Goal: Task Accomplishment & Management: Use online tool/utility

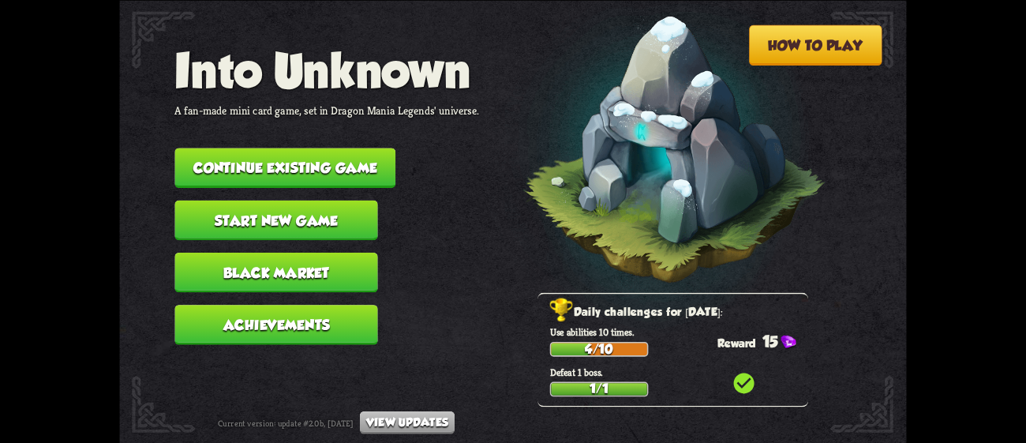
click at [361, 148] on button "Continue existing game" at bounding box center [284, 168] width 221 height 40
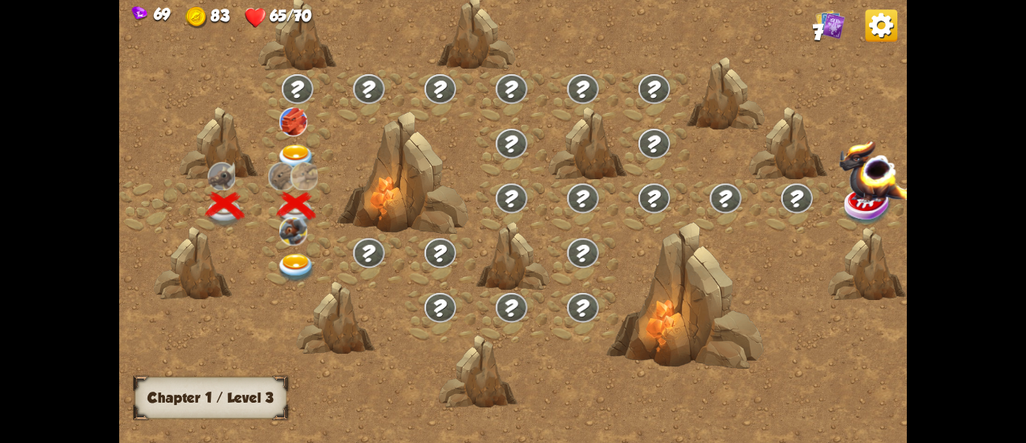
click at [291, 266] on img at bounding box center [296, 267] width 39 height 29
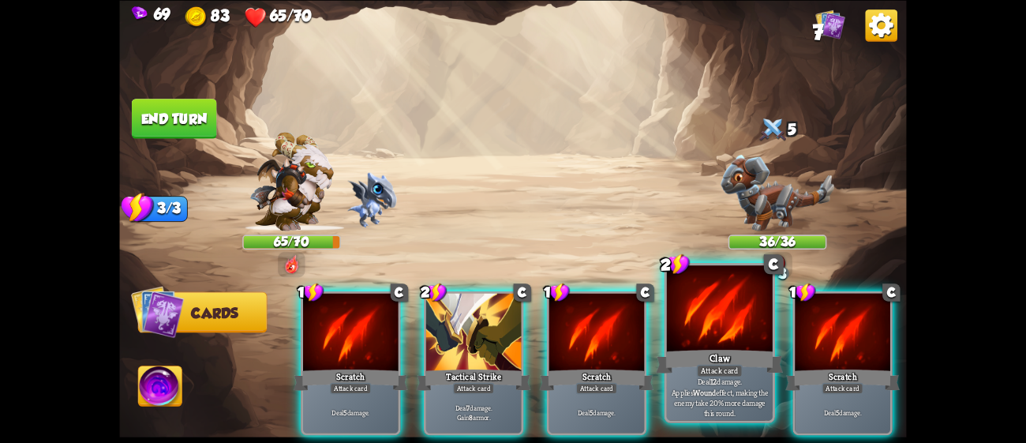
click at [694, 327] on div at bounding box center [720, 309] width 106 height 89
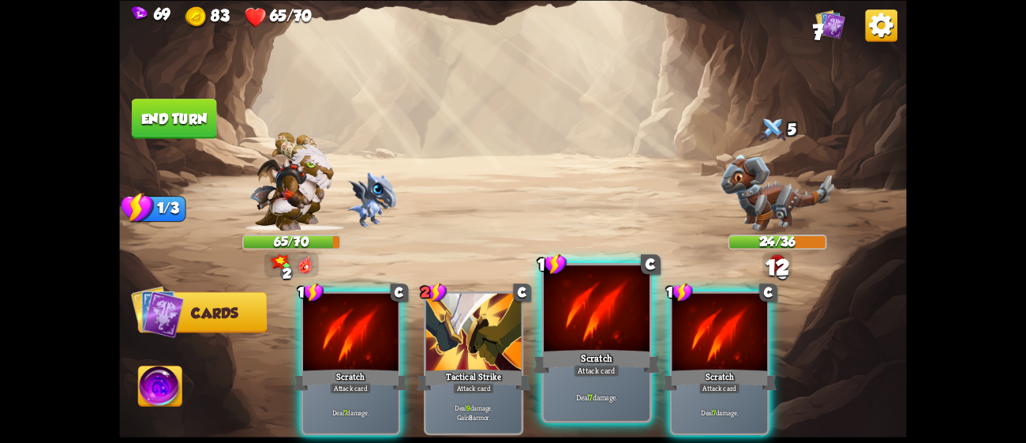
click at [611, 328] on div at bounding box center [597, 309] width 106 height 89
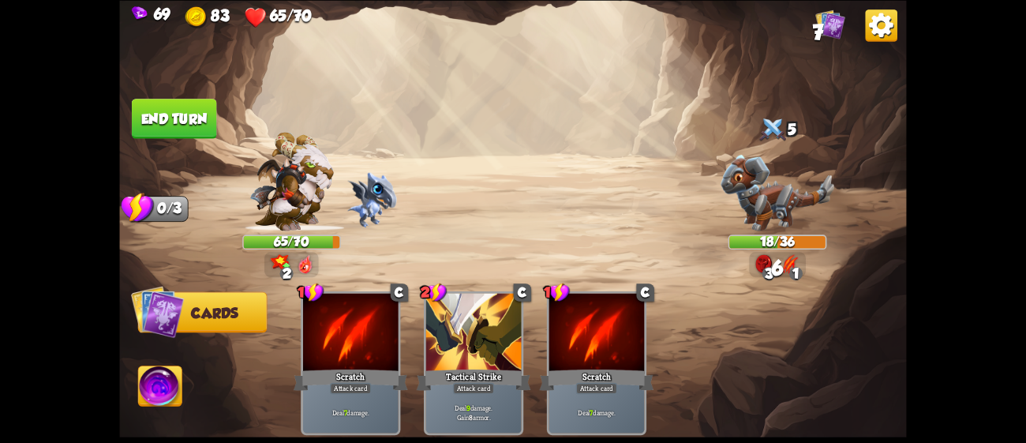
click at [181, 107] on button "End turn" at bounding box center [174, 119] width 85 height 40
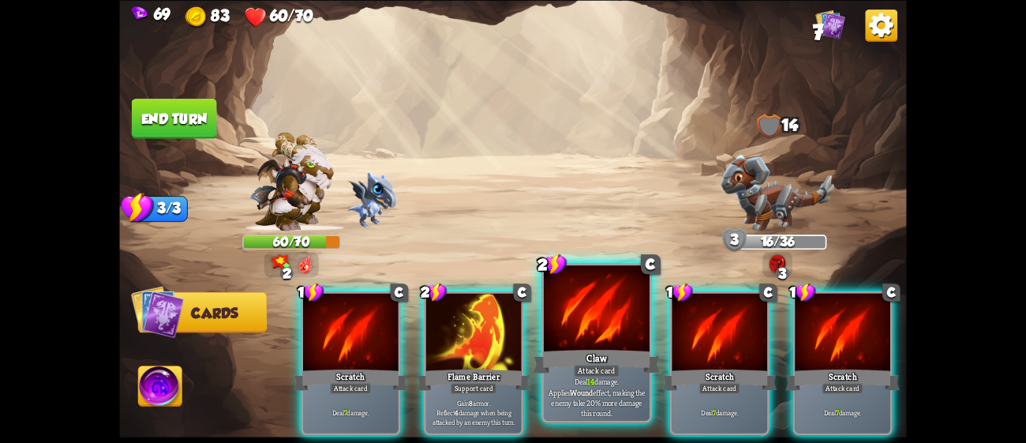
click at [622, 353] on div "Claw" at bounding box center [596, 360] width 127 height 28
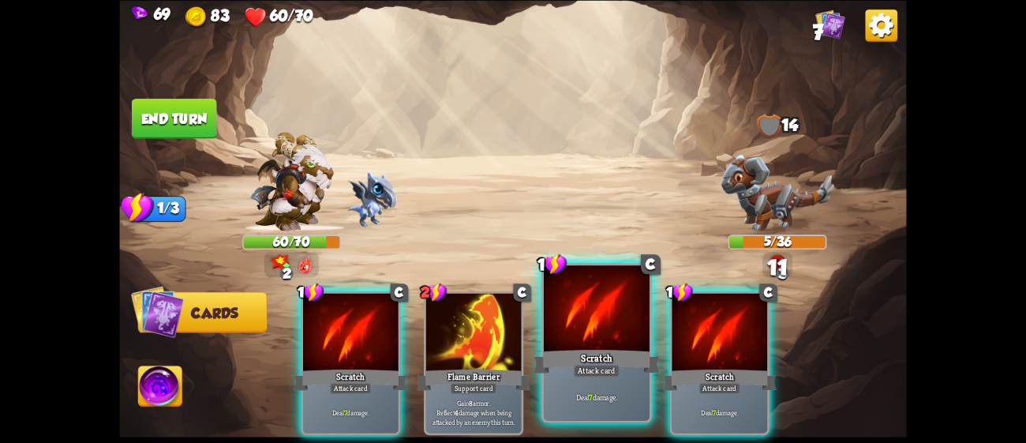
click at [602, 353] on div "Scratch" at bounding box center [596, 360] width 127 height 28
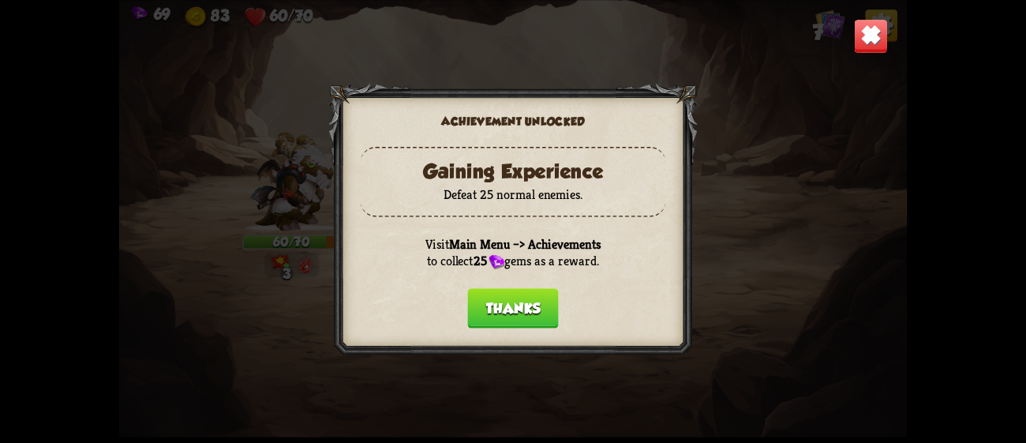
click at [523, 299] on button "Thanks" at bounding box center [512, 308] width 91 height 40
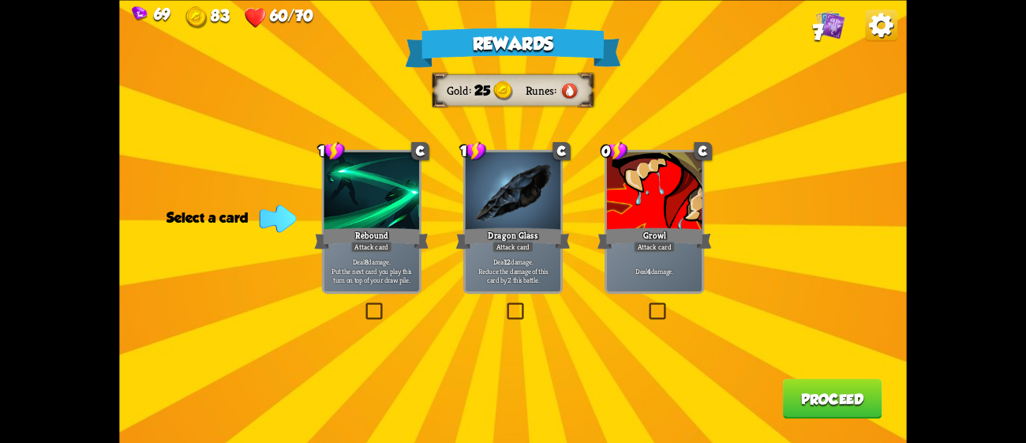
click at [636, 302] on div "Rewards Gold 25 Runes Select a card 1 C Rebound Attack card Deal 8 damage. Put …" at bounding box center [512, 221] width 787 height 443
click at [646, 305] on label at bounding box center [646, 305] width 0 height 0
click at [0, 0] on input "checkbox" at bounding box center [0, 0] width 0 height 0
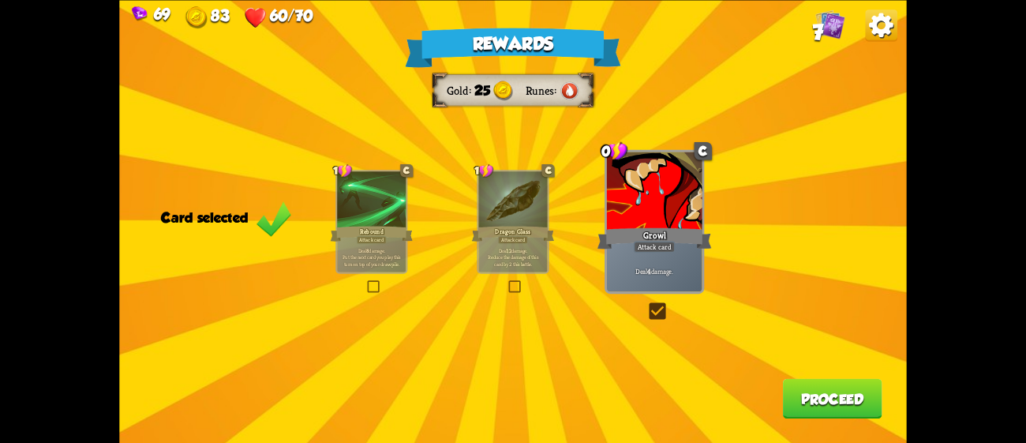
click at [802, 389] on button "Proceed" at bounding box center [832, 398] width 99 height 40
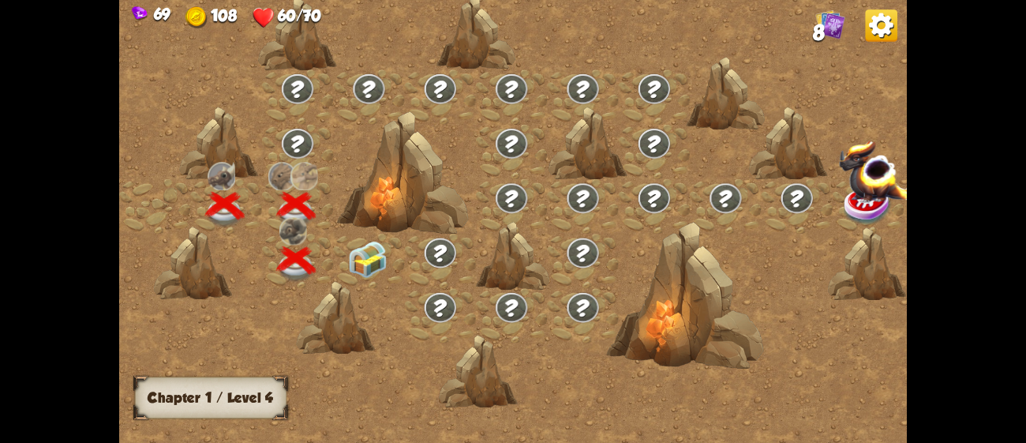
click at [365, 241] on img at bounding box center [367, 259] width 39 height 37
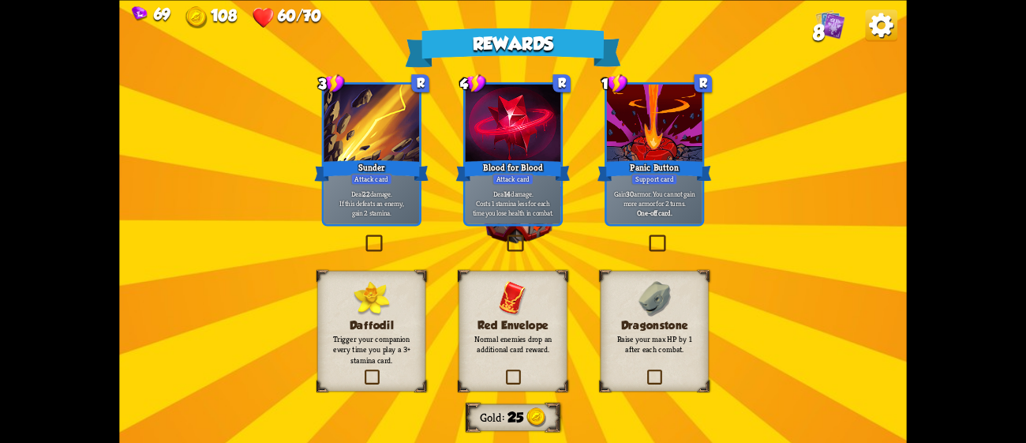
click at [363, 237] on label at bounding box center [363, 237] width 0 height 0
click at [0, 0] on input "checkbox" at bounding box center [0, 0] width 0 height 0
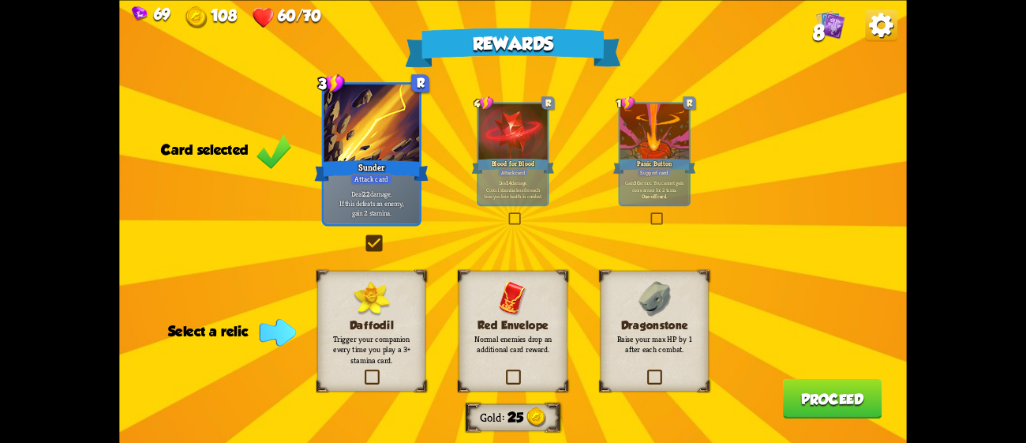
click at [630, 369] on div "Dragonstone Raise your max HP by 1 after each combat." at bounding box center [654, 330] width 108 height 121
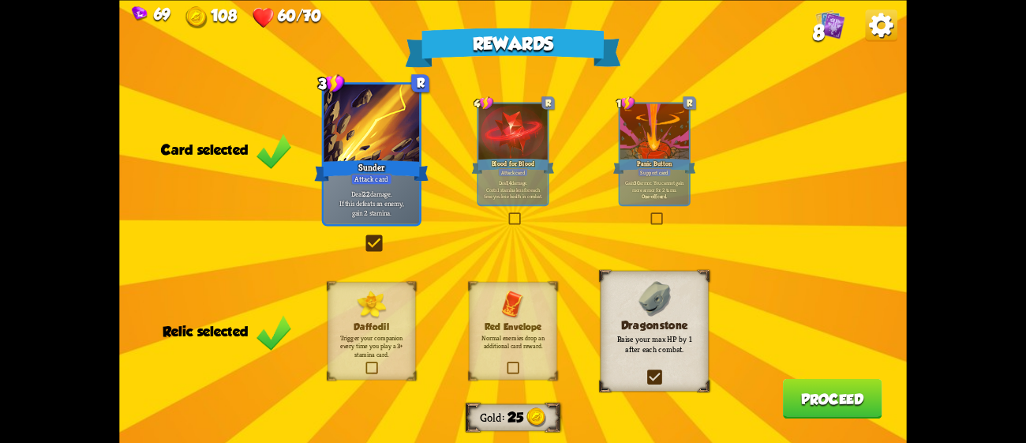
click at [816, 402] on button "Proceed" at bounding box center [832, 398] width 99 height 40
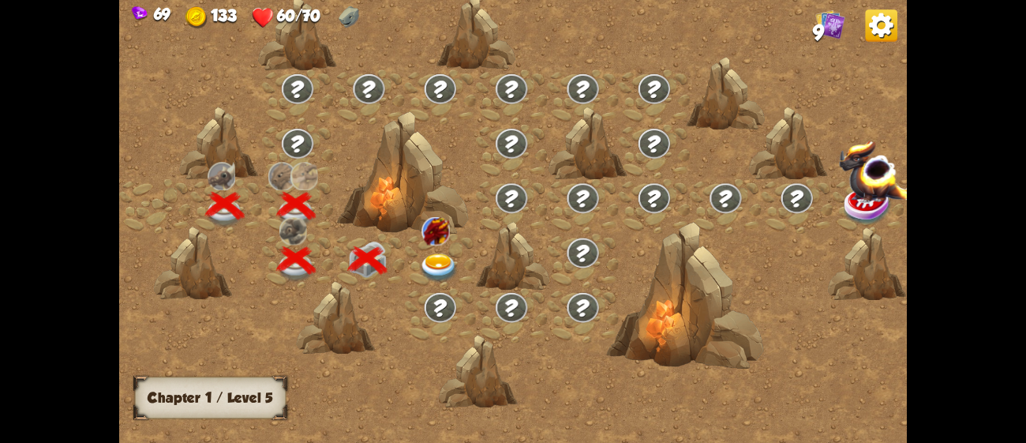
click at [443, 260] on img at bounding box center [439, 267] width 39 height 29
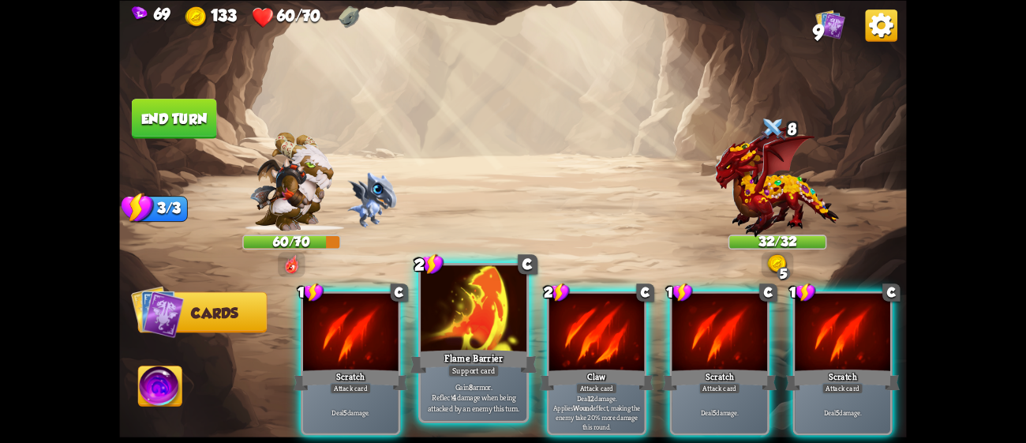
click at [466, 327] on div at bounding box center [474, 309] width 106 height 89
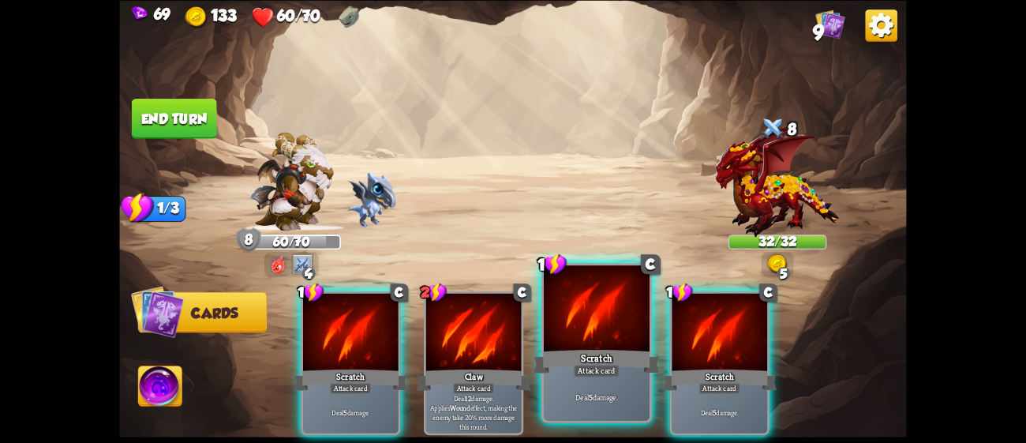
click at [578, 332] on div at bounding box center [597, 309] width 106 height 89
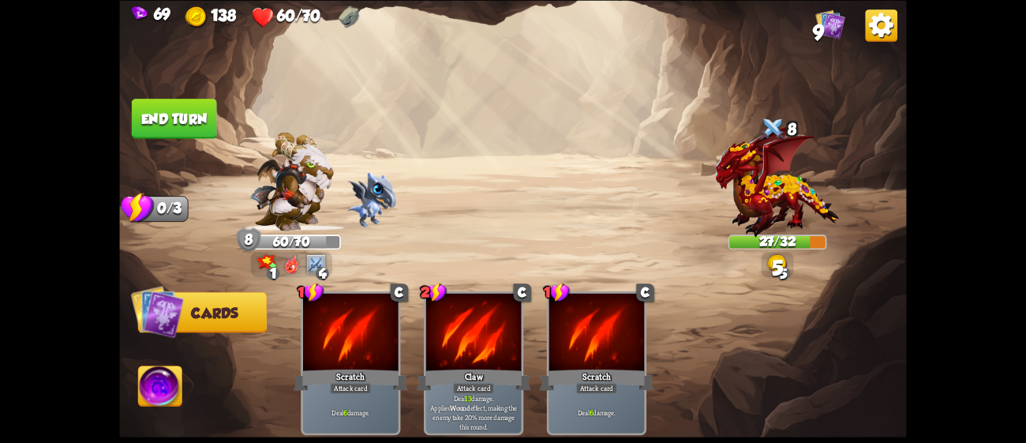
click at [178, 123] on button "End turn" at bounding box center [174, 119] width 85 height 40
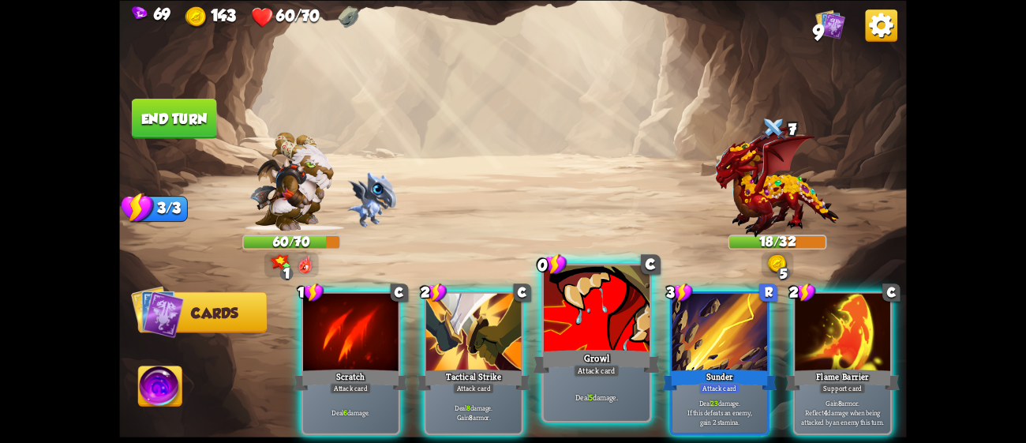
click at [561, 345] on div at bounding box center [597, 309] width 106 height 89
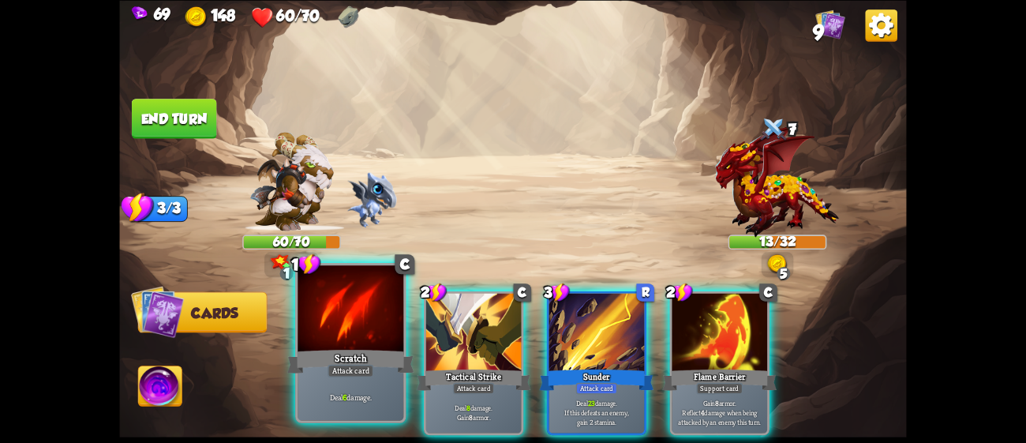
click at [350, 322] on div at bounding box center [350, 309] width 106 height 89
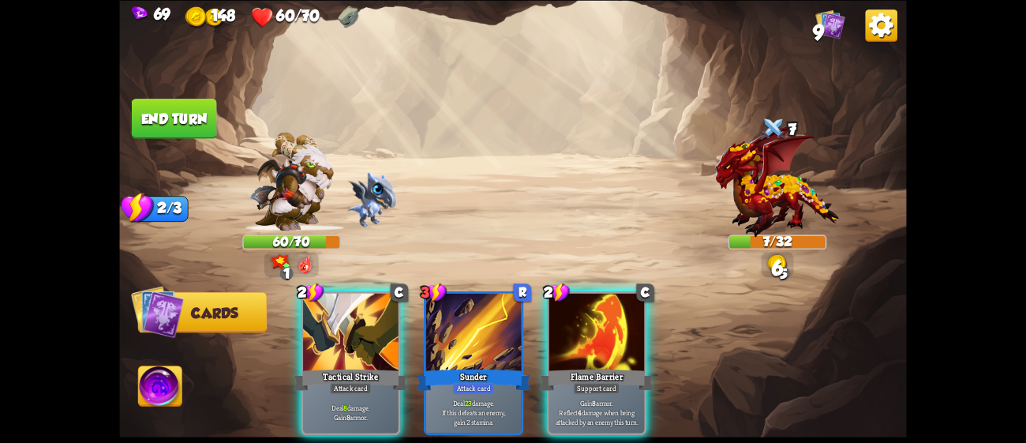
click at [350, 322] on div at bounding box center [350, 333] width 95 height 80
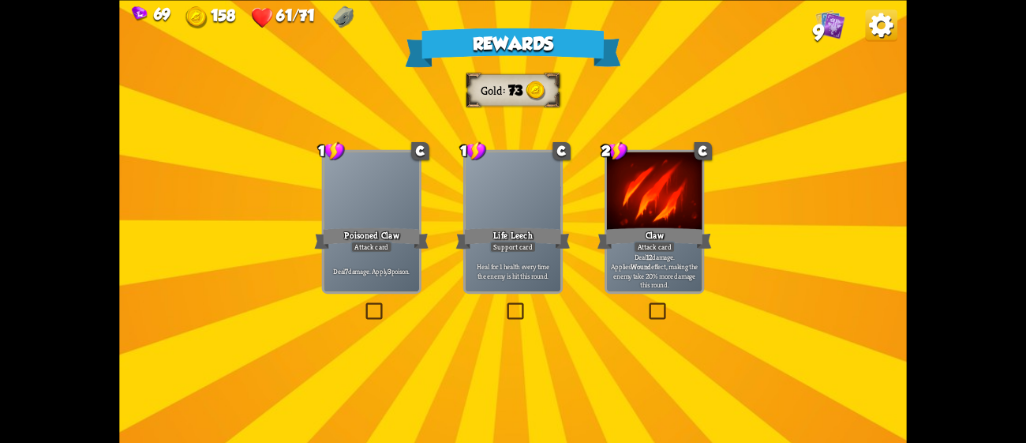
click at [400, 287] on div "Deal 7 damage. Apply 3 poison." at bounding box center [370, 270] width 95 height 42
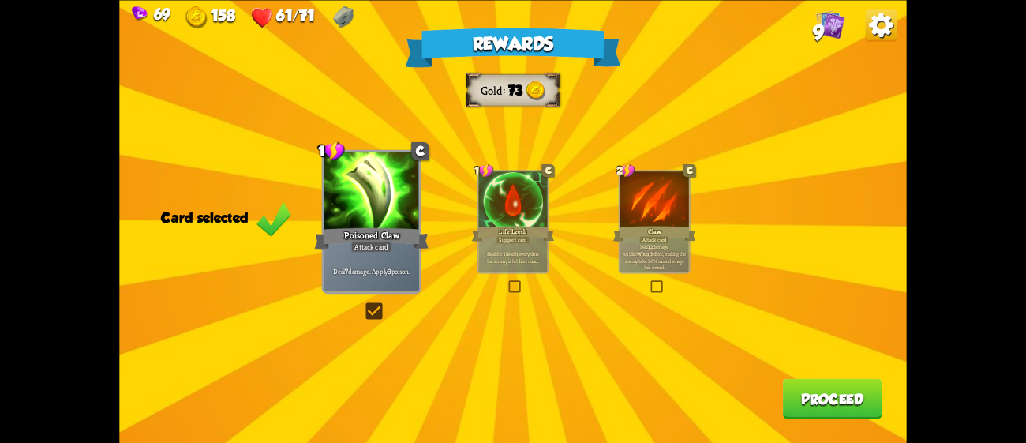
click at [835, 398] on button "Proceed" at bounding box center [832, 398] width 99 height 40
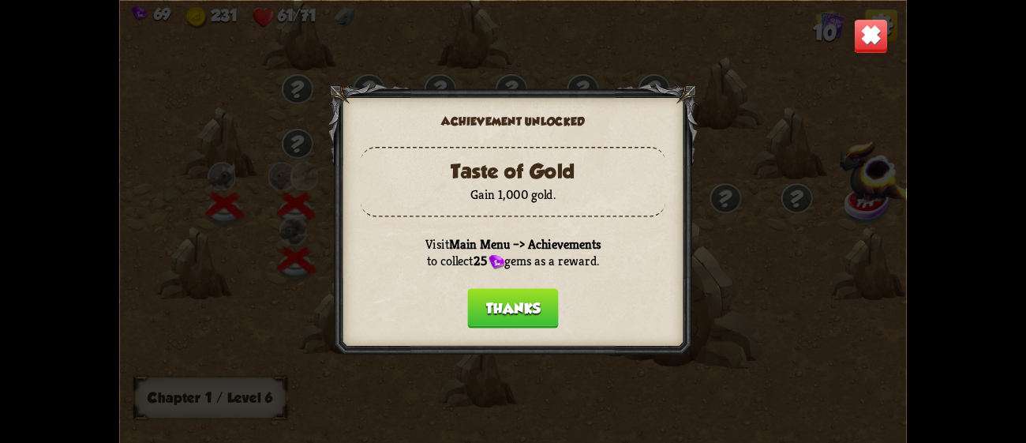
click at [500, 296] on button "Thanks" at bounding box center [512, 308] width 91 height 40
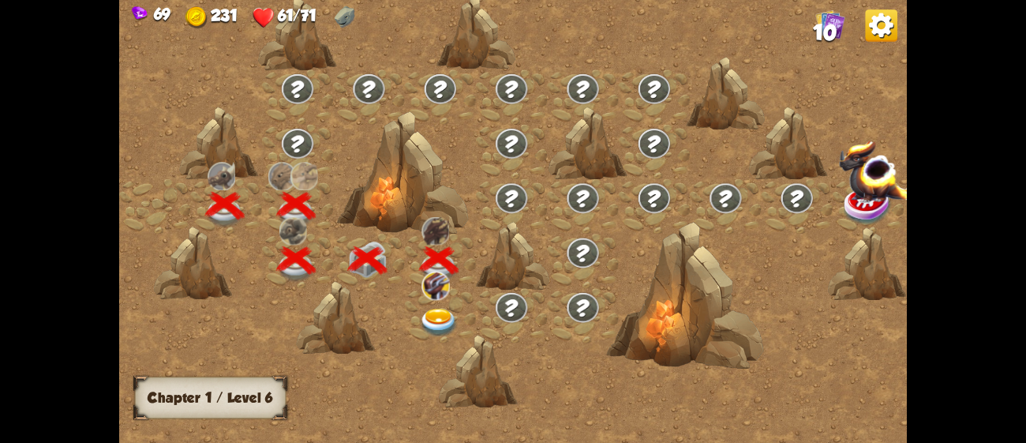
click at [428, 316] on img at bounding box center [439, 322] width 39 height 29
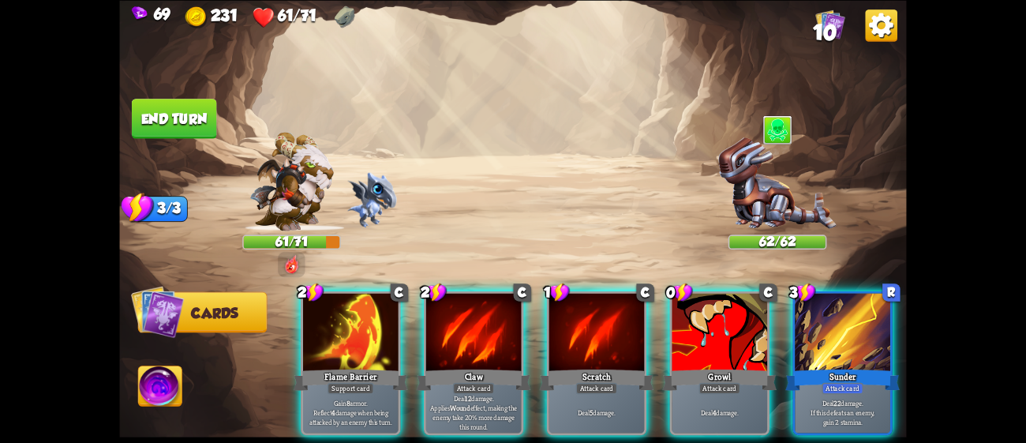
click at [428, 316] on div at bounding box center [473, 333] width 95 height 80
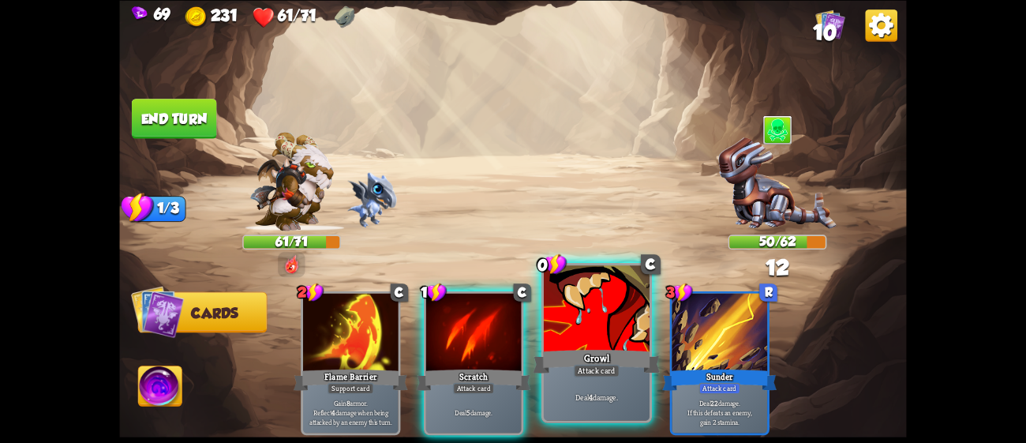
click at [615, 286] on div at bounding box center [597, 309] width 106 height 89
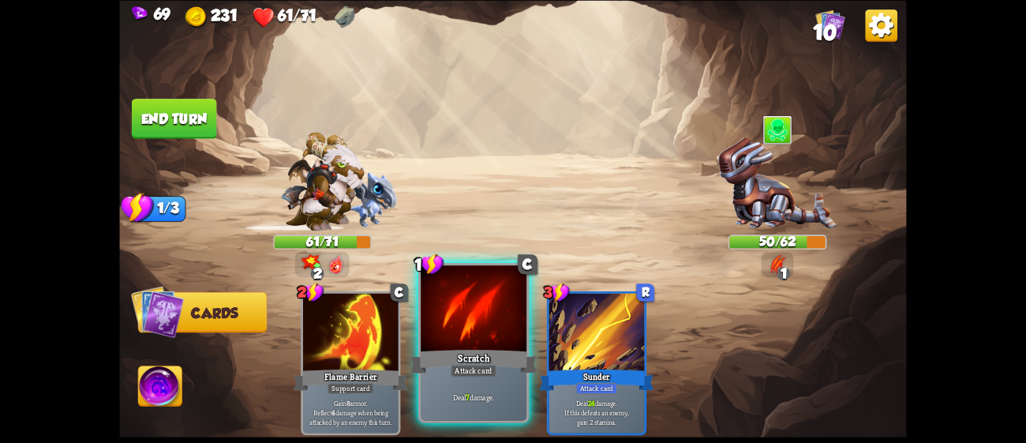
click at [441, 346] on div "Scratch" at bounding box center [473, 360] width 127 height 28
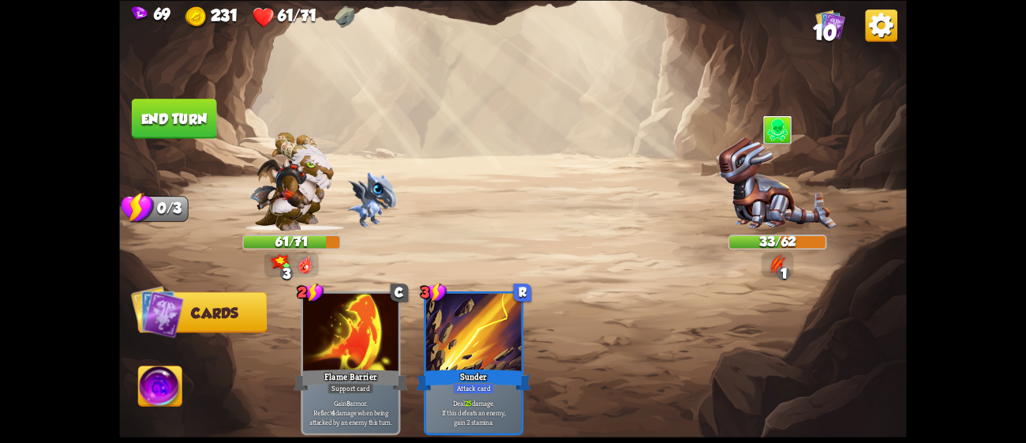
click at [204, 116] on button "End turn" at bounding box center [174, 119] width 85 height 40
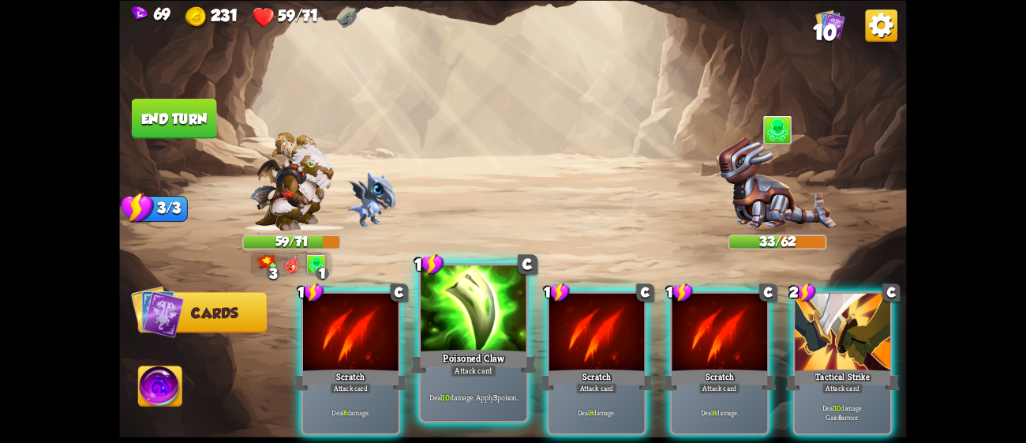
click at [485, 339] on div at bounding box center [474, 309] width 106 height 89
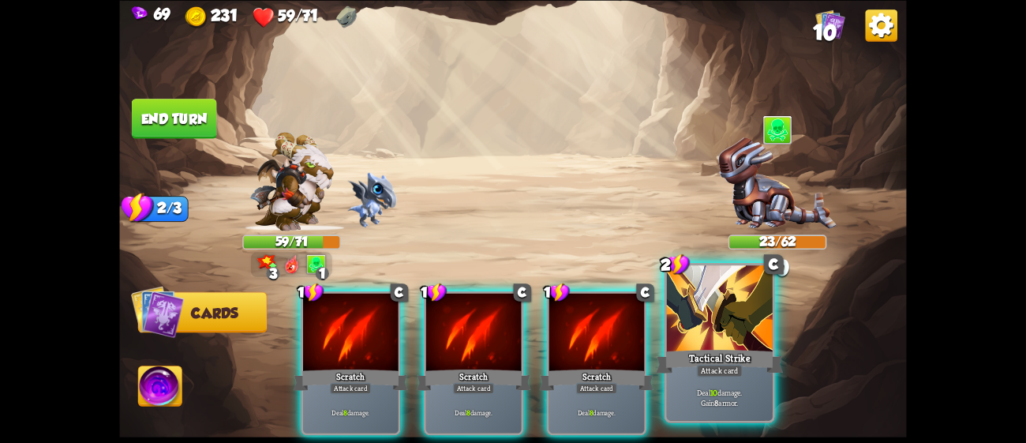
click at [690, 345] on div at bounding box center [720, 309] width 106 height 89
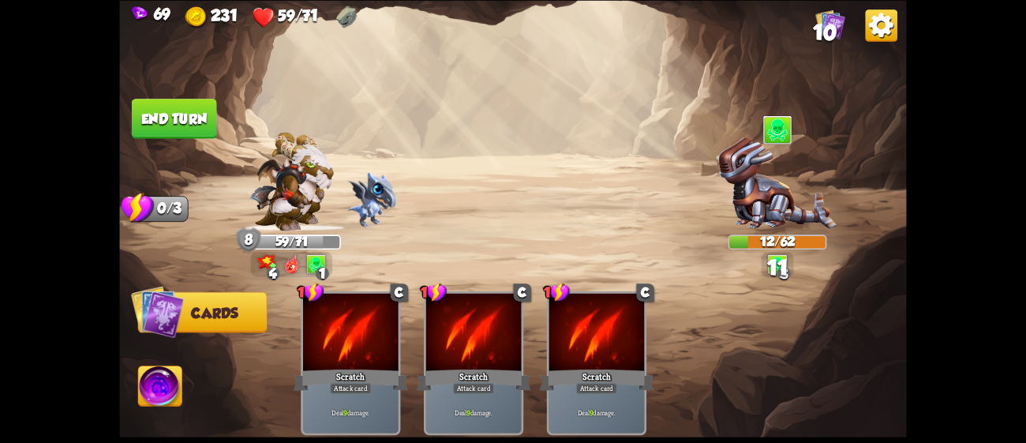
click at [185, 121] on button "End turn" at bounding box center [174, 119] width 85 height 40
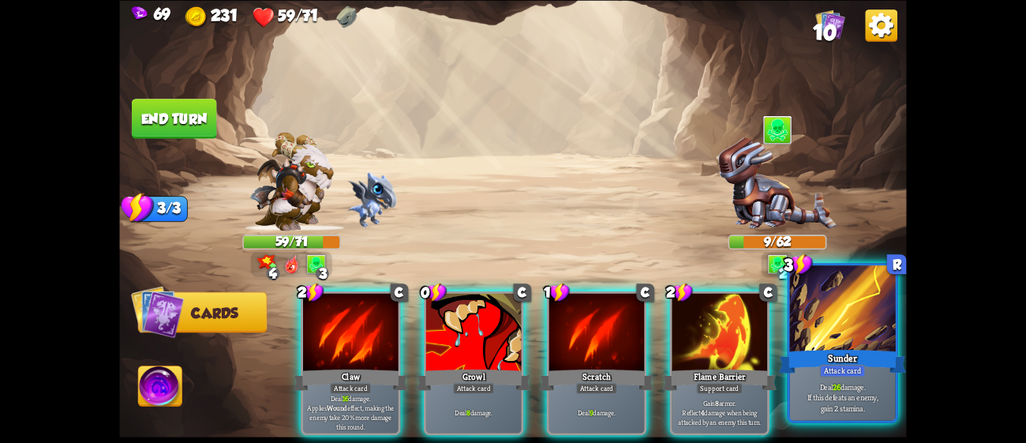
click at [869, 384] on p "Deal 26 damage. If this defeats an enemy, gain 2 stamina." at bounding box center [842, 397] width 100 height 32
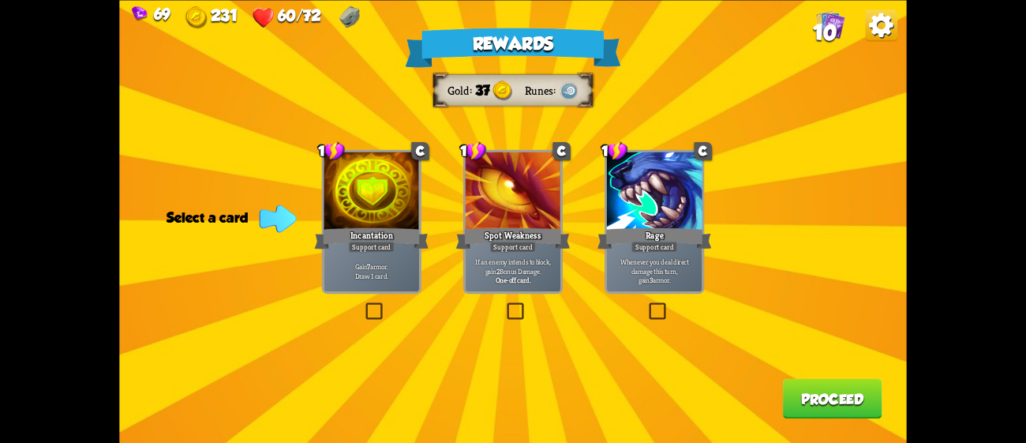
click at [520, 264] on p "If an enemy intends to block, gain 2 Bonus Damage." at bounding box center [513, 265] width 91 height 19
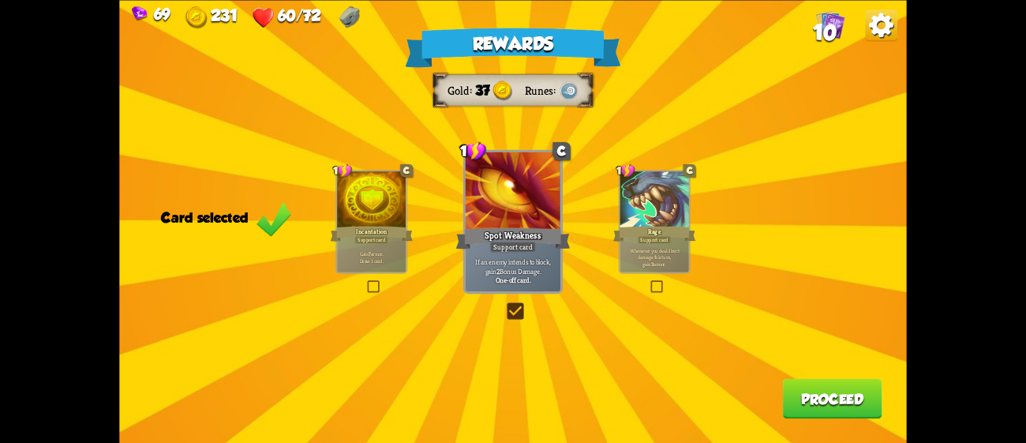
click at [625, 228] on div "Rage" at bounding box center [654, 233] width 83 height 18
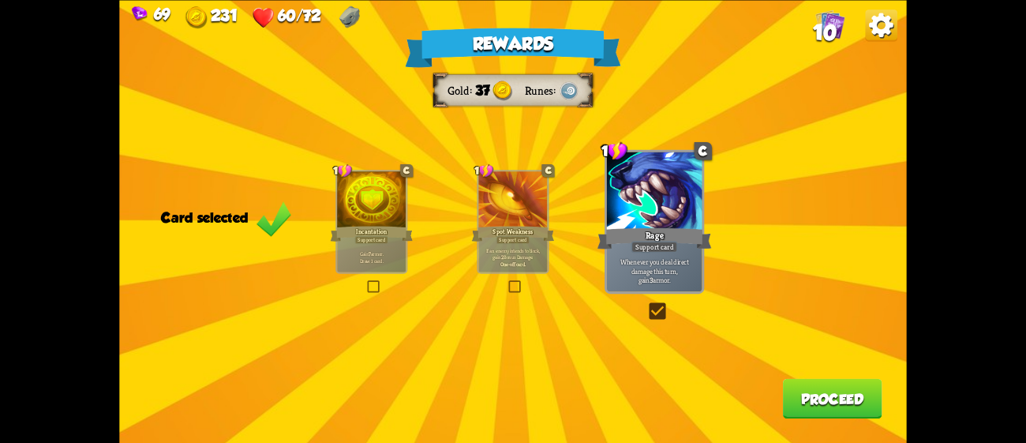
click at [516, 215] on div at bounding box center [512, 200] width 69 height 58
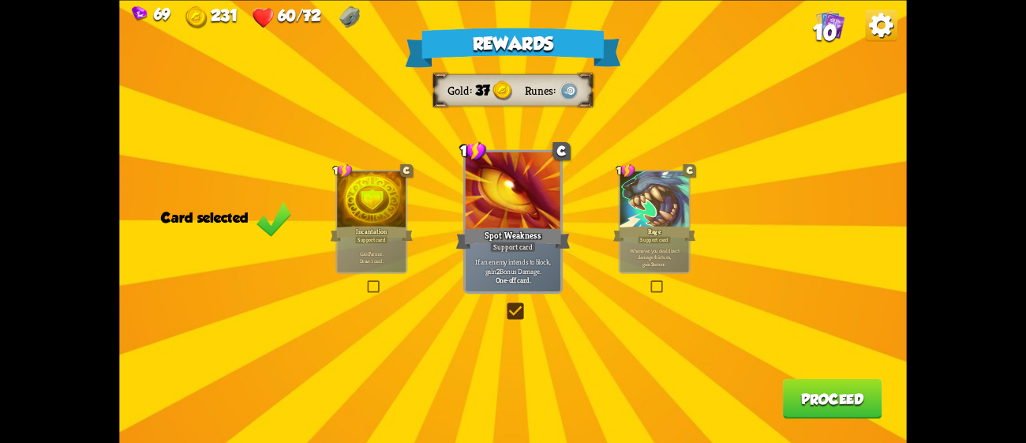
click at [379, 229] on div "Incantation" at bounding box center [372, 233] width 83 height 18
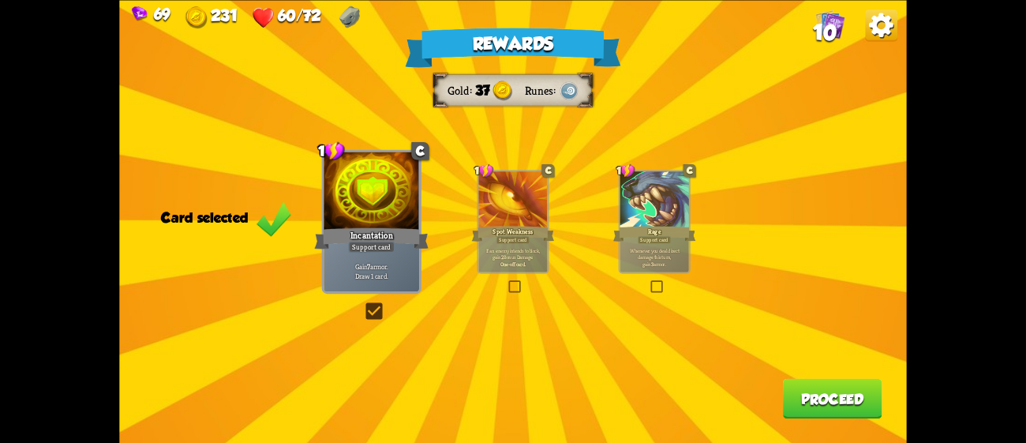
click at [812, 390] on button "Proceed" at bounding box center [832, 398] width 99 height 40
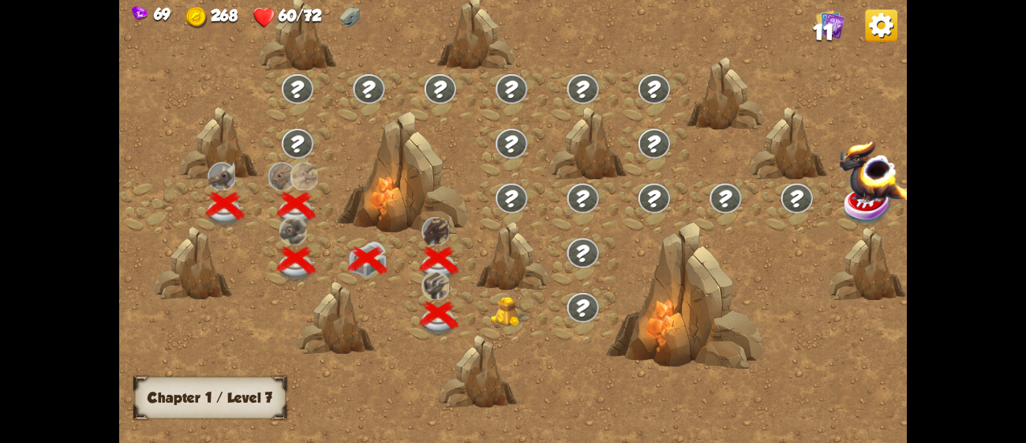
click at [509, 327] on div at bounding box center [511, 315] width 71 height 54
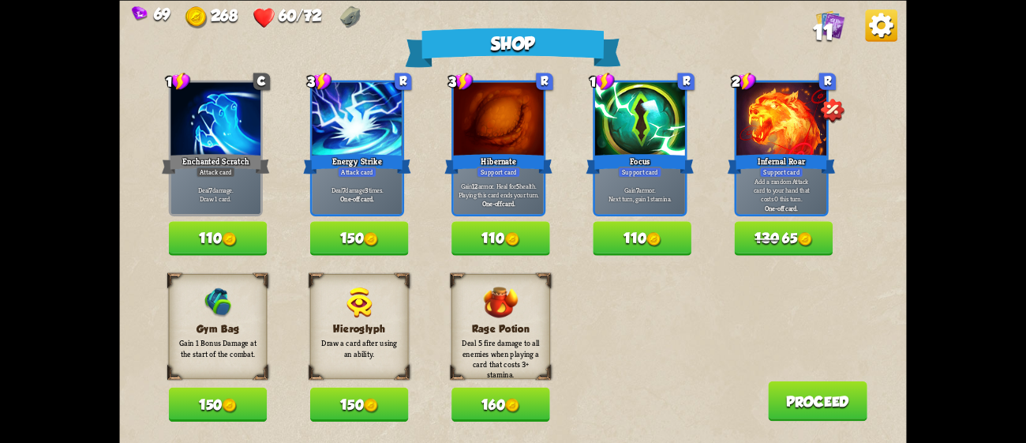
click at [775, 237] on span "130" at bounding box center [766, 238] width 24 height 16
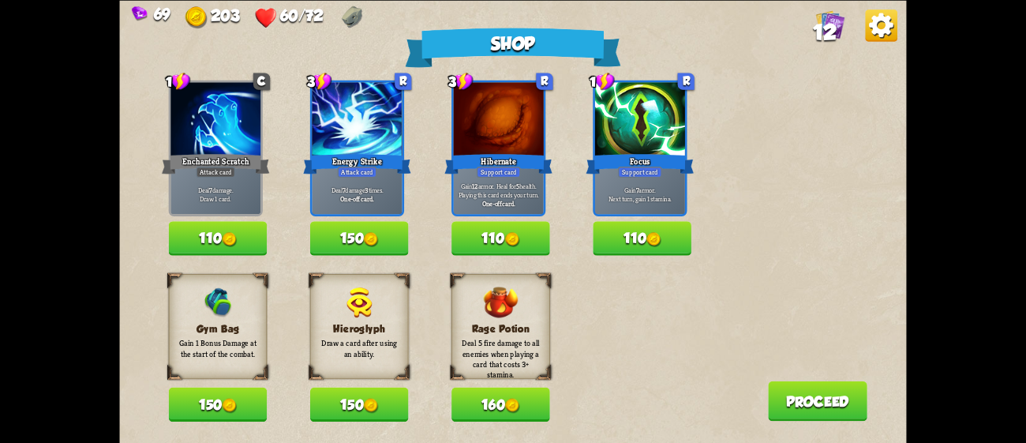
click at [643, 232] on button "110" at bounding box center [642, 238] width 99 height 34
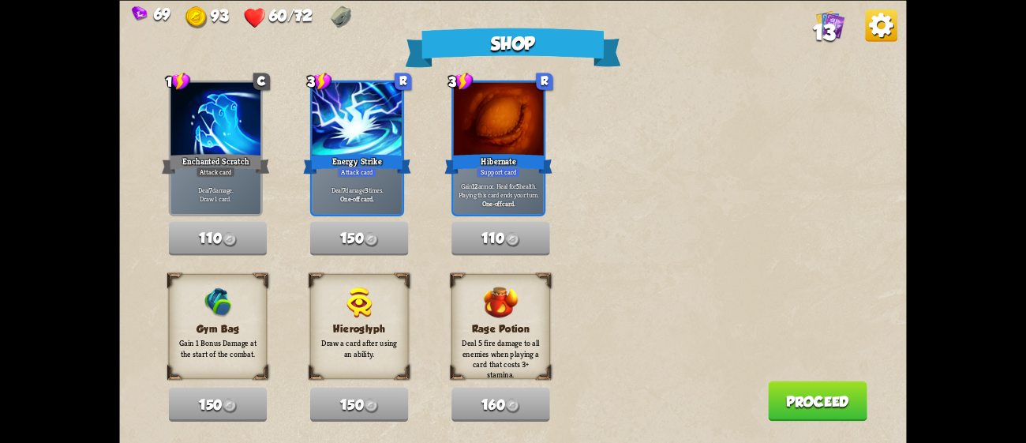
click at [806, 405] on button "Proceed" at bounding box center [817, 400] width 99 height 40
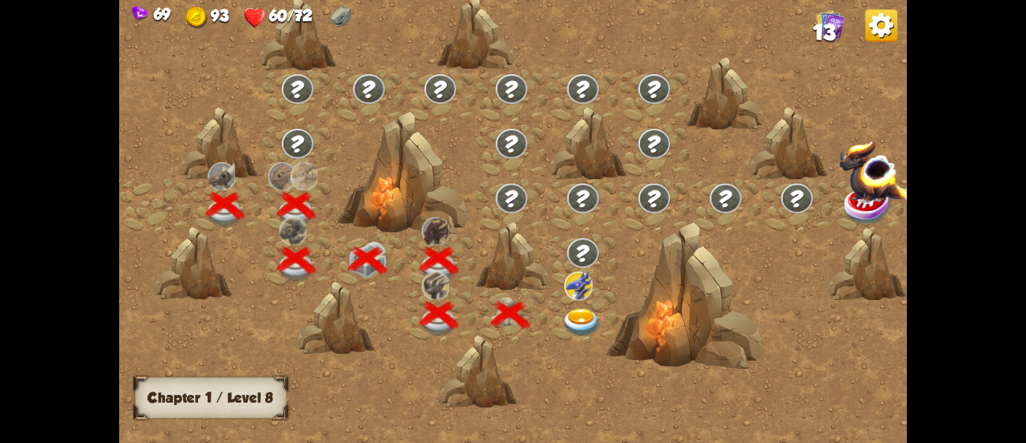
click at [573, 320] on img at bounding box center [581, 322] width 39 height 29
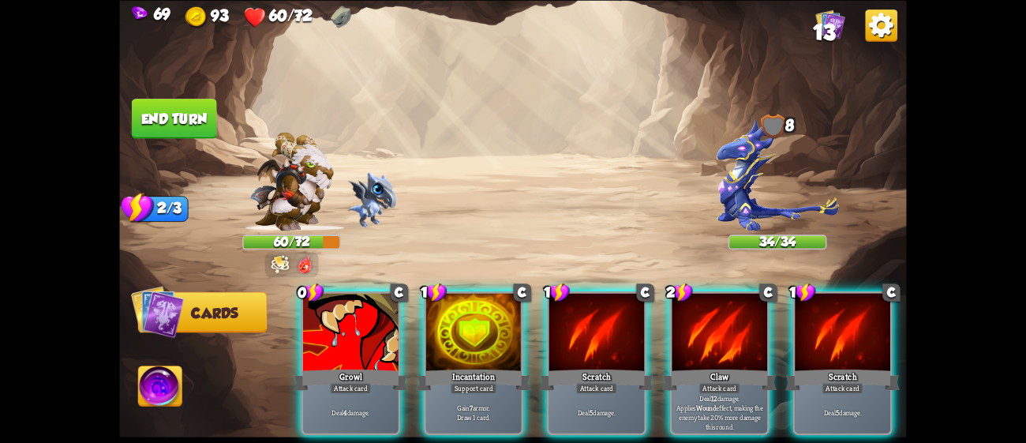
click at [573, 320] on div at bounding box center [596, 333] width 95 height 80
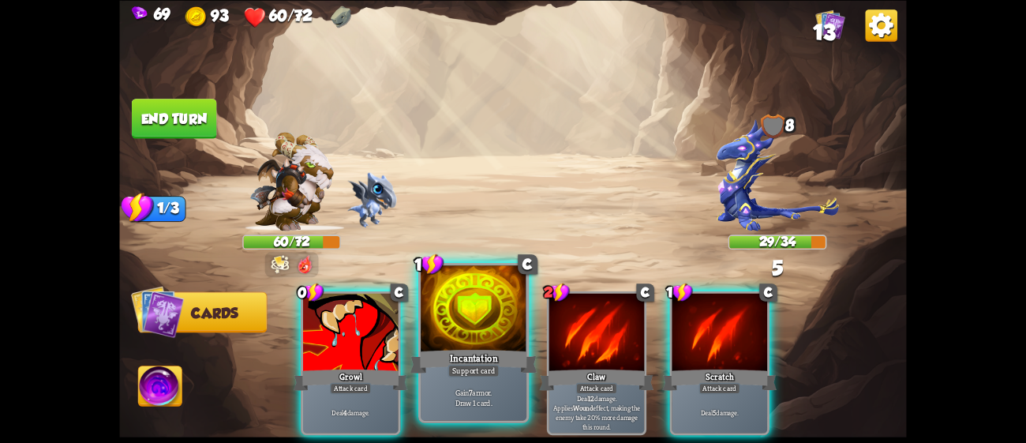
click at [428, 318] on div at bounding box center [474, 309] width 106 height 89
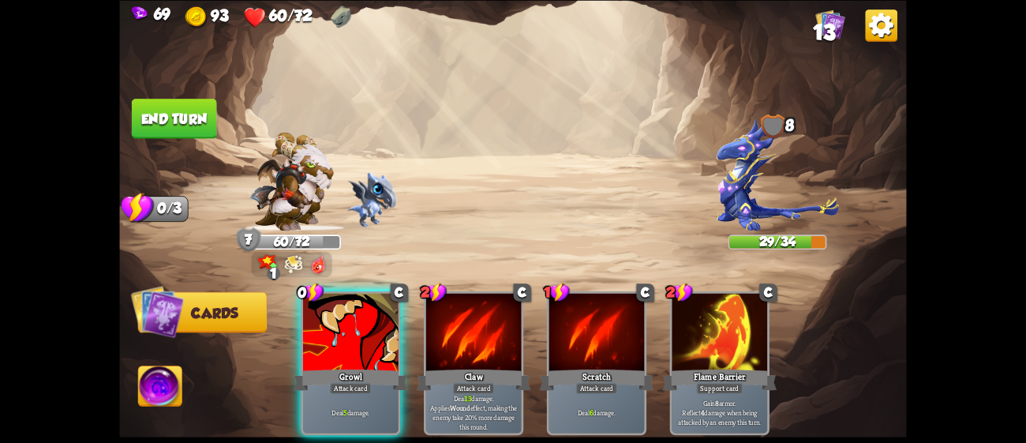
click at [773, 185] on img at bounding box center [777, 174] width 122 height 112
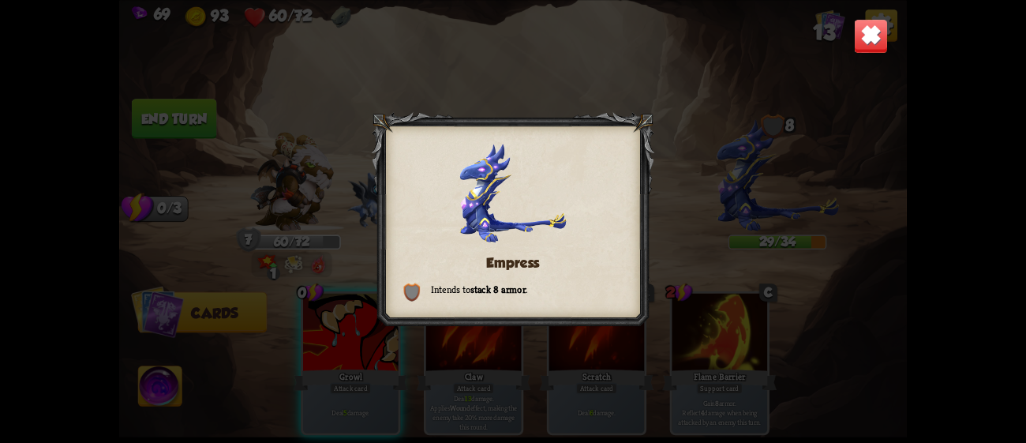
click at [705, 103] on div "Empress Intends to stack 8 armor ." at bounding box center [512, 221] width 787 height 443
click at [858, 37] on img at bounding box center [871, 35] width 35 height 35
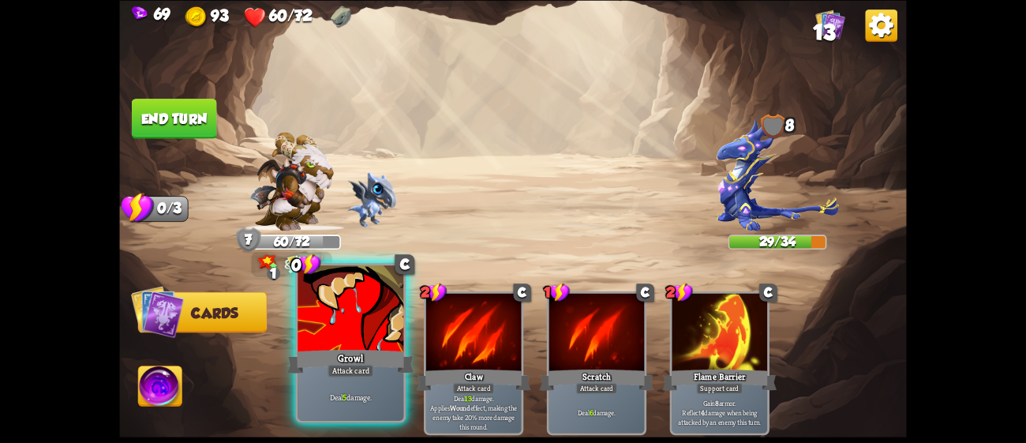
click at [373, 381] on div "Deal 5 damage." at bounding box center [350, 397] width 106 height 46
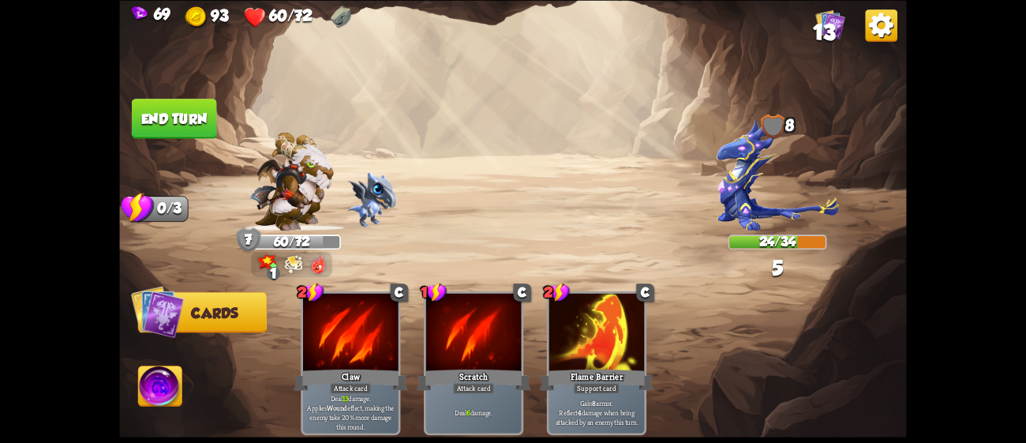
click at [171, 99] on button "End turn" at bounding box center [174, 119] width 85 height 40
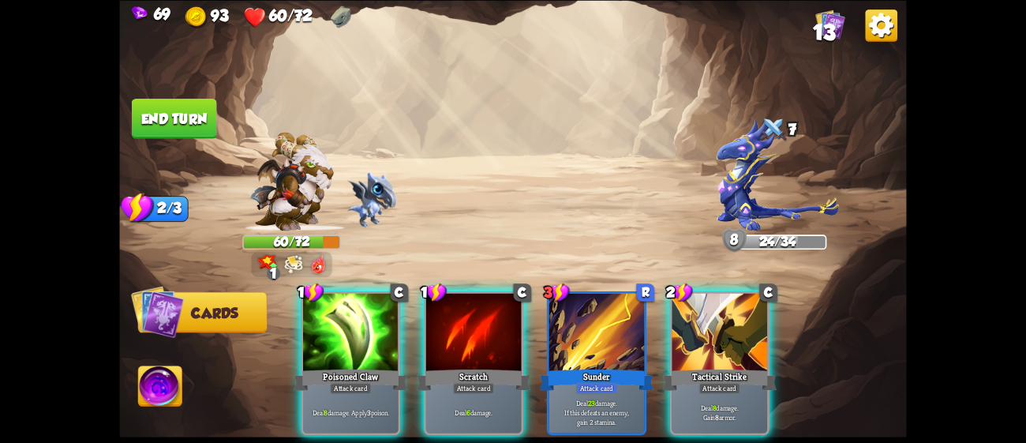
click at [287, 263] on div "Player turn" at bounding box center [512, 221] width 787 height 121
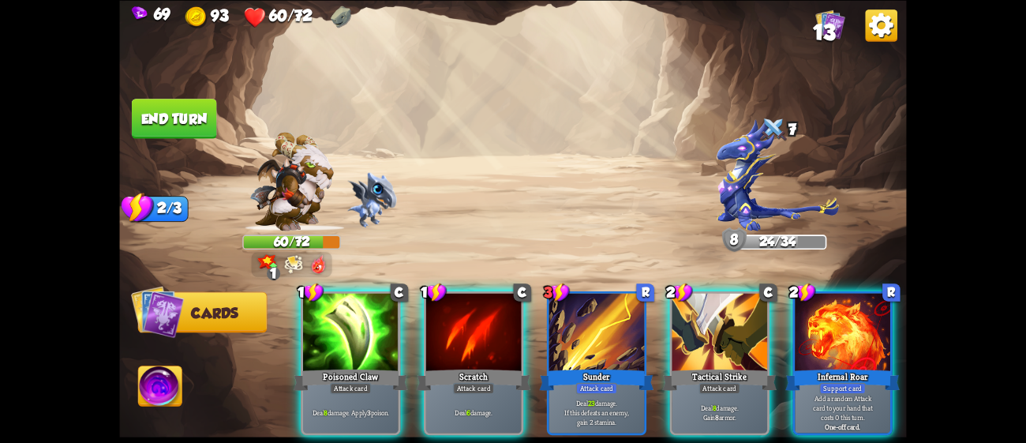
click at [287, 263] on img at bounding box center [294, 264] width 19 height 20
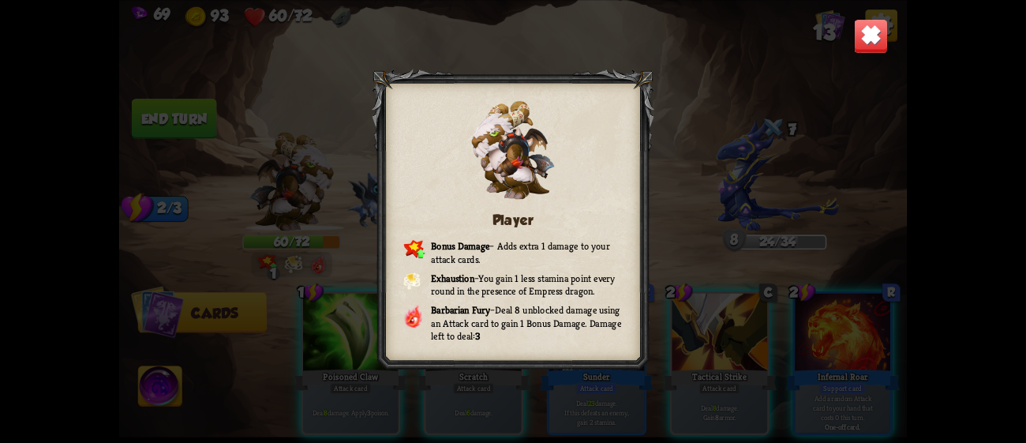
click at [851, 55] on div "Player Bonus Damage – Adds extra 1 damage to your attack cards. Exhaustion – Yo…" at bounding box center [512, 221] width 787 height 443
click at [864, 39] on img at bounding box center [871, 35] width 35 height 35
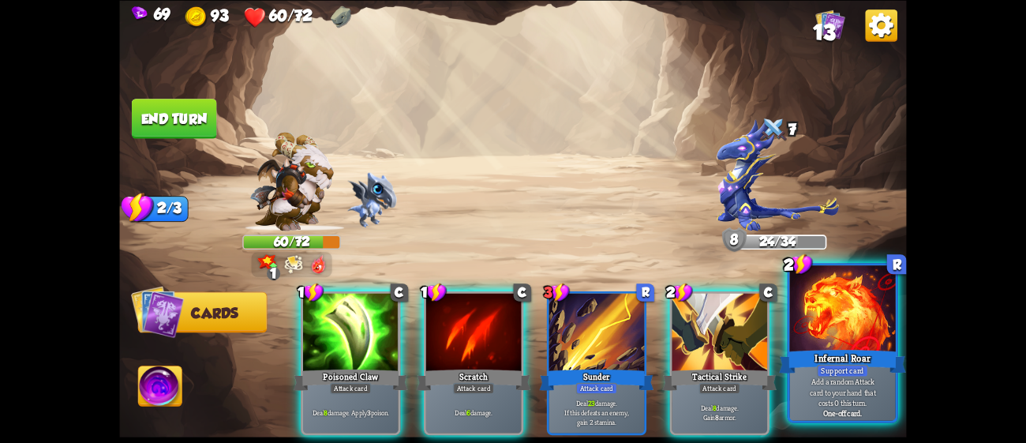
click at [867, 356] on div "Infernal Roar" at bounding box center [842, 360] width 127 height 28
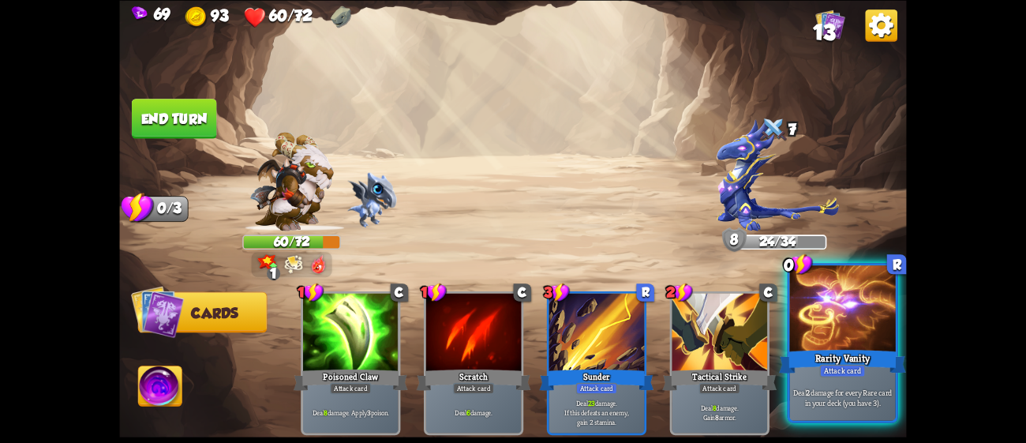
click at [867, 310] on div at bounding box center [843, 309] width 106 height 89
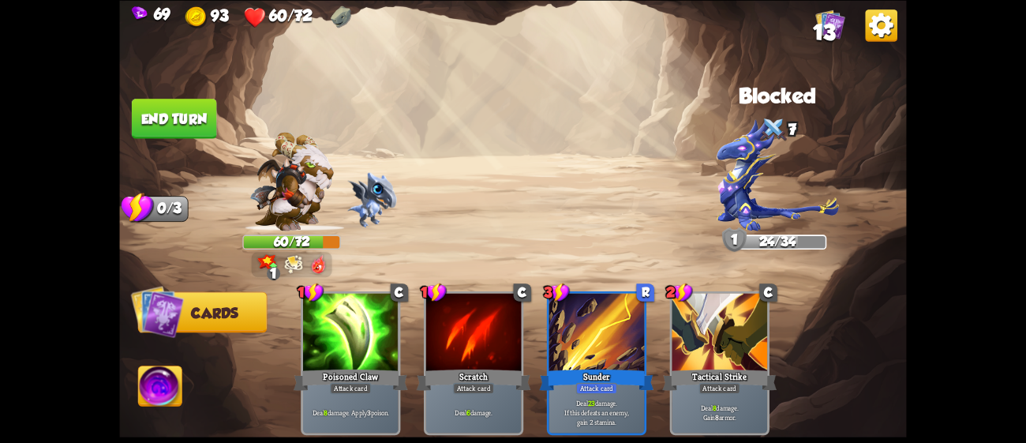
click at [198, 133] on button "End turn" at bounding box center [174, 119] width 85 height 40
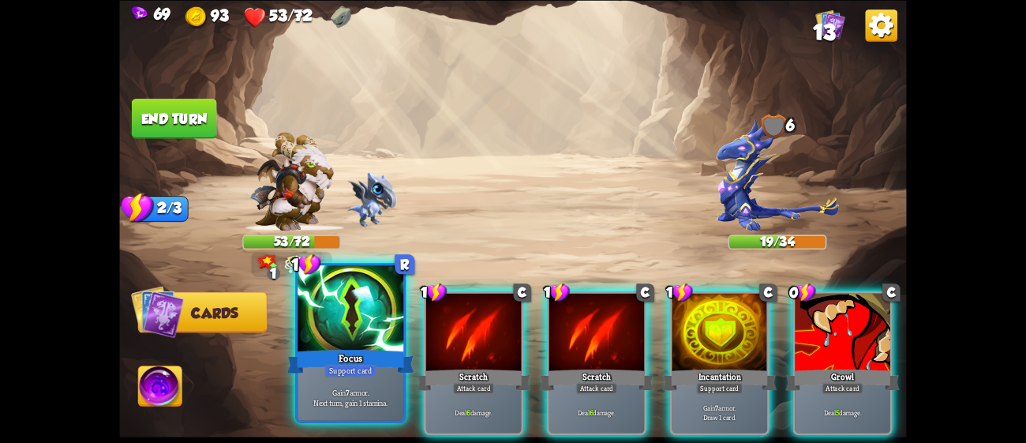
click at [331, 307] on div at bounding box center [350, 309] width 106 height 89
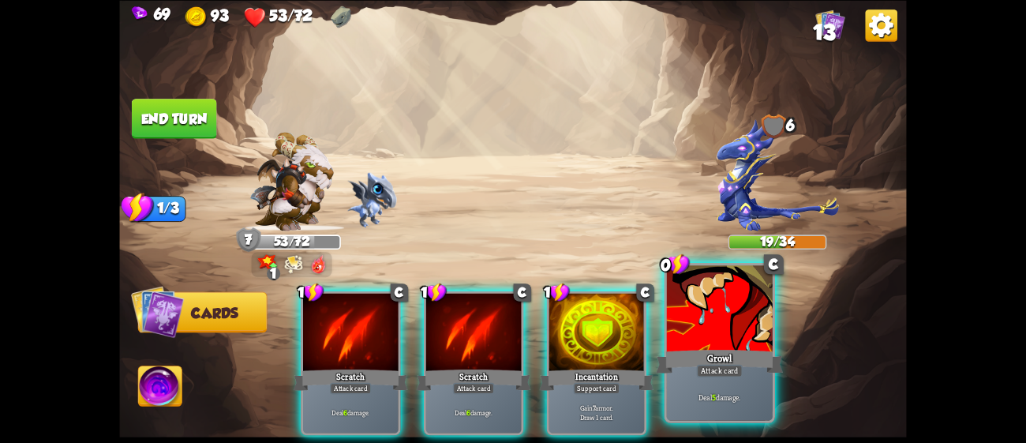
click at [709, 363] on div "Growl" at bounding box center [719, 360] width 127 height 28
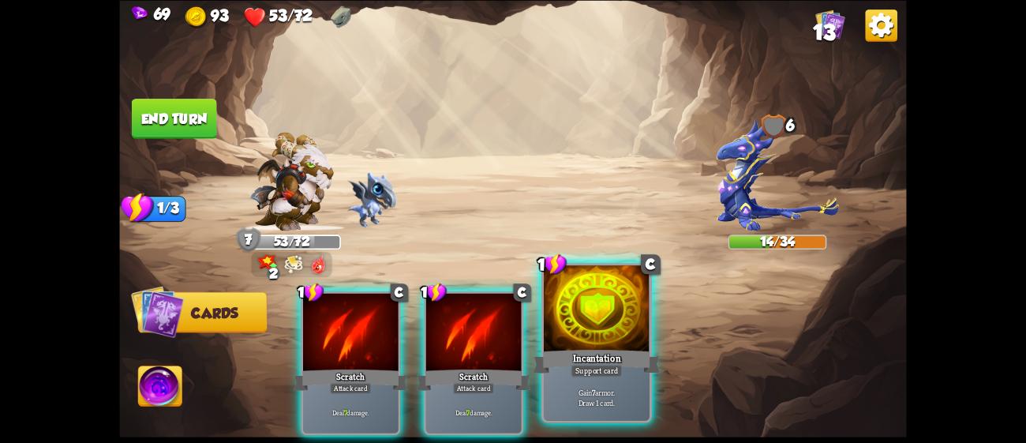
click at [564, 348] on div "Incantation" at bounding box center [596, 360] width 127 height 28
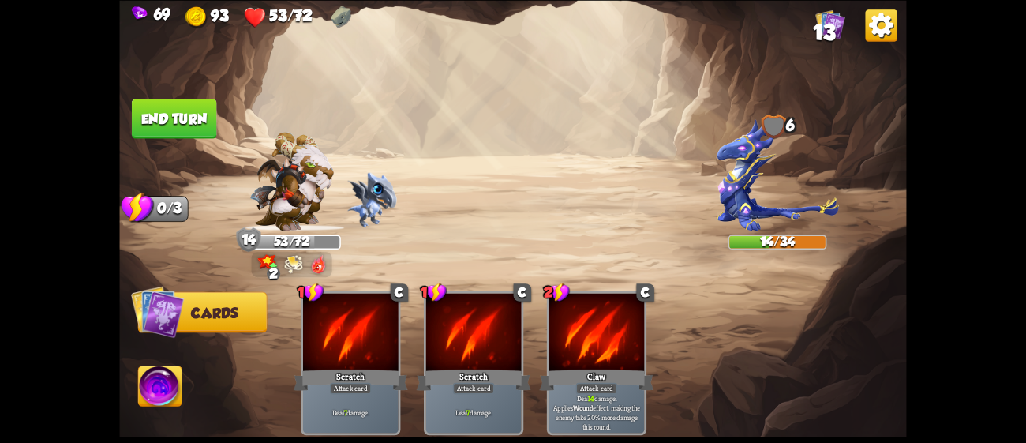
click at [192, 133] on button "End turn" at bounding box center [174, 119] width 85 height 40
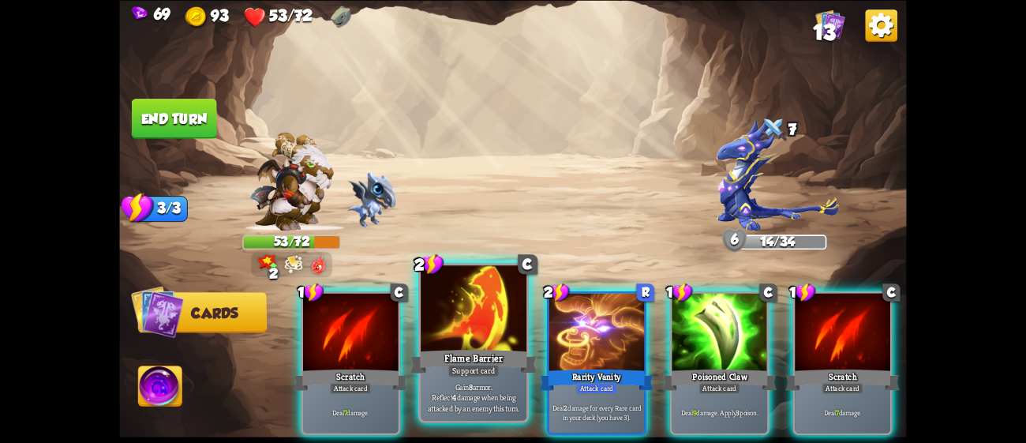
click at [474, 330] on div at bounding box center [474, 309] width 106 height 89
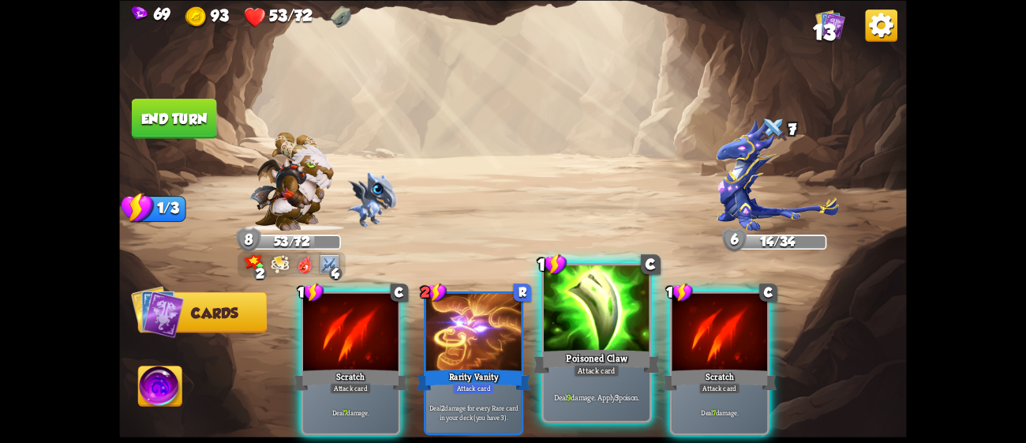
click at [602, 328] on div at bounding box center [597, 309] width 106 height 89
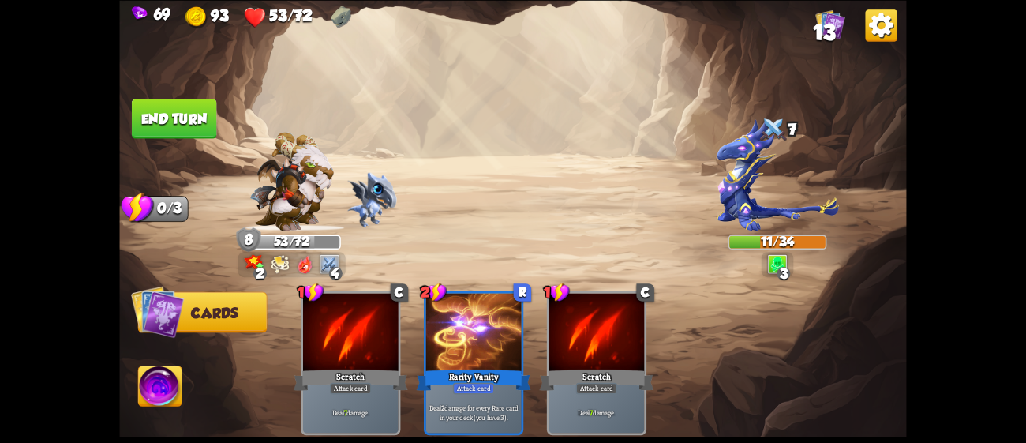
click at [200, 112] on button "End turn" at bounding box center [174, 119] width 85 height 40
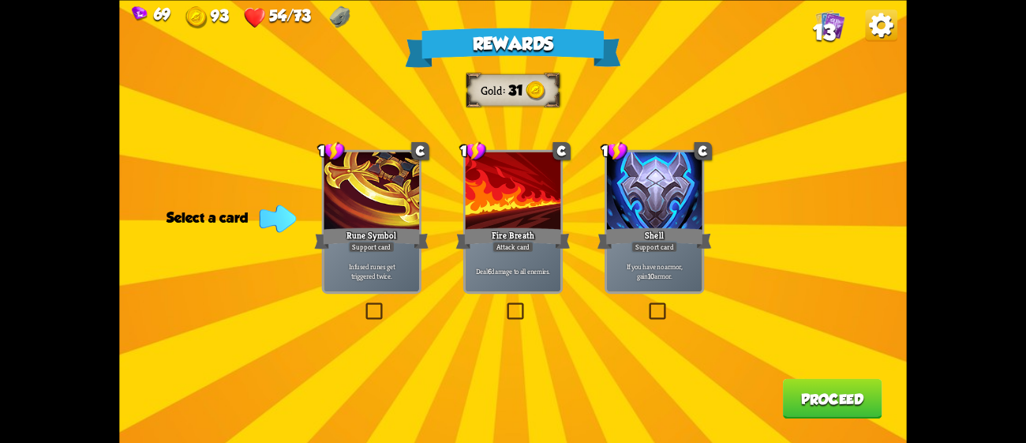
click at [639, 290] on div "If you have no armor, gain 10 armor." at bounding box center [654, 270] width 95 height 42
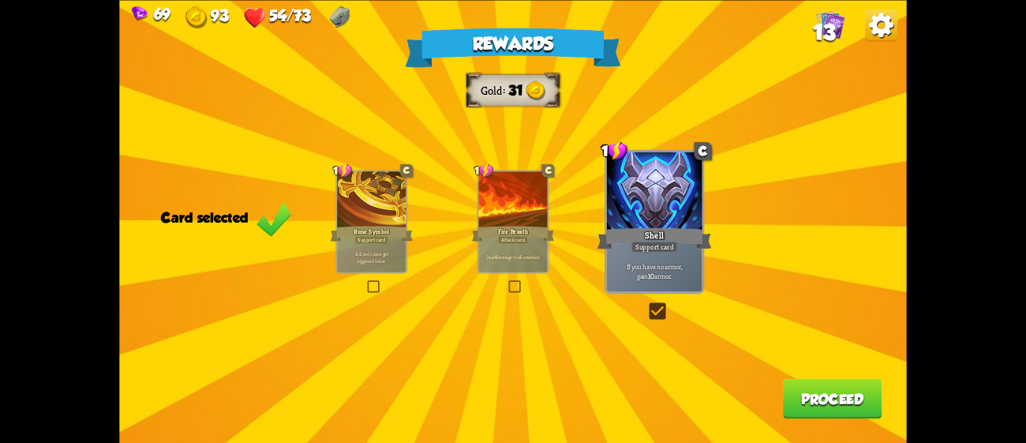
click at [800, 387] on button "Proceed" at bounding box center [832, 398] width 99 height 40
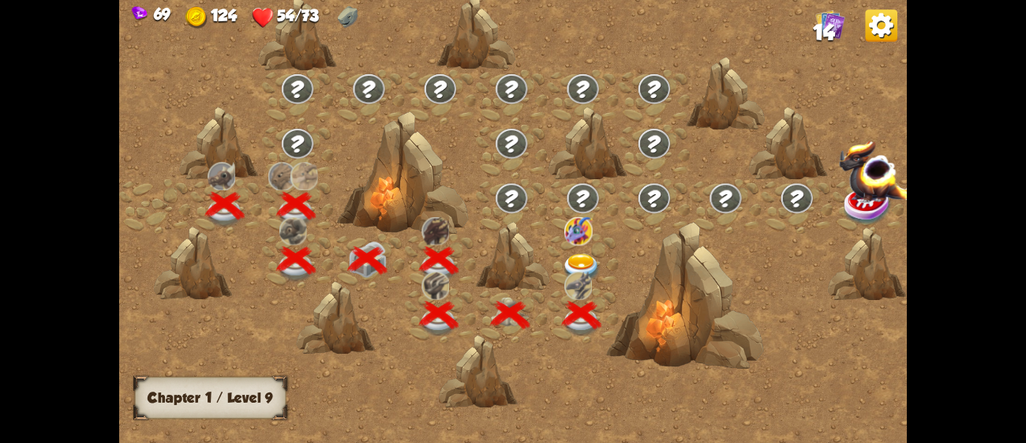
click at [581, 254] on img at bounding box center [581, 267] width 39 height 29
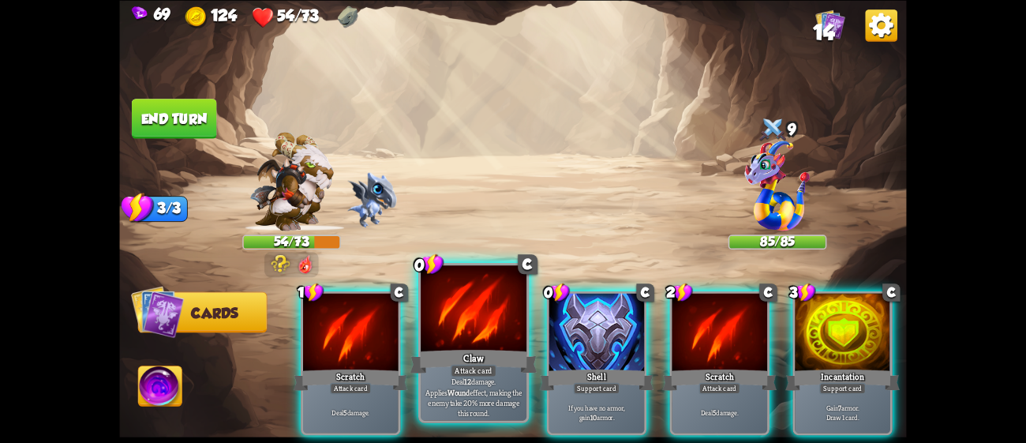
click at [496, 356] on div "Claw" at bounding box center [473, 360] width 127 height 28
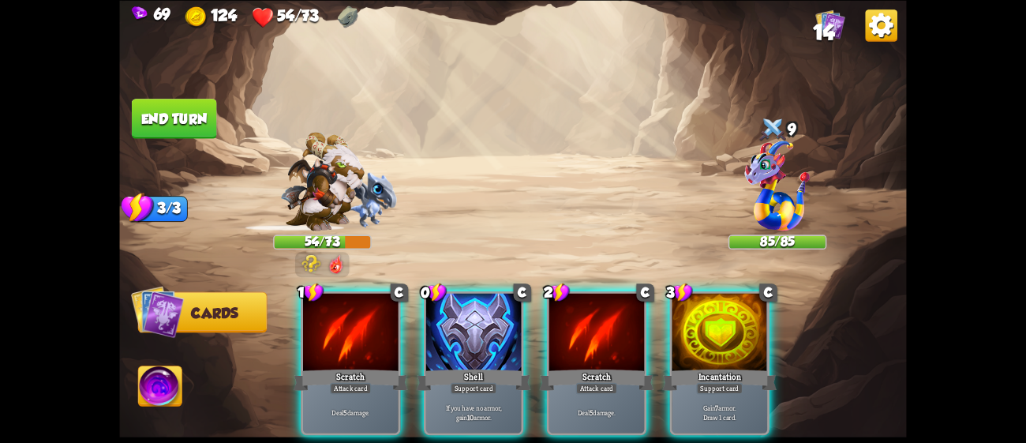
click at [496, 367] on div "Shell" at bounding box center [474, 379] width 114 height 25
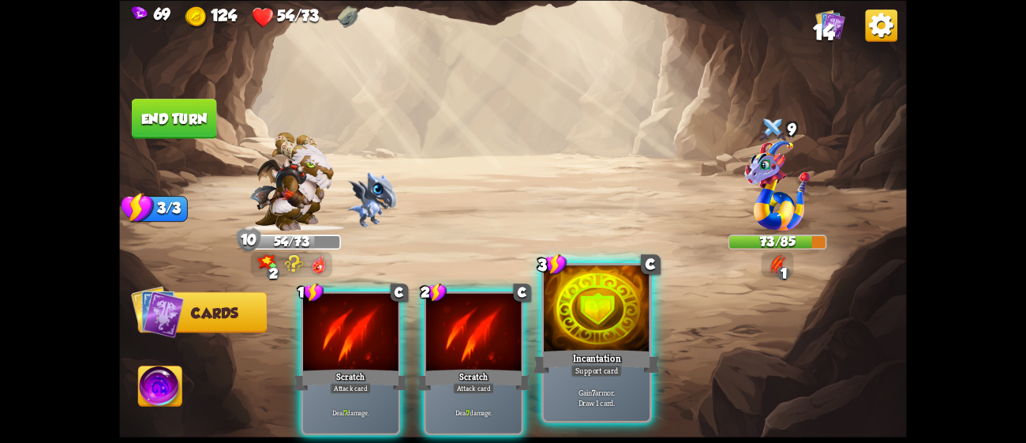
click at [582, 344] on div at bounding box center [597, 309] width 106 height 89
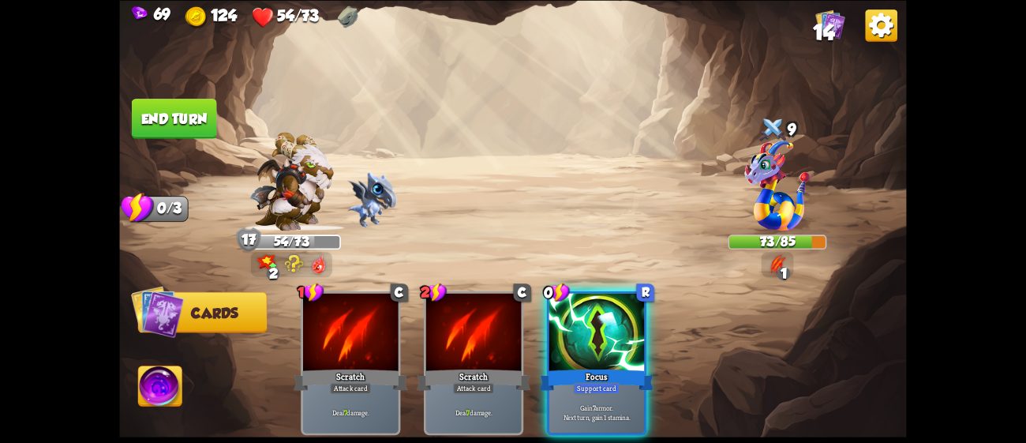
click at [582, 344] on div at bounding box center [596, 333] width 95 height 80
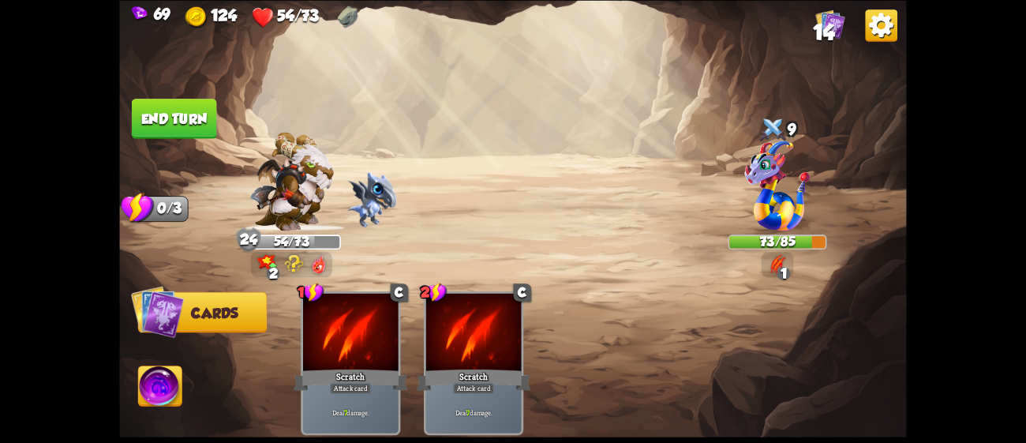
click at [179, 105] on button "End turn" at bounding box center [174, 119] width 85 height 40
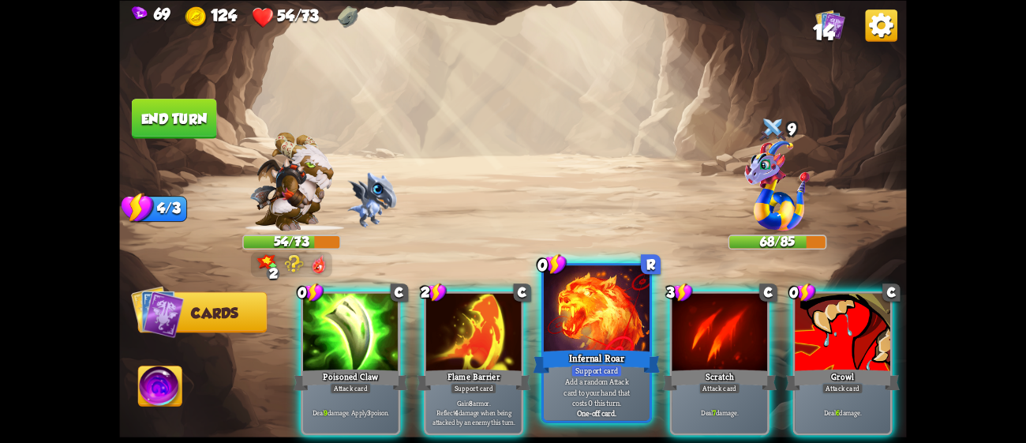
click at [593, 346] on div at bounding box center [597, 309] width 106 height 89
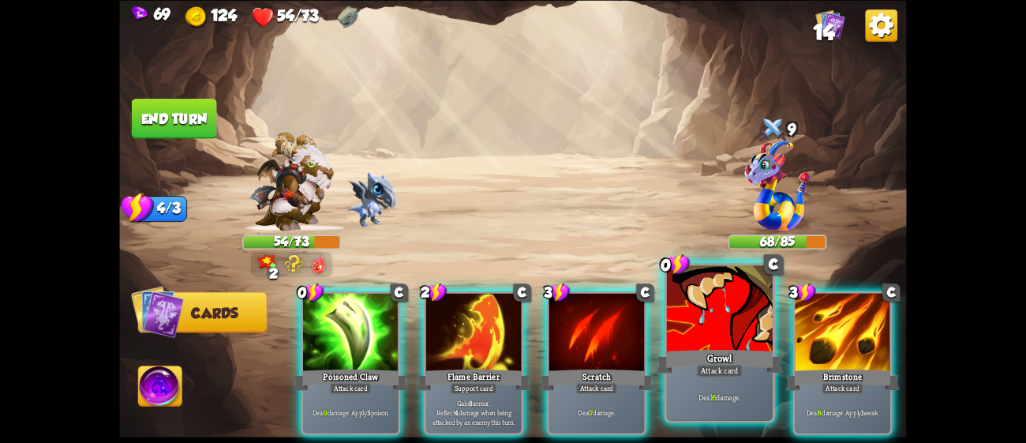
click at [711, 332] on div at bounding box center [720, 309] width 106 height 89
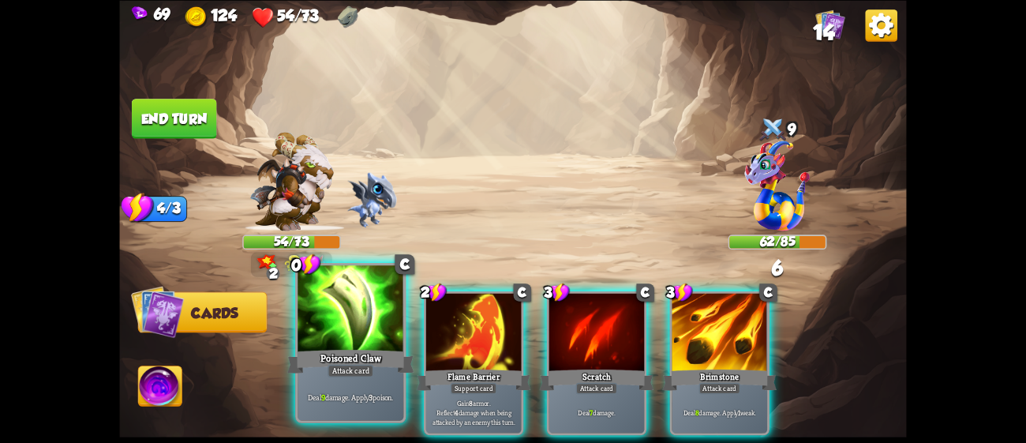
click at [348, 350] on div "Poisoned Claw" at bounding box center [350, 360] width 127 height 28
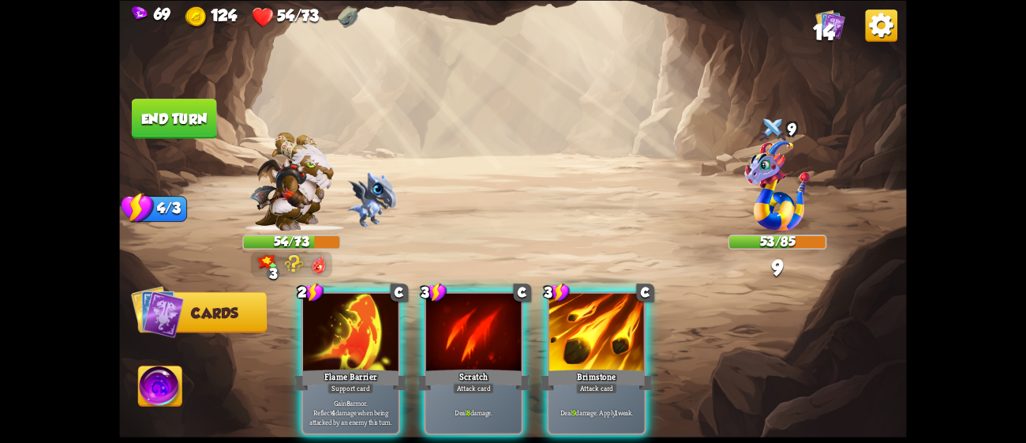
click at [348, 367] on div "Flame Barrier" at bounding box center [351, 379] width 114 height 25
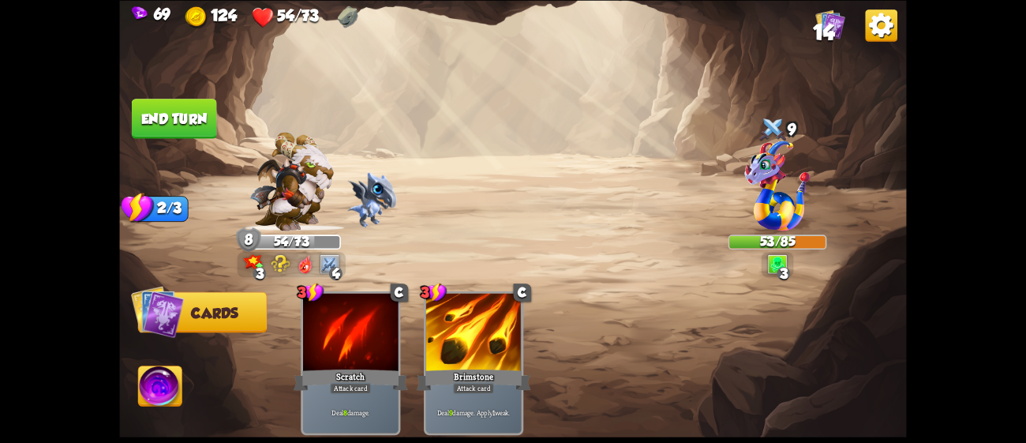
click at [173, 118] on button "End turn" at bounding box center [174, 119] width 85 height 40
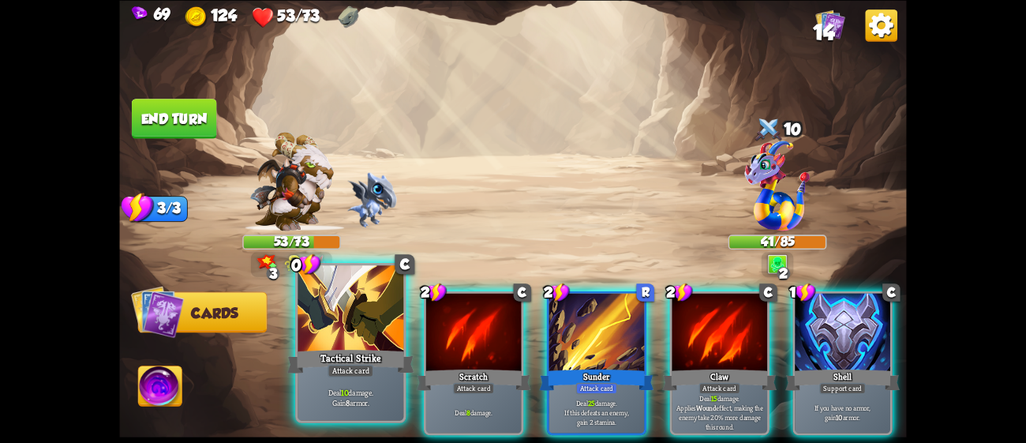
click at [321, 312] on div at bounding box center [350, 309] width 106 height 89
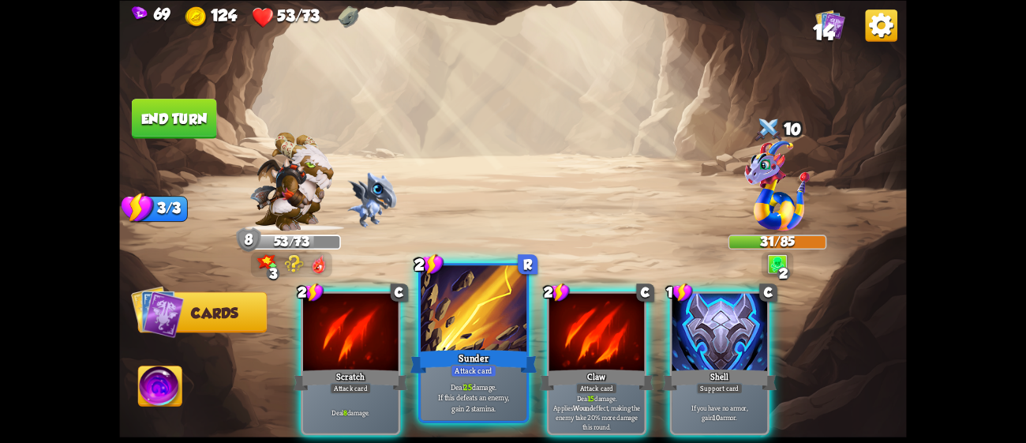
click at [455, 308] on div at bounding box center [474, 309] width 106 height 89
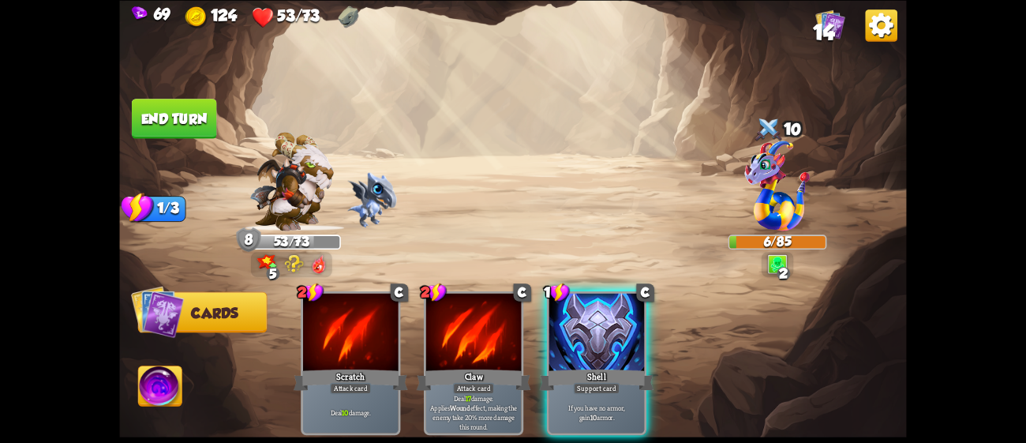
click at [201, 107] on button "End turn" at bounding box center [174, 119] width 85 height 40
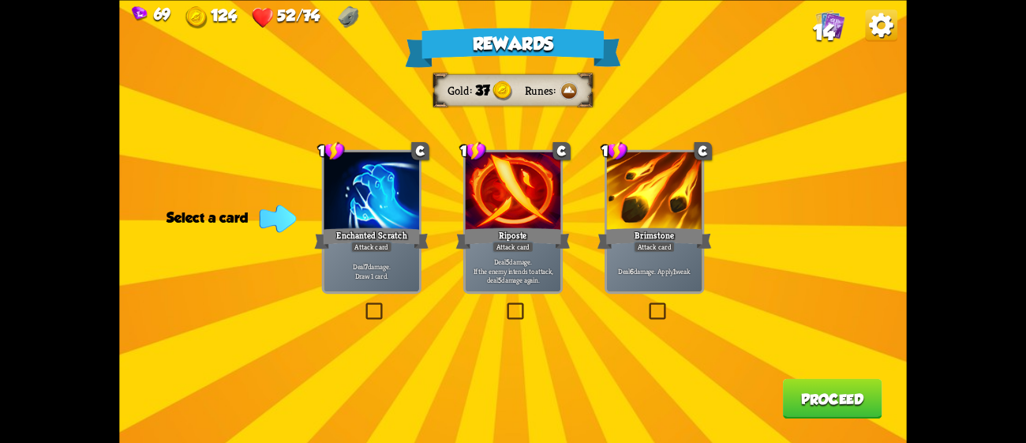
click at [638, 204] on div at bounding box center [654, 191] width 95 height 80
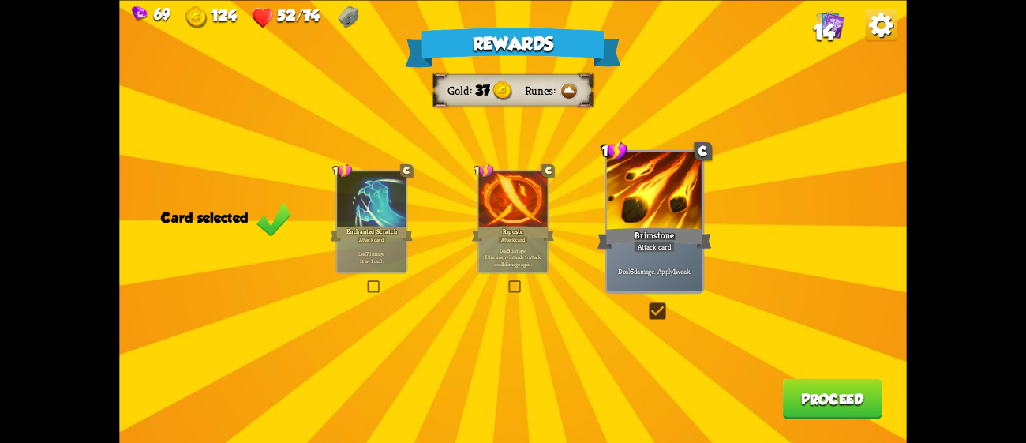
click at [836, 402] on button "Proceed" at bounding box center [832, 398] width 99 height 40
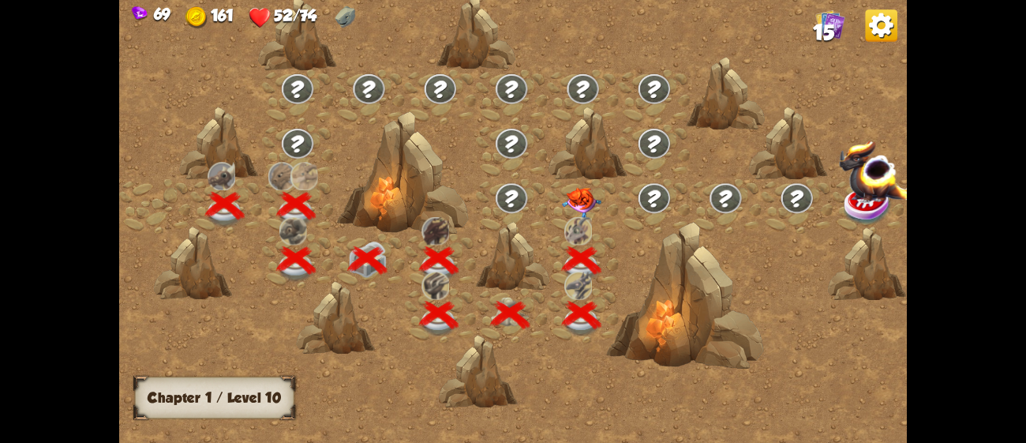
click at [574, 187] on img at bounding box center [581, 202] width 39 height 31
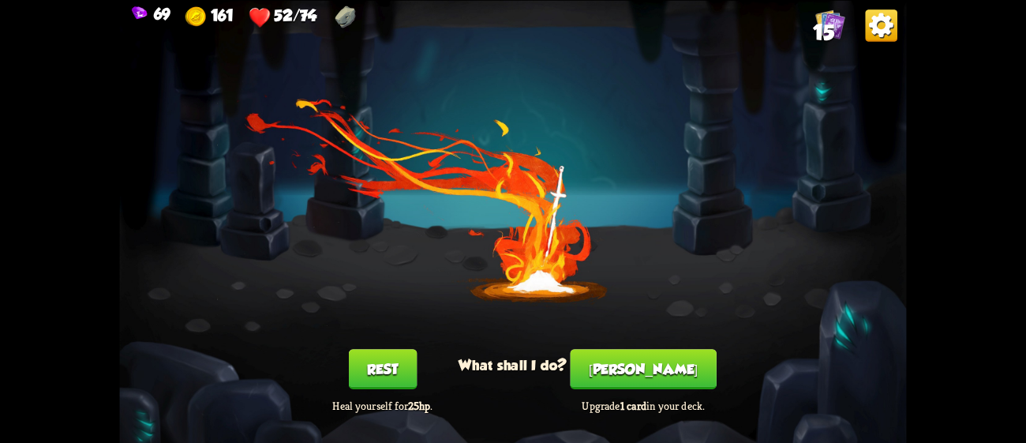
click at [664, 369] on button "[PERSON_NAME]" at bounding box center [643, 369] width 146 height 40
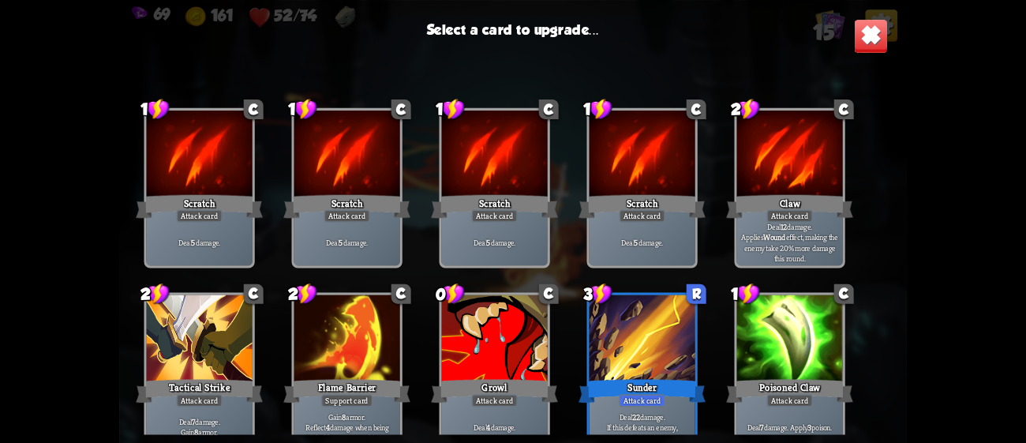
click at [640, 323] on div at bounding box center [642, 338] width 106 height 89
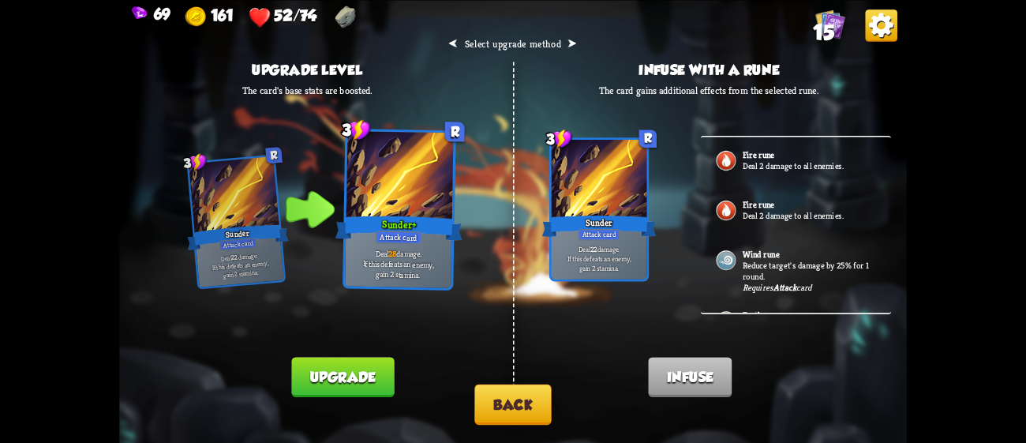
scroll to position [37, 0]
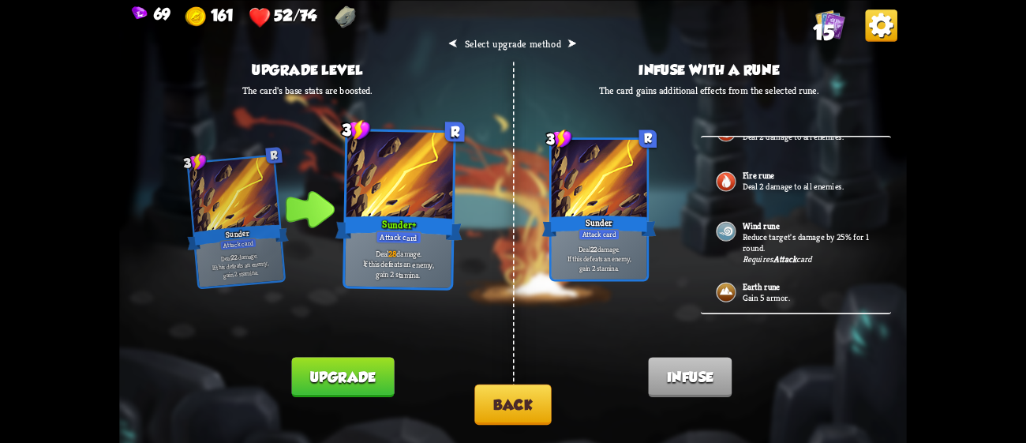
click at [529, 401] on button "Back" at bounding box center [512, 403] width 77 height 40
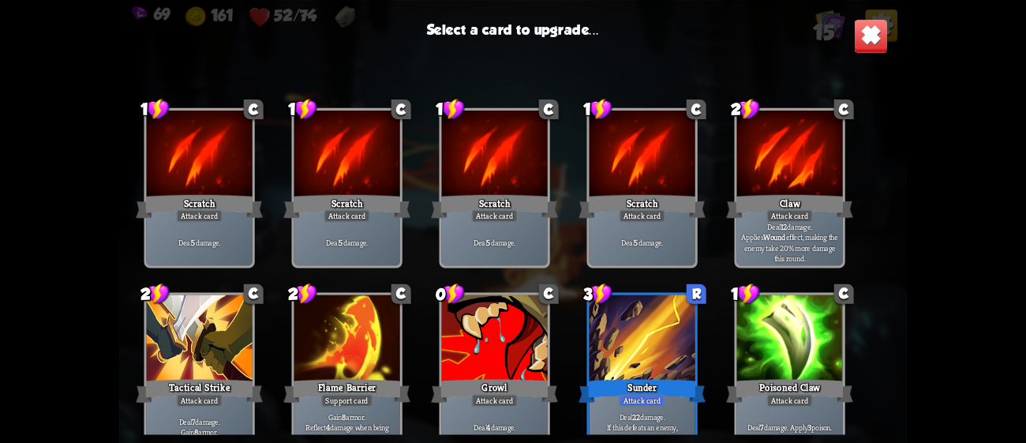
drag, startPoint x: 895, startPoint y: 238, endPoint x: 899, endPoint y: 304, distance: 65.6
click at [899, 304] on div "1 C Scratch Attack card Deal 5 damage. 1 C Scratch Attack card Deal 5 damage. 1…" at bounding box center [512, 252] width 787 height 363
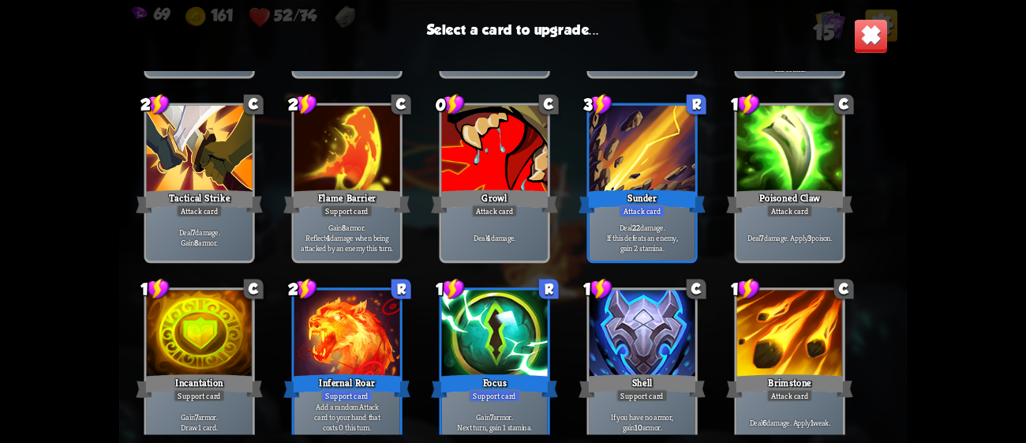
scroll to position [260, 0]
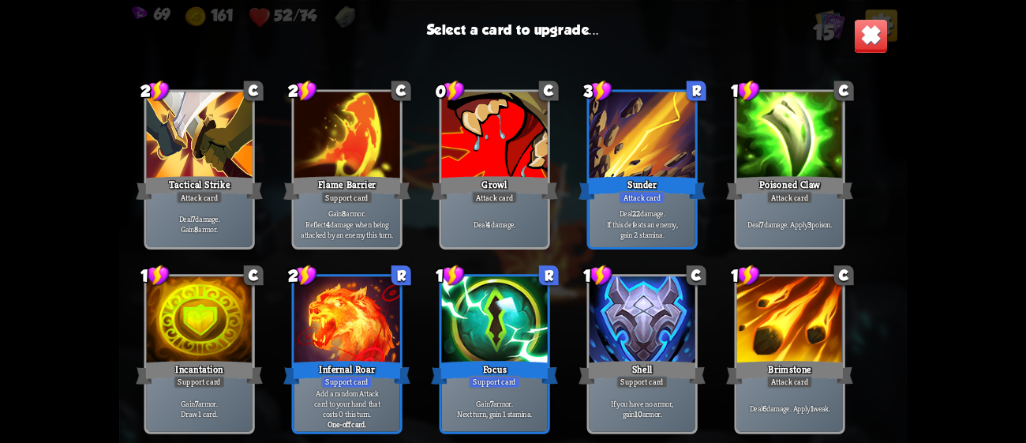
click at [349, 307] on div at bounding box center [347, 320] width 106 height 89
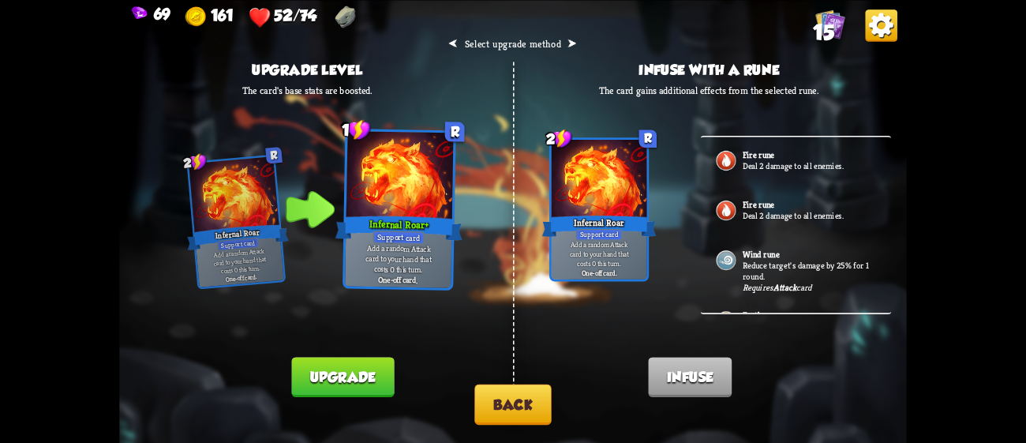
scroll to position [37, 0]
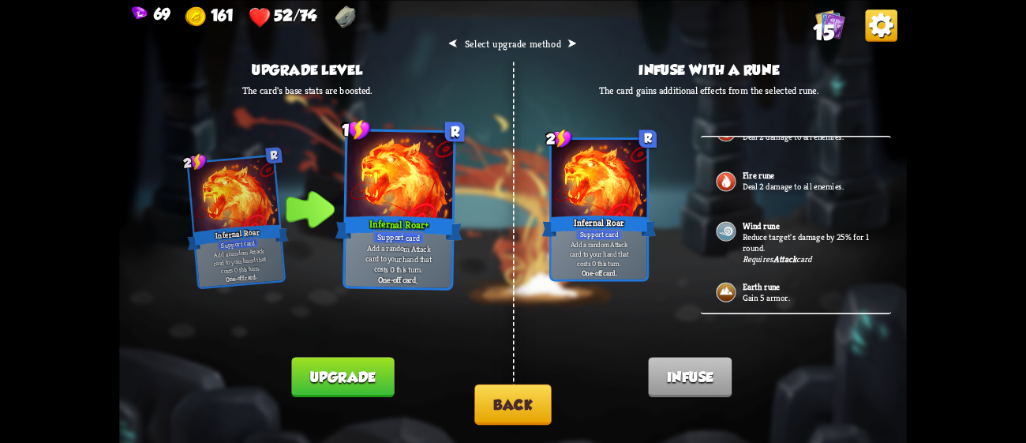
click at [802, 279] on div "Earth rune Gain 5 armor." at bounding box center [796, 293] width 191 height 50
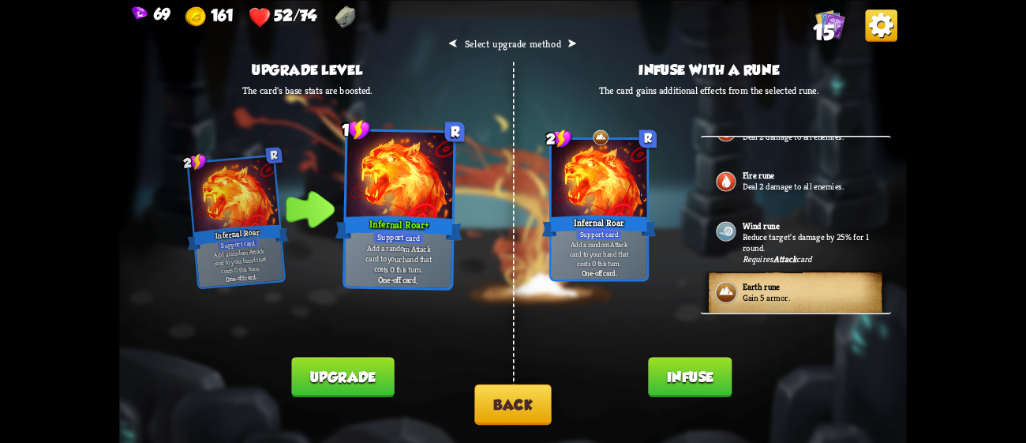
click at [697, 365] on button "Infuse" at bounding box center [690, 377] width 84 height 40
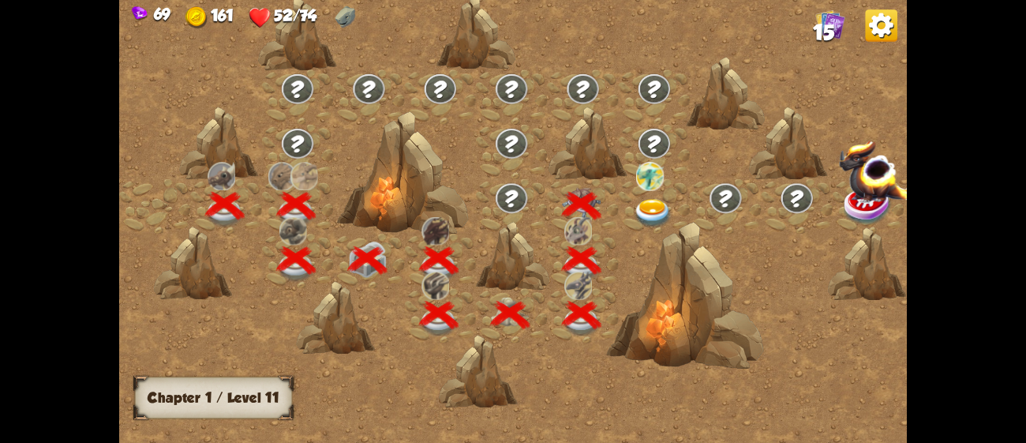
scroll to position [0, 239]
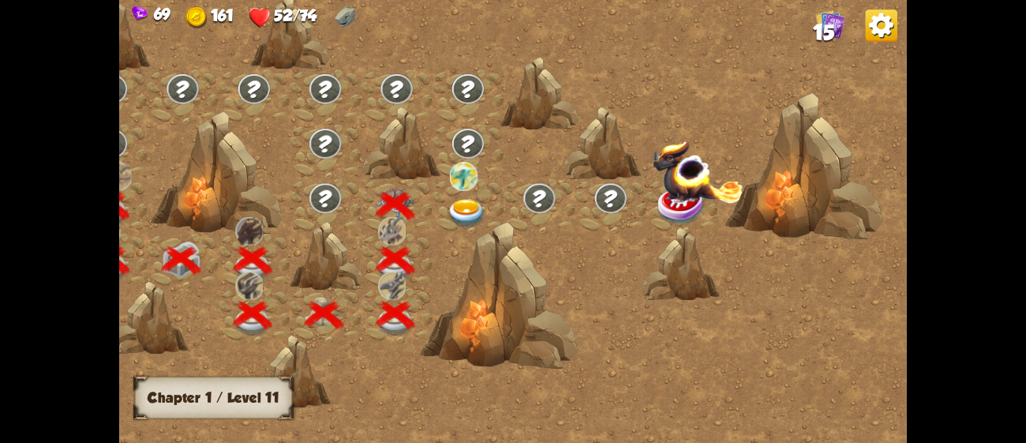
click at [464, 207] on img at bounding box center [466, 213] width 39 height 29
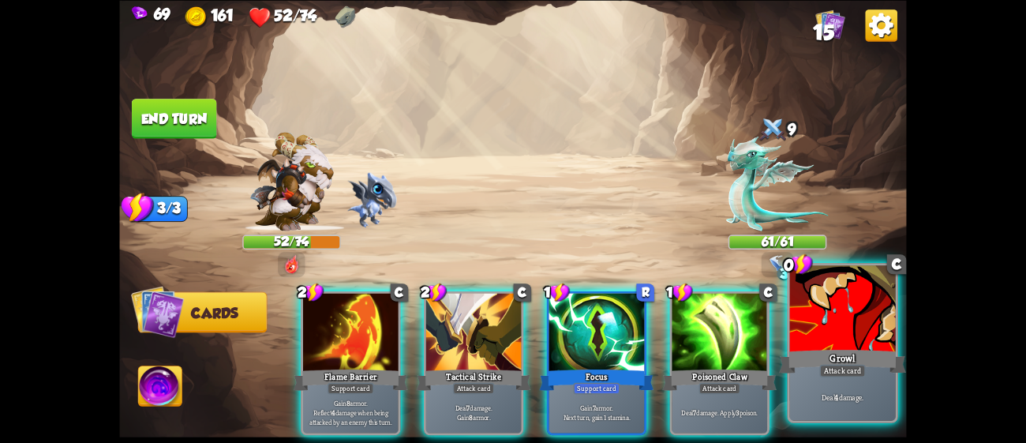
click at [859, 327] on div at bounding box center [843, 309] width 106 height 89
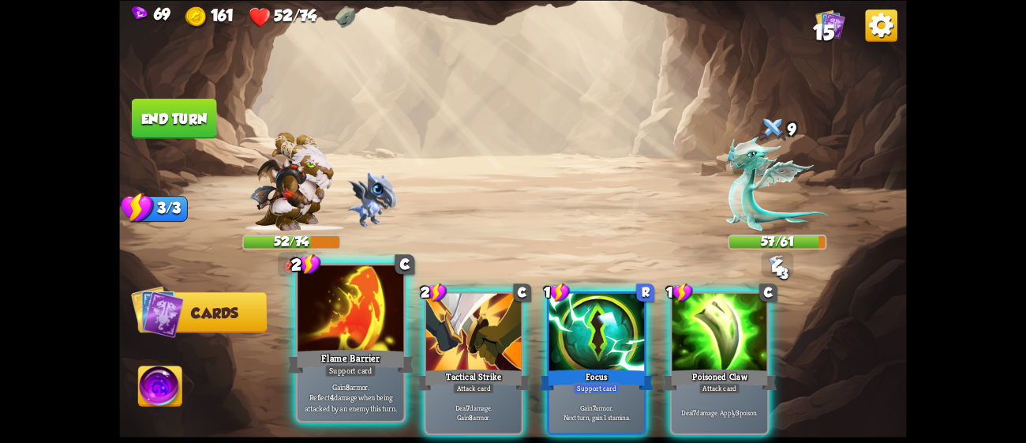
click at [336, 354] on div "Flame Barrier" at bounding box center [350, 360] width 127 height 28
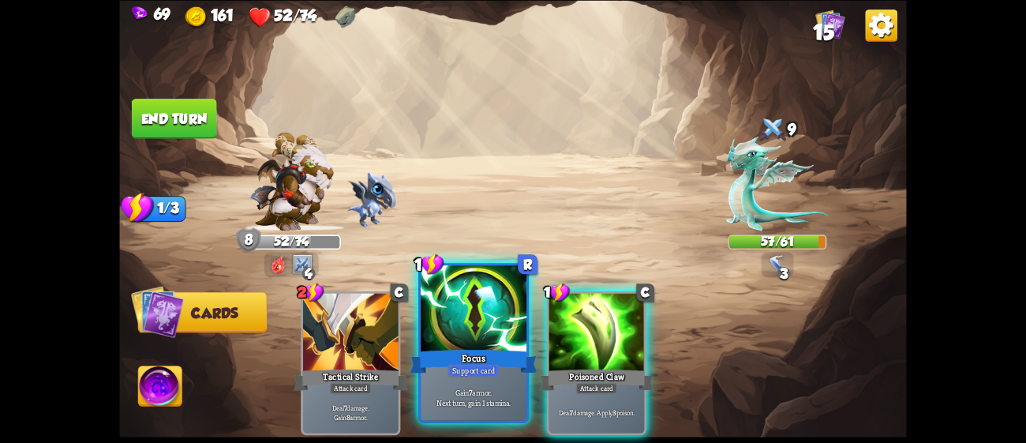
click at [484, 339] on div at bounding box center [474, 309] width 106 height 89
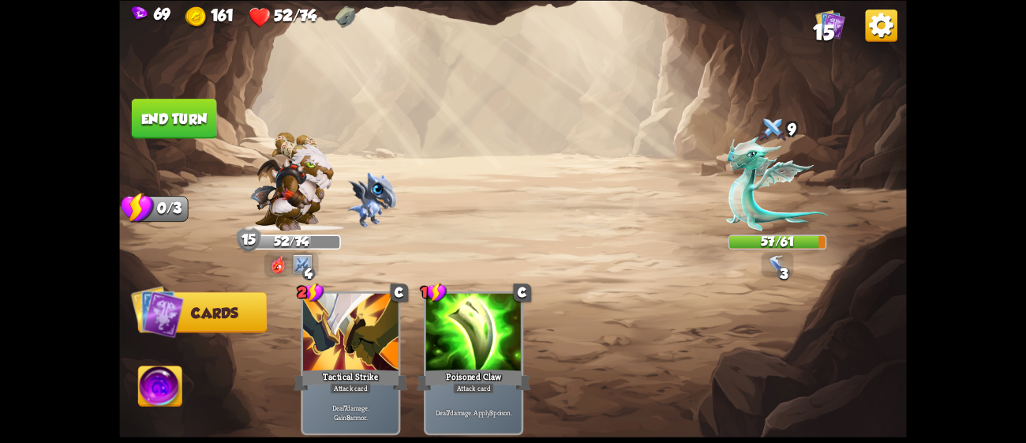
click at [184, 118] on button "End turn" at bounding box center [174, 119] width 85 height 40
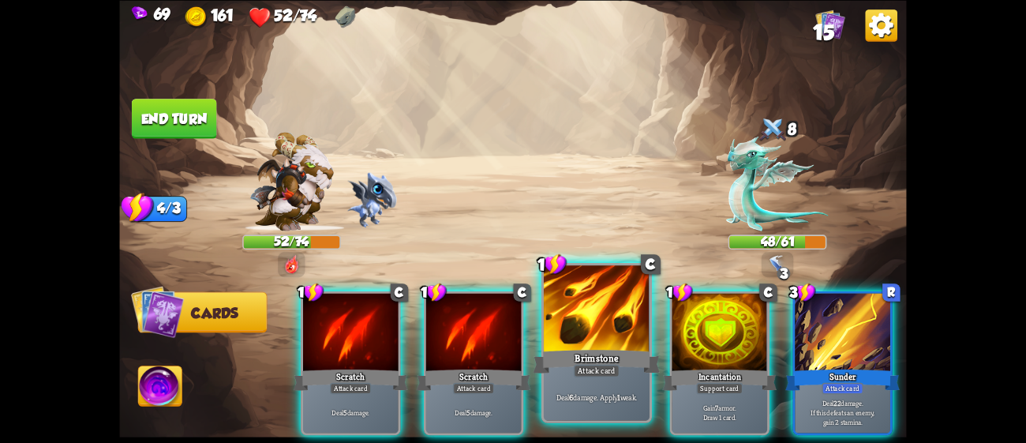
click at [574, 334] on div at bounding box center [597, 309] width 106 height 89
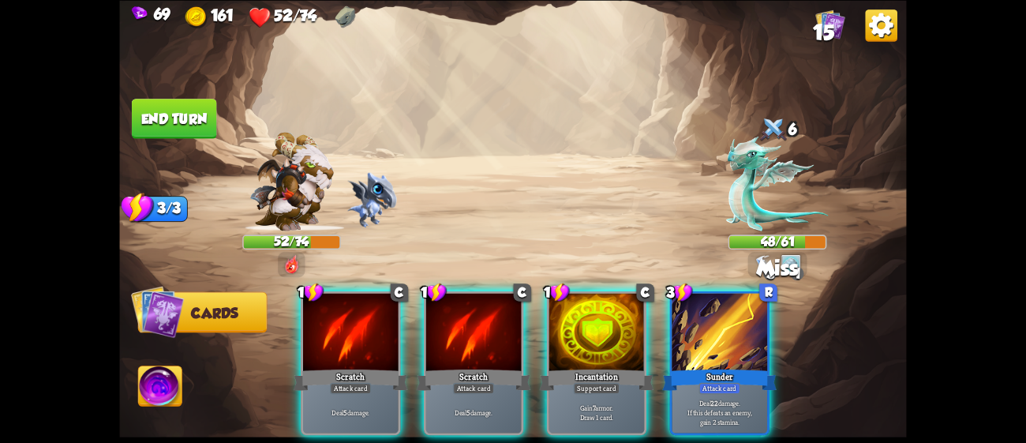
click at [574, 334] on div at bounding box center [596, 333] width 95 height 80
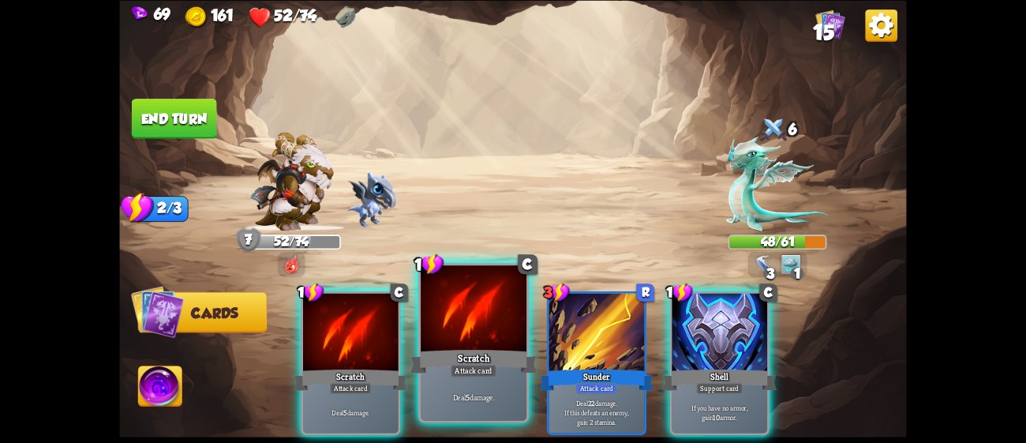
click at [448, 343] on div at bounding box center [474, 309] width 106 height 89
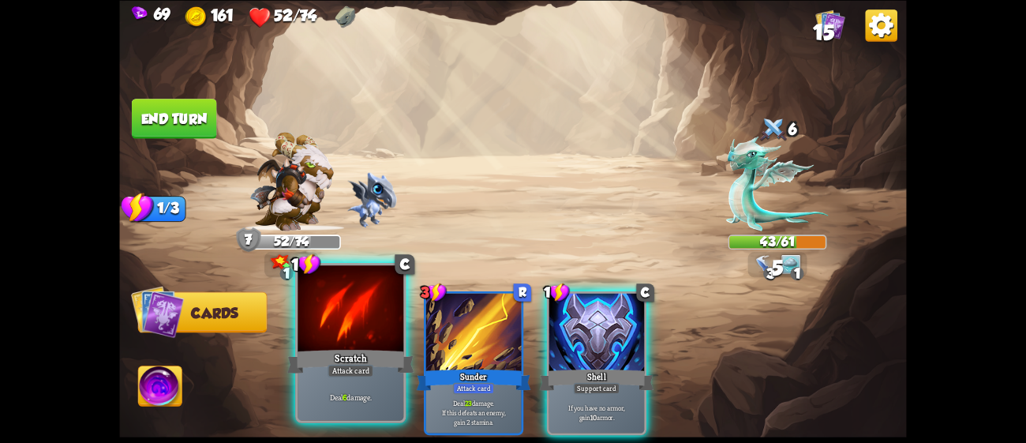
click at [355, 334] on div at bounding box center [350, 309] width 106 height 89
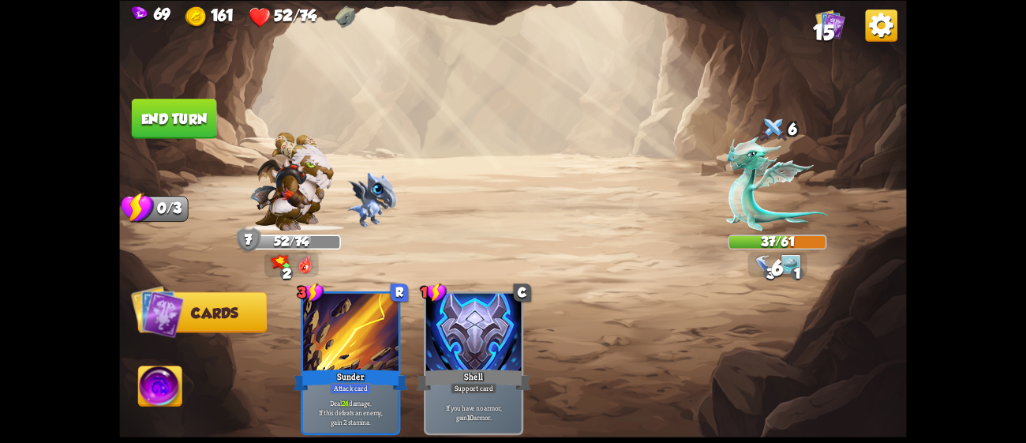
click at [200, 122] on button "End turn" at bounding box center [174, 119] width 85 height 40
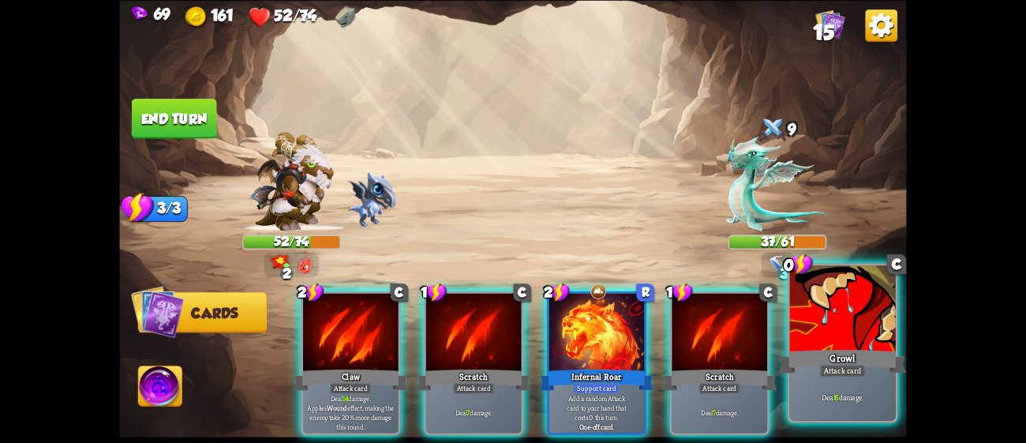
click at [868, 331] on div at bounding box center [843, 309] width 106 height 89
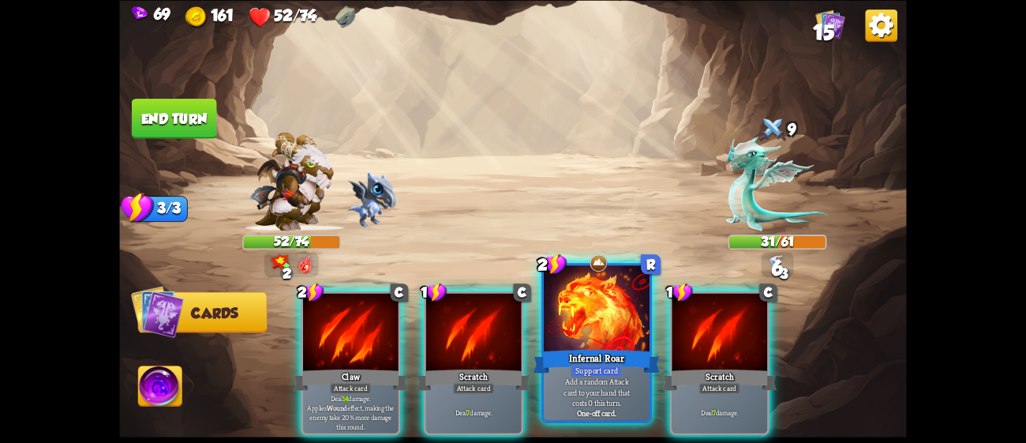
click at [609, 319] on div at bounding box center [597, 309] width 106 height 89
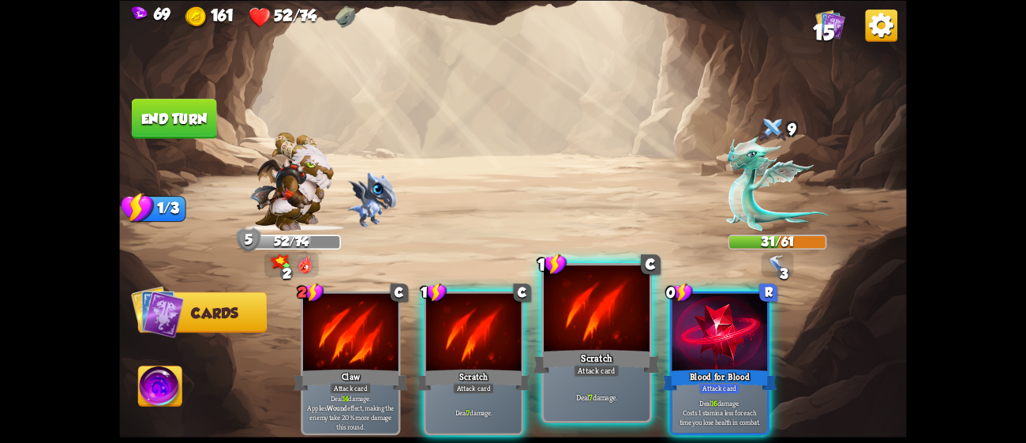
click at [606, 323] on div at bounding box center [597, 309] width 106 height 89
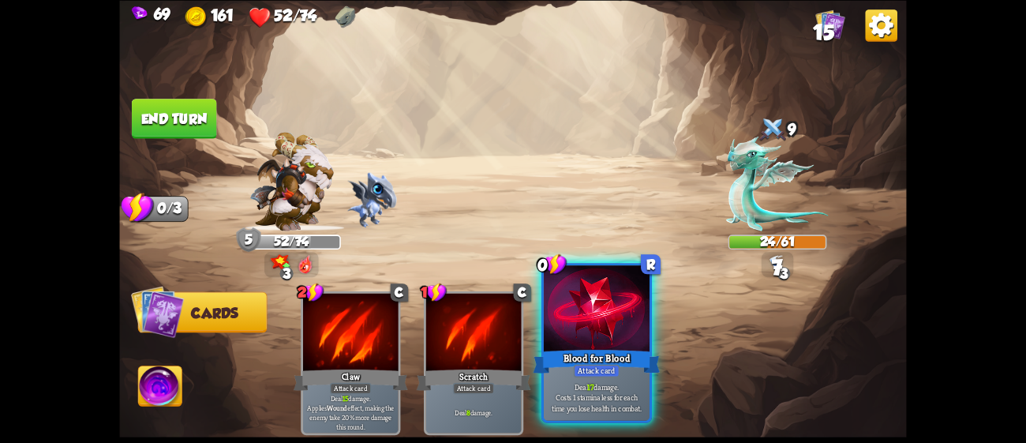
click at [552, 331] on div at bounding box center [597, 309] width 106 height 89
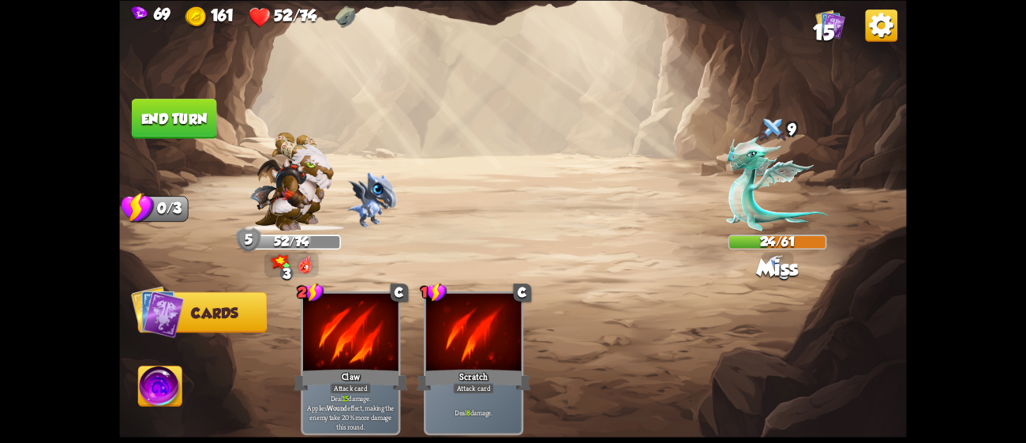
click at [177, 107] on button "End turn" at bounding box center [174, 119] width 85 height 40
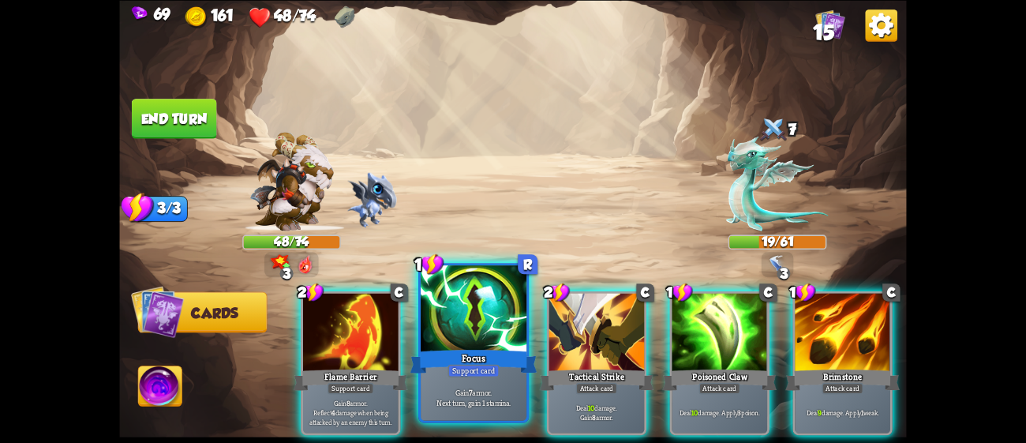
click at [475, 309] on div at bounding box center [474, 309] width 106 height 89
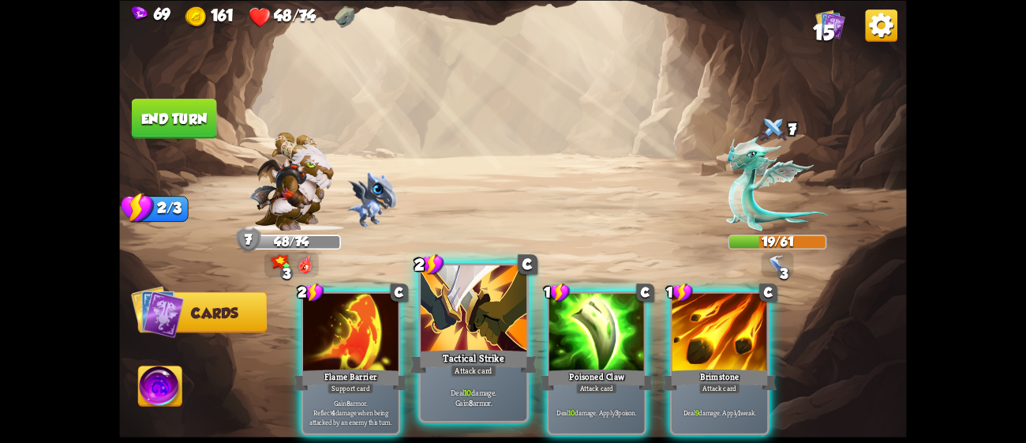
click at [463, 320] on div at bounding box center [474, 309] width 106 height 89
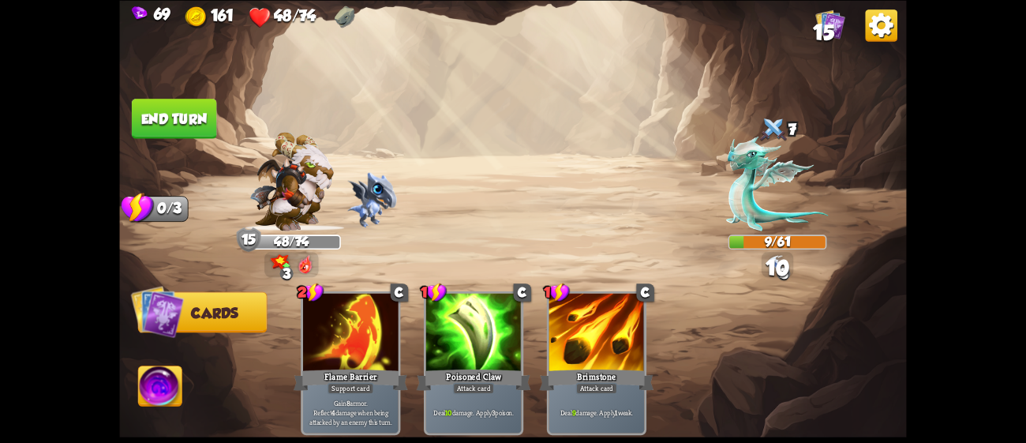
click at [176, 93] on img at bounding box center [512, 221] width 787 height 443
click at [179, 107] on button "End turn" at bounding box center [174, 119] width 85 height 40
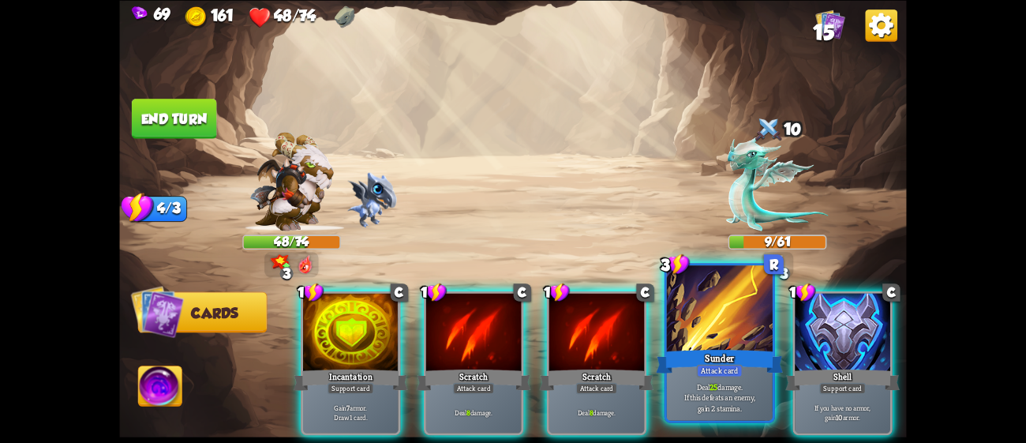
click at [676, 337] on div at bounding box center [720, 309] width 106 height 89
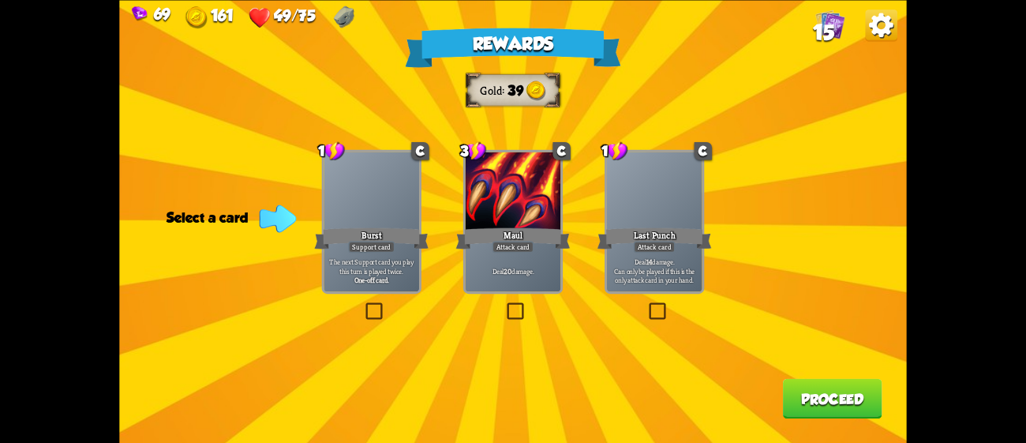
click at [572, 231] on div "Rewards Gold 39 Select a card 1 C Burst Support card The next Support card you …" at bounding box center [512, 221] width 787 height 443
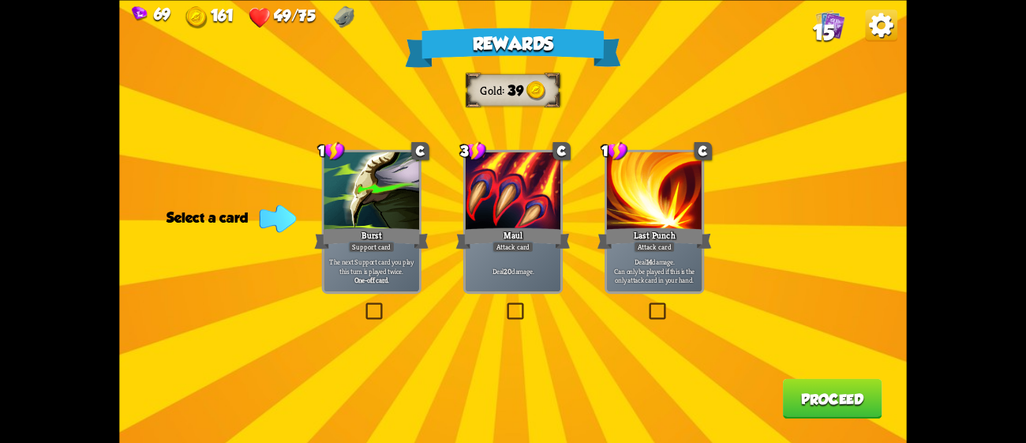
click at [551, 237] on div "Maul" at bounding box center [513, 237] width 114 height 25
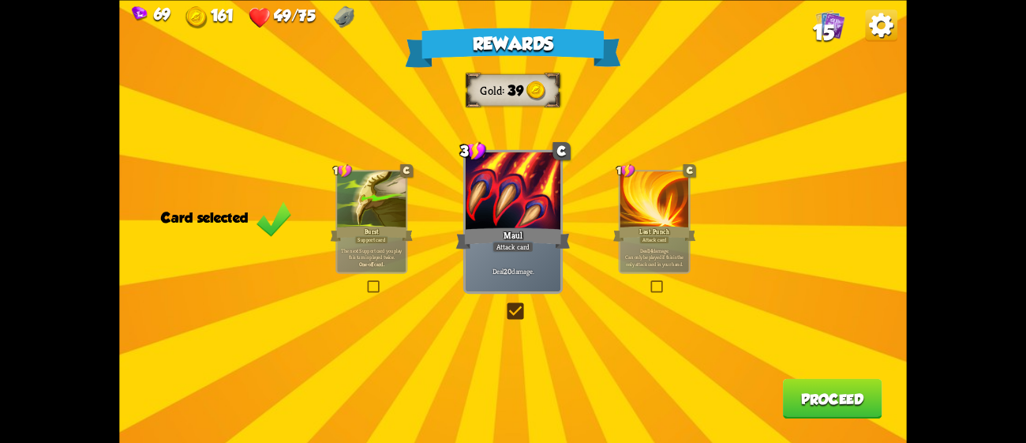
click at [862, 406] on button "Proceed" at bounding box center [832, 398] width 99 height 40
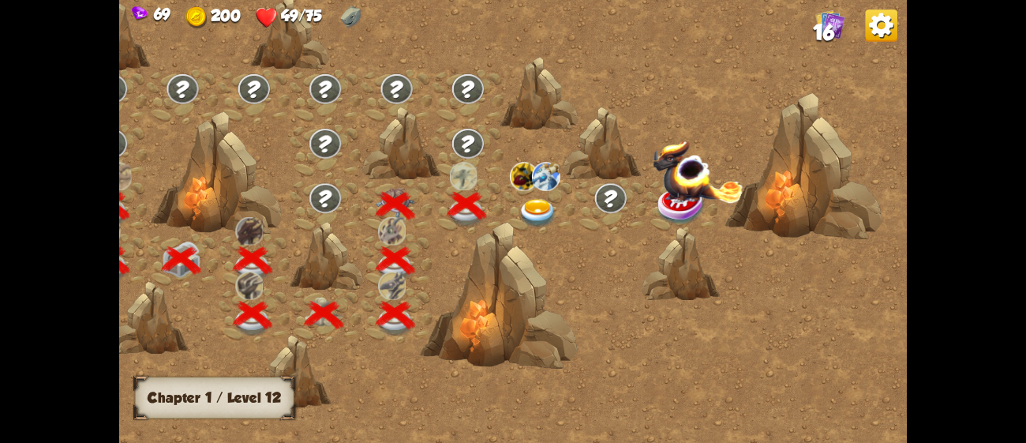
click at [515, 198] on div at bounding box center [538, 206] width 71 height 54
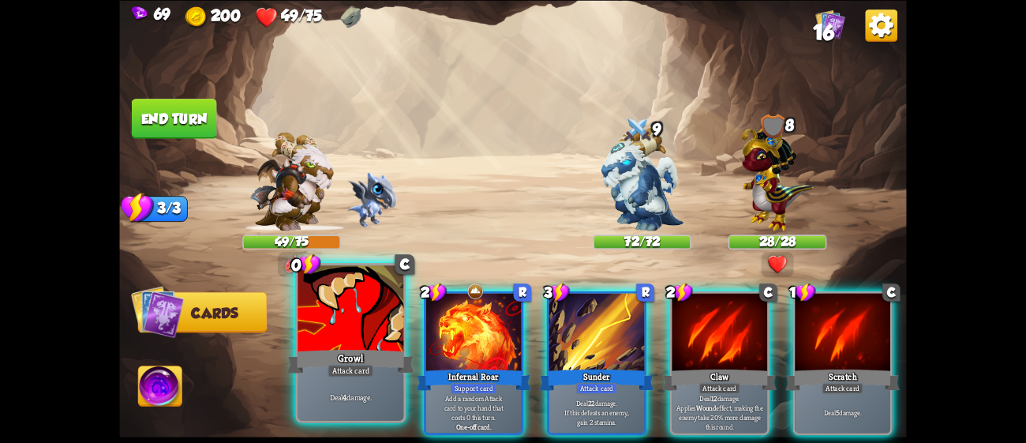
click at [340, 335] on div at bounding box center [350, 309] width 106 height 89
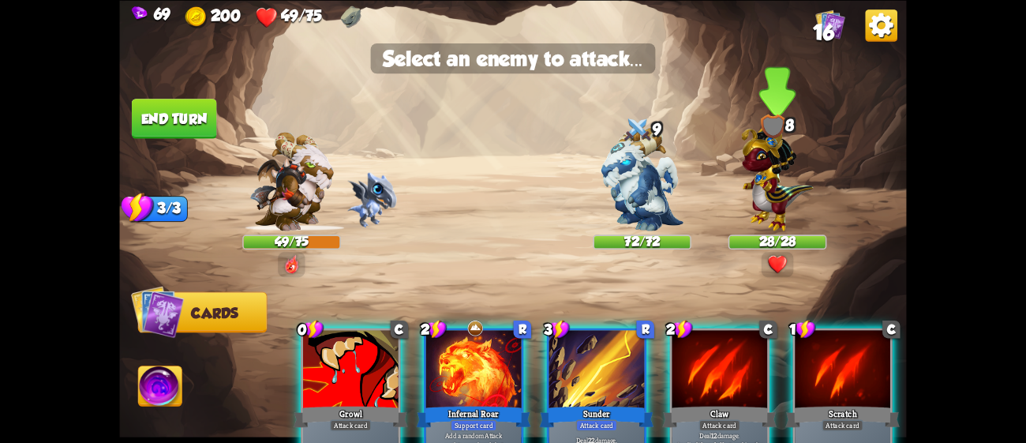
click at [774, 174] on img at bounding box center [777, 174] width 72 height 112
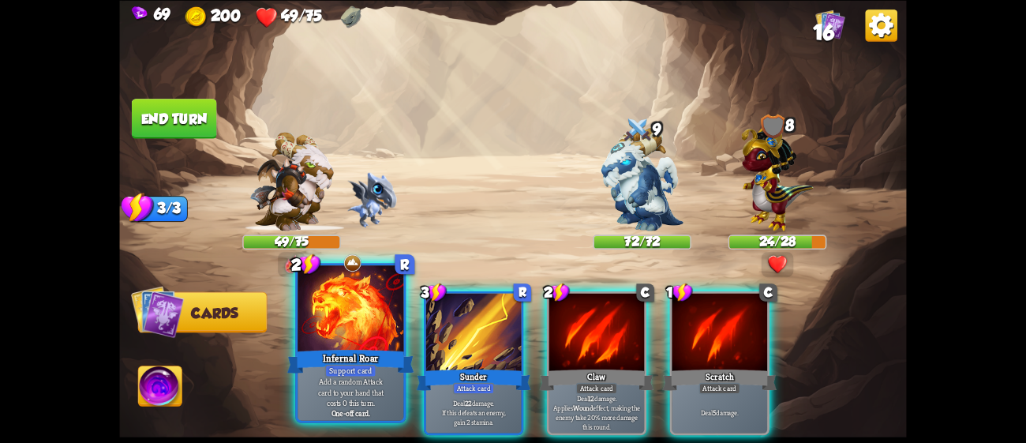
click at [377, 305] on div at bounding box center [350, 309] width 106 height 89
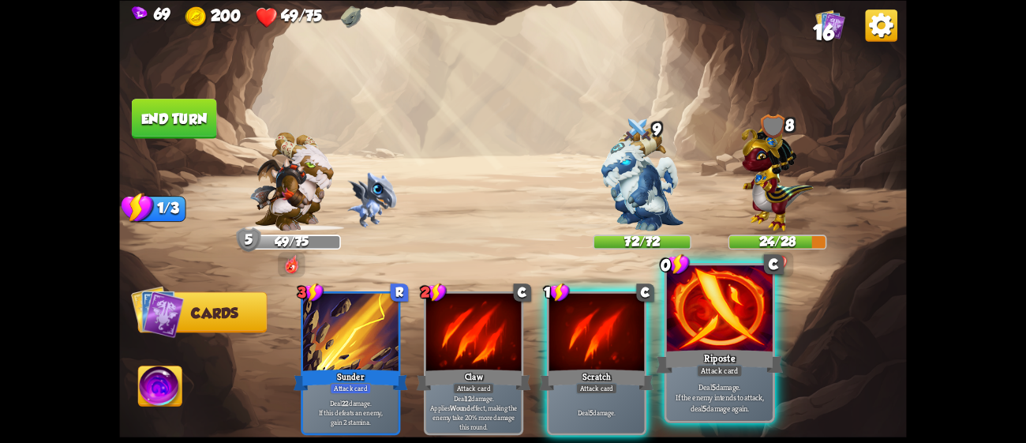
click at [731, 329] on div at bounding box center [720, 309] width 106 height 89
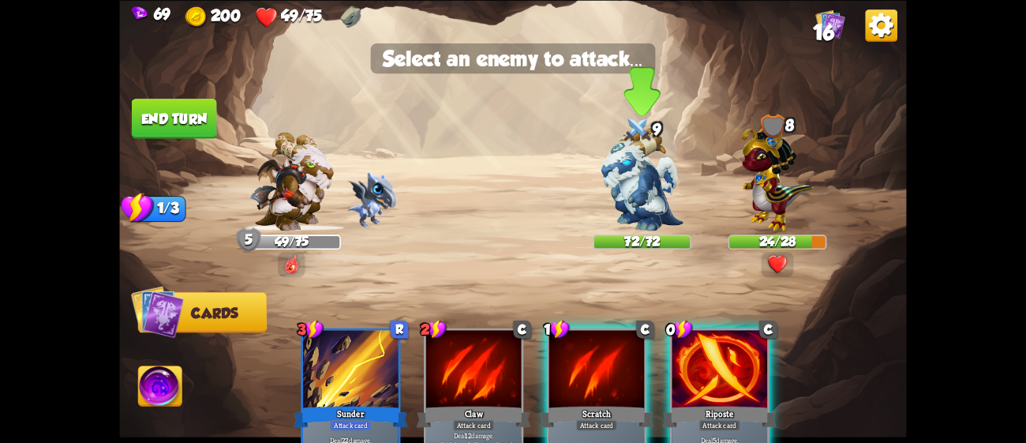
click at [649, 216] on img at bounding box center [641, 178] width 82 height 103
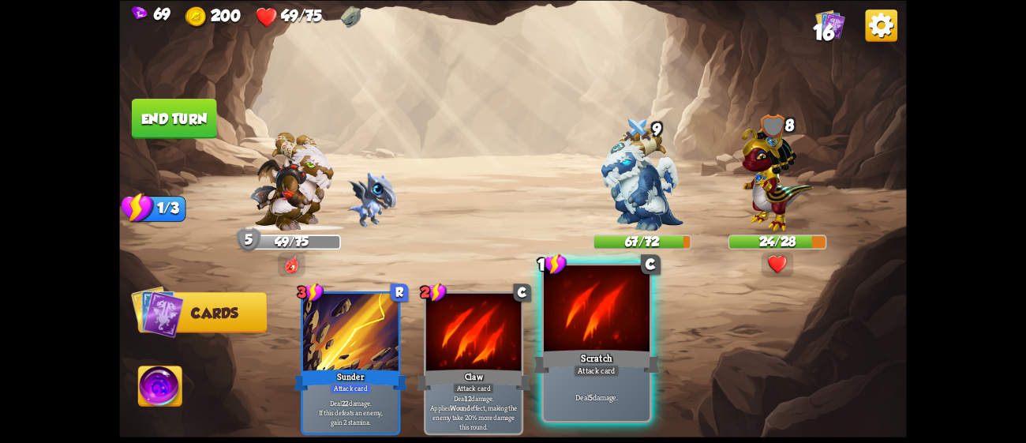
click at [619, 349] on div "Scratch" at bounding box center [596, 360] width 127 height 28
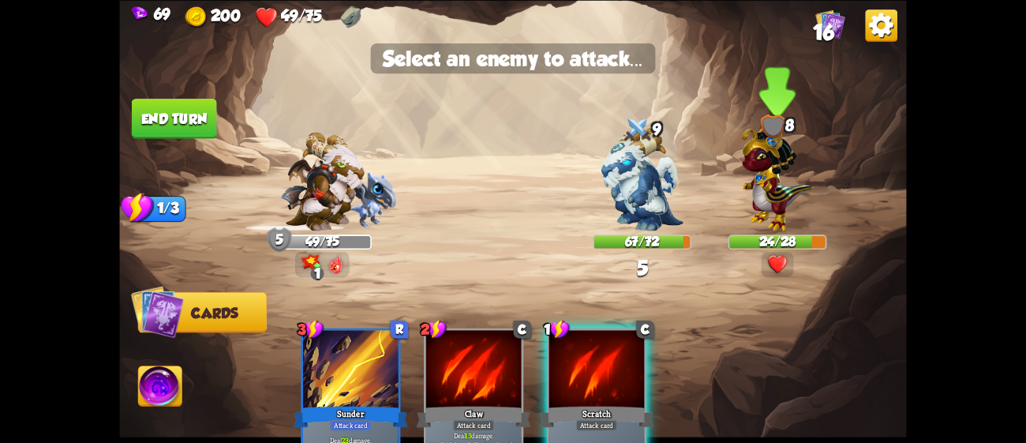
click at [787, 141] on img at bounding box center [777, 174] width 72 height 112
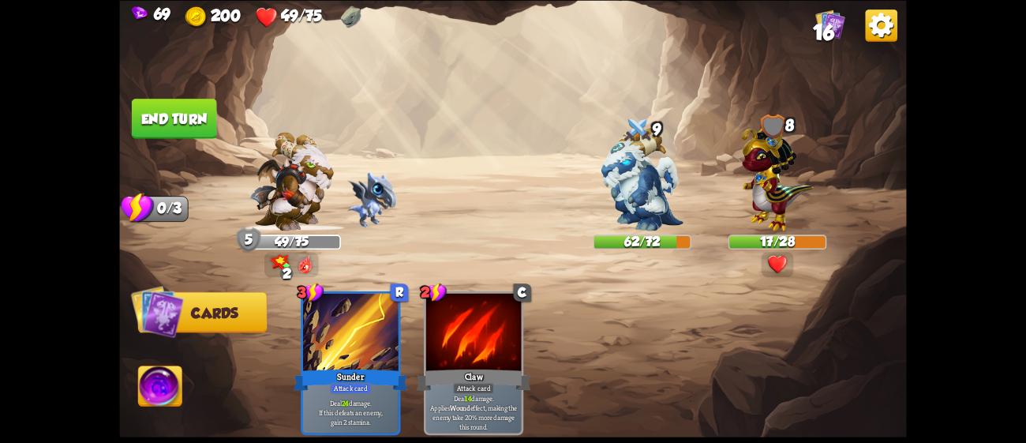
click at [157, 114] on button "End turn" at bounding box center [174, 119] width 85 height 40
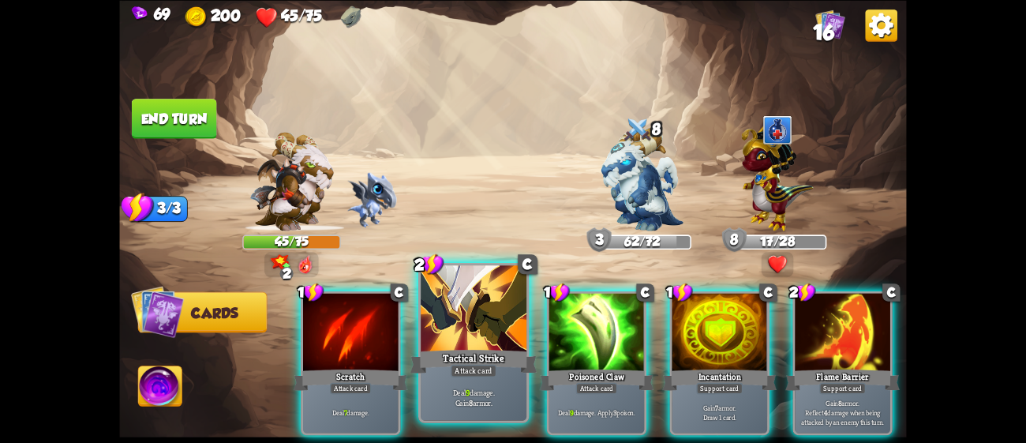
click at [491, 339] on div at bounding box center [474, 309] width 106 height 89
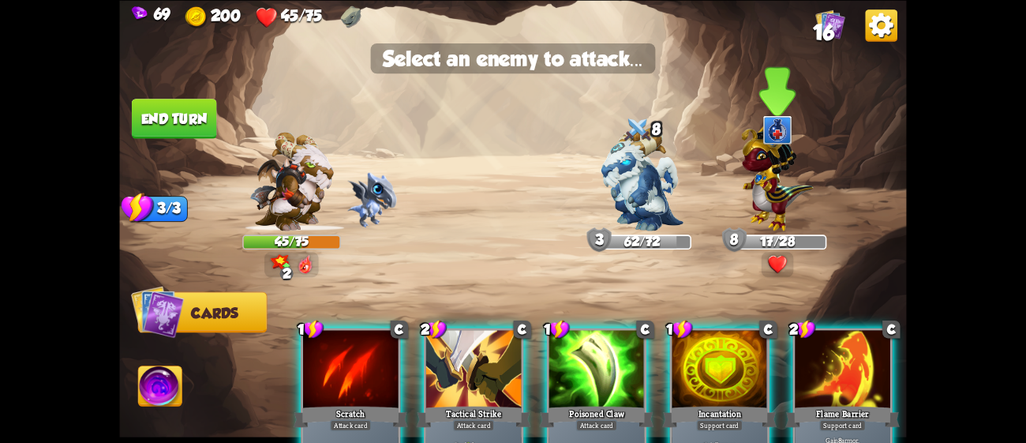
click at [759, 154] on img at bounding box center [777, 174] width 72 height 112
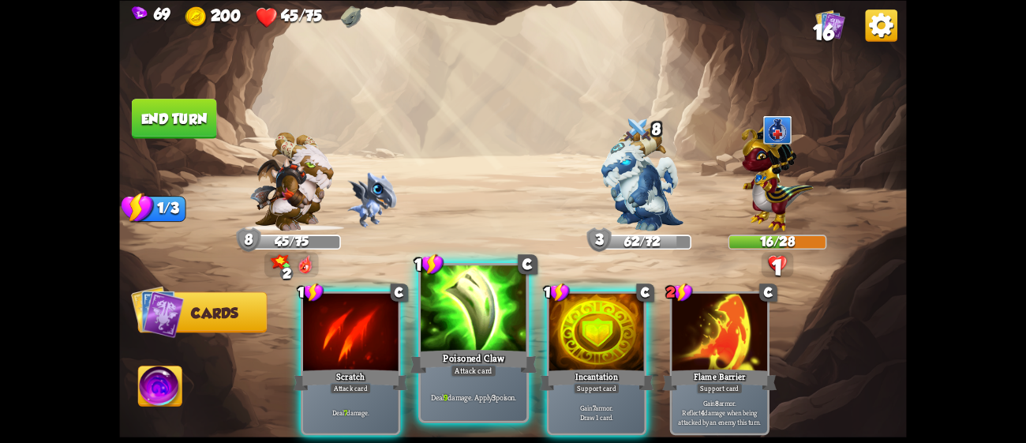
click at [490, 333] on div at bounding box center [474, 309] width 106 height 89
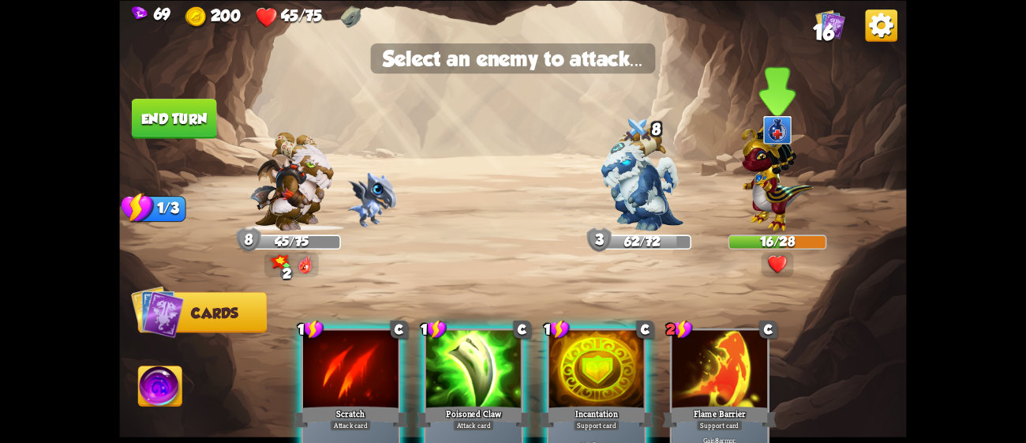
click at [780, 159] on img at bounding box center [777, 174] width 72 height 112
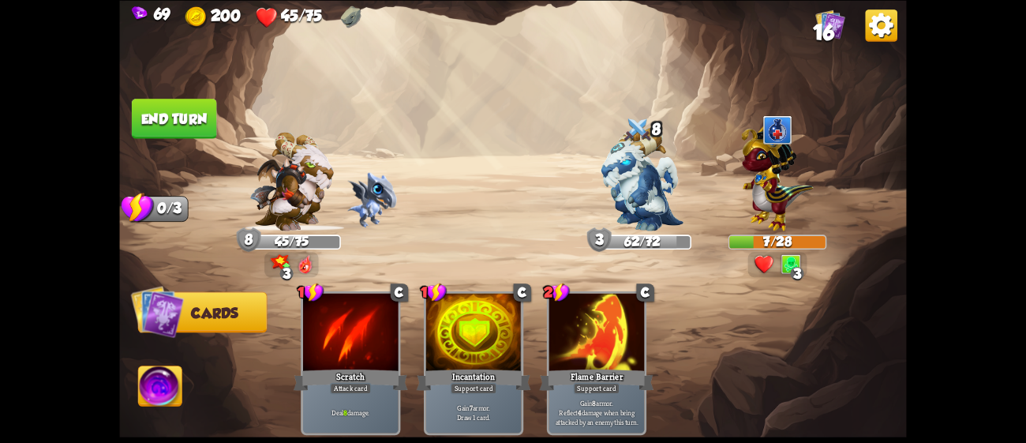
click at [166, 117] on button "End turn" at bounding box center [174, 119] width 85 height 40
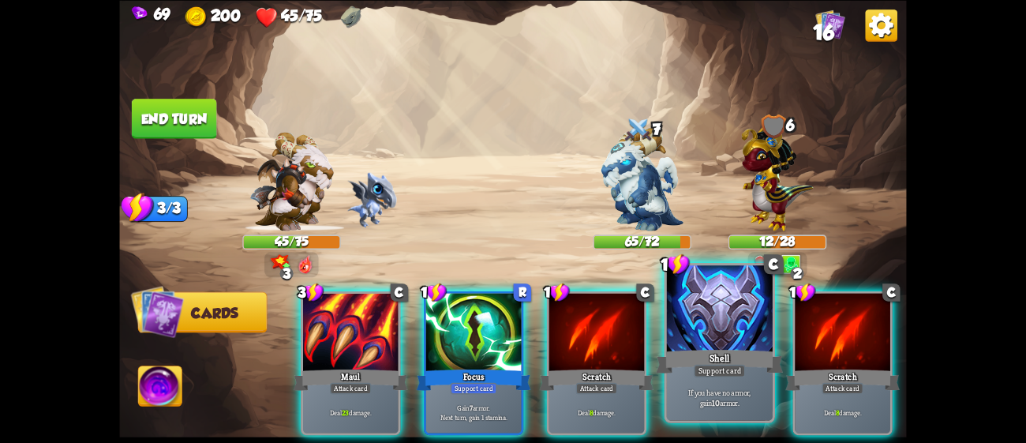
click at [694, 330] on div at bounding box center [720, 309] width 106 height 89
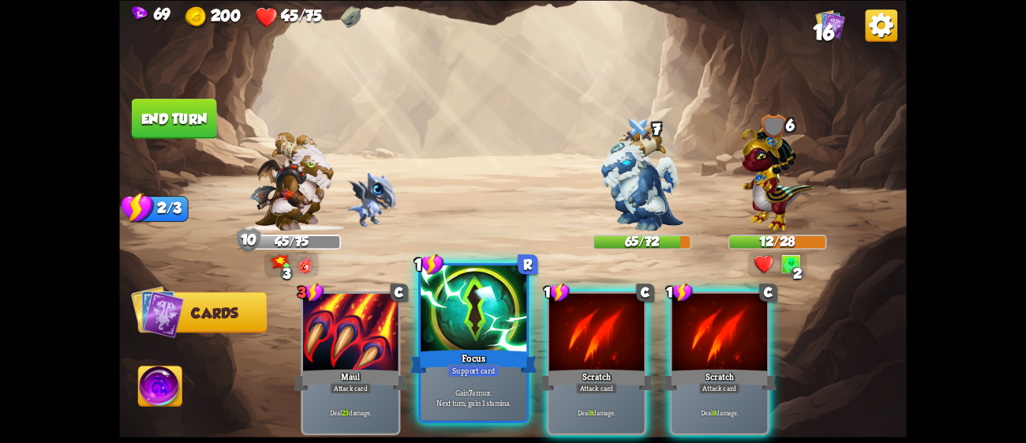
click at [454, 340] on div at bounding box center [474, 309] width 106 height 89
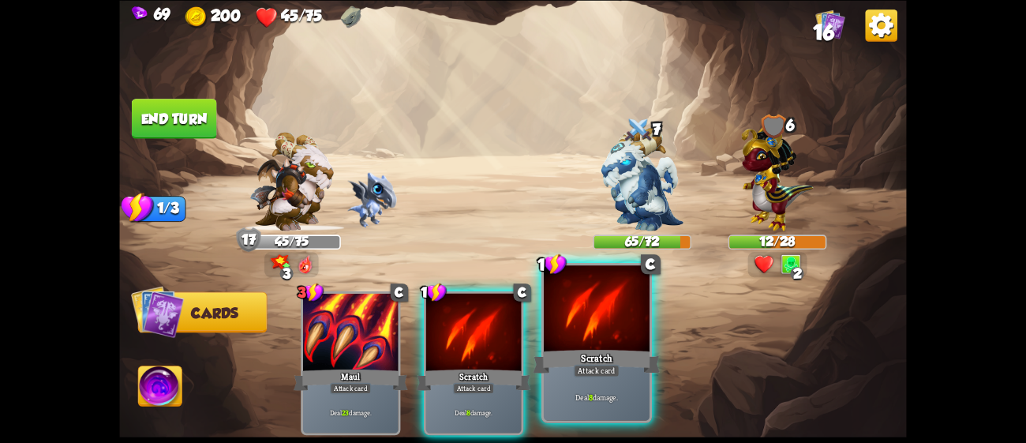
click at [563, 305] on div at bounding box center [597, 309] width 106 height 89
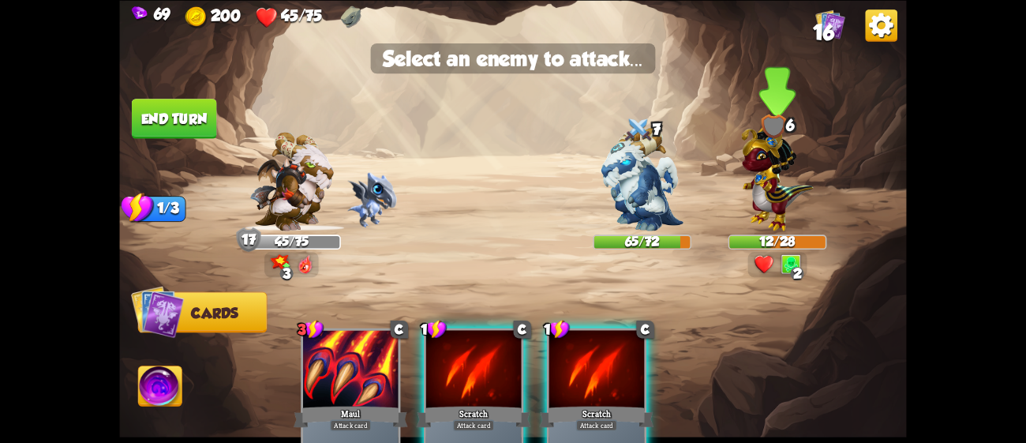
click at [770, 137] on div at bounding box center [773, 126] width 24 height 24
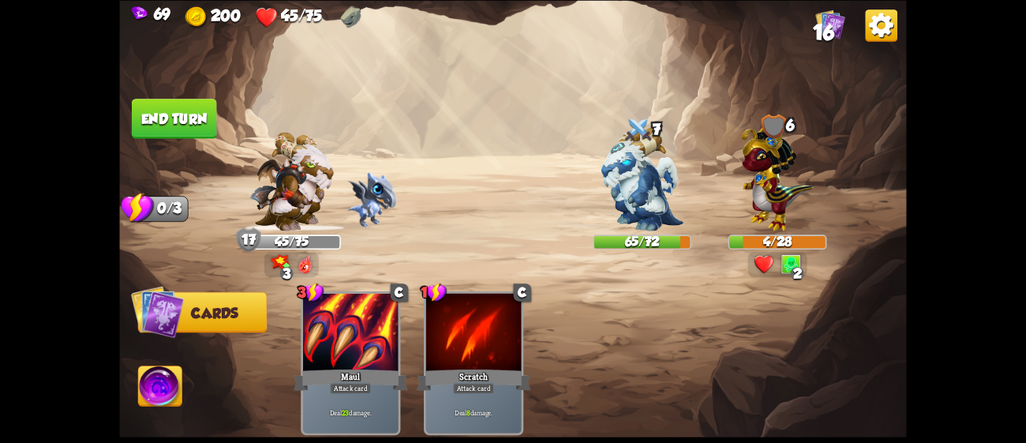
click at [174, 102] on button "End turn" at bounding box center [174, 119] width 85 height 40
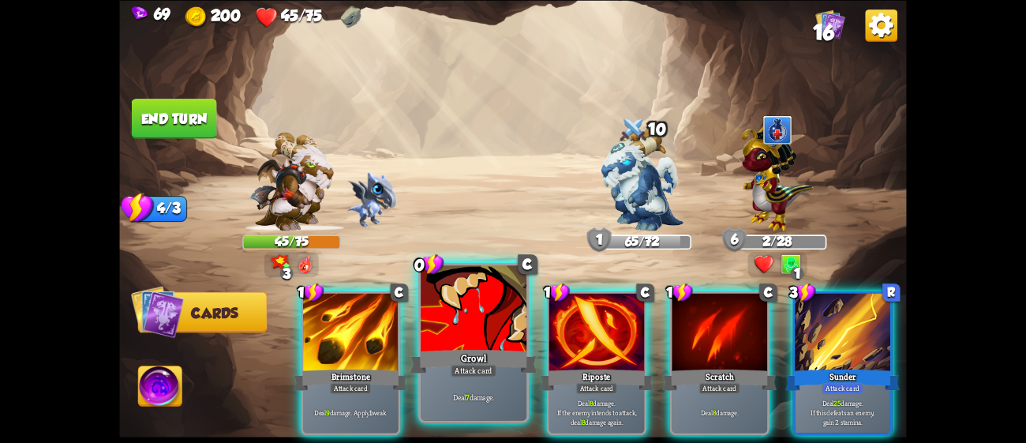
click at [462, 349] on div "Growl" at bounding box center [473, 360] width 127 height 28
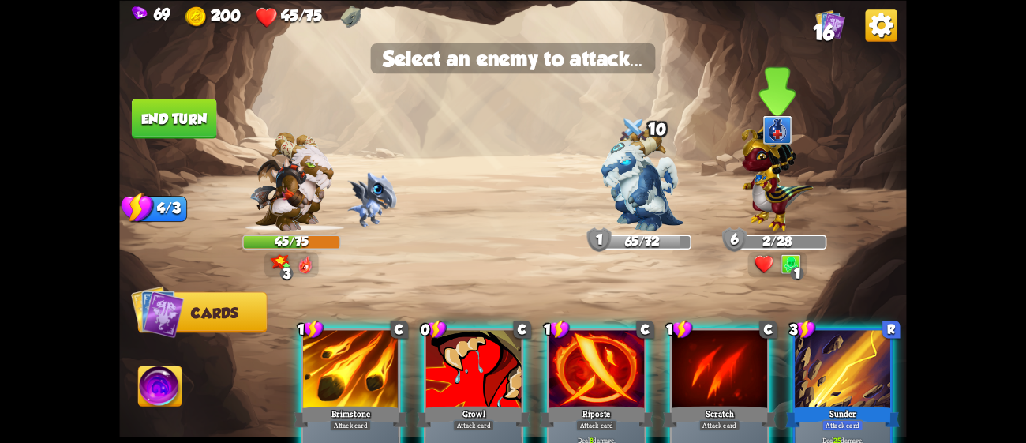
click at [767, 186] on img at bounding box center [777, 174] width 72 height 112
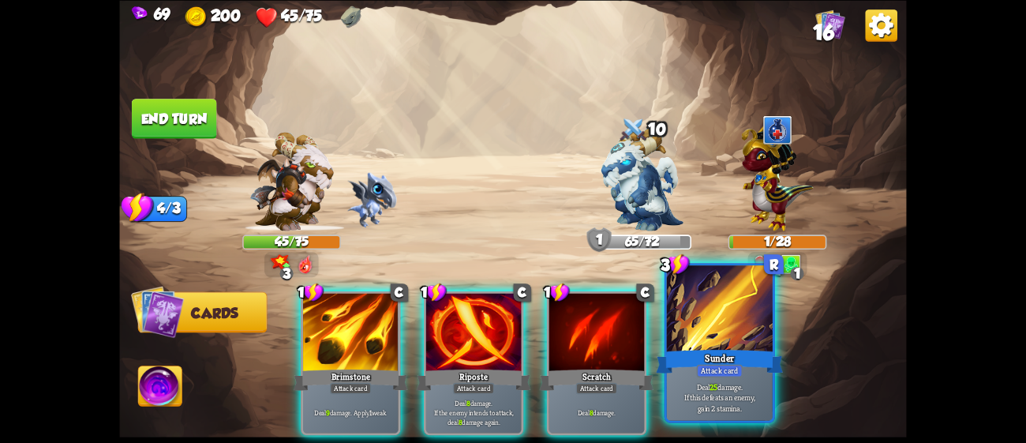
click at [760, 338] on div at bounding box center [720, 309] width 106 height 89
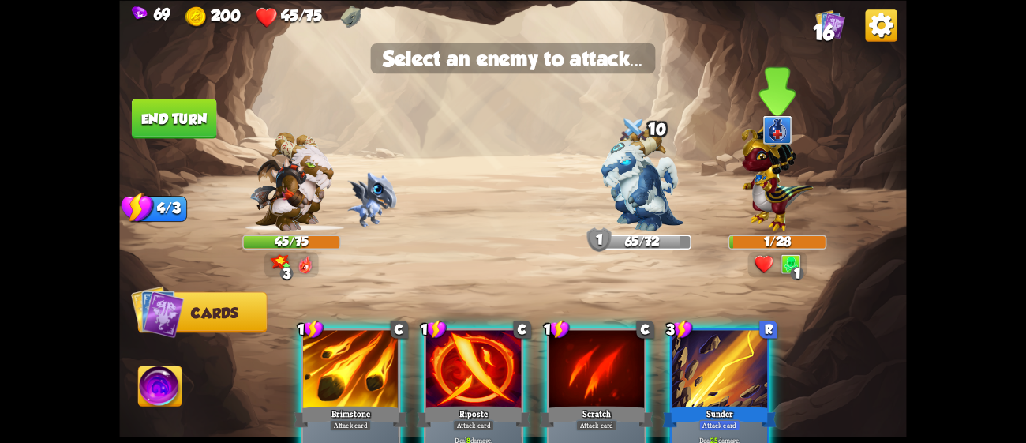
click at [749, 199] on img at bounding box center [777, 174] width 72 height 112
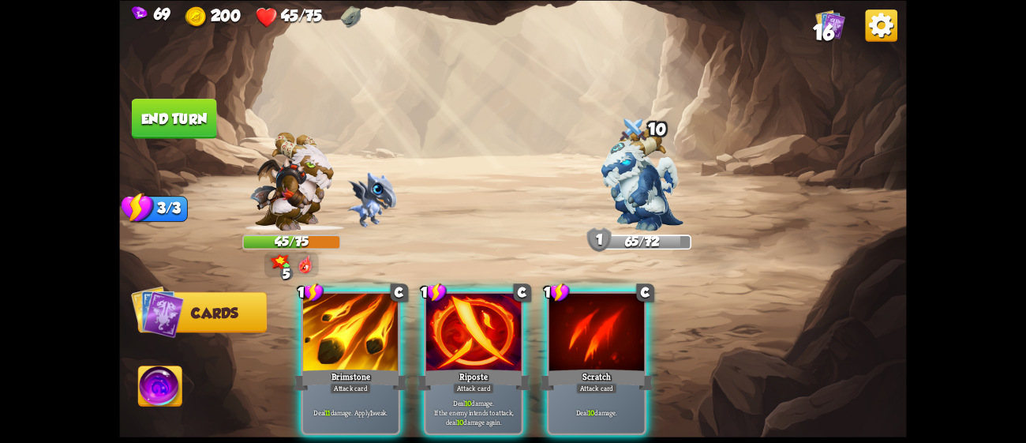
click at [537, 321] on div "1 C Brimstone Attack card Deal 11 damage. Apply 1 weak. 1 C Riposte Attack card…" at bounding box center [592, 344] width 630 height 196
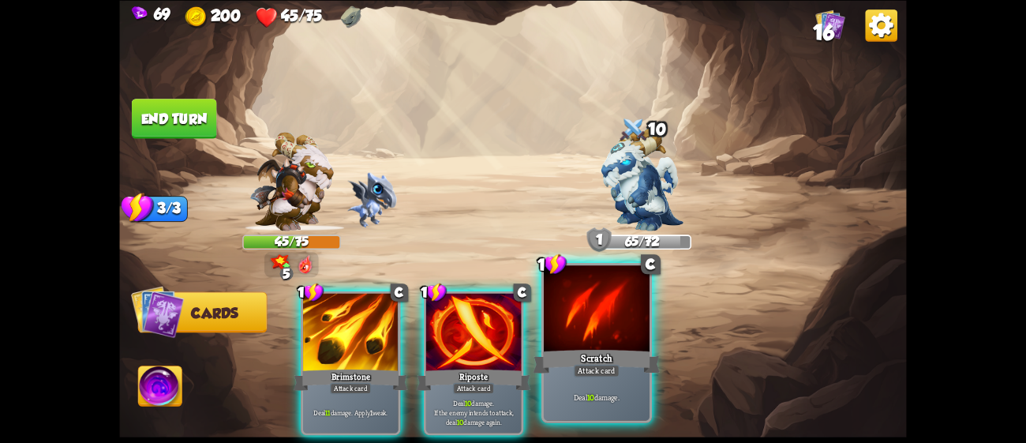
click at [561, 320] on div at bounding box center [597, 309] width 106 height 89
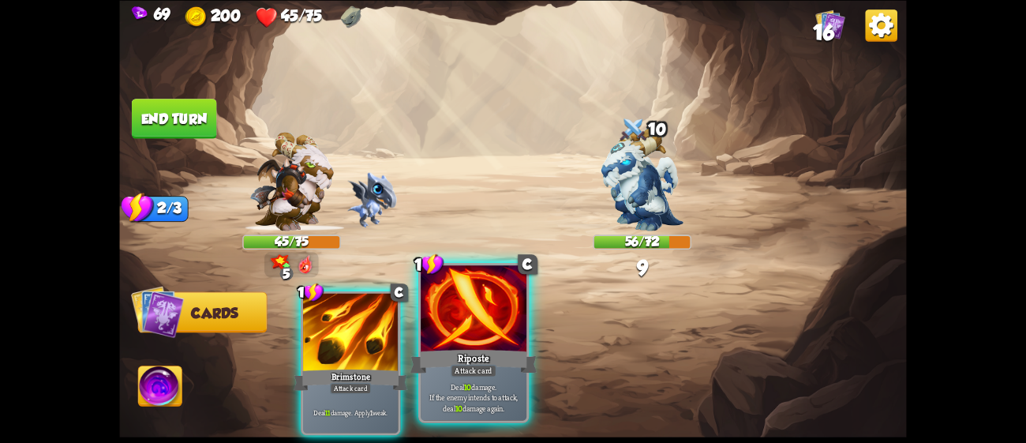
click at [500, 334] on div at bounding box center [474, 309] width 106 height 89
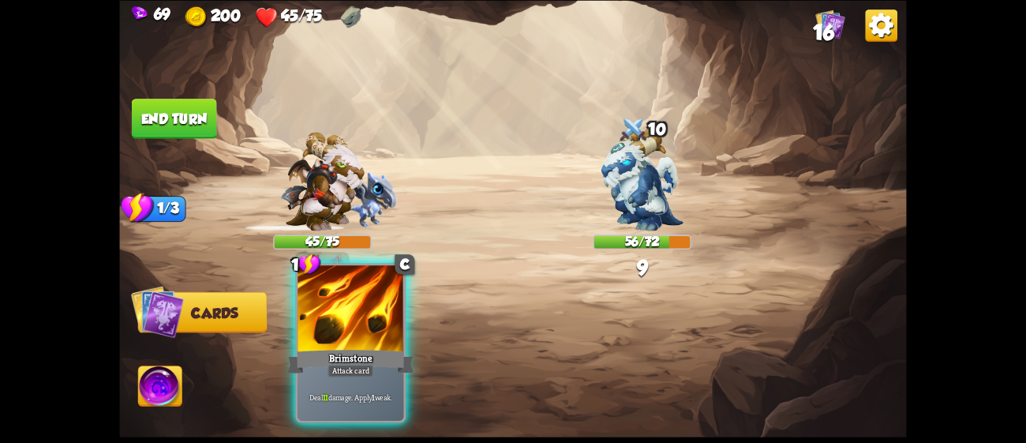
click at [372, 342] on div at bounding box center [350, 309] width 106 height 89
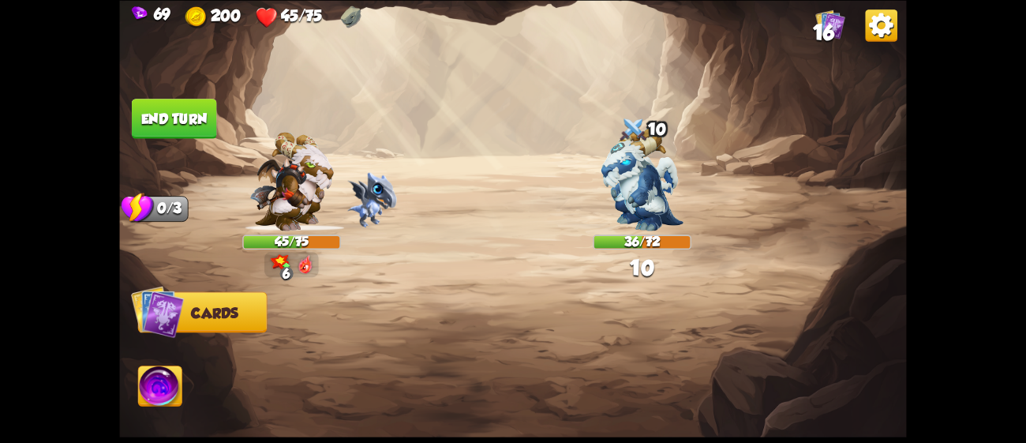
click at [164, 376] on img at bounding box center [159, 388] width 43 height 44
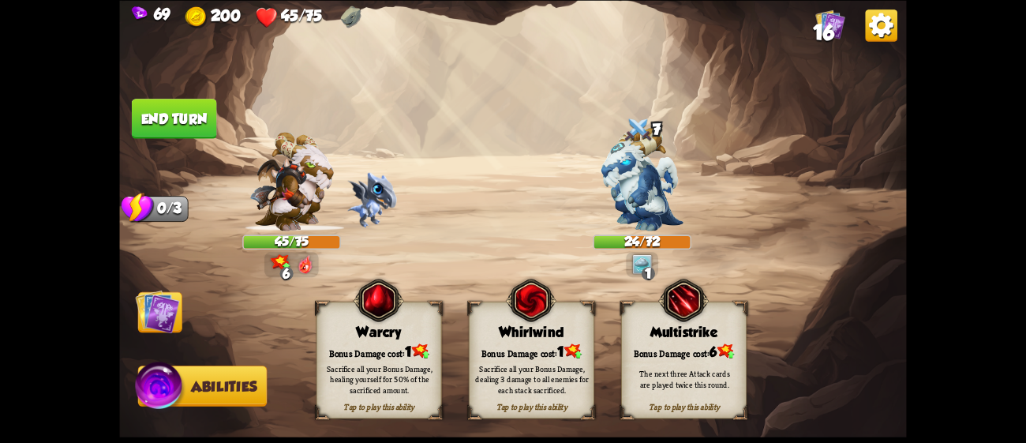
click at [546, 347] on div "Bonus Damage cost: 1" at bounding box center [531, 351] width 124 height 18
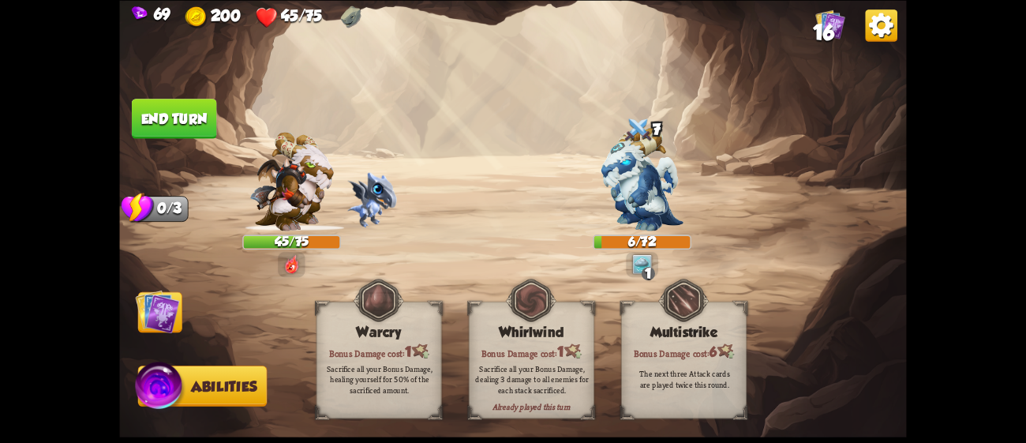
click at [156, 99] on button "End turn" at bounding box center [174, 119] width 85 height 40
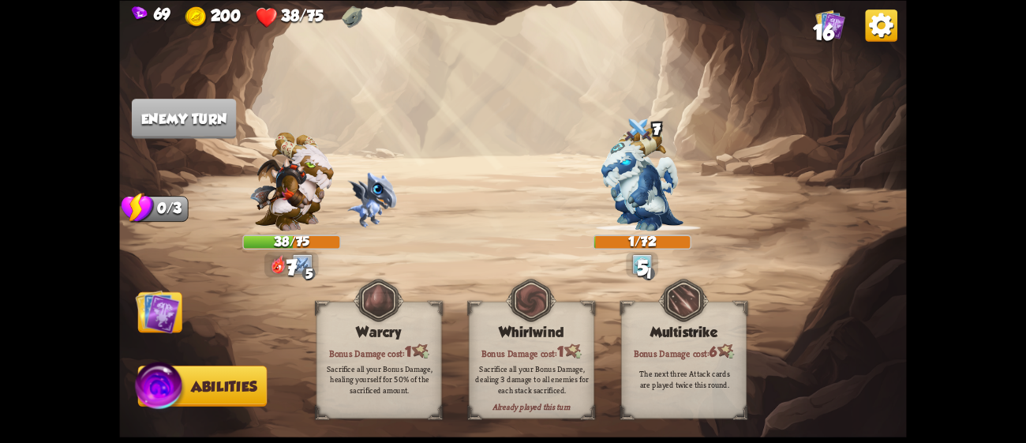
click at [159, 308] on img at bounding box center [158, 311] width 44 height 44
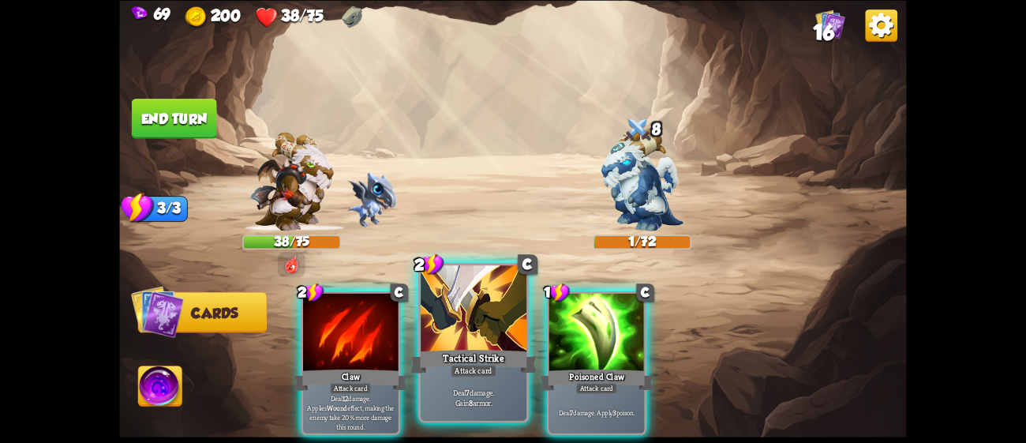
click at [500, 336] on div at bounding box center [474, 309] width 106 height 89
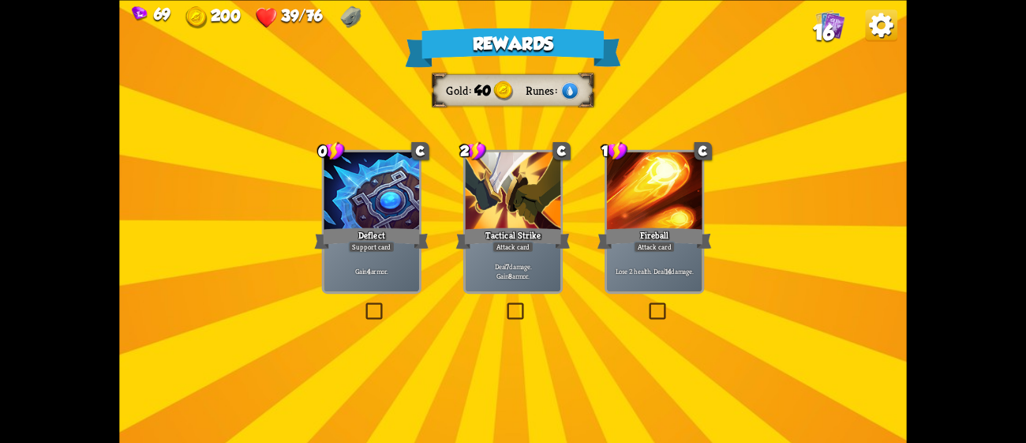
click at [368, 240] on div "Deflect" at bounding box center [371, 237] width 114 height 25
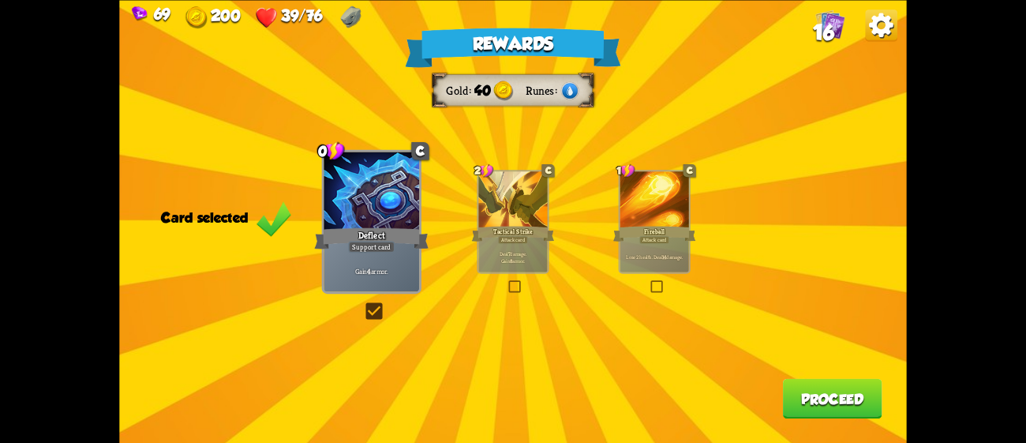
click at [854, 402] on button "Proceed" at bounding box center [832, 398] width 99 height 40
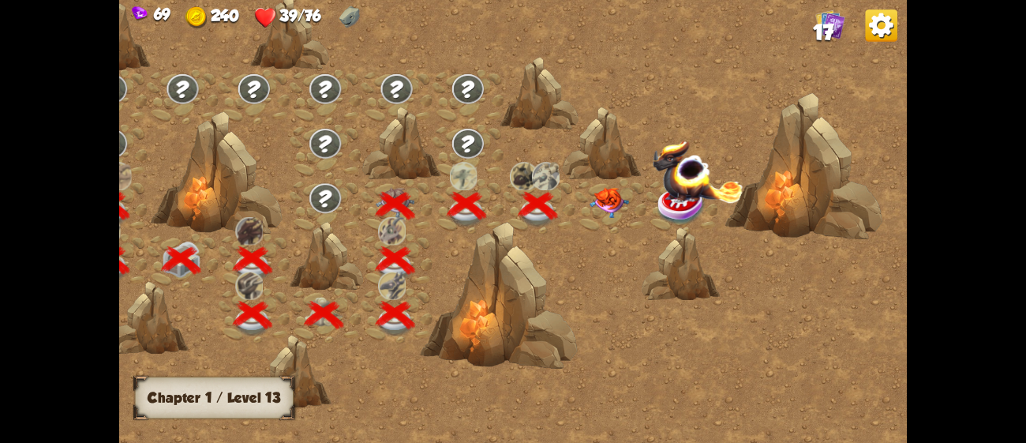
click at [601, 200] on img at bounding box center [608, 202] width 39 height 31
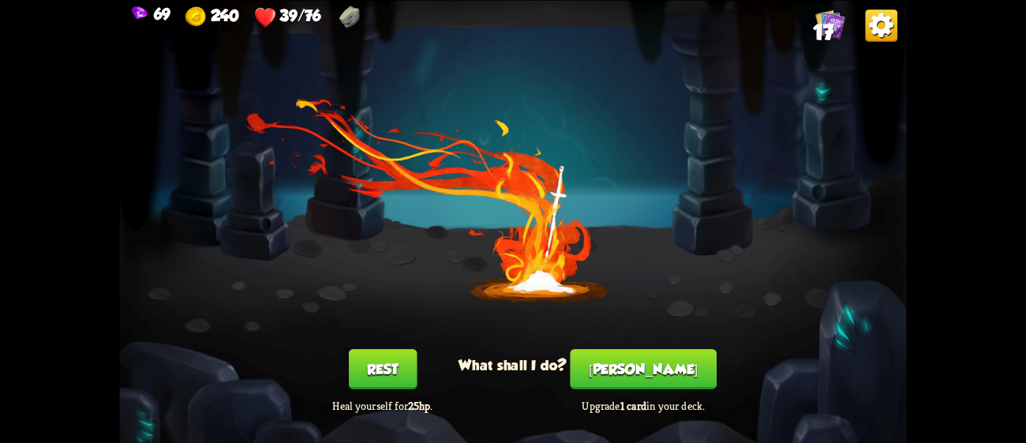
click at [376, 370] on button "Rest" at bounding box center [383, 369] width 68 height 40
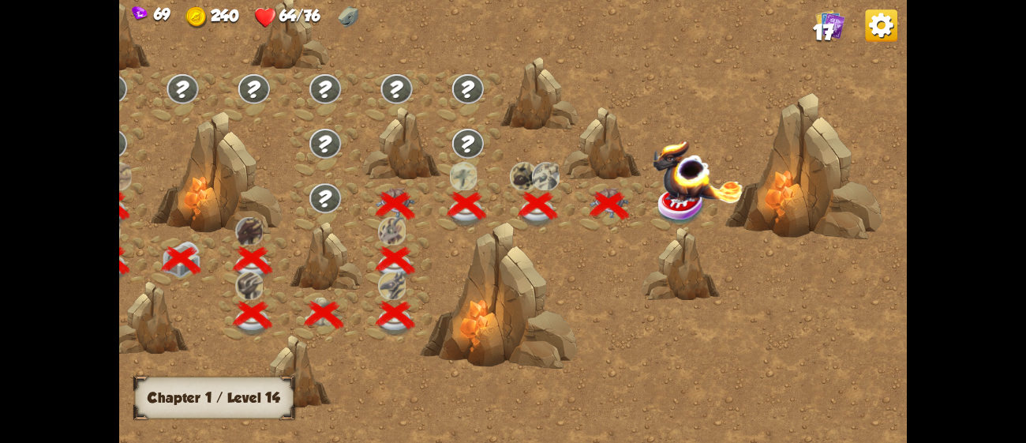
click at [671, 199] on img at bounding box center [698, 171] width 91 height 63
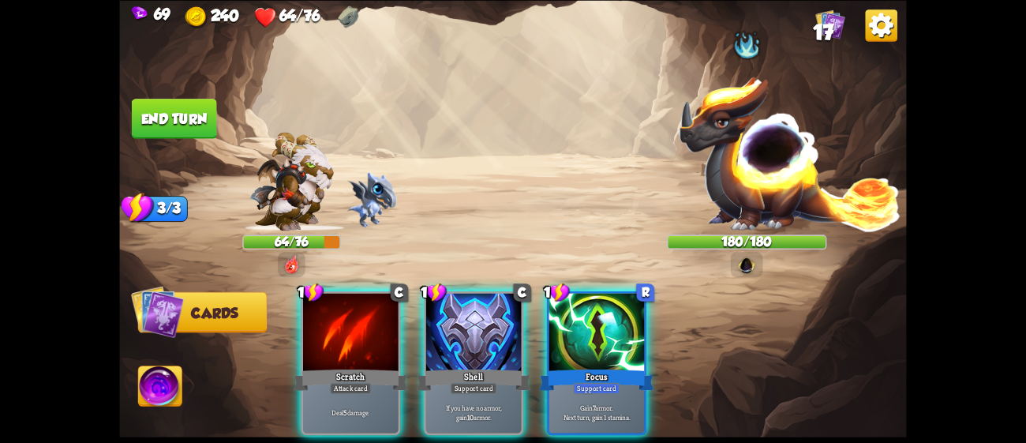
click at [746, 274] on div "Player turn" at bounding box center [512, 221] width 787 height 121
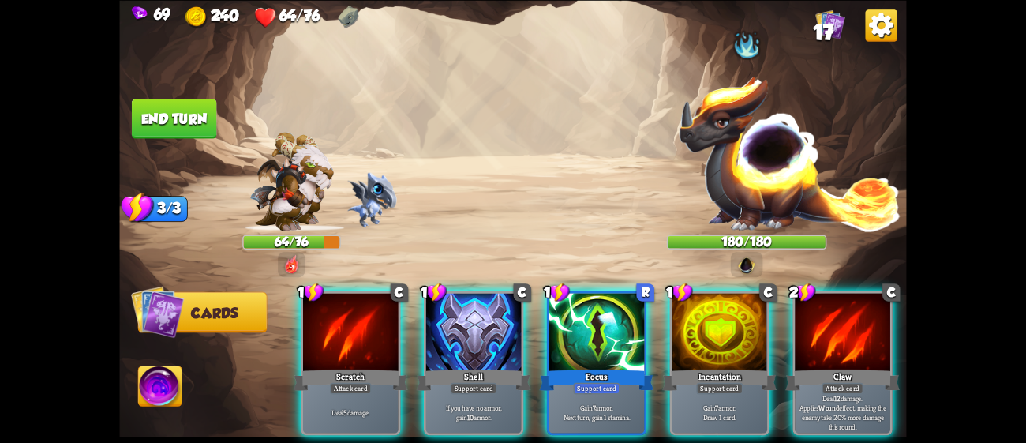
click at [741, 260] on img at bounding box center [747, 264] width 20 height 20
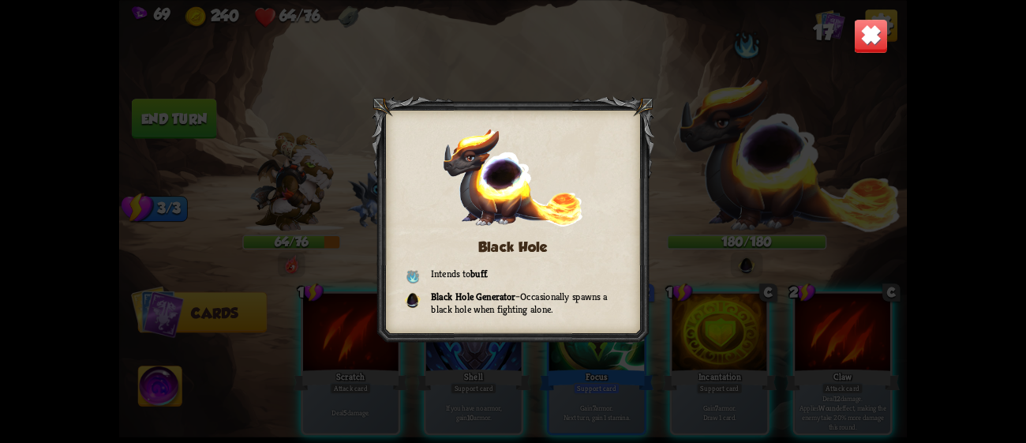
click at [739, 156] on div "Black Hole Intends to buff . Black Hole Generator – Occasionally spawns a black…" at bounding box center [512, 221] width 787 height 443
click at [870, 28] on img at bounding box center [871, 35] width 35 height 35
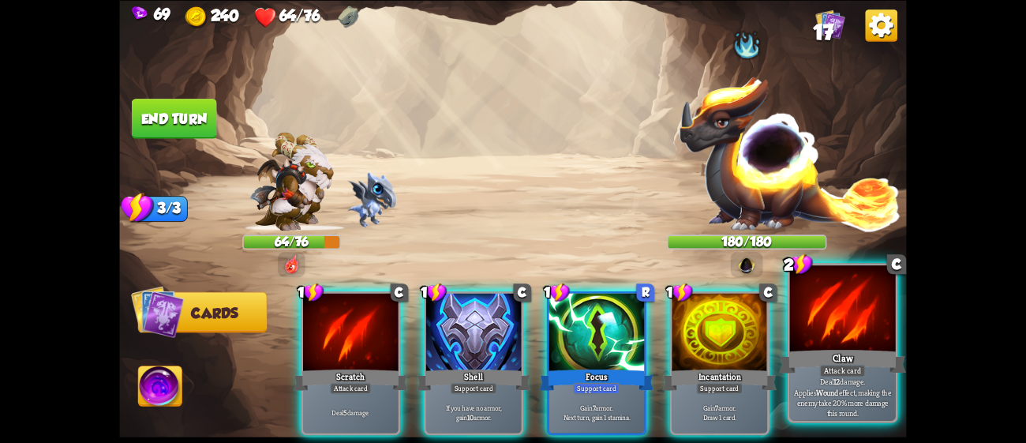
click at [847, 302] on div at bounding box center [843, 309] width 106 height 89
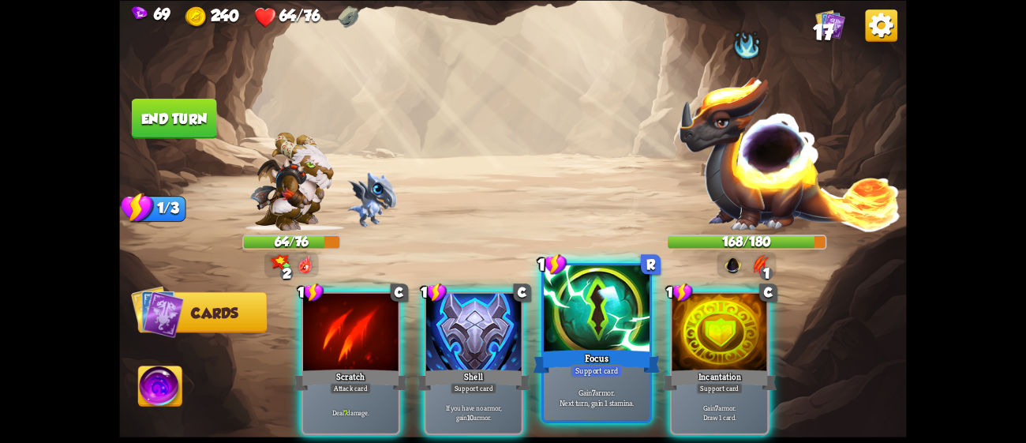
click at [628, 332] on div at bounding box center [597, 309] width 106 height 89
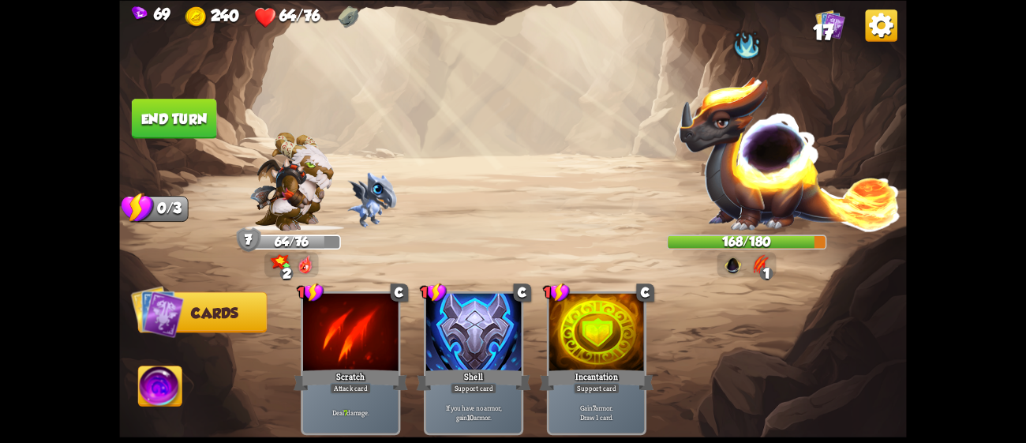
click at [195, 112] on button "End turn" at bounding box center [174, 119] width 85 height 40
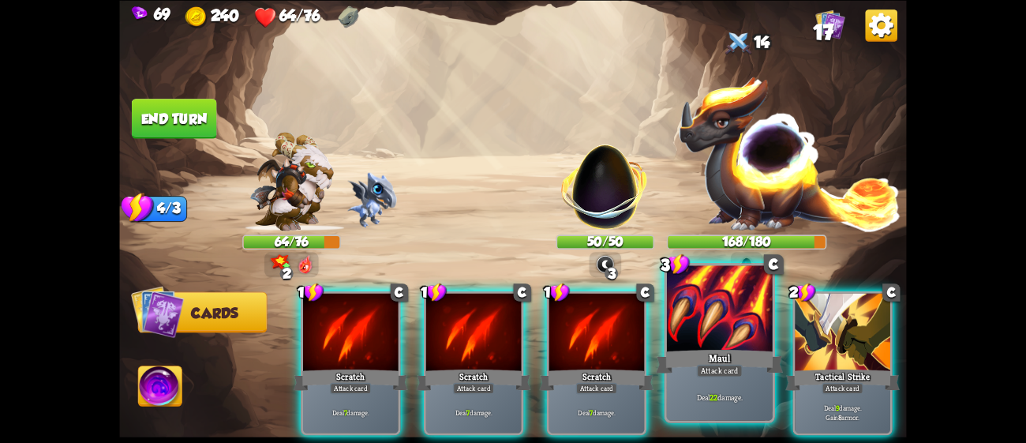
click at [727, 327] on div at bounding box center [720, 309] width 106 height 89
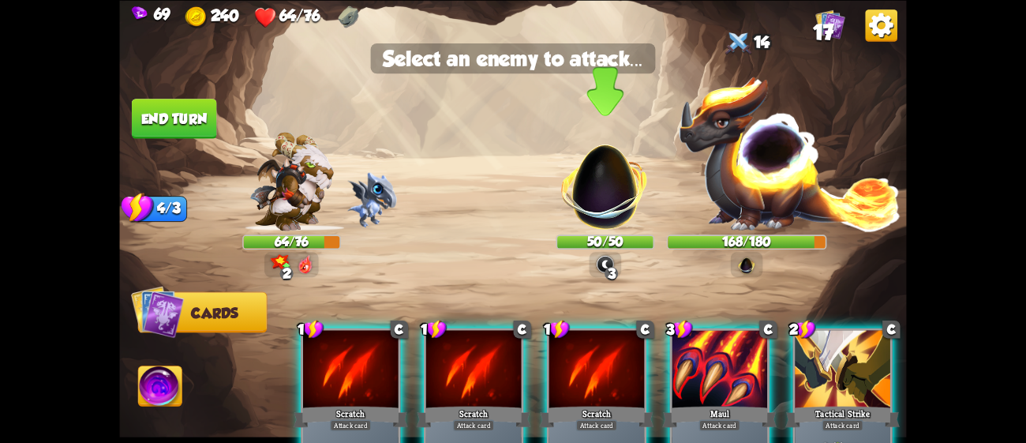
click at [606, 181] on img at bounding box center [604, 178] width 103 height 103
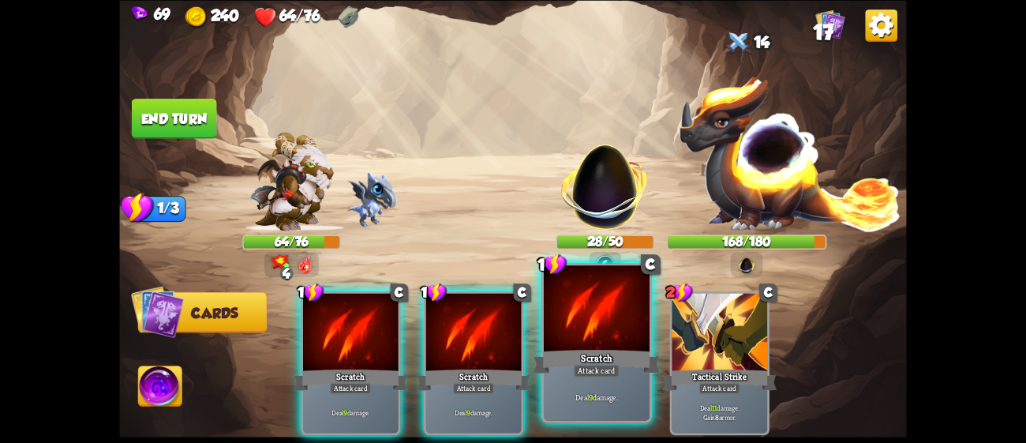
click at [630, 368] on div "Scratch" at bounding box center [596, 360] width 127 height 28
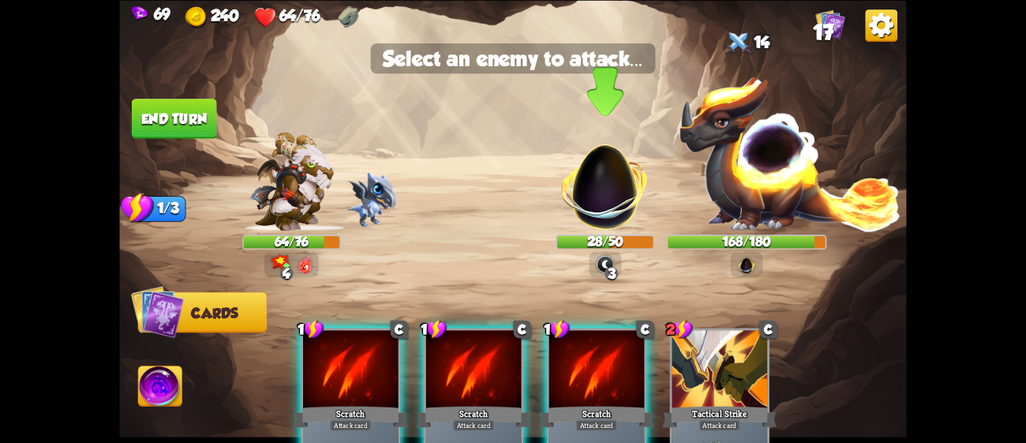
click at [584, 206] on img at bounding box center [604, 178] width 103 height 103
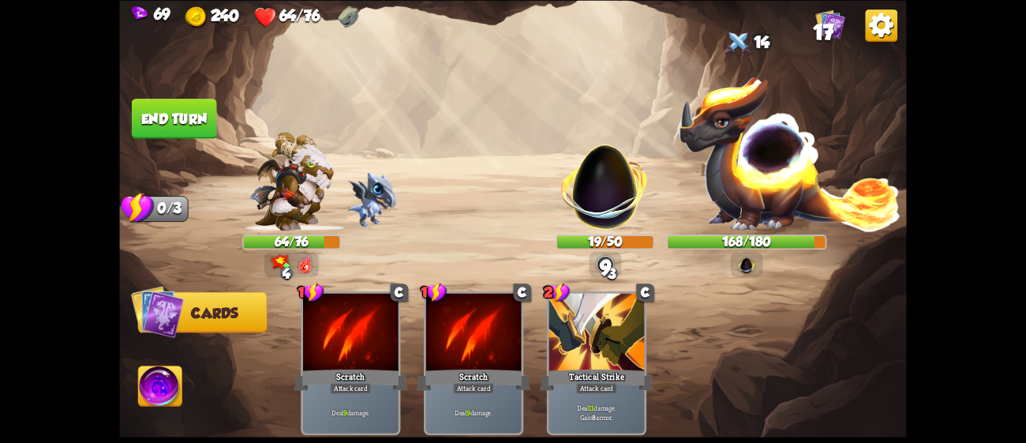
click at [195, 110] on button "End turn" at bounding box center [174, 119] width 85 height 40
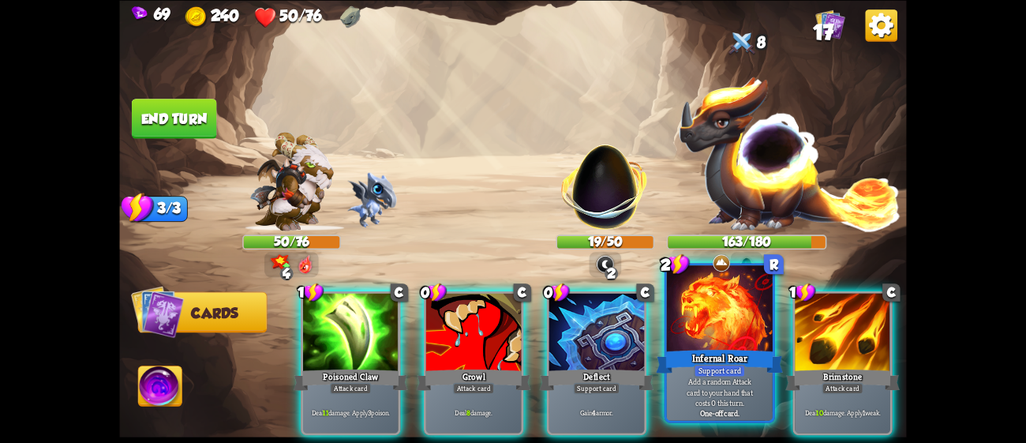
click at [672, 342] on div at bounding box center [720, 309] width 106 height 89
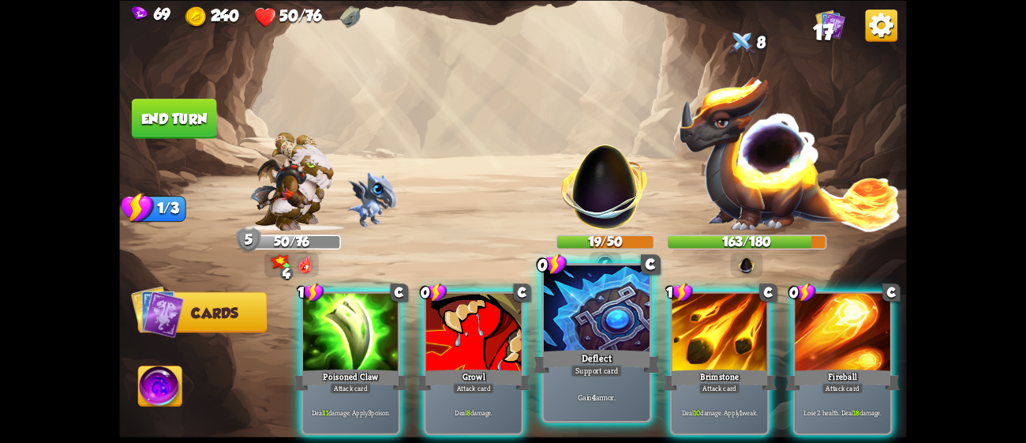
click at [610, 351] on div "Deflect" at bounding box center [596, 360] width 127 height 28
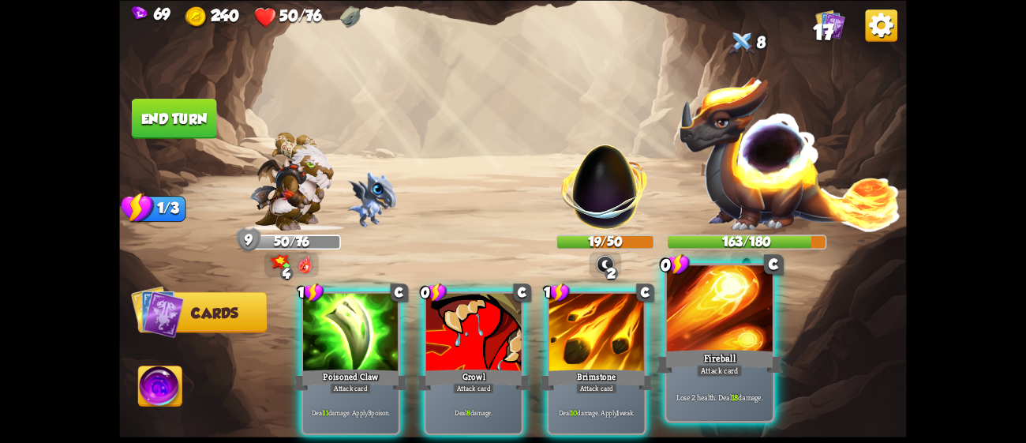
click at [686, 327] on div at bounding box center [720, 309] width 106 height 89
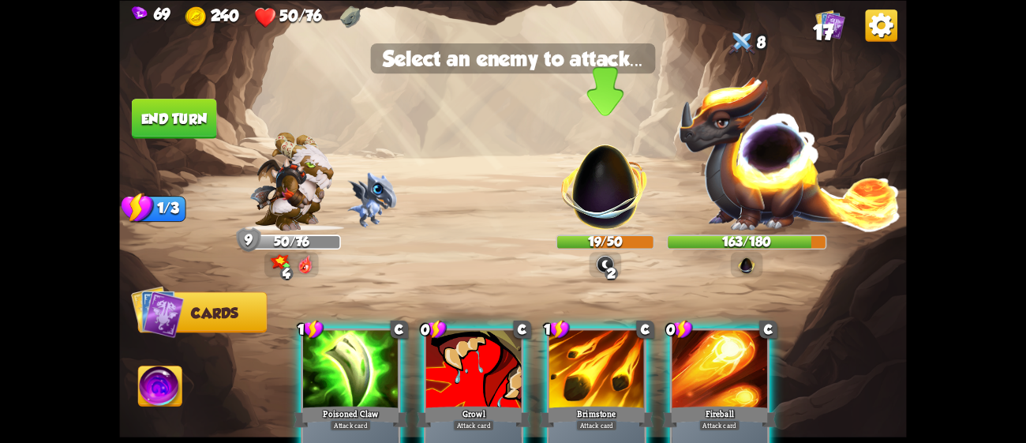
click at [601, 188] on img at bounding box center [604, 178] width 103 height 103
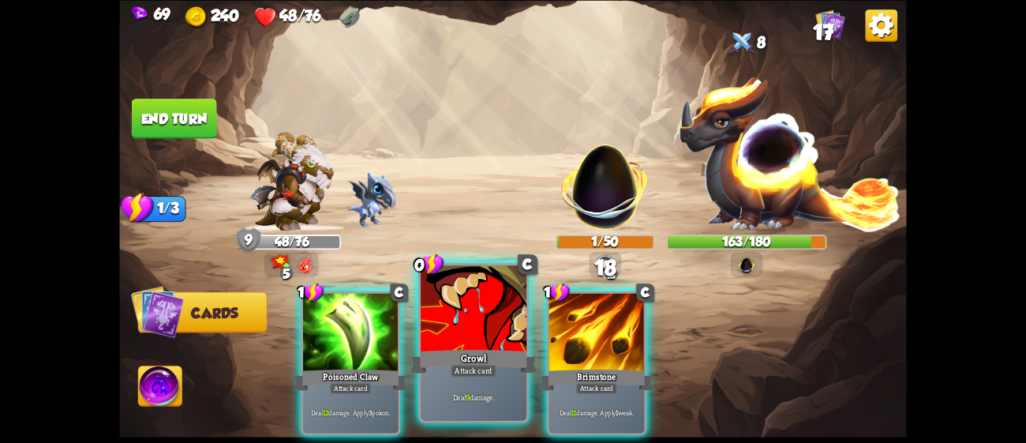
click at [488, 323] on div at bounding box center [474, 309] width 106 height 89
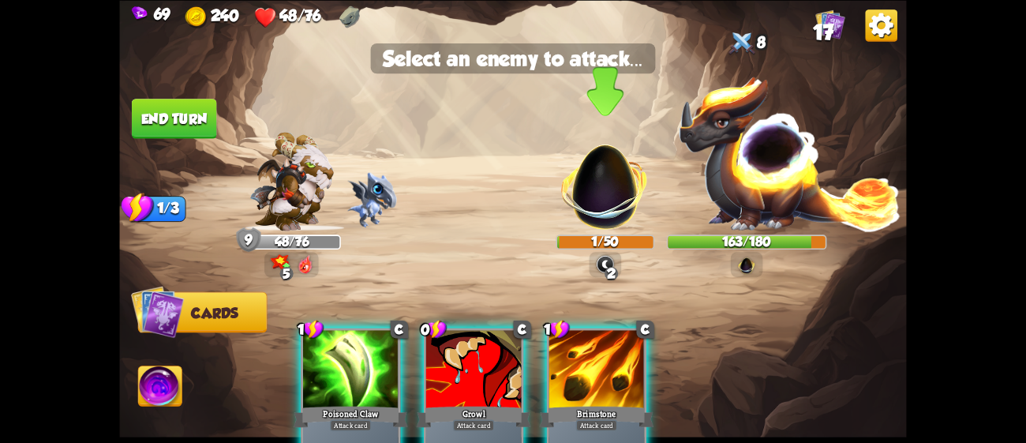
click at [619, 173] on img at bounding box center [604, 178] width 103 height 103
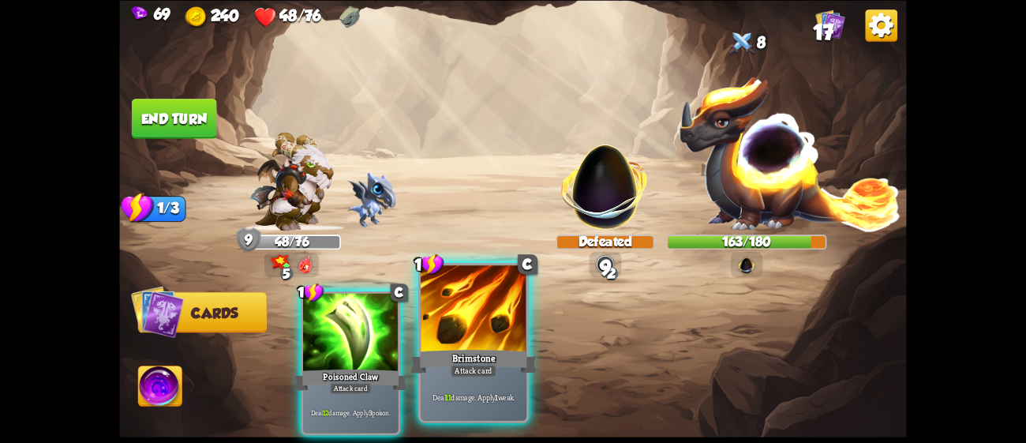
click at [499, 303] on div at bounding box center [474, 309] width 106 height 89
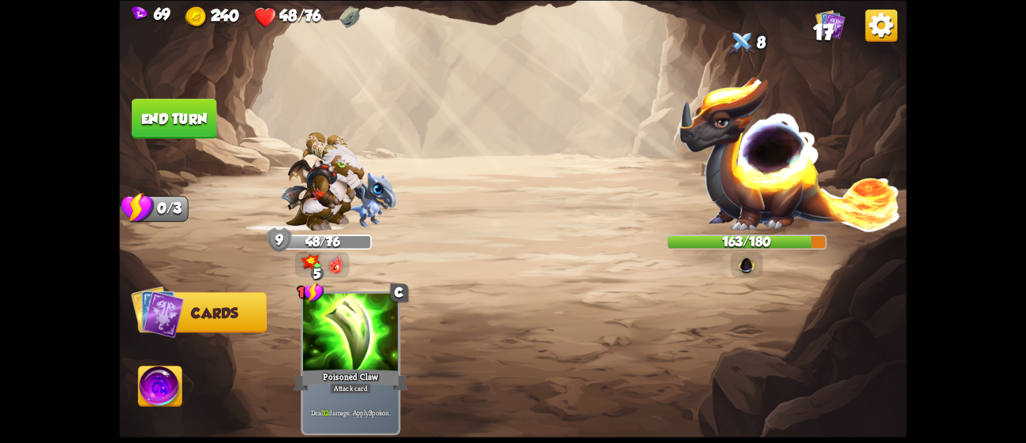
click at [759, 194] on img at bounding box center [790, 152] width 224 height 156
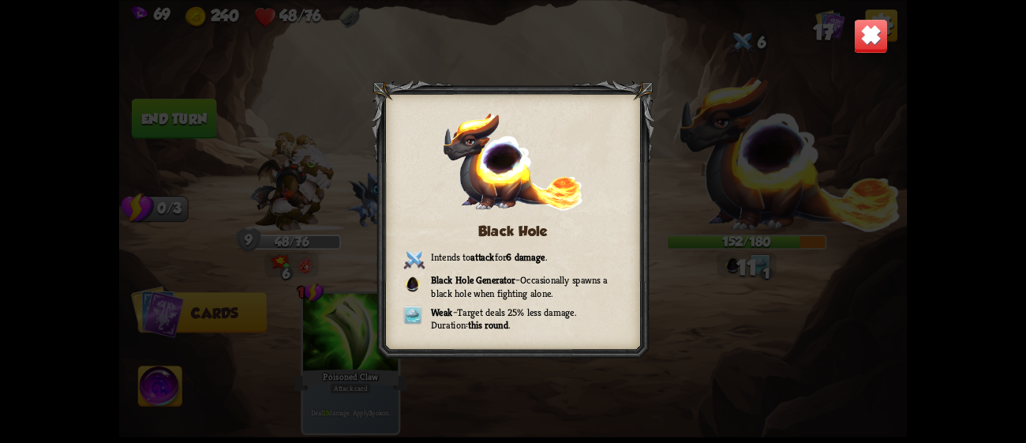
click at [866, 36] on img at bounding box center [871, 35] width 35 height 35
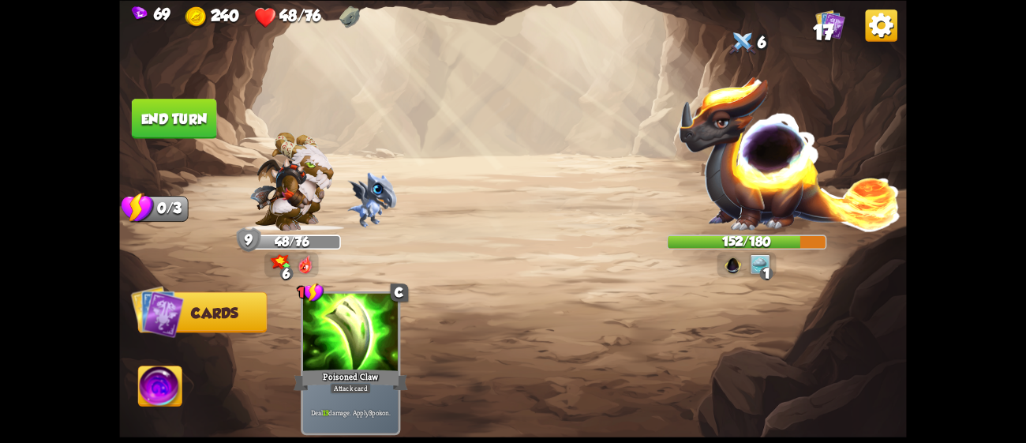
click at [161, 107] on button "End turn" at bounding box center [174, 119] width 85 height 40
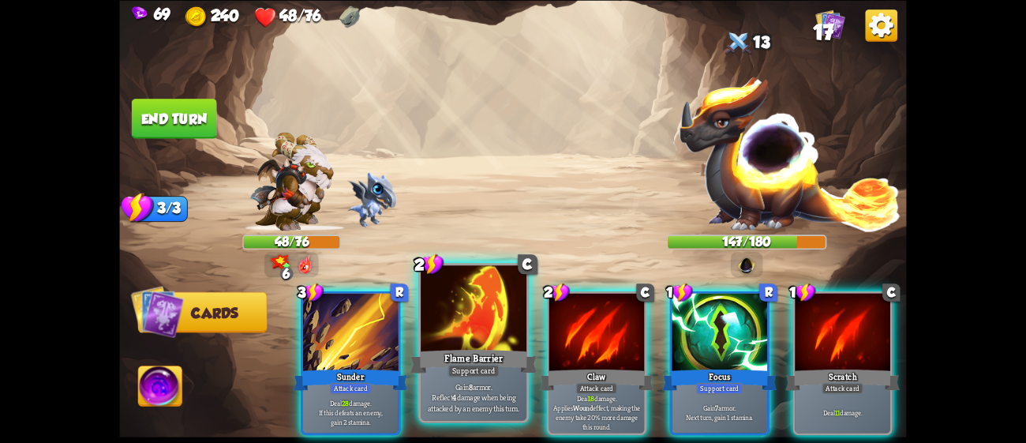
click at [436, 305] on div at bounding box center [474, 309] width 106 height 89
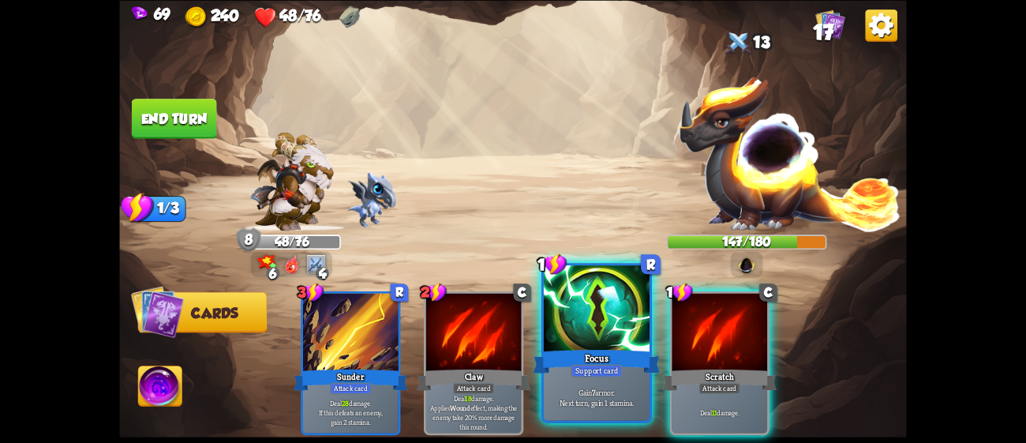
click at [582, 334] on div at bounding box center [597, 309] width 106 height 89
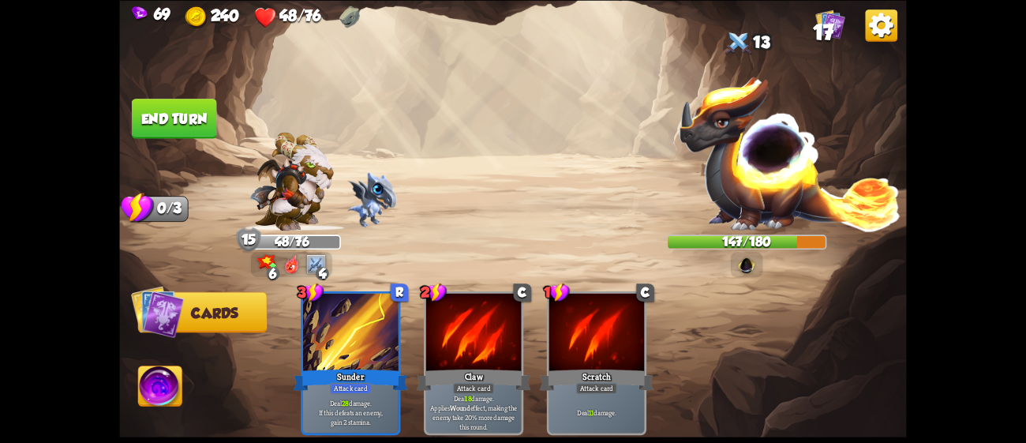
click at [186, 99] on button "End turn" at bounding box center [174, 119] width 85 height 40
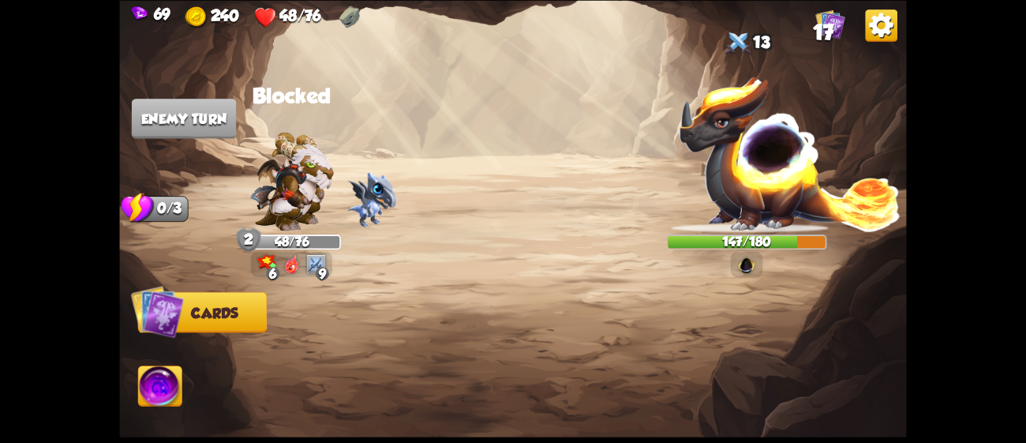
click at [318, 263] on img at bounding box center [316, 264] width 20 height 20
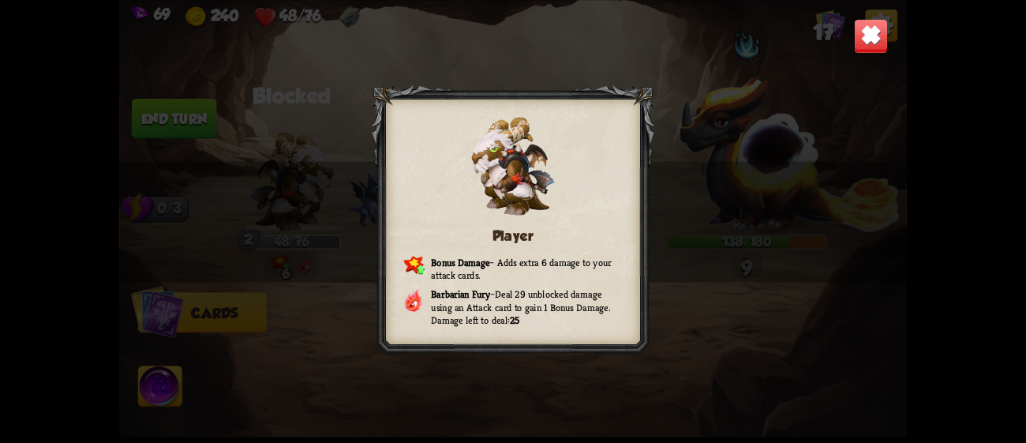
click at [312, 280] on div "Player Bonus Damage – Adds extra 6 damage to your attack cards. Barbarian Fury …" at bounding box center [512, 221] width 787 height 443
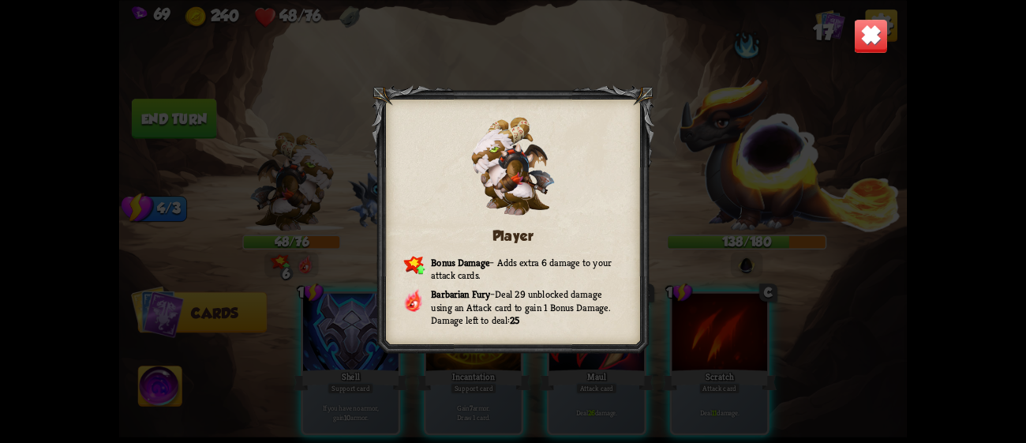
click at [875, 32] on img at bounding box center [871, 35] width 35 height 35
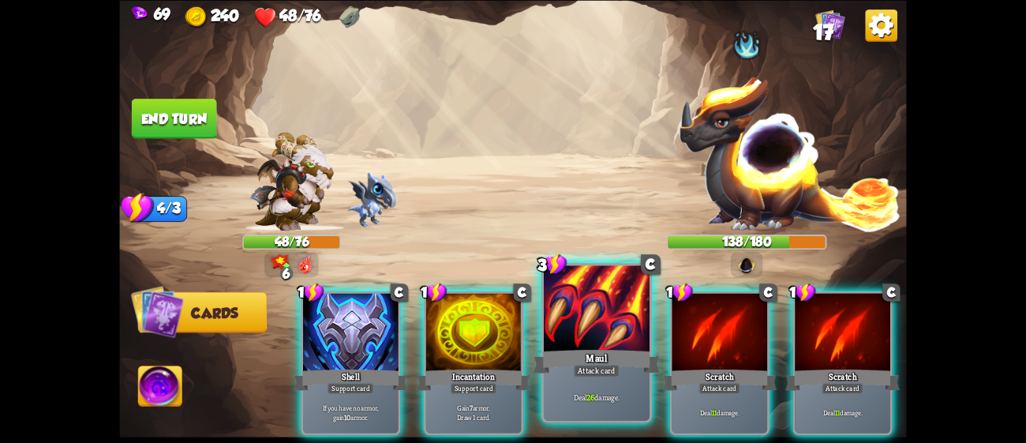
click at [561, 362] on div "Maul" at bounding box center [596, 360] width 127 height 28
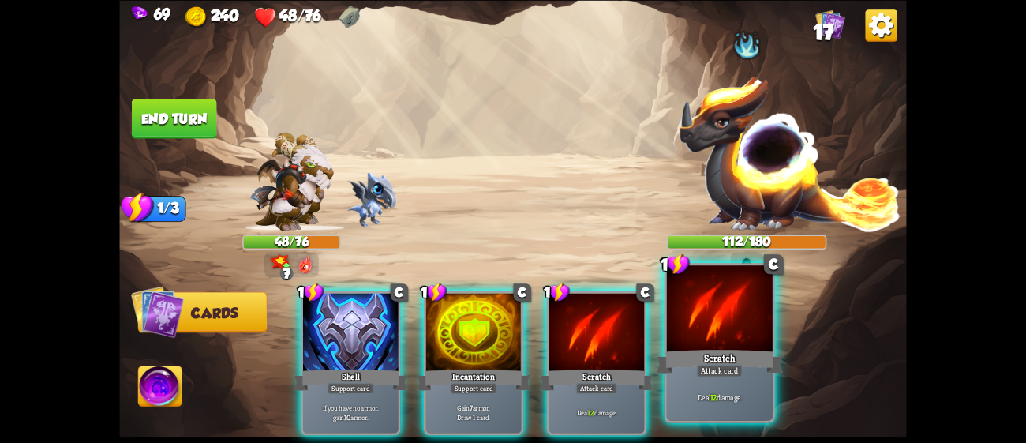
click at [723, 389] on div "Deal 12 damage." at bounding box center [720, 397] width 106 height 46
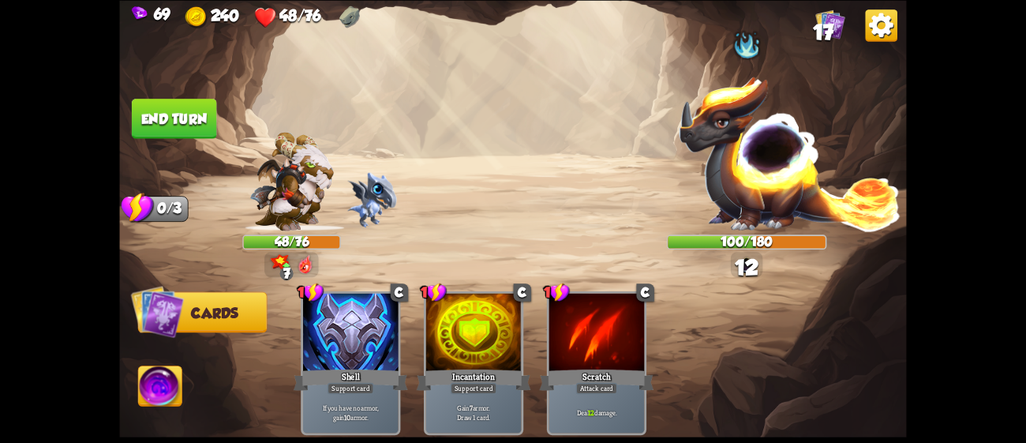
click at [173, 107] on button "End turn" at bounding box center [174, 119] width 85 height 40
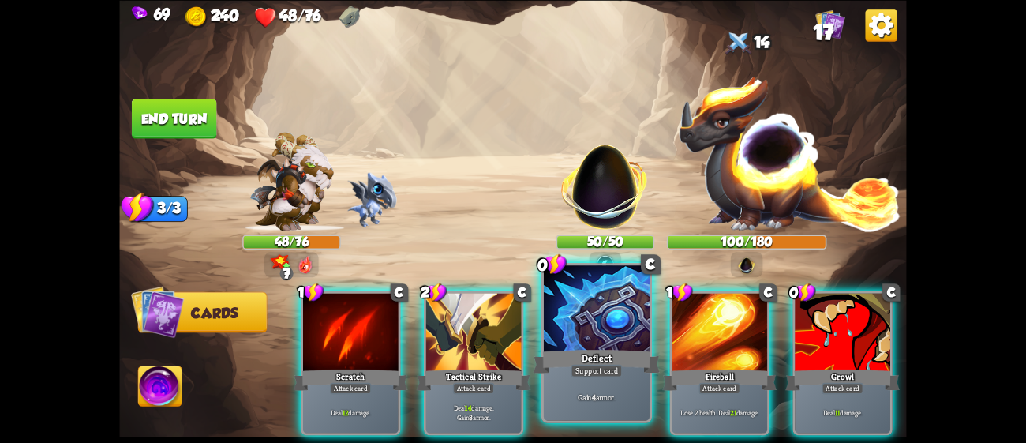
click at [618, 345] on div at bounding box center [597, 309] width 106 height 89
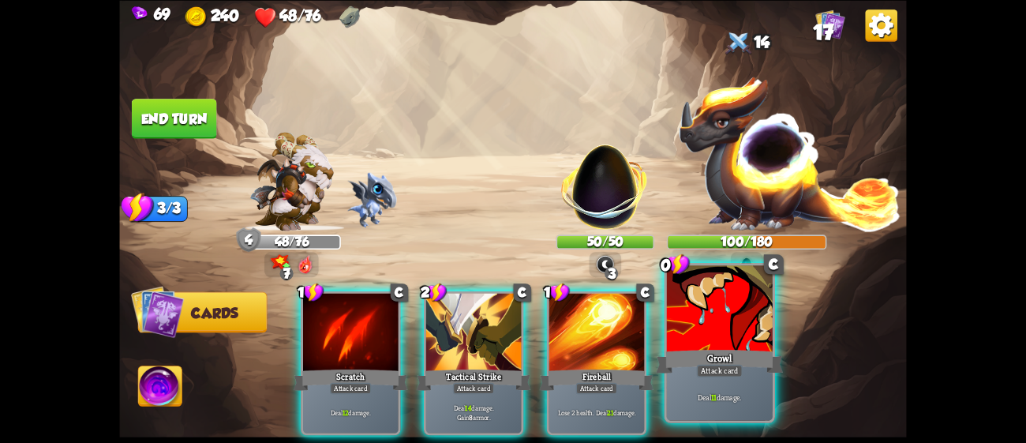
click at [680, 353] on div "Growl" at bounding box center [719, 360] width 127 height 28
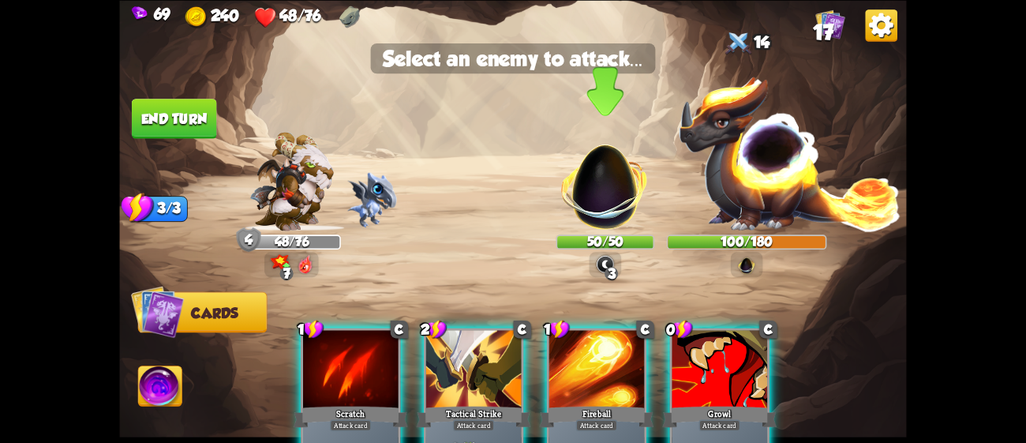
click at [619, 197] on img at bounding box center [604, 178] width 103 height 103
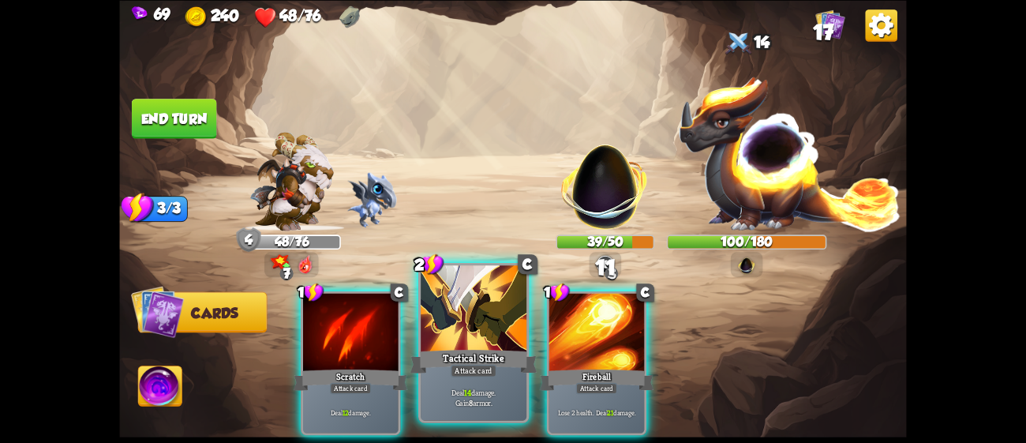
click at [473, 333] on div at bounding box center [474, 309] width 106 height 89
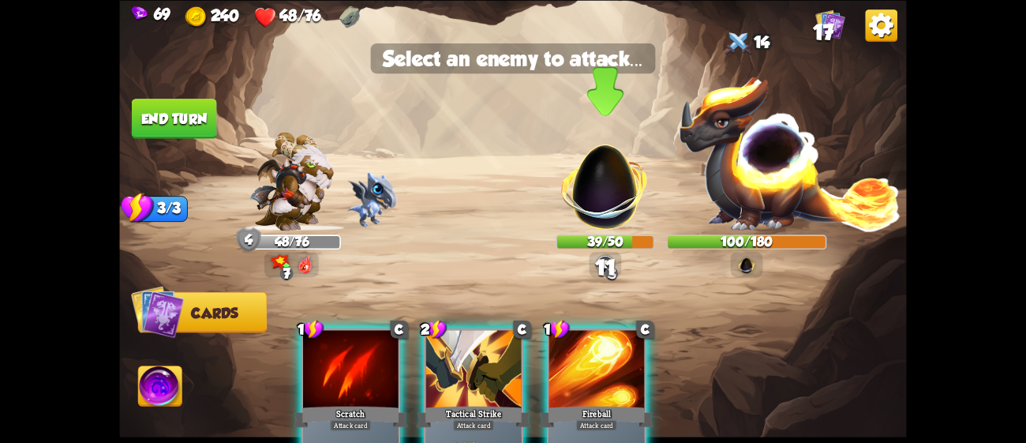
click at [589, 200] on img at bounding box center [604, 178] width 103 height 103
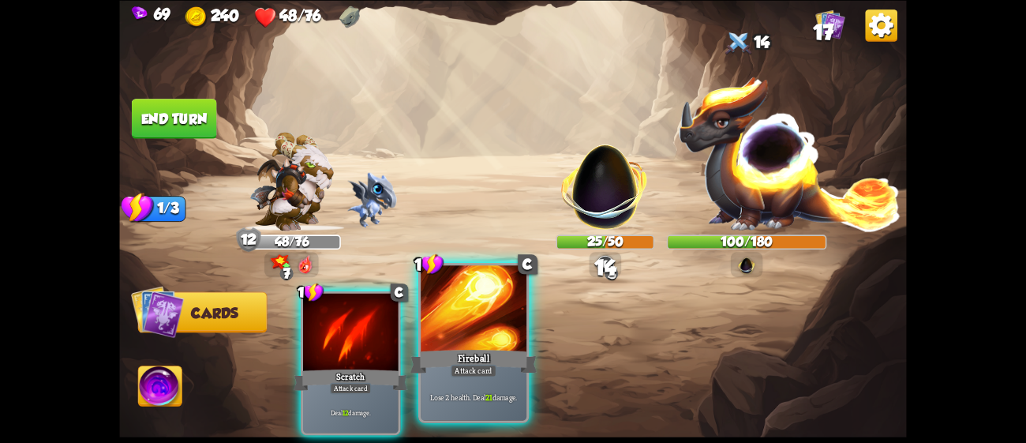
click at [491, 309] on div at bounding box center [474, 309] width 106 height 89
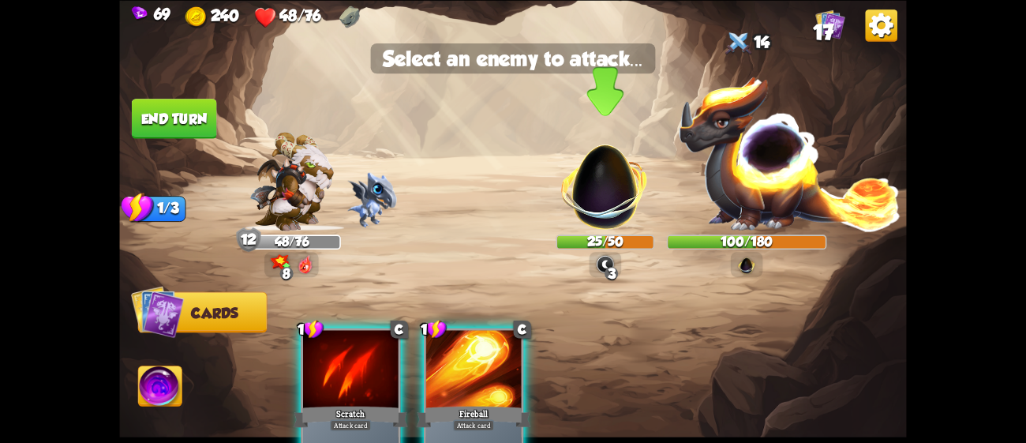
click at [576, 221] on img at bounding box center [604, 178] width 103 height 103
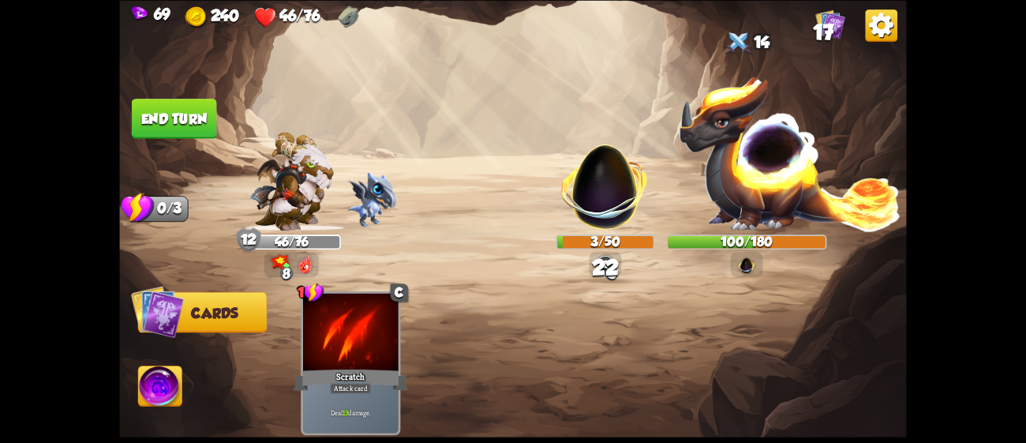
click at [201, 109] on button "End turn" at bounding box center [174, 119] width 85 height 40
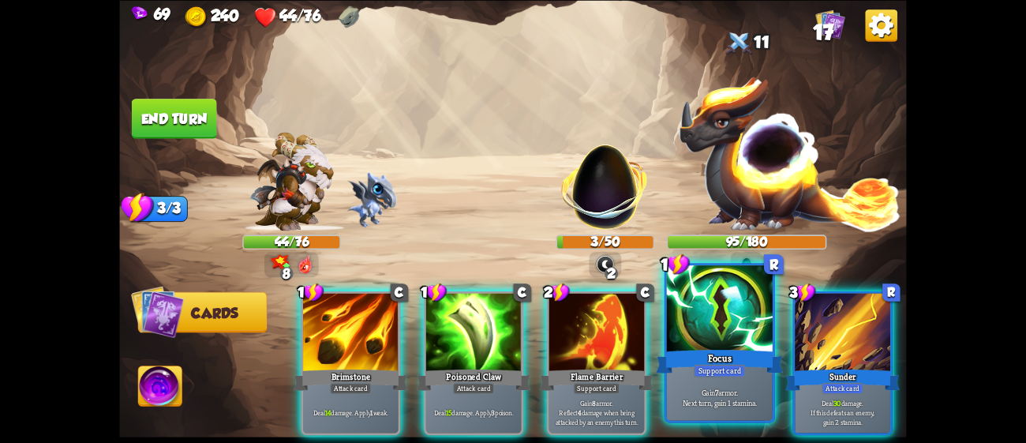
click at [702, 326] on div at bounding box center [720, 309] width 106 height 89
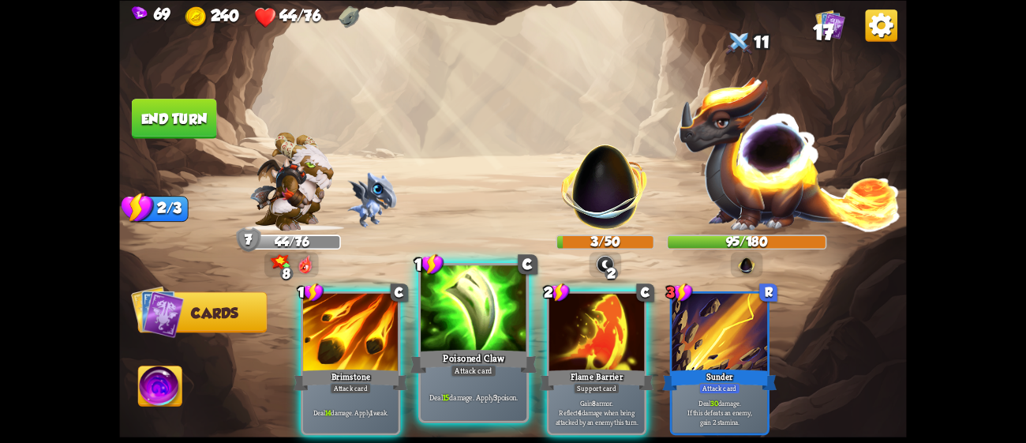
click at [459, 322] on div at bounding box center [474, 309] width 106 height 89
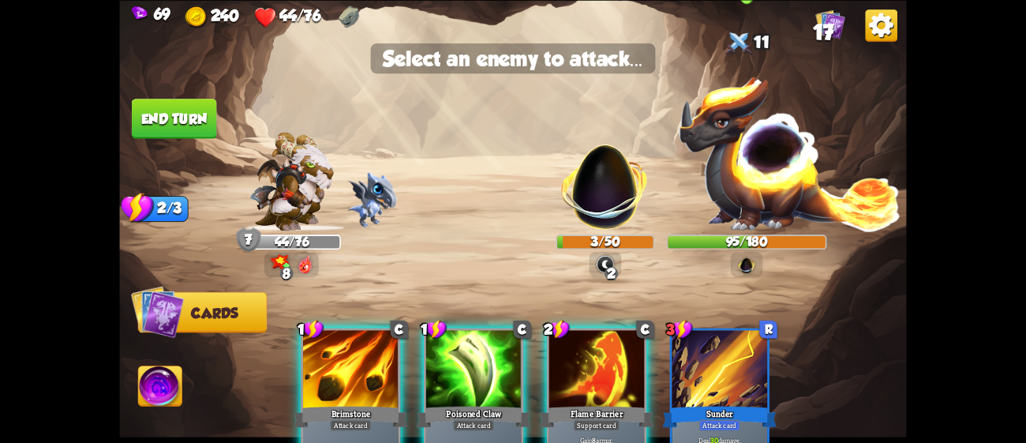
click at [734, 170] on img at bounding box center [790, 152] width 224 height 156
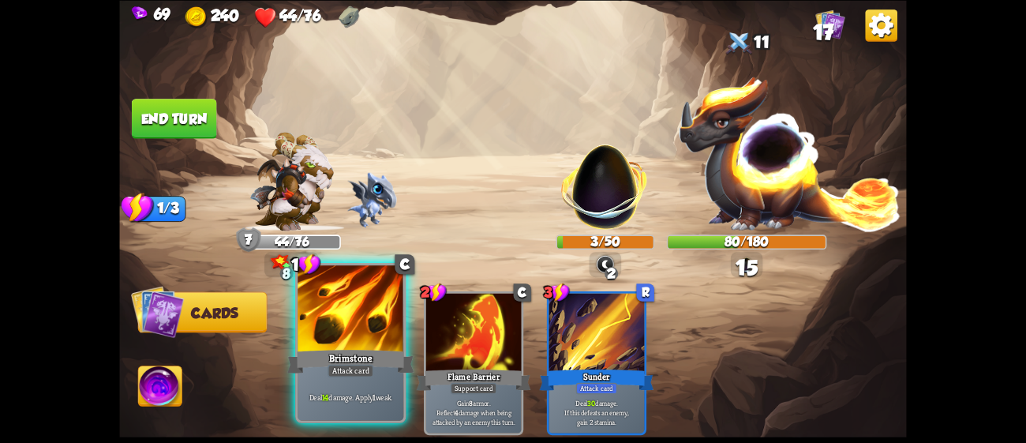
click at [339, 354] on div "Brimstone" at bounding box center [350, 360] width 127 height 28
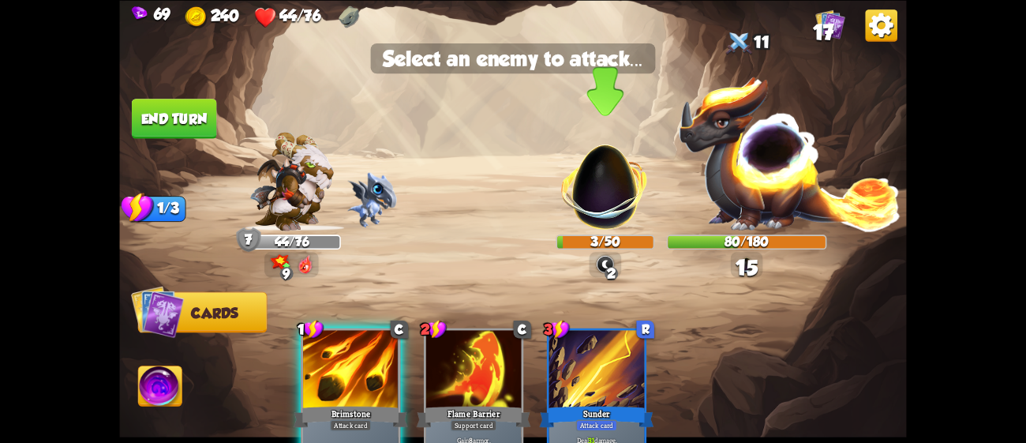
click at [615, 220] on img at bounding box center [604, 178] width 103 height 103
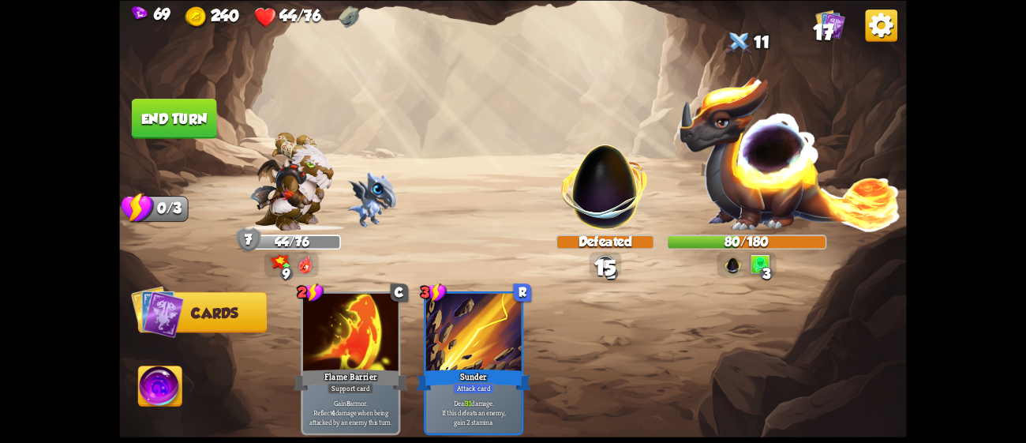
click at [163, 108] on button "End turn" at bounding box center [174, 119] width 85 height 40
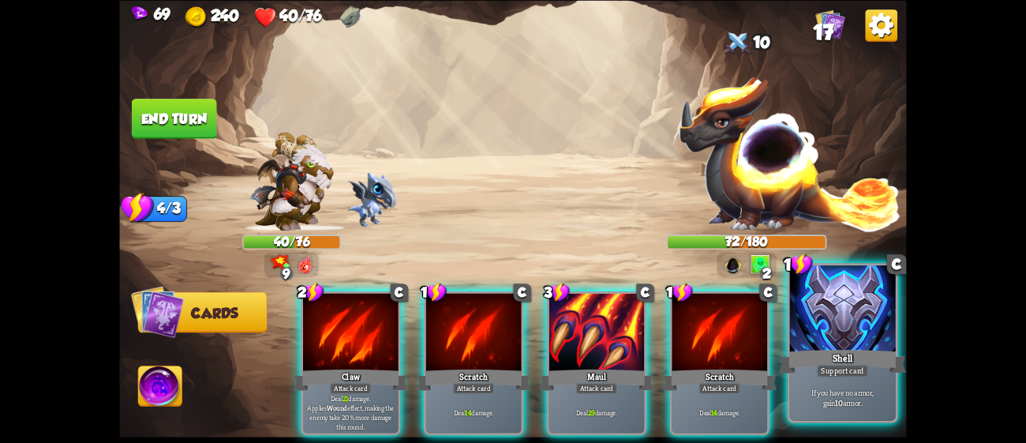
click at [810, 304] on div at bounding box center [843, 309] width 106 height 89
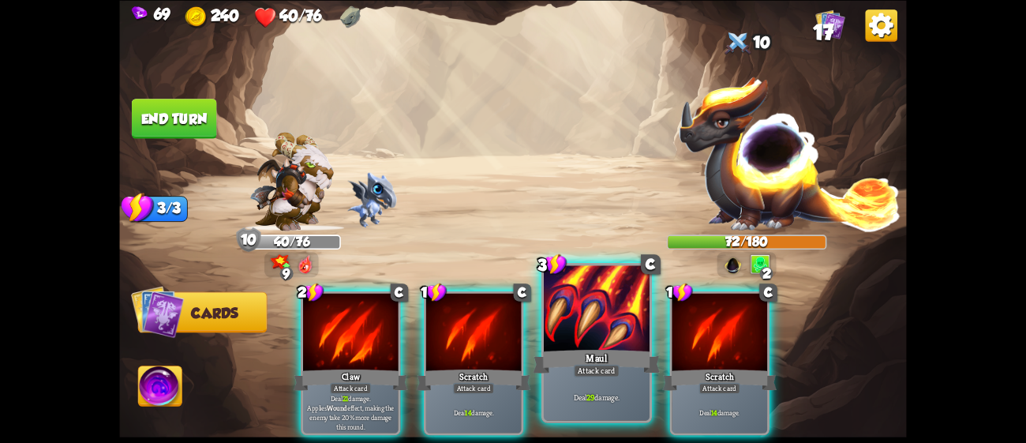
click at [600, 331] on div at bounding box center [597, 309] width 106 height 89
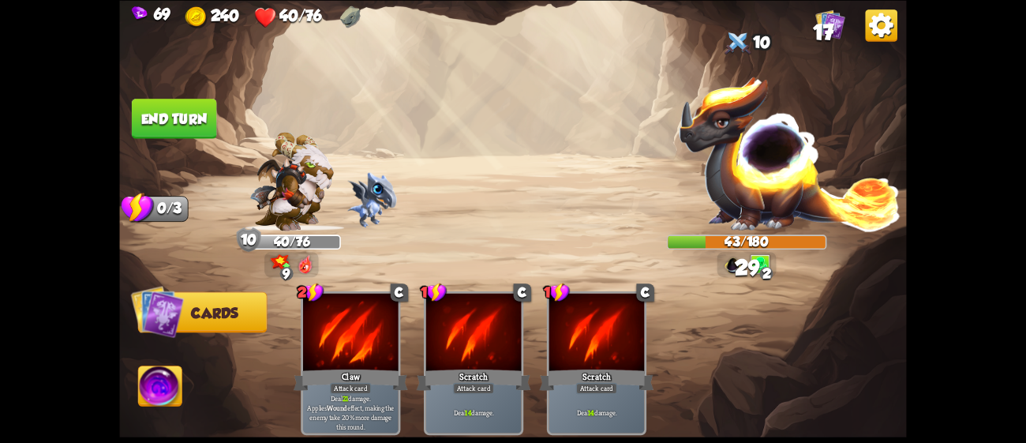
click at [184, 126] on button "End turn" at bounding box center [174, 119] width 85 height 40
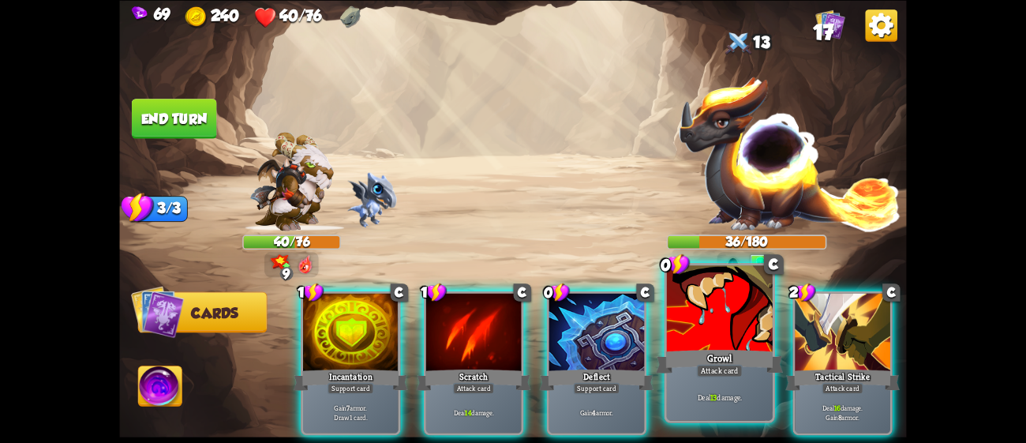
click at [691, 372] on div "Growl" at bounding box center [719, 360] width 127 height 28
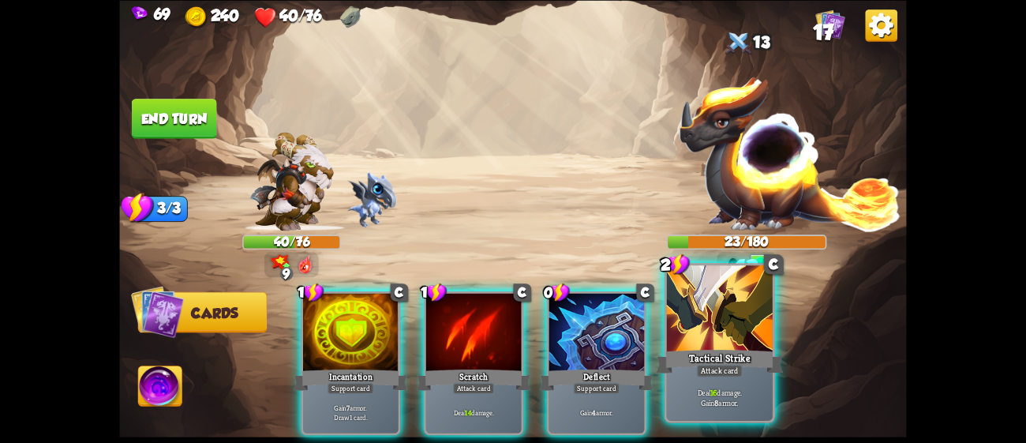
click at [694, 349] on div "Tactical Strike" at bounding box center [719, 360] width 127 height 28
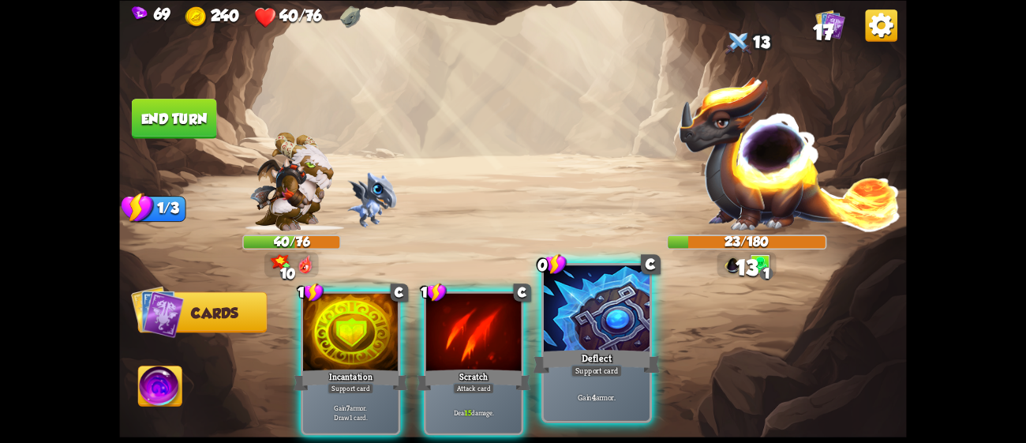
click at [606, 320] on div at bounding box center [597, 309] width 106 height 89
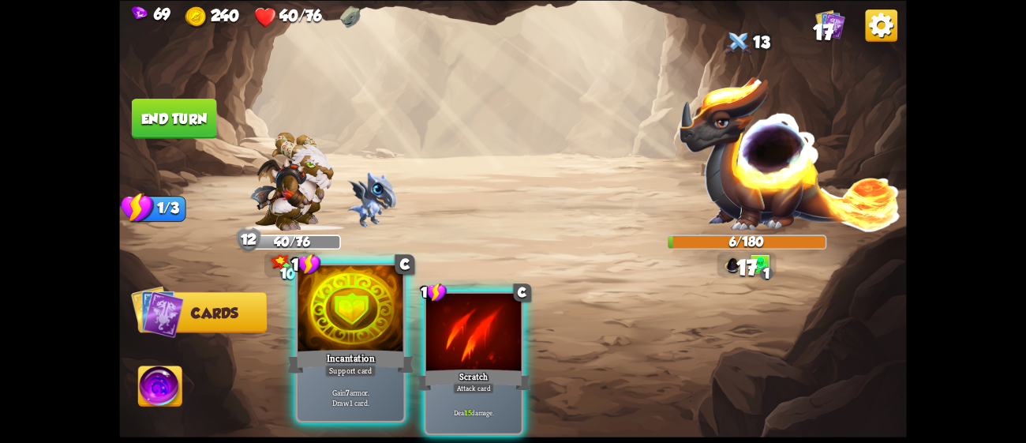
click at [364, 309] on div at bounding box center [350, 309] width 106 height 89
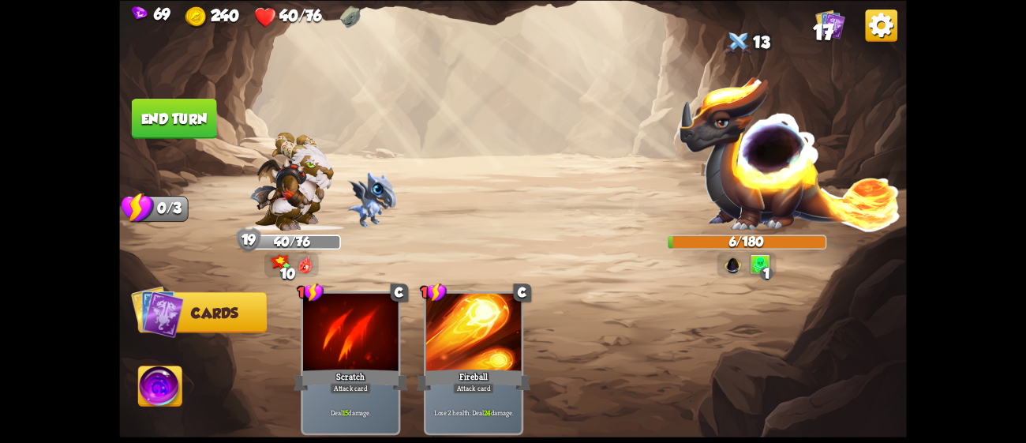
click at [151, 112] on button "End turn" at bounding box center [174, 119] width 85 height 40
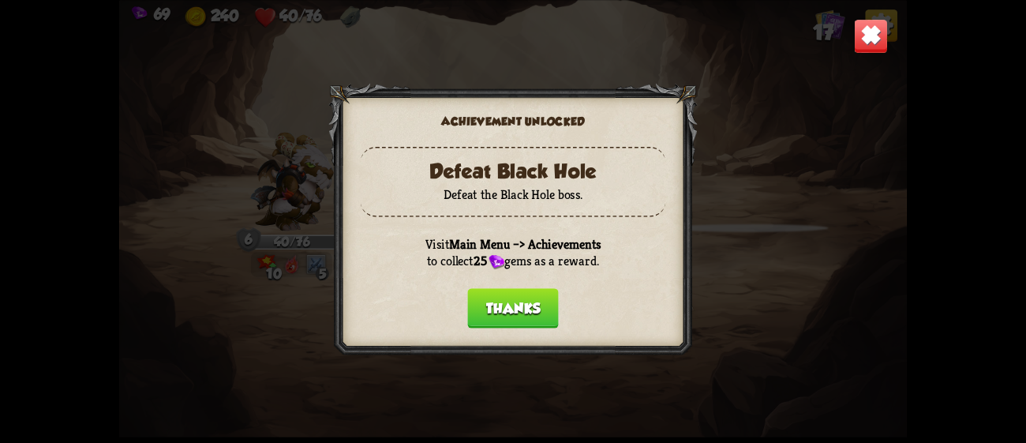
click at [529, 288] on button "Thanks" at bounding box center [512, 308] width 91 height 40
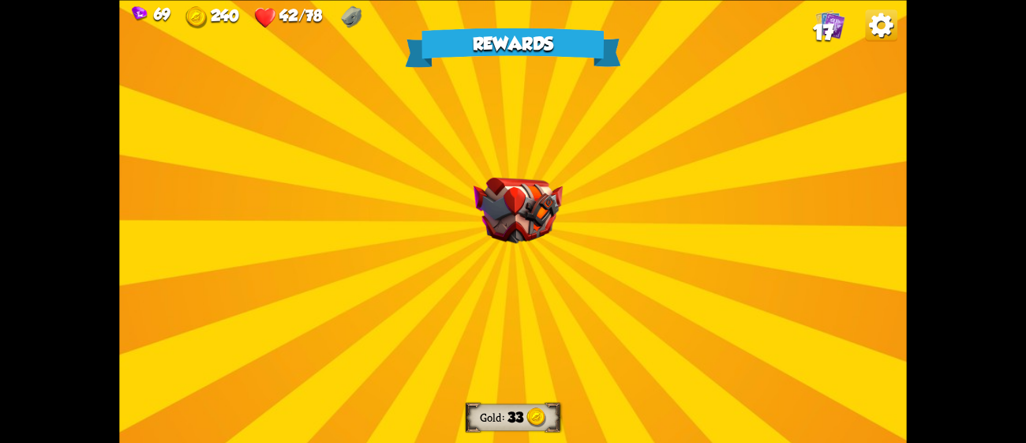
click at [582, 193] on div "Rewards Gold 33 Select a card 1 E Feed Attack card Deal 10 damage. If this defe…" at bounding box center [512, 221] width 787 height 443
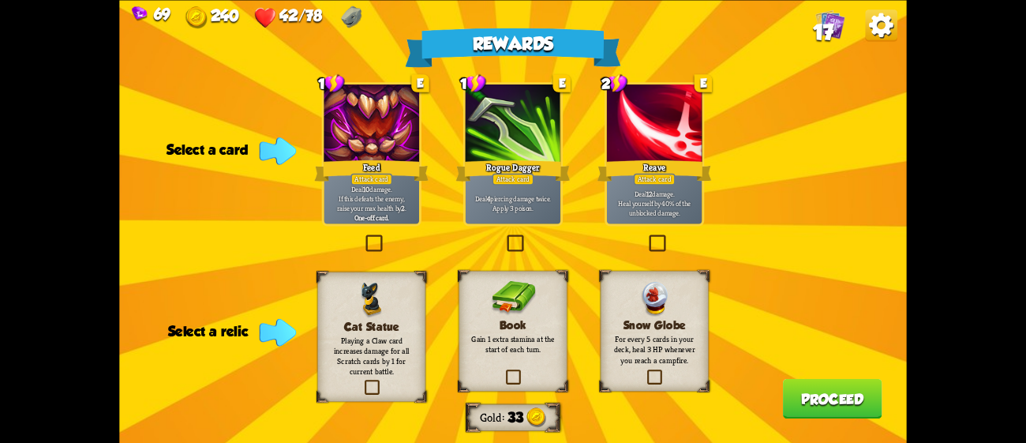
click at [372, 142] on div at bounding box center [370, 124] width 95 height 80
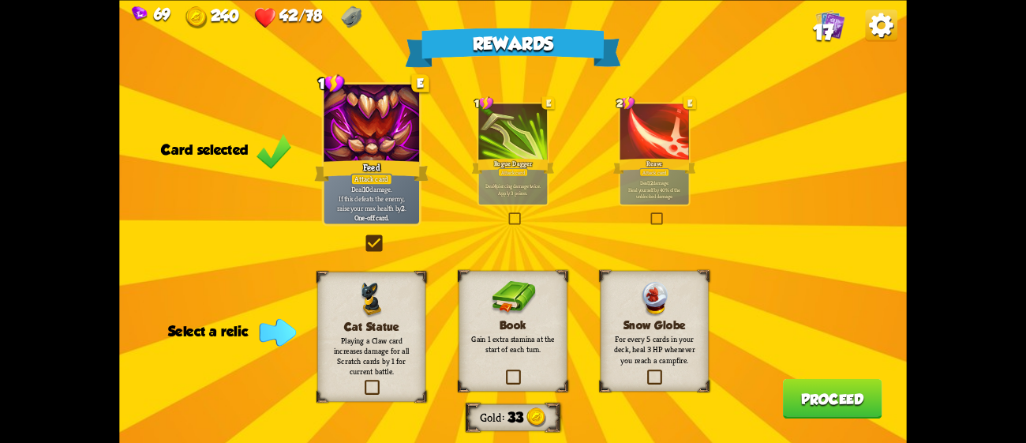
click at [513, 357] on div "Book Gain 1 extra stamina at the start of each turn." at bounding box center [512, 330] width 108 height 121
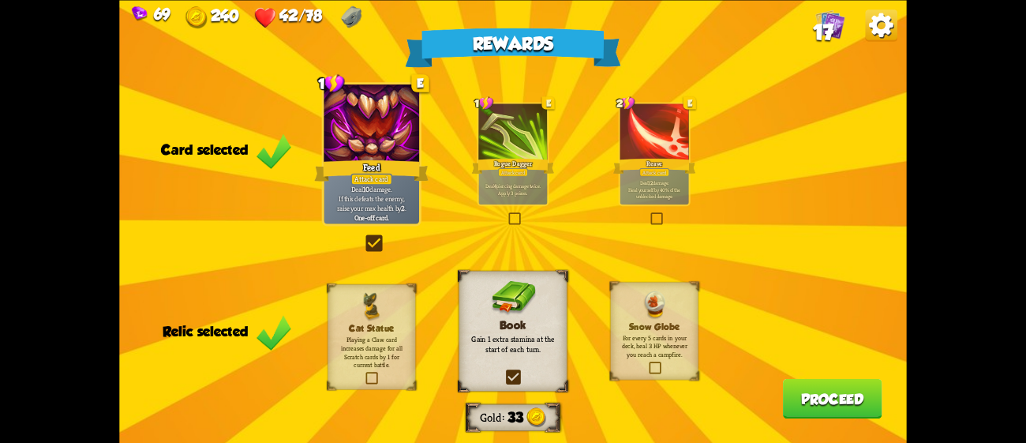
click at [817, 395] on button "Proceed" at bounding box center [832, 398] width 99 height 40
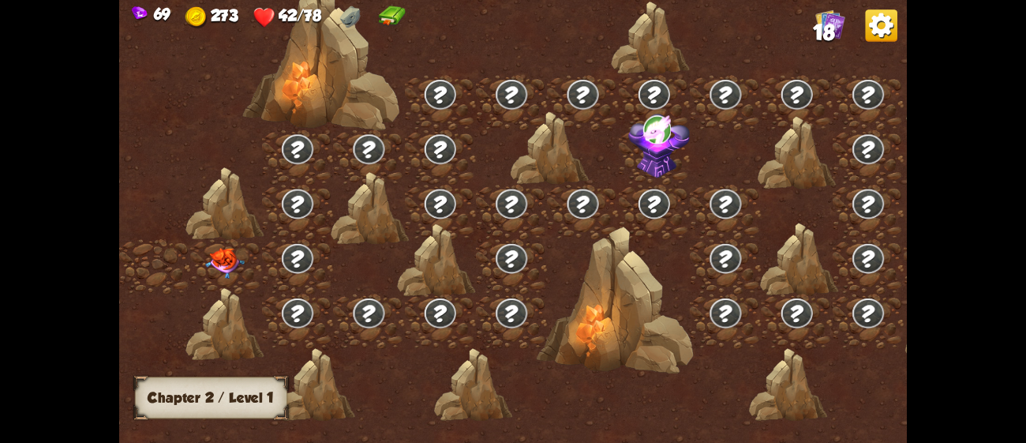
click at [226, 250] on img at bounding box center [224, 263] width 39 height 31
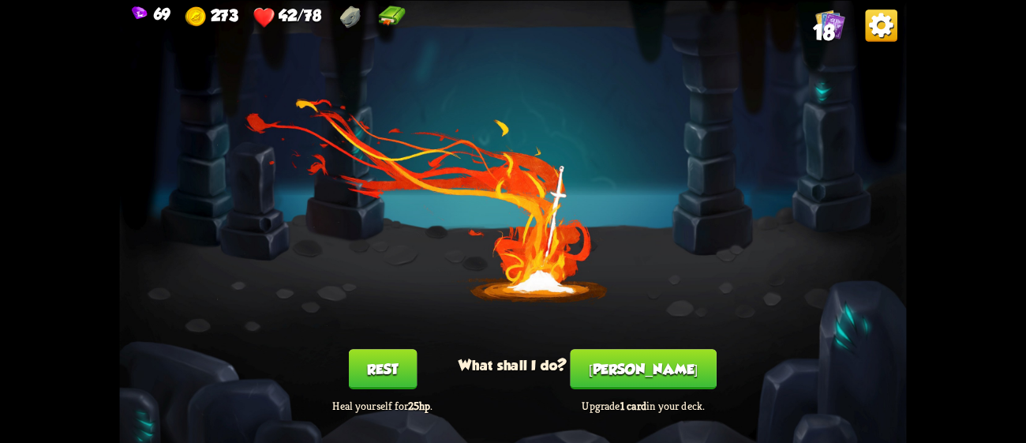
click at [649, 372] on button "[PERSON_NAME]" at bounding box center [643, 369] width 146 height 40
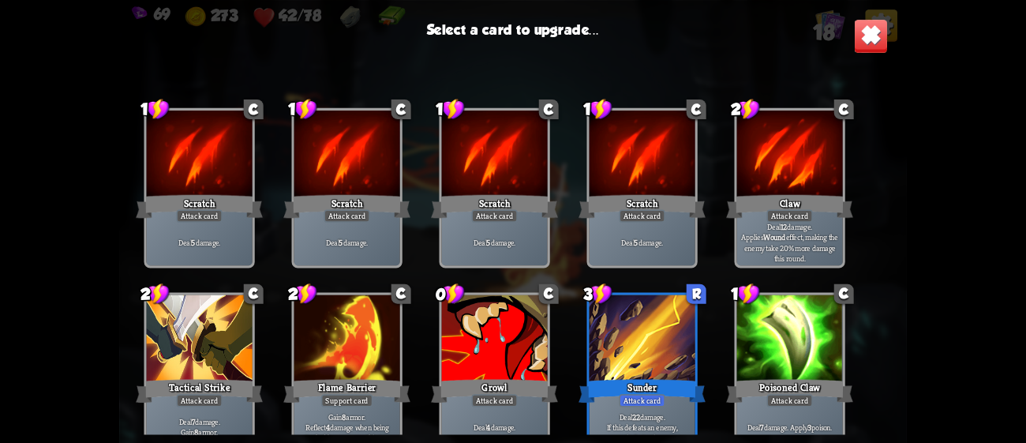
click at [656, 307] on div at bounding box center [642, 338] width 106 height 89
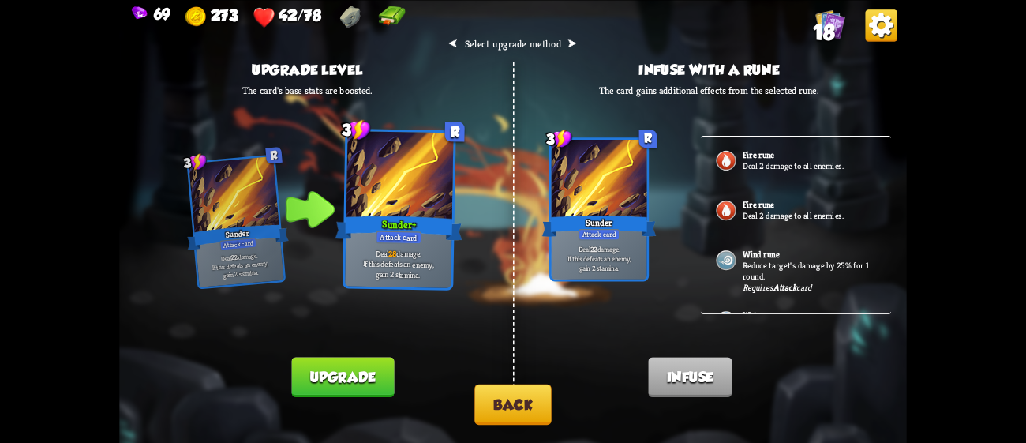
scroll to position [37, 0]
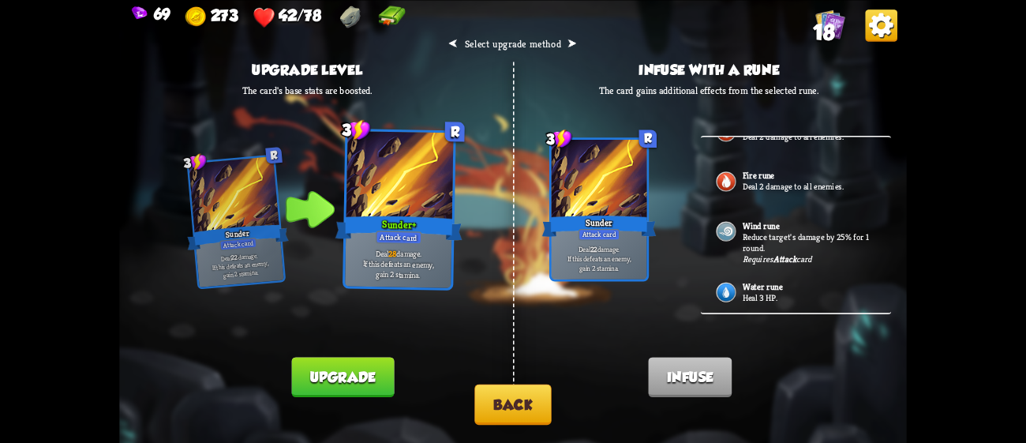
click at [510, 396] on button "Back" at bounding box center [512, 403] width 77 height 40
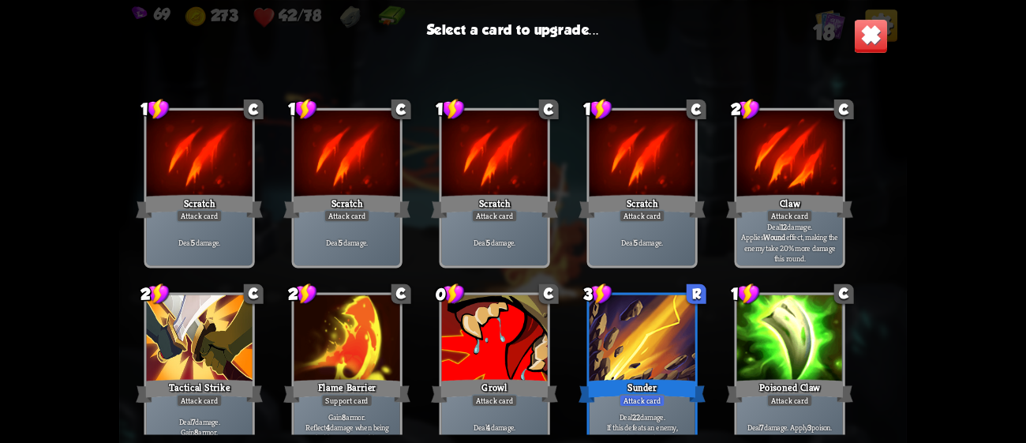
drag, startPoint x: 896, startPoint y: 233, endPoint x: 896, endPoint y: 424, distance: 190.9
click at [896, 424] on div "1 C Scratch Attack card Deal 5 damage. 1 C Scratch Attack card Deal 5 damage. 1…" at bounding box center [512, 252] width 787 height 363
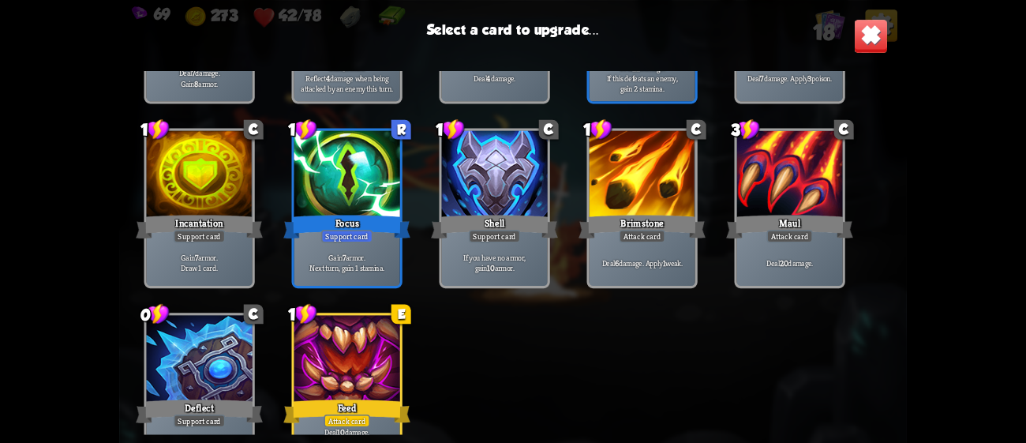
scroll to position [481, 0]
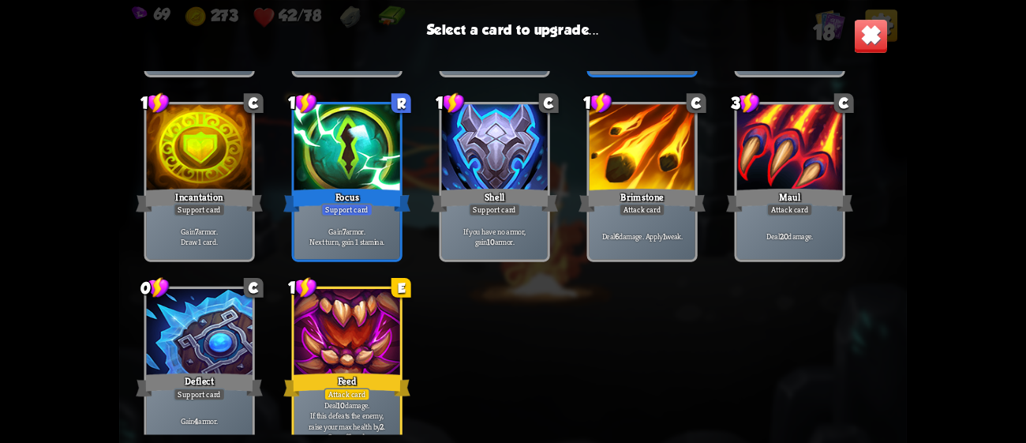
click at [366, 320] on div at bounding box center [347, 333] width 106 height 89
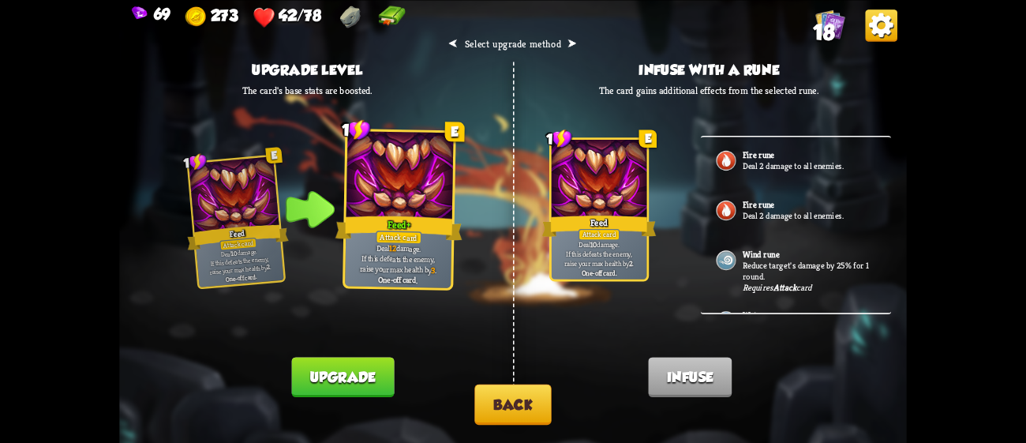
click at [372, 372] on button "Upgrade" at bounding box center [342, 377] width 103 height 40
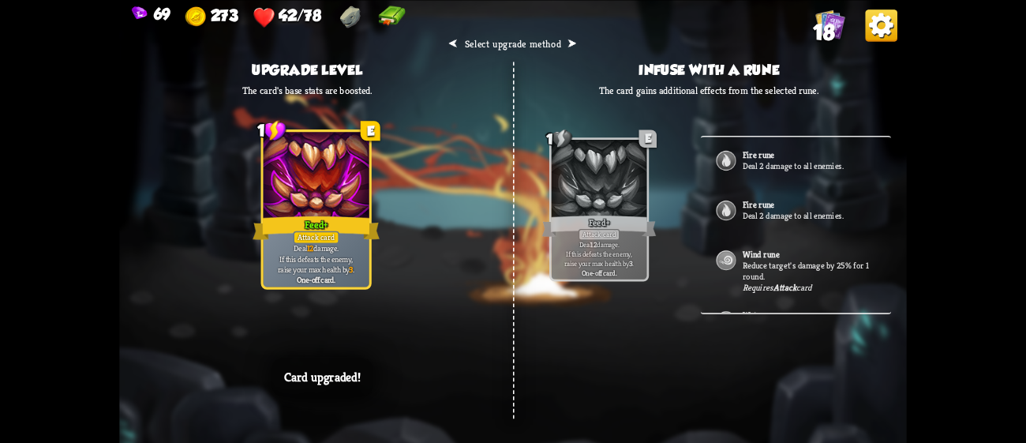
click at [372, 372] on div "Card upgraded!" at bounding box center [322, 377] width 102 height 40
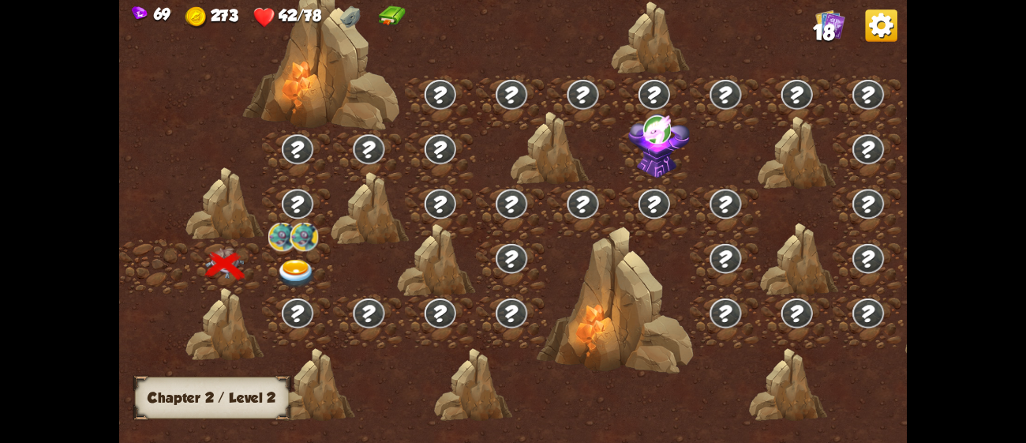
click at [292, 264] on img at bounding box center [296, 274] width 39 height 29
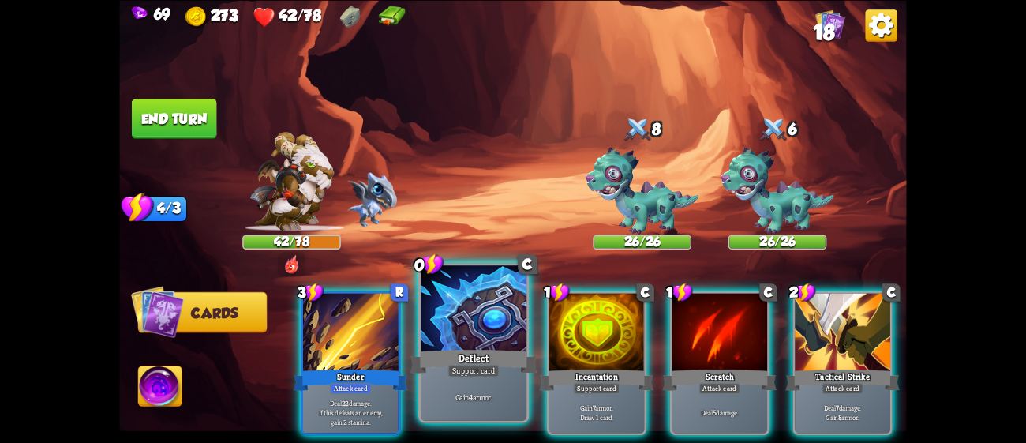
click at [477, 335] on div at bounding box center [474, 309] width 106 height 89
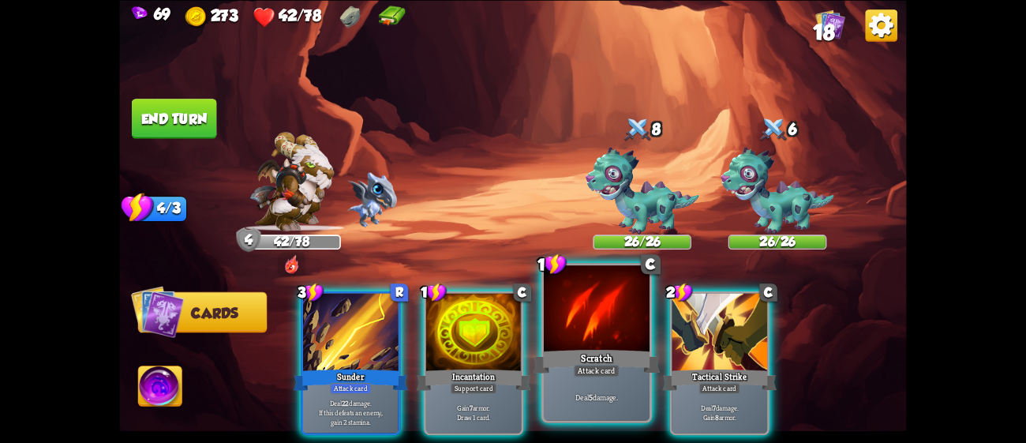
click at [608, 317] on div at bounding box center [597, 309] width 106 height 89
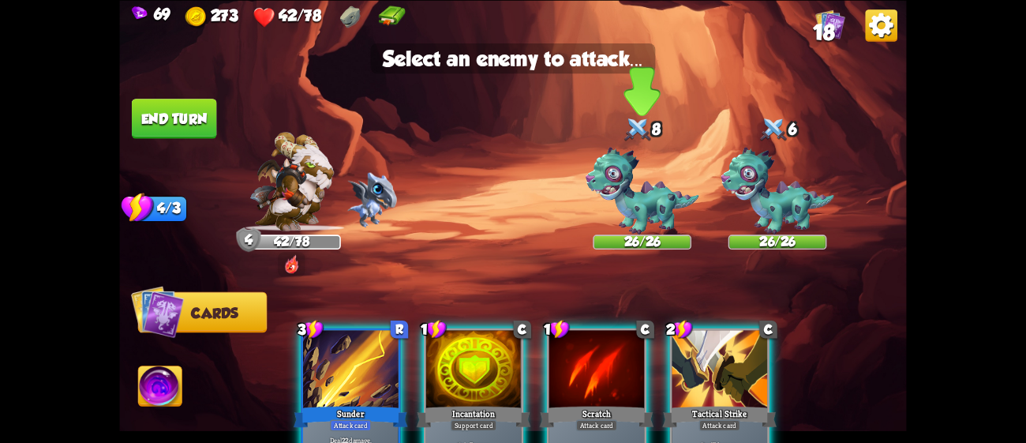
click at [620, 191] on img at bounding box center [641, 191] width 113 height 88
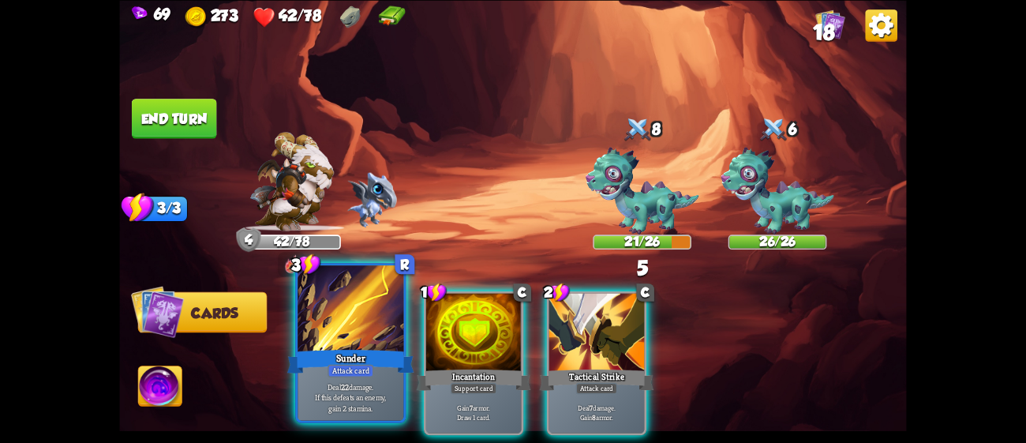
click at [370, 326] on div at bounding box center [350, 309] width 106 height 89
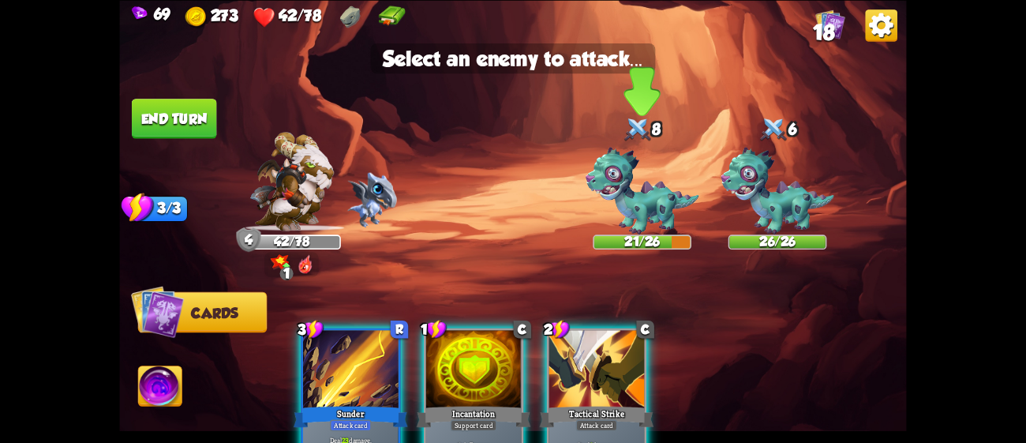
click at [635, 174] on img at bounding box center [641, 191] width 113 height 88
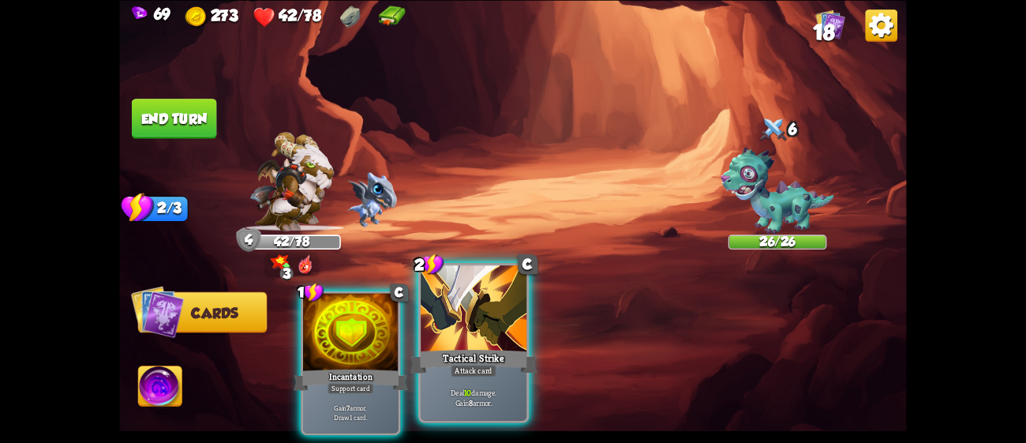
click at [462, 365] on div "Attack card" at bounding box center [474, 370] width 46 height 13
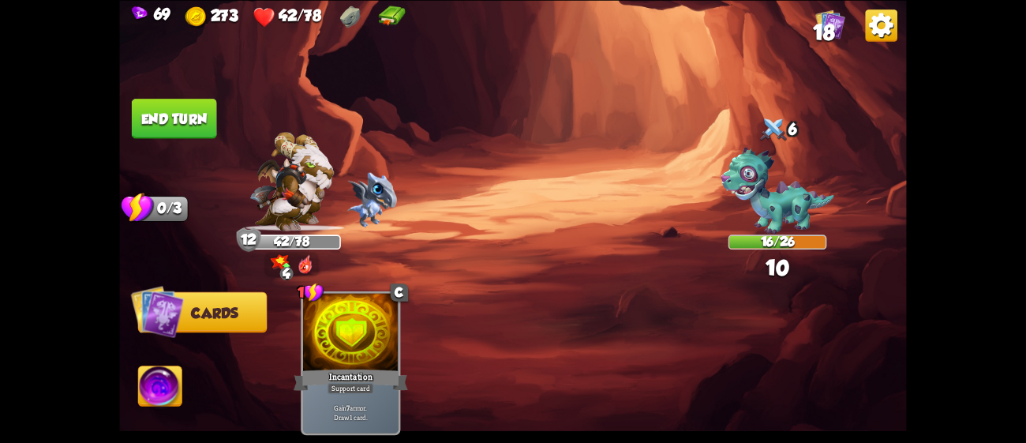
click at [151, 116] on button "End turn" at bounding box center [174, 119] width 85 height 40
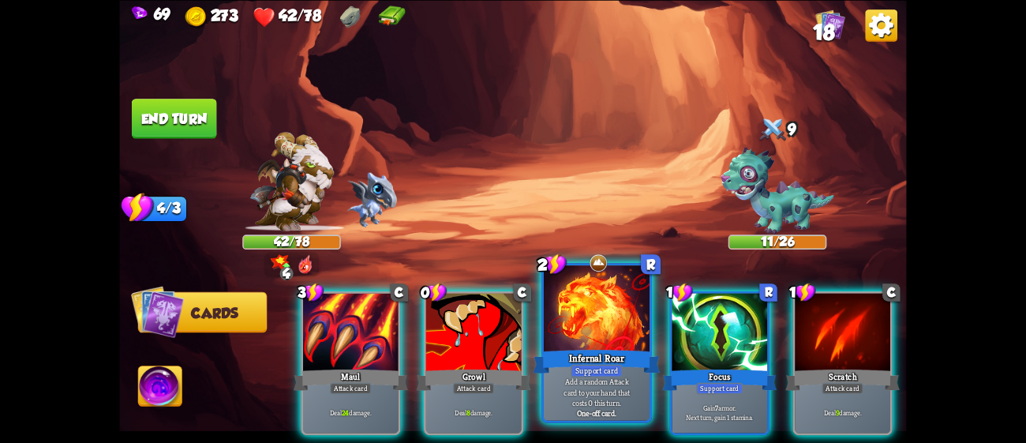
click at [596, 342] on div at bounding box center [597, 309] width 106 height 89
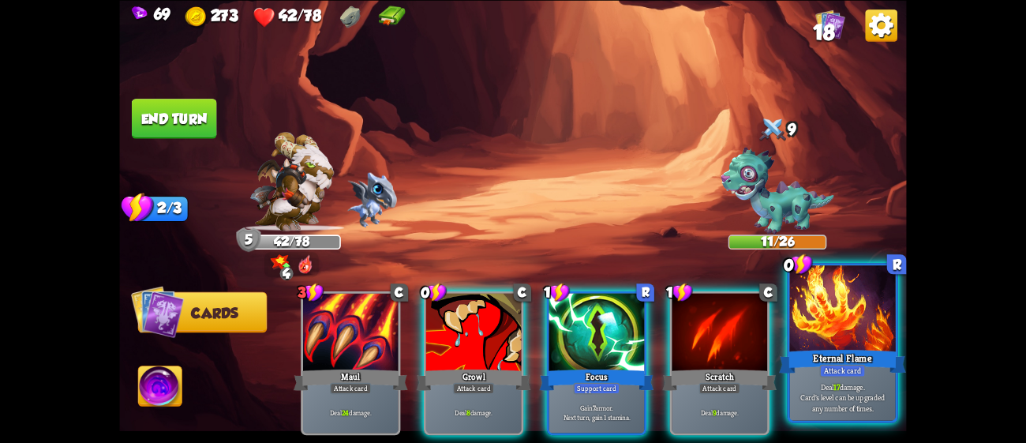
click at [800, 332] on div at bounding box center [843, 309] width 106 height 89
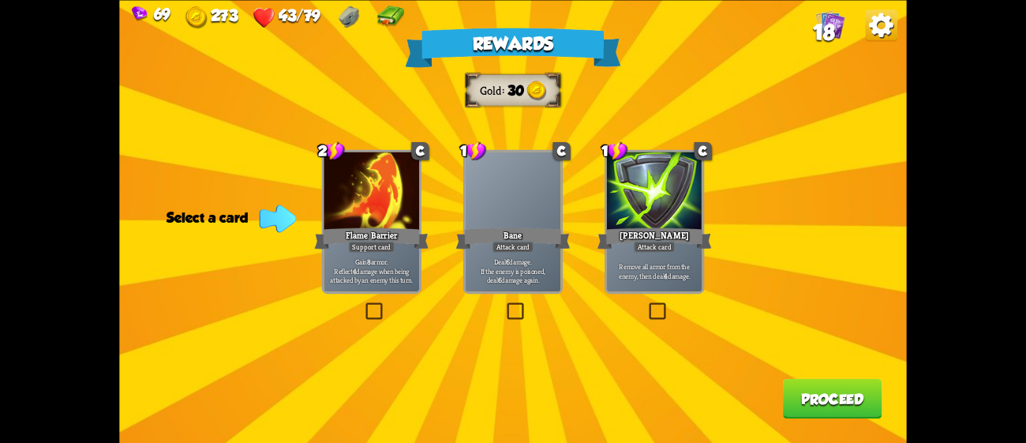
click at [637, 266] on p "Remove all armor from the enemy, then deal 4 damage." at bounding box center [654, 270] width 91 height 19
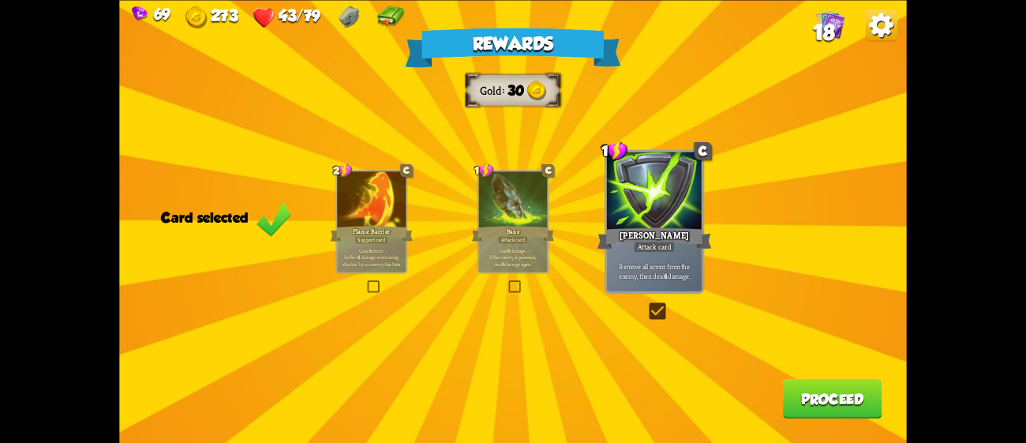
click at [831, 405] on button "Proceed" at bounding box center [832, 398] width 99 height 40
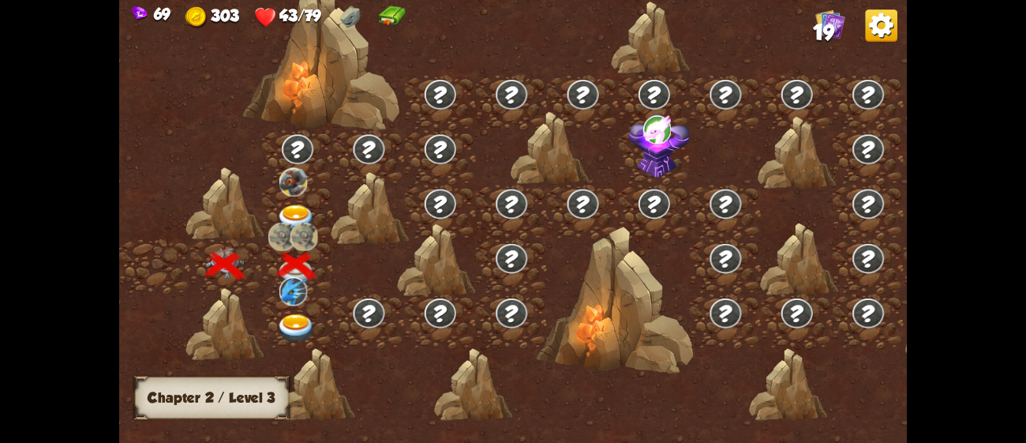
click at [302, 201] on div at bounding box center [297, 212] width 71 height 54
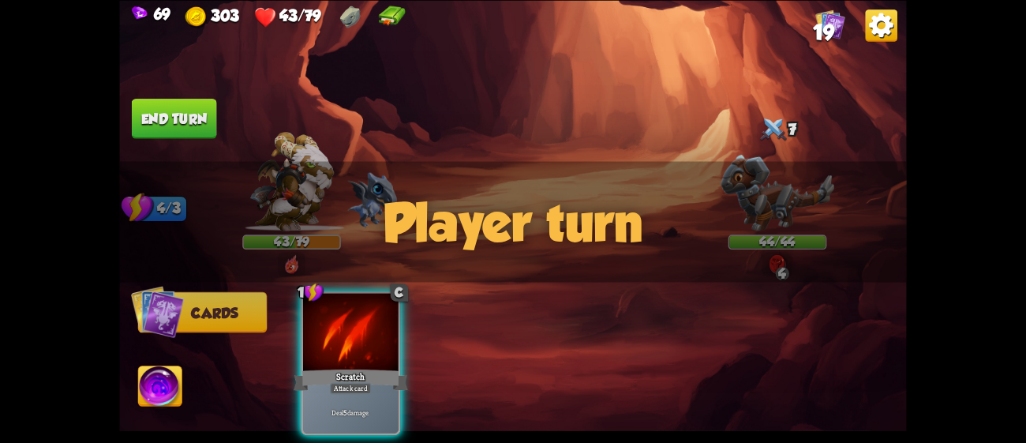
click at [773, 258] on div "Player turn" at bounding box center [512, 221] width 787 height 121
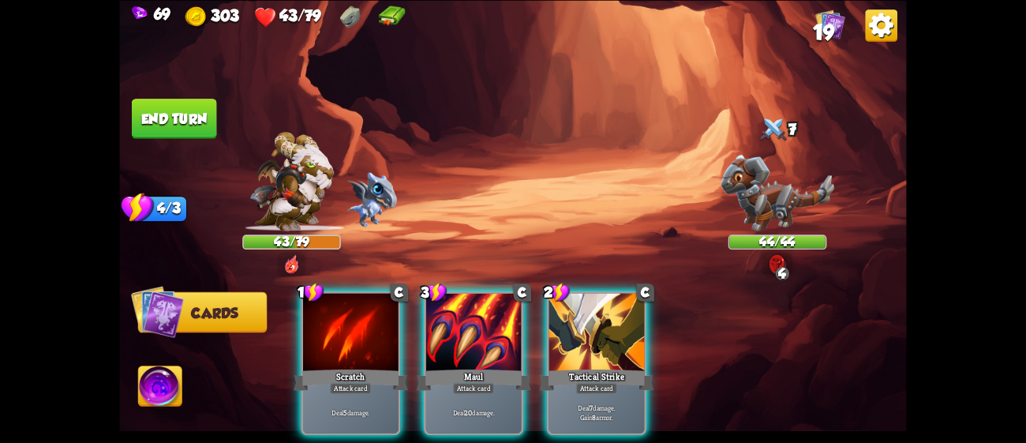
click at [773, 258] on div "Player turn" at bounding box center [512, 221] width 787 height 121
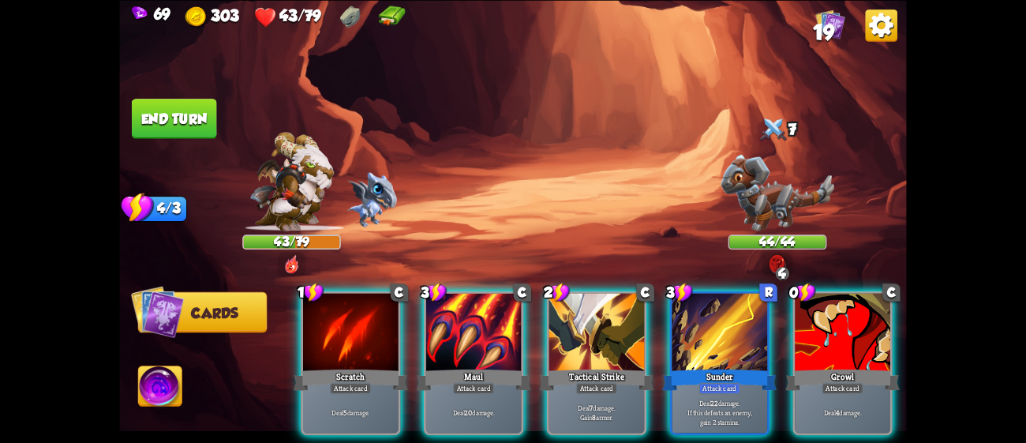
click at [773, 258] on img at bounding box center [776, 264] width 17 height 20
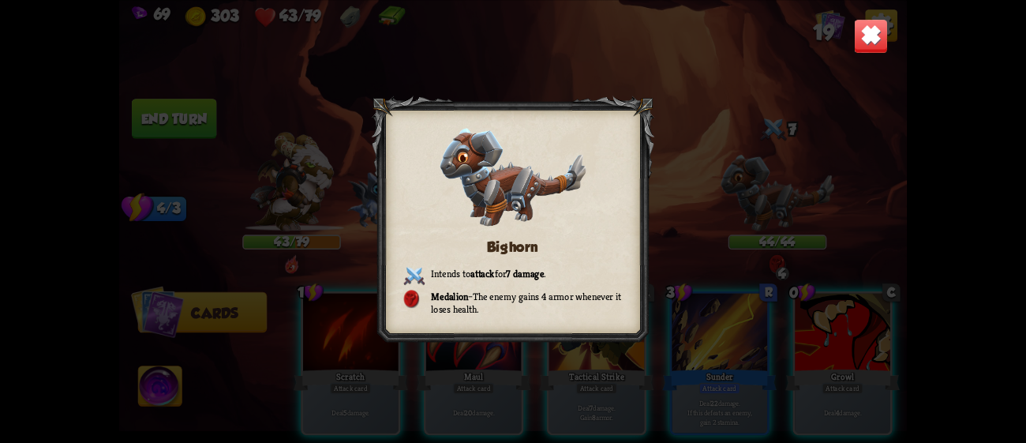
click at [873, 36] on img at bounding box center [871, 35] width 35 height 35
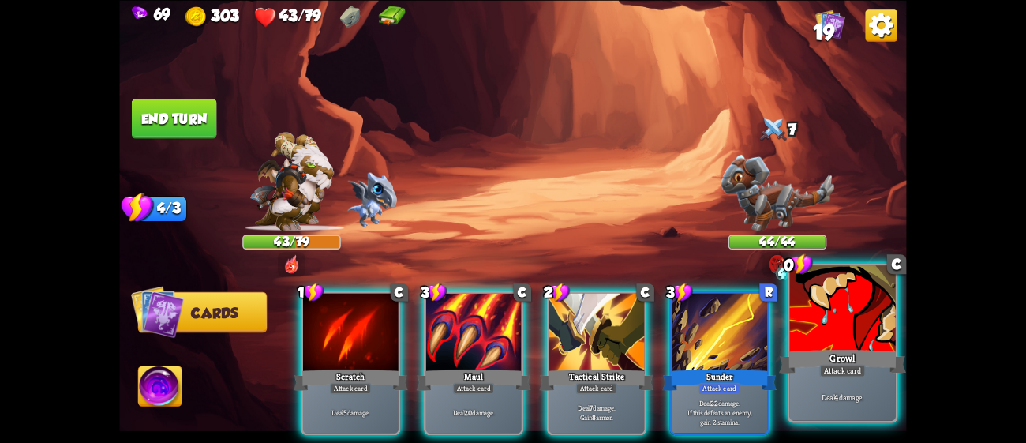
click at [842, 316] on div at bounding box center [843, 309] width 106 height 89
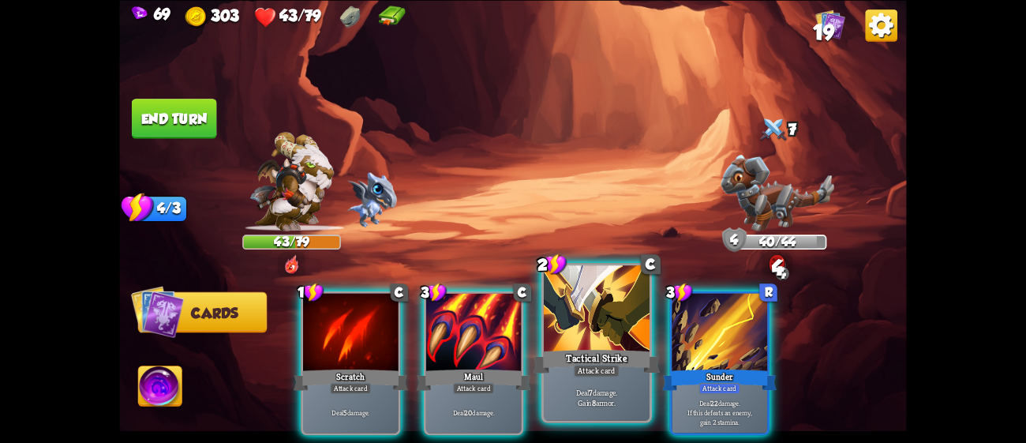
click at [583, 347] on div "Tactical Strike" at bounding box center [596, 360] width 127 height 28
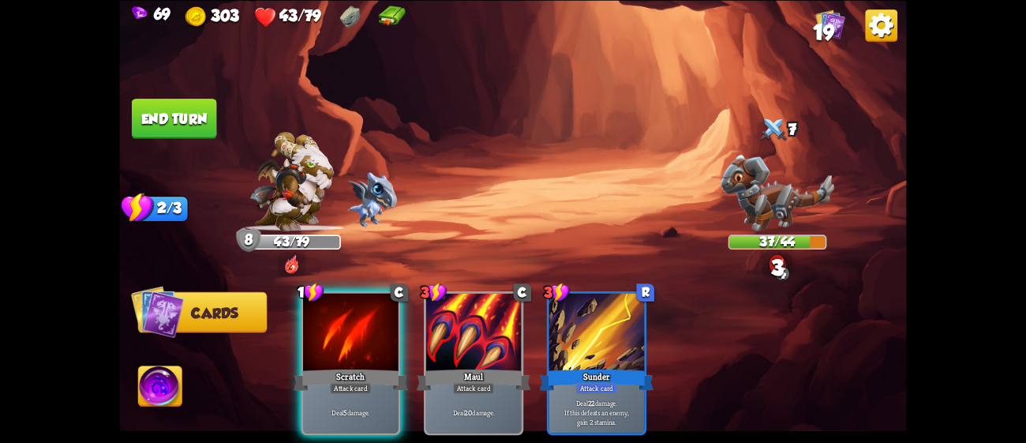
click at [294, 346] on div "1 C Scratch Attack card Deal 5 damage. 3 C Maul Attack card Deal 20 damage. 3 R…" at bounding box center [592, 344] width 630 height 196
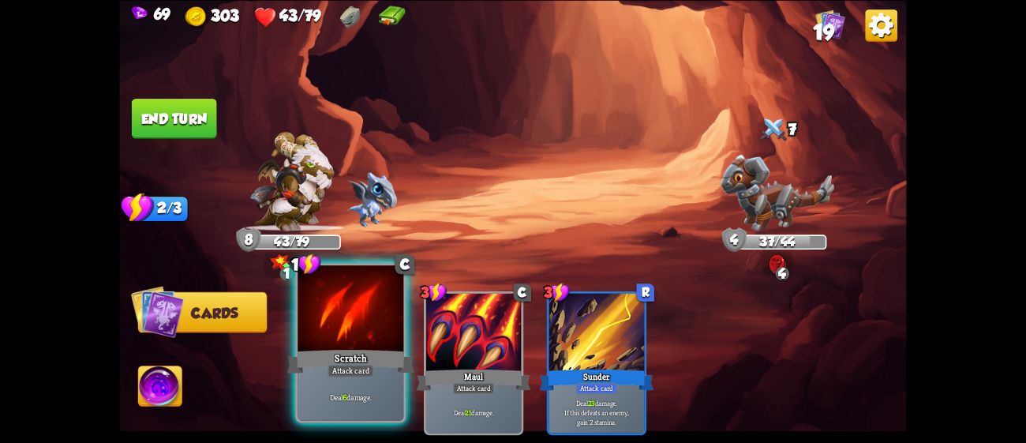
click at [364, 320] on div at bounding box center [350, 309] width 106 height 89
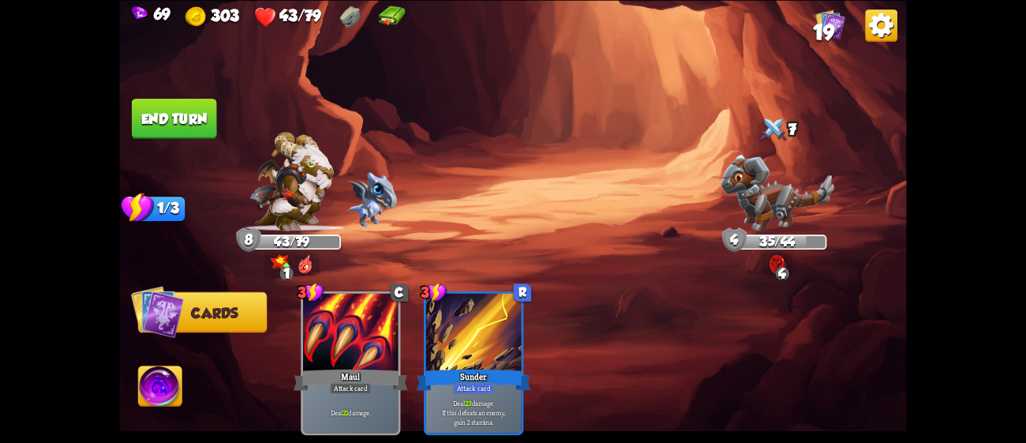
click at [185, 114] on button "End turn" at bounding box center [174, 119] width 85 height 40
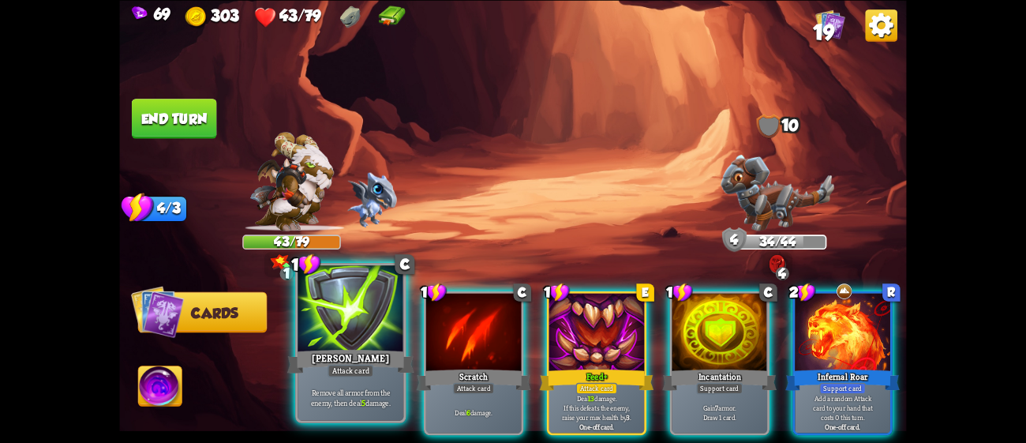
click at [386, 313] on div at bounding box center [350, 309] width 106 height 89
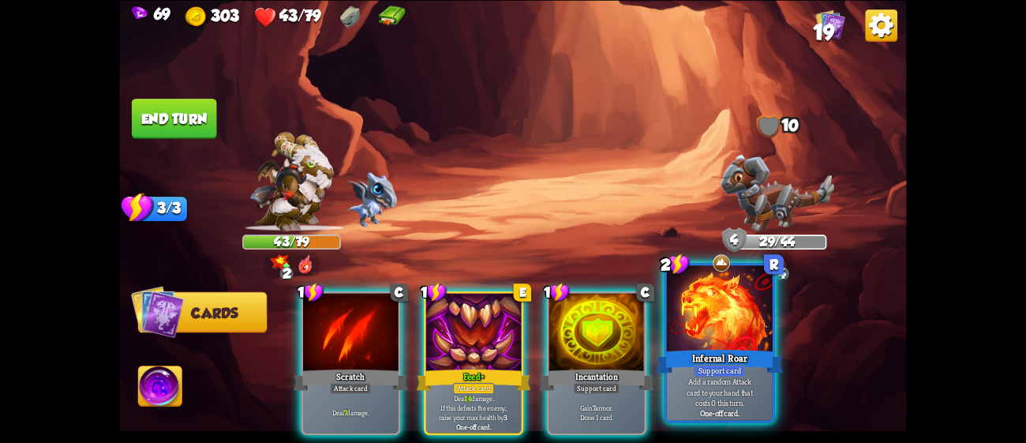
click at [698, 382] on p "Add a random Attack card to your hand that costs 0 this turn." at bounding box center [719, 392] width 100 height 32
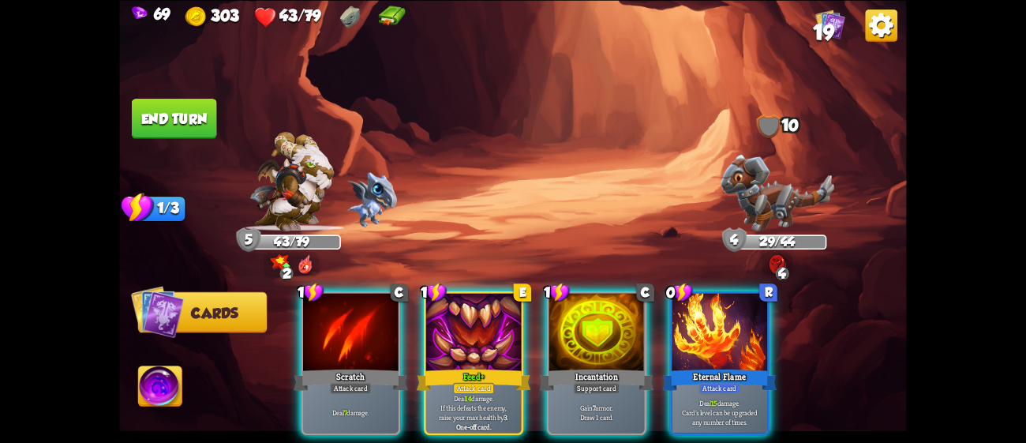
click at [698, 398] on p "Deal 15 damage. Card's level can be upgraded any number of times." at bounding box center [720, 412] width 91 height 28
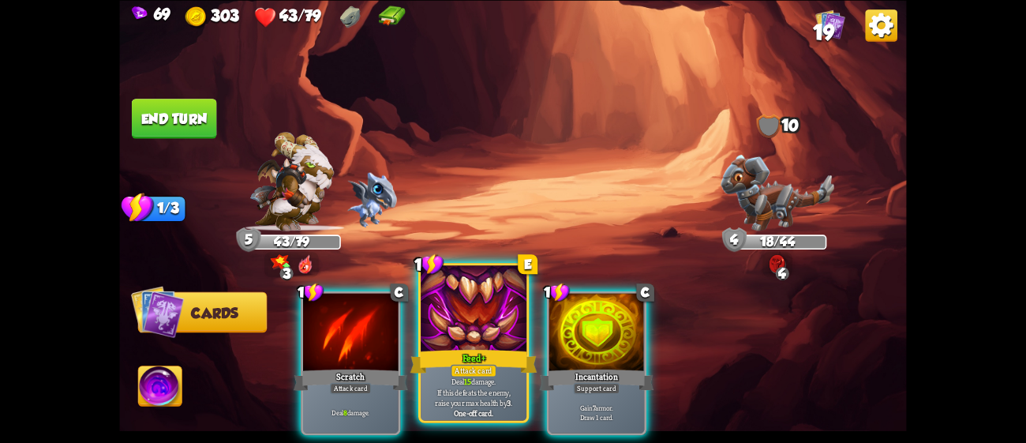
click at [500, 351] on div "Feed+" at bounding box center [473, 360] width 127 height 28
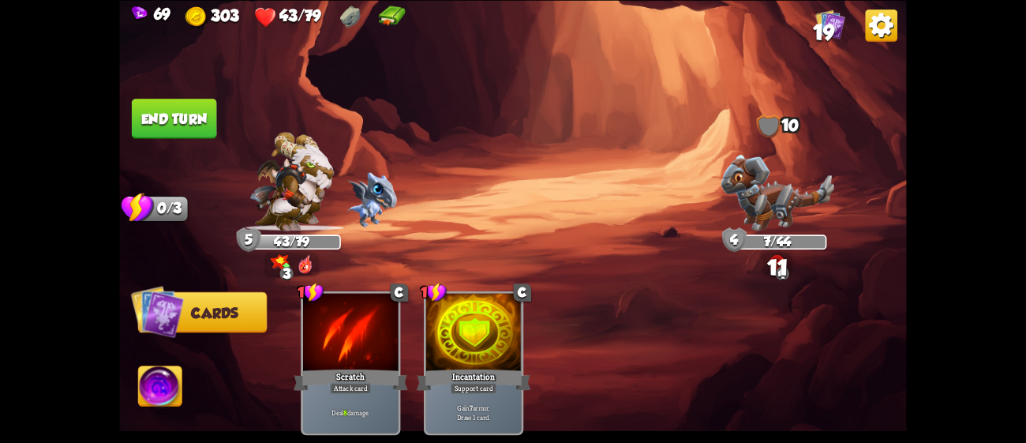
click at [187, 116] on button "End turn" at bounding box center [174, 119] width 85 height 40
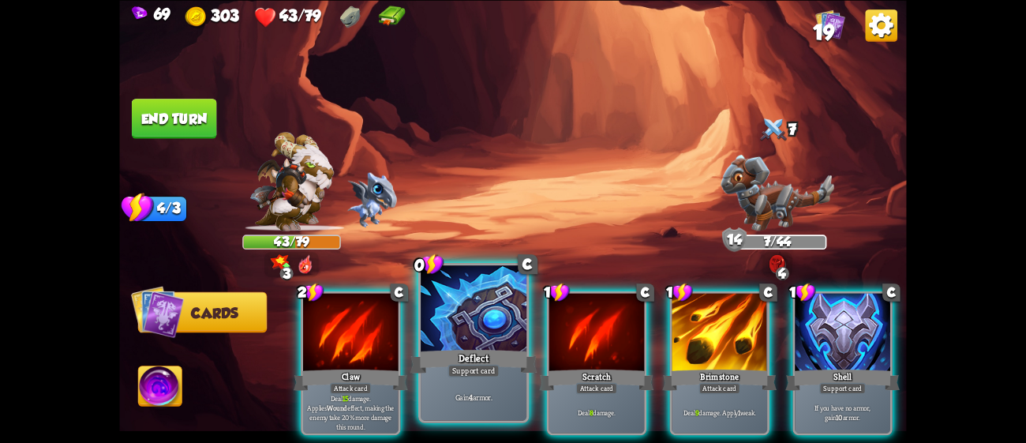
click at [507, 316] on div at bounding box center [474, 309] width 106 height 89
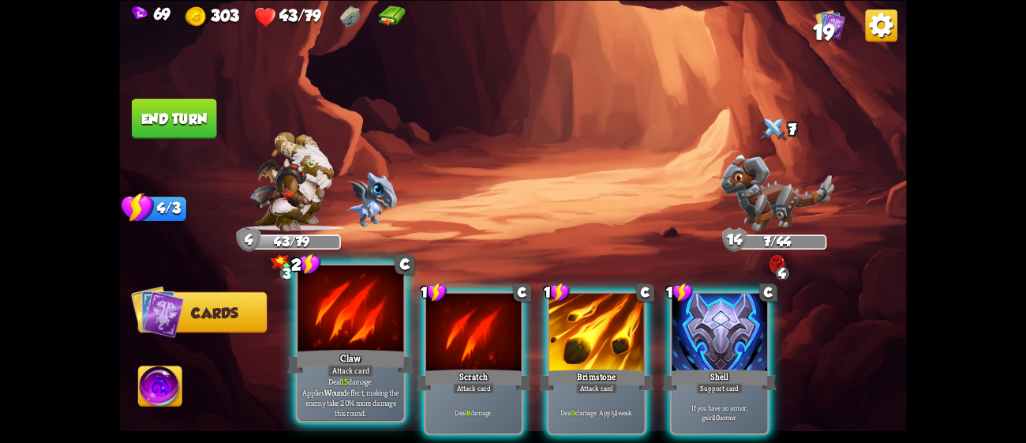
click at [338, 350] on div "Claw" at bounding box center [350, 360] width 127 height 28
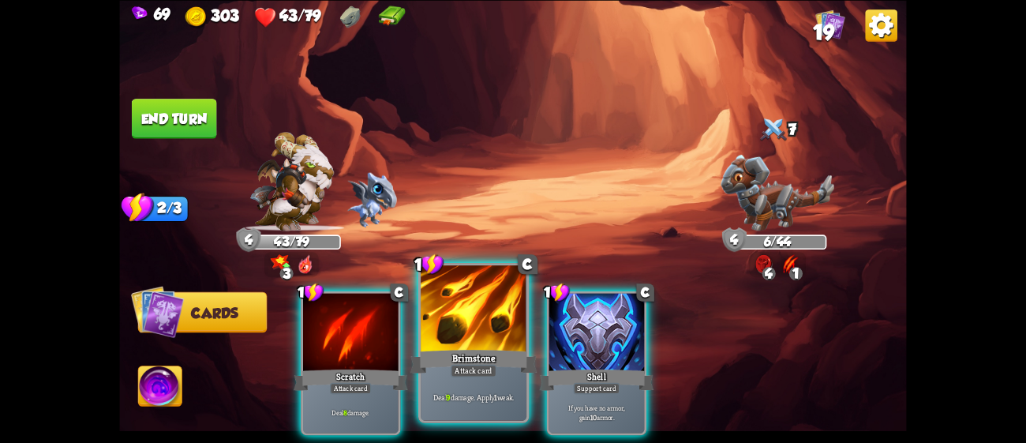
click at [525, 361] on div "Brimstone" at bounding box center [473, 360] width 127 height 28
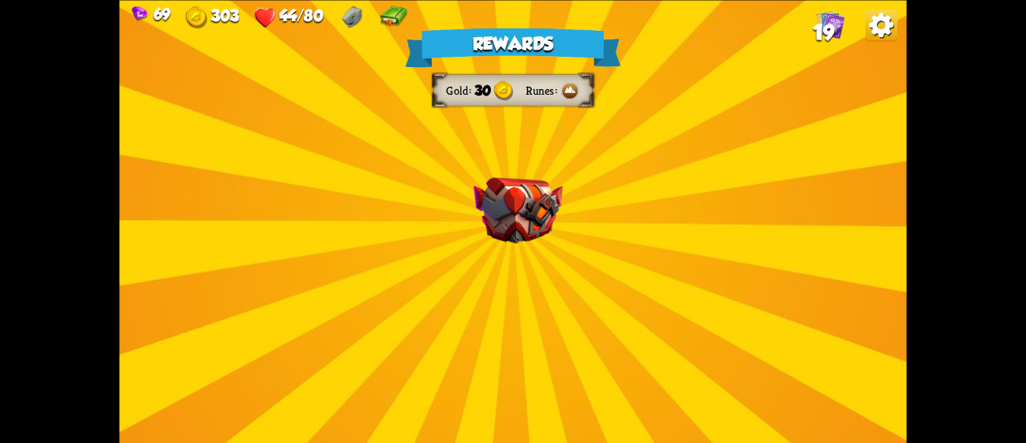
click at [828, 163] on div "Rewards Gold 30 Runes Select a card 0 C Growl Attack card Deal 4 damage. 1 C Dr…" at bounding box center [512, 221] width 787 height 443
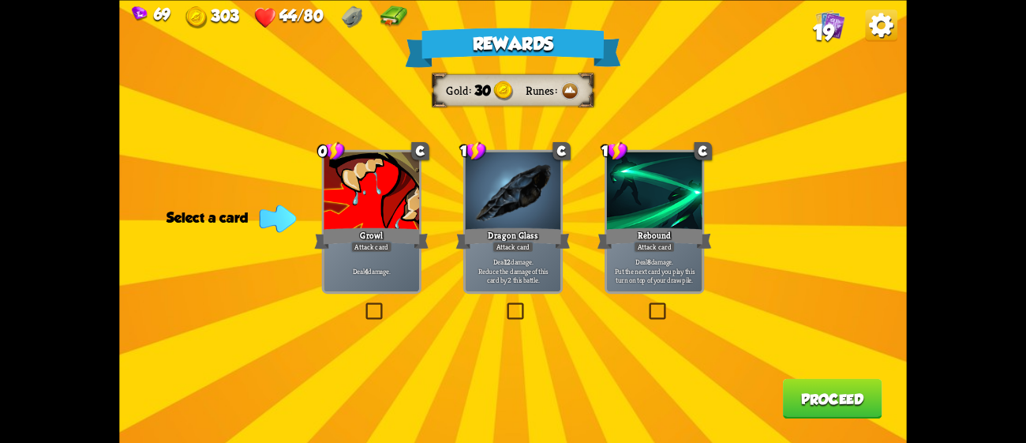
click at [368, 222] on div at bounding box center [370, 191] width 95 height 80
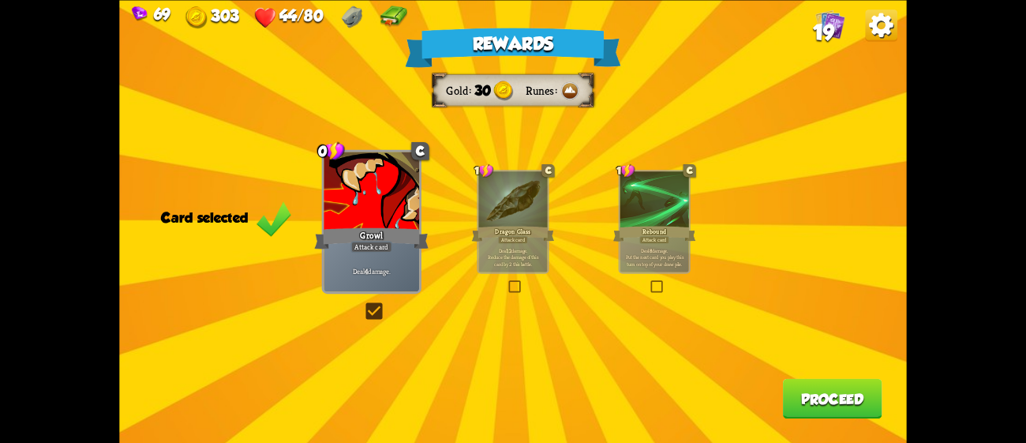
click at [808, 398] on button "Proceed" at bounding box center [832, 398] width 99 height 40
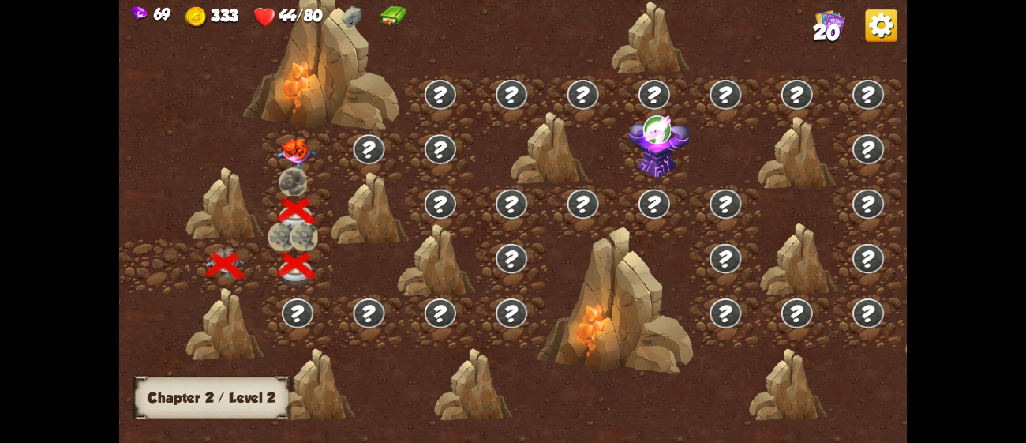
click at [312, 158] on img at bounding box center [296, 153] width 39 height 31
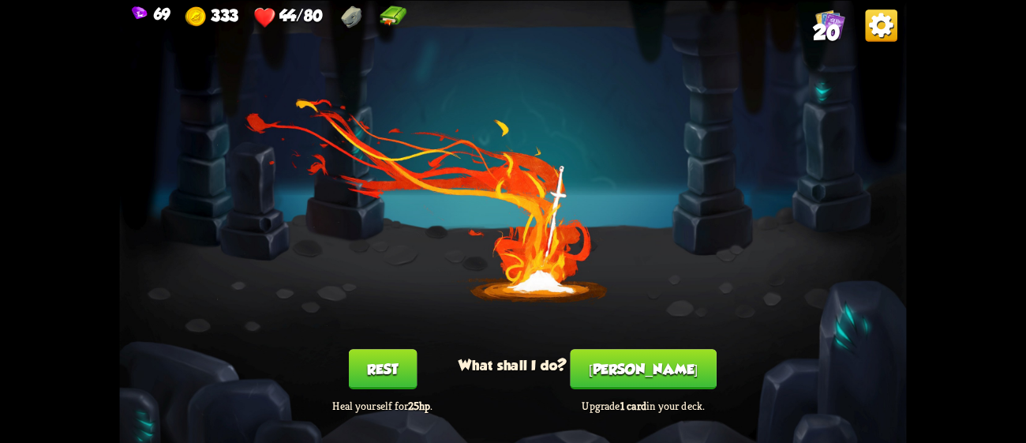
click at [641, 363] on button "[PERSON_NAME]" at bounding box center [643, 369] width 146 height 40
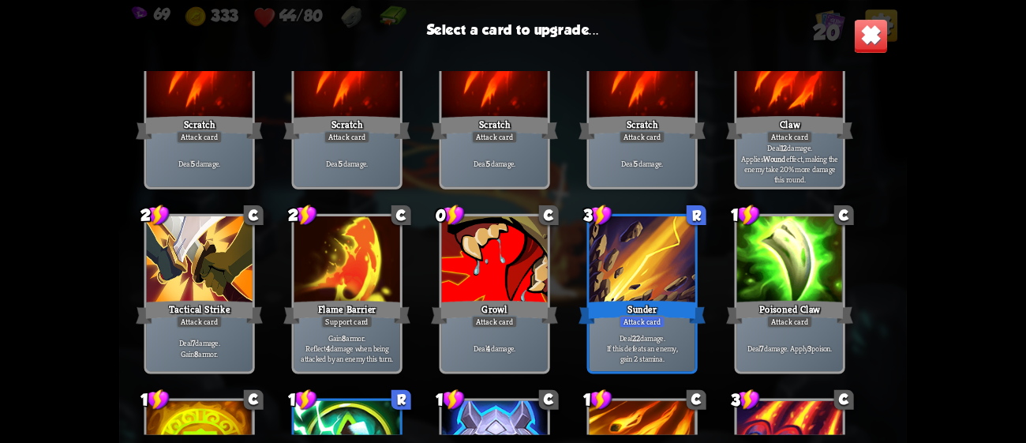
scroll to position [104, 0]
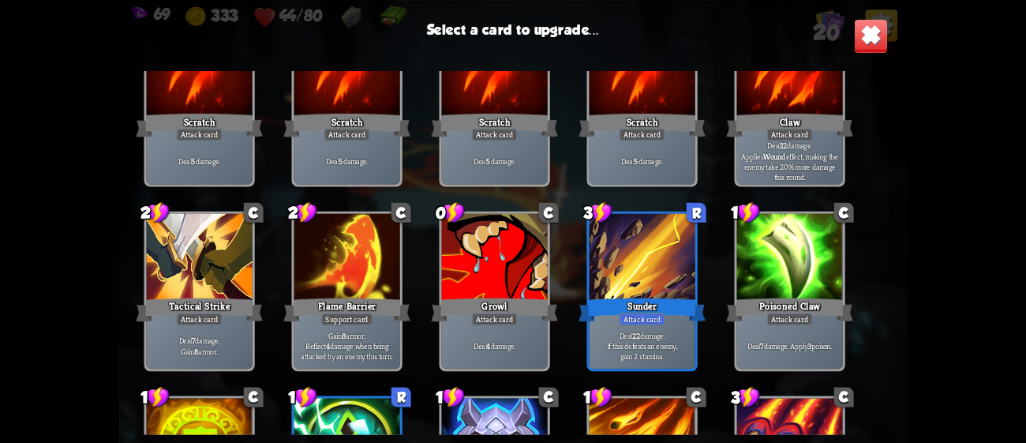
click at [376, 409] on div at bounding box center [347, 442] width 106 height 89
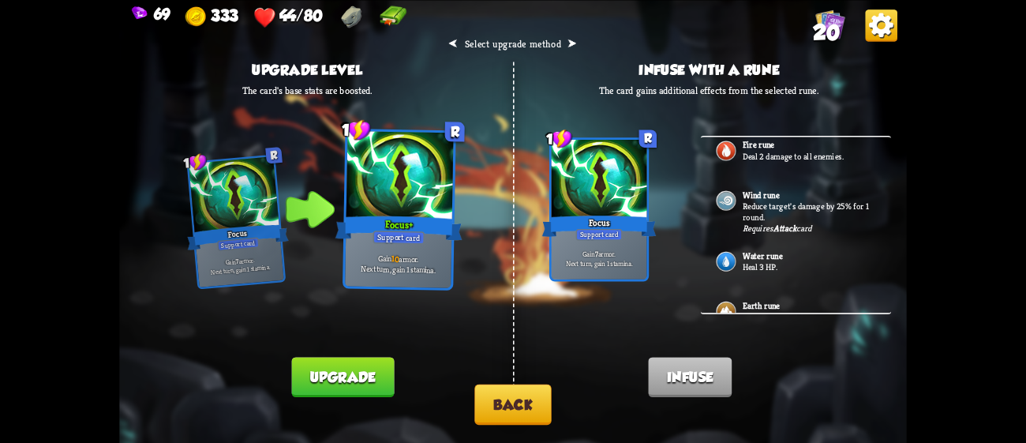
scroll to position [99, 0]
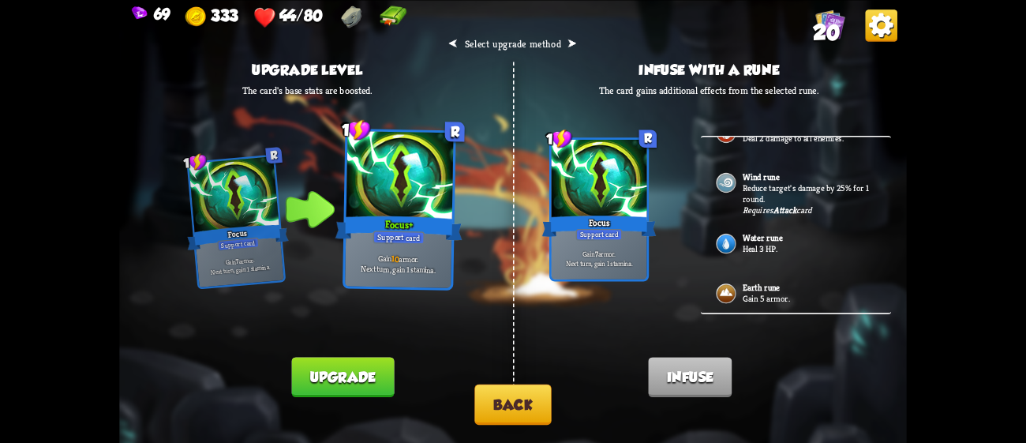
click at [771, 232] on b "Water rune" at bounding box center [762, 237] width 40 height 11
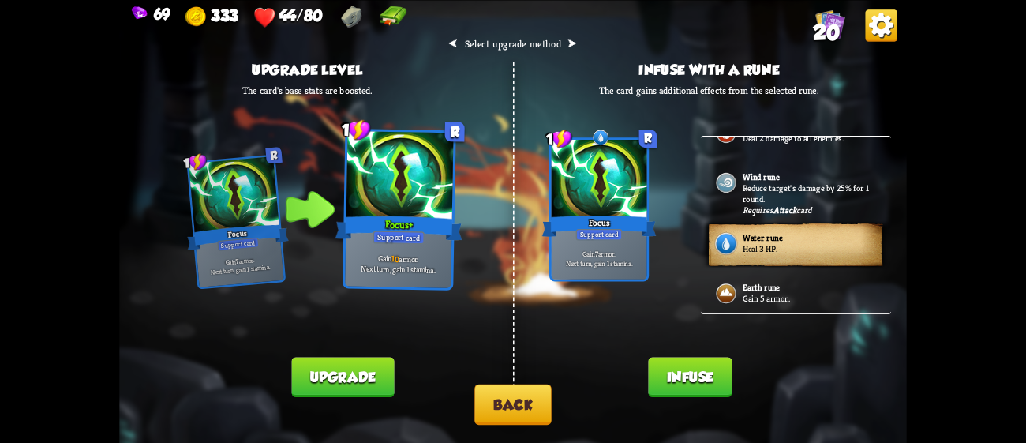
click at [696, 376] on button "Infuse" at bounding box center [690, 377] width 84 height 40
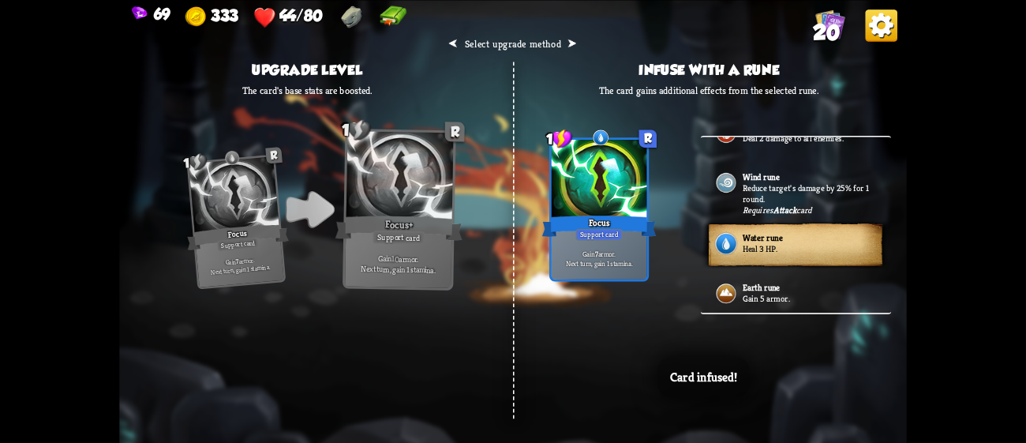
click at [629, 378] on div "⮜ Select upgrade method ⮞ Upgrade level The card's base stats are boosted. 1 R …" at bounding box center [512, 221] width 787 height 443
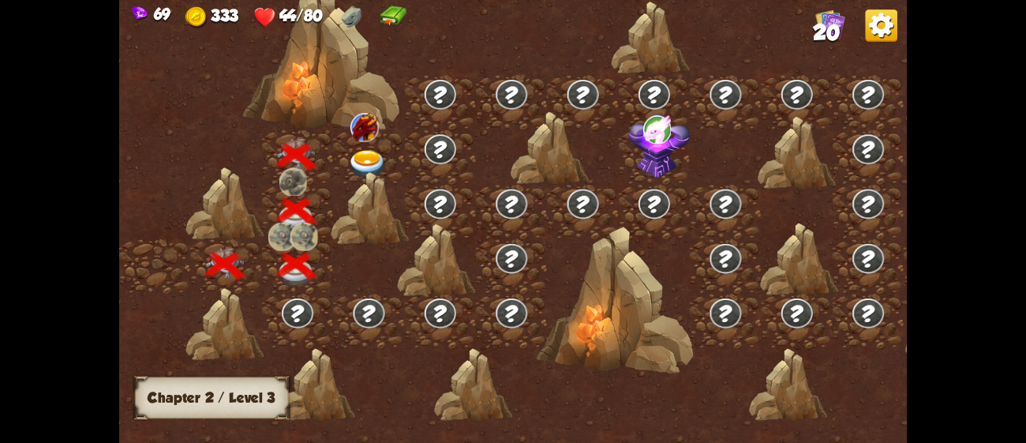
click at [362, 151] on img at bounding box center [367, 164] width 39 height 29
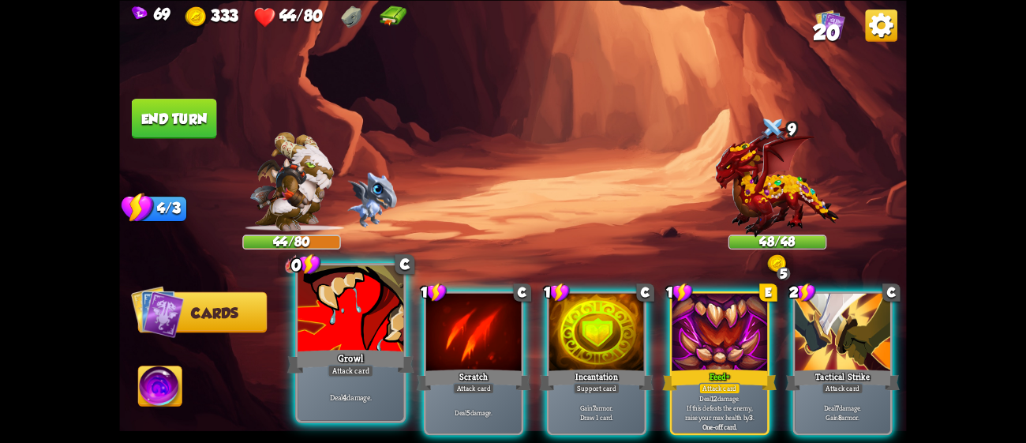
click at [336, 337] on div at bounding box center [350, 309] width 106 height 89
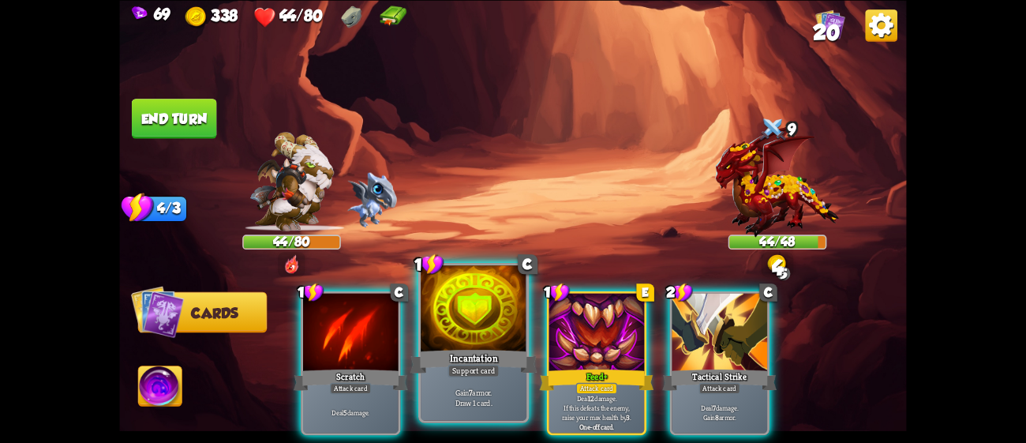
click at [476, 344] on div at bounding box center [474, 309] width 106 height 89
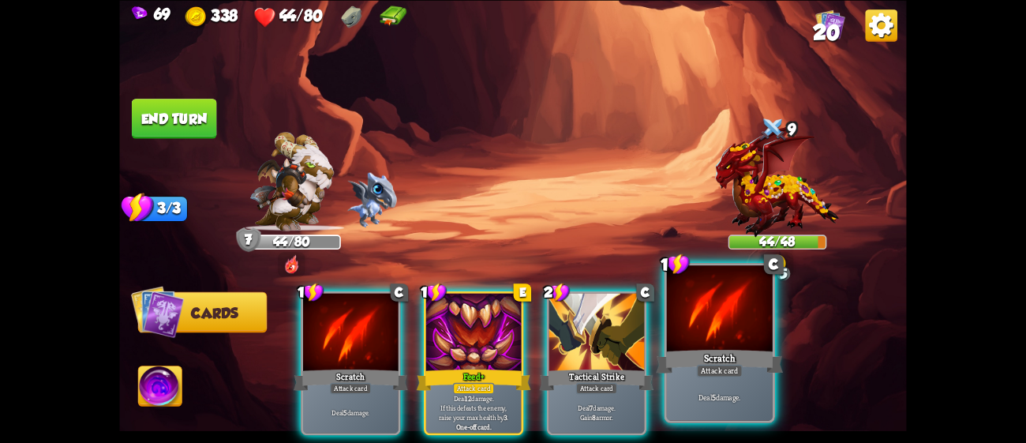
click at [735, 353] on div "Scratch" at bounding box center [719, 360] width 127 height 28
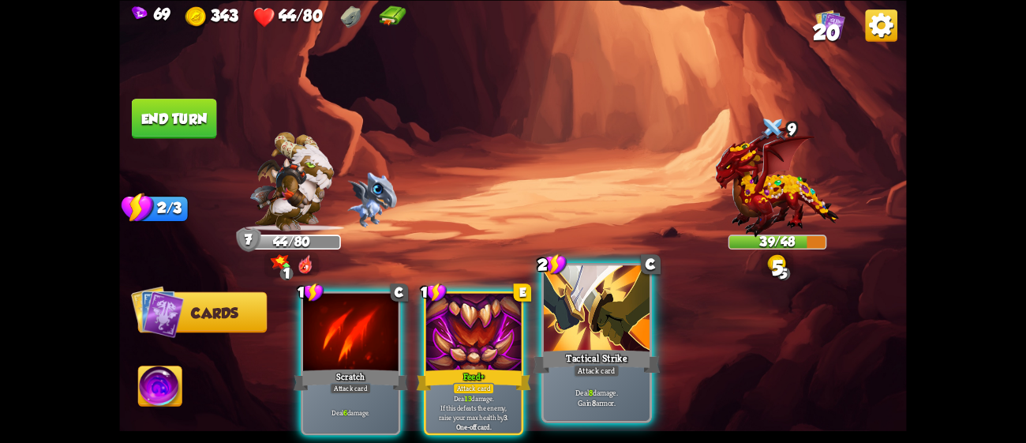
click at [615, 354] on div "Tactical Strike" at bounding box center [596, 360] width 127 height 28
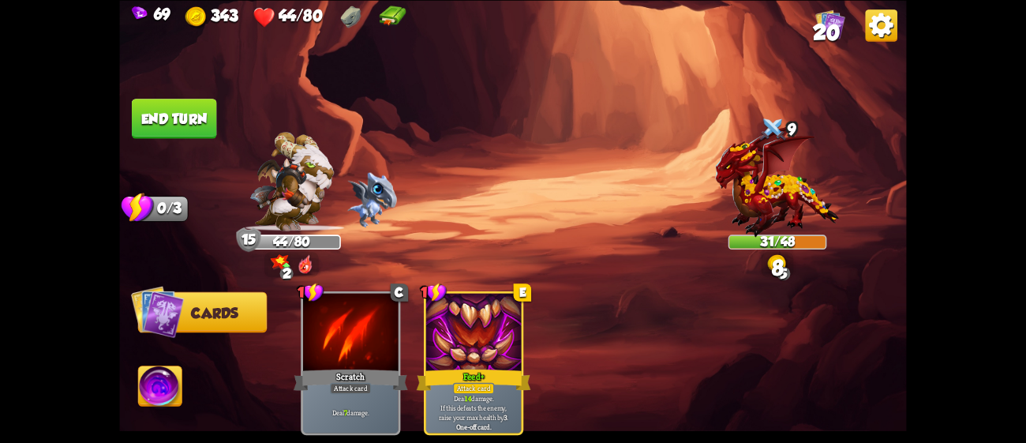
click at [204, 118] on button "End turn" at bounding box center [174, 119] width 85 height 40
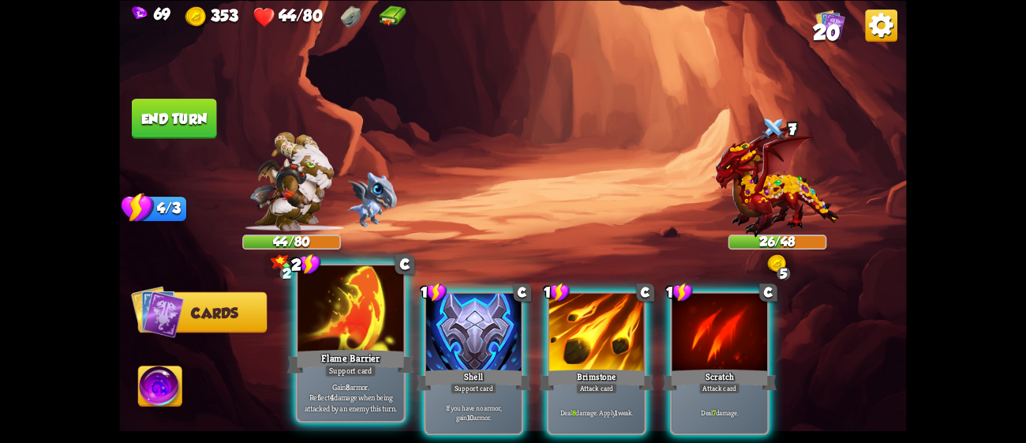
click at [314, 328] on div at bounding box center [350, 309] width 106 height 89
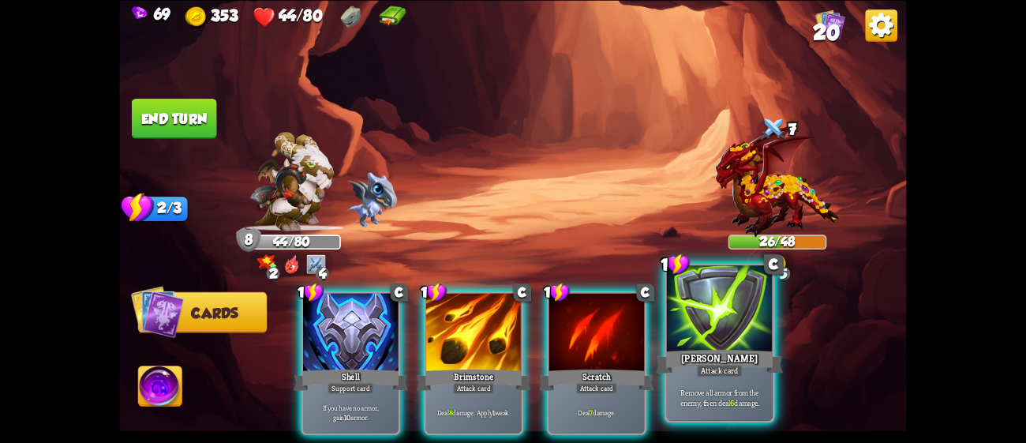
click at [690, 308] on div at bounding box center [720, 309] width 106 height 89
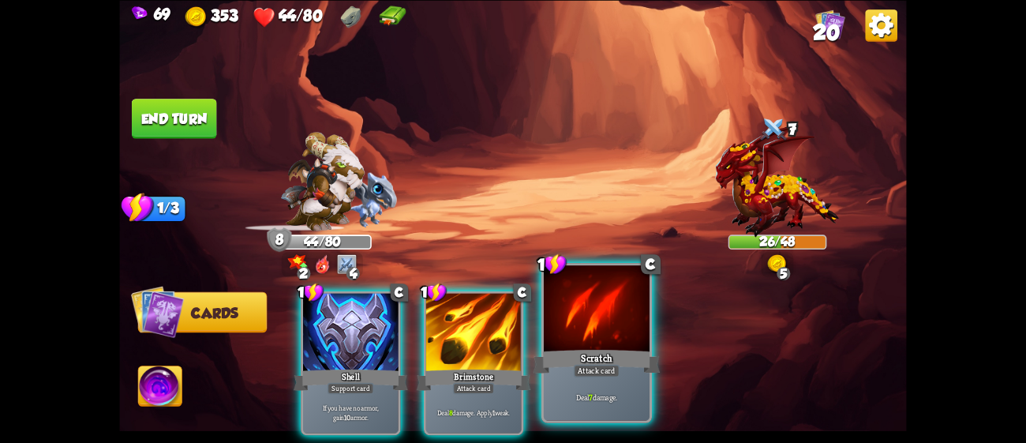
click at [609, 331] on div at bounding box center [597, 309] width 106 height 89
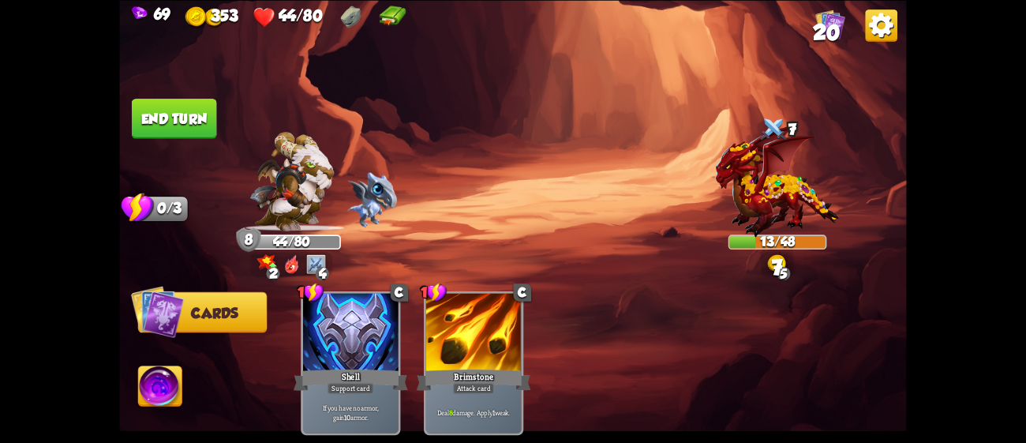
click at [181, 110] on button "End turn" at bounding box center [174, 119] width 85 height 40
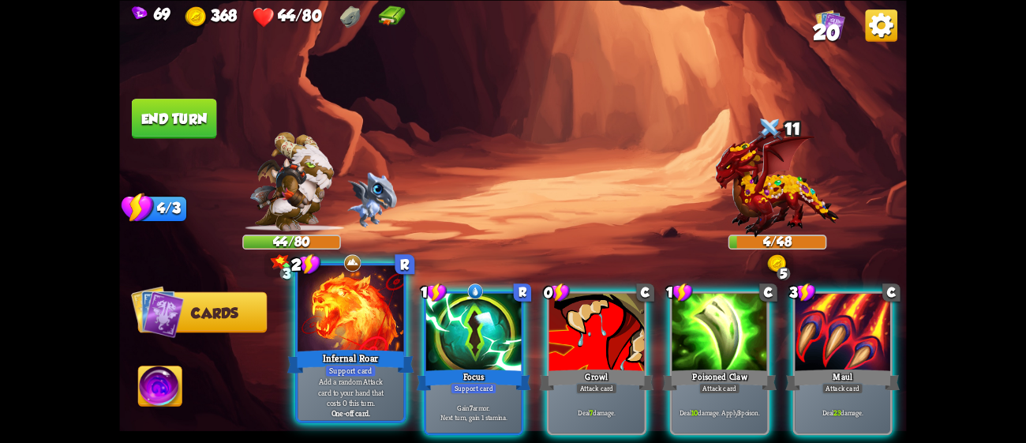
click at [343, 306] on div at bounding box center [350, 309] width 106 height 89
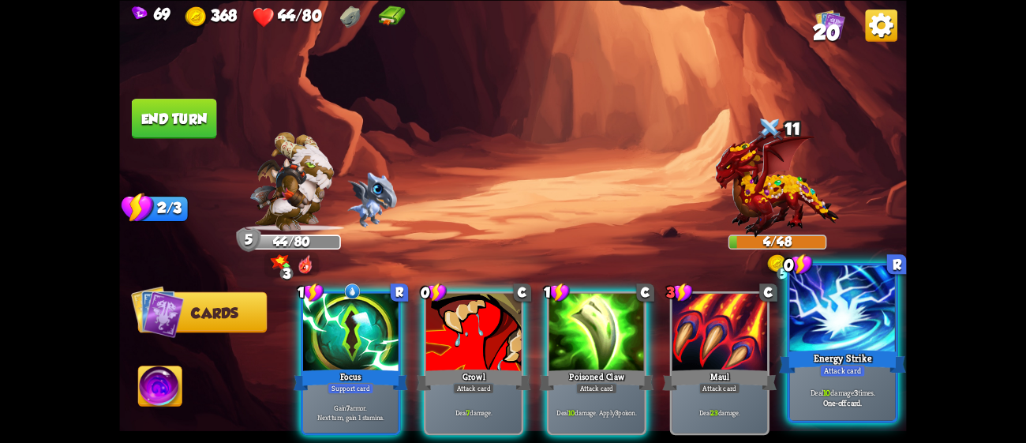
click at [879, 404] on div "One-off card." at bounding box center [842, 402] width 100 height 10
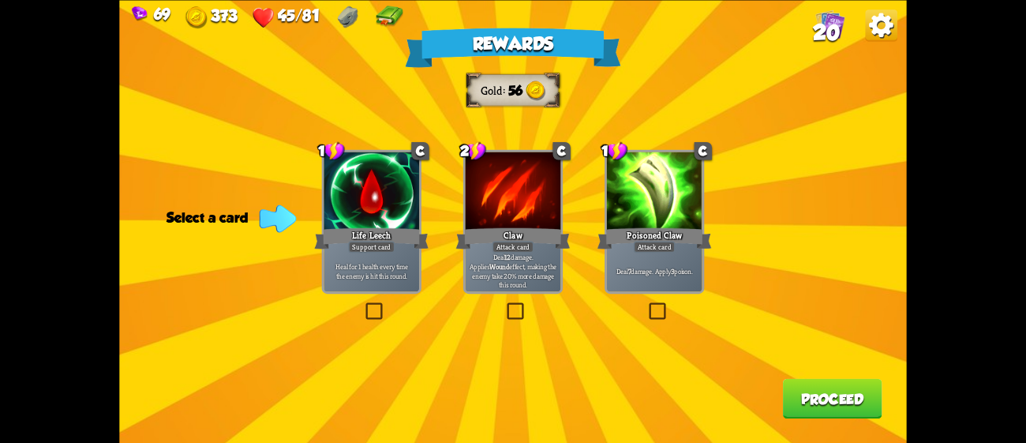
click at [662, 283] on div "Deal 7 damage. Apply 3 poison." at bounding box center [654, 270] width 95 height 42
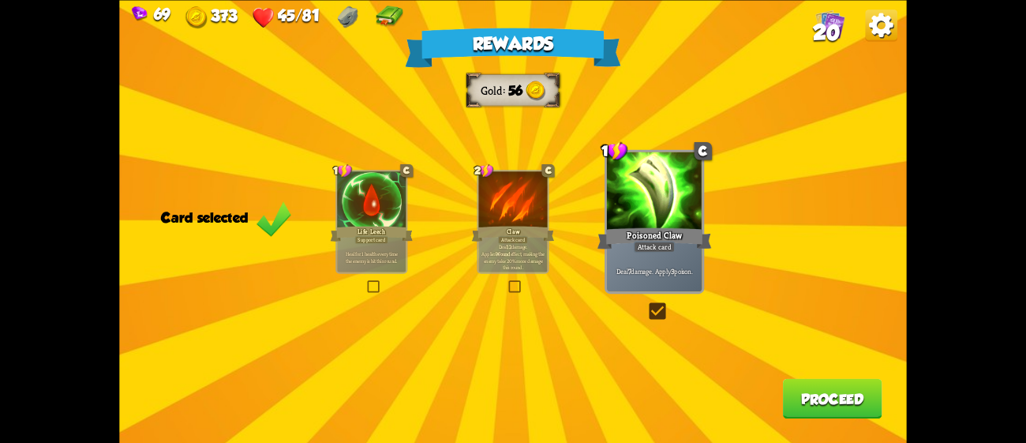
click at [815, 392] on button "Proceed" at bounding box center [832, 398] width 99 height 40
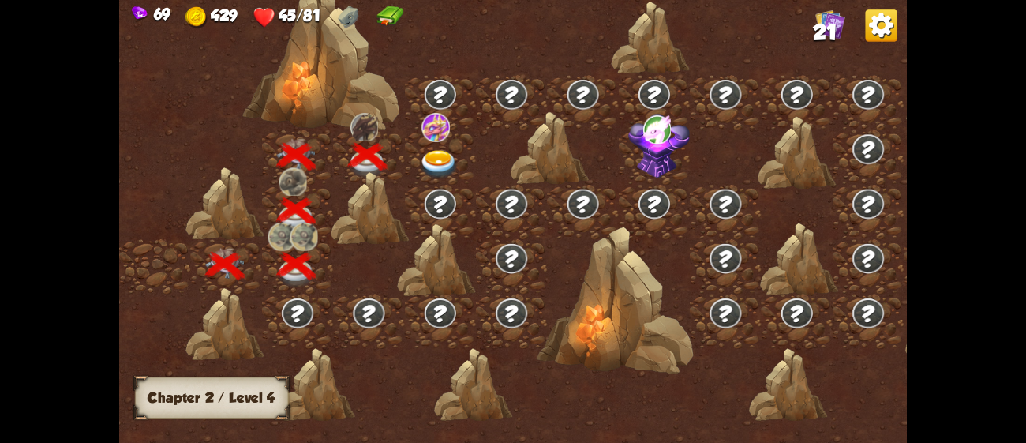
click at [443, 150] on img at bounding box center [439, 164] width 39 height 29
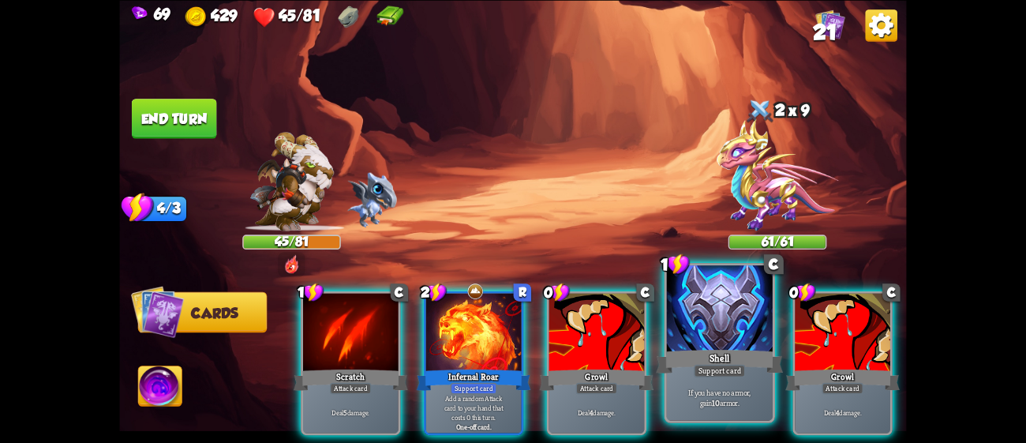
click at [703, 343] on div at bounding box center [720, 309] width 106 height 89
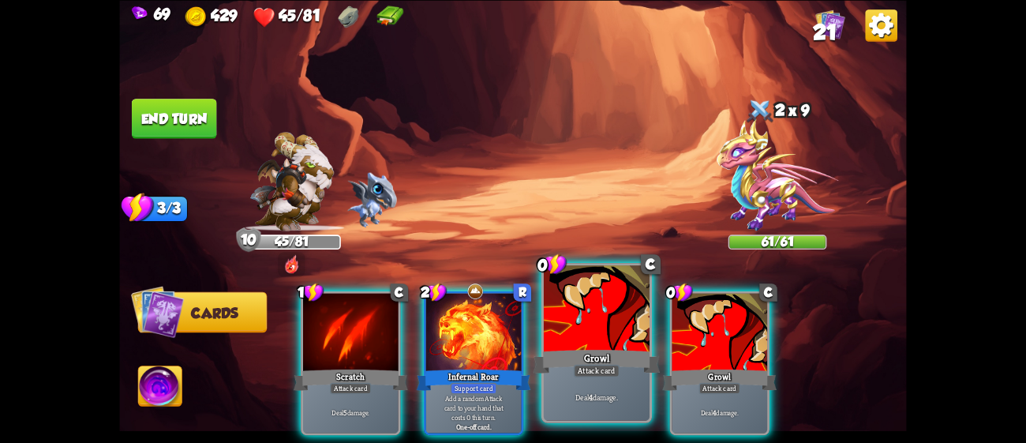
click at [611, 346] on div "Growl" at bounding box center [596, 360] width 127 height 28
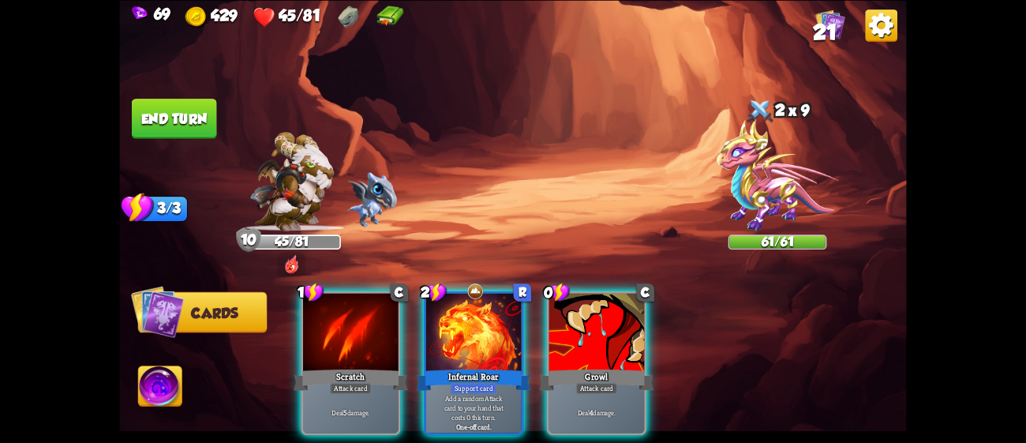
click at [611, 367] on div "Growl" at bounding box center [597, 379] width 114 height 25
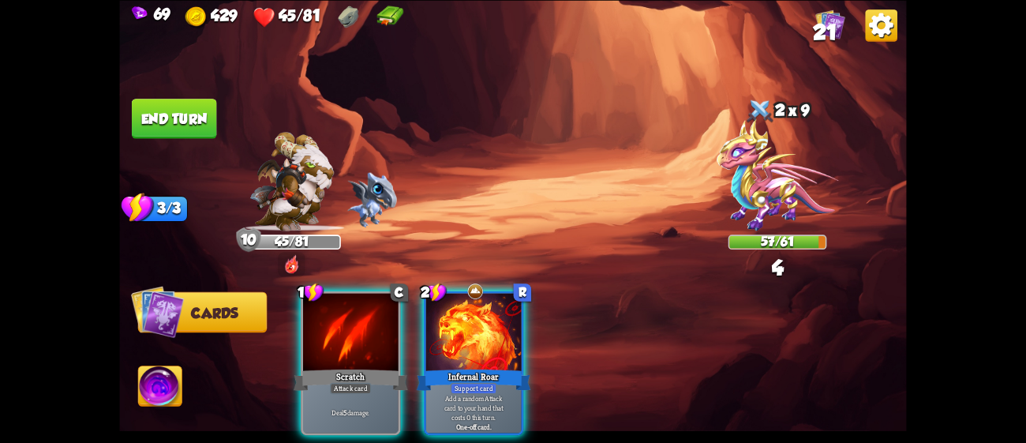
click at [534, 348] on div "1 C Scratch Attack card Deal 5 damage. 2 R Infernal Roar Support card Add a ran…" at bounding box center [592, 344] width 630 height 196
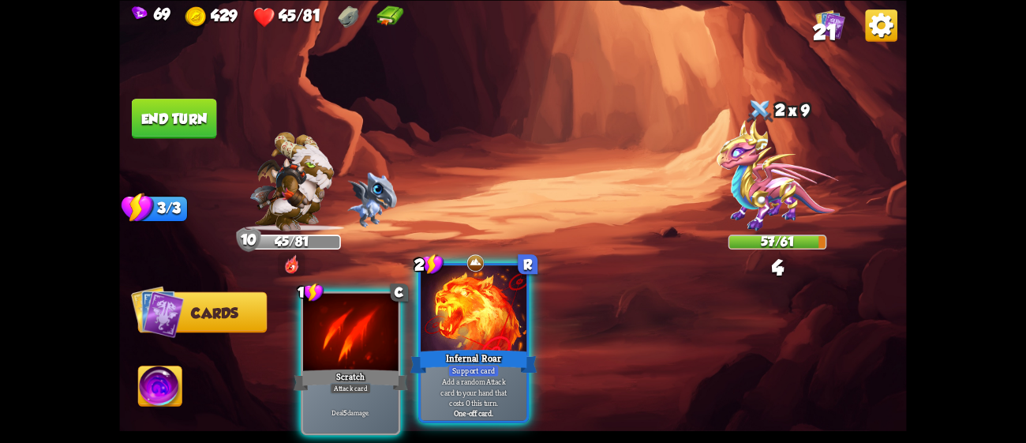
click at [518, 350] on div "Infernal Roar" at bounding box center [473, 360] width 127 height 28
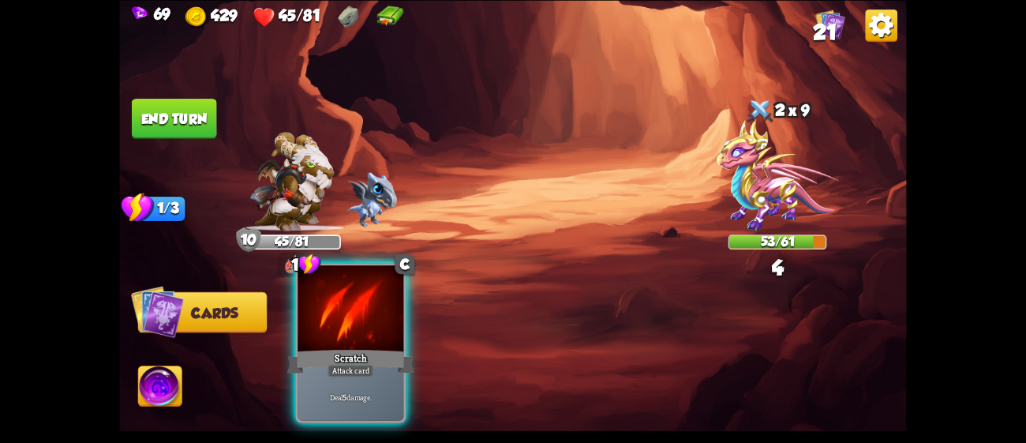
click at [383, 347] on div "Scratch" at bounding box center [350, 360] width 127 height 28
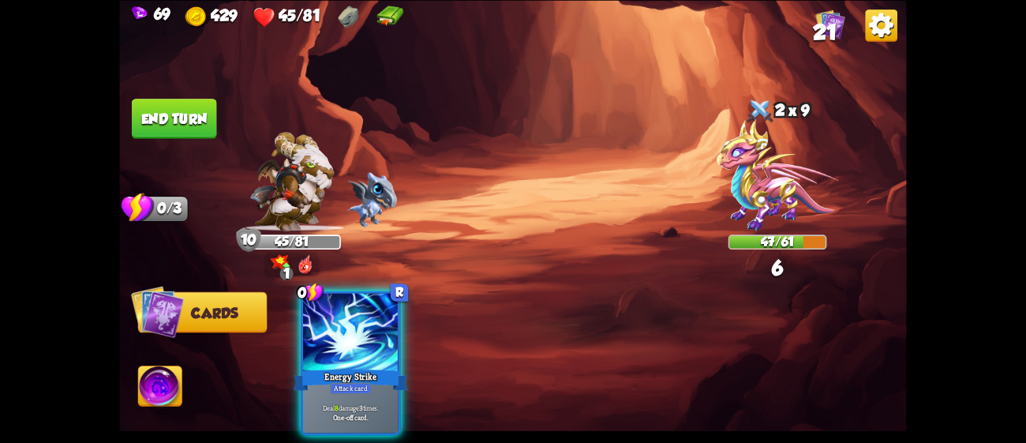
click at [383, 367] on div "Energy Strike" at bounding box center [351, 379] width 114 height 25
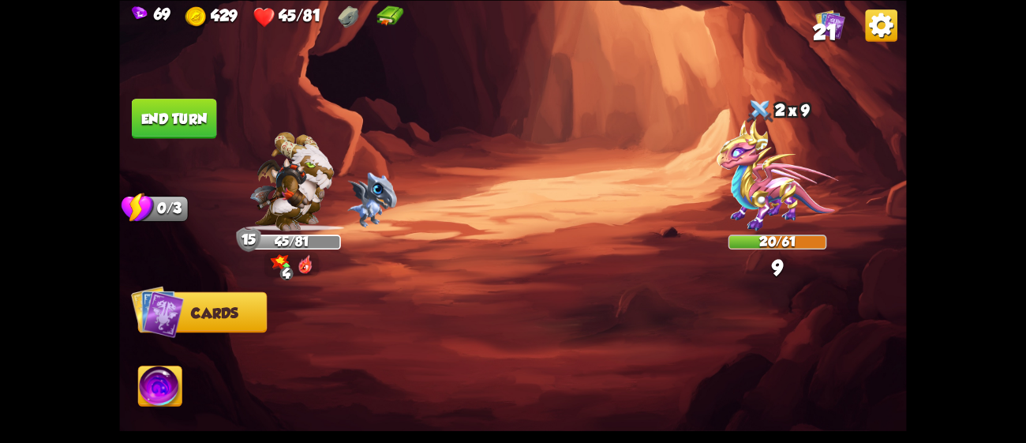
click at [193, 100] on button "End turn" at bounding box center [174, 119] width 85 height 40
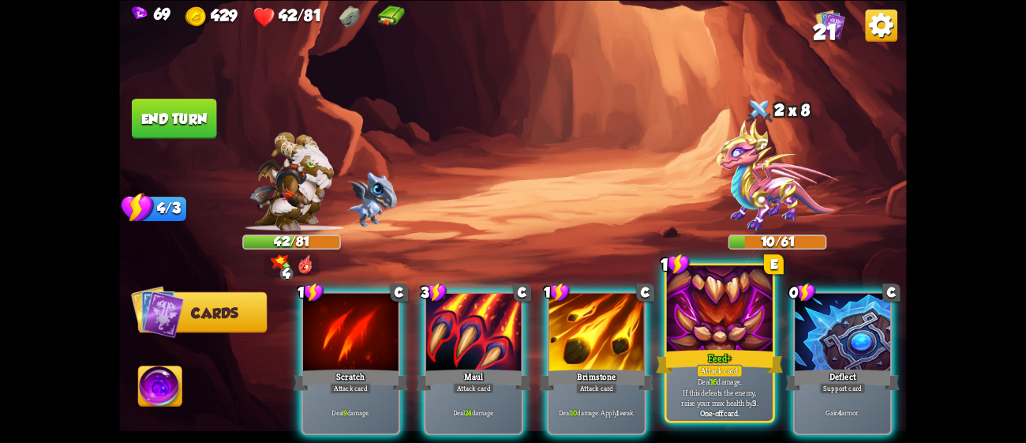
click at [716, 316] on div at bounding box center [720, 309] width 106 height 89
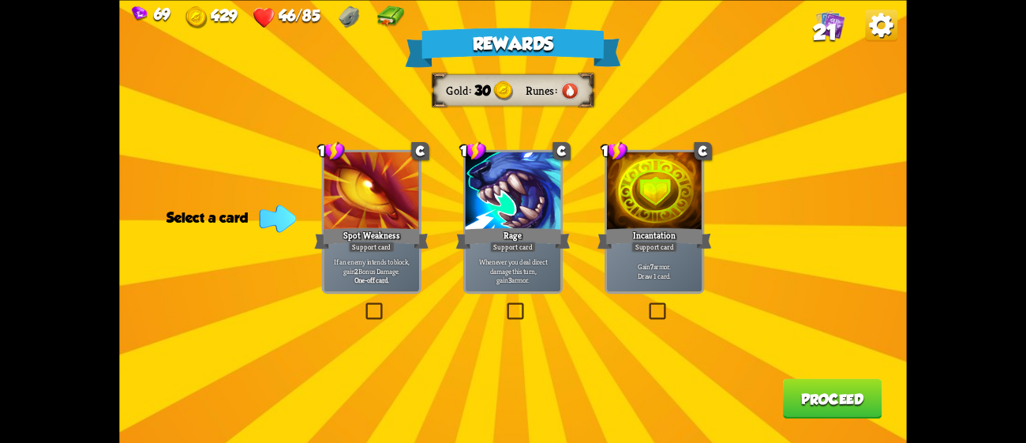
click at [501, 255] on div "Whenever you deal direct damage this turn, gain 3 armor." at bounding box center [513, 270] width 95 height 42
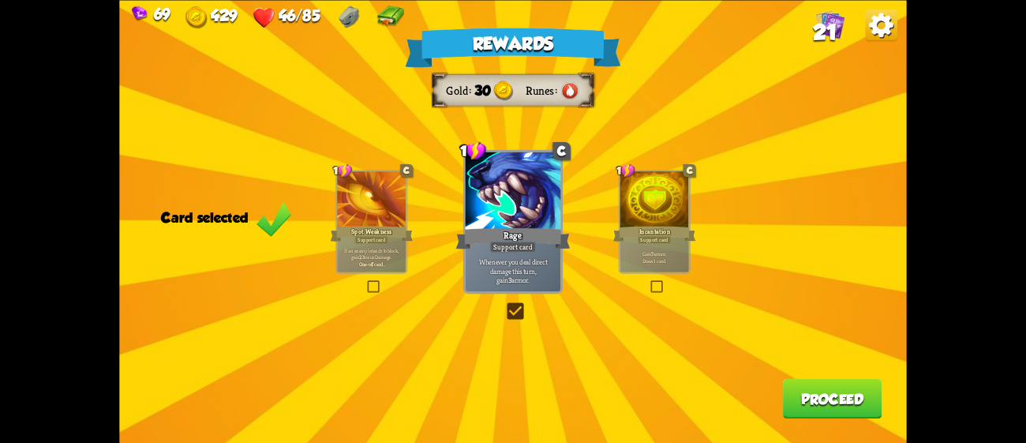
click at [367, 234] on div "Spot Weakness" at bounding box center [372, 233] width 83 height 18
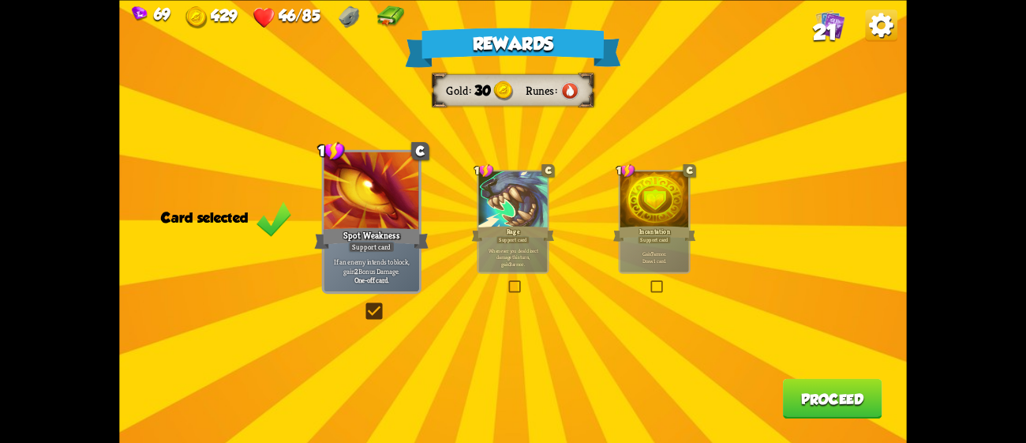
click at [815, 395] on button "Proceed" at bounding box center [832, 398] width 99 height 40
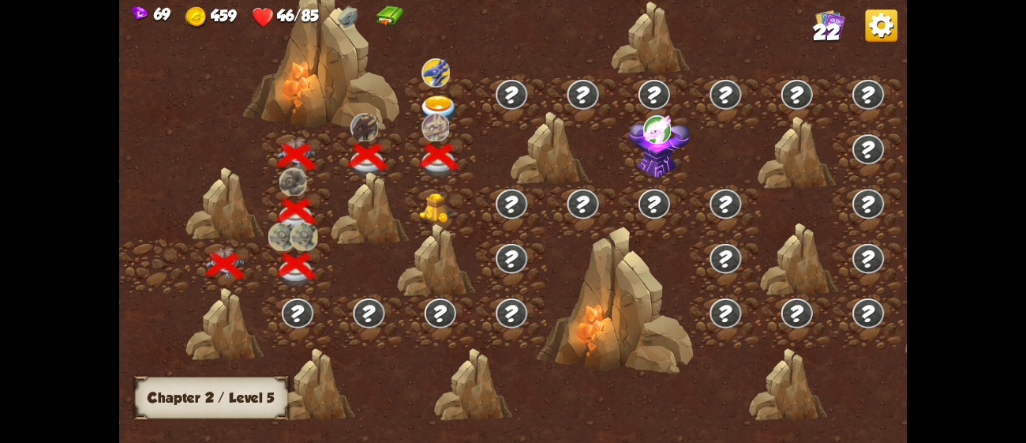
click at [432, 208] on img at bounding box center [439, 208] width 39 height 30
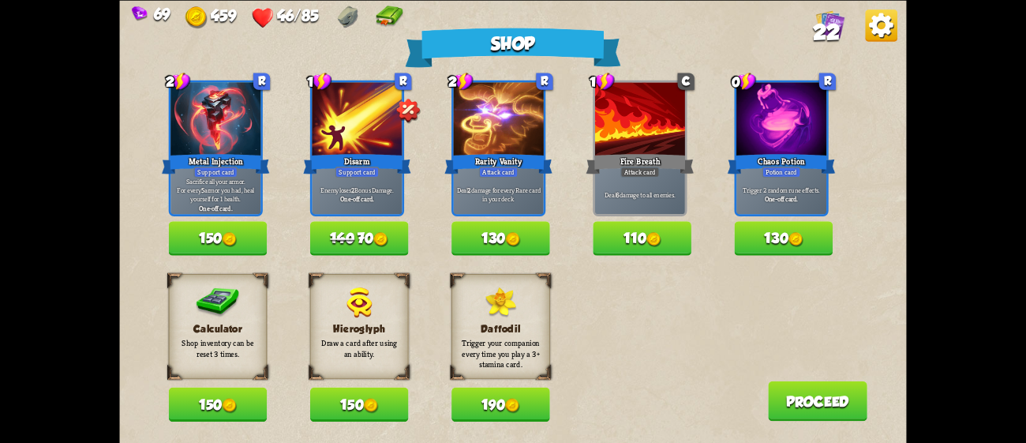
click at [783, 239] on button "130" at bounding box center [784, 238] width 99 height 34
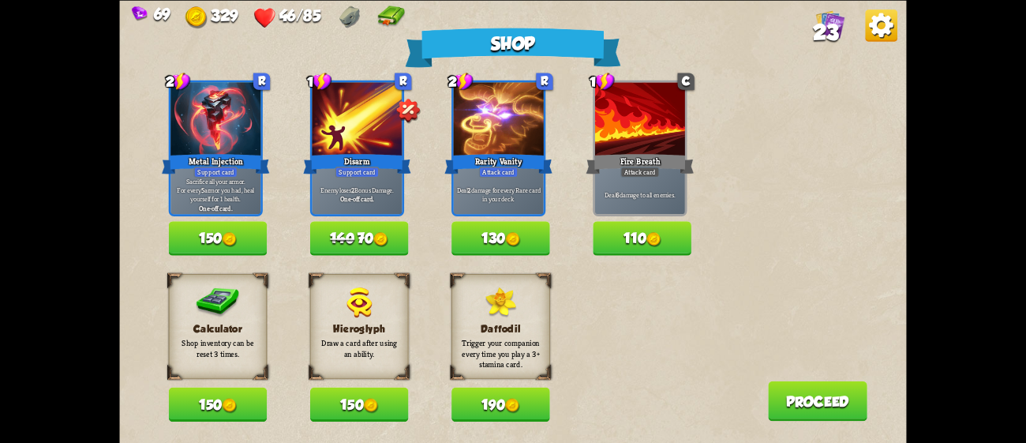
click at [664, 242] on button "110" at bounding box center [642, 238] width 99 height 34
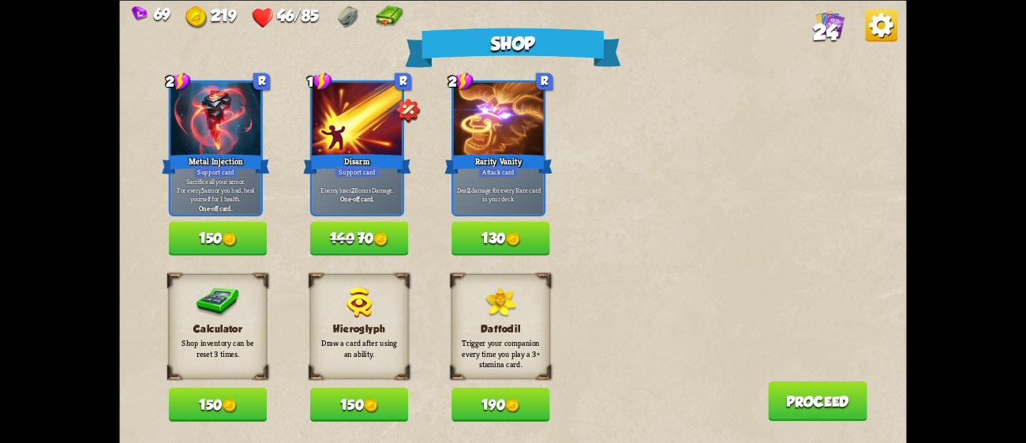
click at [525, 396] on button "190" at bounding box center [500, 404] width 99 height 34
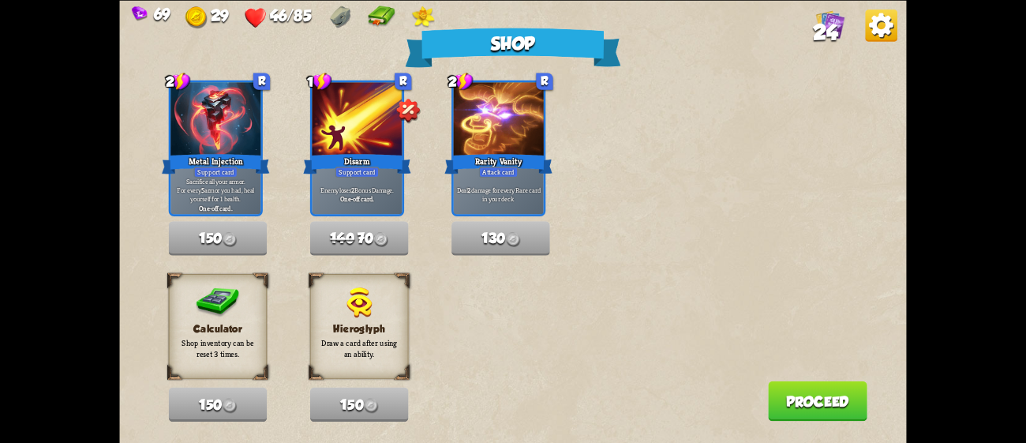
click at [794, 399] on button "Proceed" at bounding box center [817, 400] width 99 height 40
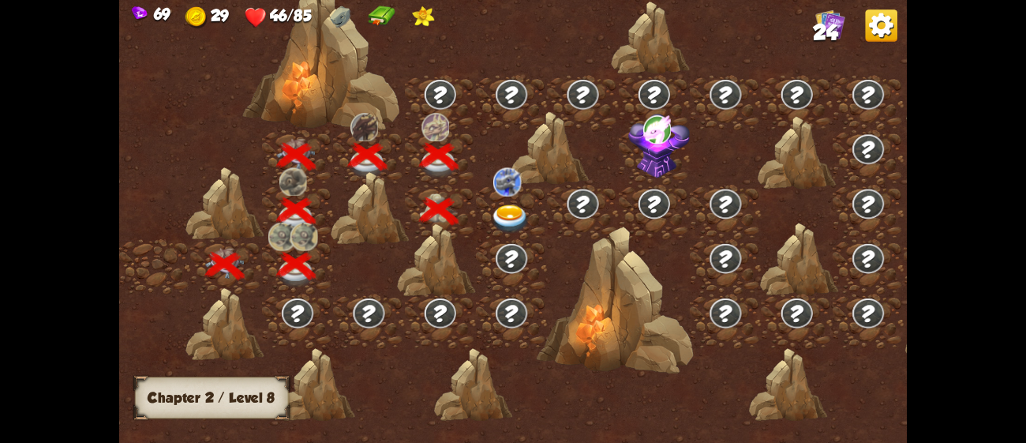
click at [494, 209] on img at bounding box center [510, 218] width 39 height 29
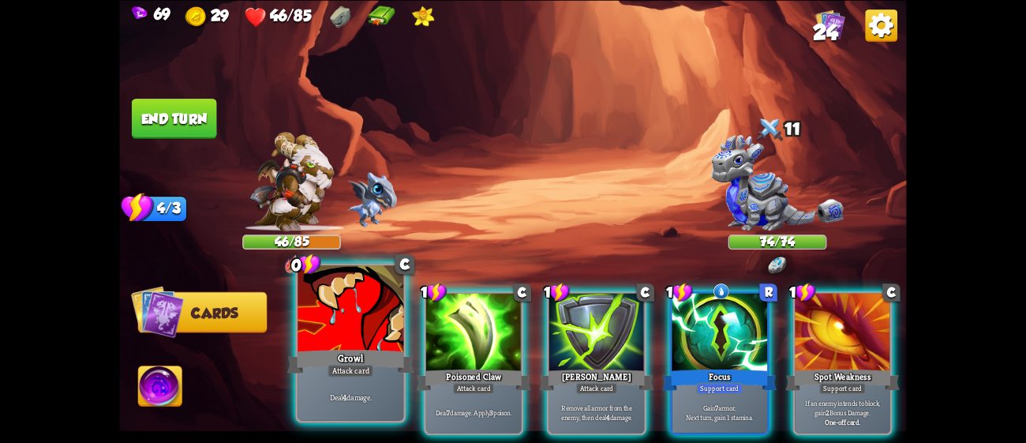
click at [361, 336] on div at bounding box center [350, 309] width 106 height 89
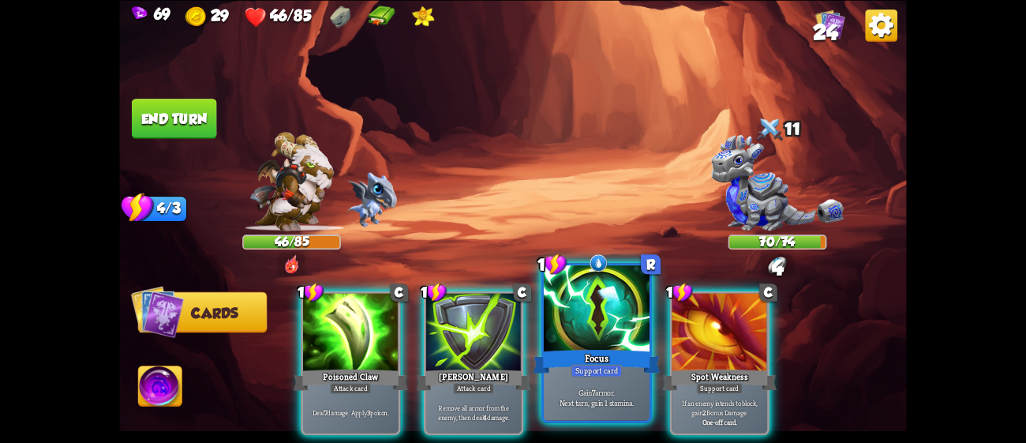
click at [605, 374] on div "Support card" at bounding box center [595, 370] width 51 height 13
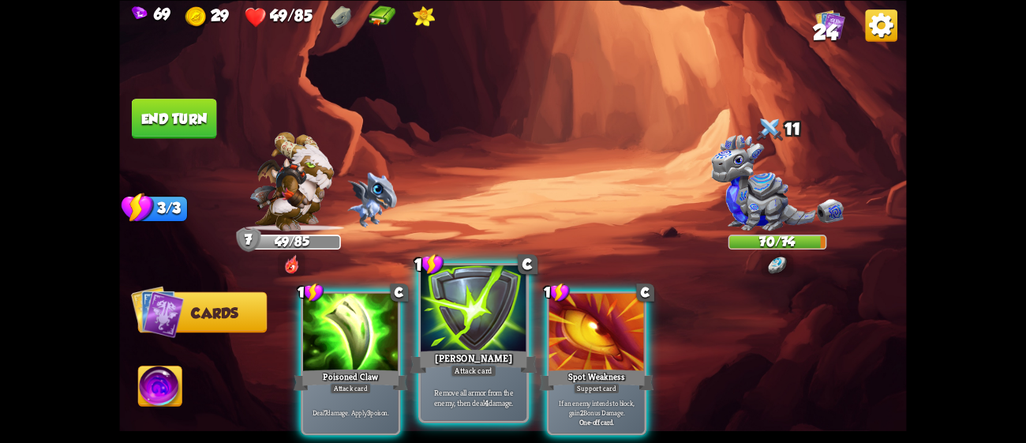
click at [440, 349] on div "[PERSON_NAME]" at bounding box center [473, 360] width 127 height 28
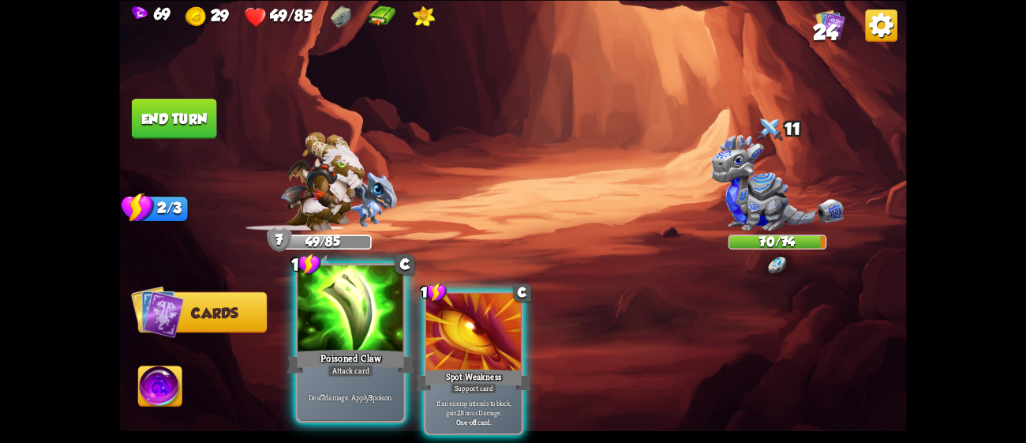
click at [320, 339] on div at bounding box center [350, 309] width 106 height 89
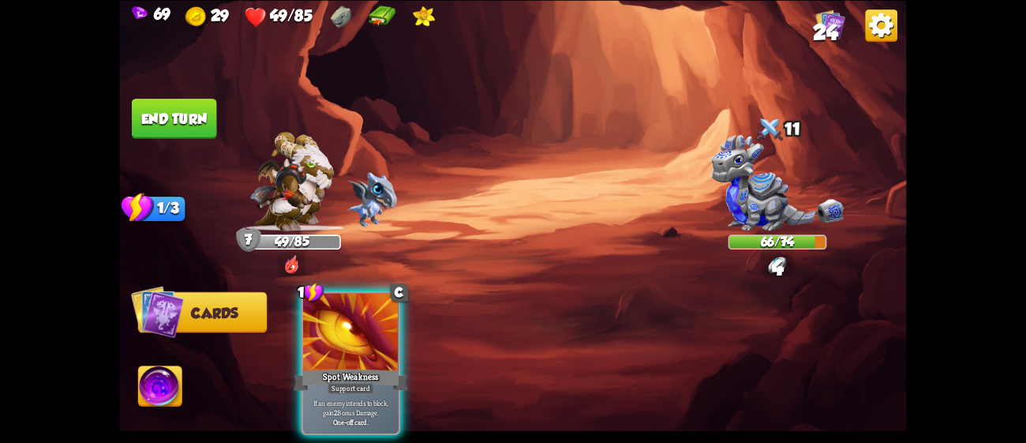
click at [320, 339] on div at bounding box center [350, 333] width 95 height 80
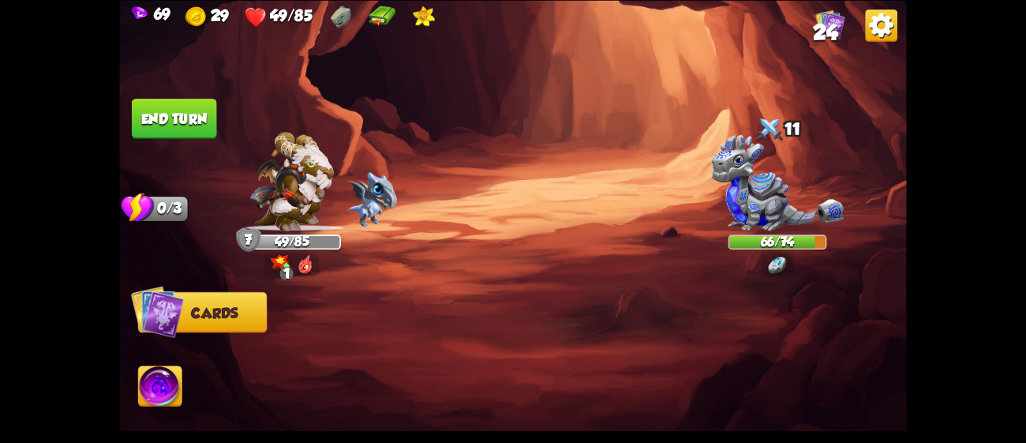
click at [170, 106] on button "End turn" at bounding box center [174, 119] width 85 height 40
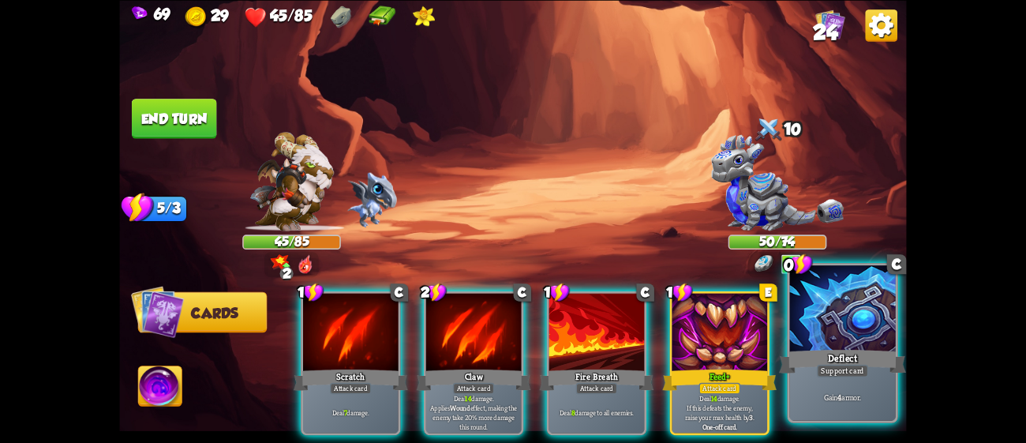
click at [821, 342] on div at bounding box center [843, 309] width 106 height 89
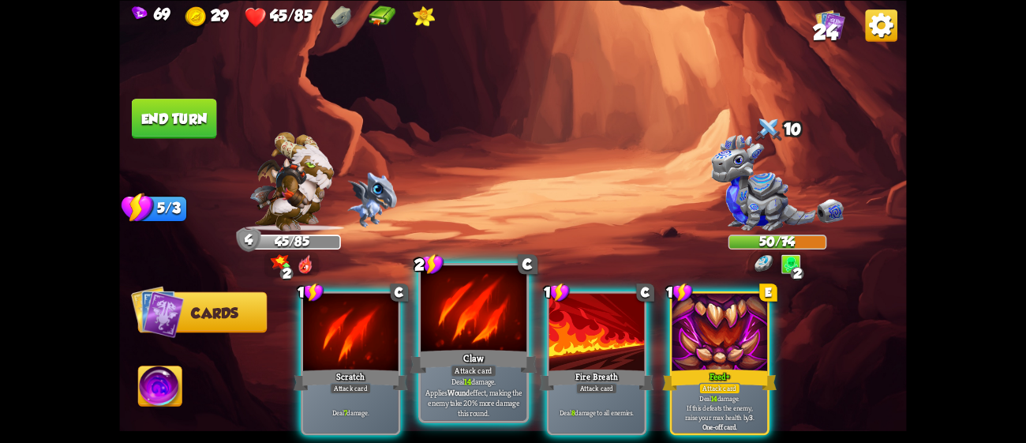
click at [449, 338] on div at bounding box center [474, 309] width 106 height 89
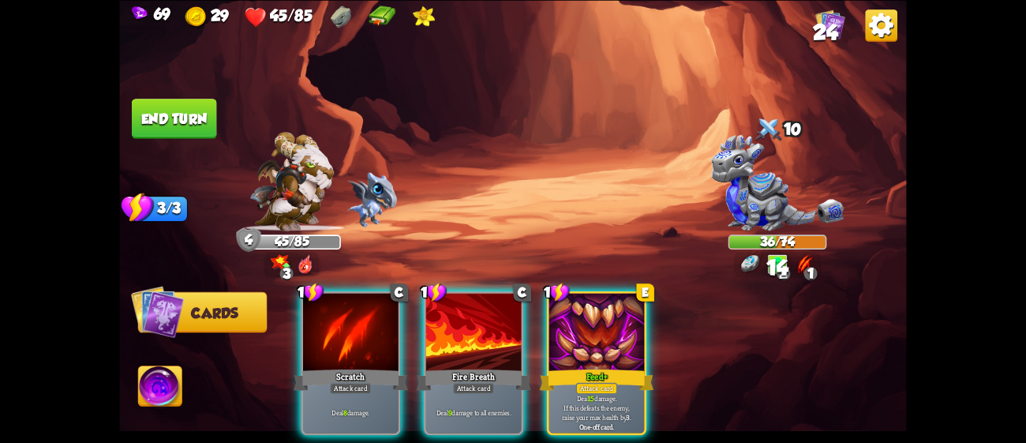
click at [449, 338] on div at bounding box center [473, 333] width 95 height 80
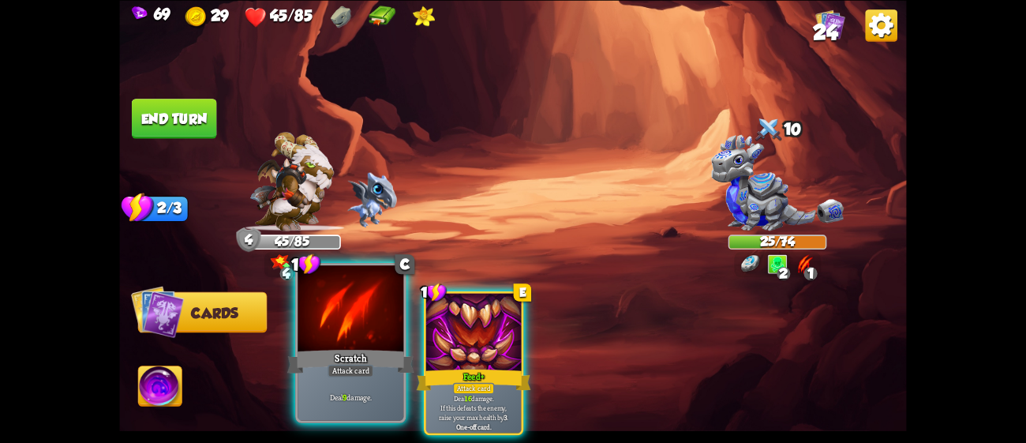
click at [380, 335] on div at bounding box center [350, 309] width 106 height 89
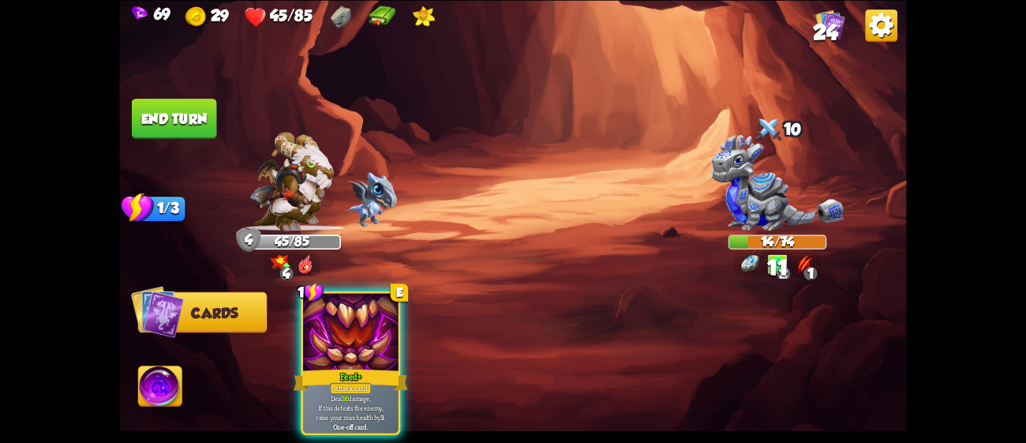
click at [380, 335] on div at bounding box center [350, 333] width 95 height 80
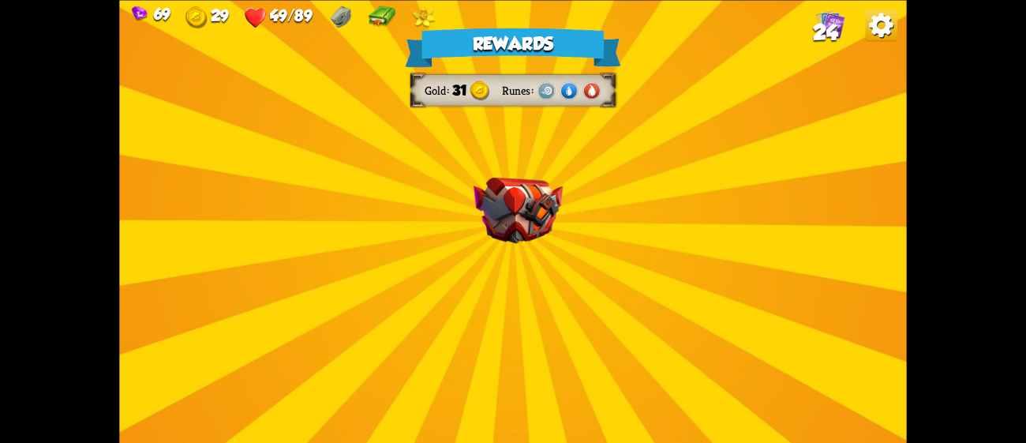
click at [557, 218] on img at bounding box center [517, 210] width 89 height 66
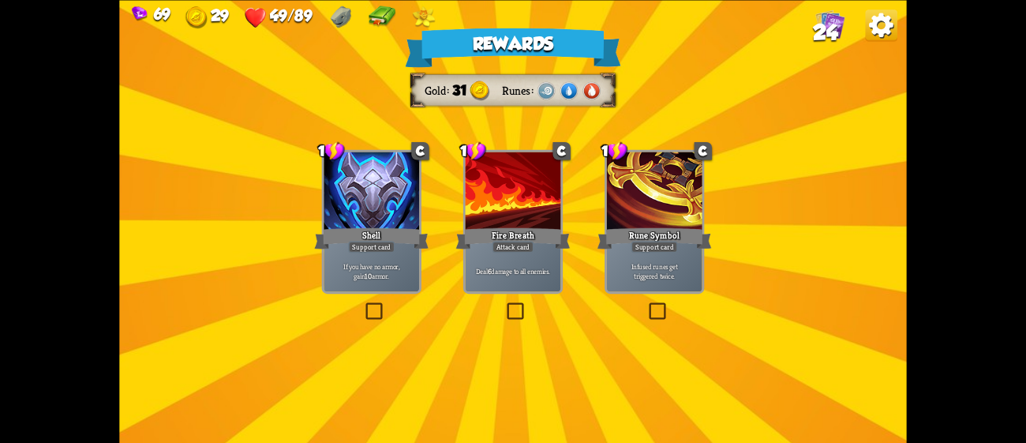
click at [547, 230] on div "Fire Breath" at bounding box center [513, 237] width 114 height 25
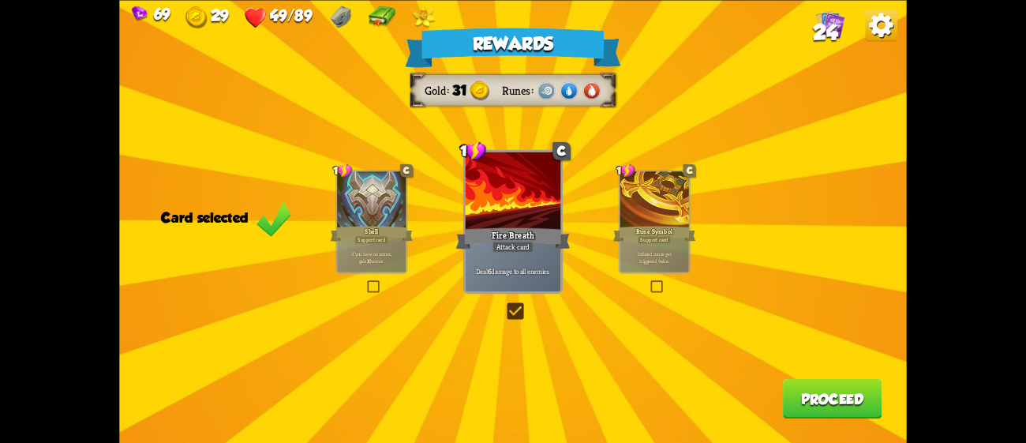
click at [828, 404] on button "Proceed" at bounding box center [832, 398] width 99 height 40
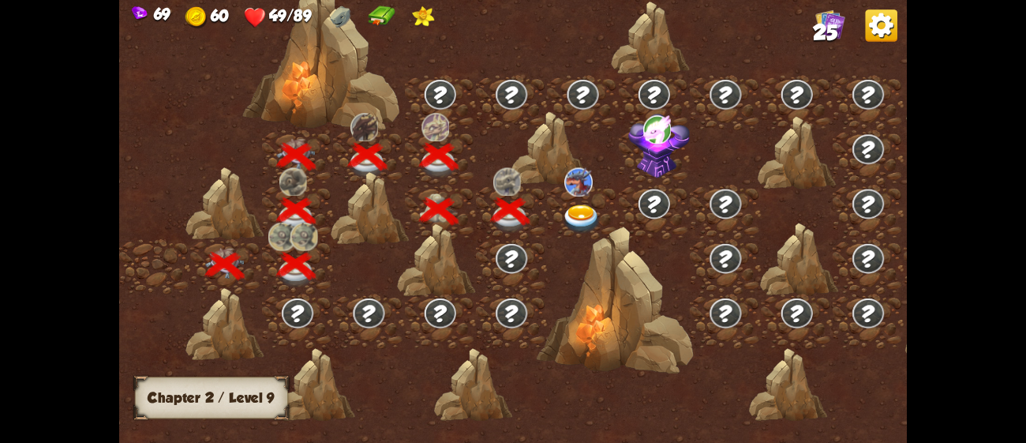
click at [582, 204] on img at bounding box center [581, 218] width 39 height 29
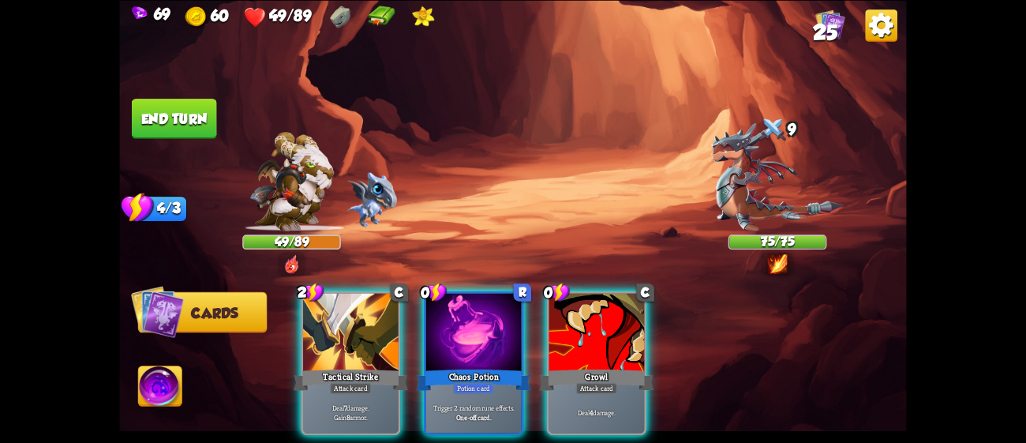
click at [766, 260] on div "Player turn" at bounding box center [512, 221] width 787 height 121
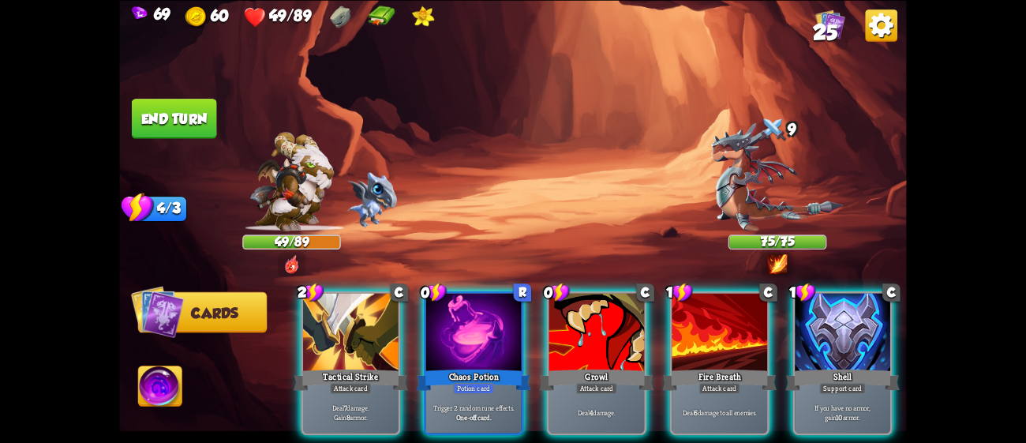
click at [768, 260] on img at bounding box center [778, 264] width 20 height 20
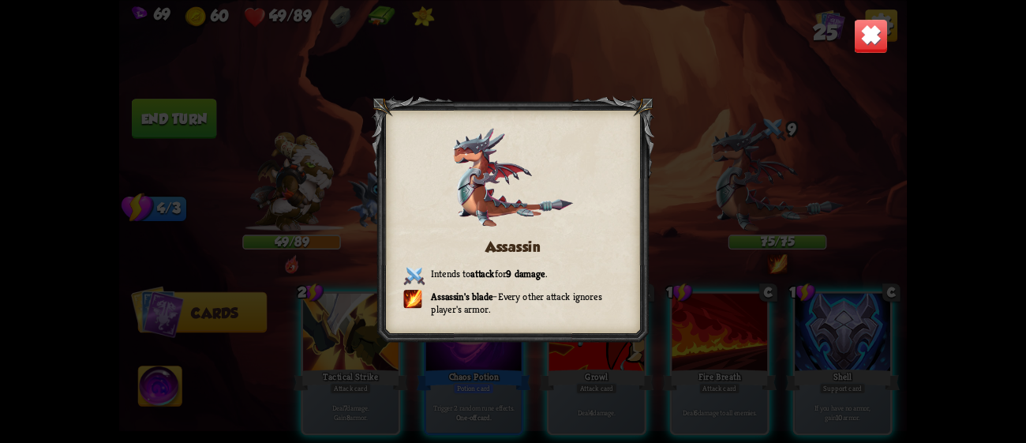
click at [875, 117] on div "Assassin Intends to attack for 9 damage . Assassin's blade – Every other attack…" at bounding box center [512, 221] width 787 height 443
click at [886, 44] on img at bounding box center [871, 35] width 35 height 35
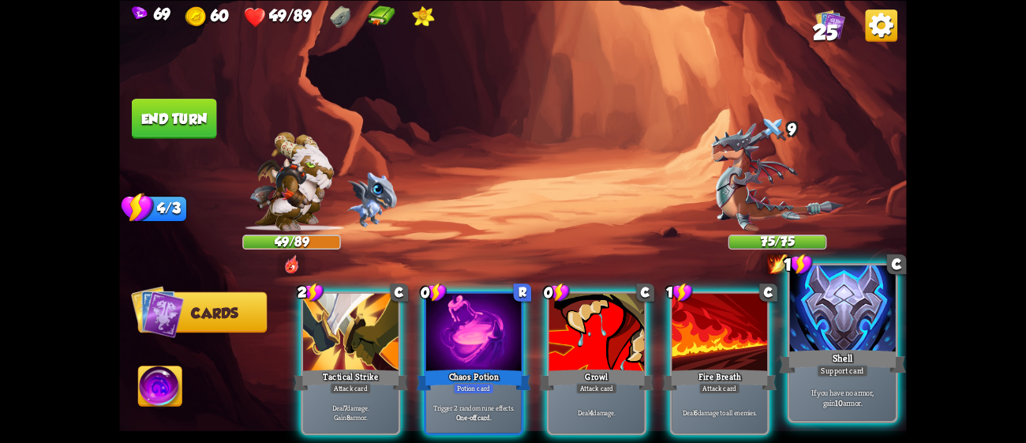
click at [849, 316] on div at bounding box center [843, 309] width 106 height 89
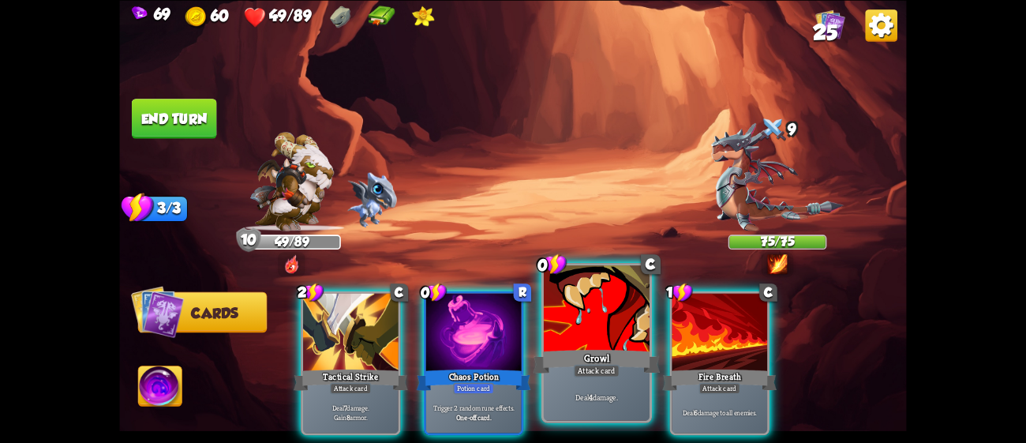
click at [604, 333] on div at bounding box center [597, 309] width 106 height 89
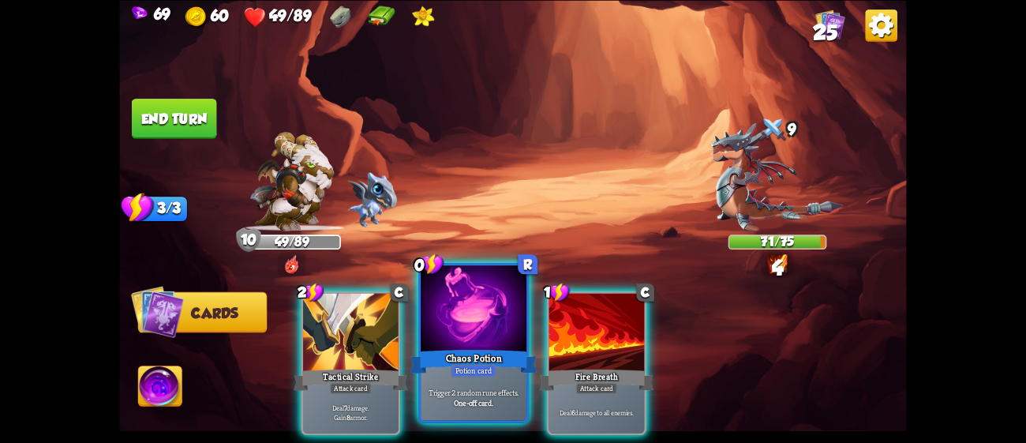
click at [473, 337] on div at bounding box center [474, 309] width 106 height 89
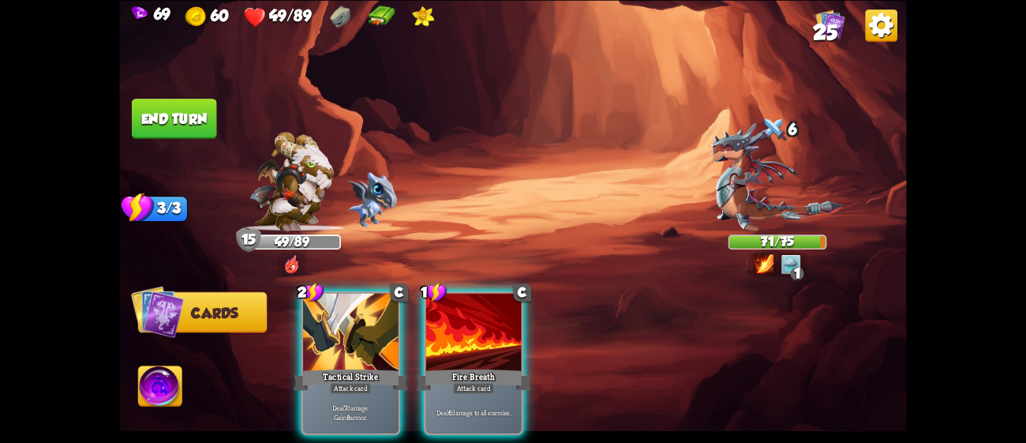
click at [473, 337] on div at bounding box center [473, 333] width 95 height 80
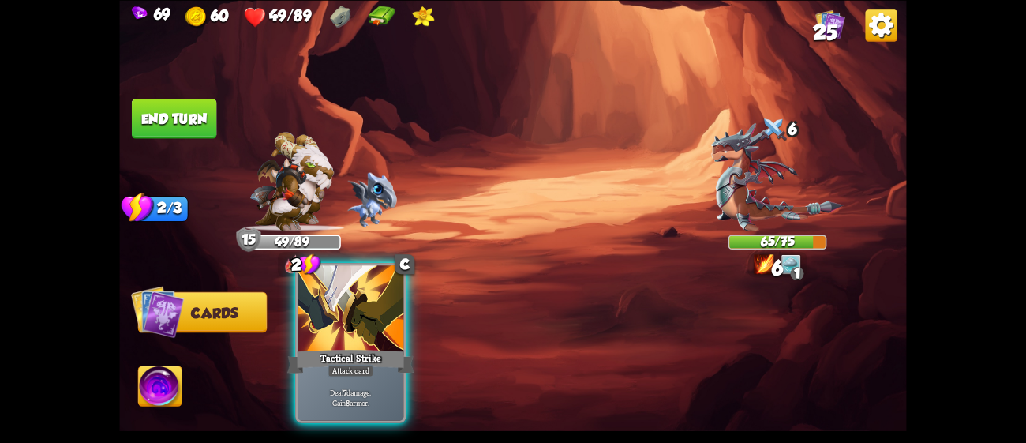
click at [372, 312] on div at bounding box center [350, 309] width 106 height 89
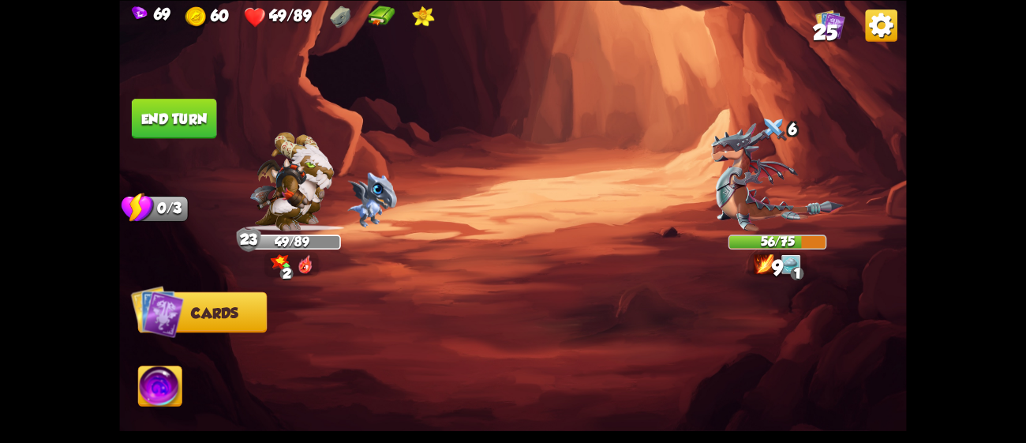
click at [196, 115] on button "End turn" at bounding box center [174, 119] width 85 height 40
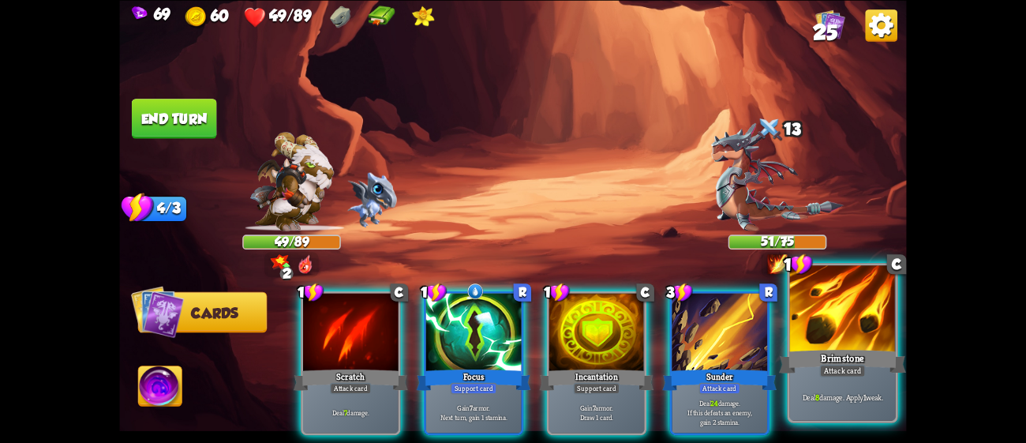
click at [878, 395] on p "Deal 8 damage. Apply 1 weak." at bounding box center [842, 396] width 100 height 10
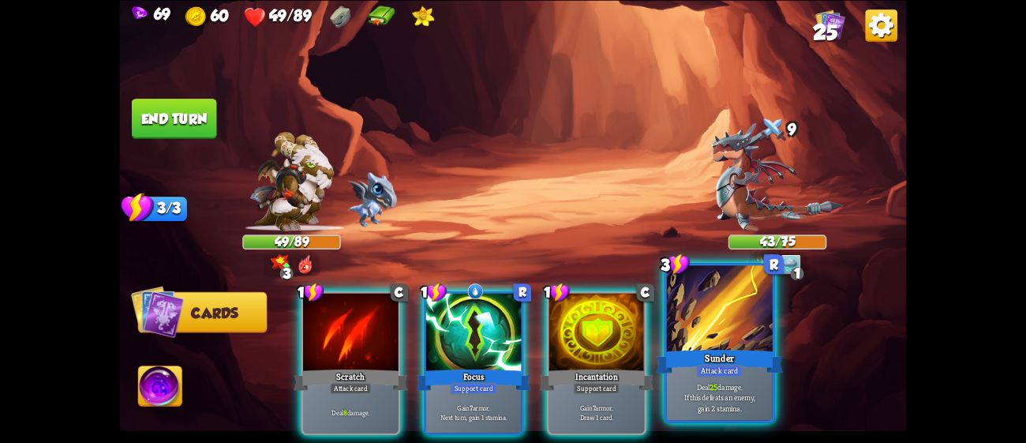
click at [723, 365] on div "Attack card" at bounding box center [720, 370] width 46 height 13
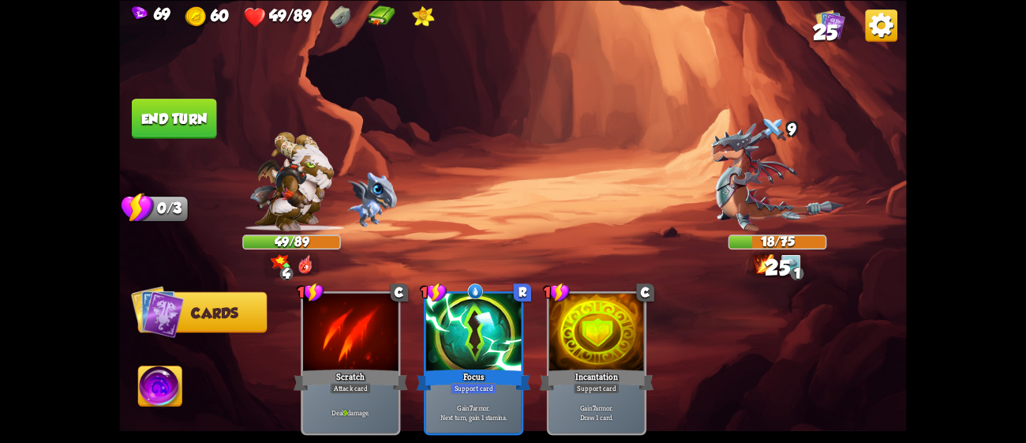
click at [178, 104] on button "End turn" at bounding box center [174, 119] width 85 height 40
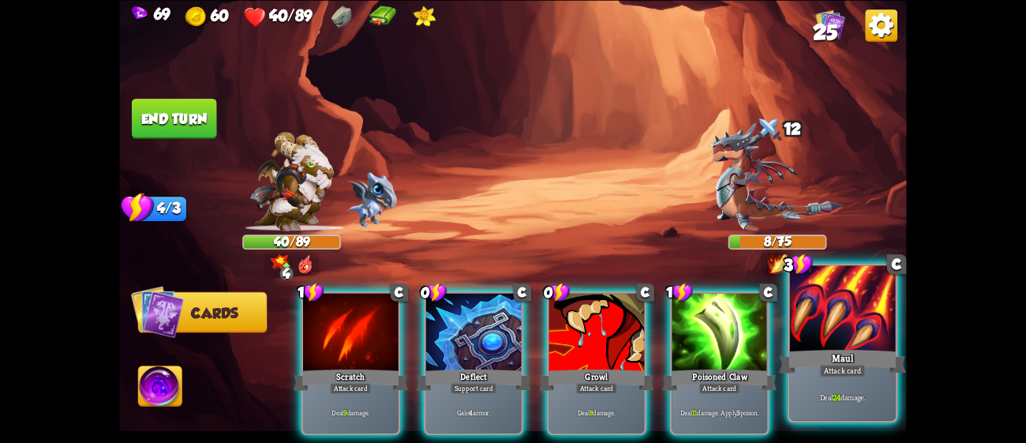
click at [821, 347] on div "Maul" at bounding box center [842, 360] width 127 height 28
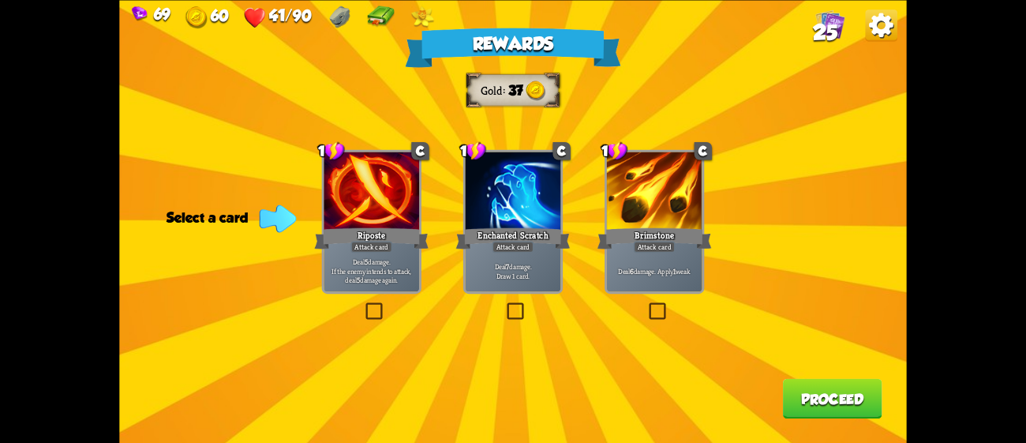
click at [649, 241] on div "Attack card" at bounding box center [655, 247] width 42 height 12
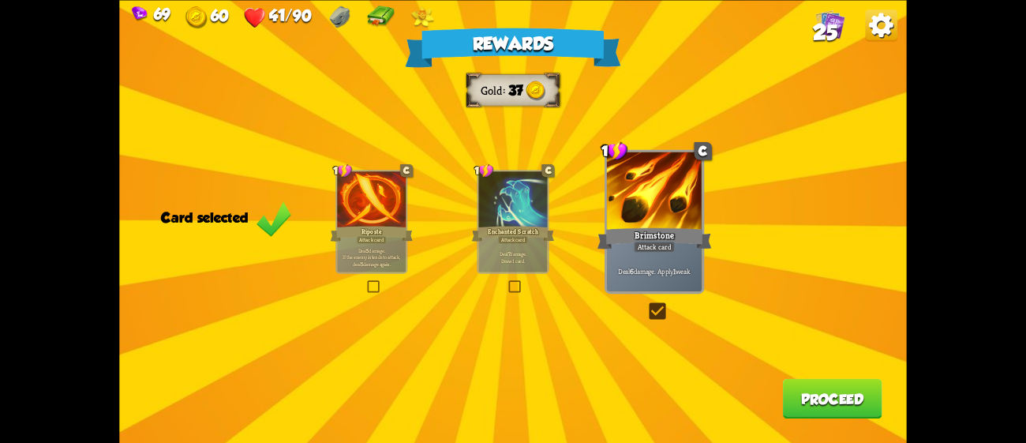
click at [320, 215] on div "Rewards Gold 37 Card selected 1 C Riposte Attack card Deal 5 damage. If the ene…" at bounding box center [512, 221] width 787 height 443
click at [356, 223] on div at bounding box center [371, 200] width 69 height 58
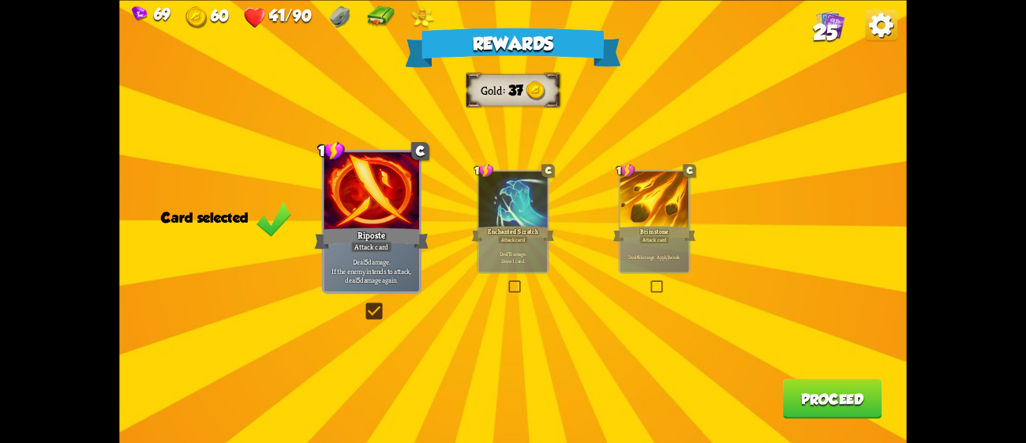
click at [832, 401] on button "Proceed" at bounding box center [832, 398] width 99 height 40
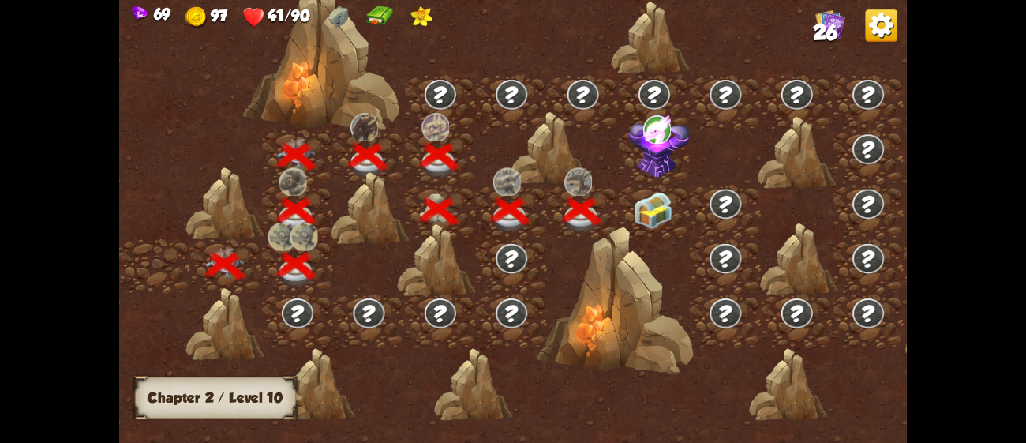
click at [646, 206] on img at bounding box center [653, 210] width 39 height 37
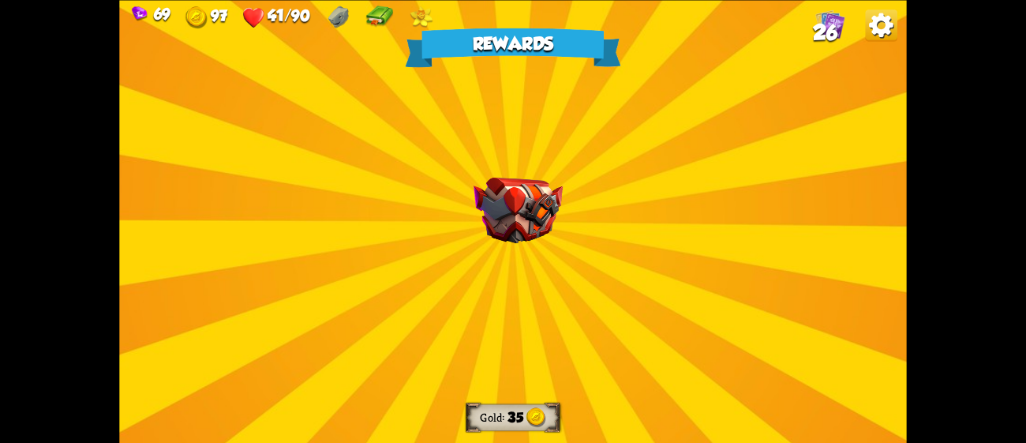
click at [604, 223] on div "Rewards Gold 35 Select a card 2 R Rarity Vanity Attack card Deal 2 damage for e…" at bounding box center [512, 221] width 787 height 443
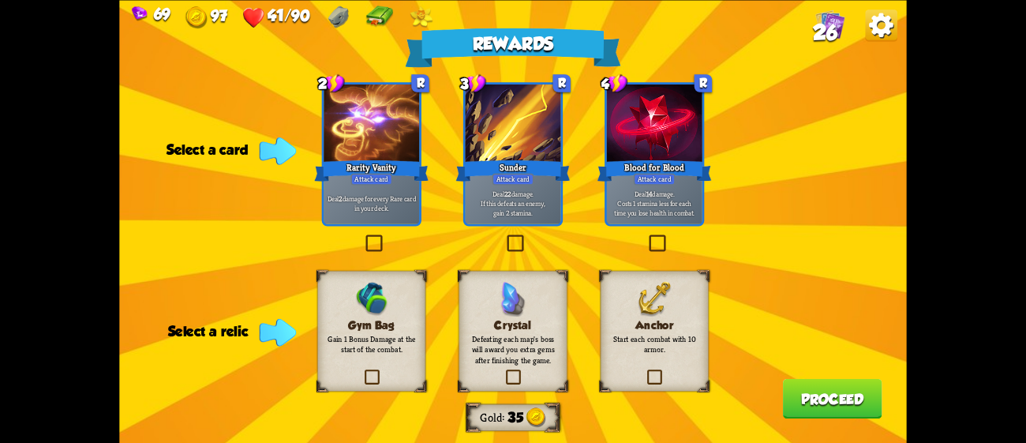
click at [670, 172] on div "Blood for Blood" at bounding box center [654, 170] width 114 height 25
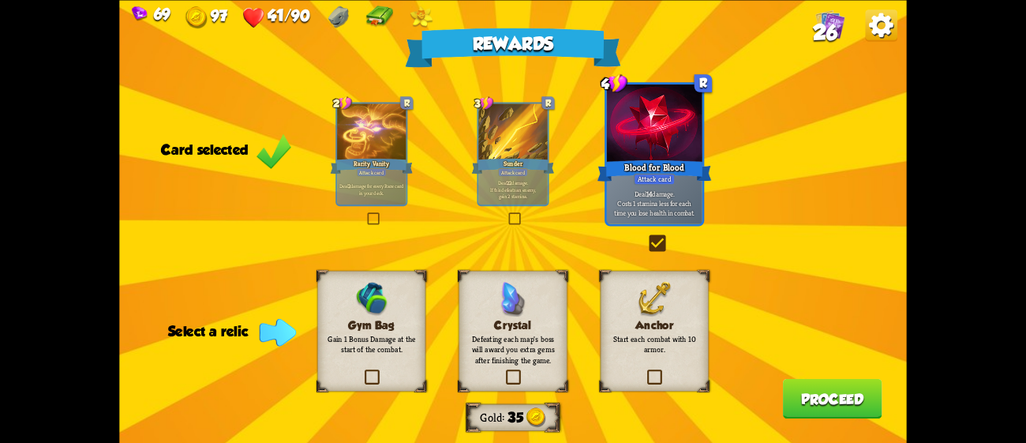
click at [690, 353] on div "Anchor Start each combat with 10 armor." at bounding box center [654, 330] width 108 height 121
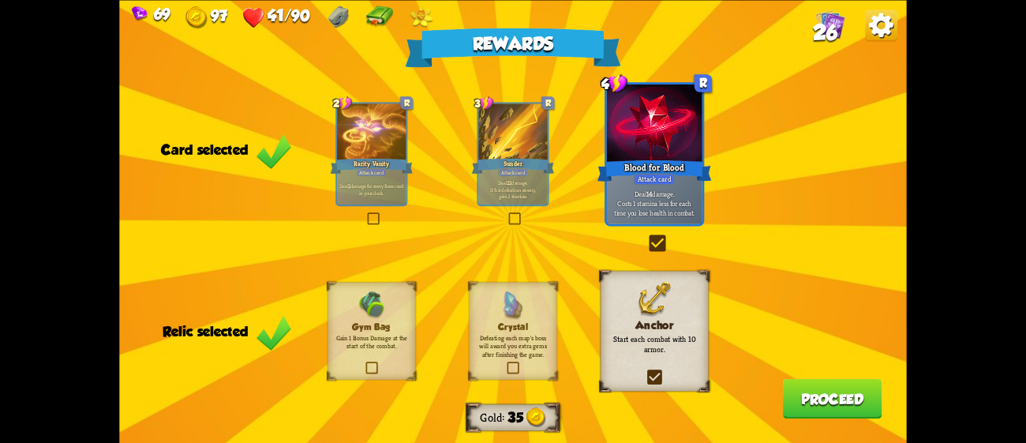
click at [844, 413] on button "Proceed" at bounding box center [832, 398] width 99 height 40
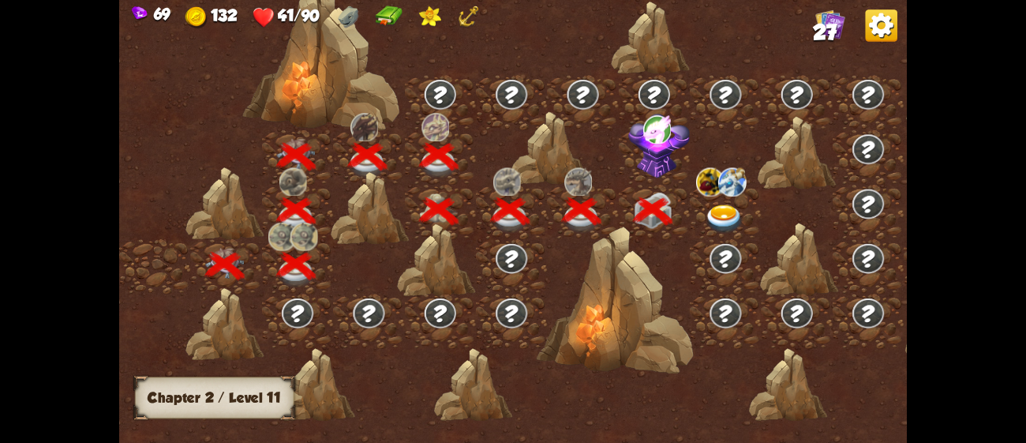
scroll to position [0, 239]
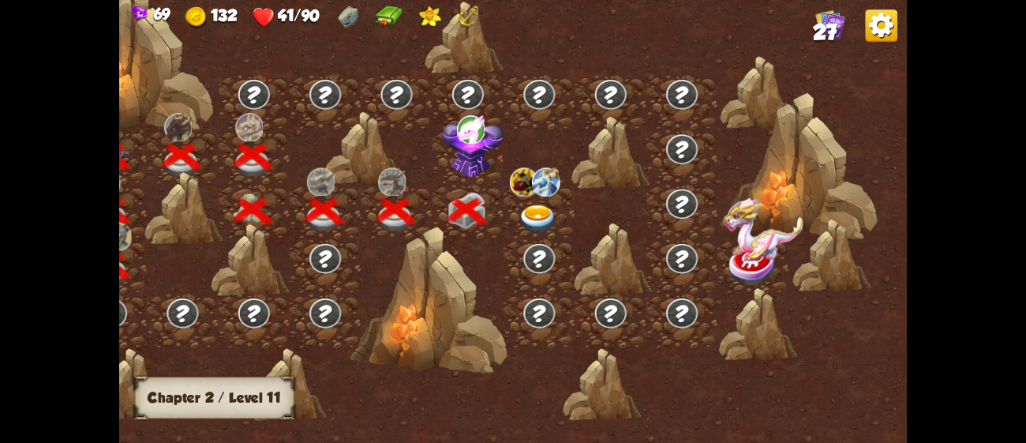
click at [477, 156] on img at bounding box center [473, 146] width 62 height 65
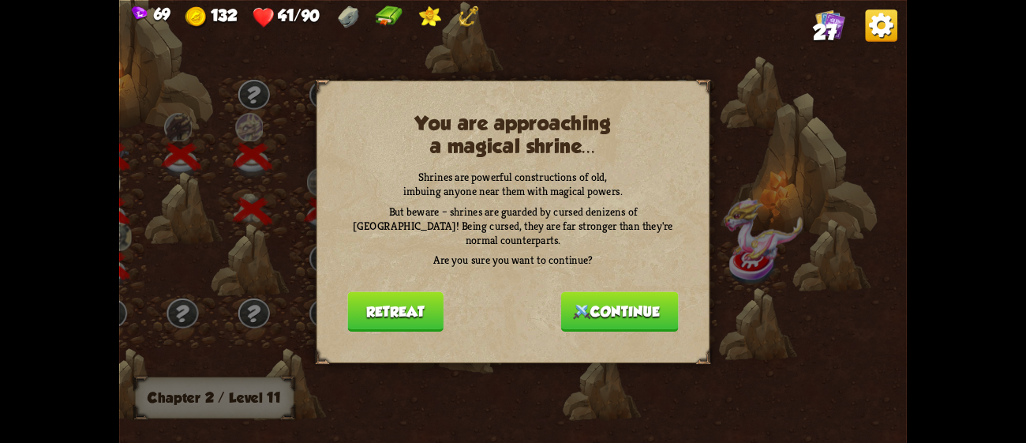
click at [634, 299] on button "Continue" at bounding box center [620, 311] width 118 height 40
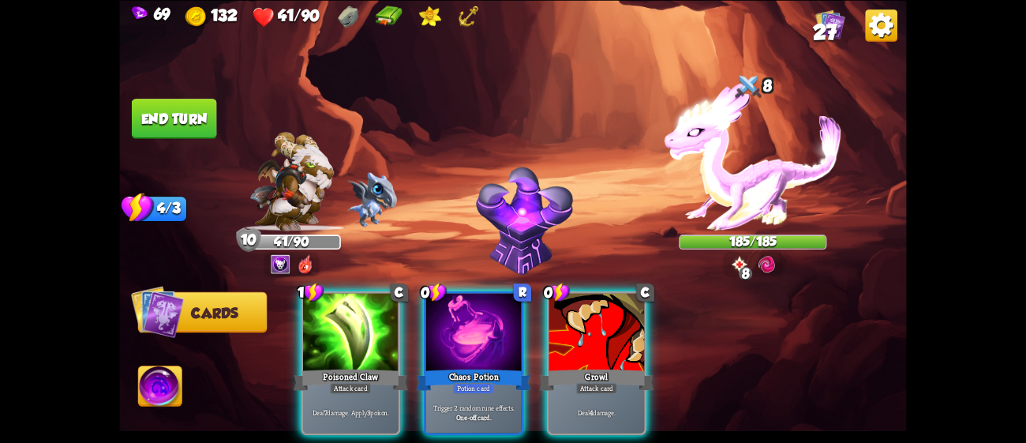
click at [285, 262] on div "Player turn" at bounding box center [512, 221] width 787 height 121
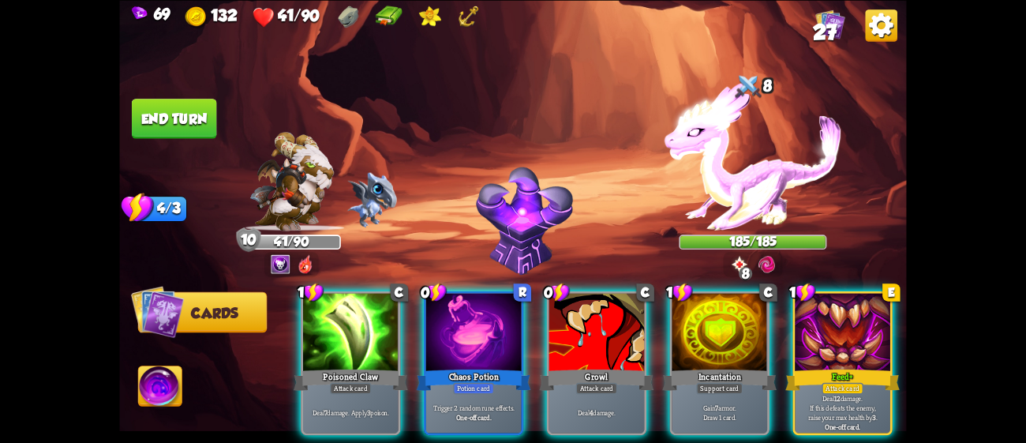
click at [285, 262] on img at bounding box center [281, 264] width 20 height 20
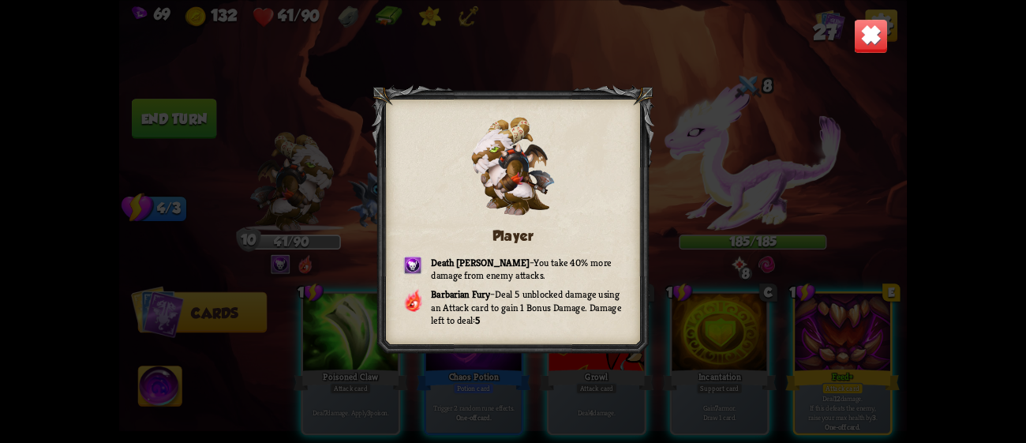
click at [867, 47] on img at bounding box center [871, 35] width 35 height 35
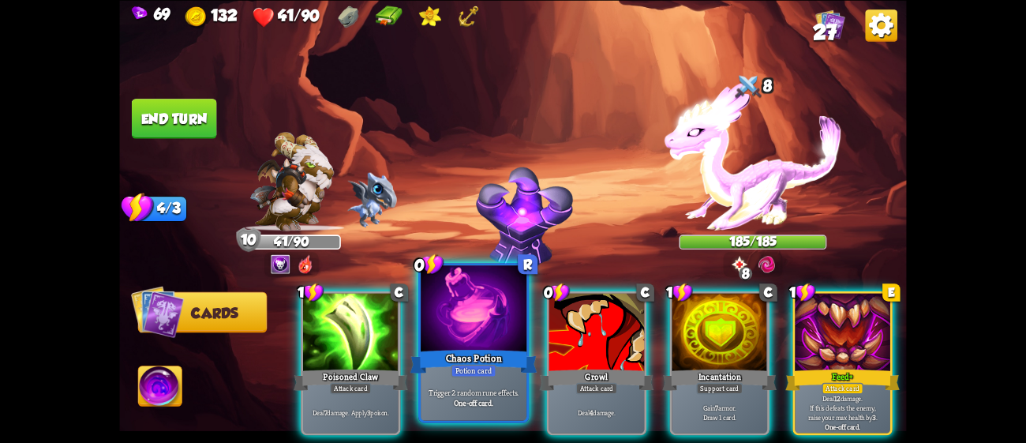
click at [487, 366] on div "Potion card" at bounding box center [474, 370] width 46 height 13
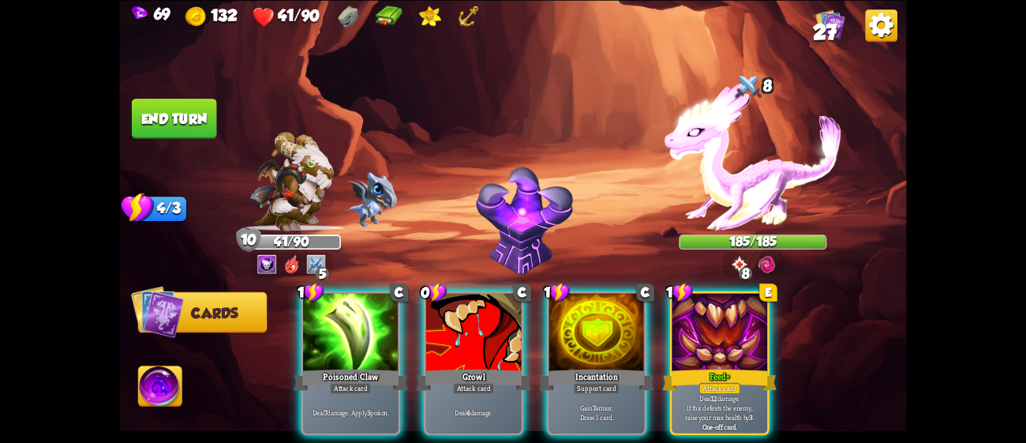
click at [487, 382] on div "Attack card" at bounding box center [474, 388] width 42 height 12
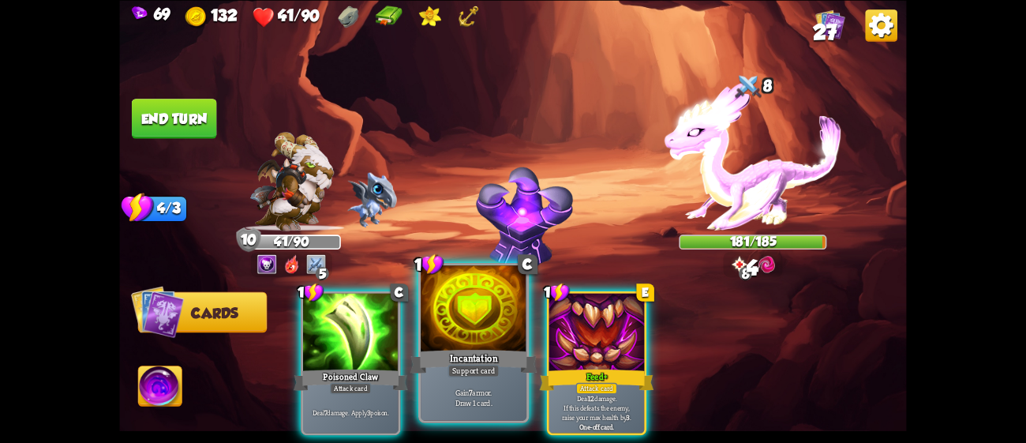
click at [478, 374] on div "Support card" at bounding box center [472, 370] width 51 height 13
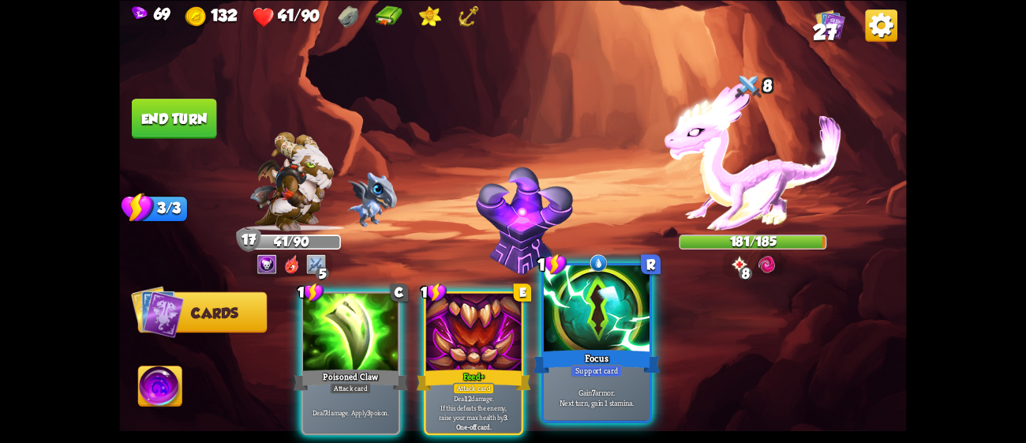
click at [626, 358] on div "Focus" at bounding box center [596, 360] width 127 height 28
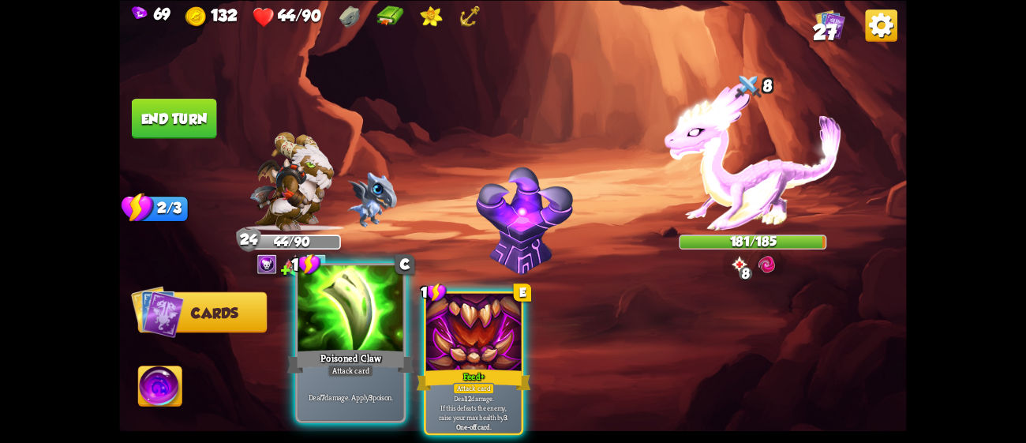
click at [338, 360] on div "Poisoned Claw" at bounding box center [350, 360] width 127 height 28
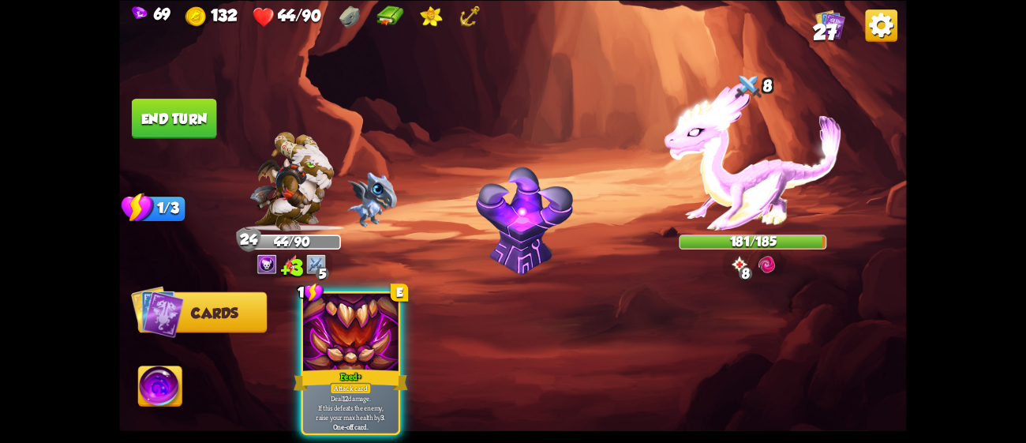
click at [338, 367] on div "Feed+" at bounding box center [351, 379] width 114 height 25
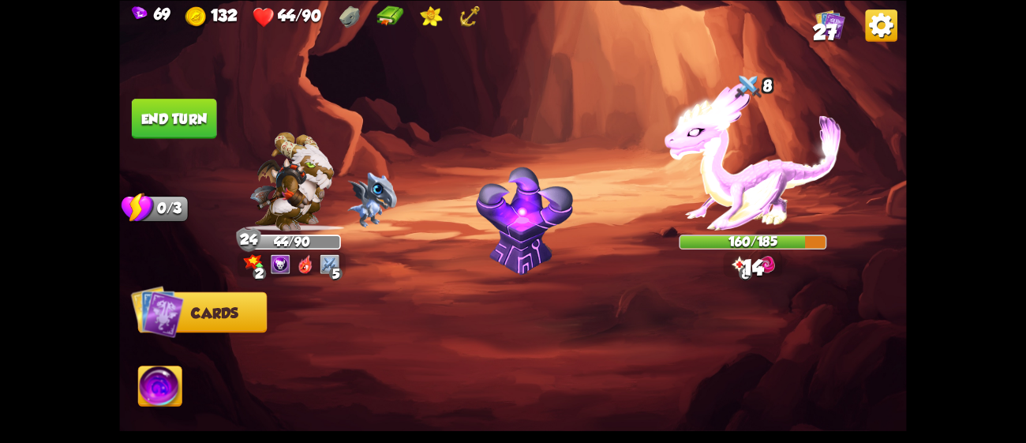
click at [165, 112] on button "End turn" at bounding box center [174, 119] width 85 height 40
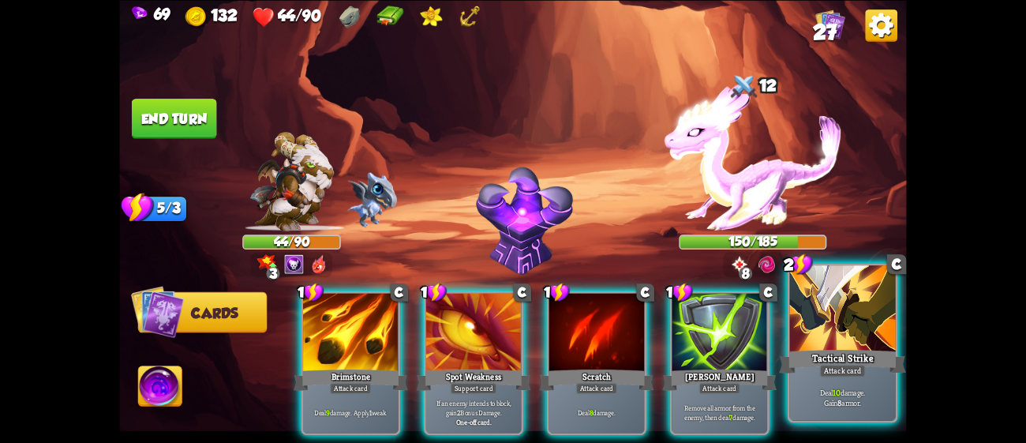
click at [867, 337] on div at bounding box center [843, 309] width 106 height 89
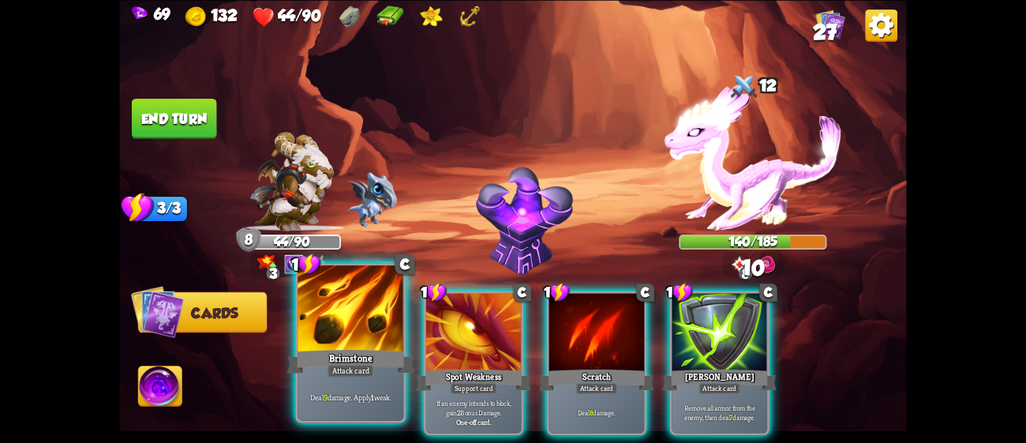
click at [369, 336] on div at bounding box center [350, 309] width 106 height 89
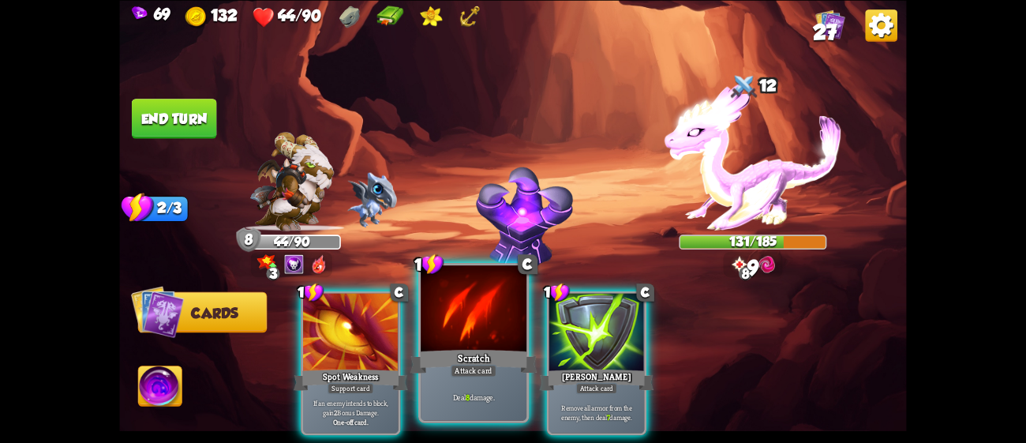
click at [512, 357] on div "Scratch" at bounding box center [473, 360] width 127 height 28
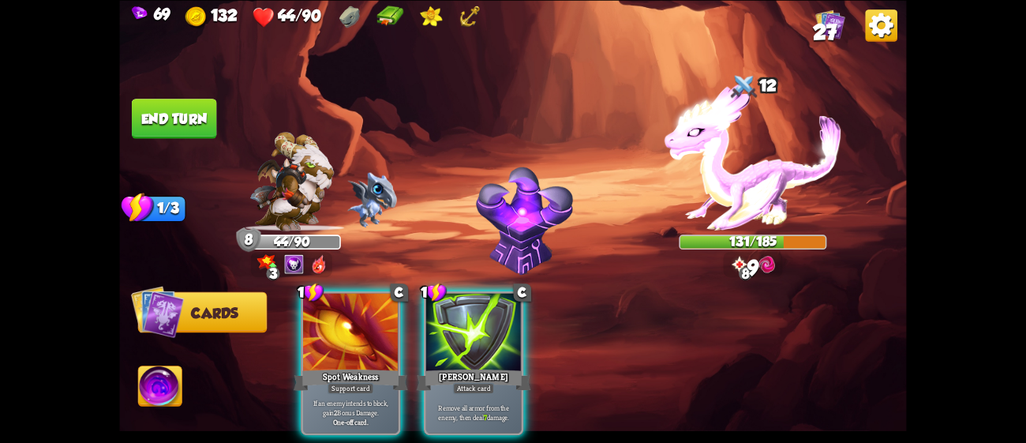
click at [512, 367] on div "[PERSON_NAME]" at bounding box center [474, 379] width 114 height 25
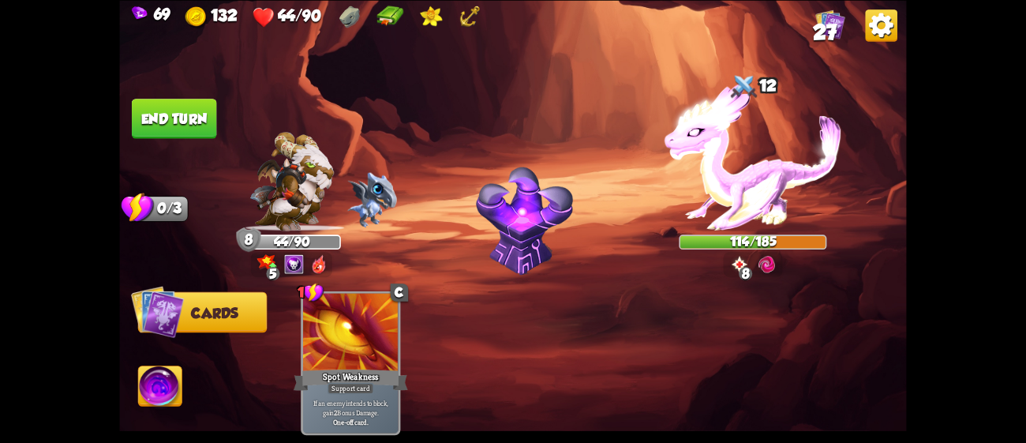
click at [162, 104] on button "End turn" at bounding box center [174, 119] width 85 height 40
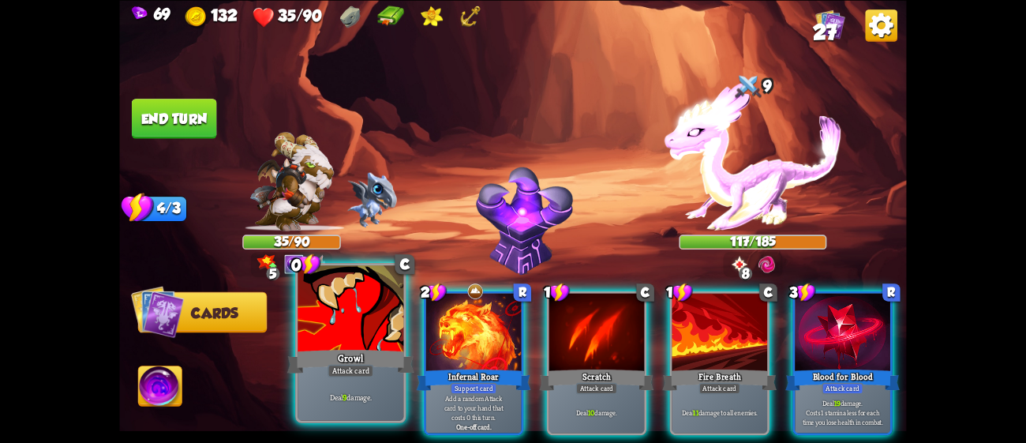
click at [346, 345] on div at bounding box center [350, 309] width 106 height 89
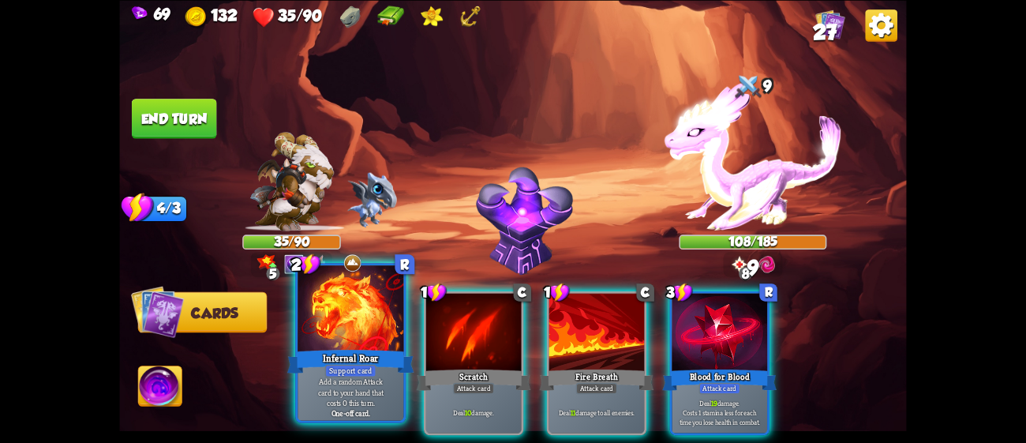
click at [355, 353] on div "Infernal Roar" at bounding box center [350, 360] width 127 height 28
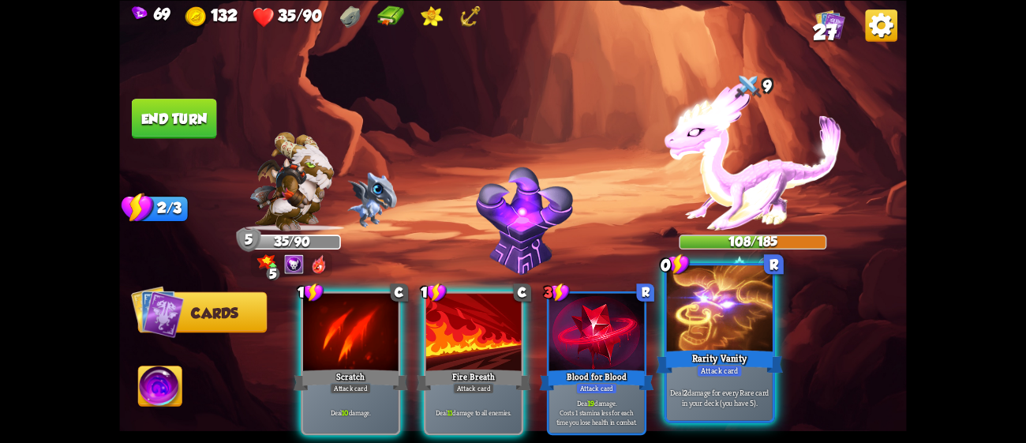
click at [697, 348] on div "Rarity Vanity" at bounding box center [719, 360] width 127 height 28
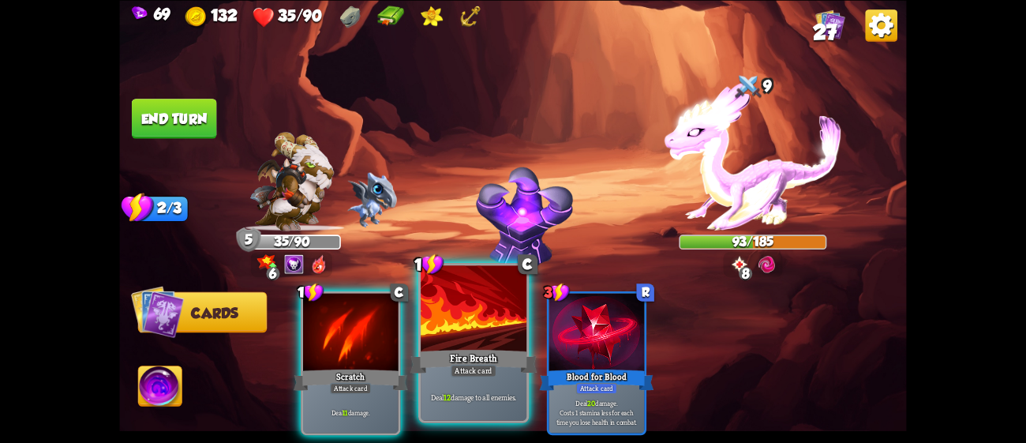
click at [495, 366] on div "Fire Breath" at bounding box center [473, 360] width 127 height 28
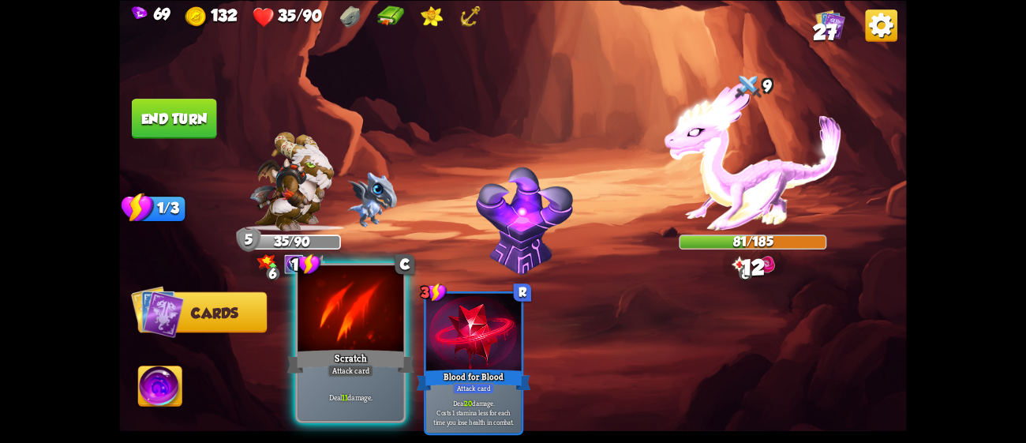
click at [367, 353] on div "Scratch" at bounding box center [350, 360] width 127 height 28
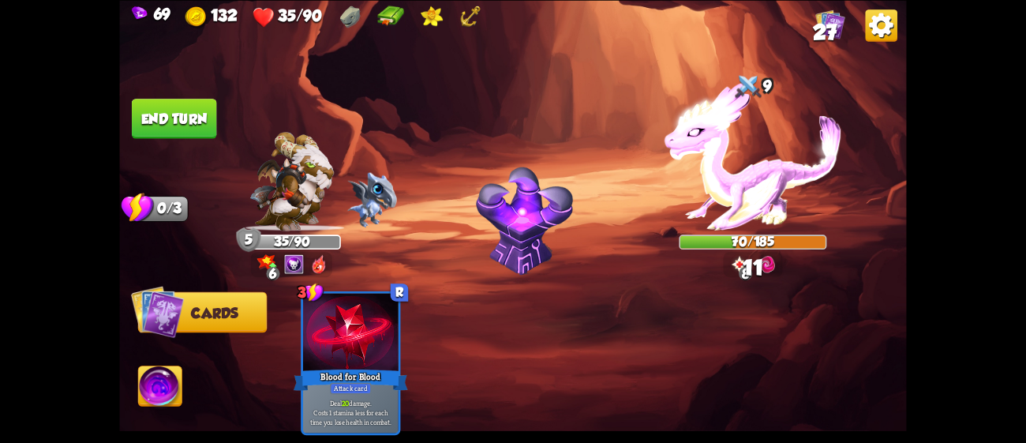
click at [197, 124] on button "End turn" at bounding box center [174, 119] width 85 height 40
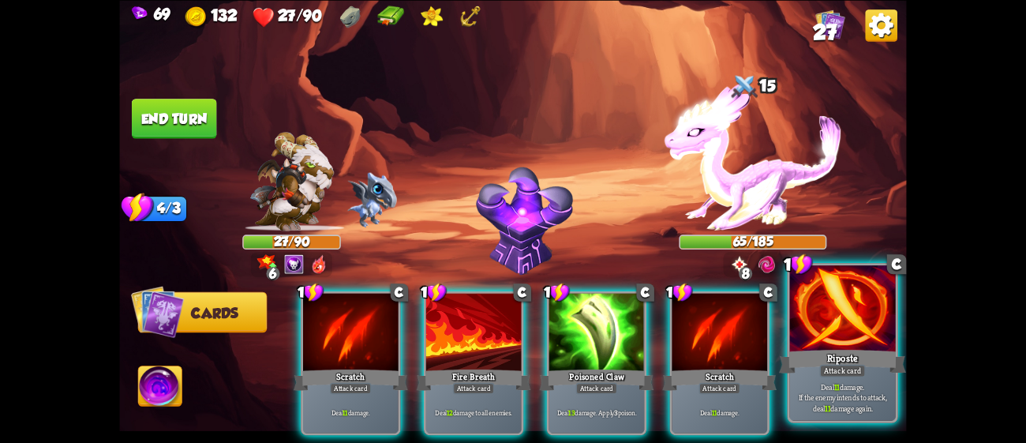
click at [851, 402] on p "Deal 11 damage. If the enemy intends to attack, deal 11 damage again." at bounding box center [842, 397] width 100 height 32
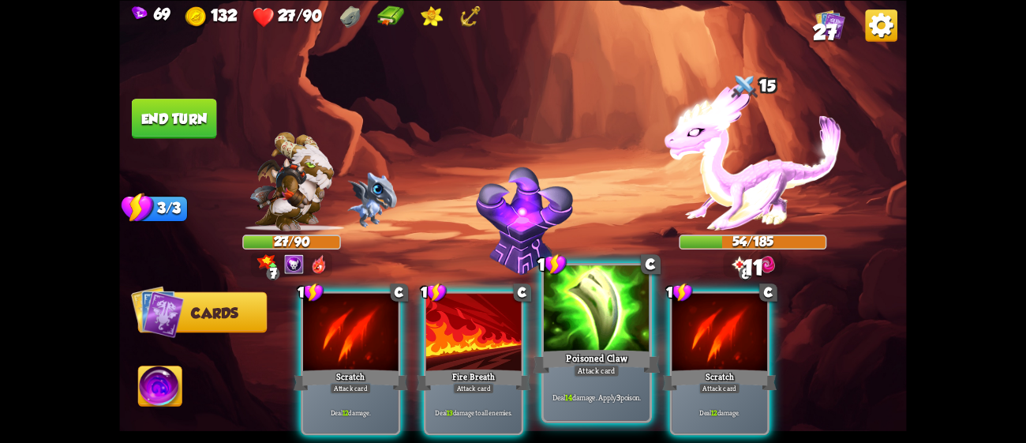
click at [603, 357] on div "Poisoned Claw" at bounding box center [596, 360] width 127 height 28
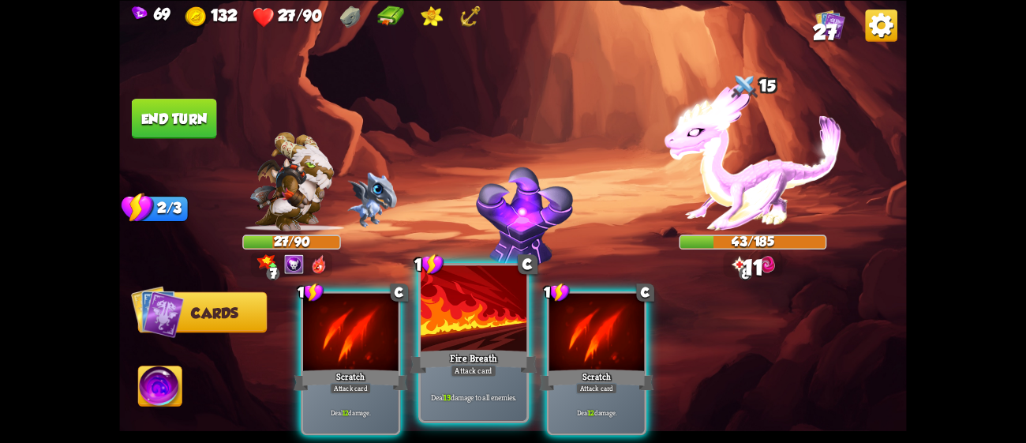
click at [469, 320] on div at bounding box center [474, 309] width 106 height 89
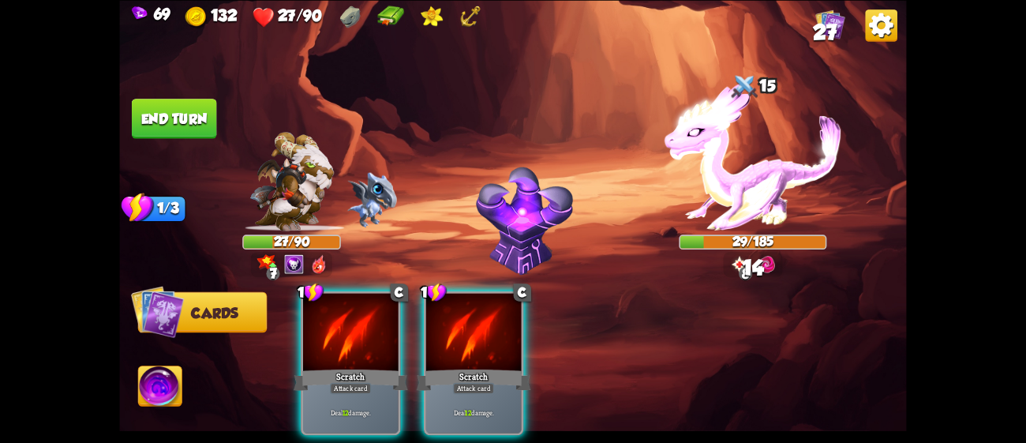
click at [469, 320] on div at bounding box center [473, 333] width 95 height 80
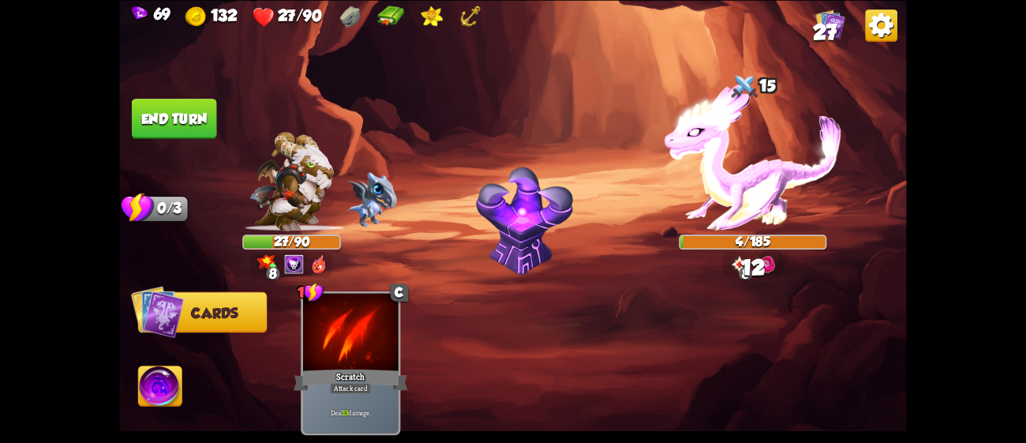
click at [163, 381] on img at bounding box center [159, 388] width 43 height 44
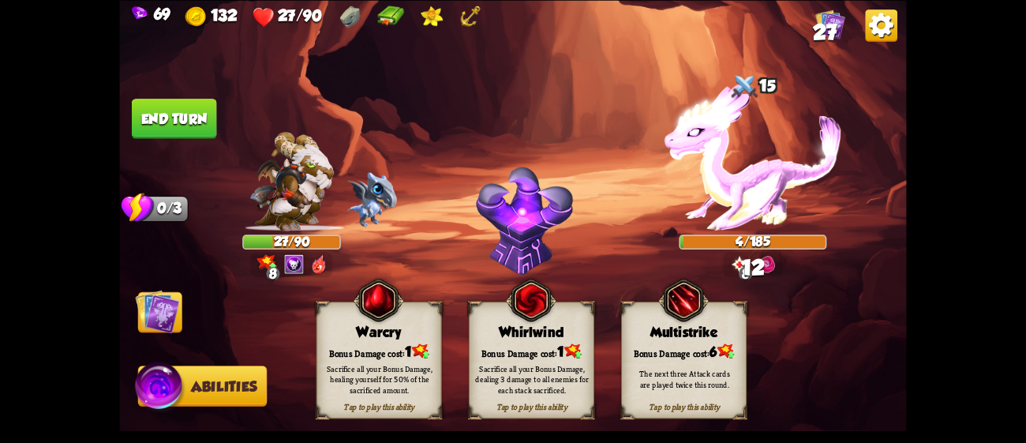
click at [530, 368] on div "Sacrifice all your Bonus Damage, dealing 3 damage to all enemies for each stack…" at bounding box center [531, 379] width 113 height 32
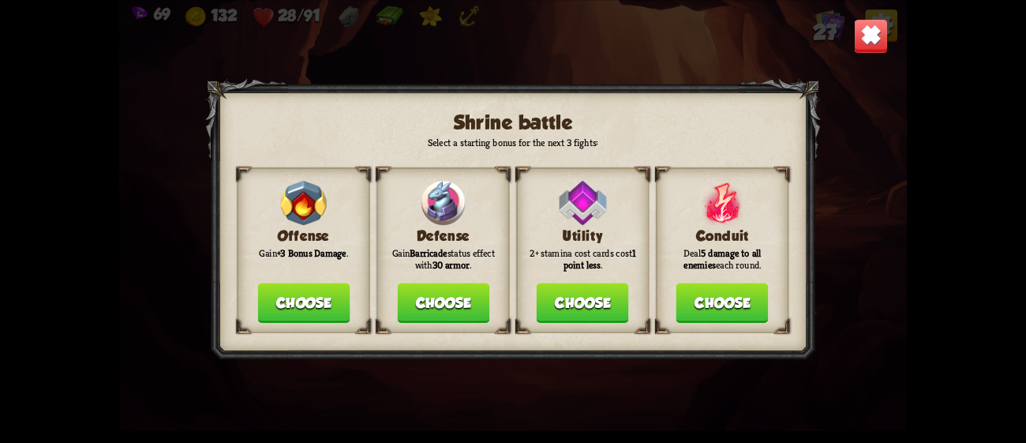
click at [472, 300] on button "Choose" at bounding box center [443, 302] width 92 height 40
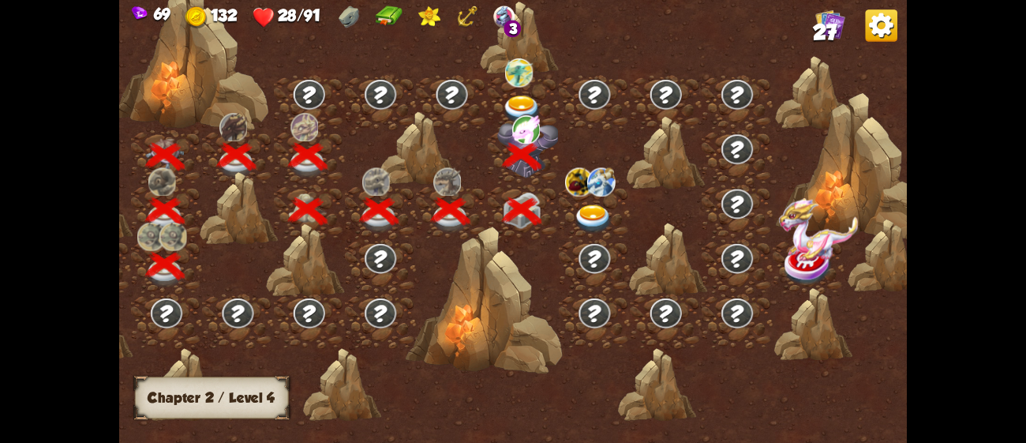
scroll to position [0, 172]
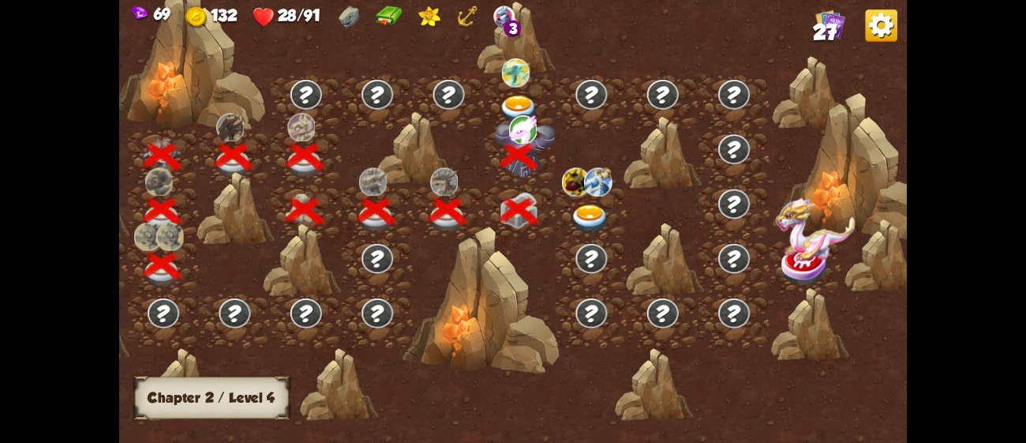
click at [592, 214] on img at bounding box center [589, 218] width 39 height 29
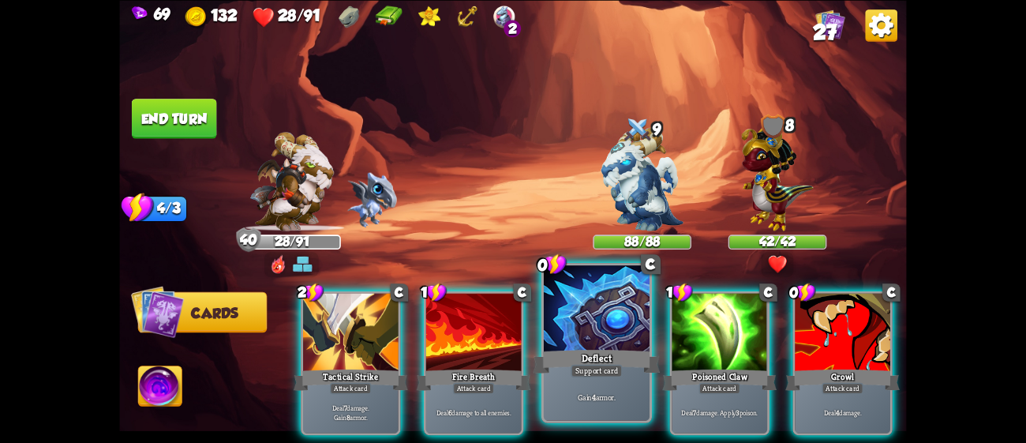
click at [596, 342] on div at bounding box center [597, 309] width 106 height 89
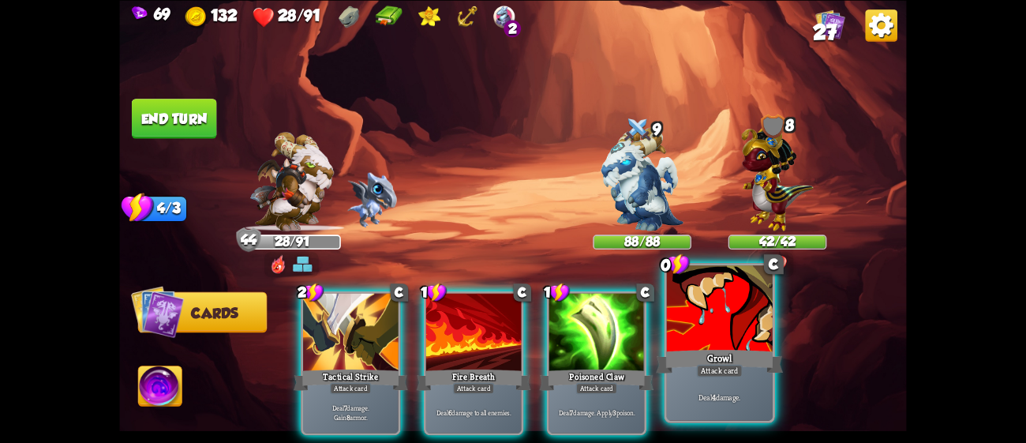
click at [705, 346] on div "Growl" at bounding box center [719, 360] width 127 height 28
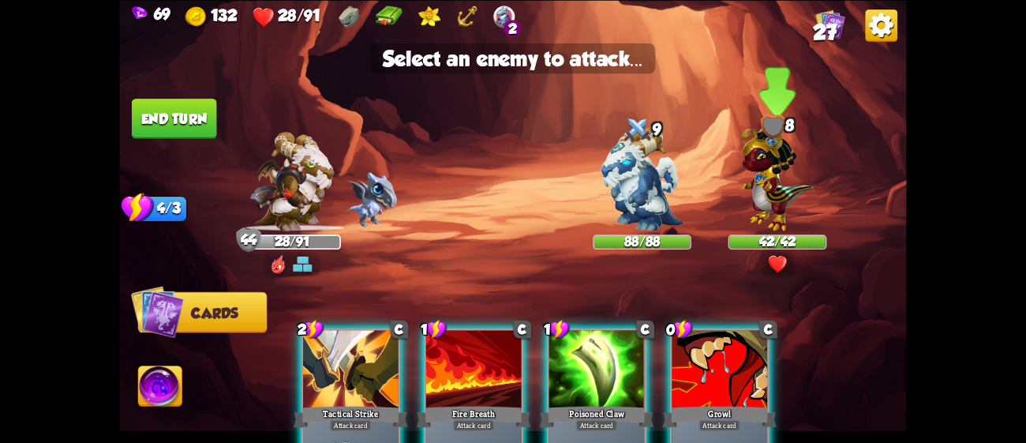
click at [746, 219] on img at bounding box center [777, 174] width 72 height 112
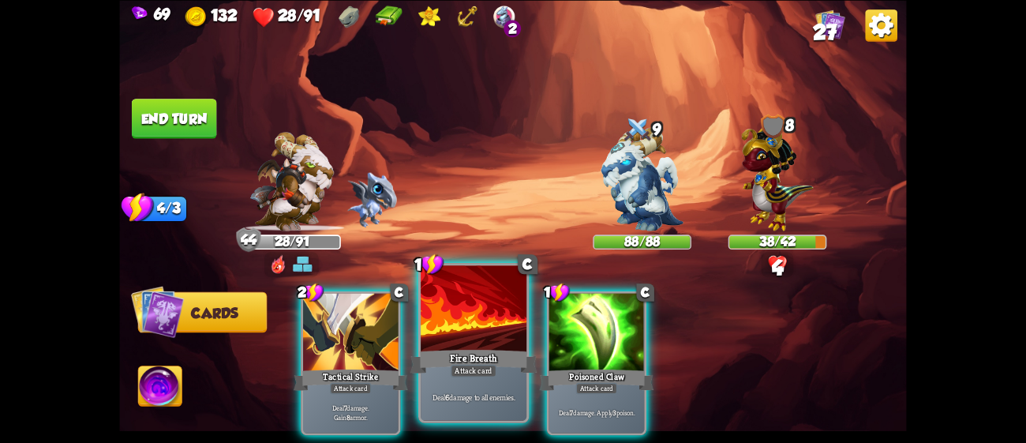
click at [449, 338] on div at bounding box center [474, 309] width 106 height 89
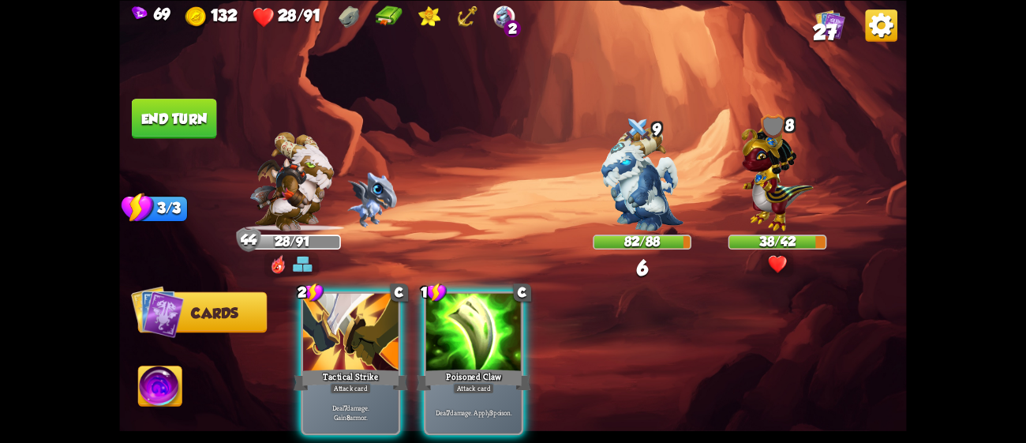
click at [449, 338] on div at bounding box center [473, 333] width 95 height 80
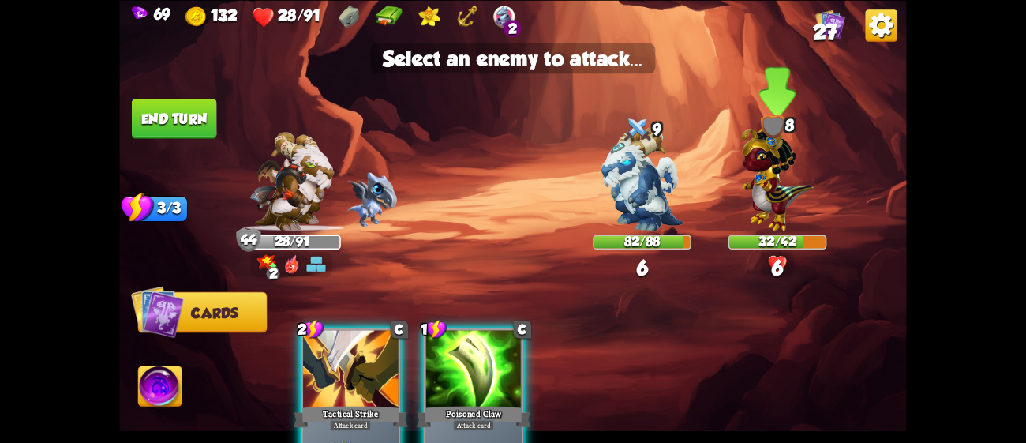
click at [777, 196] on img at bounding box center [777, 174] width 72 height 112
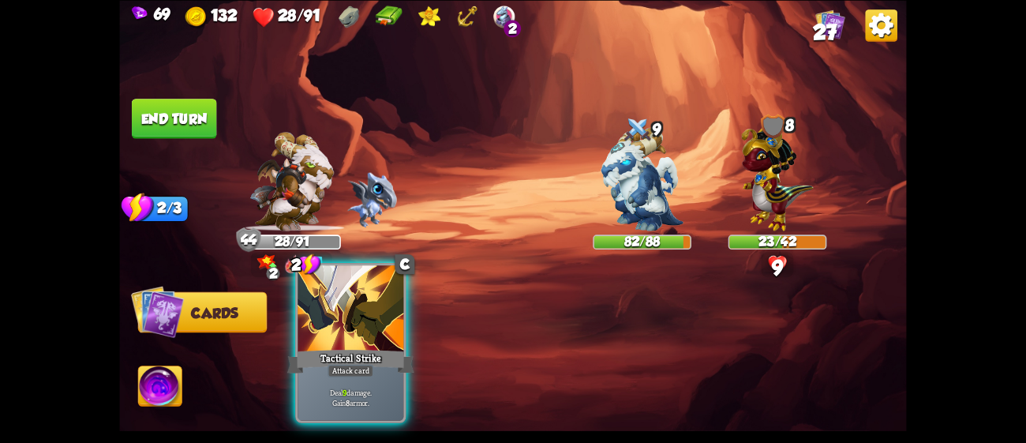
click at [347, 318] on div at bounding box center [350, 309] width 106 height 89
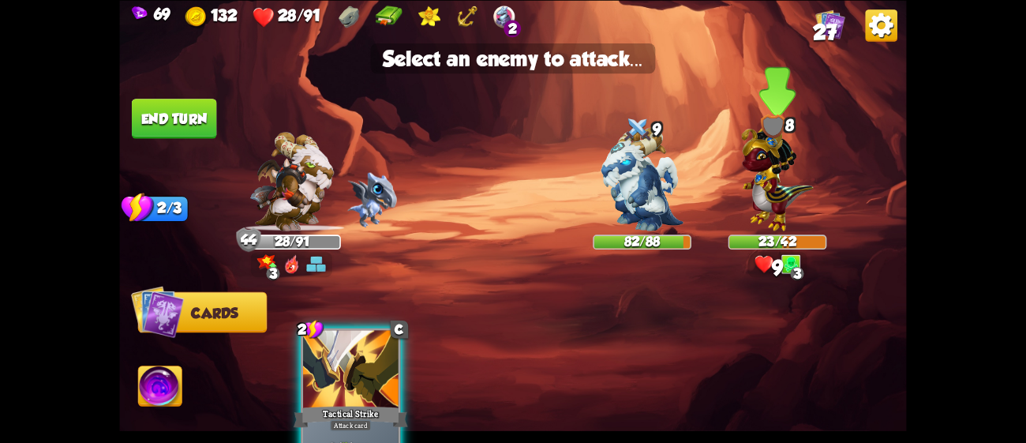
click at [766, 197] on img at bounding box center [777, 174] width 72 height 112
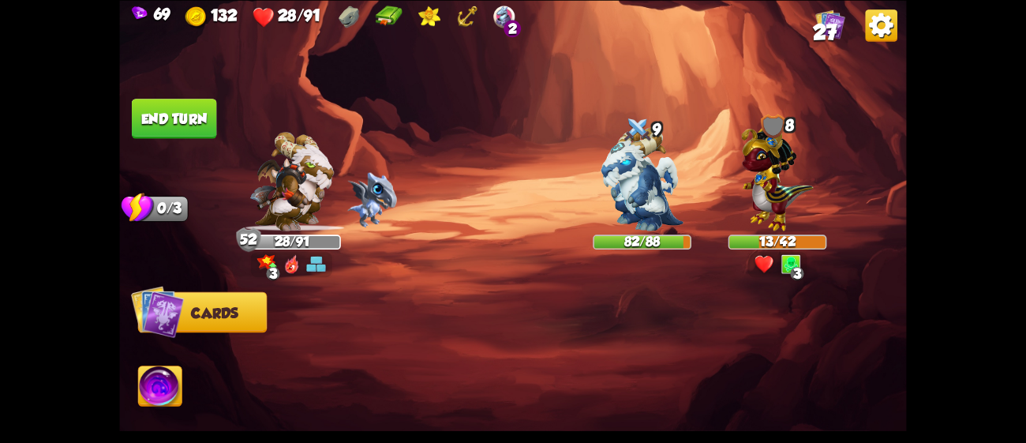
click at [186, 99] on button "End turn" at bounding box center [174, 119] width 85 height 40
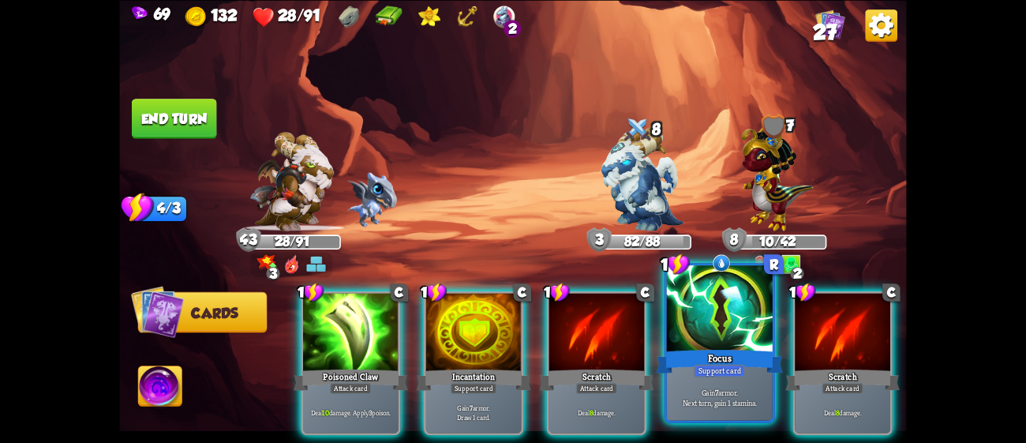
click at [724, 348] on div "Focus" at bounding box center [719, 360] width 127 height 28
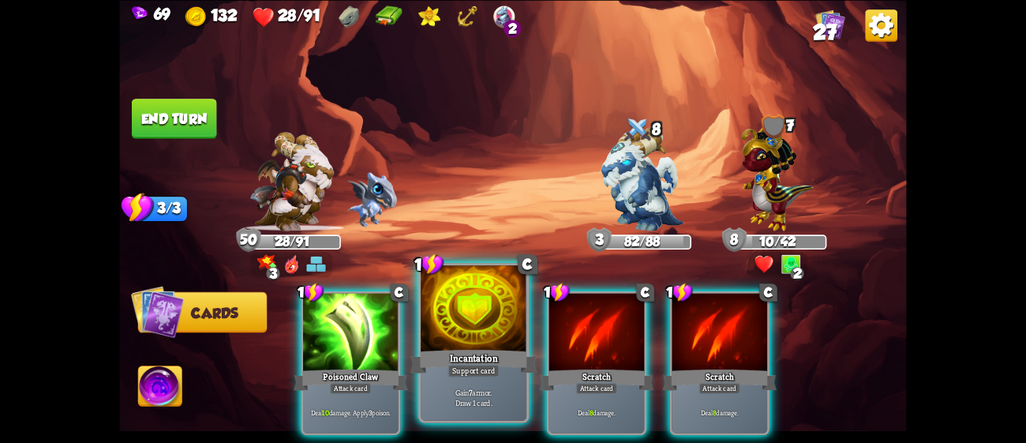
click at [469, 337] on div at bounding box center [474, 309] width 106 height 89
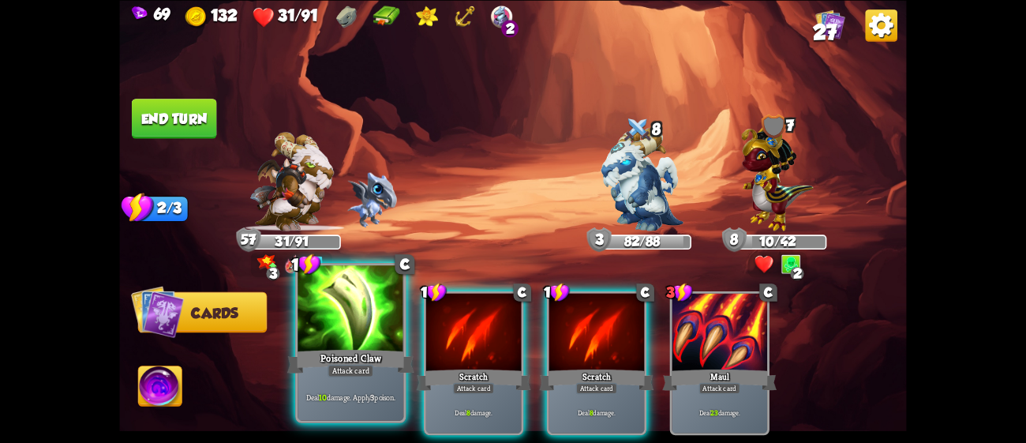
click at [378, 347] on div "Poisoned Claw" at bounding box center [350, 360] width 127 height 28
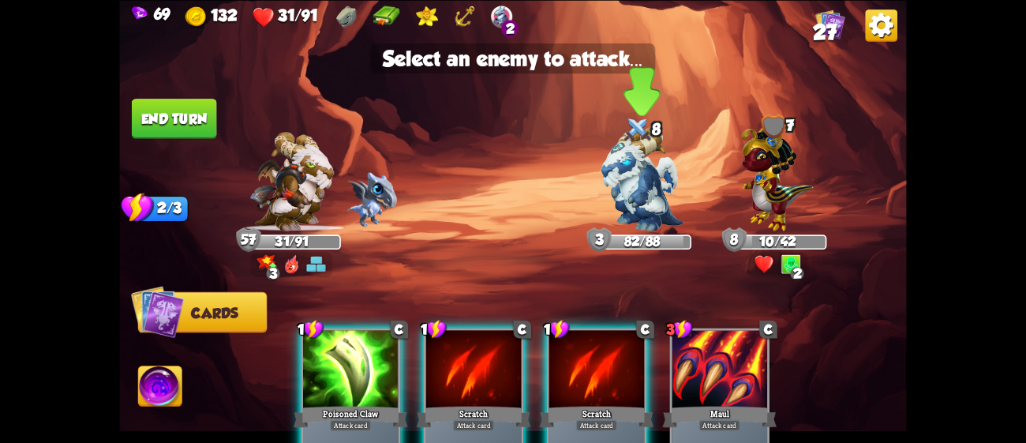
click at [657, 196] on img at bounding box center [641, 178] width 82 height 103
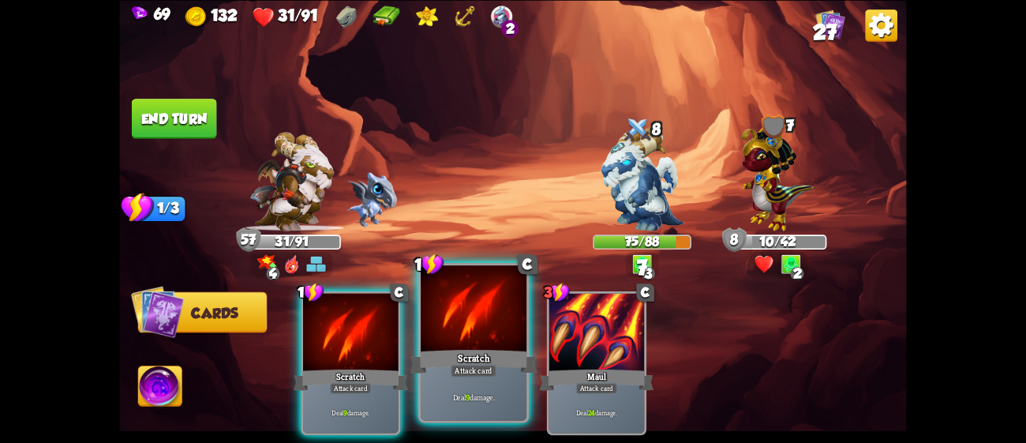
click at [519, 350] on div "Scratch" at bounding box center [473, 360] width 127 height 28
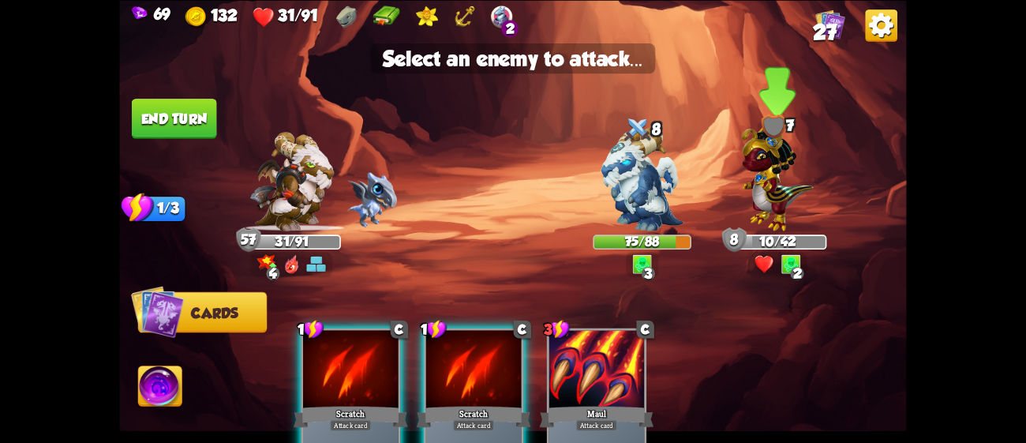
click at [798, 204] on img at bounding box center [777, 174] width 72 height 112
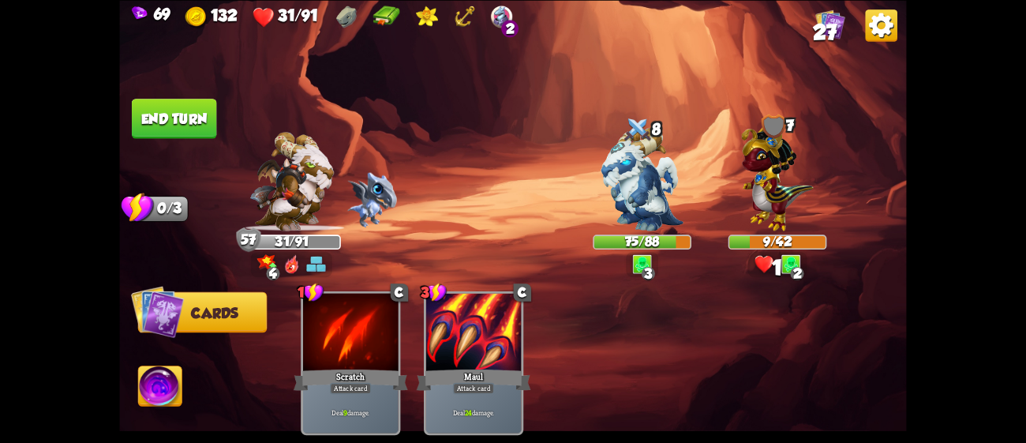
click at [205, 107] on button "End turn" at bounding box center [174, 119] width 85 height 40
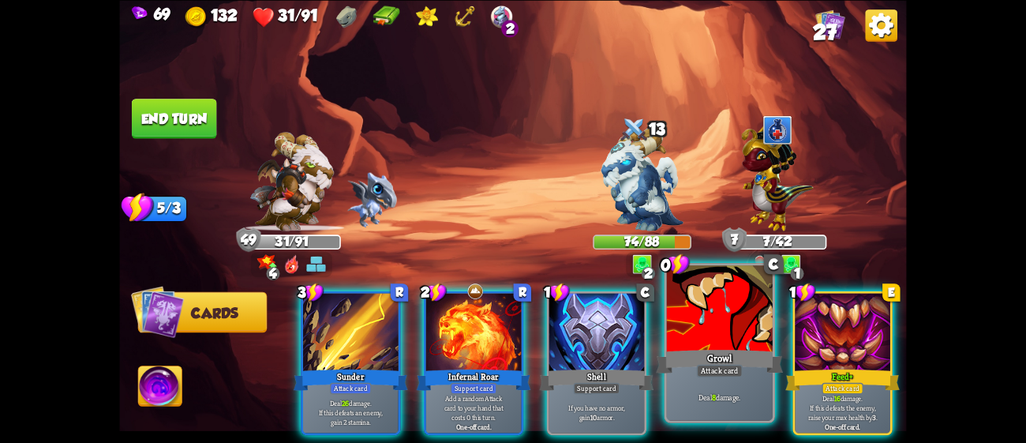
click at [705, 338] on div at bounding box center [720, 309] width 106 height 89
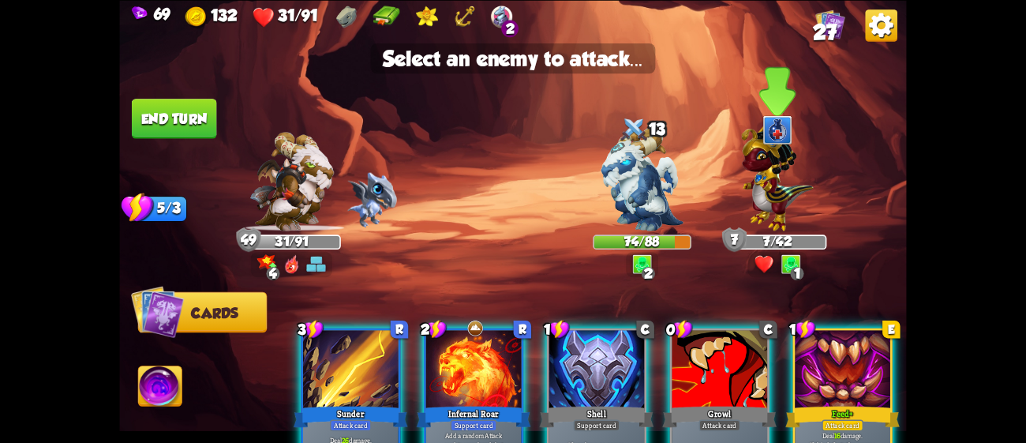
click at [735, 185] on div at bounding box center [777, 187] width 99 height 86
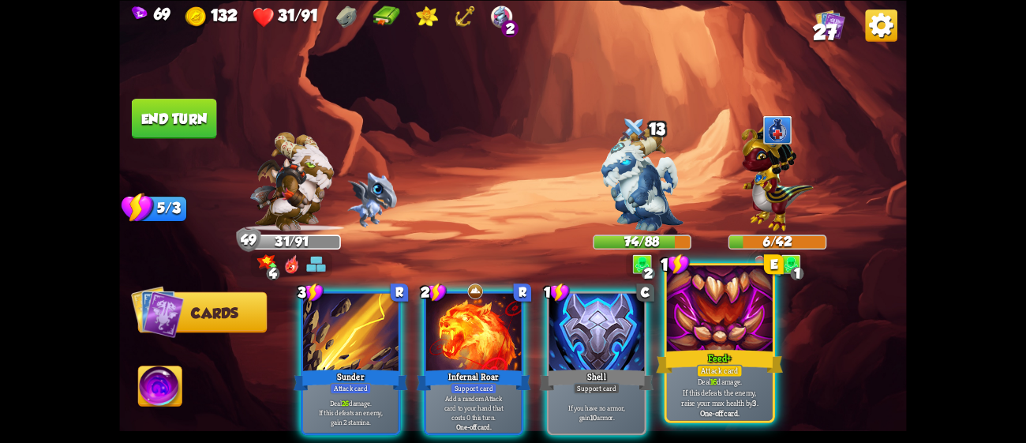
click at [755, 346] on div at bounding box center [720, 309] width 106 height 89
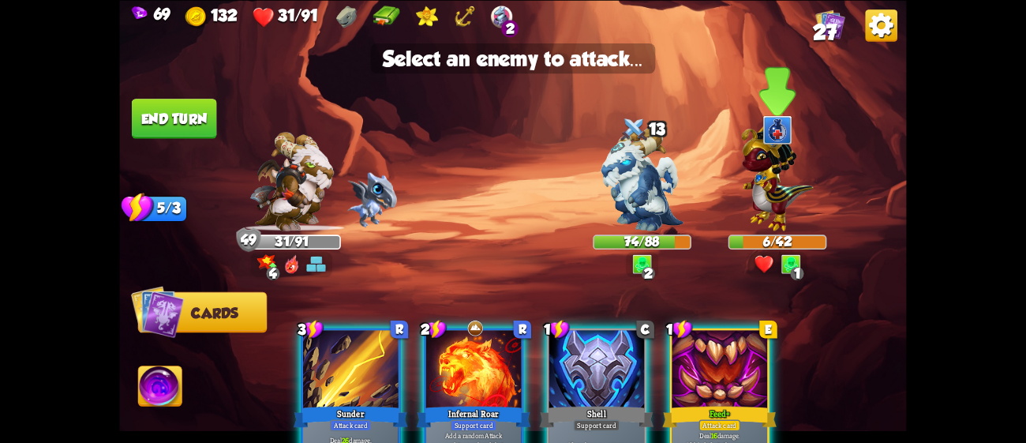
click at [765, 225] on img at bounding box center [777, 174] width 72 height 112
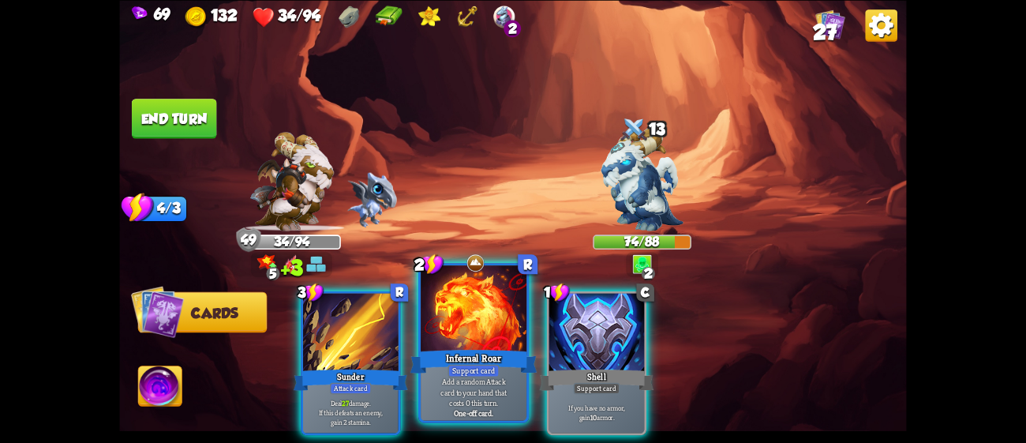
click at [469, 329] on div at bounding box center [474, 309] width 106 height 89
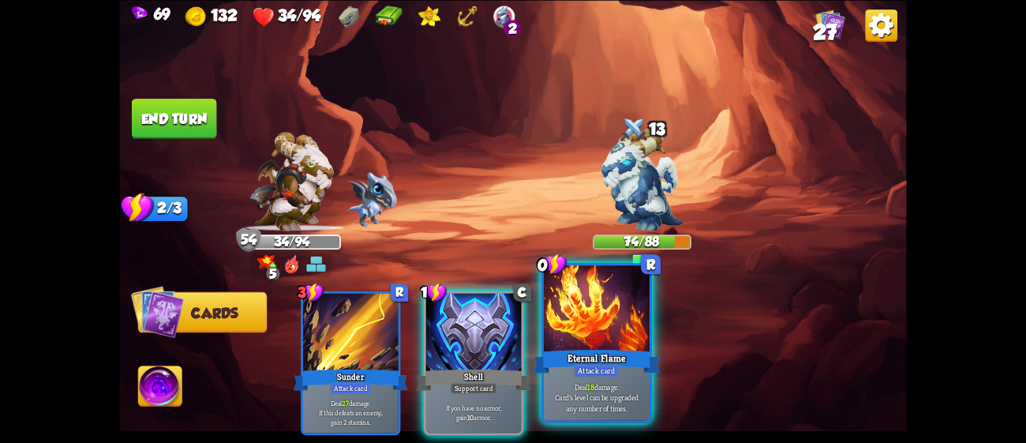
click at [612, 350] on div "Eternal Flame" at bounding box center [596, 360] width 127 height 28
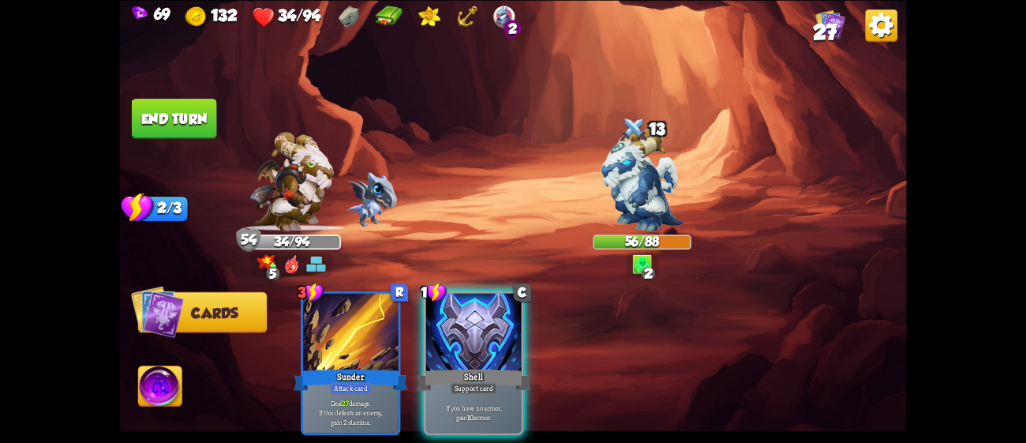
click at [189, 114] on button "End turn" at bounding box center [174, 119] width 85 height 40
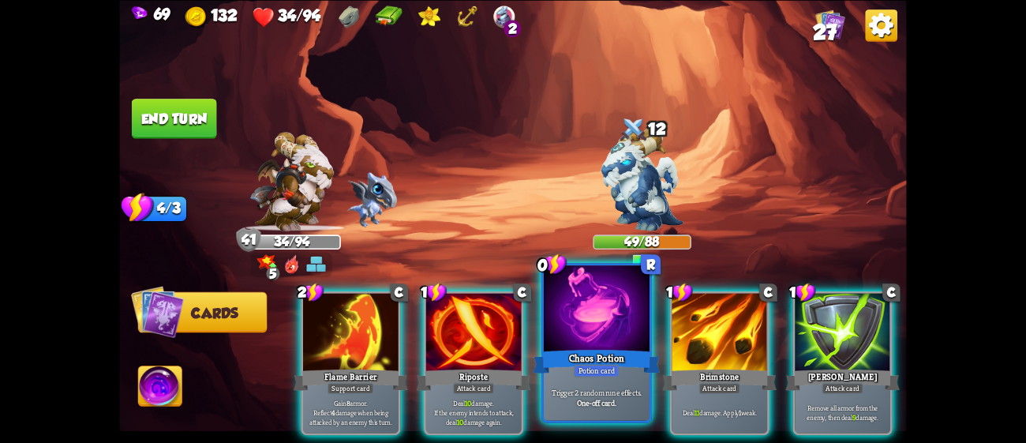
click at [551, 331] on div at bounding box center [597, 309] width 106 height 89
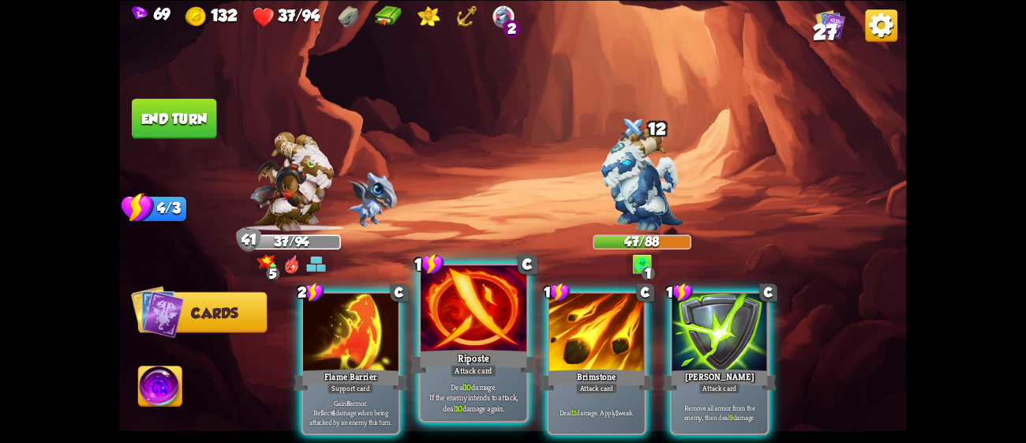
click at [501, 325] on div at bounding box center [474, 309] width 106 height 89
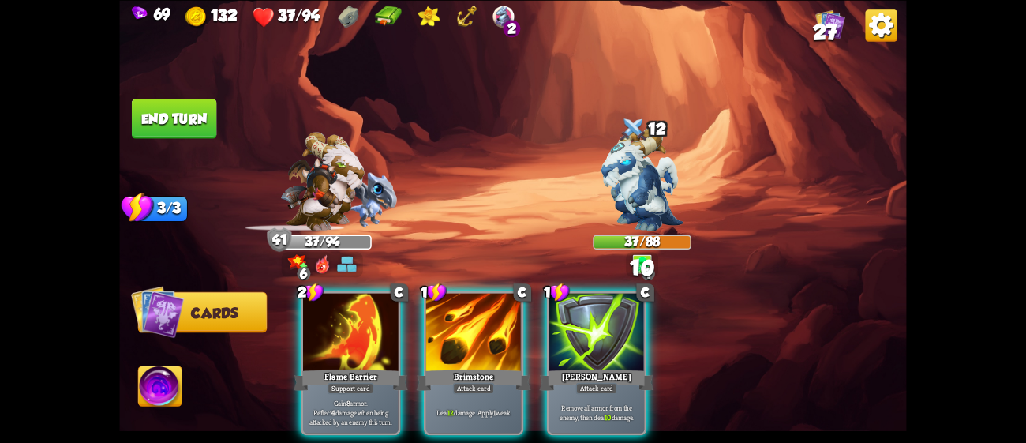
click at [501, 325] on div at bounding box center [473, 333] width 95 height 80
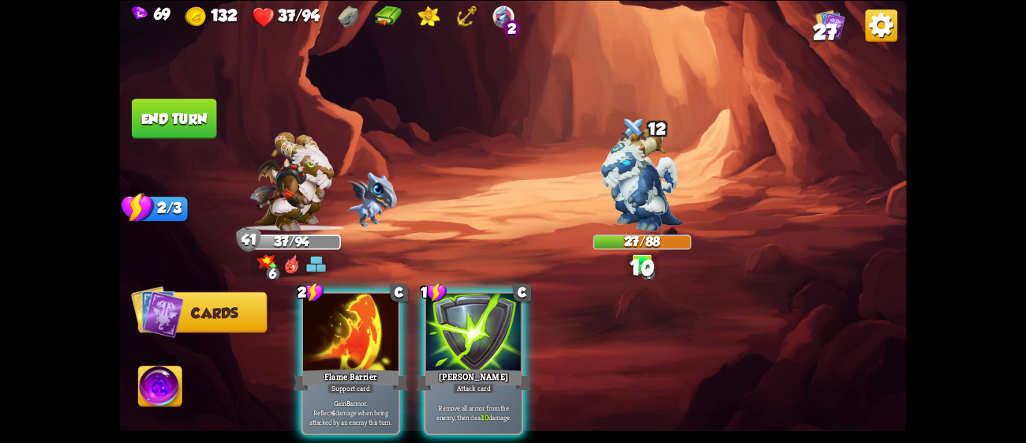
click at [501, 325] on div at bounding box center [473, 333] width 95 height 80
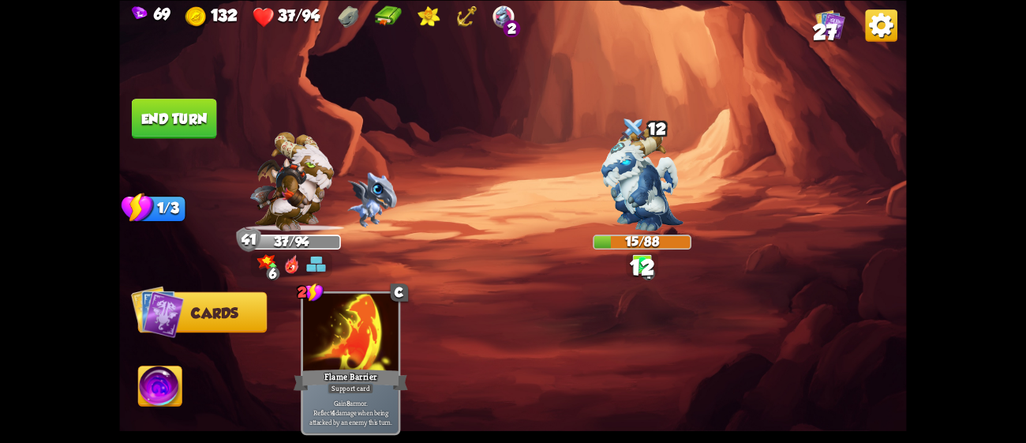
click at [184, 125] on button "End turn" at bounding box center [174, 119] width 85 height 40
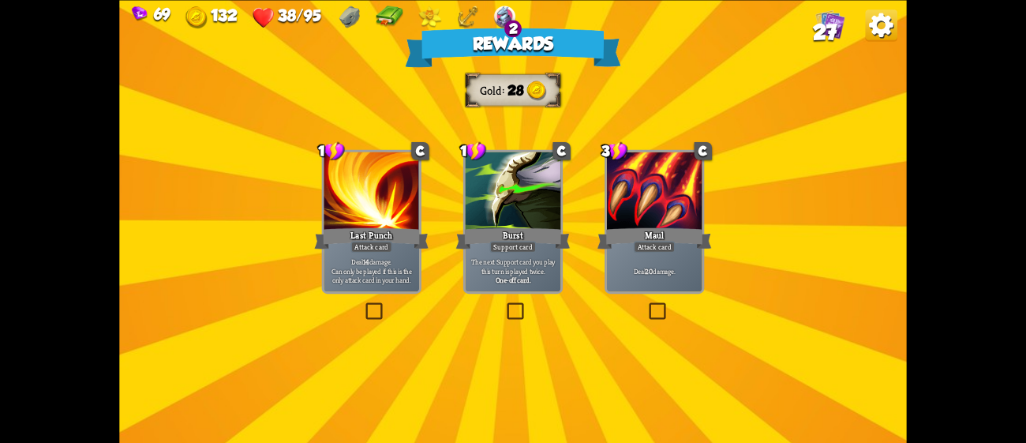
click at [654, 179] on div at bounding box center [654, 191] width 95 height 80
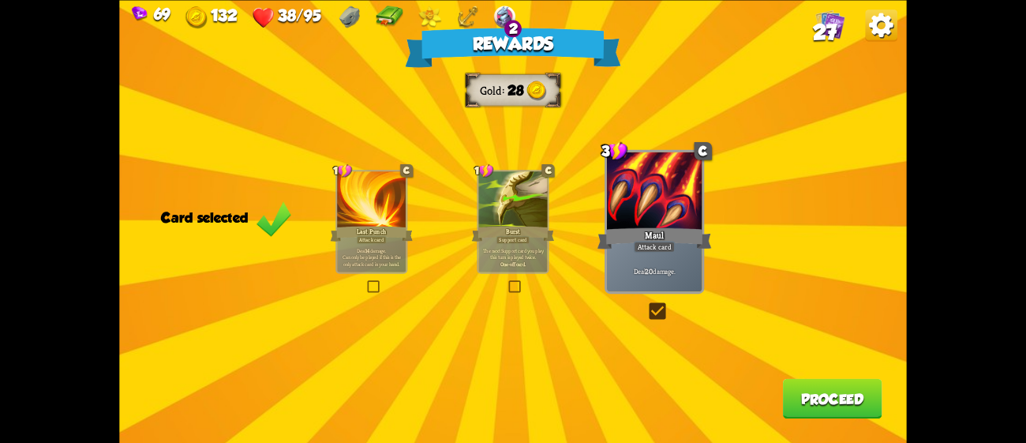
click at [833, 388] on button "Proceed" at bounding box center [832, 398] width 99 height 40
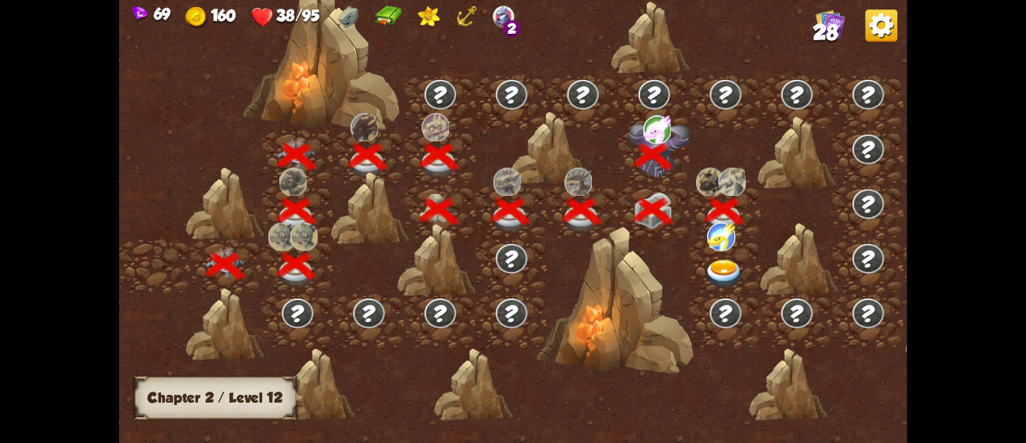
scroll to position [0, 239]
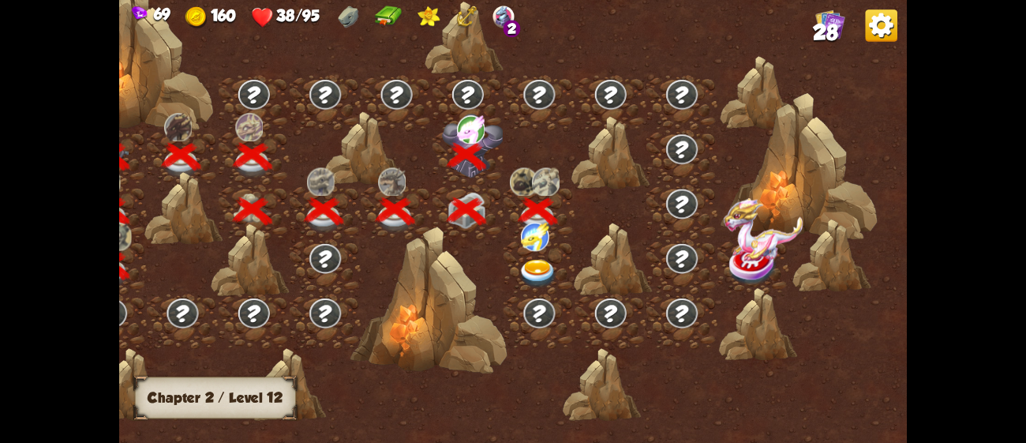
click at [537, 264] on img at bounding box center [537, 274] width 39 height 29
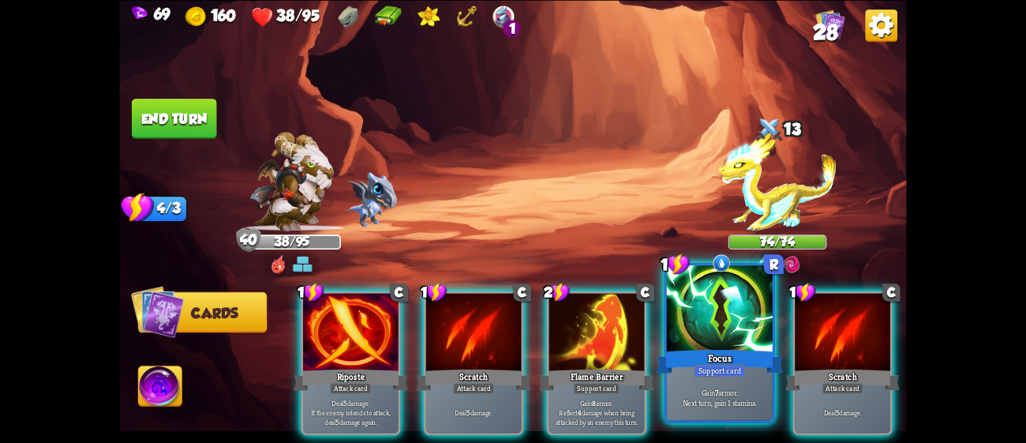
click at [709, 402] on p "Gain 7 armor. Next turn, gain 1 stamina." at bounding box center [719, 397] width 100 height 21
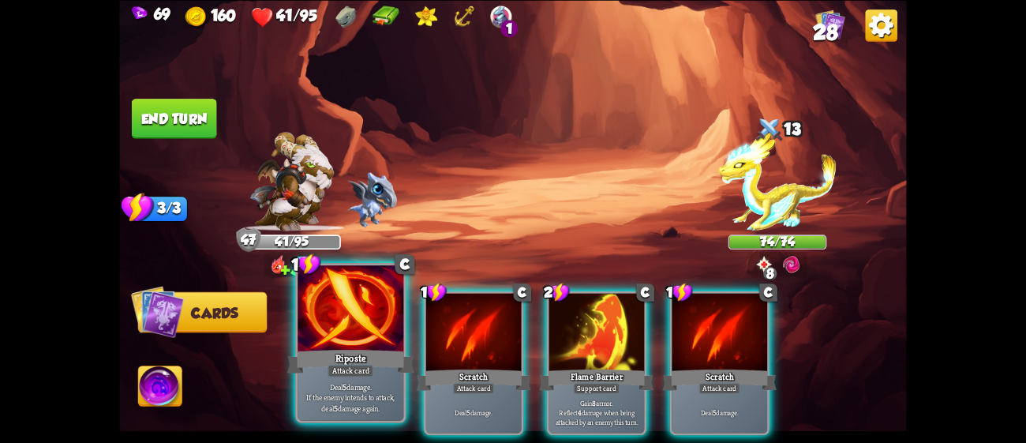
click at [360, 350] on div "Riposte" at bounding box center [350, 360] width 127 height 28
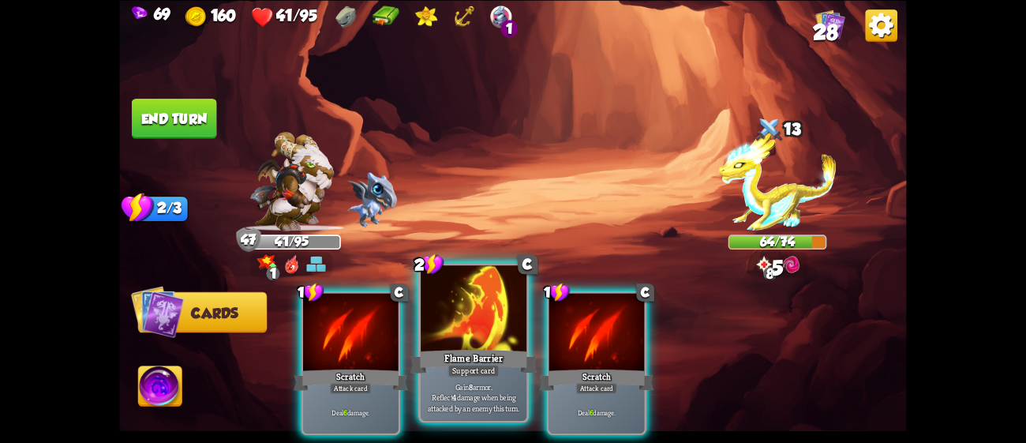
click at [451, 347] on div "Flame Barrier" at bounding box center [473, 360] width 127 height 28
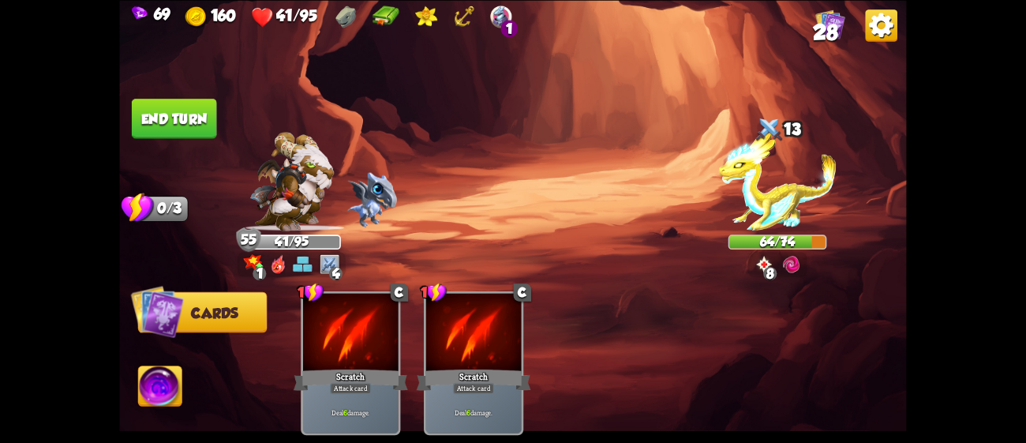
click at [795, 260] on img at bounding box center [791, 264] width 20 height 20
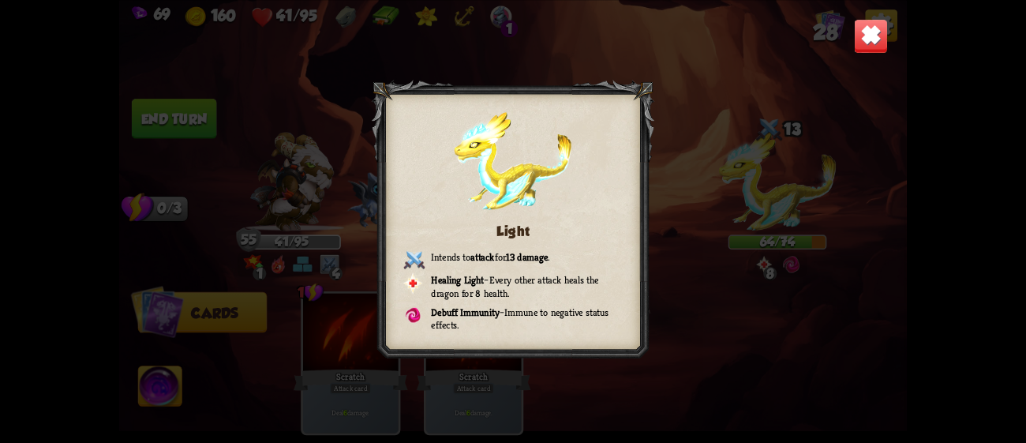
click at [701, 99] on div "Light Intends to attack for 13 damage . Healing Light – Every other attack heal…" at bounding box center [512, 221] width 787 height 443
click at [863, 41] on img at bounding box center [871, 35] width 35 height 35
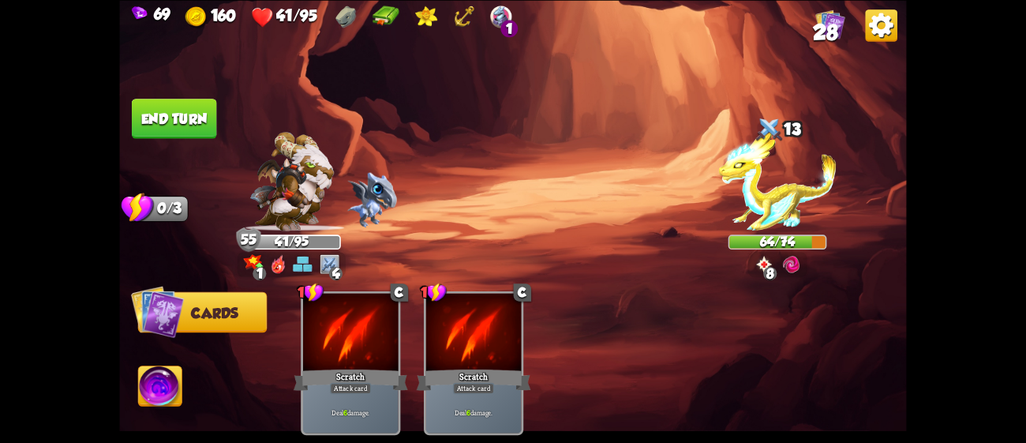
click at [185, 114] on button "End turn" at bounding box center [174, 119] width 85 height 40
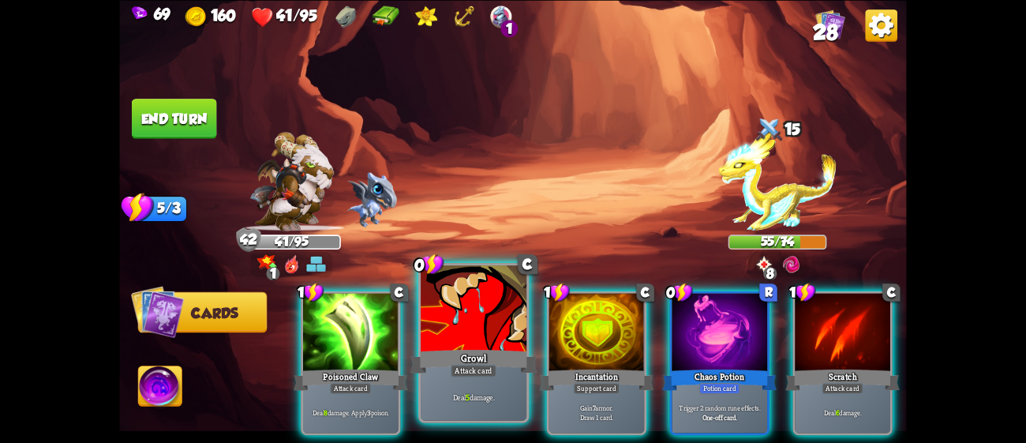
click at [486, 364] on div "Attack card" at bounding box center [474, 370] width 46 height 13
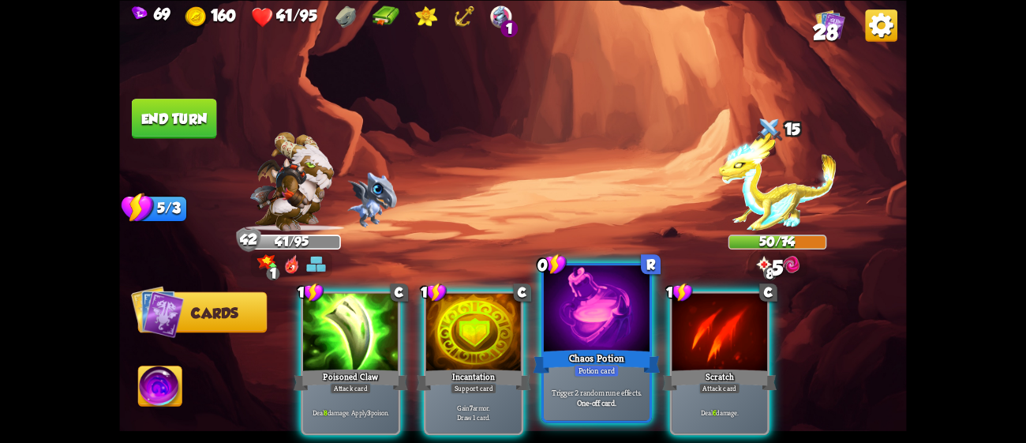
click at [552, 352] on div "Chaos Potion" at bounding box center [596, 360] width 127 height 28
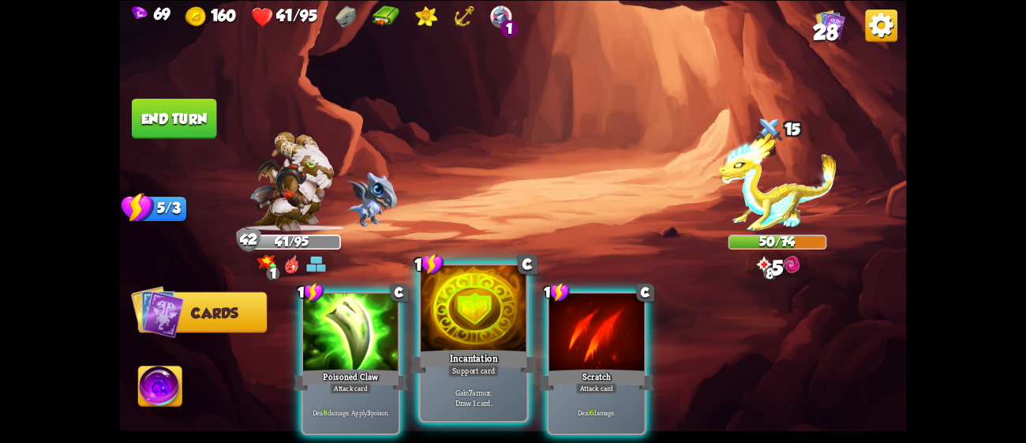
click at [485, 346] on div "Incantation" at bounding box center [473, 360] width 127 height 28
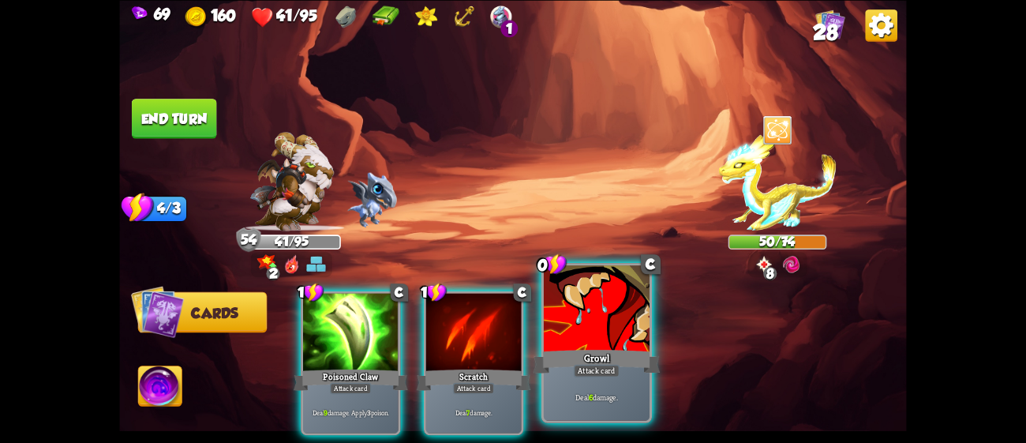
click at [565, 348] on div "Growl" at bounding box center [596, 360] width 127 height 28
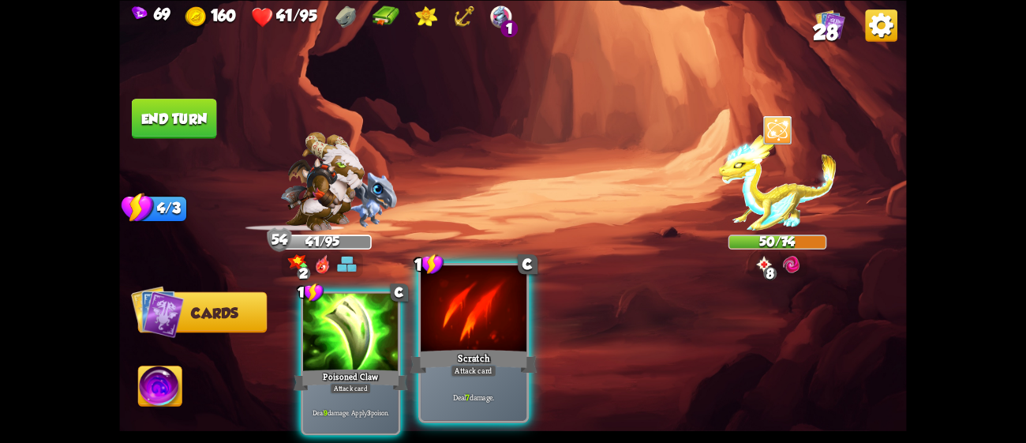
click at [459, 339] on div at bounding box center [474, 309] width 106 height 89
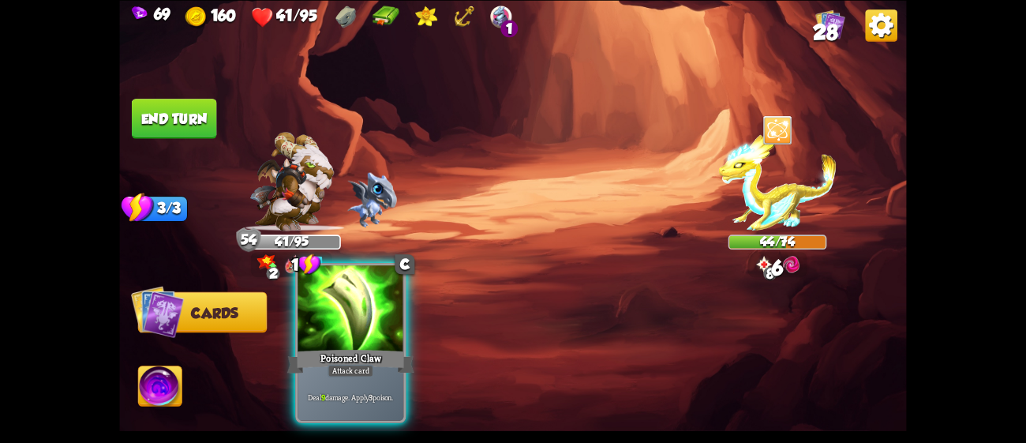
click at [371, 341] on div at bounding box center [350, 309] width 106 height 89
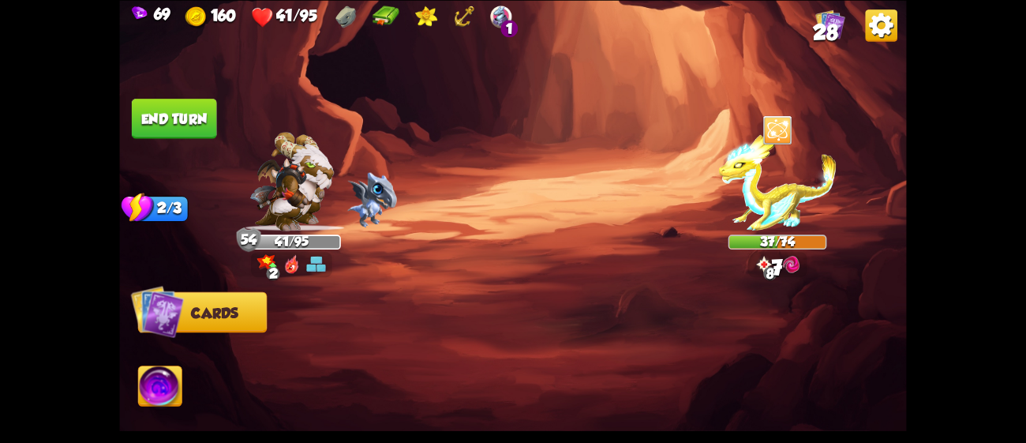
click at [181, 110] on button "End turn" at bounding box center [174, 119] width 85 height 40
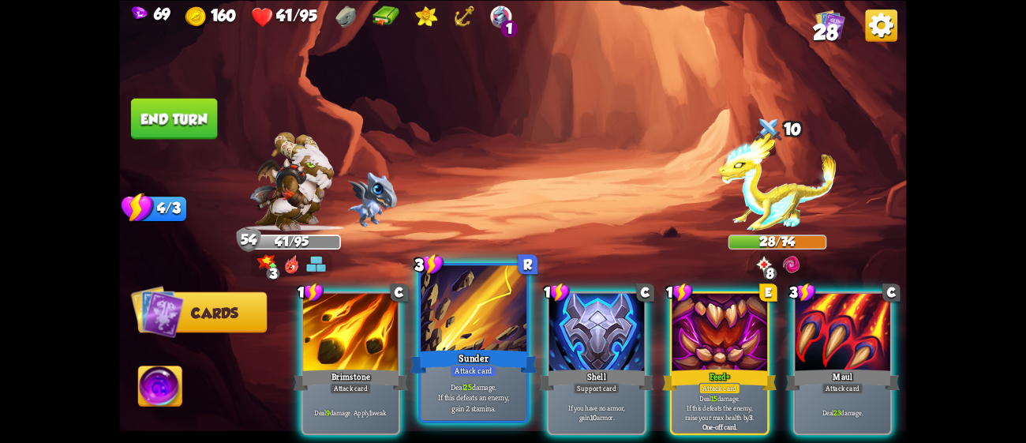
click at [449, 347] on div "Sunder" at bounding box center [473, 360] width 127 height 28
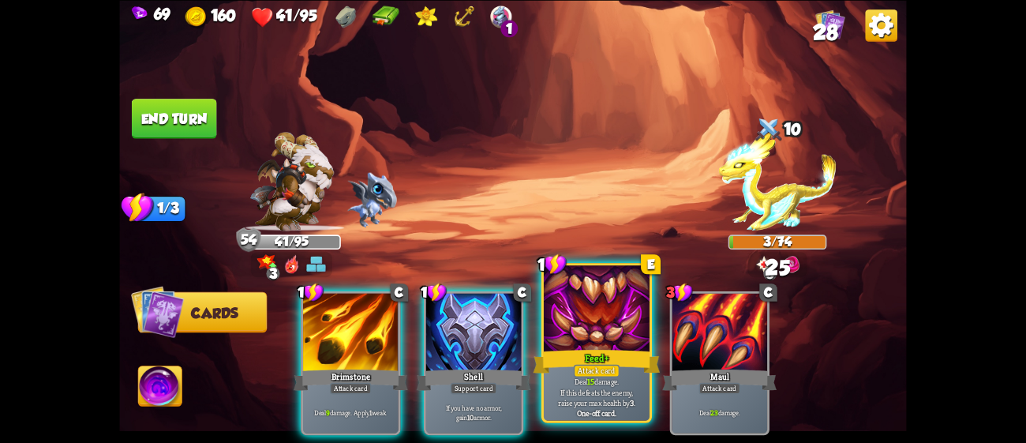
click at [629, 358] on div "Feed+" at bounding box center [596, 360] width 127 height 28
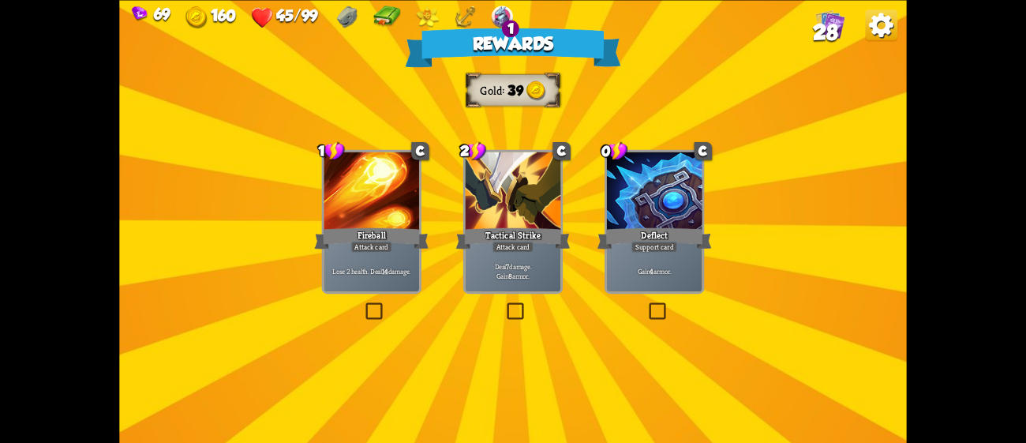
click at [540, 247] on div "Tactical Strike" at bounding box center [513, 237] width 114 height 25
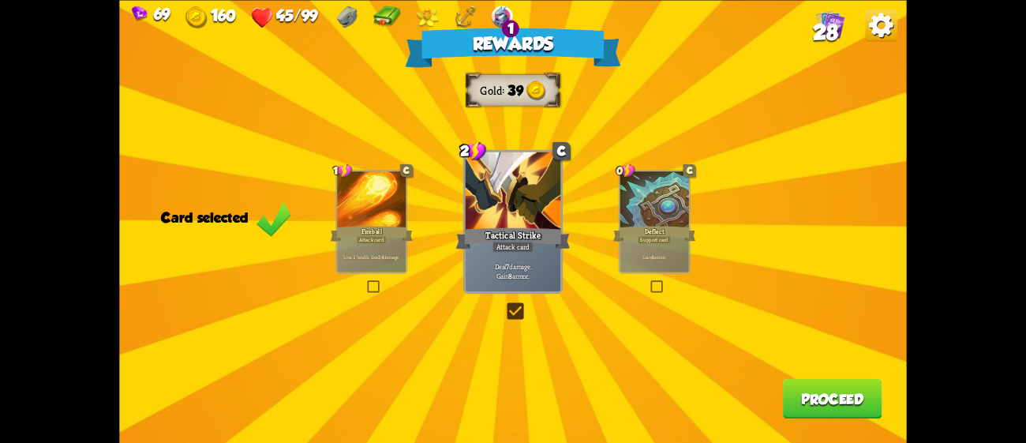
click at [810, 388] on button "Proceed" at bounding box center [832, 398] width 99 height 40
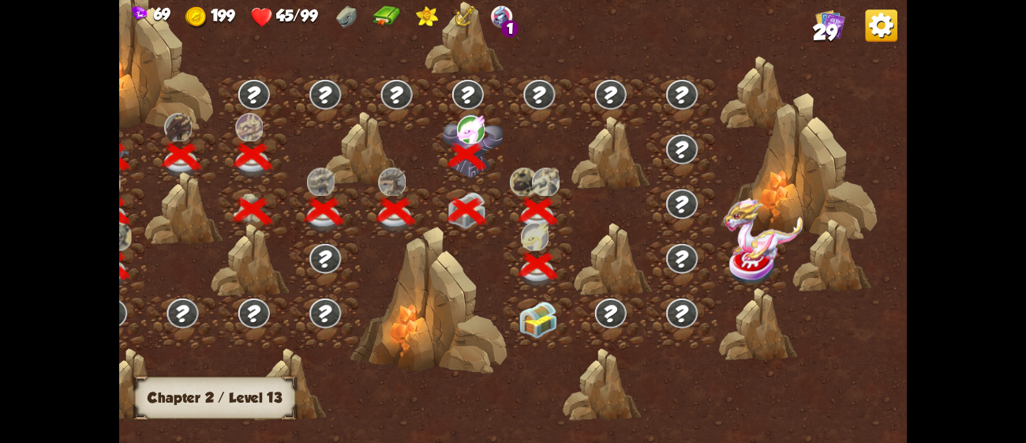
click at [536, 302] on img at bounding box center [537, 319] width 39 height 37
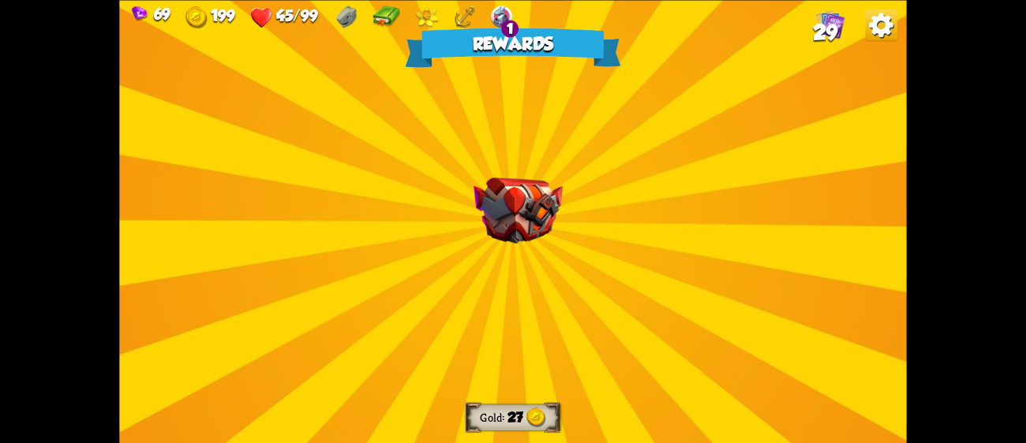
click at [536, 302] on div "Rewards Gold 27 Select a card 0 R Chaos Potion Potion card Trigger 2 random run…" at bounding box center [512, 221] width 787 height 443
click at [513, 268] on div "Rewards Gold 27 Select a card 0 R Chaos Potion Potion card Trigger 2 random run…" at bounding box center [512, 221] width 787 height 443
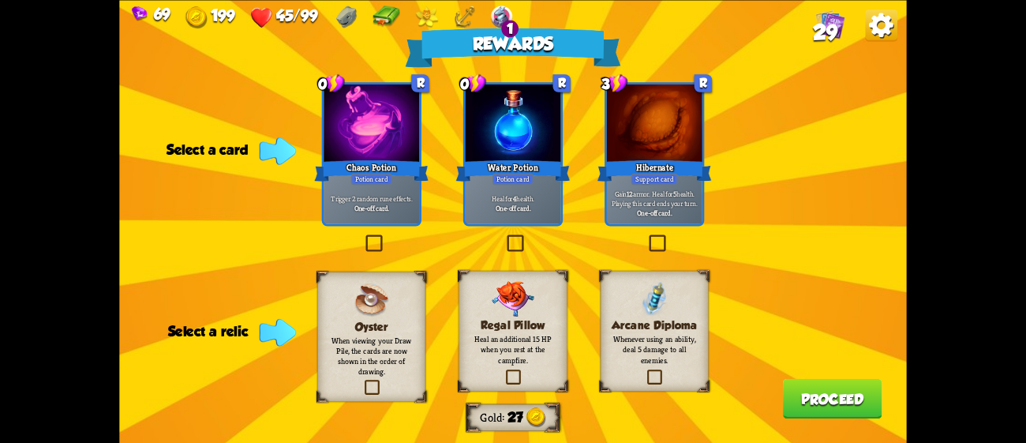
click at [378, 178] on div "Potion card" at bounding box center [371, 179] width 41 height 12
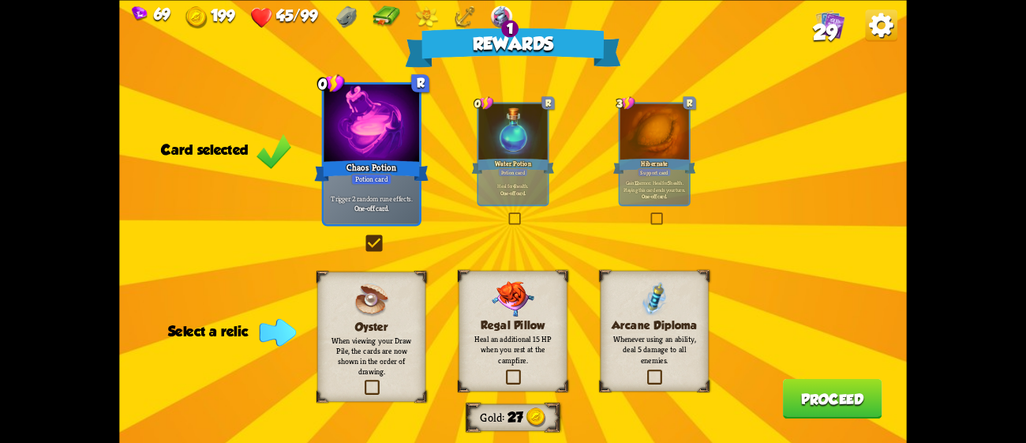
click at [569, 348] on div "Rewards Gold 27 Card selected 0 R Chaos Potion Potion card Trigger 2 random run…" at bounding box center [512, 221] width 787 height 443
click at [543, 337] on p "Heal an additional 15 HP when you rest at the campfire." at bounding box center [513, 349] width 88 height 31
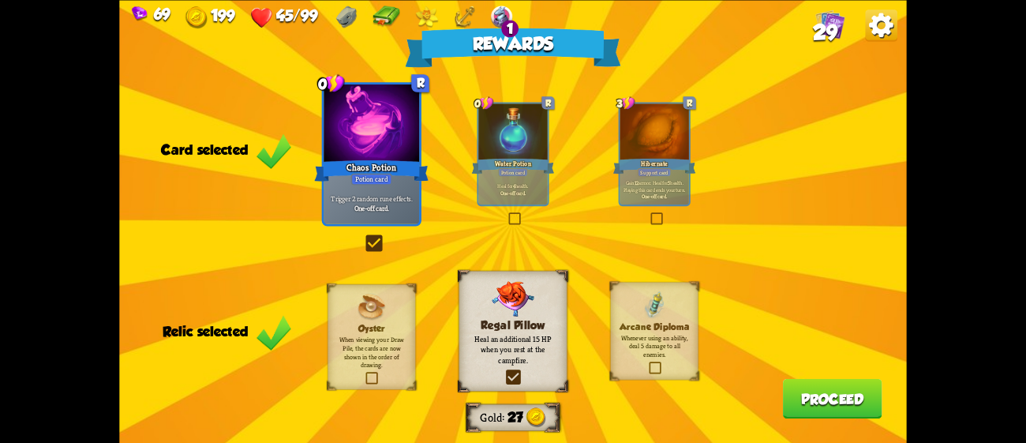
click at [810, 394] on button "Proceed" at bounding box center [832, 398] width 99 height 40
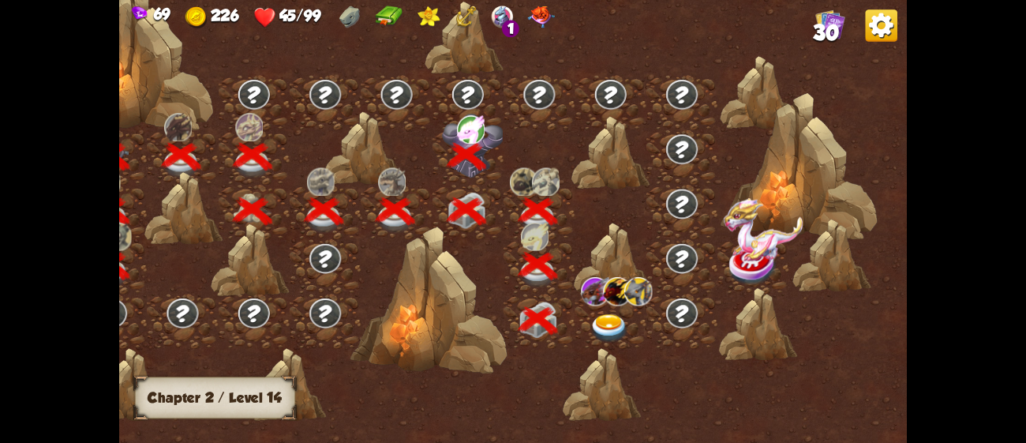
click at [604, 317] on img at bounding box center [608, 328] width 39 height 29
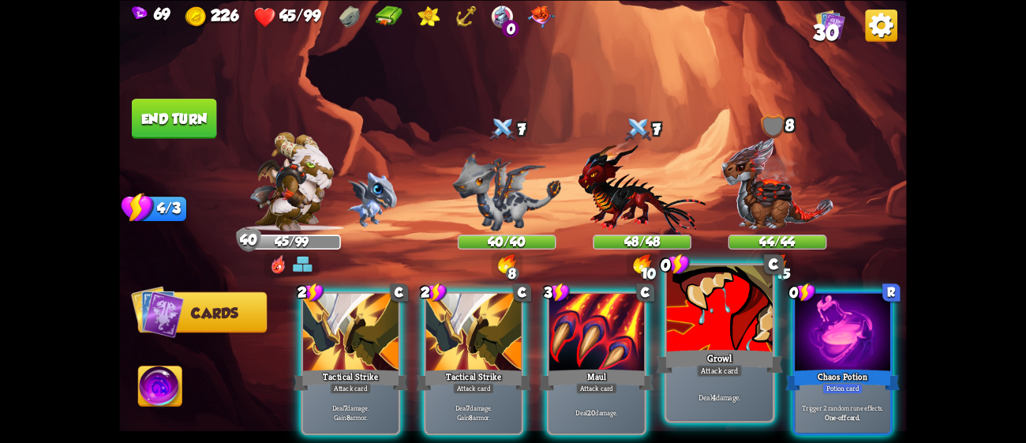
click at [694, 360] on div "Growl" at bounding box center [719, 360] width 127 height 28
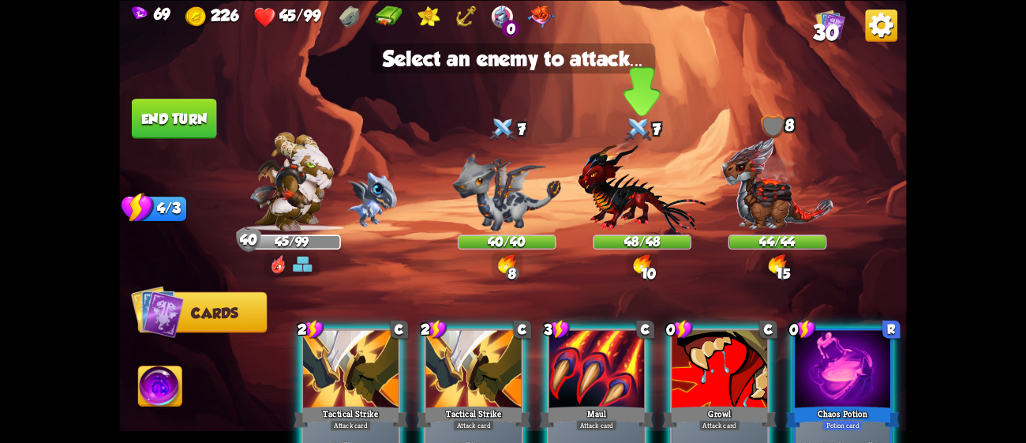
click at [646, 185] on img at bounding box center [642, 187] width 128 height 94
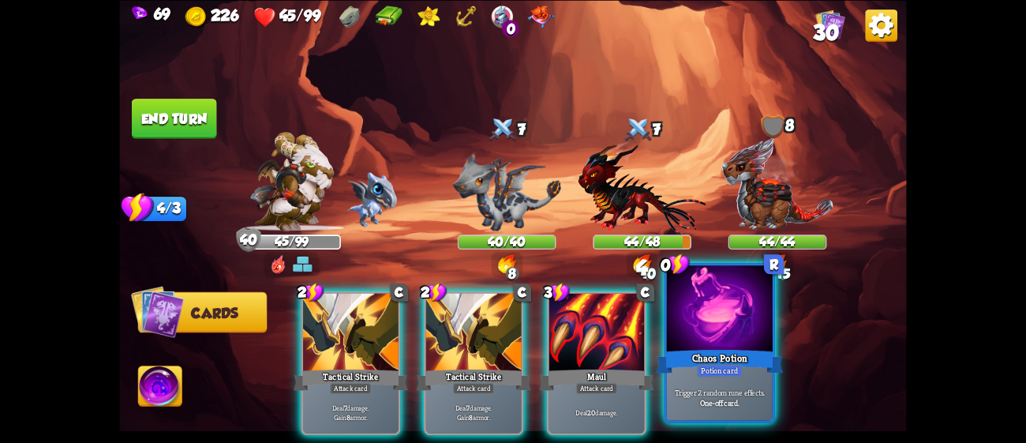
click at [731, 325] on div at bounding box center [720, 309] width 106 height 89
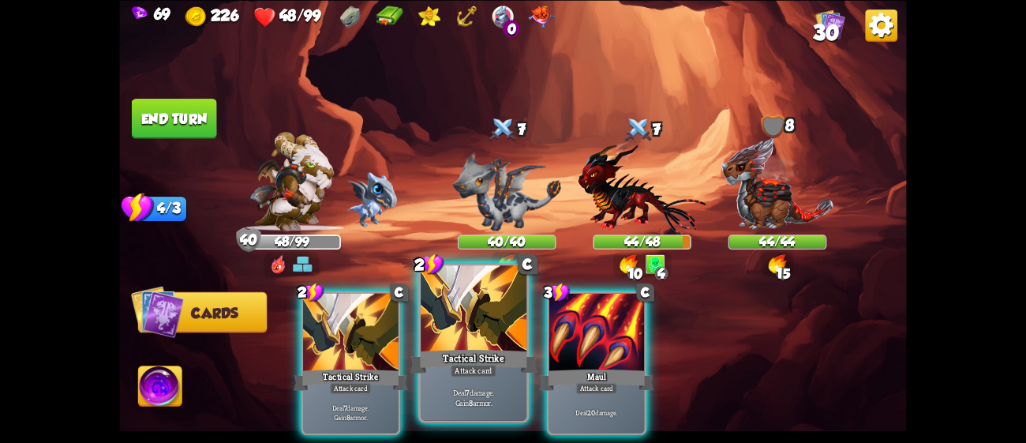
click at [490, 351] on div "Tactical Strike" at bounding box center [473, 360] width 127 height 28
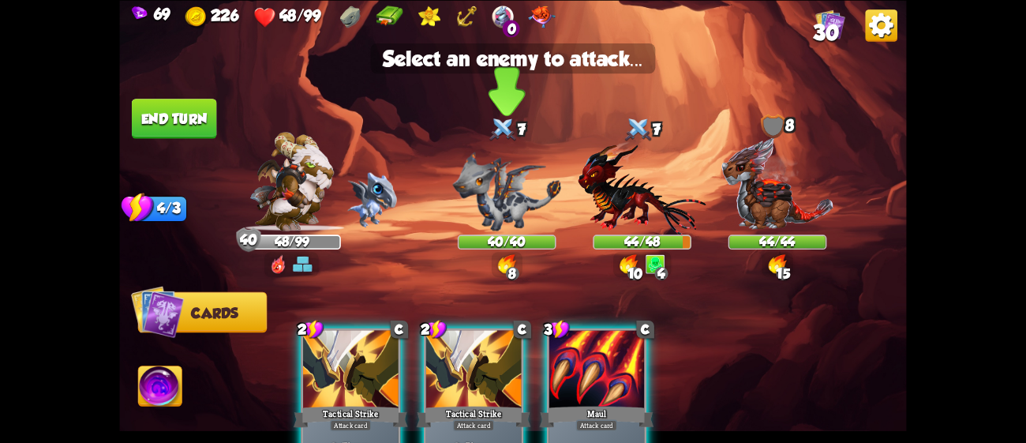
click at [507, 193] on img at bounding box center [507, 190] width 108 height 79
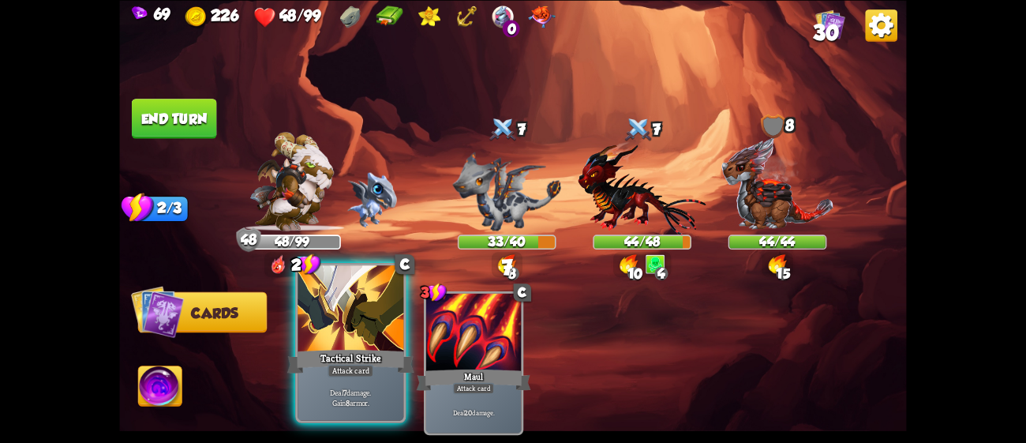
click at [350, 308] on div at bounding box center [350, 309] width 106 height 89
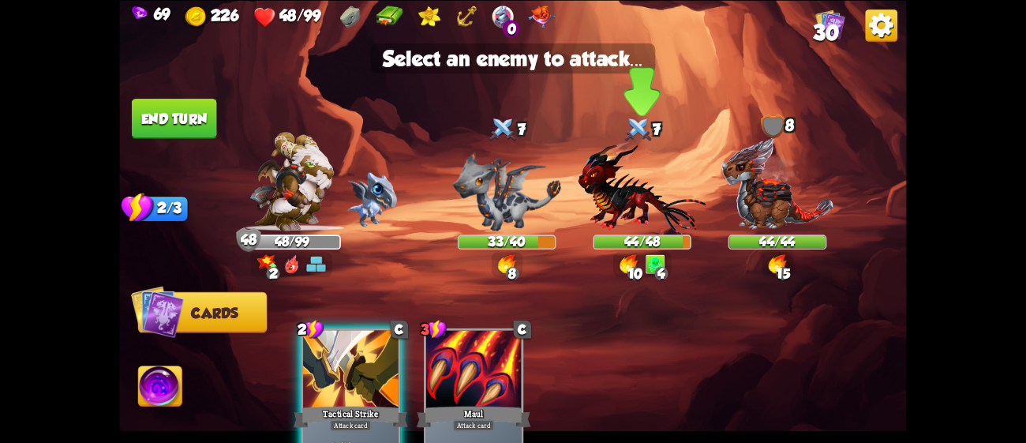
click at [611, 185] on img at bounding box center [642, 187] width 128 height 94
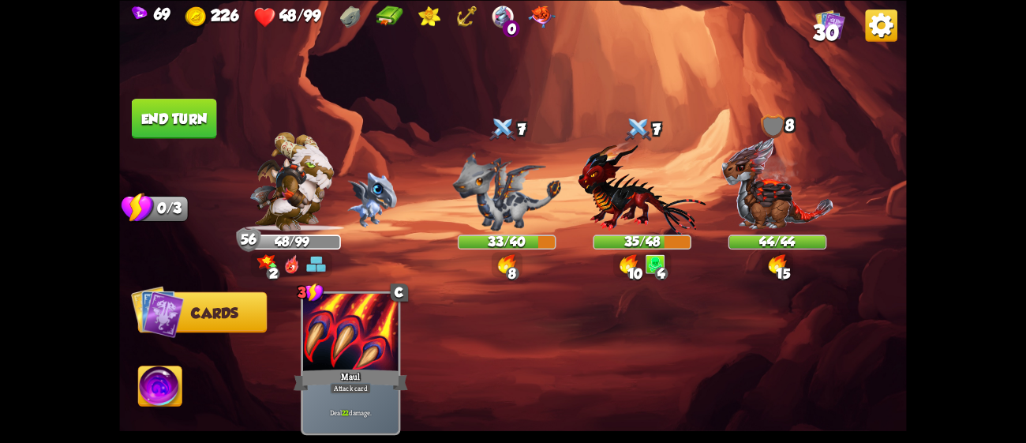
click at [186, 100] on button "End turn" at bounding box center [174, 119] width 85 height 40
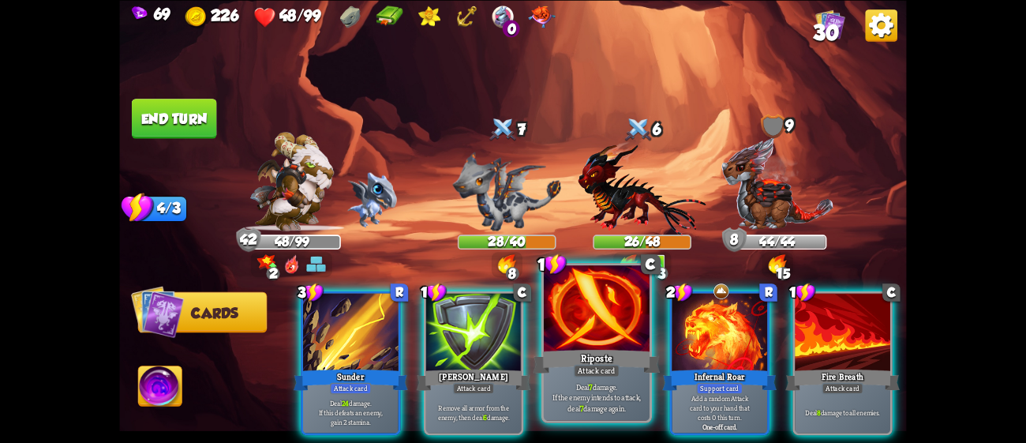
click at [623, 336] on div at bounding box center [597, 309] width 106 height 89
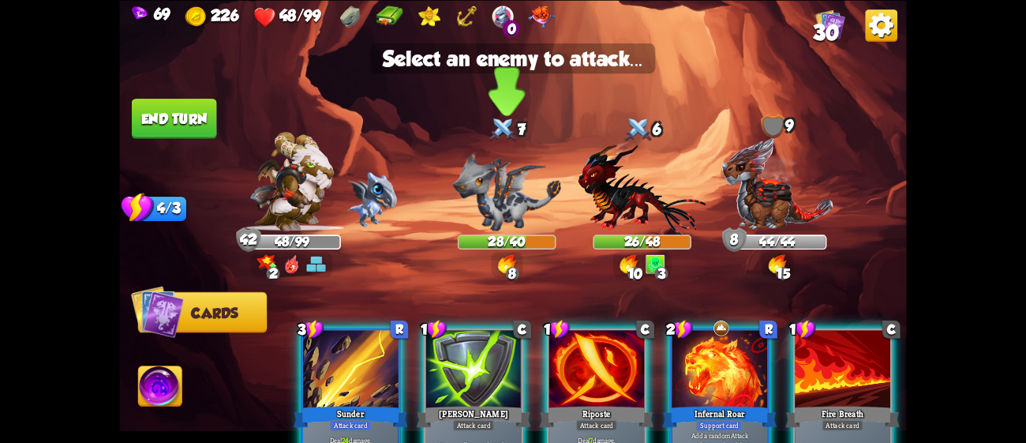
click at [522, 218] on img at bounding box center [507, 190] width 108 height 79
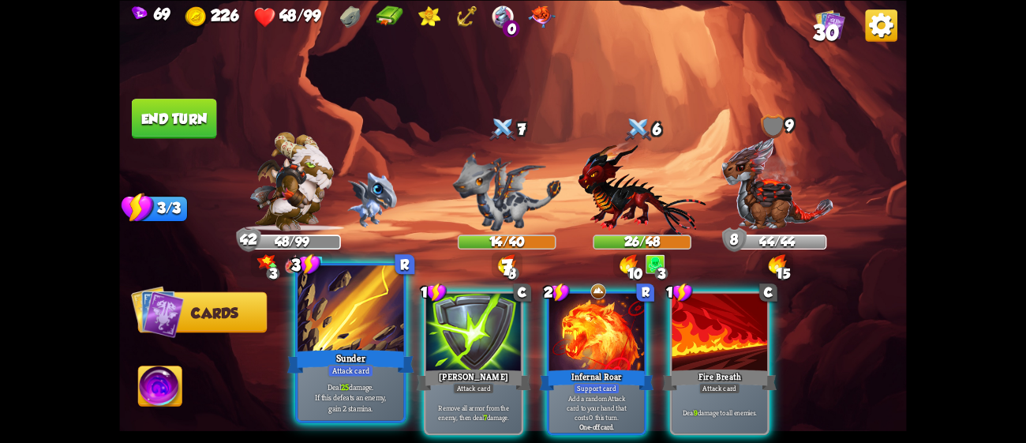
click at [337, 341] on div at bounding box center [350, 309] width 106 height 89
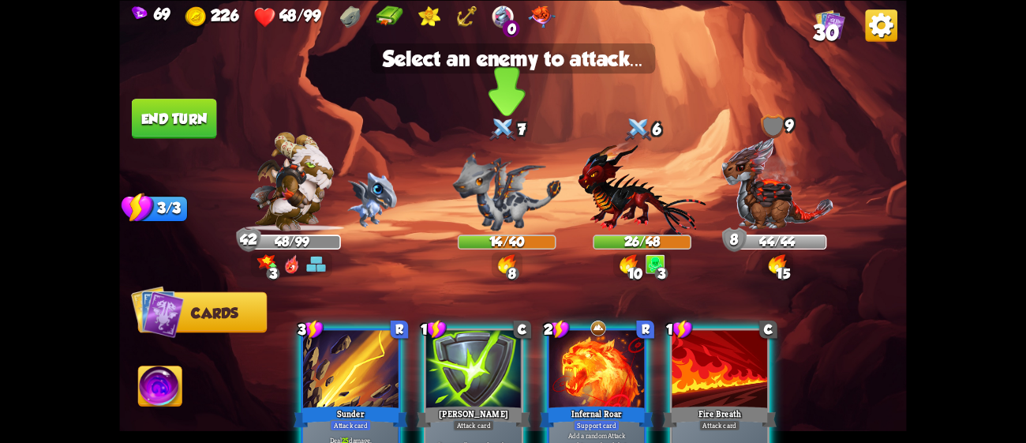
click at [507, 211] on img at bounding box center [507, 190] width 108 height 79
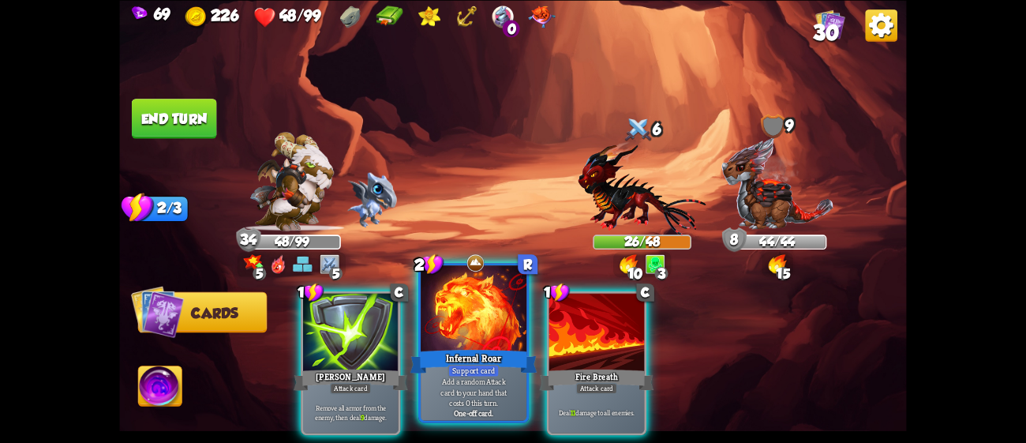
click at [465, 333] on div at bounding box center [474, 309] width 106 height 89
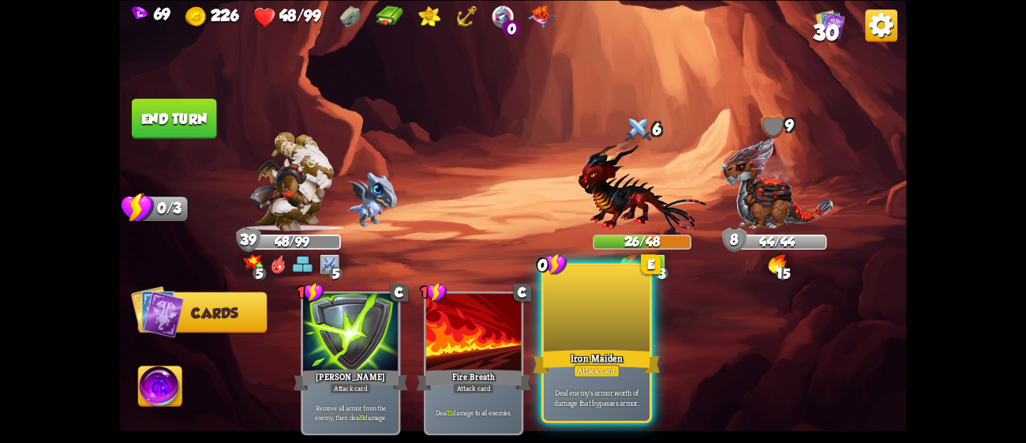
click at [585, 331] on div at bounding box center [597, 309] width 106 height 89
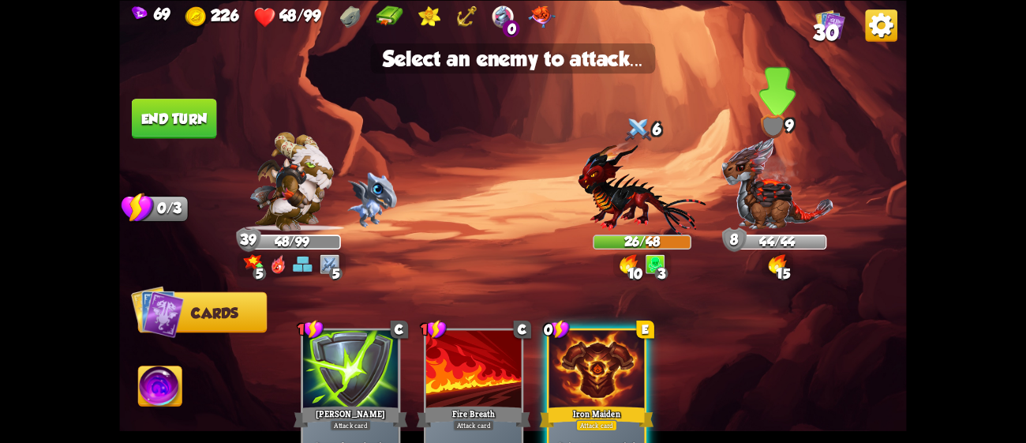
click at [793, 189] on img at bounding box center [776, 183] width 113 height 94
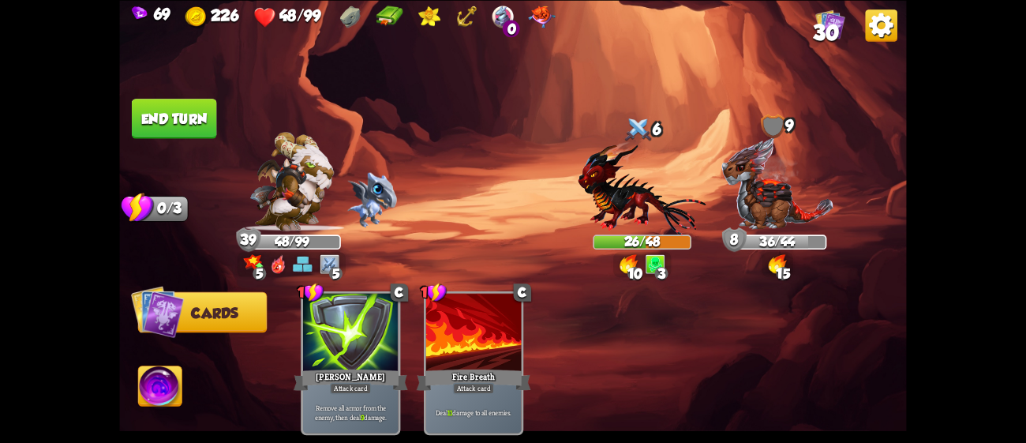
click at [209, 114] on button "End turn" at bounding box center [174, 119] width 85 height 40
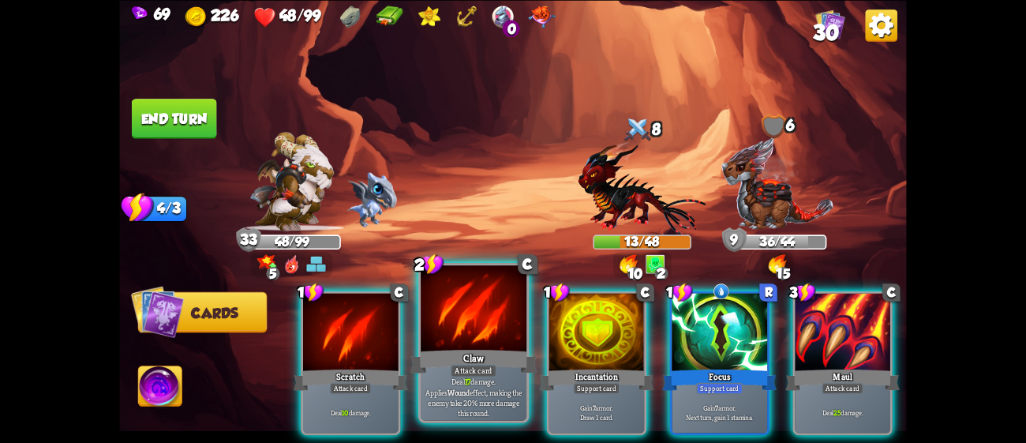
click at [496, 350] on div "Claw" at bounding box center [473, 360] width 127 height 28
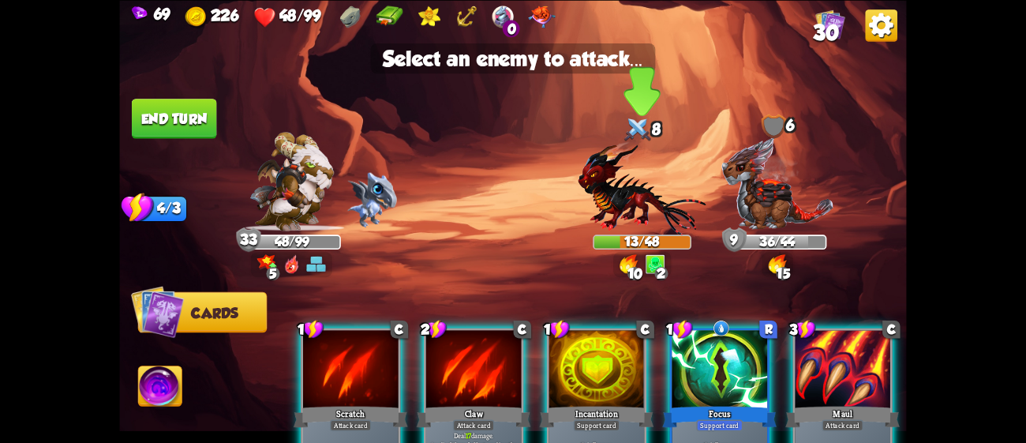
click at [623, 163] on img at bounding box center [642, 187] width 128 height 94
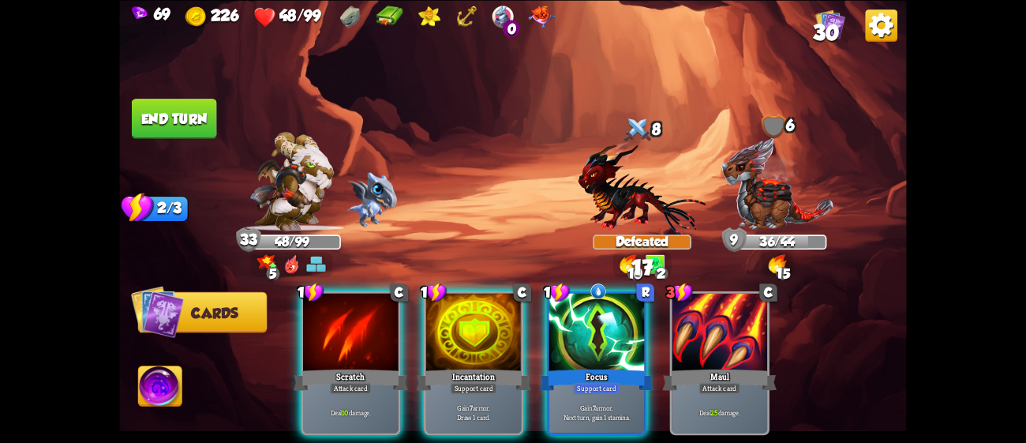
click at [391, 9] on img at bounding box center [389, 17] width 28 height 22
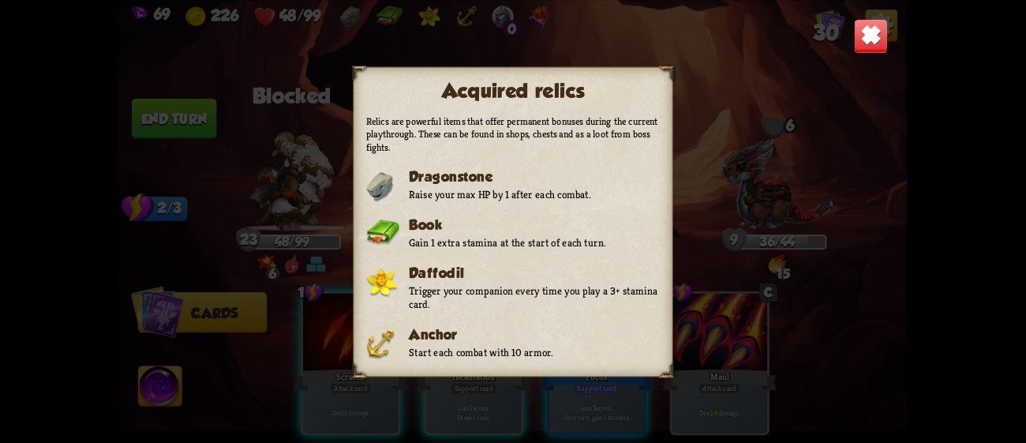
click at [862, 42] on img at bounding box center [871, 35] width 35 height 35
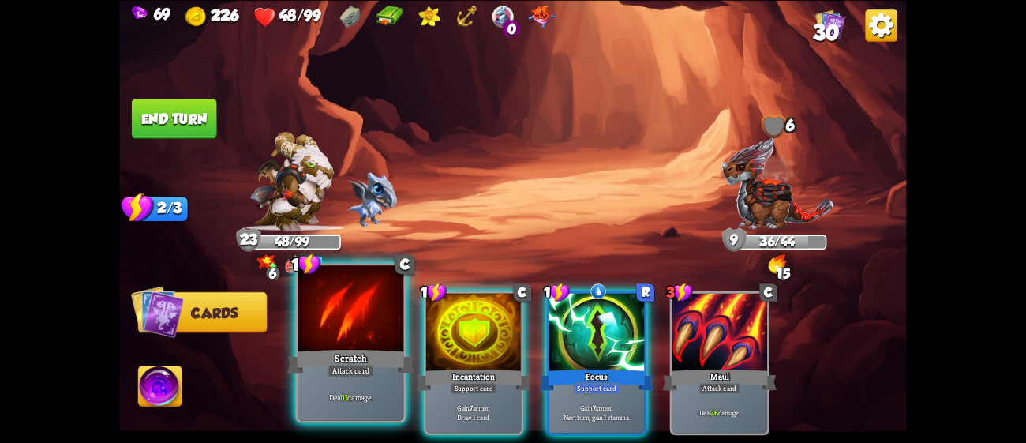
click at [381, 404] on div "Deal 11 damage." at bounding box center [350, 397] width 106 height 46
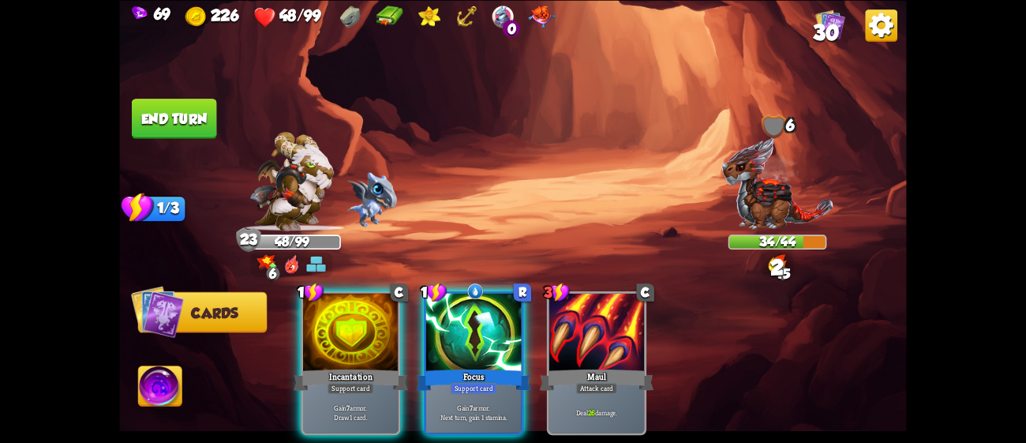
click at [381, 404] on p "Gain 7 armor. Draw 1 card." at bounding box center [350, 411] width 91 height 19
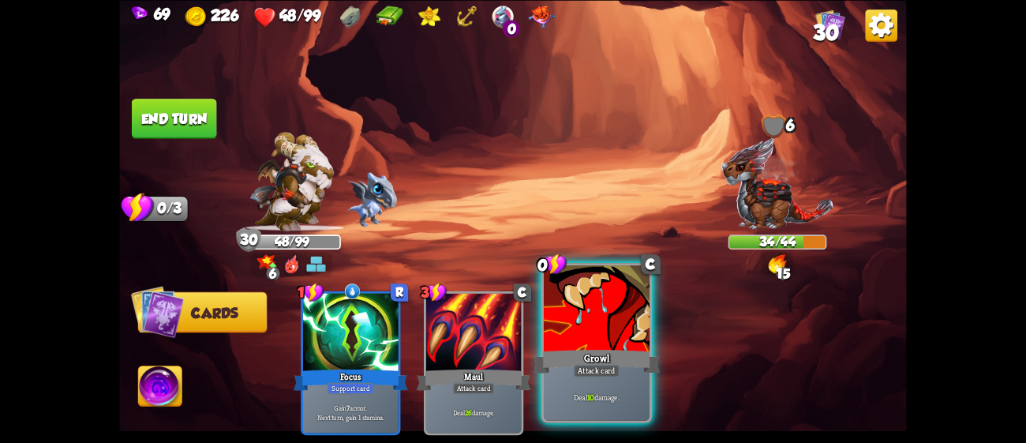
click at [555, 327] on div at bounding box center [597, 309] width 106 height 89
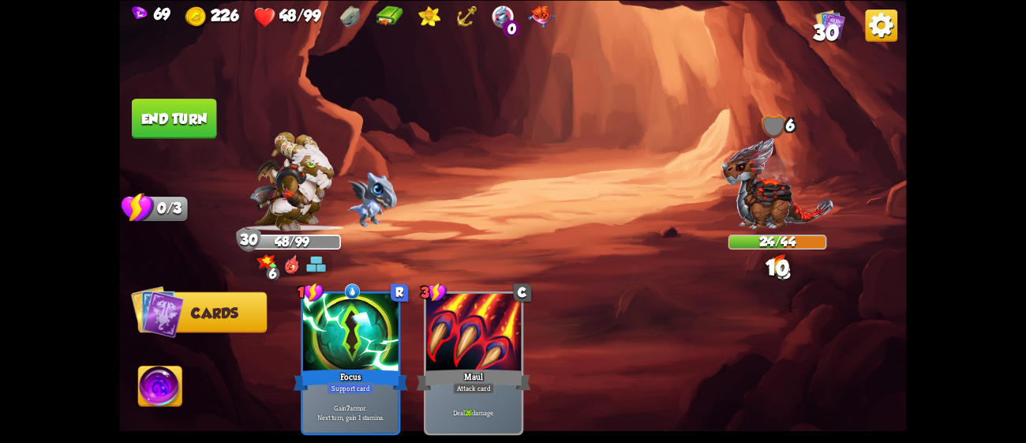
click at [208, 110] on button "End turn" at bounding box center [174, 119] width 85 height 40
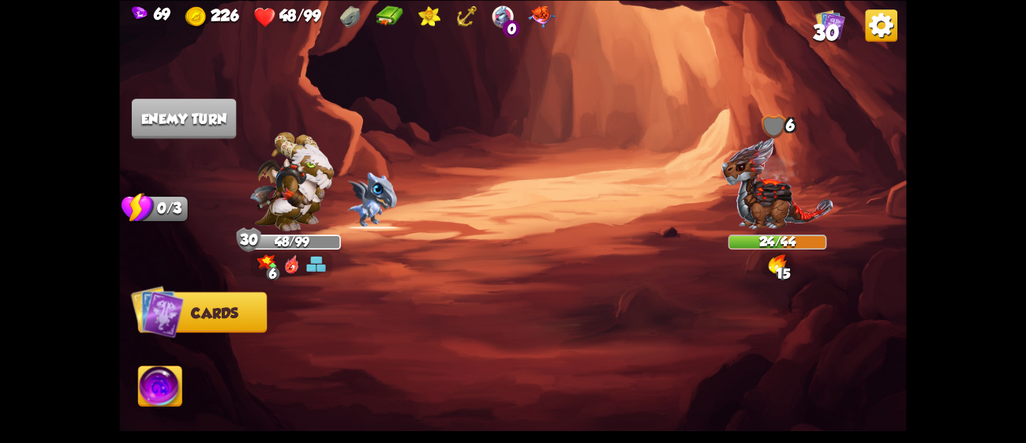
click at [780, 176] on img at bounding box center [776, 183] width 113 height 94
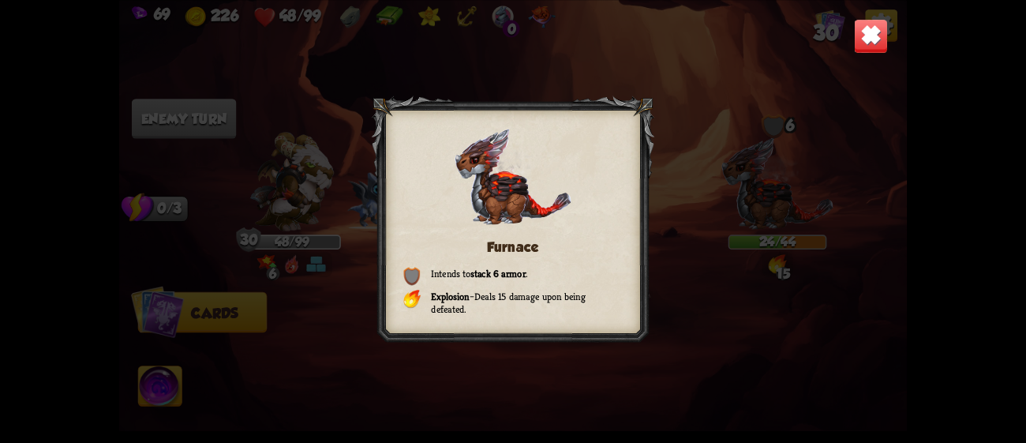
click at [780, 176] on div "Furnace Intends to stack 6 armor . Explosion – Deals 15 damage upon being defea…" at bounding box center [512, 221] width 787 height 443
click at [875, 15] on div "Furnace Intends to stack 6 armor . Explosion – Deals 15 damage upon being defea…" at bounding box center [512, 221] width 787 height 443
click at [868, 32] on img at bounding box center [871, 35] width 35 height 35
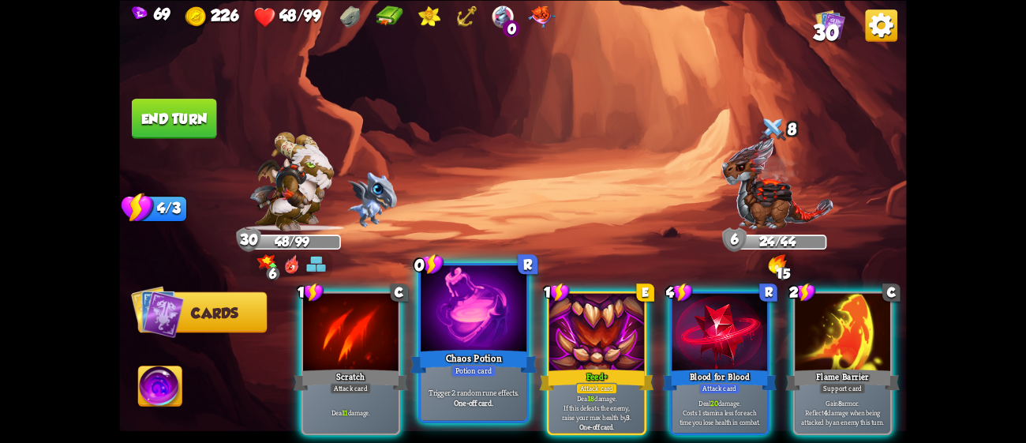
click at [448, 372] on div "Chaos Potion" at bounding box center [473, 360] width 127 height 28
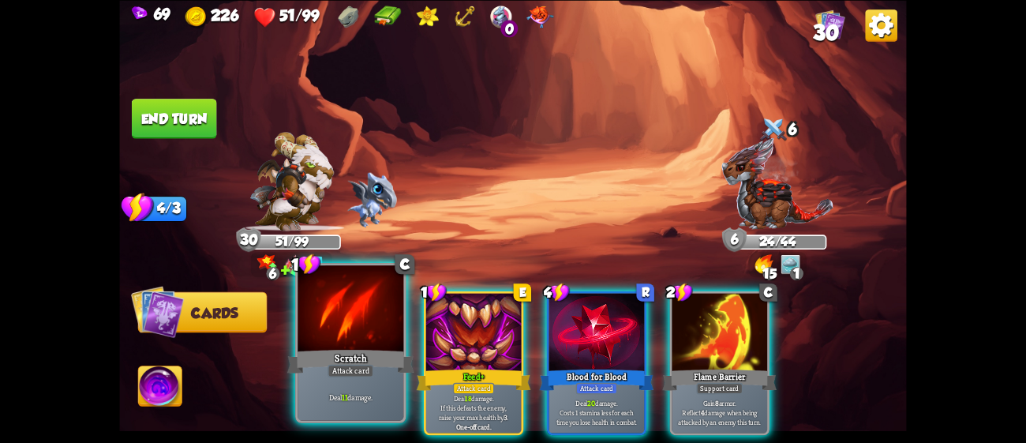
click at [361, 350] on div "Scratch" at bounding box center [350, 360] width 127 height 28
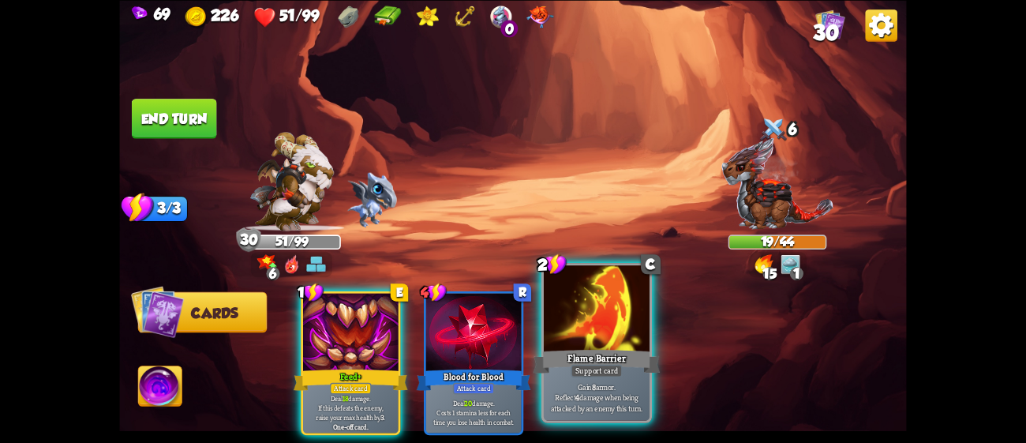
click at [586, 382] on p "Gain 8 armor. Reflect 4 damage when being attacked by an enemy this turn." at bounding box center [596, 397] width 100 height 32
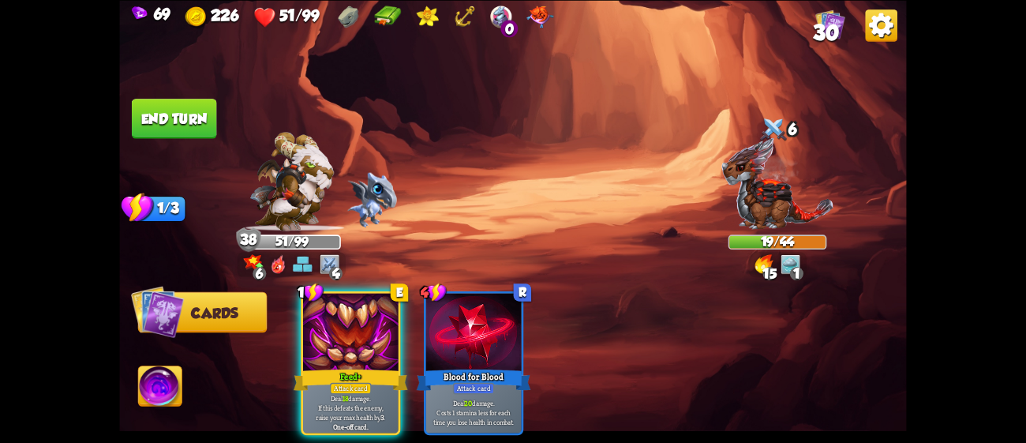
click at [153, 391] on img at bounding box center [159, 388] width 43 height 44
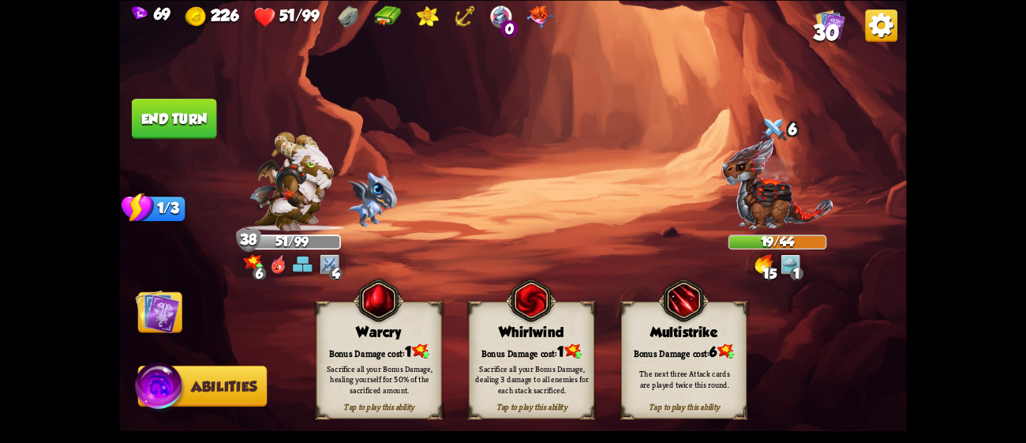
click at [511, 351] on div "Bonus Damage cost: 1" at bounding box center [531, 351] width 124 height 18
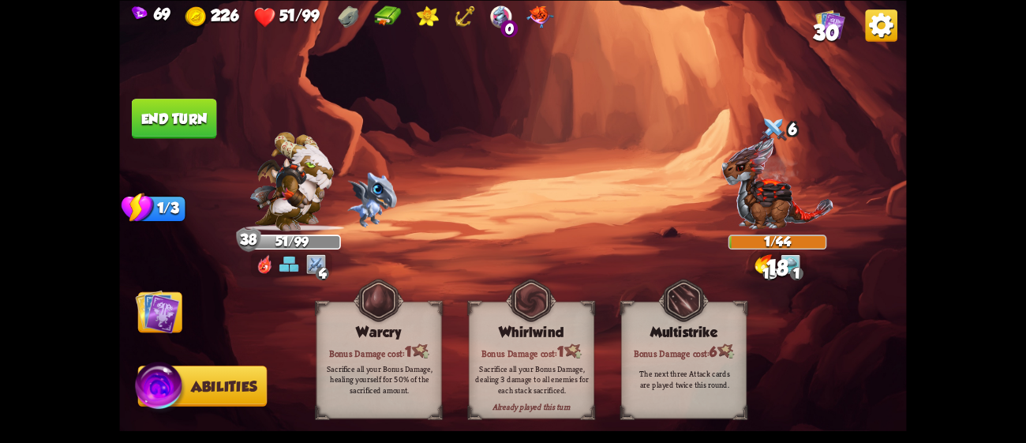
click at [170, 312] on img at bounding box center [158, 311] width 44 height 44
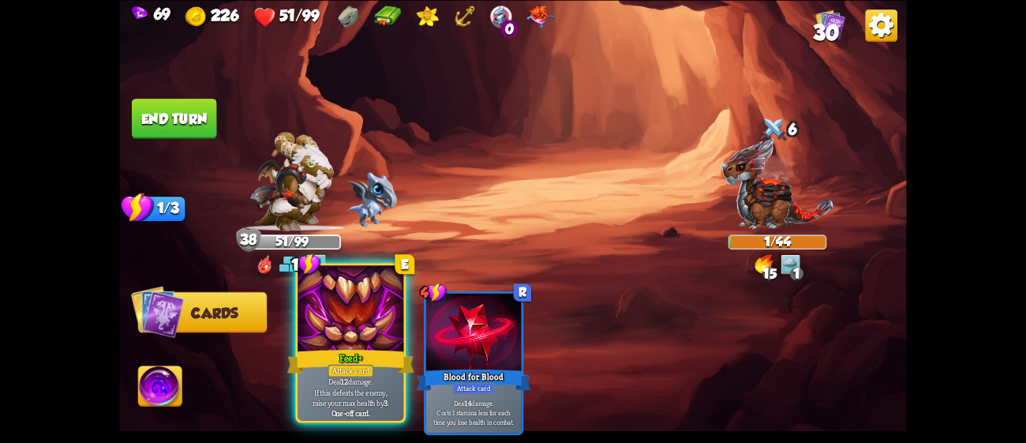
click at [315, 319] on div at bounding box center [350, 309] width 106 height 89
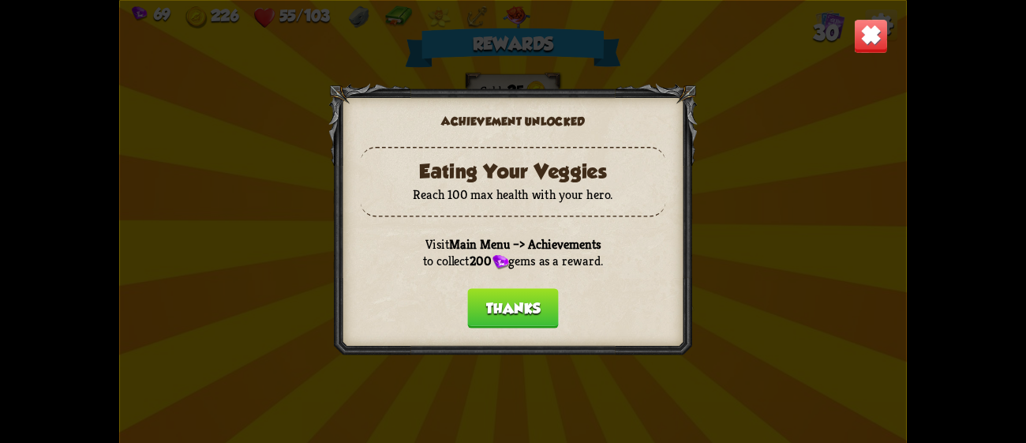
click at [518, 300] on button "Thanks" at bounding box center [512, 308] width 91 height 40
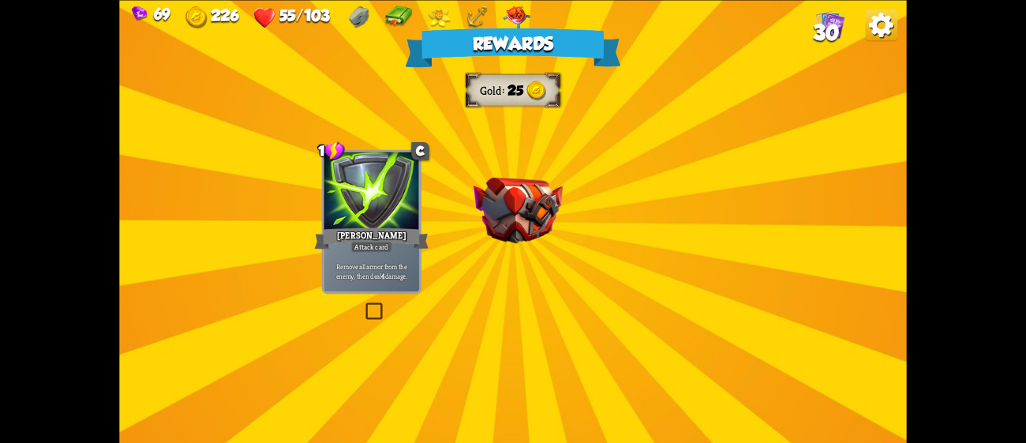
click at [518, 300] on div "Rewards Gold 25 Select a card 1 C [PERSON_NAME] Attack card Remove all armor fr…" at bounding box center [512, 221] width 787 height 443
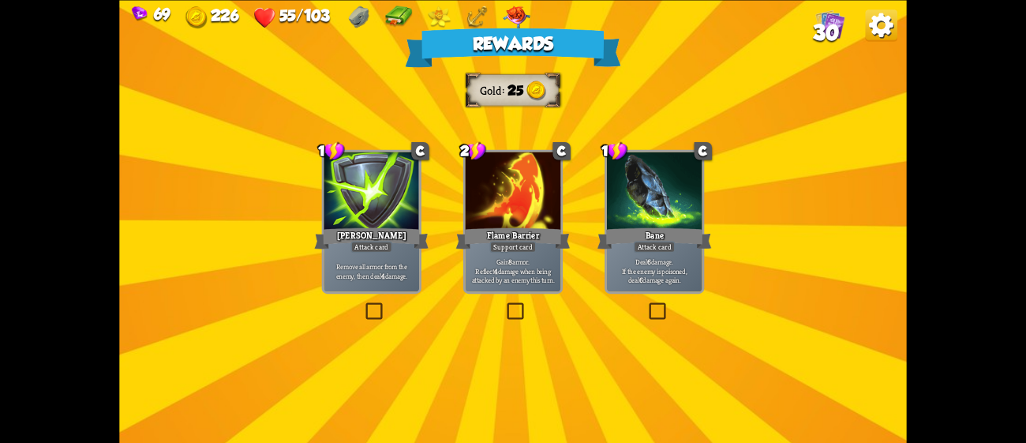
click at [695, 286] on div "Deal 6 damage. If the enemy is poisoned, deal 6 damage again." at bounding box center [654, 270] width 95 height 42
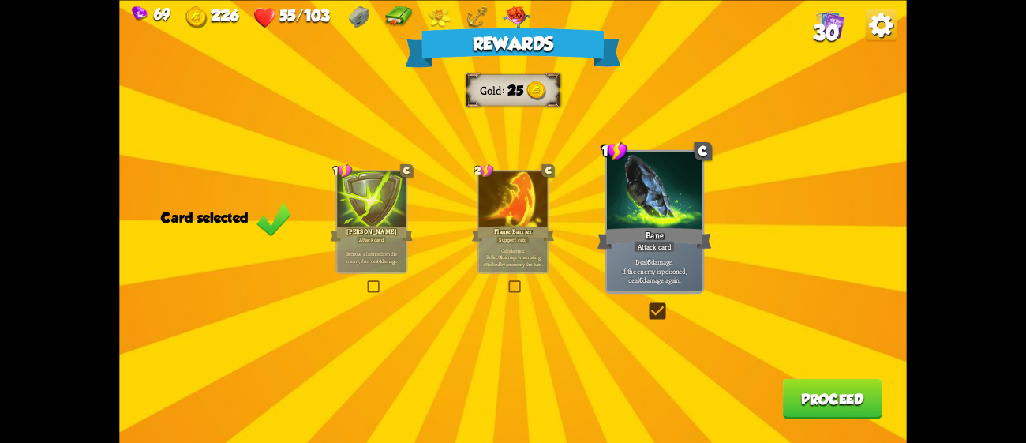
click at [813, 404] on button "Proceed" at bounding box center [832, 398] width 99 height 40
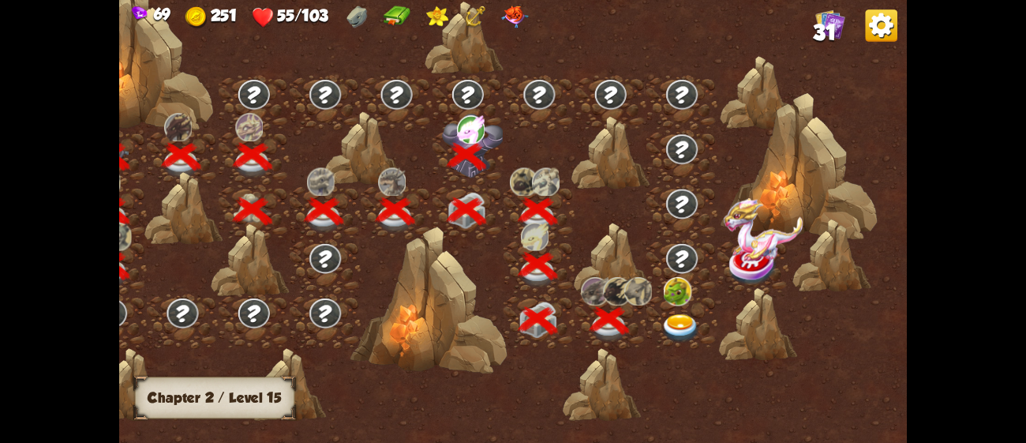
click at [666, 311] on div at bounding box center [681, 321] width 71 height 54
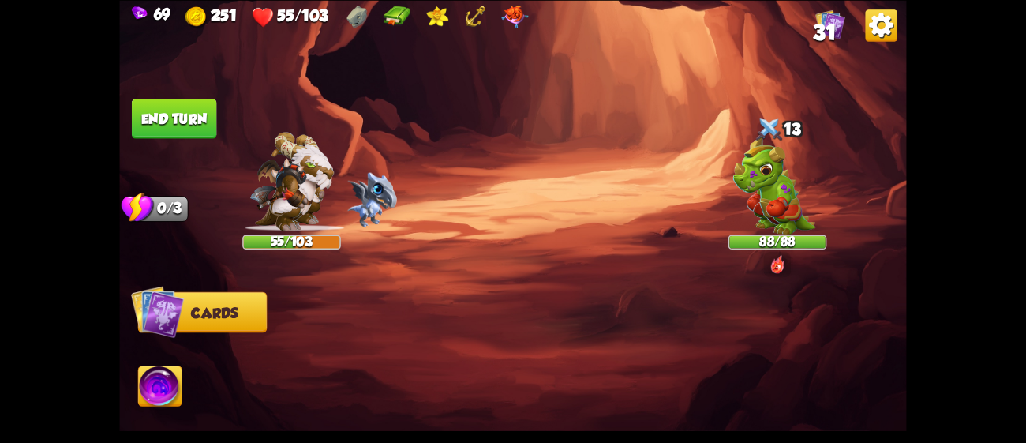
click at [805, 185] on img at bounding box center [773, 184] width 83 height 99
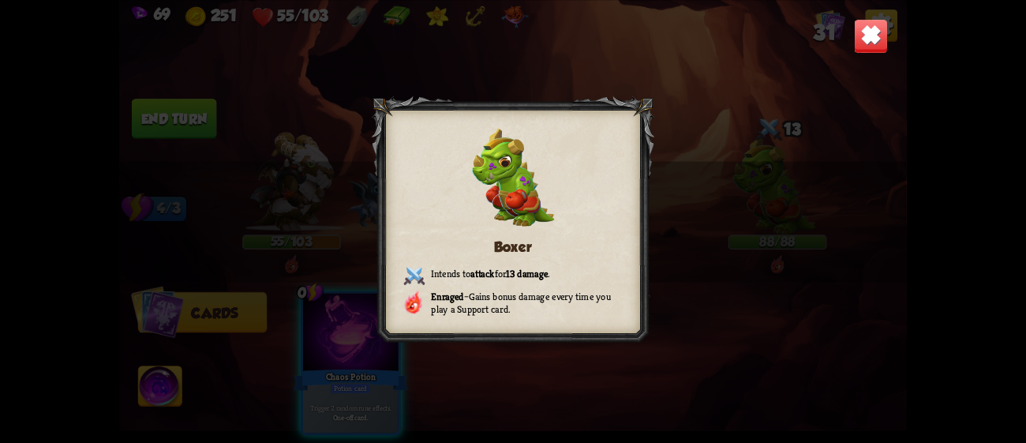
click at [879, 34] on img at bounding box center [871, 35] width 35 height 35
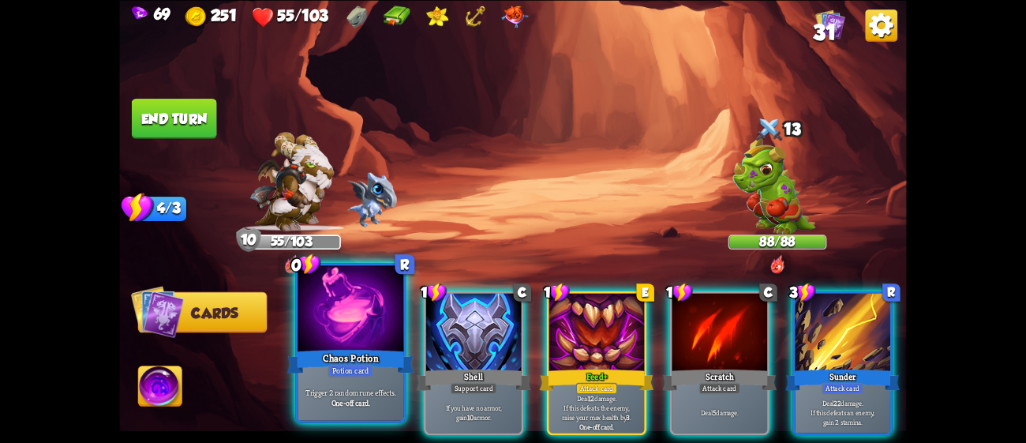
click at [361, 367] on div "Potion card" at bounding box center [350, 370] width 46 height 13
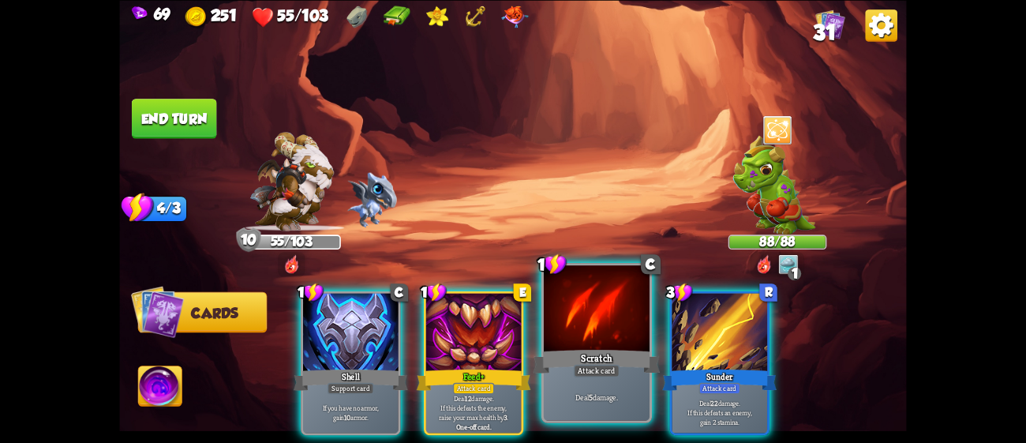
click at [613, 339] on div at bounding box center [597, 309] width 106 height 89
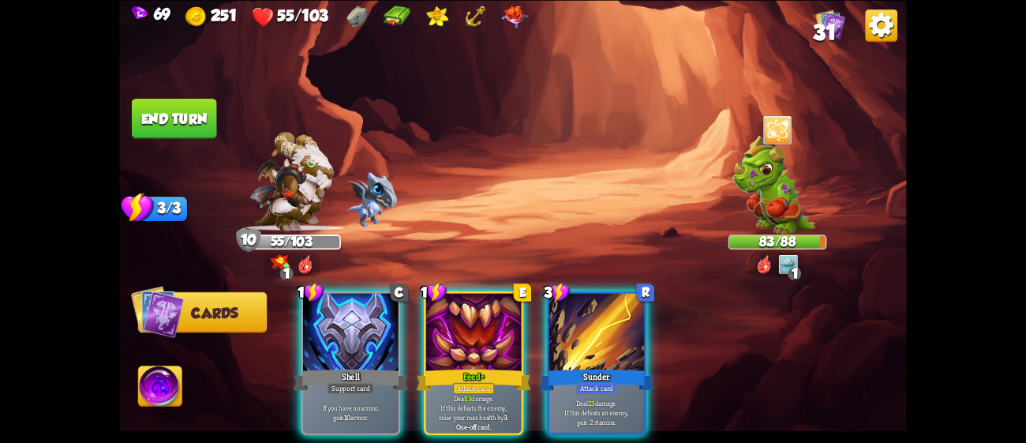
click at [613, 339] on div at bounding box center [596, 333] width 95 height 80
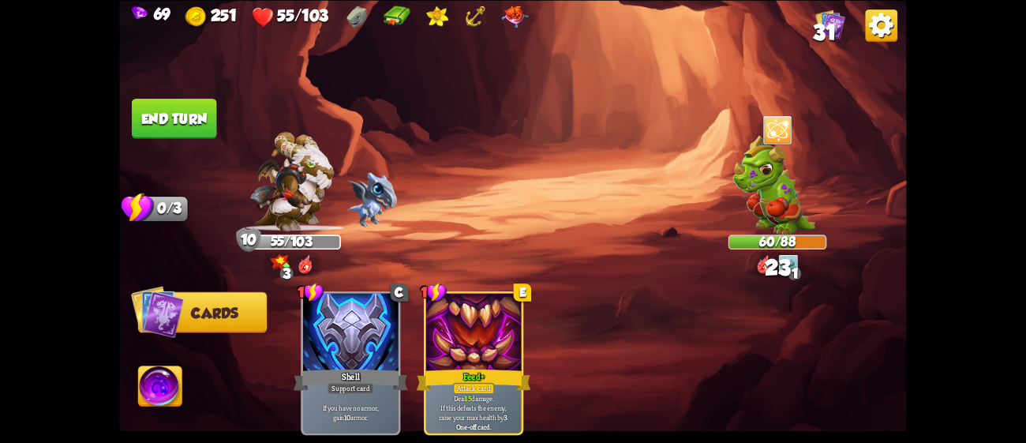
click at [184, 105] on button "End turn" at bounding box center [174, 119] width 85 height 40
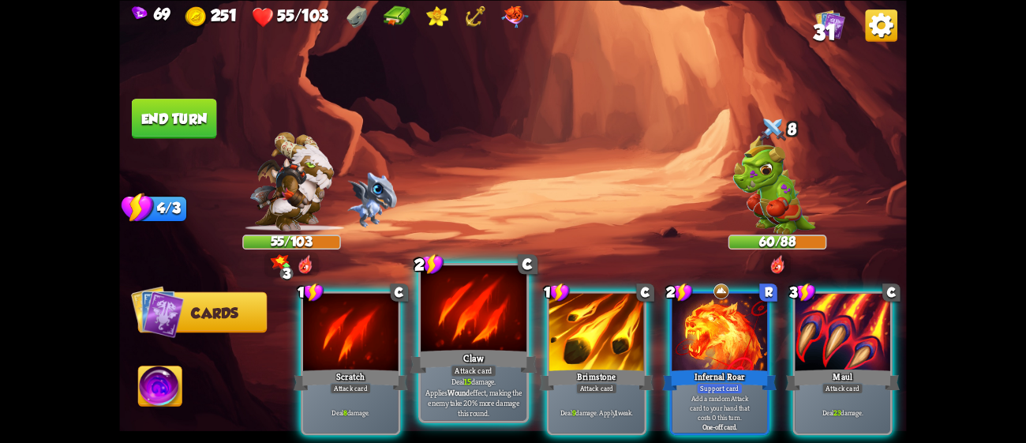
click at [458, 338] on div at bounding box center [474, 309] width 106 height 89
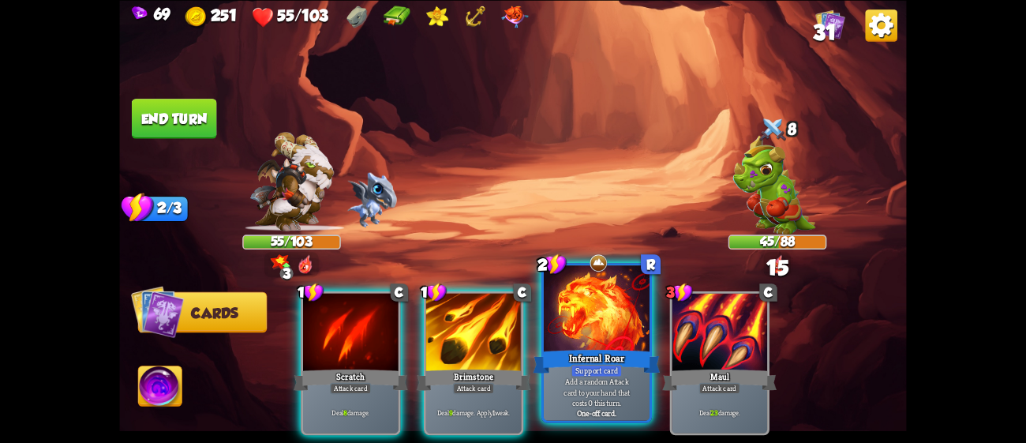
click at [593, 342] on div at bounding box center [597, 309] width 106 height 89
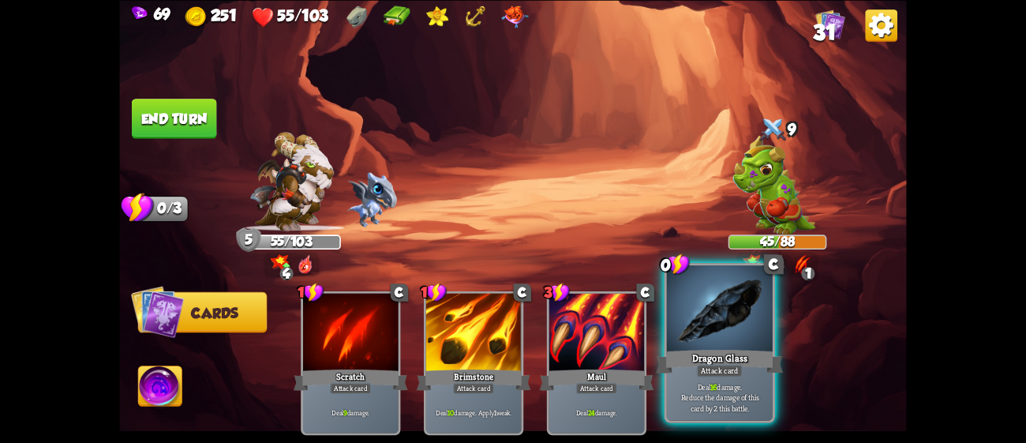
click at [741, 340] on div at bounding box center [720, 309] width 106 height 89
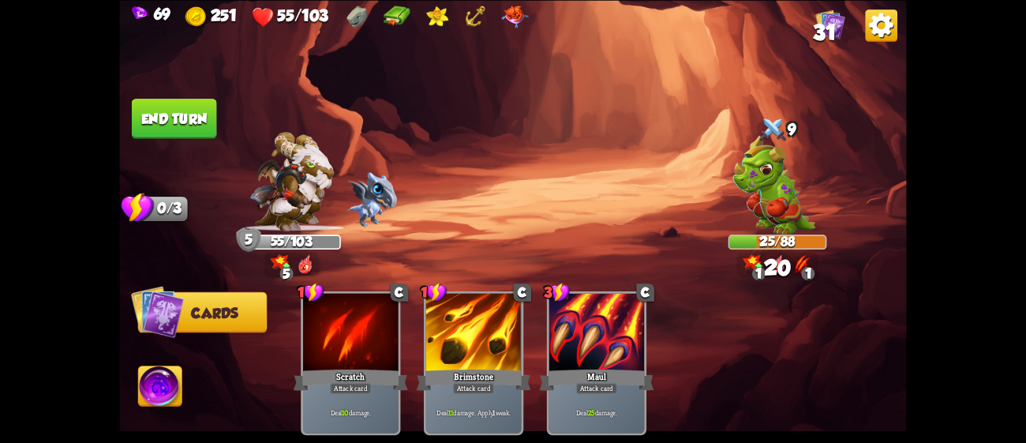
click at [162, 364] on img at bounding box center [512, 221] width 787 height 443
click at [151, 380] on img at bounding box center [159, 388] width 43 height 44
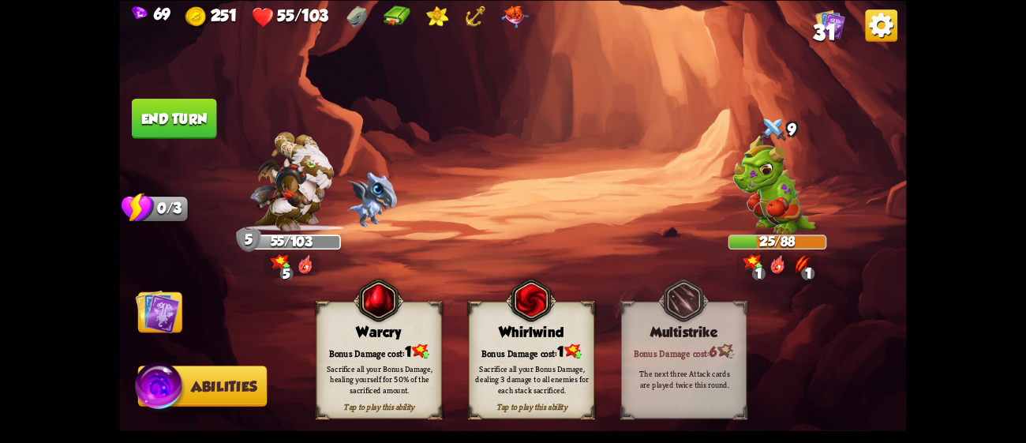
click at [507, 354] on div "Sacrifice all your Bonus Damage, dealing 3 damage to all enemies for each stack…" at bounding box center [531, 378] width 125 height 49
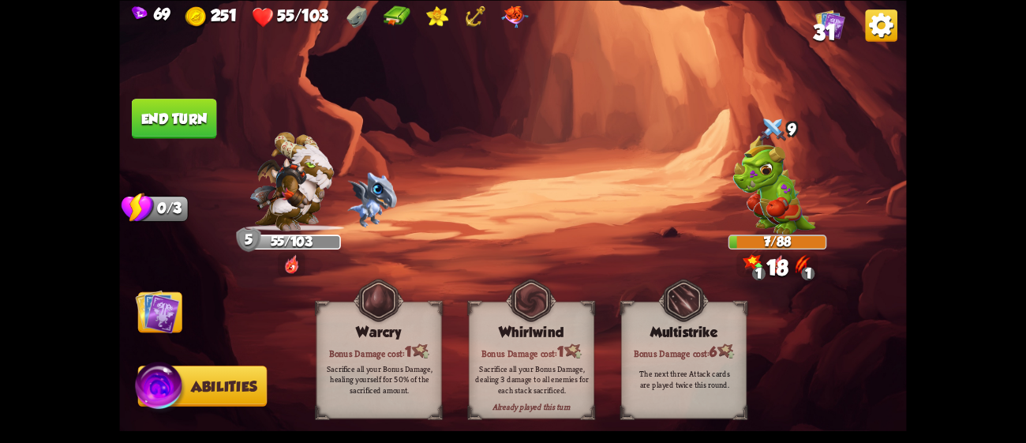
click at [168, 106] on button "End turn" at bounding box center [174, 119] width 85 height 40
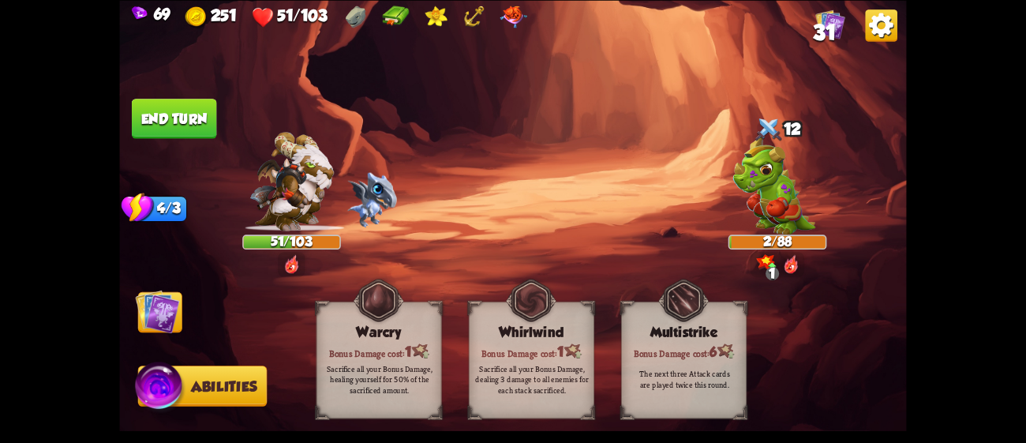
click at [150, 314] on img at bounding box center [158, 311] width 44 height 44
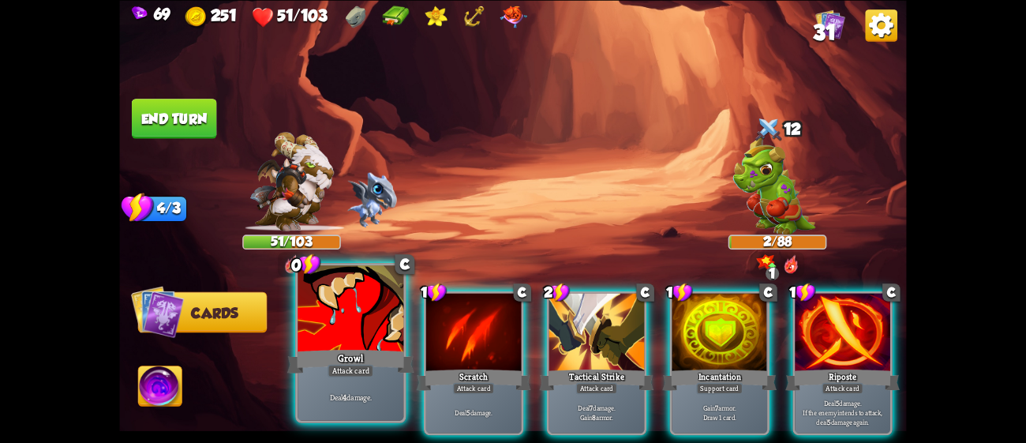
click at [326, 324] on div at bounding box center [350, 309] width 106 height 89
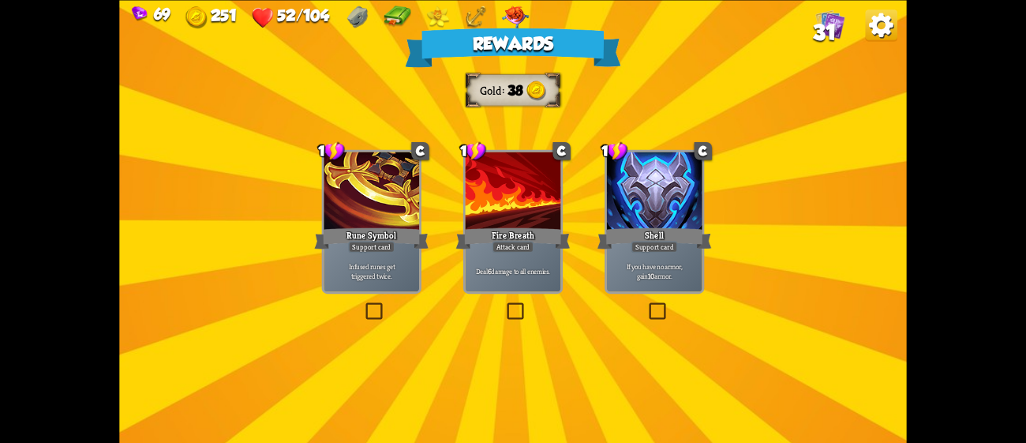
click at [542, 254] on div "Deal 6 damage to all enemies." at bounding box center [513, 270] width 95 height 42
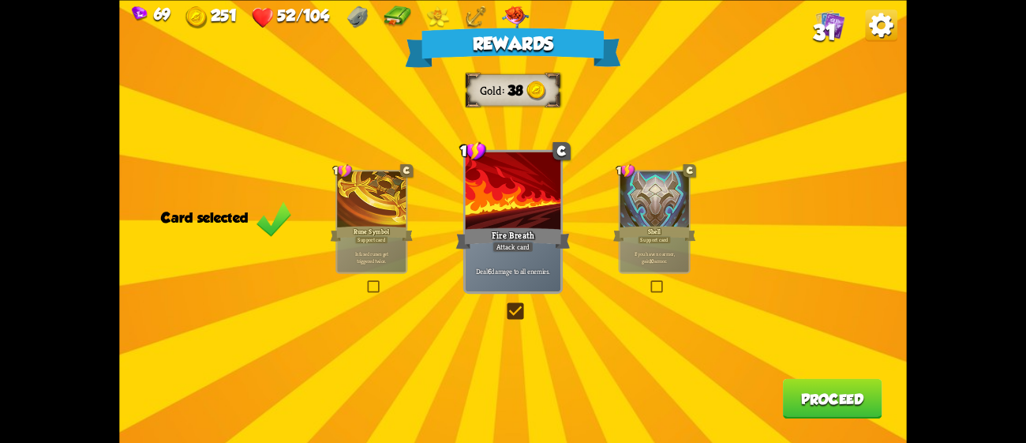
click at [817, 390] on button "Proceed" at bounding box center [832, 398] width 99 height 40
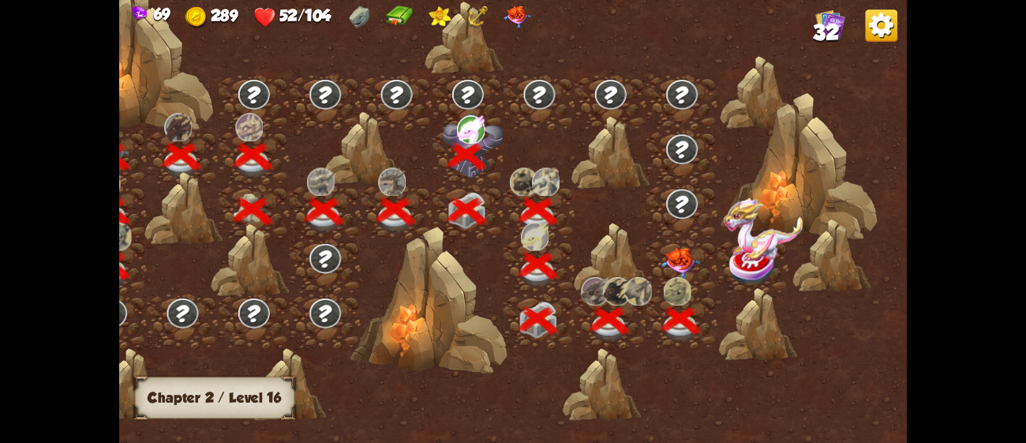
click at [683, 253] on img at bounding box center [680, 263] width 39 height 31
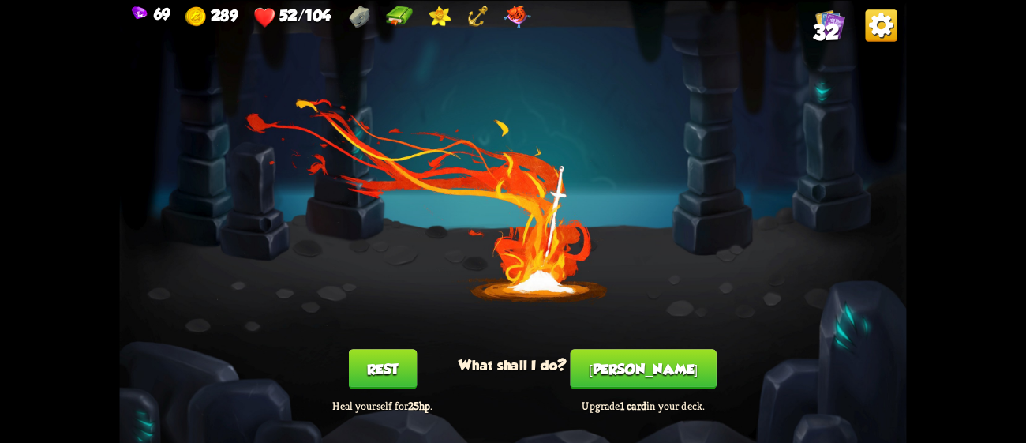
click at [395, 369] on button "Rest" at bounding box center [383, 369] width 68 height 40
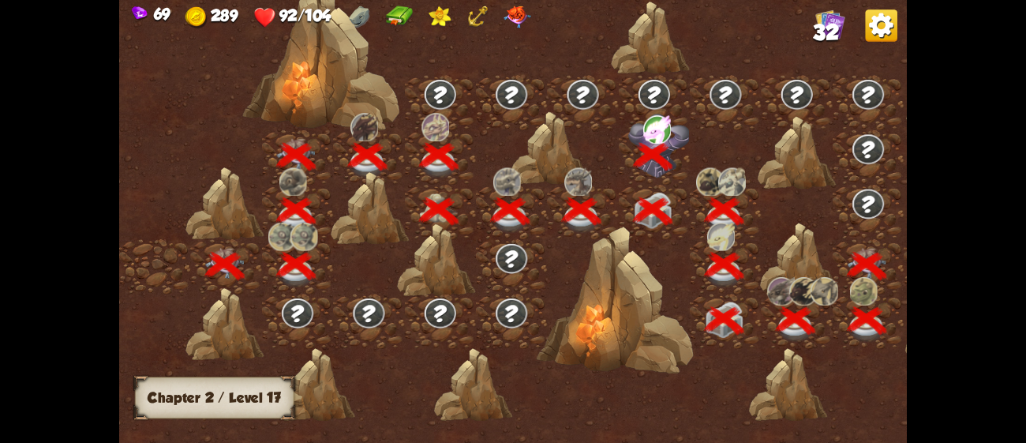
click at [905, 306] on div at bounding box center [944, 324] width 79 height 74
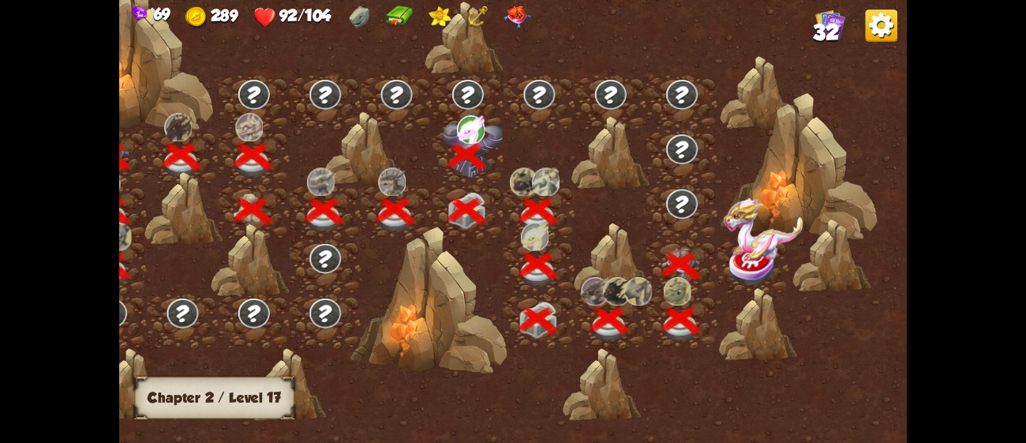
click at [743, 254] on img at bounding box center [763, 229] width 79 height 63
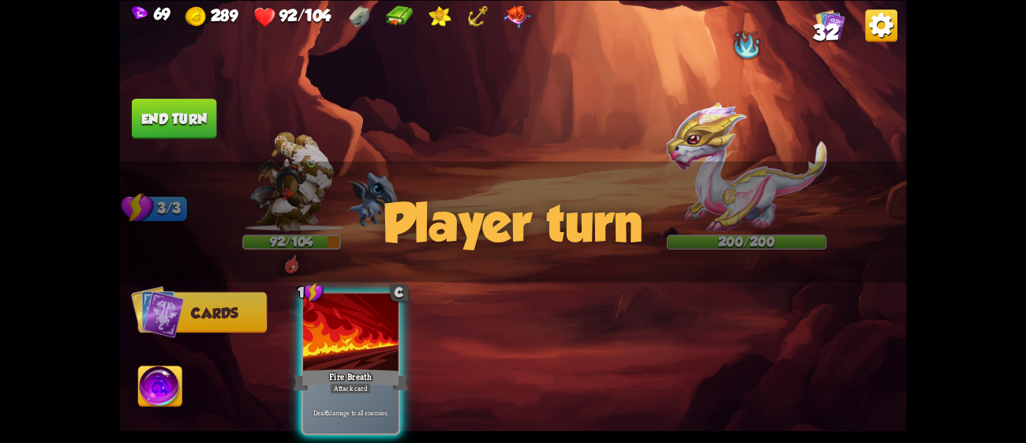
click at [734, 155] on img at bounding box center [747, 166] width 160 height 129
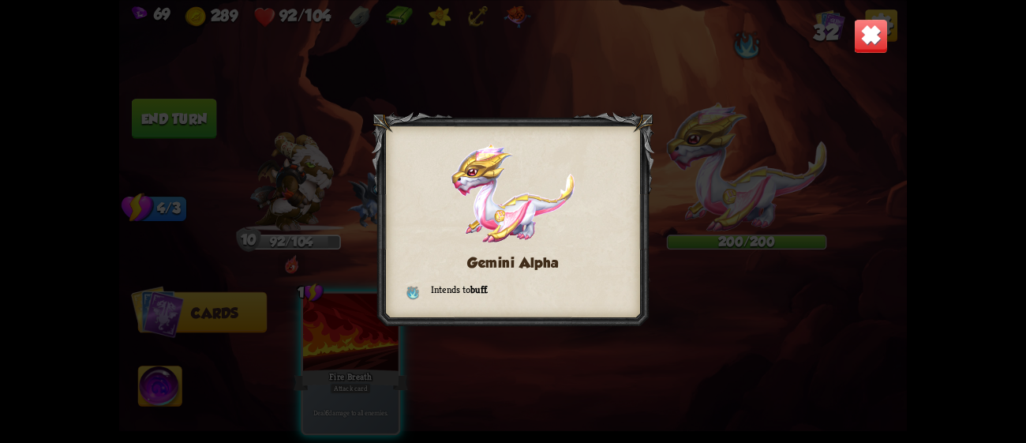
click at [734, 155] on div "Gemini Alpha Intends to buff ." at bounding box center [512, 221] width 787 height 443
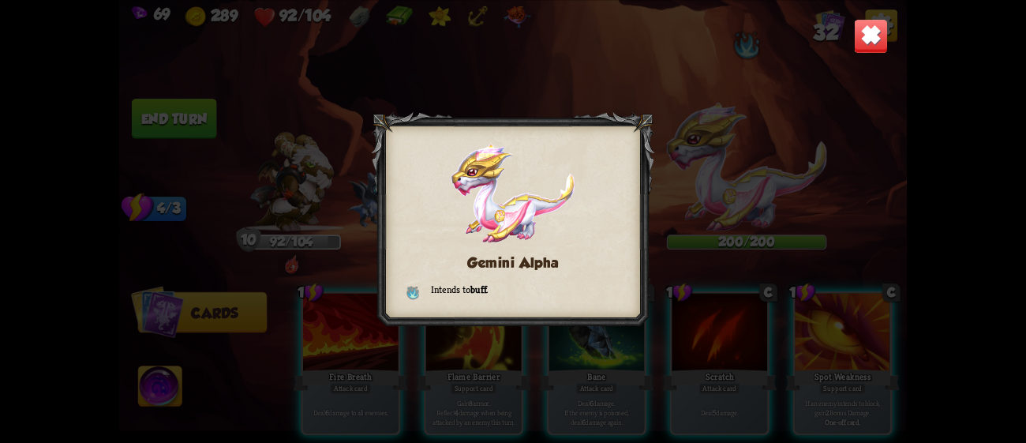
click at [857, 44] on img at bounding box center [871, 35] width 35 height 35
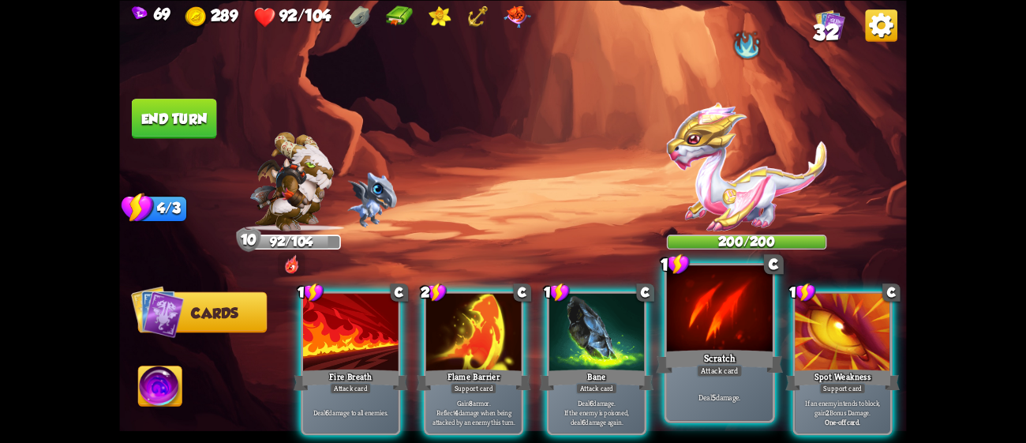
click at [731, 335] on div at bounding box center [720, 309] width 106 height 89
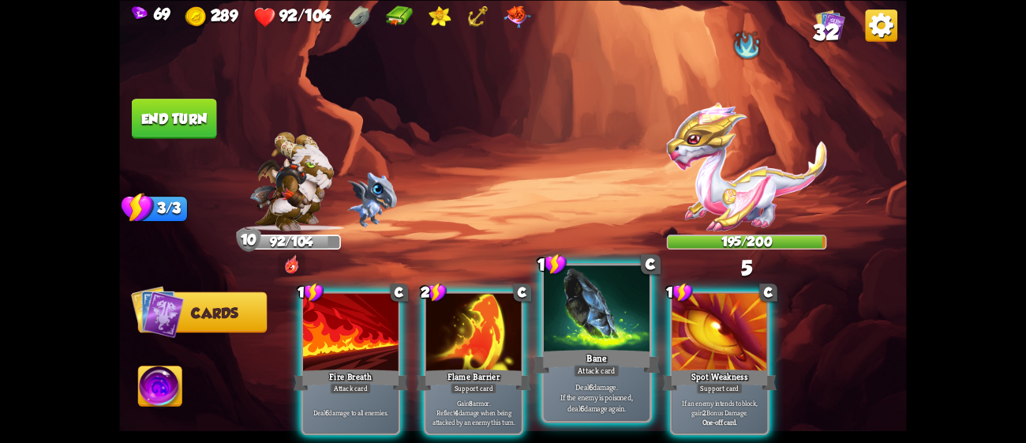
click at [612, 338] on div at bounding box center [597, 309] width 106 height 89
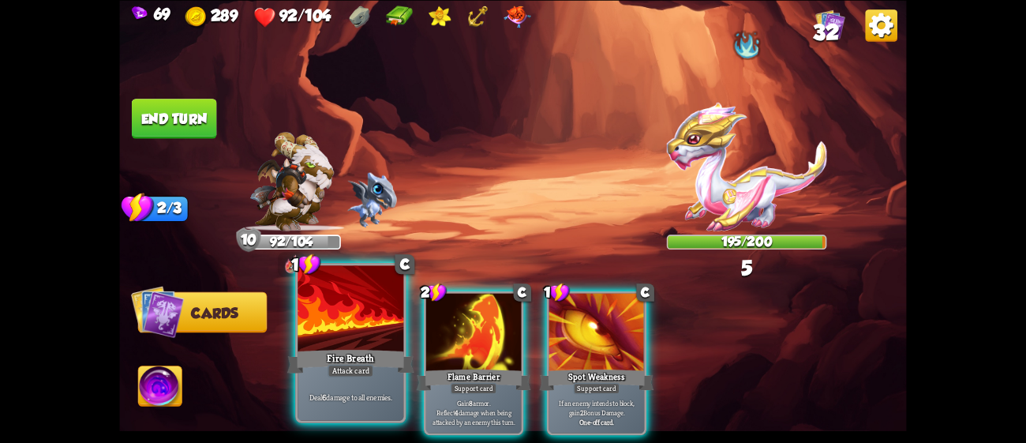
click at [327, 348] on div "Fire Breath" at bounding box center [350, 360] width 127 height 28
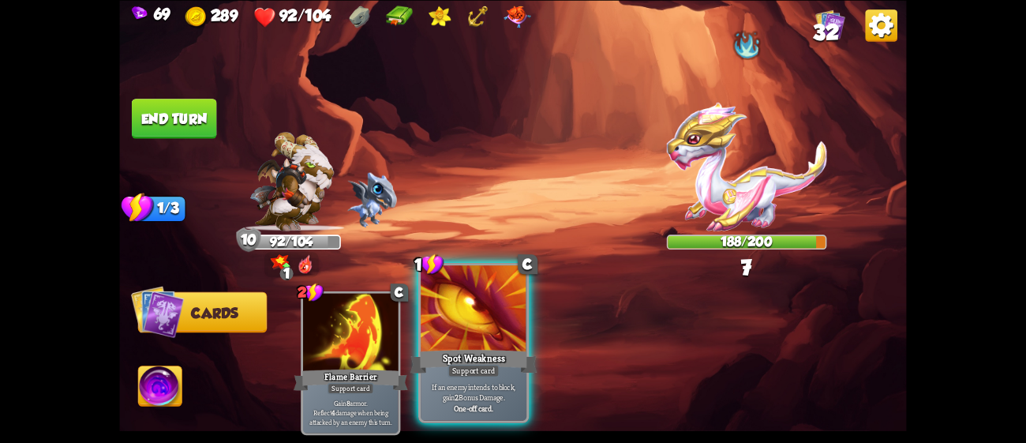
click at [451, 357] on div "Spot Weakness" at bounding box center [473, 360] width 127 height 28
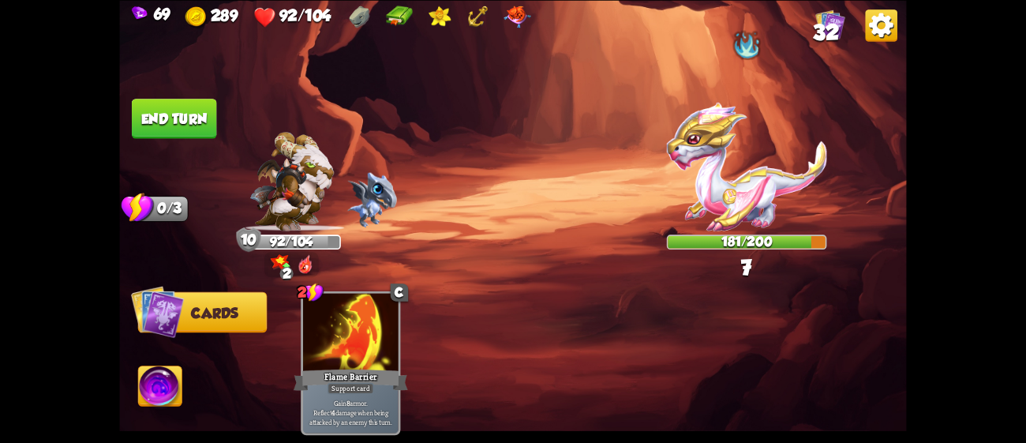
click at [198, 107] on button "End turn" at bounding box center [174, 119] width 85 height 40
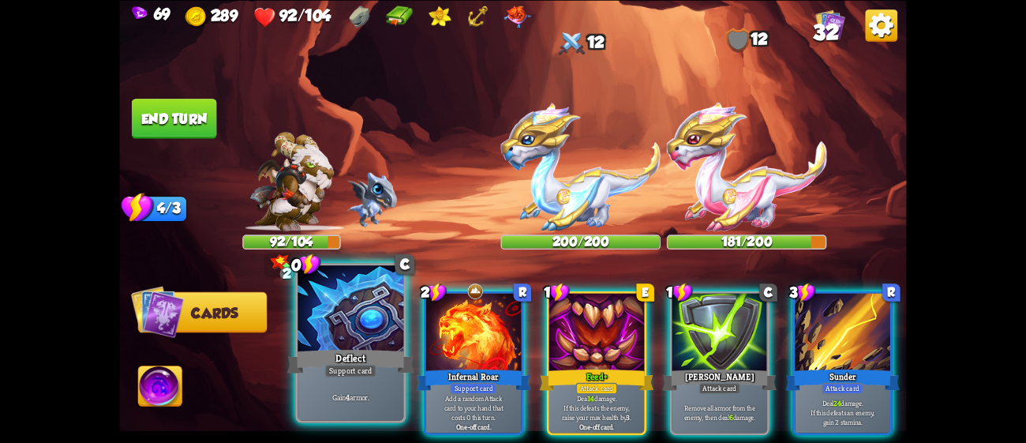
click at [320, 325] on div at bounding box center [350, 309] width 106 height 89
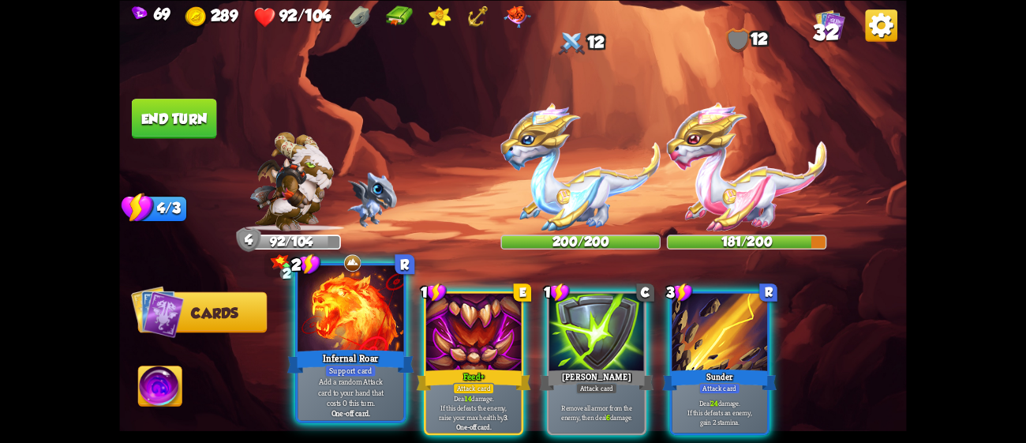
click at [359, 329] on div at bounding box center [350, 309] width 106 height 89
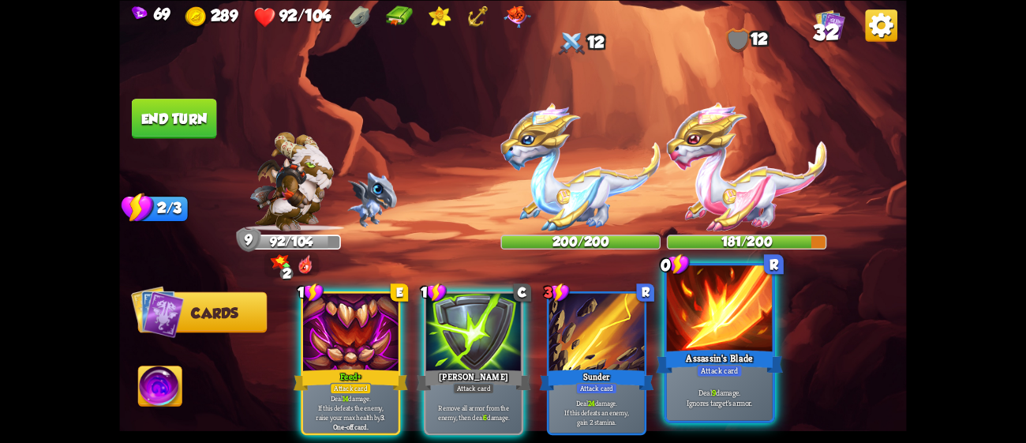
click at [724, 357] on div "Assassin's Blade" at bounding box center [719, 360] width 127 height 28
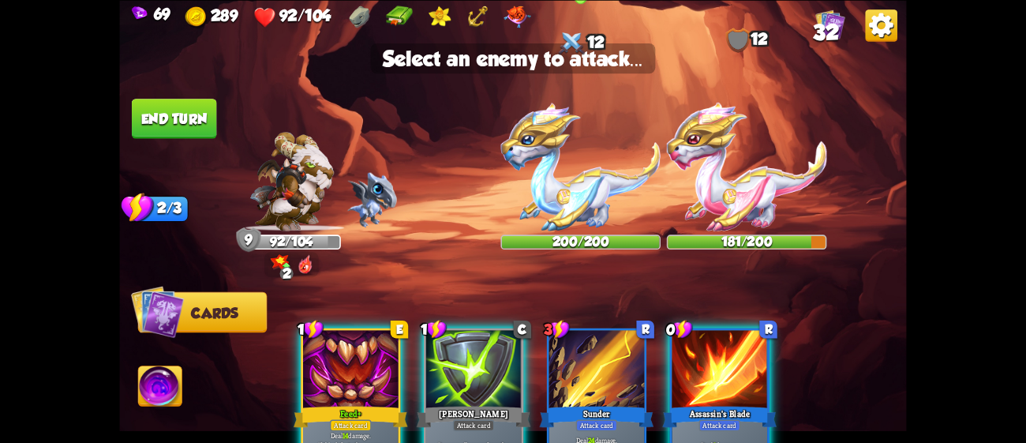
click at [584, 163] on img at bounding box center [580, 166] width 160 height 129
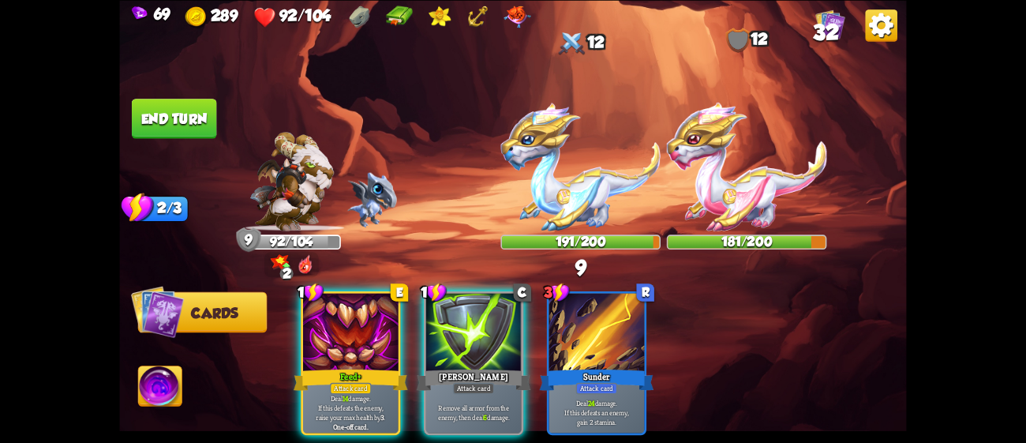
click at [584, 163] on img at bounding box center [580, 166] width 160 height 129
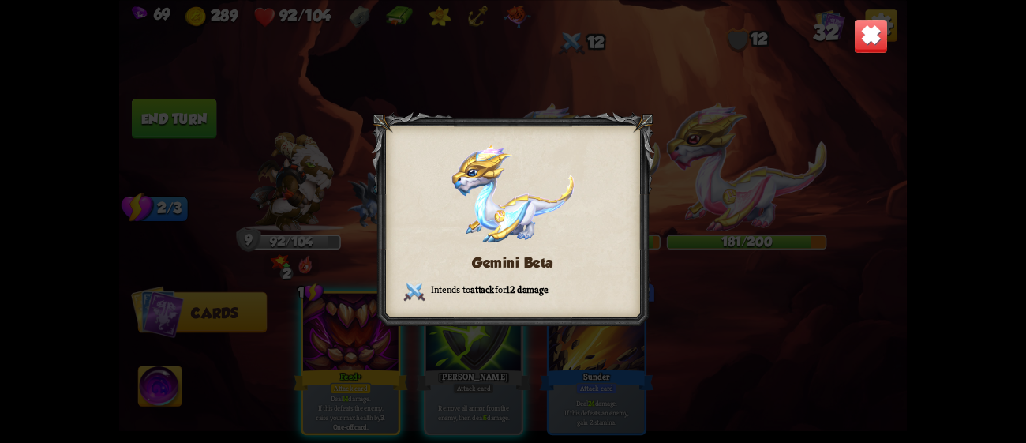
click at [728, 128] on div "Gemini Beta Intends to attack for 12 damage ." at bounding box center [512, 221] width 787 height 443
click at [875, 30] on img at bounding box center [871, 35] width 35 height 35
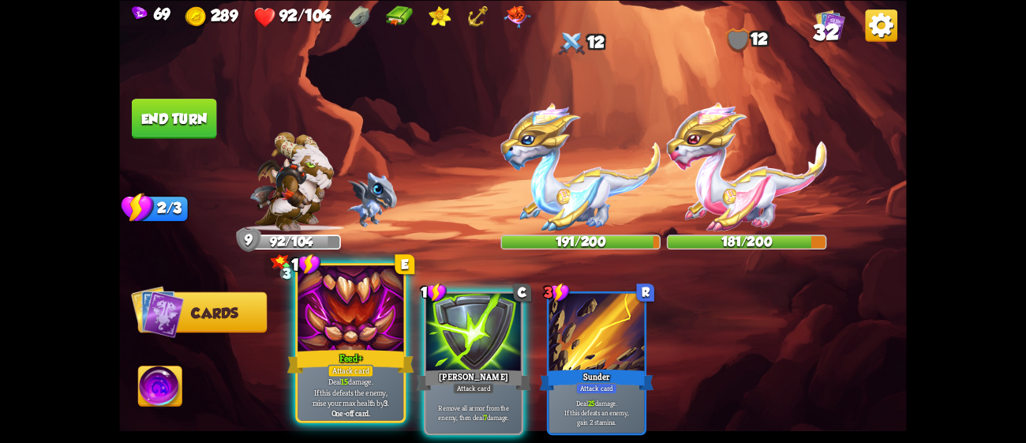
click at [361, 330] on div at bounding box center [350, 309] width 106 height 89
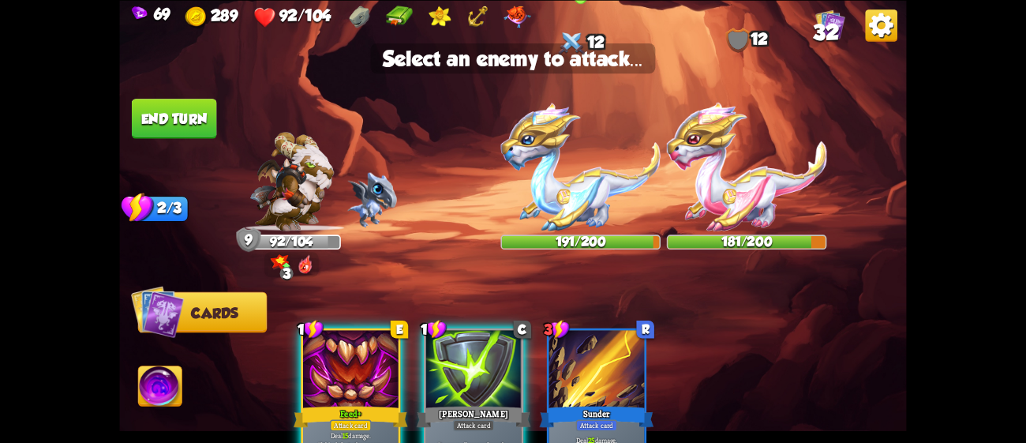
click at [561, 163] on img at bounding box center [580, 166] width 160 height 129
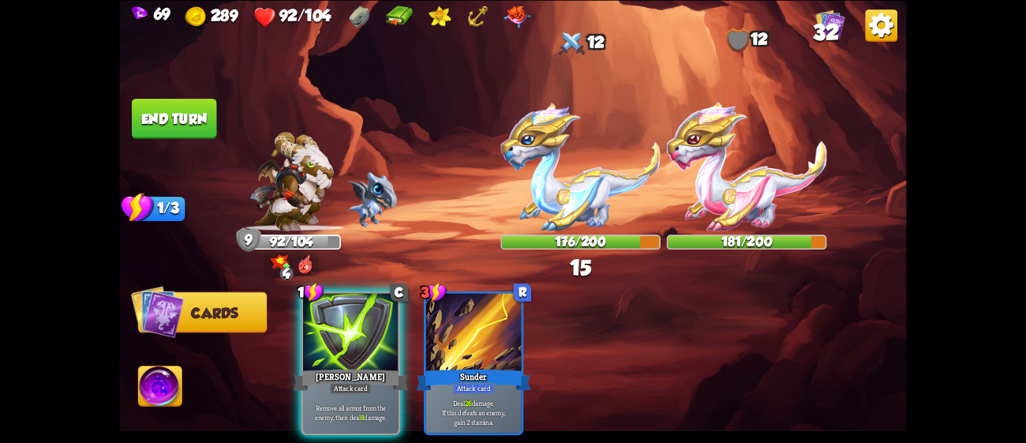
click at [186, 111] on button "End turn" at bounding box center [174, 119] width 85 height 40
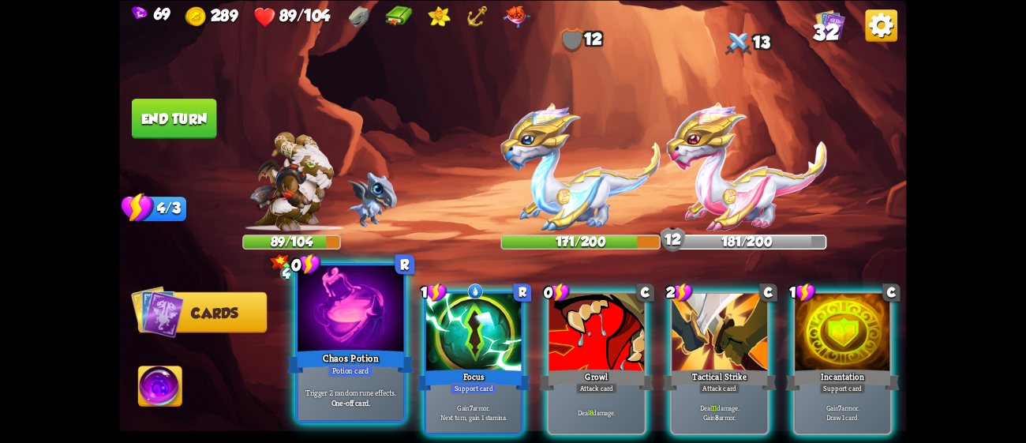
click at [338, 365] on div "Potion card" at bounding box center [350, 370] width 46 height 13
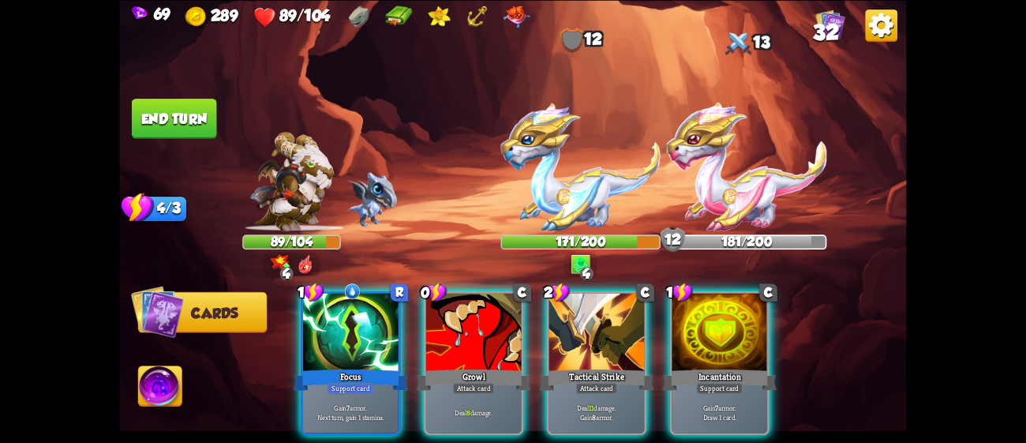
click at [338, 382] on div "Support card" at bounding box center [350, 388] width 47 height 12
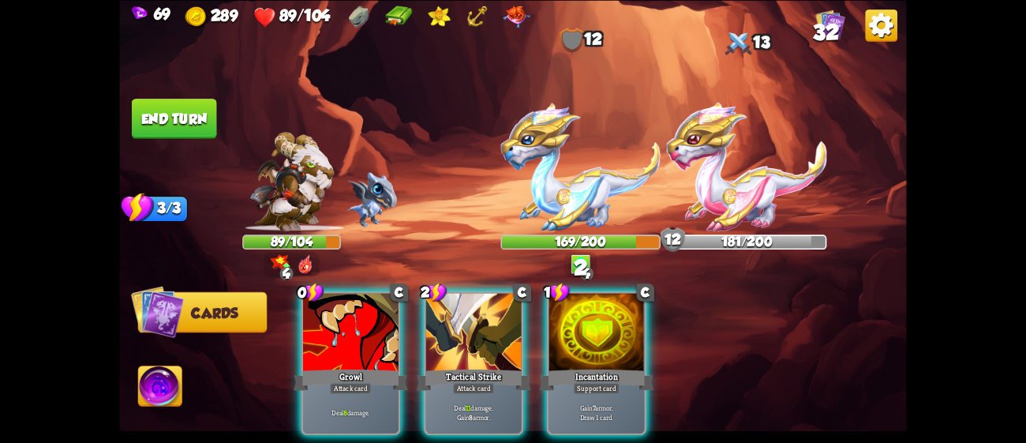
click at [338, 382] on div "Attack card" at bounding box center [351, 388] width 42 height 12
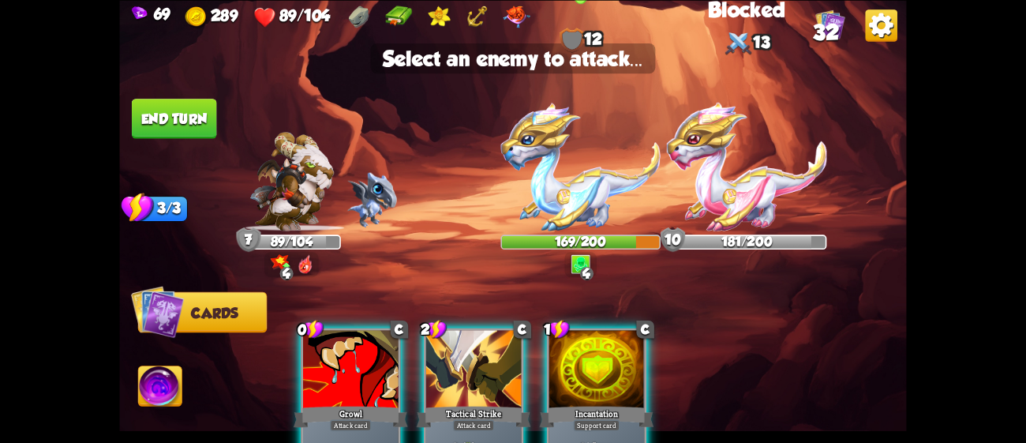
click at [600, 204] on img at bounding box center [580, 166] width 160 height 129
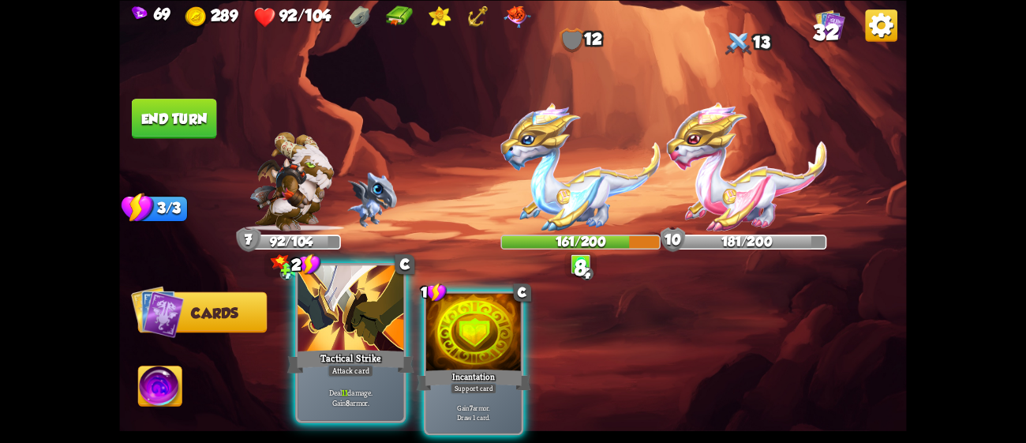
click at [353, 337] on div at bounding box center [350, 309] width 106 height 89
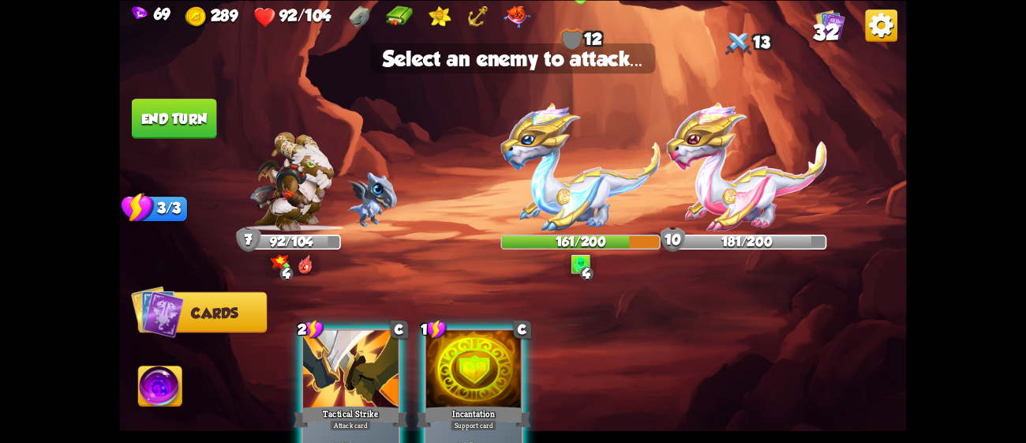
click at [574, 189] on img at bounding box center [580, 166] width 160 height 129
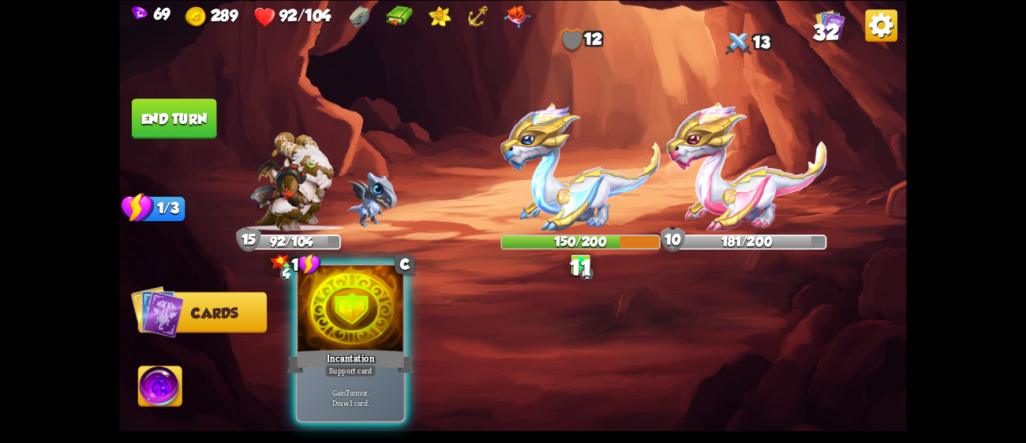
click at [358, 314] on div at bounding box center [350, 309] width 106 height 89
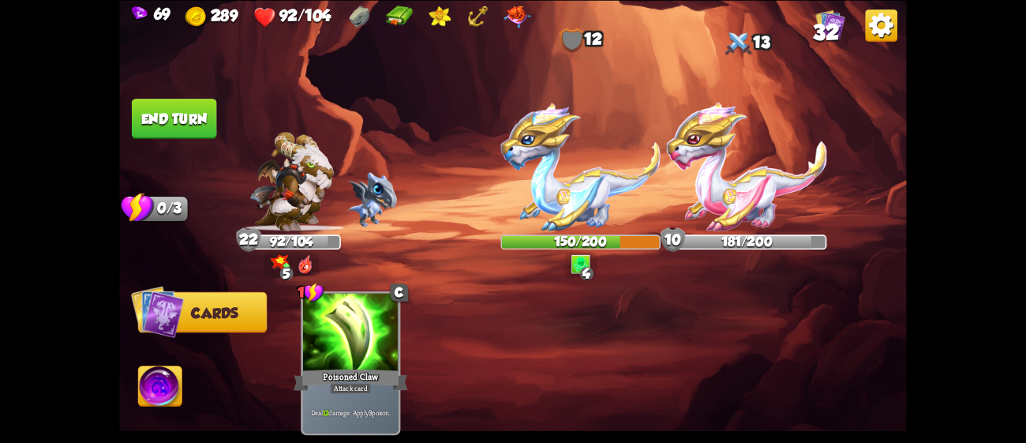
click at [185, 116] on button "End turn" at bounding box center [174, 119] width 85 height 40
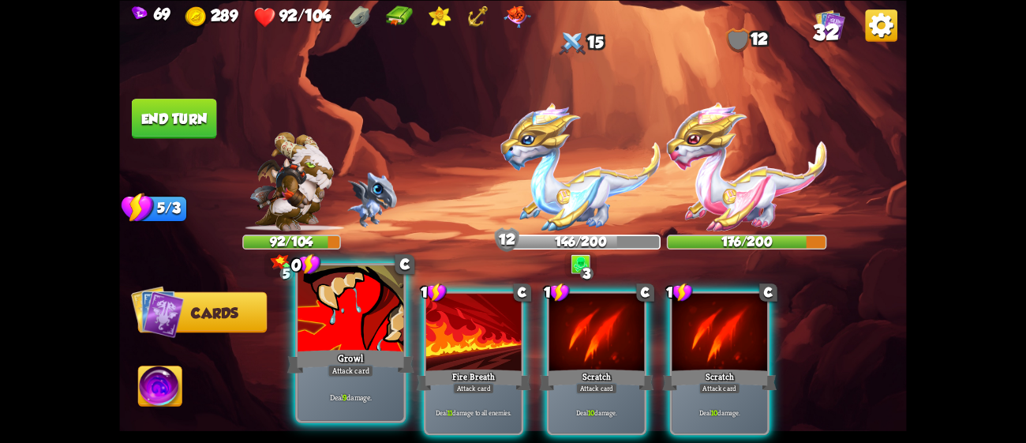
click at [343, 346] on div "Growl" at bounding box center [350, 360] width 127 height 28
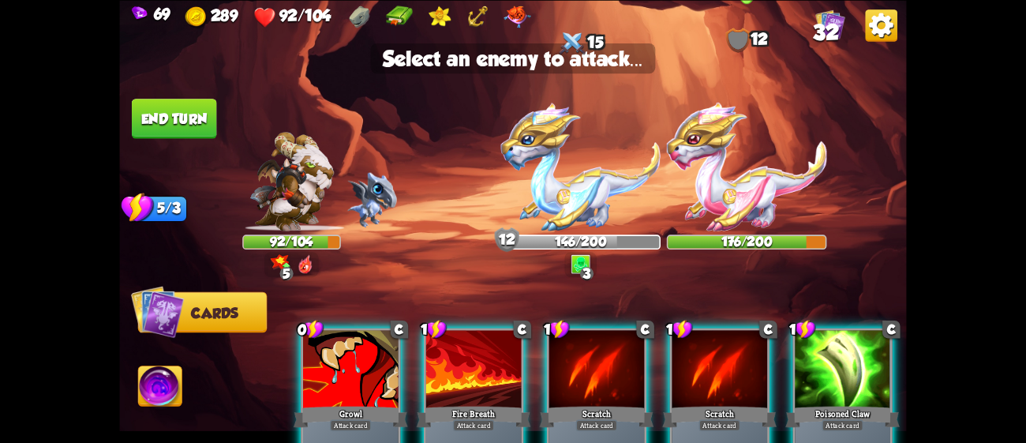
click at [792, 174] on img at bounding box center [747, 166] width 160 height 129
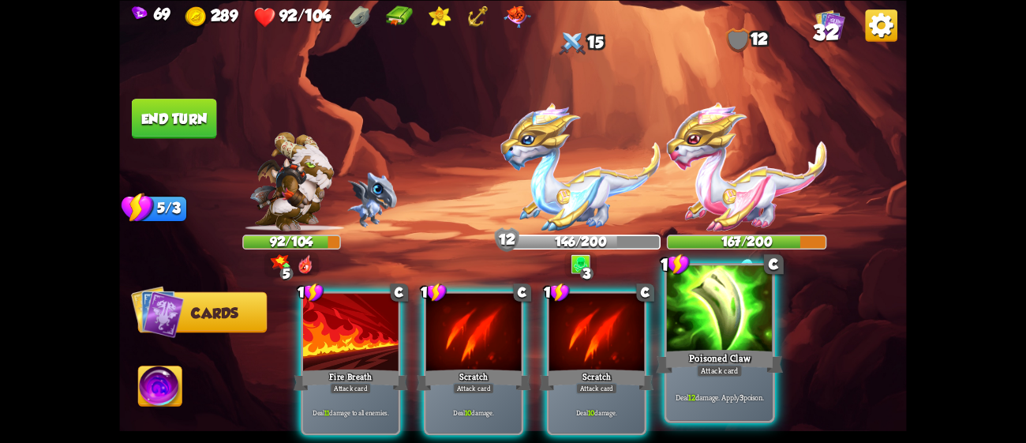
click at [748, 299] on div at bounding box center [720, 309] width 106 height 89
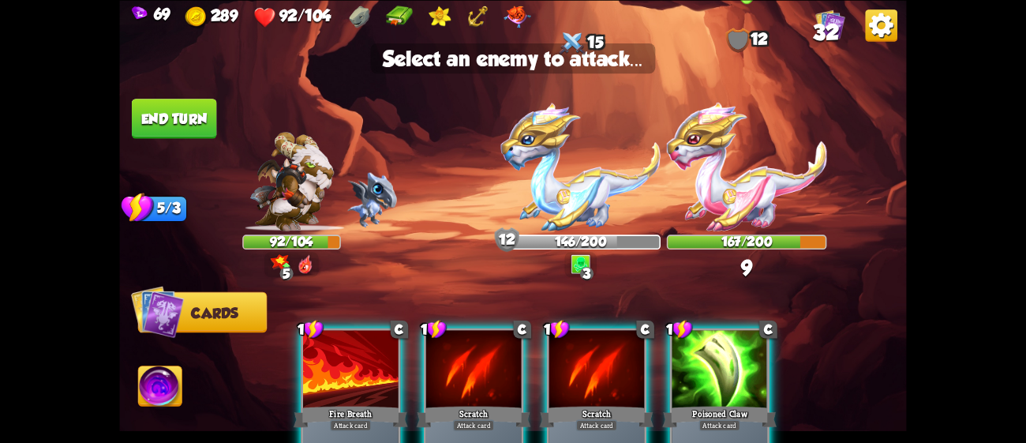
click at [744, 193] on img at bounding box center [747, 166] width 160 height 129
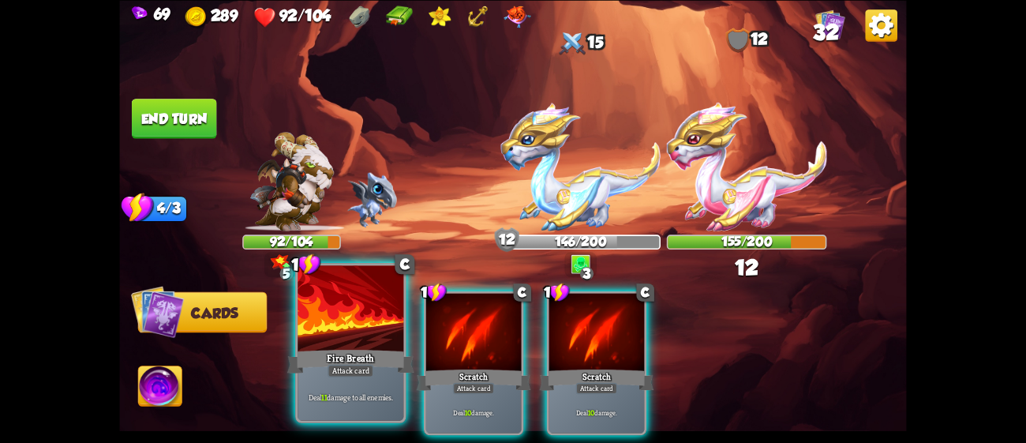
click at [372, 354] on div "Fire Breath" at bounding box center [350, 360] width 127 height 28
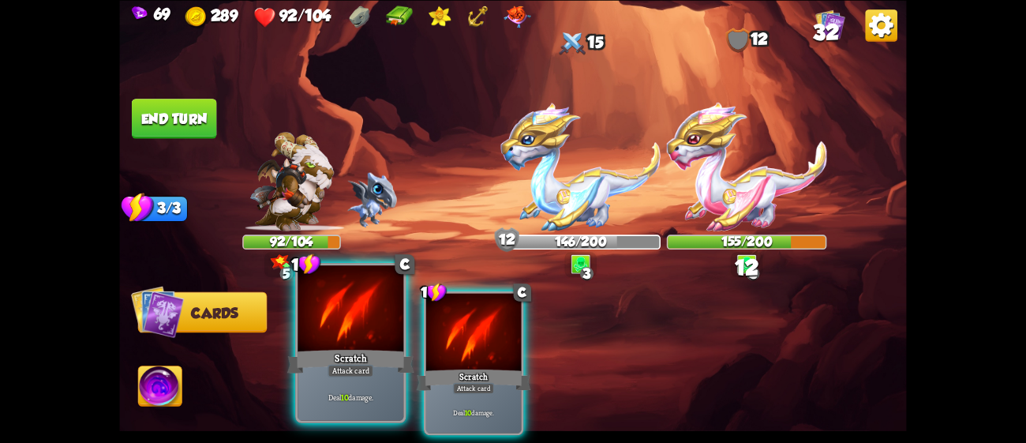
click at [376, 353] on div "Scratch" at bounding box center [350, 360] width 127 height 28
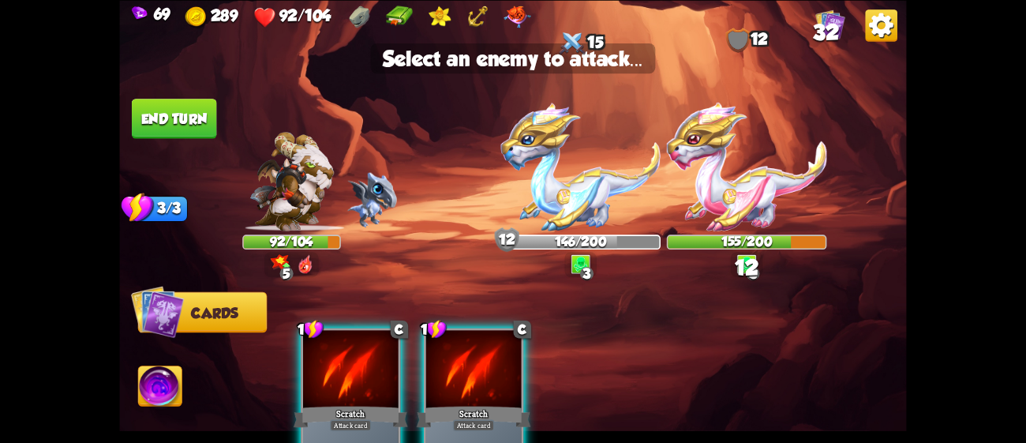
click at [376, 353] on div at bounding box center [350, 370] width 95 height 80
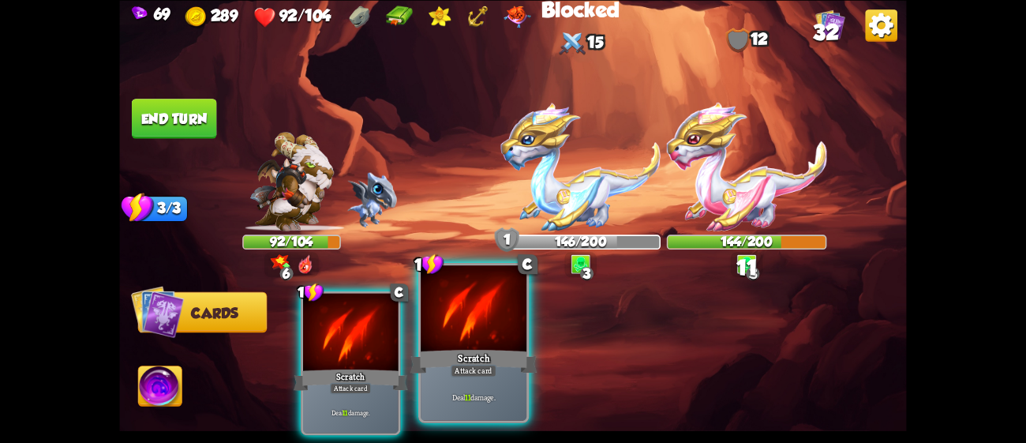
click at [484, 358] on div "Scratch" at bounding box center [473, 360] width 127 height 28
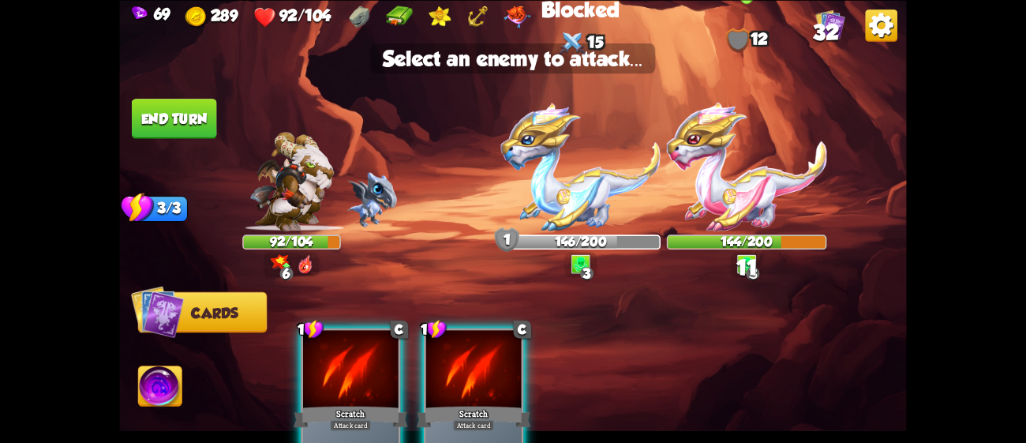
click at [743, 219] on img at bounding box center [747, 166] width 160 height 129
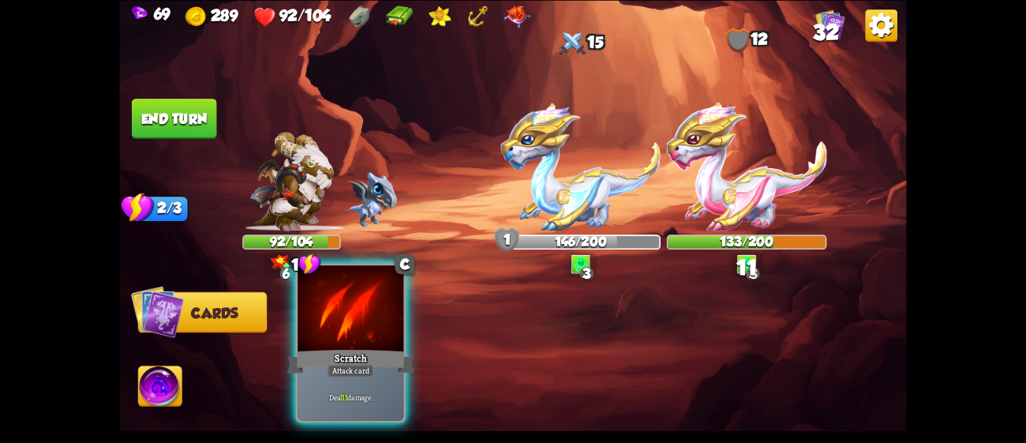
click at [353, 316] on div at bounding box center [350, 309] width 106 height 89
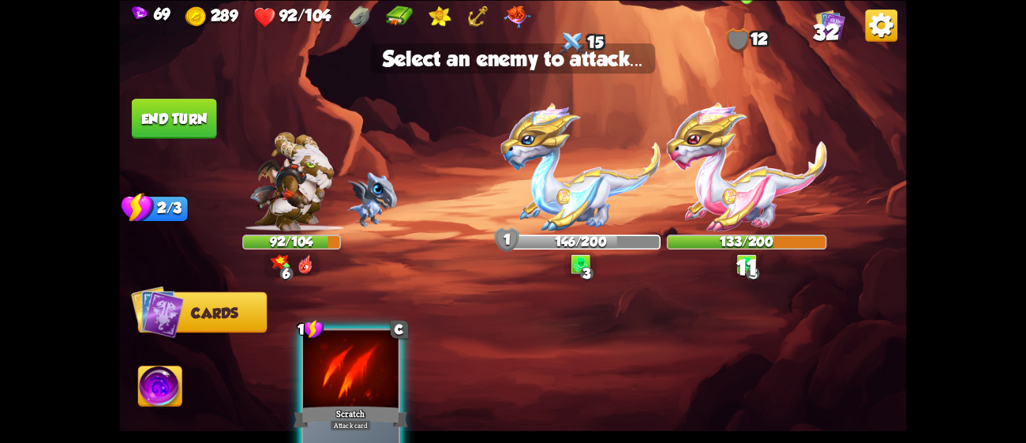
click at [704, 189] on img at bounding box center [747, 166] width 160 height 129
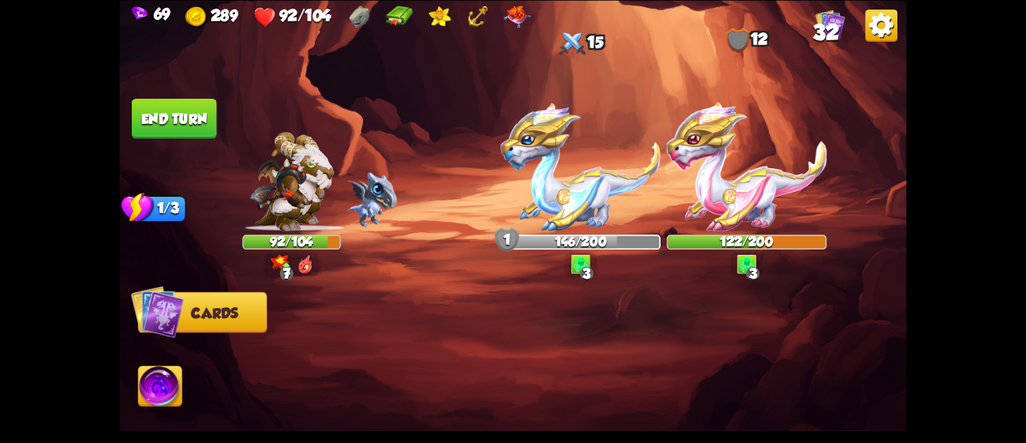
click at [190, 118] on button "End turn" at bounding box center [174, 119] width 85 height 40
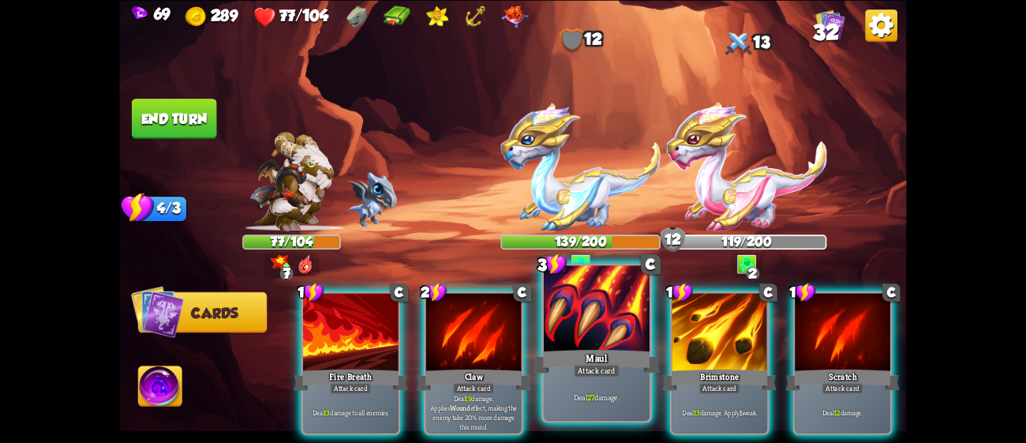
click at [554, 333] on div at bounding box center [597, 309] width 106 height 89
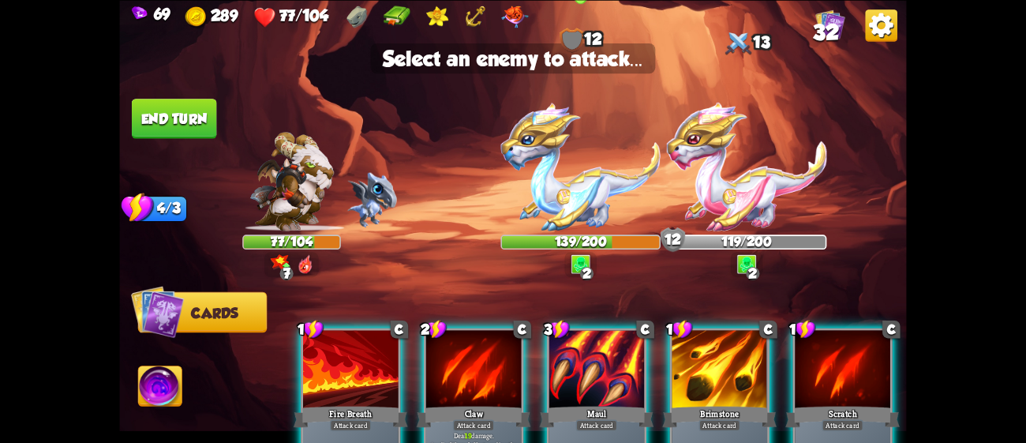
click at [553, 208] on img at bounding box center [580, 166] width 160 height 129
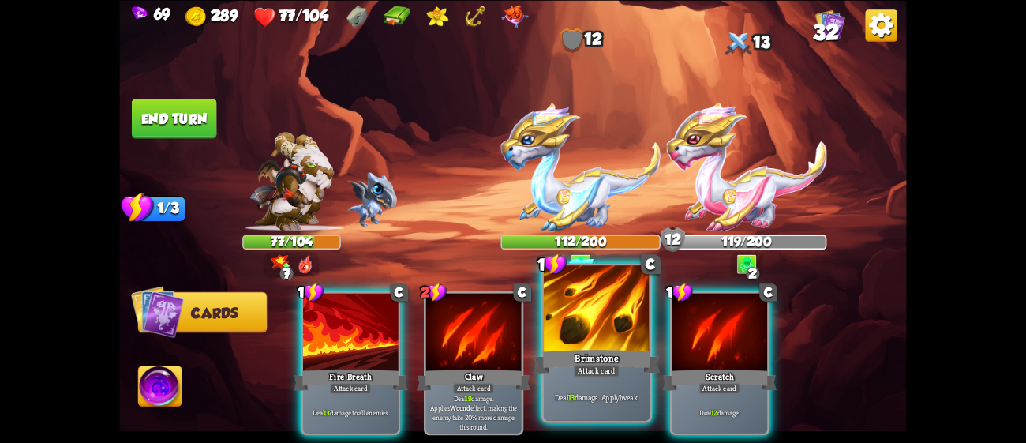
click at [589, 354] on div "Brimstone" at bounding box center [596, 360] width 127 height 28
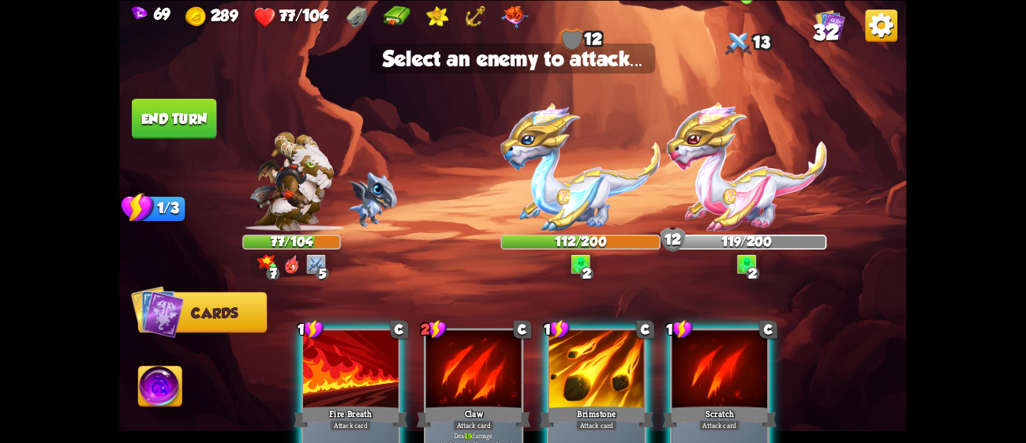
click at [707, 202] on img at bounding box center [747, 166] width 160 height 129
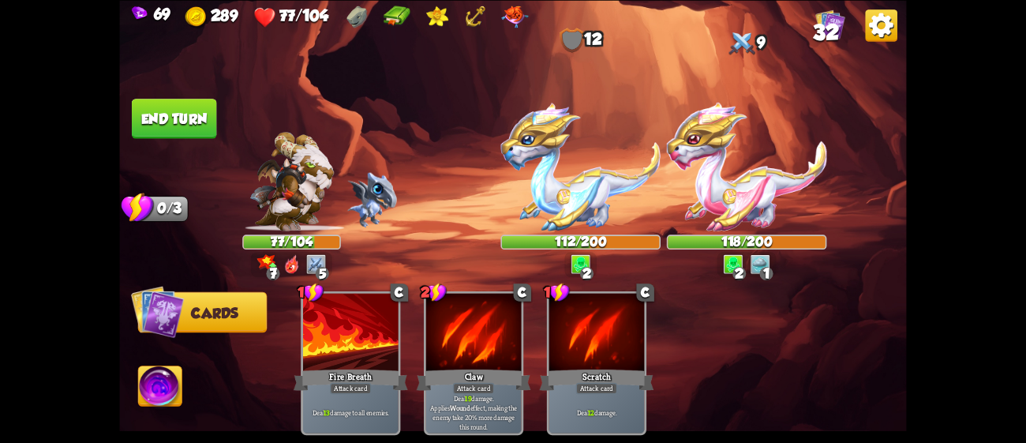
click at [193, 100] on button "End turn" at bounding box center [174, 119] width 85 height 40
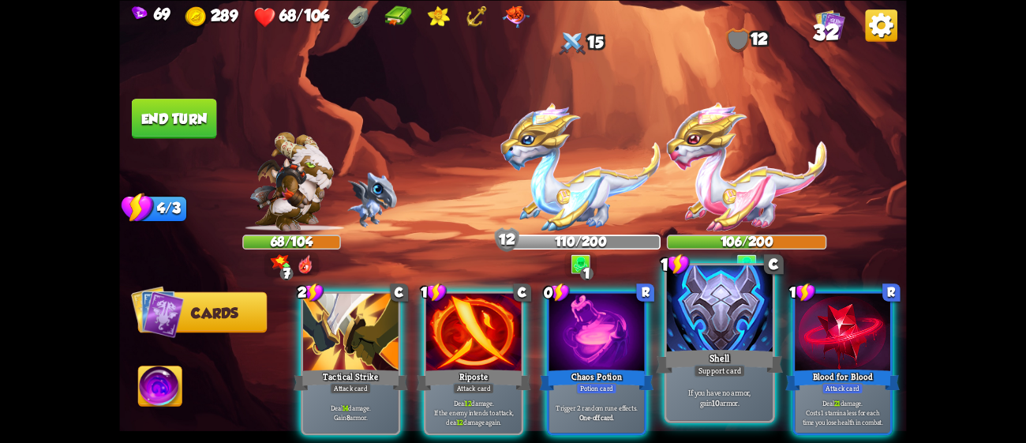
click at [684, 327] on div at bounding box center [720, 309] width 106 height 89
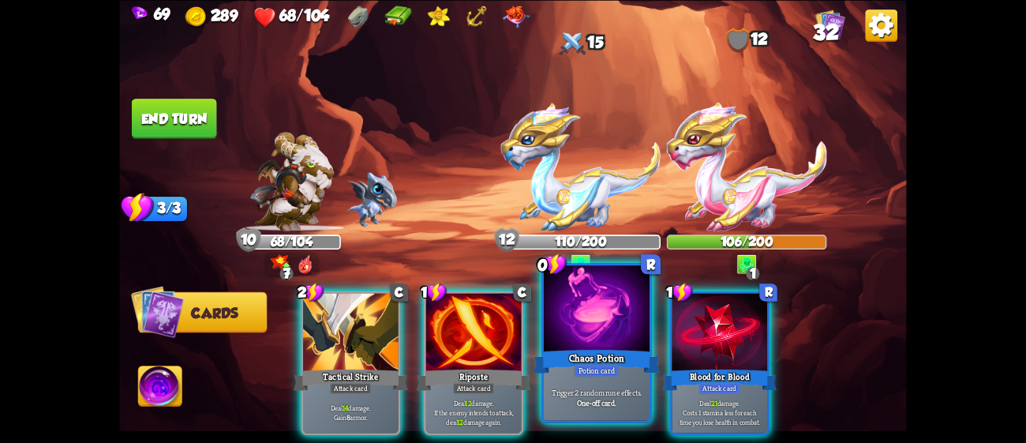
click at [615, 328] on div at bounding box center [597, 309] width 106 height 89
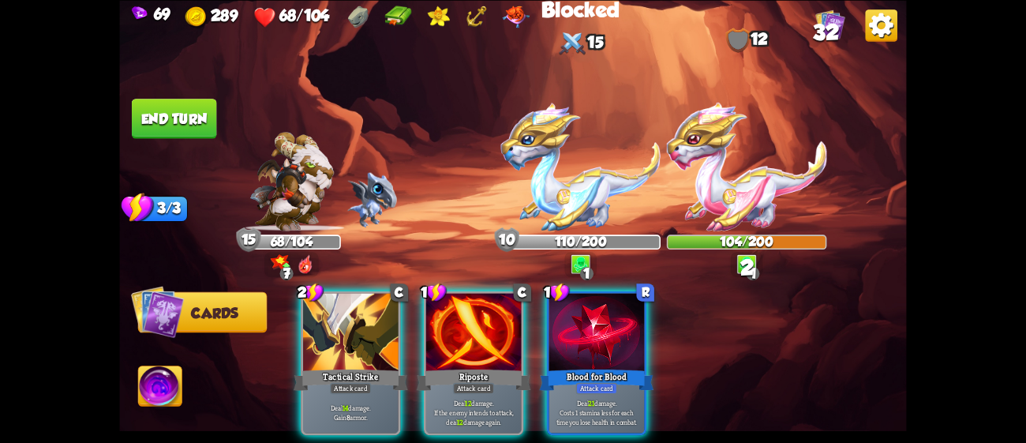
click at [615, 328] on div at bounding box center [596, 333] width 95 height 80
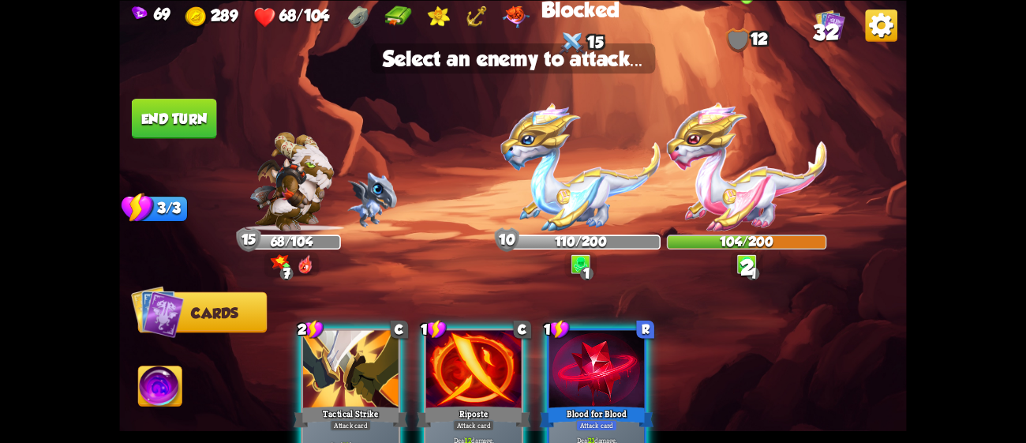
click at [720, 185] on img at bounding box center [747, 166] width 160 height 129
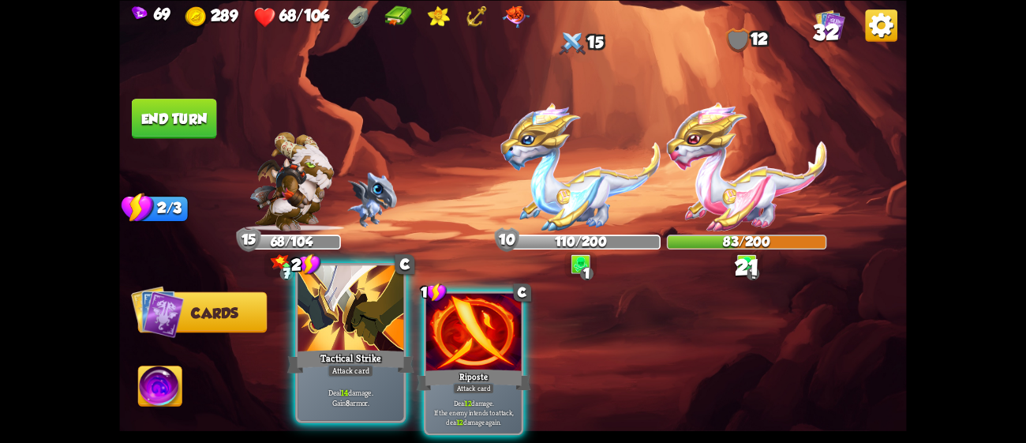
click at [350, 340] on div at bounding box center [350, 309] width 106 height 89
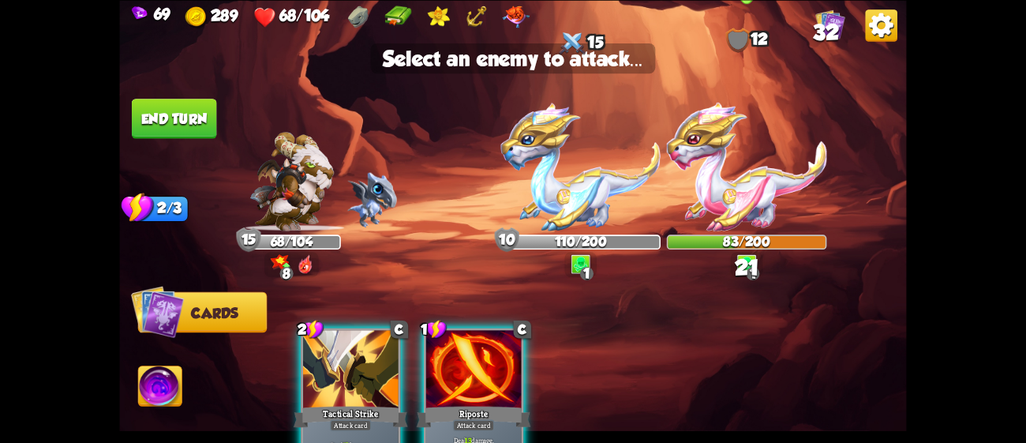
click at [725, 183] on img at bounding box center [747, 166] width 160 height 129
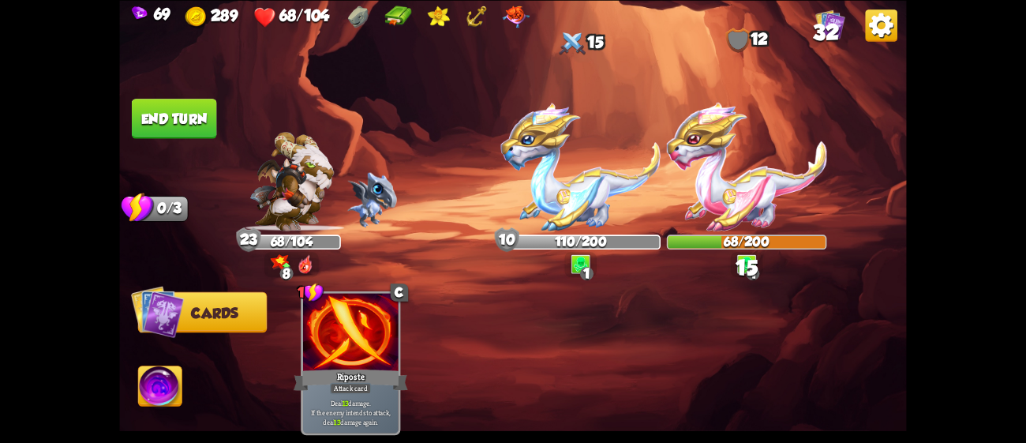
click at [151, 108] on button "End turn" at bounding box center [174, 119] width 85 height 40
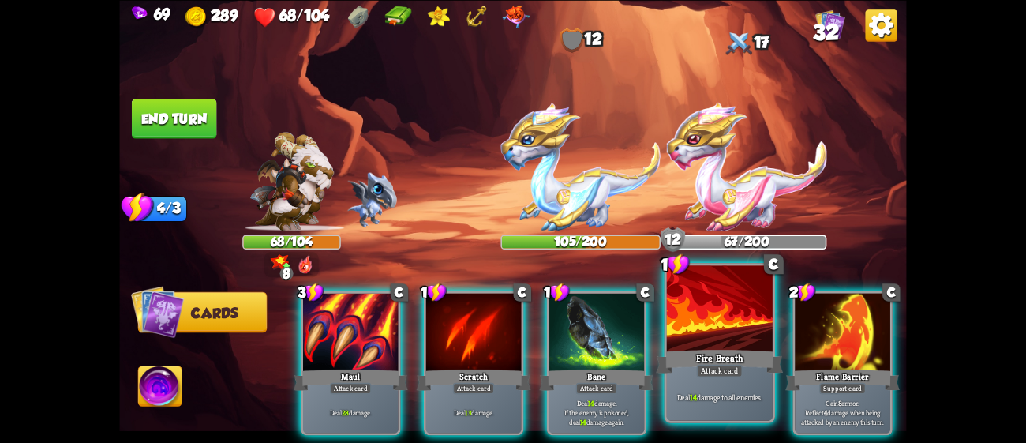
click at [730, 349] on div "Fire Breath" at bounding box center [719, 360] width 127 height 28
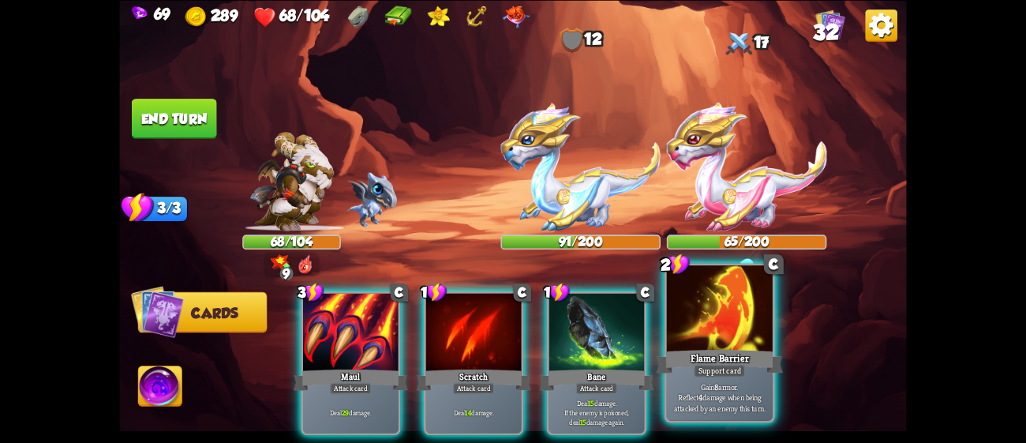
click at [753, 342] on div at bounding box center [720, 309] width 106 height 89
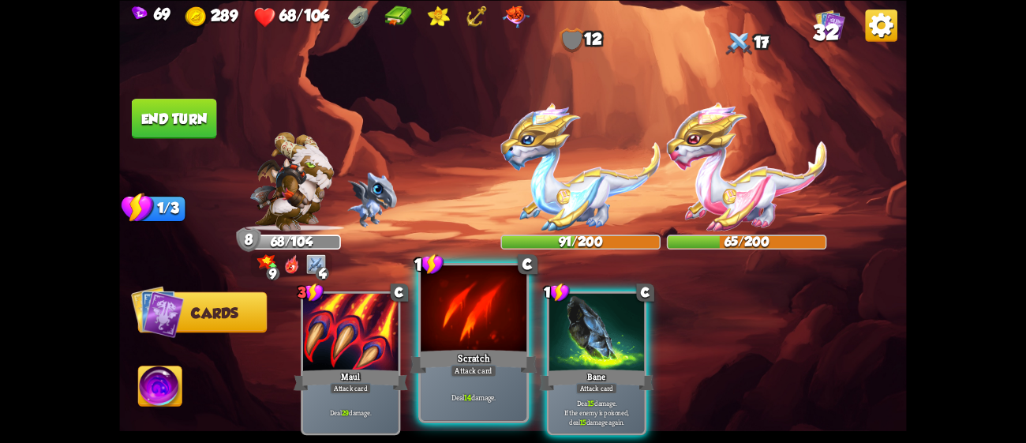
click at [521, 346] on div "Scratch" at bounding box center [473, 360] width 127 height 28
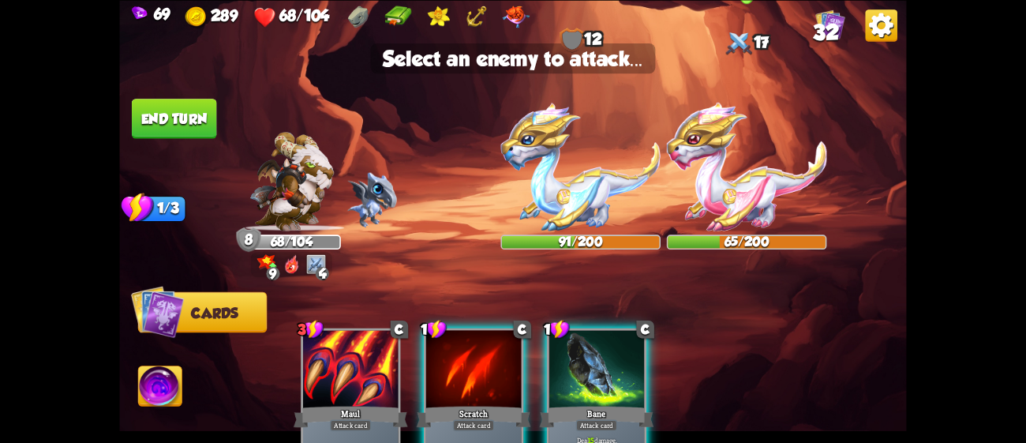
click at [739, 200] on img at bounding box center [747, 166] width 160 height 129
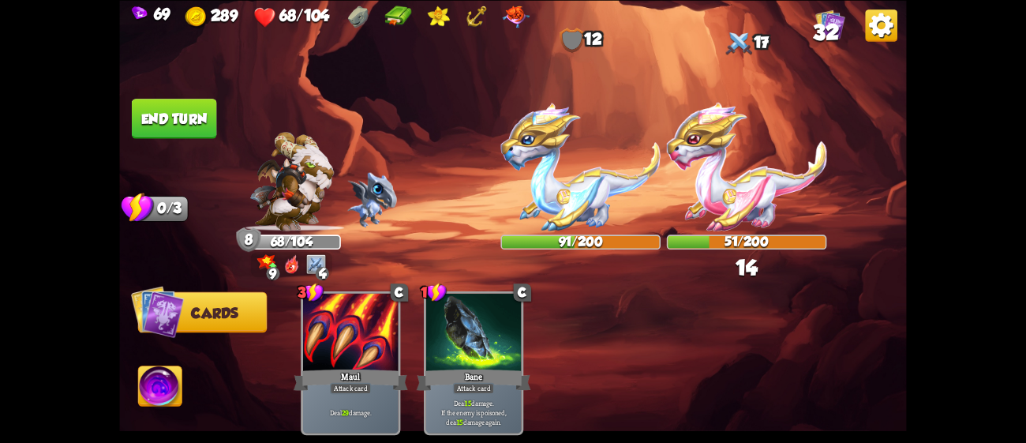
click at [206, 117] on button "End turn" at bounding box center [174, 119] width 85 height 40
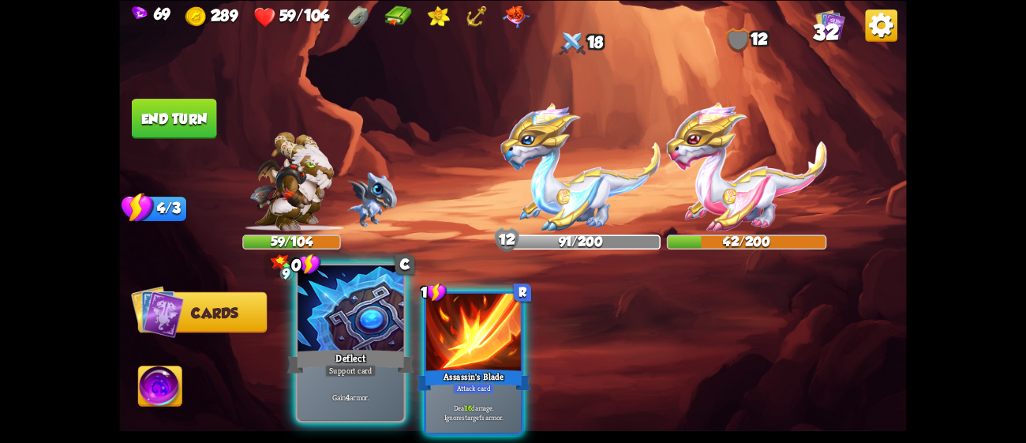
click at [327, 336] on div at bounding box center [350, 309] width 106 height 89
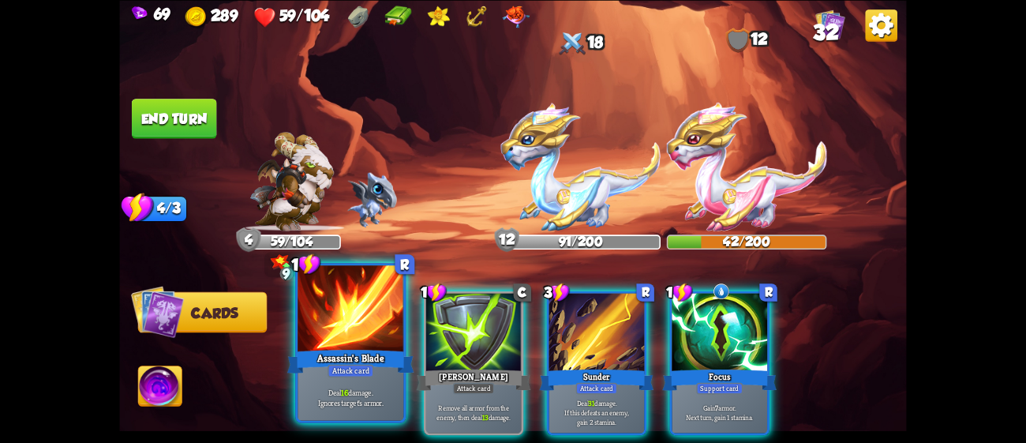
click at [329, 346] on div "Assassin's Blade" at bounding box center [350, 360] width 127 height 28
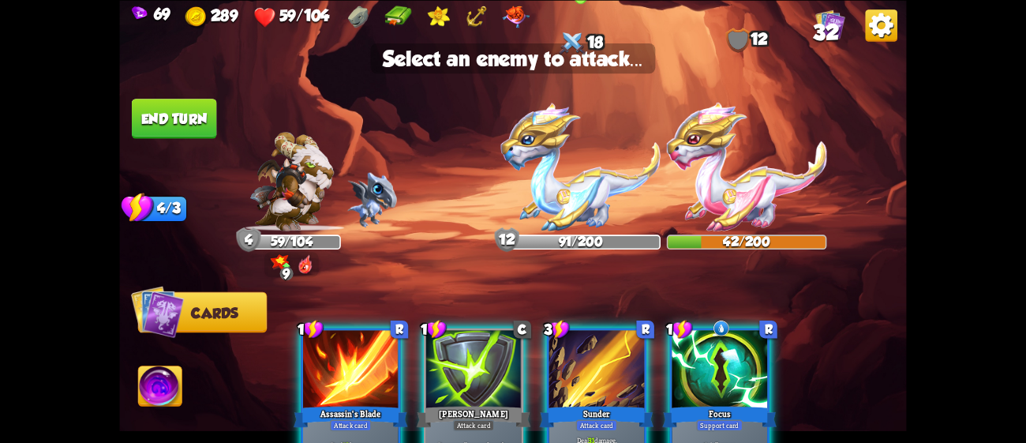
click at [574, 217] on img at bounding box center [580, 166] width 160 height 129
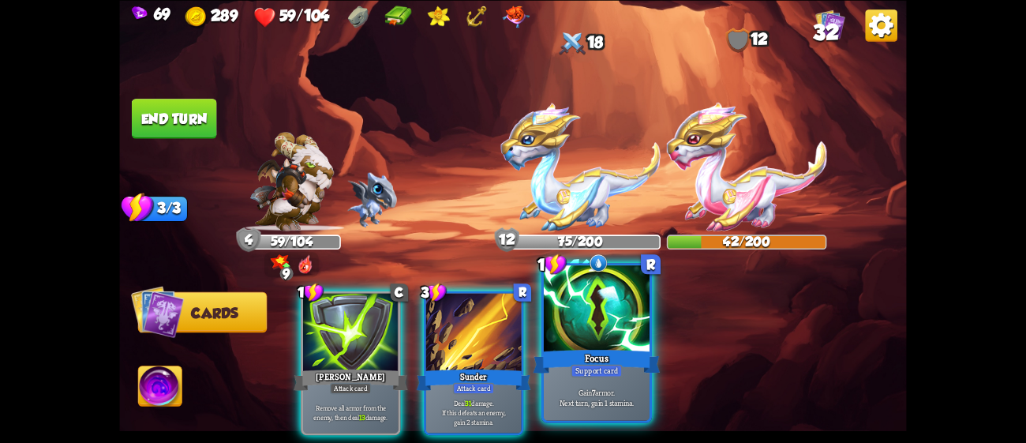
click at [583, 372] on div "Support card" at bounding box center [595, 370] width 51 height 13
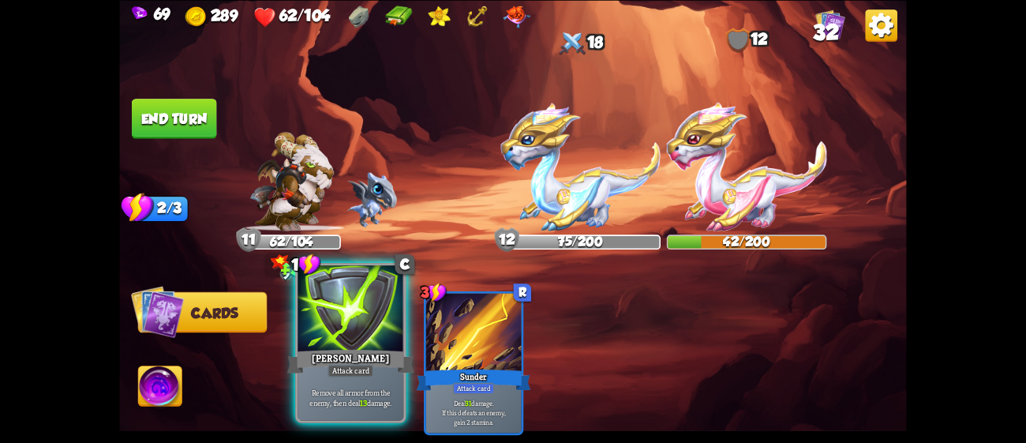
click at [352, 323] on div at bounding box center [350, 309] width 106 height 89
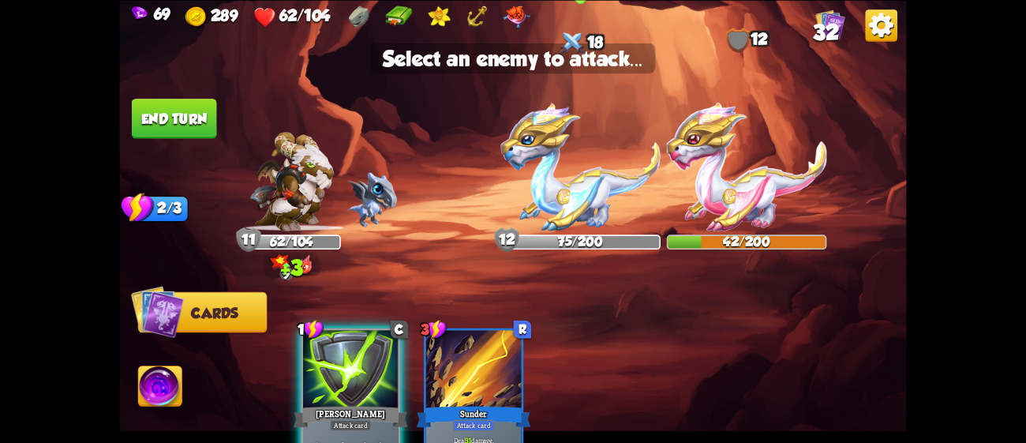
click at [574, 204] on img at bounding box center [580, 166] width 160 height 129
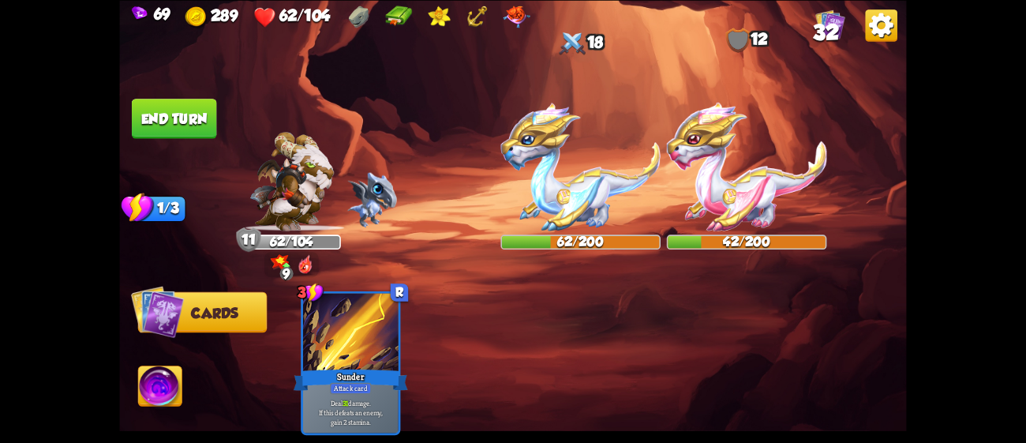
click at [167, 376] on img at bounding box center [159, 388] width 43 height 44
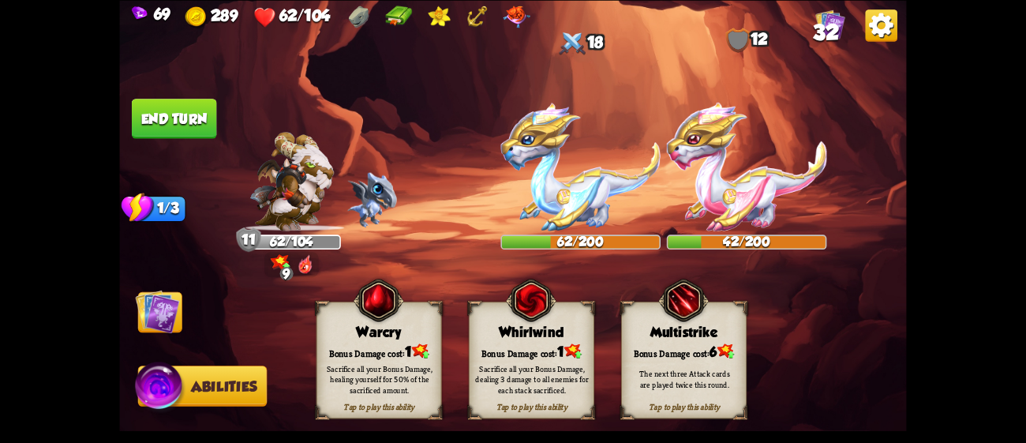
click at [541, 391] on div "Sacrifice all your Bonus Damage, dealing 3 damage to all enemies for each stack…" at bounding box center [531, 379] width 113 height 32
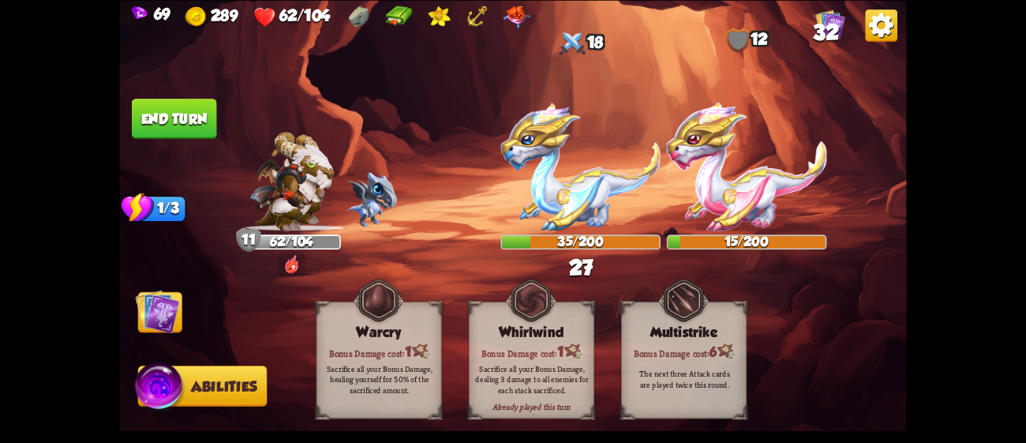
click at [176, 107] on button "End turn" at bounding box center [174, 119] width 85 height 40
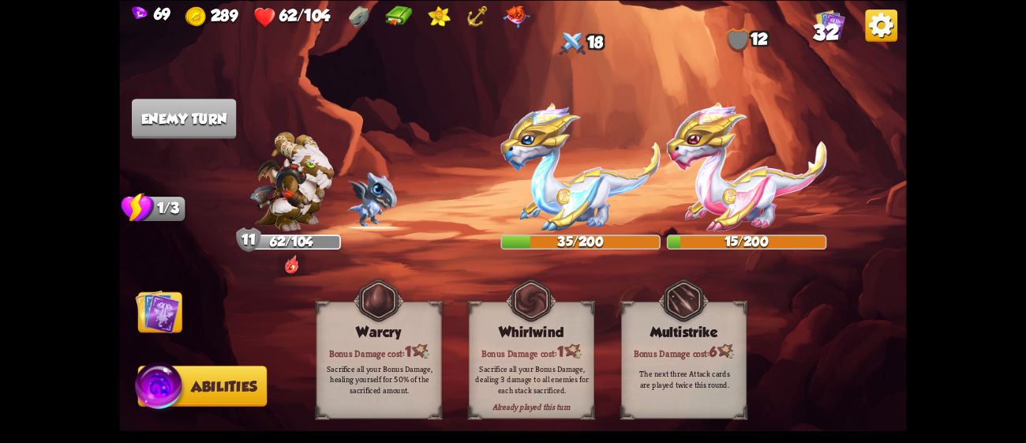
click at [169, 308] on img at bounding box center [158, 311] width 44 height 44
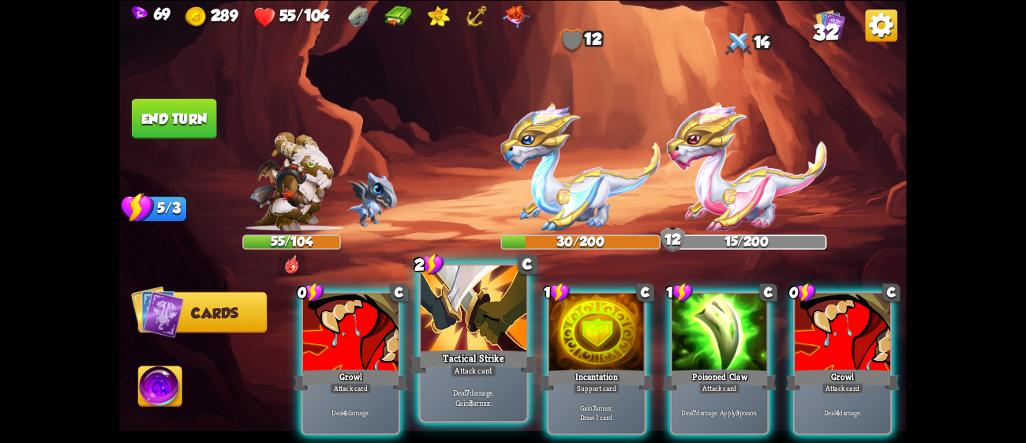
click at [452, 352] on div "Tactical Strike" at bounding box center [473, 360] width 127 height 28
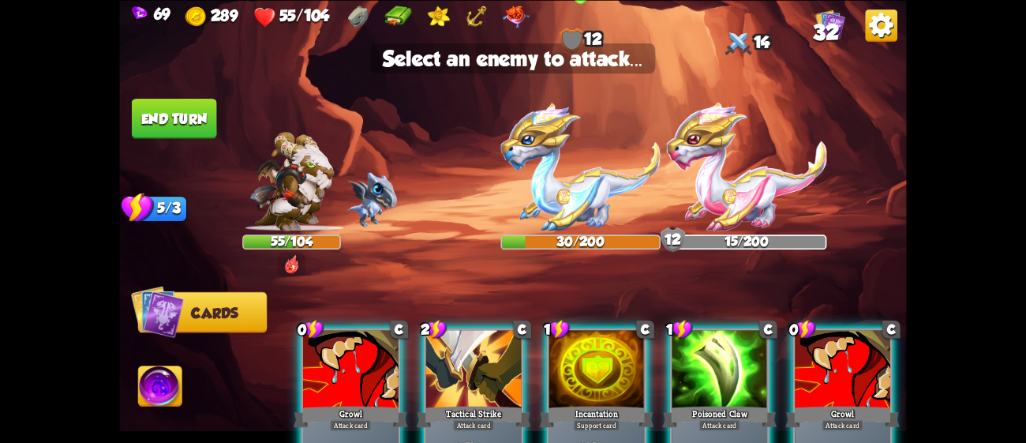
click at [586, 167] on img at bounding box center [580, 166] width 160 height 129
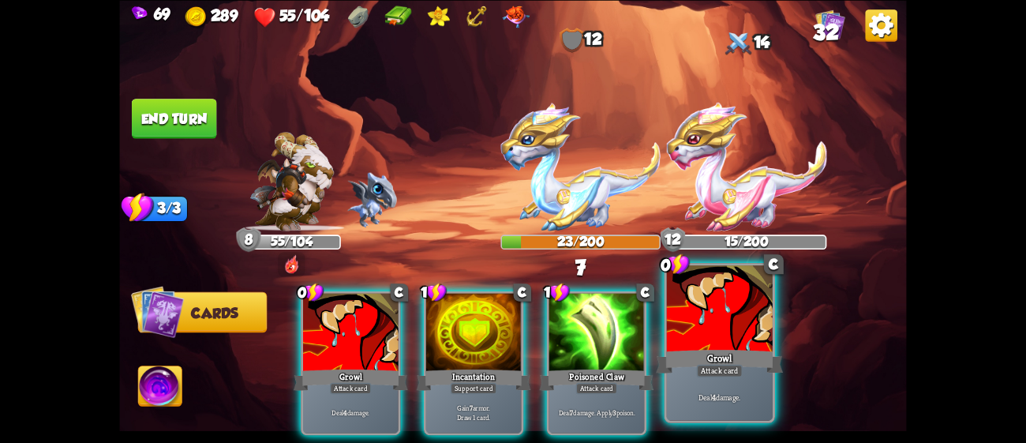
click at [704, 316] on div at bounding box center [720, 309] width 106 height 89
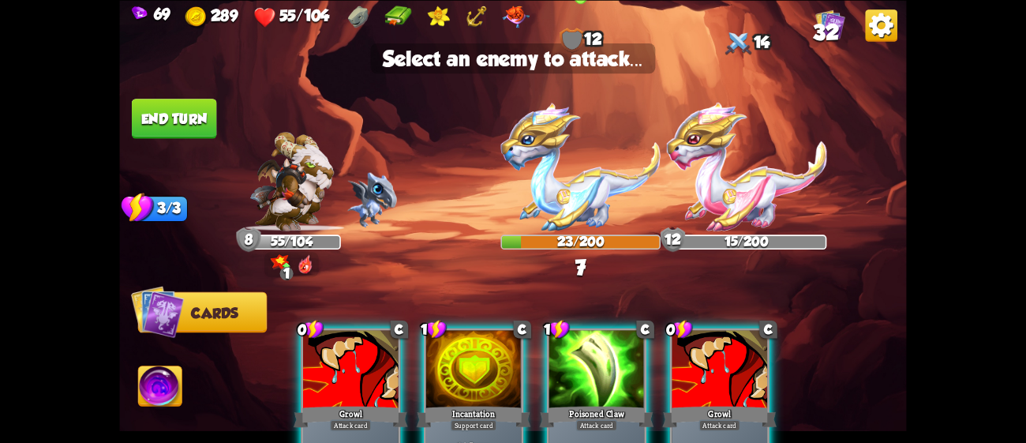
click at [557, 189] on img at bounding box center [580, 166] width 160 height 129
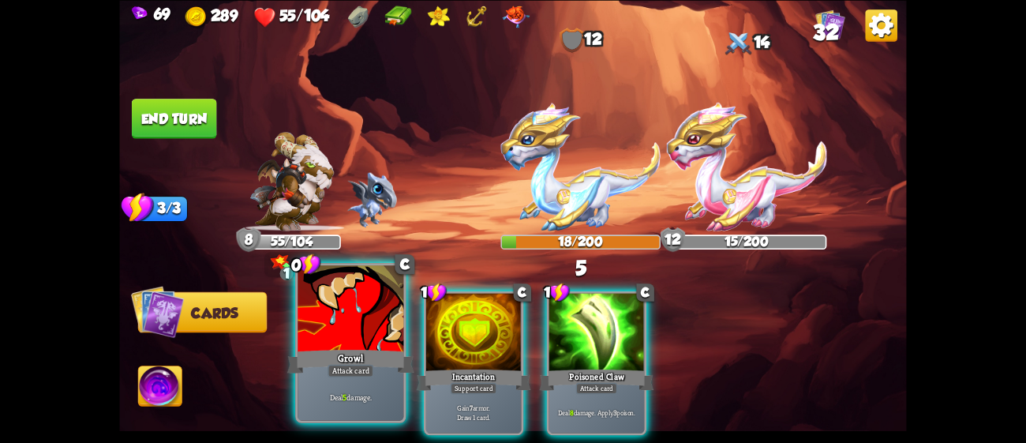
click at [356, 331] on div at bounding box center [350, 309] width 106 height 89
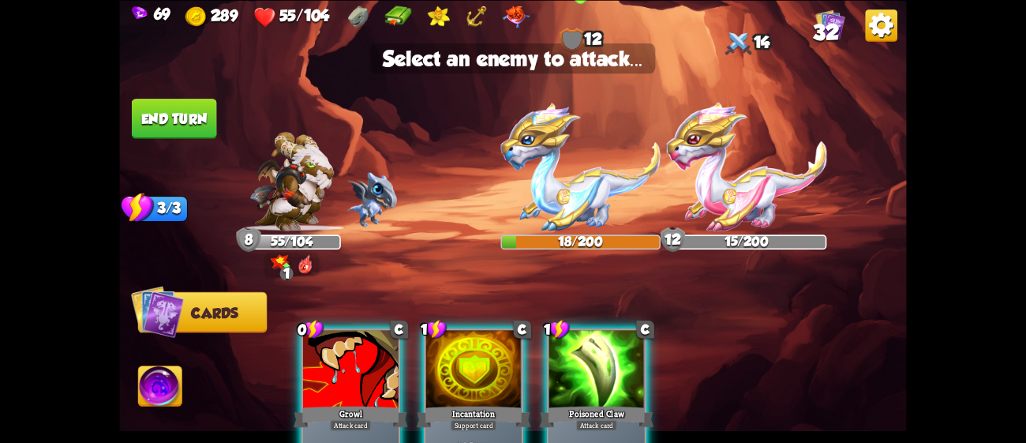
click at [537, 219] on img at bounding box center [580, 166] width 160 height 129
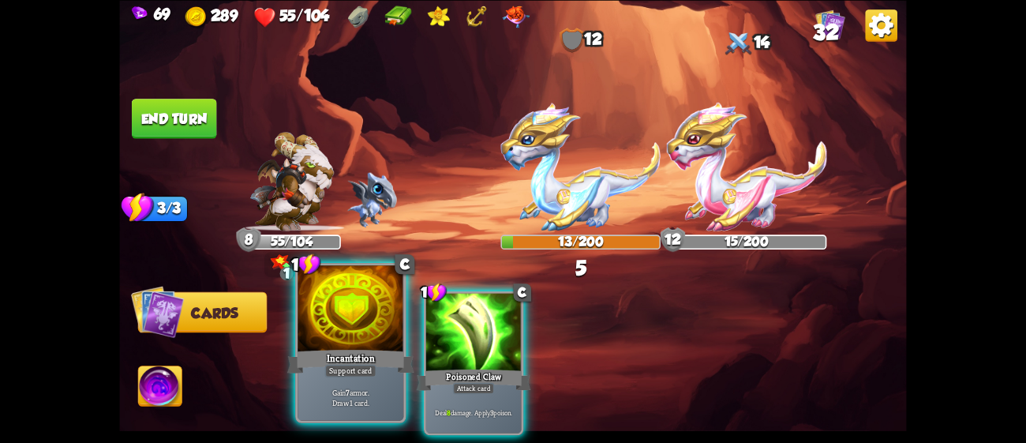
click at [311, 360] on div "Incantation" at bounding box center [350, 360] width 127 height 28
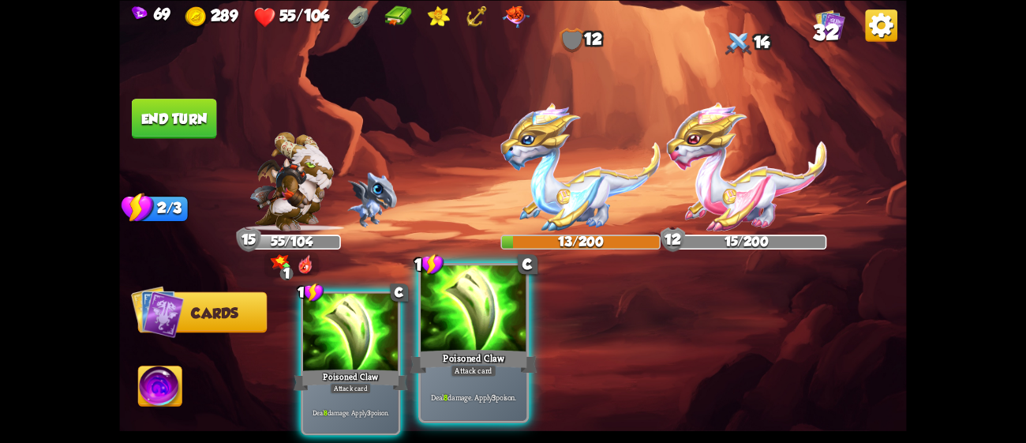
click at [440, 348] on div "Poisoned Claw" at bounding box center [473, 360] width 127 height 28
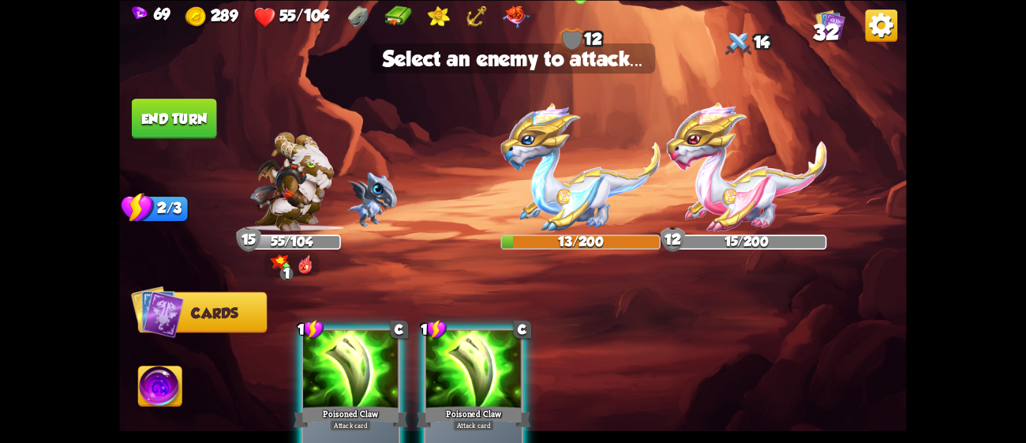
click at [574, 175] on img at bounding box center [580, 166] width 160 height 129
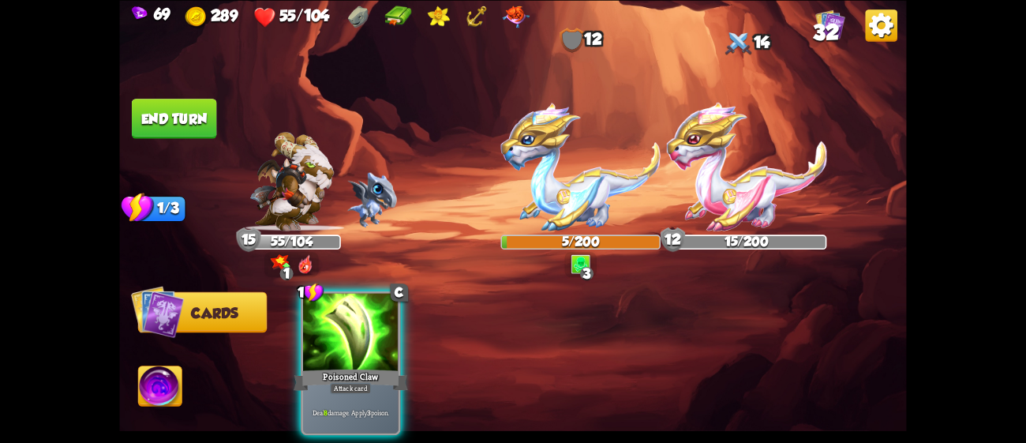
click at [718, 202] on img at bounding box center [747, 166] width 160 height 129
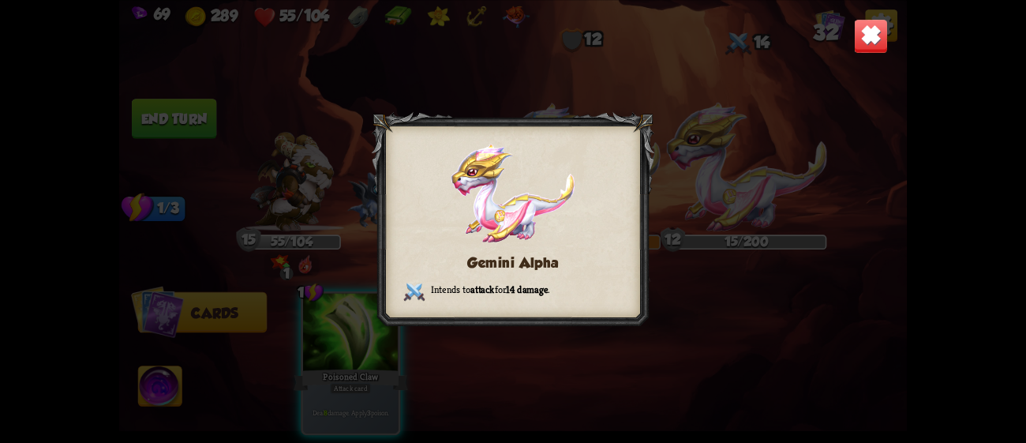
click at [847, 46] on div "Gemini Alpha Intends to attack for 14 damage ." at bounding box center [512, 221] width 787 height 443
click at [870, 39] on img at bounding box center [871, 35] width 35 height 35
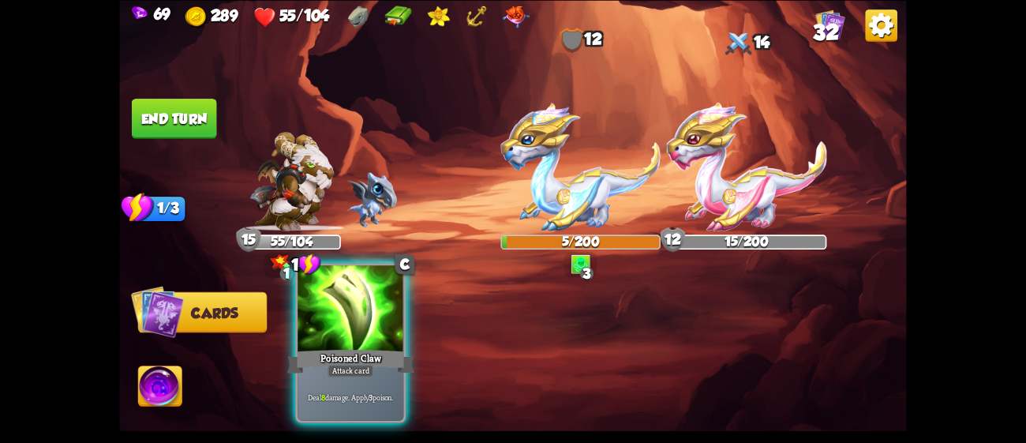
click at [323, 373] on div "Poisoned Claw" at bounding box center [350, 360] width 127 height 28
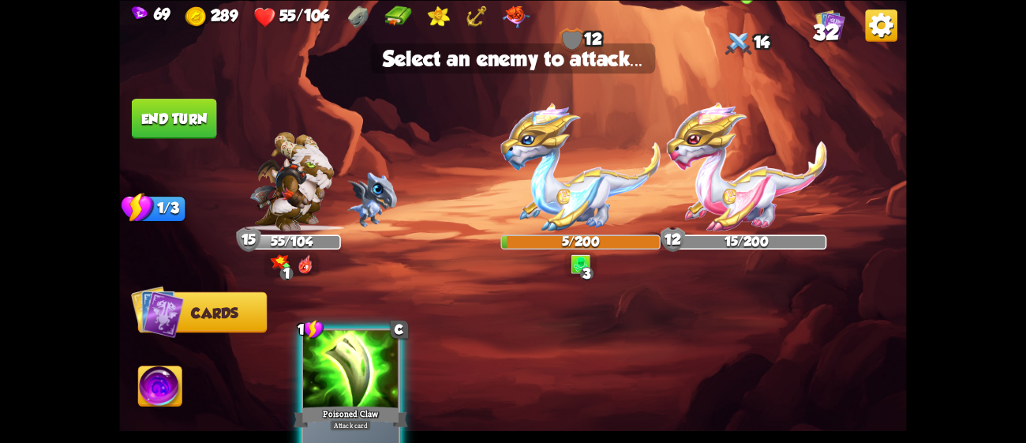
click at [759, 175] on img at bounding box center [747, 166] width 160 height 129
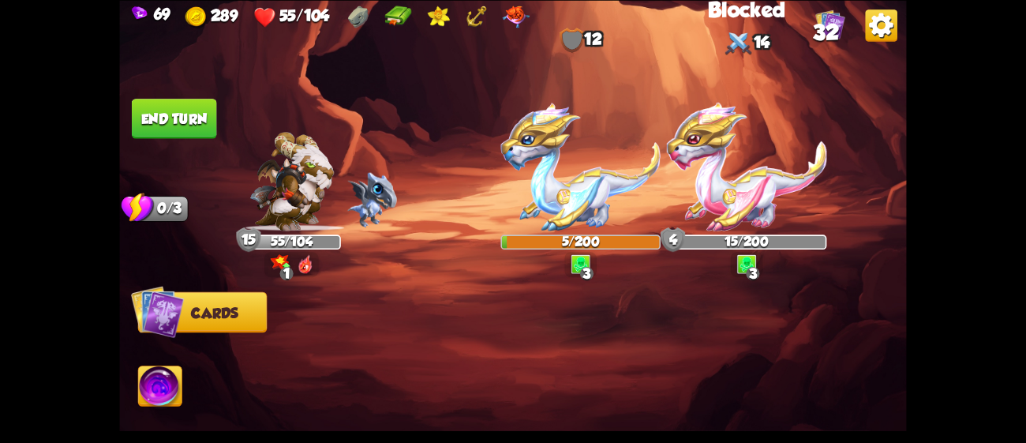
click at [175, 130] on button "End turn" at bounding box center [174, 119] width 85 height 40
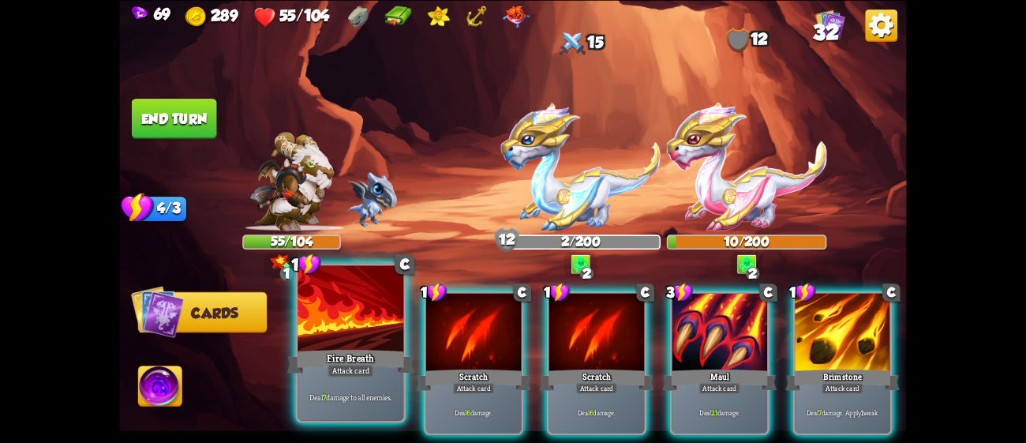
click at [380, 329] on div at bounding box center [350, 309] width 106 height 89
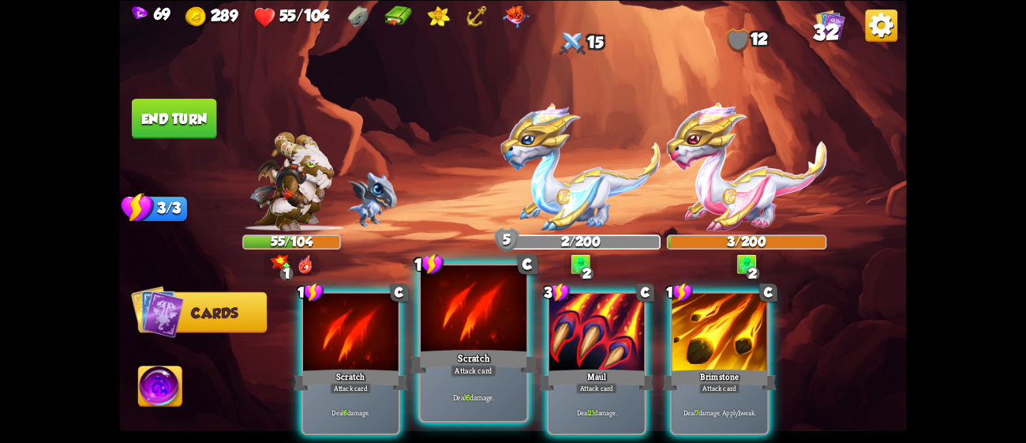
click at [437, 349] on div "Scratch" at bounding box center [473, 360] width 127 height 28
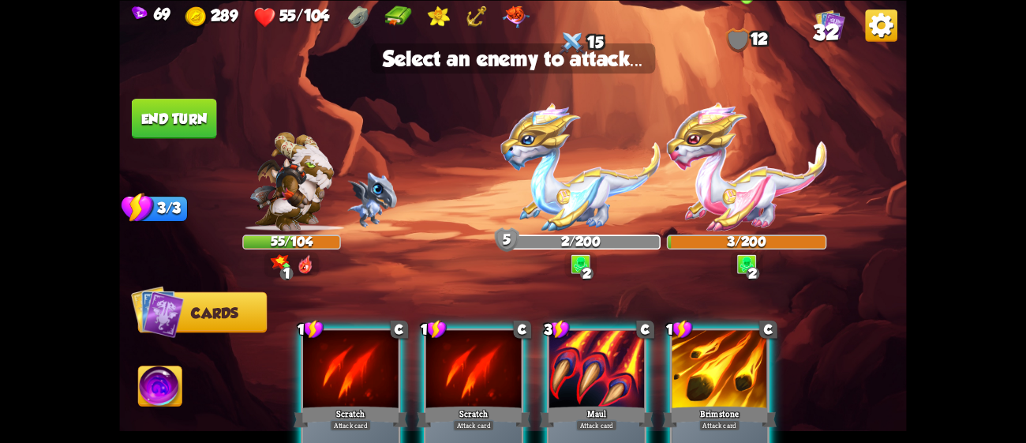
click at [715, 175] on img at bounding box center [747, 166] width 160 height 129
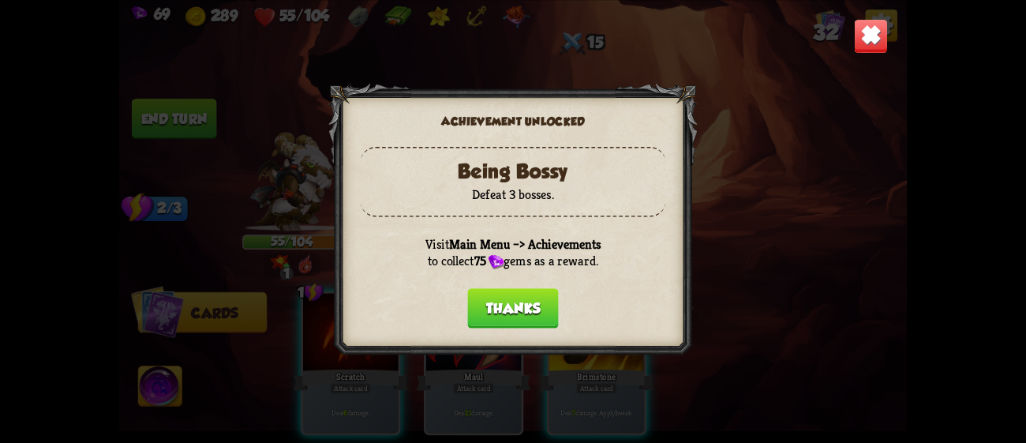
click at [525, 280] on div at bounding box center [512, 221] width 369 height 277
click at [518, 284] on div at bounding box center [512, 221] width 369 height 277
click at [499, 297] on button "Thanks" at bounding box center [512, 308] width 91 height 40
click at [503, 297] on button "Thanks" at bounding box center [512, 308] width 91 height 40
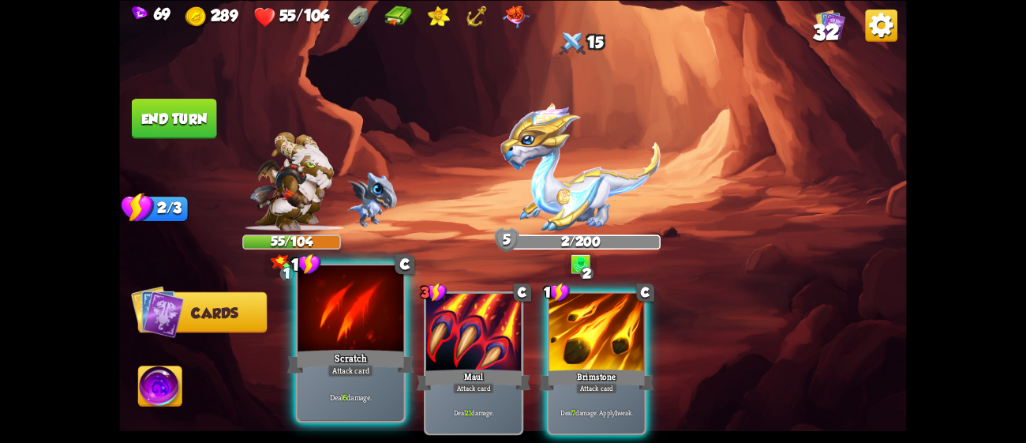
click at [380, 325] on div at bounding box center [350, 309] width 106 height 89
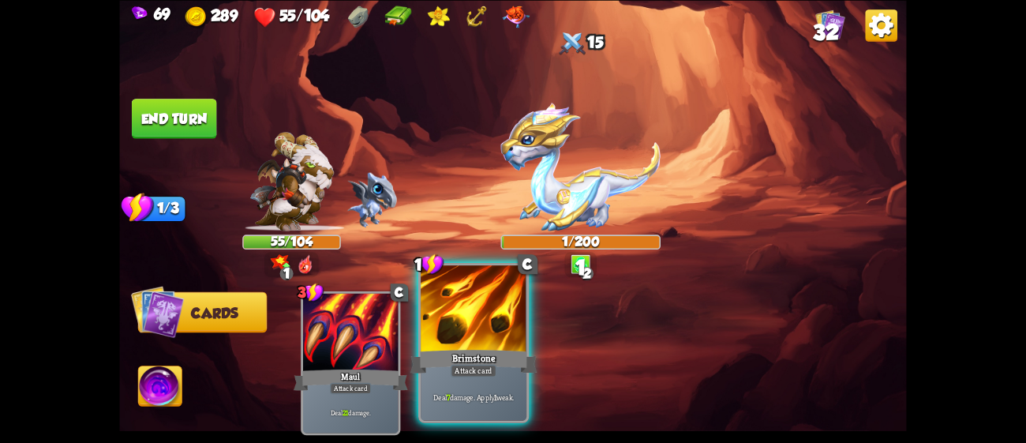
click at [480, 332] on div at bounding box center [474, 309] width 106 height 89
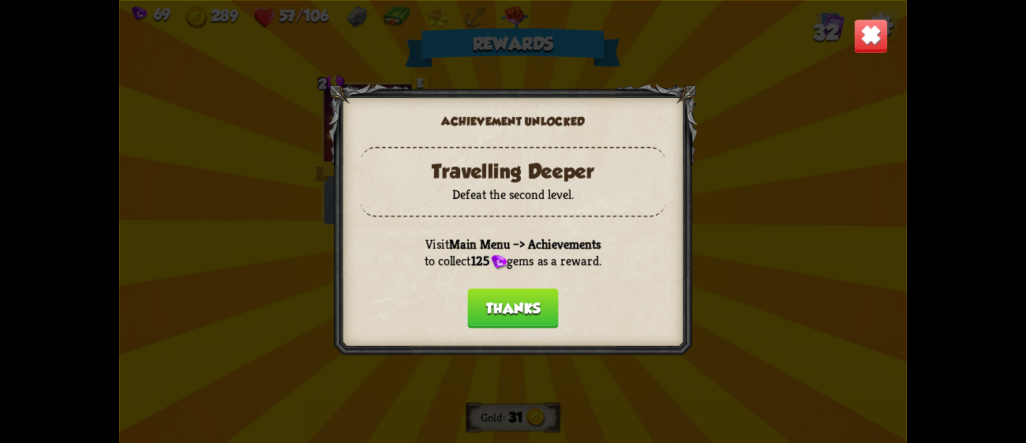
click at [537, 304] on button "Thanks" at bounding box center [512, 308] width 91 height 40
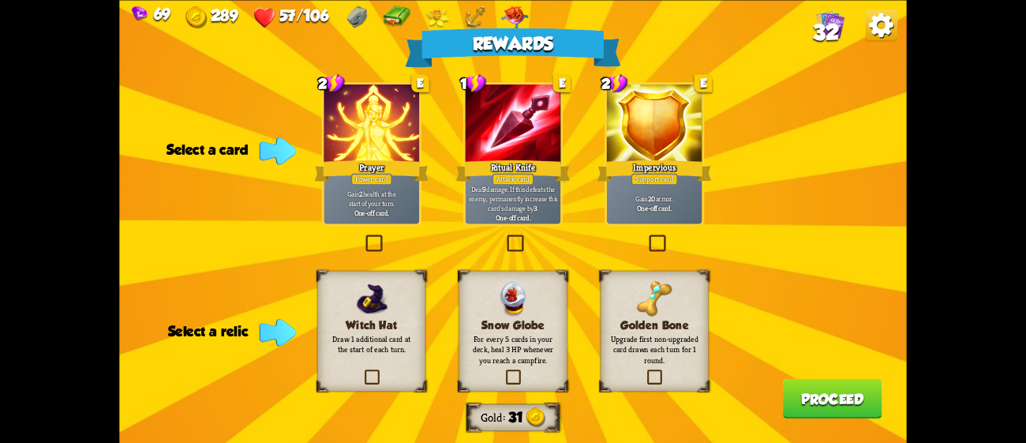
click at [637, 308] on img at bounding box center [655, 299] width 36 height 36
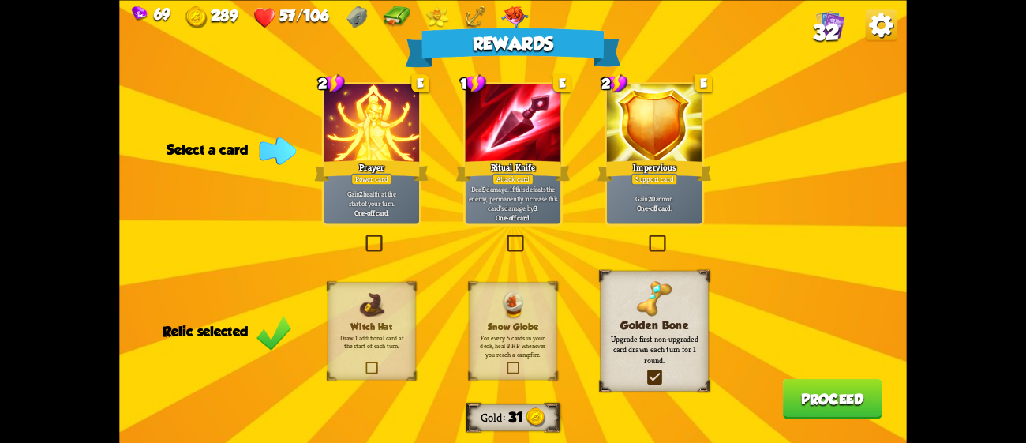
click at [531, 174] on div "Attack card" at bounding box center [513, 179] width 42 height 12
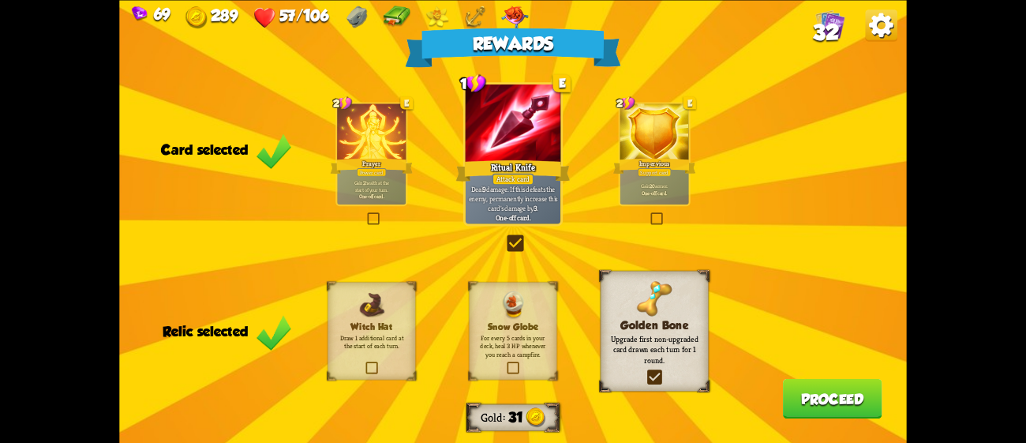
click at [841, 406] on button "Proceed" at bounding box center [832, 398] width 99 height 40
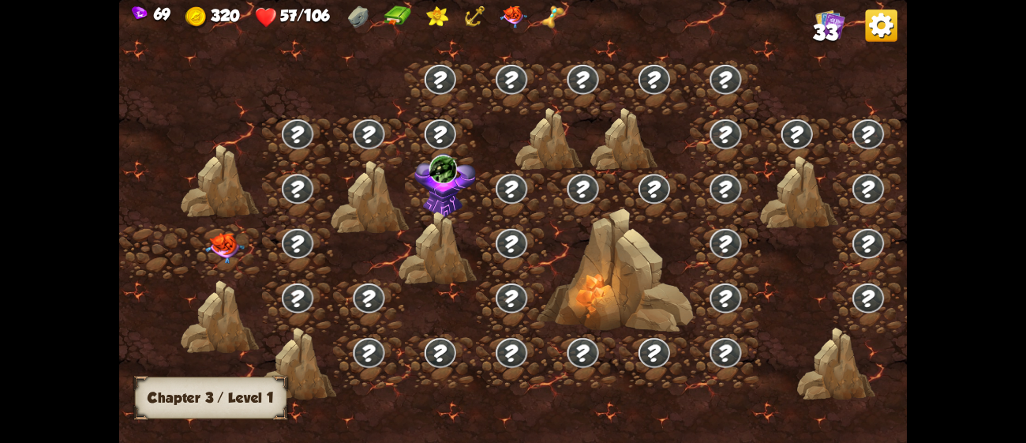
click at [218, 234] on img at bounding box center [224, 248] width 39 height 31
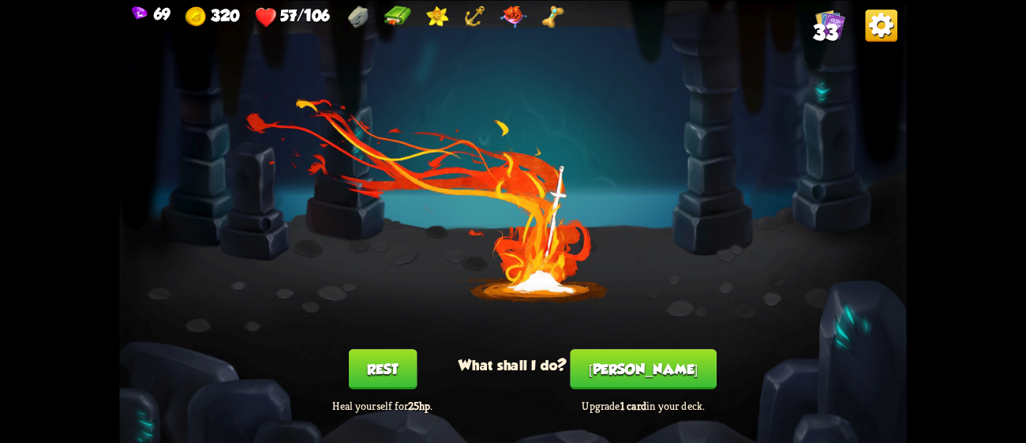
click at [382, 353] on button "Rest" at bounding box center [383, 369] width 68 height 40
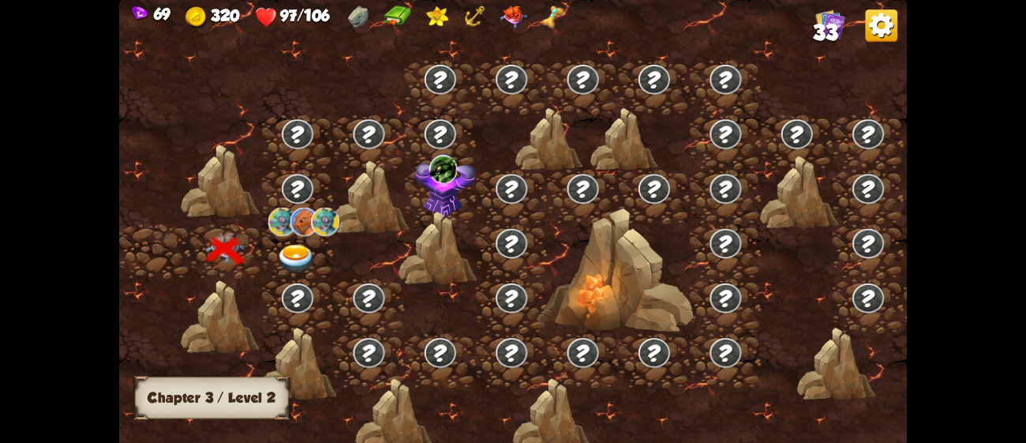
click at [286, 238] on div at bounding box center [297, 251] width 71 height 54
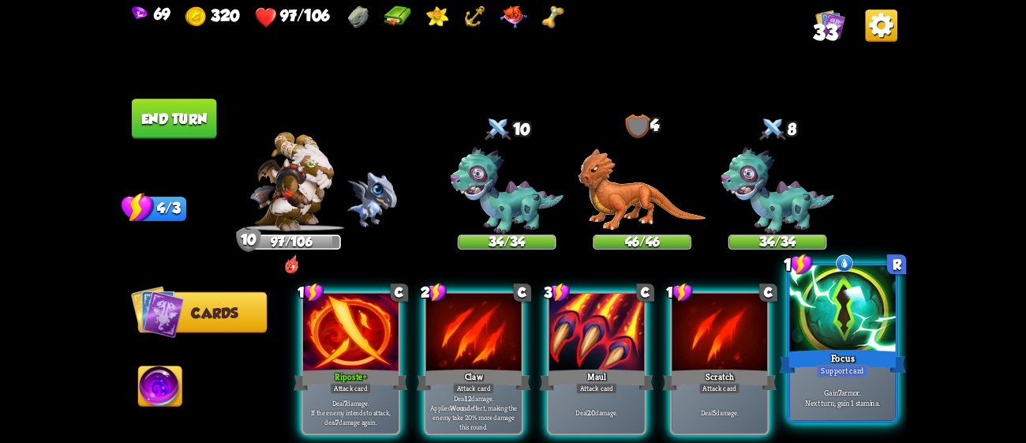
click at [877, 393] on p "Gain 7 armor. Next turn, gain 1 stamina." at bounding box center [842, 397] width 100 height 21
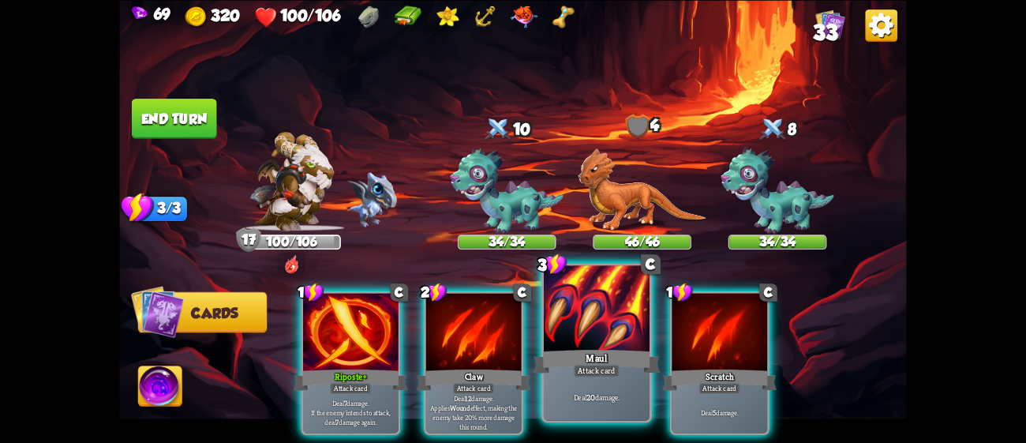
click at [584, 339] on div at bounding box center [597, 309] width 106 height 89
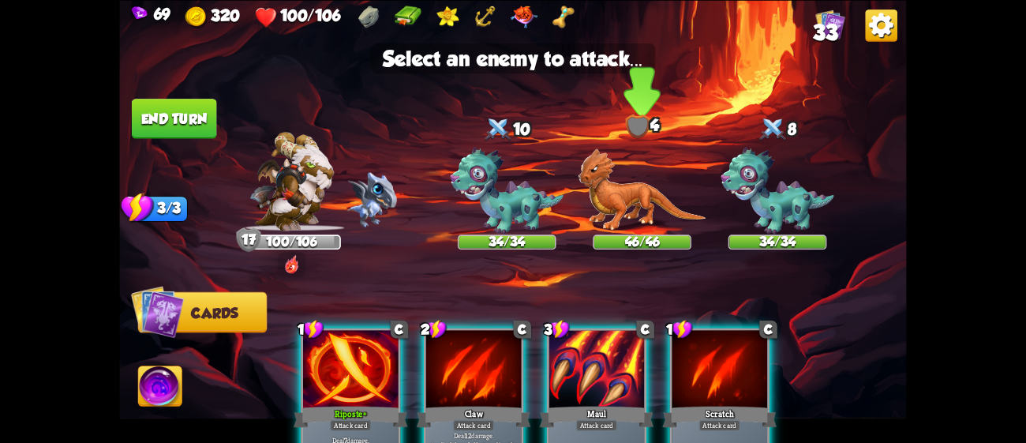
click at [599, 182] on img at bounding box center [642, 189] width 128 height 83
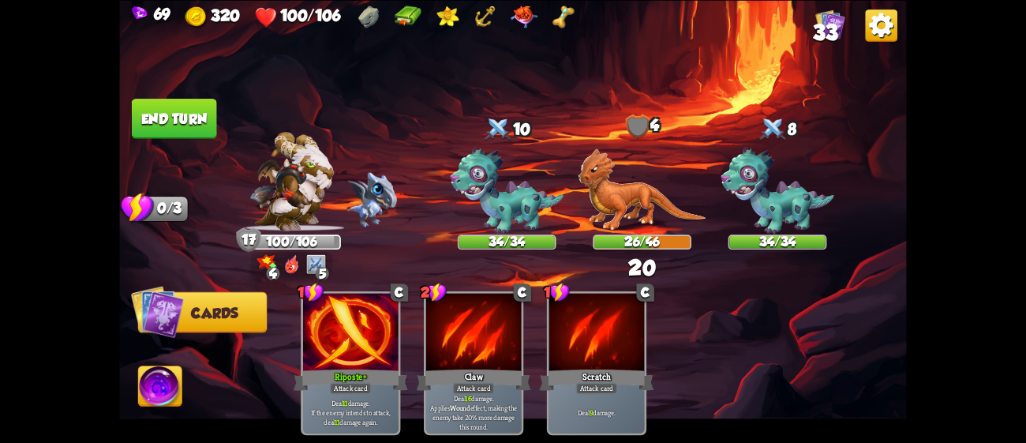
click at [207, 125] on button "End turn" at bounding box center [174, 119] width 85 height 40
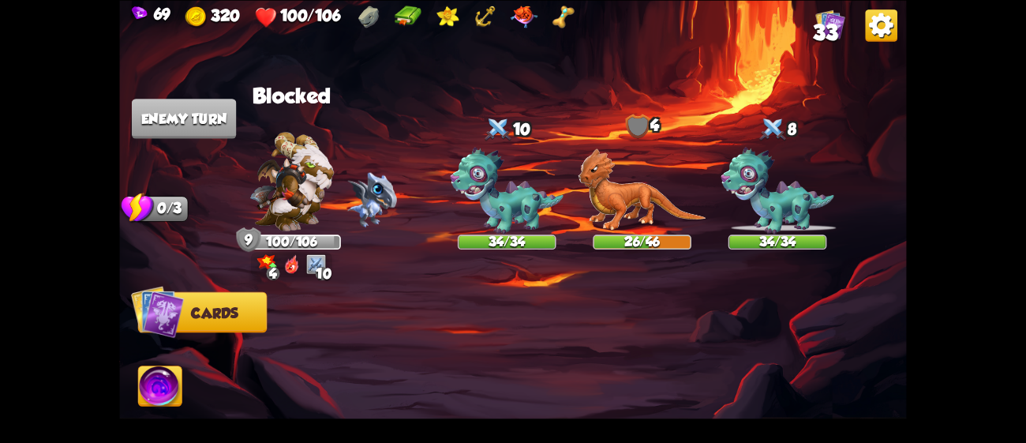
click at [569, 16] on img at bounding box center [563, 17] width 22 height 22
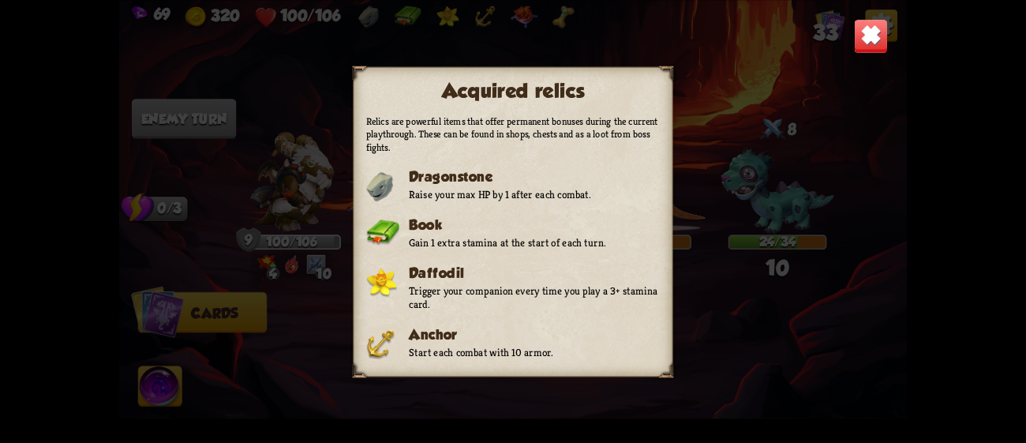
drag, startPoint x: 650, startPoint y: 174, endPoint x: 644, endPoint y: 347, distance: 173.7
click at [644, 347] on div "Relics are powerful items that offer permanent bonuses during the current playt…" at bounding box center [513, 242] width 294 height 256
drag, startPoint x: 649, startPoint y: 267, endPoint x: 654, endPoint y: 342, distance: 74.3
click at [654, 342] on div "Relics are powerful items that offer permanent bonuses during the current playt…" at bounding box center [513, 242] width 294 height 256
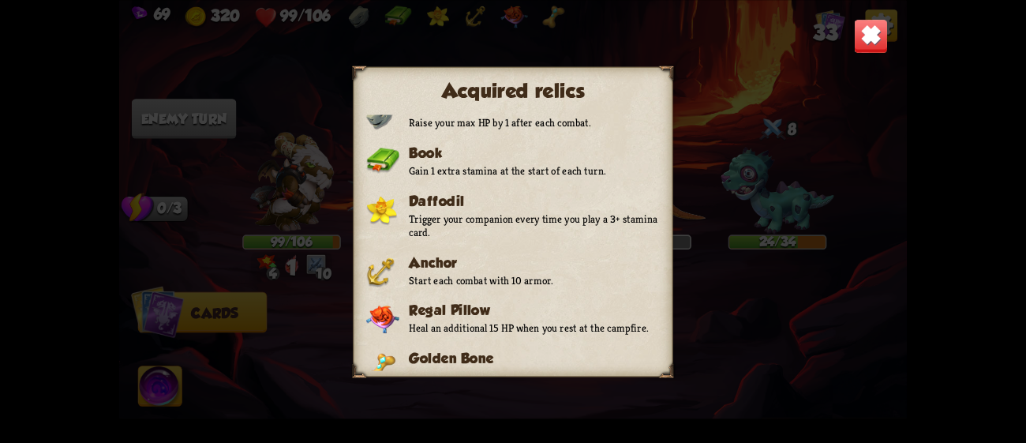
click at [709, 94] on div "Acquired relics Relics are powerful items that offer permanent bonuses during t…" at bounding box center [512, 221] width 787 height 443
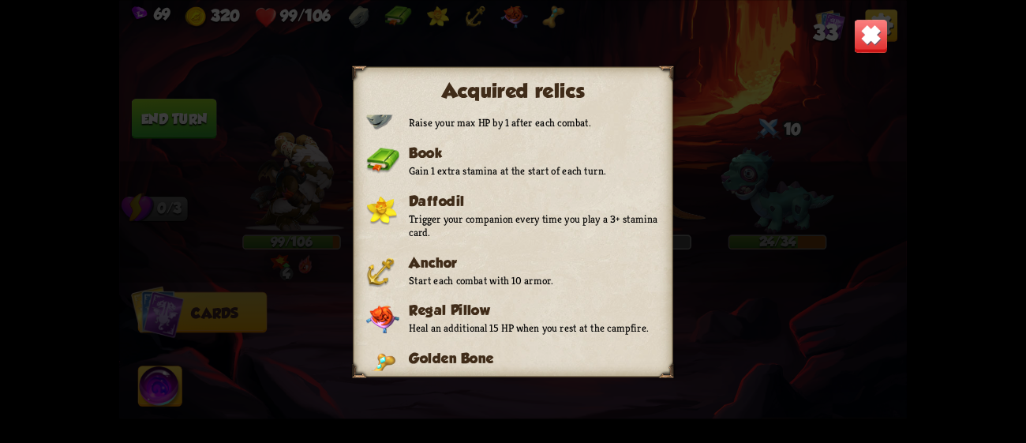
click at [867, 30] on img at bounding box center [871, 35] width 35 height 35
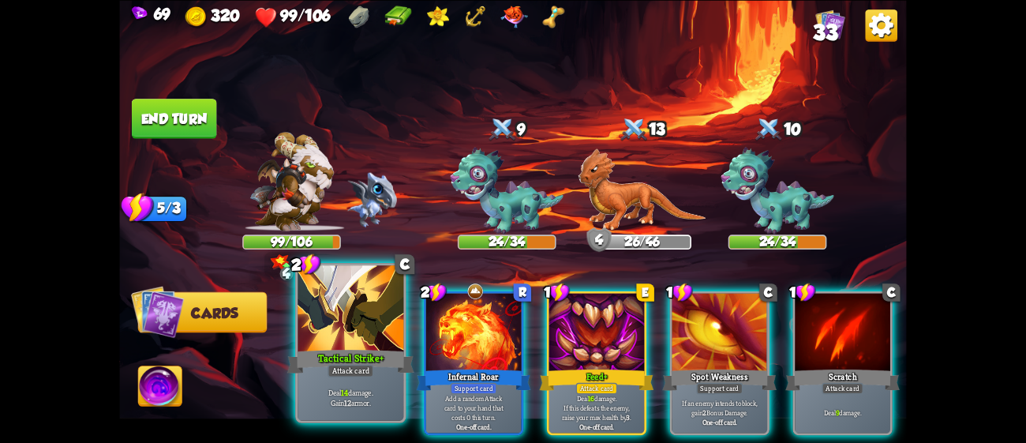
click at [329, 339] on div at bounding box center [350, 309] width 106 height 89
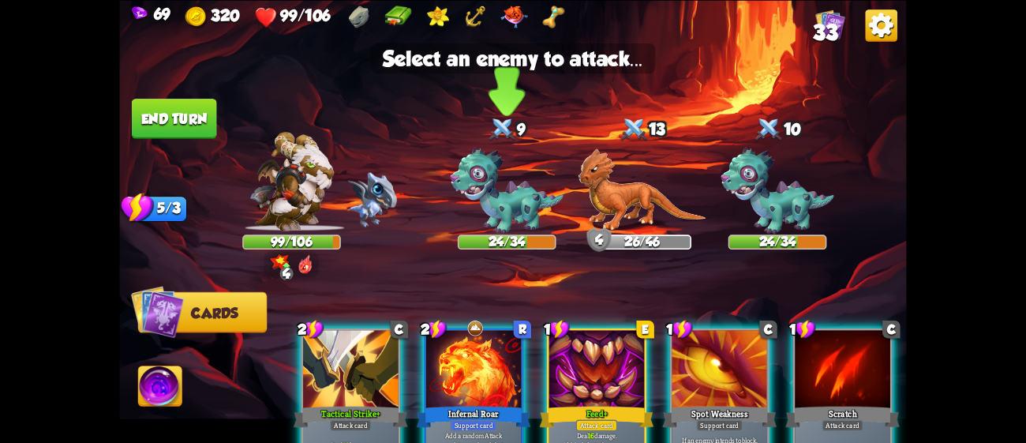
click at [468, 227] on img at bounding box center [507, 191] width 113 height 88
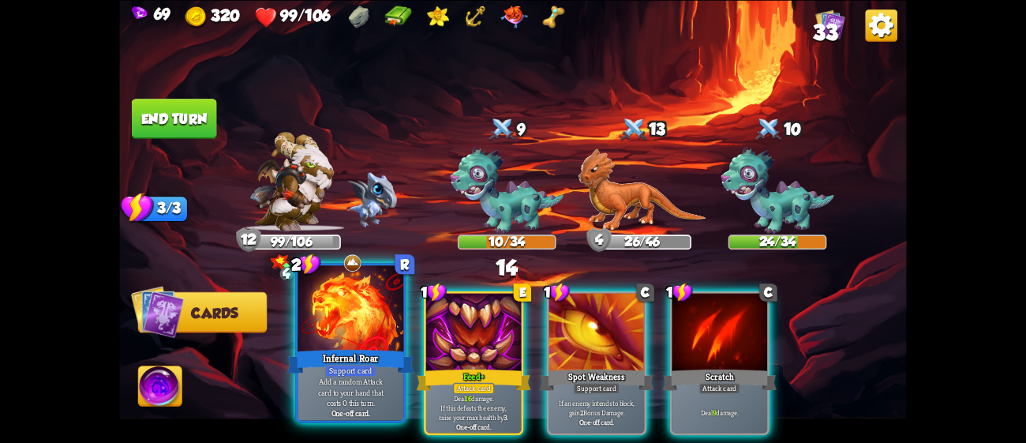
click at [366, 312] on div at bounding box center [350, 309] width 106 height 89
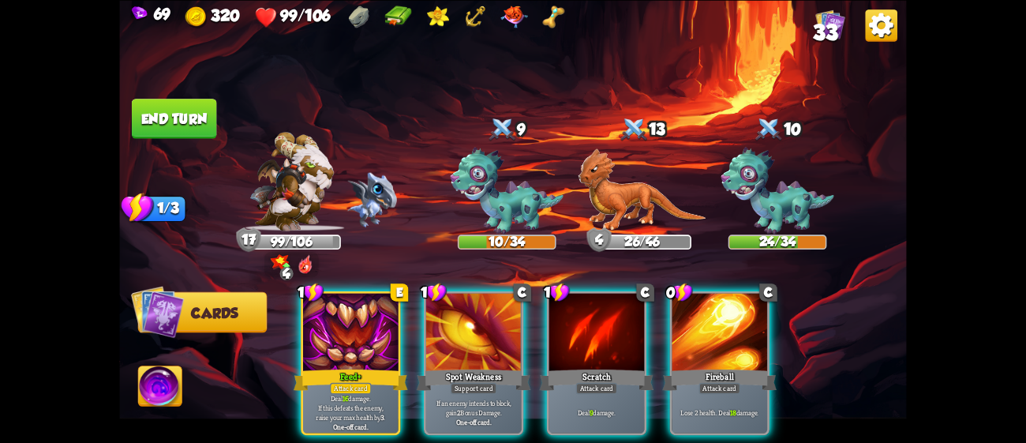
click at [366, 312] on div at bounding box center [350, 333] width 95 height 80
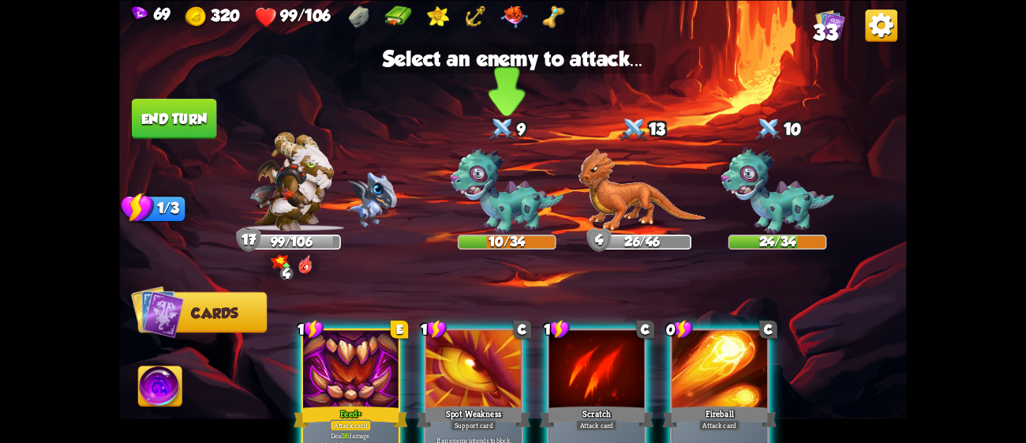
click at [515, 175] on img at bounding box center [507, 191] width 113 height 88
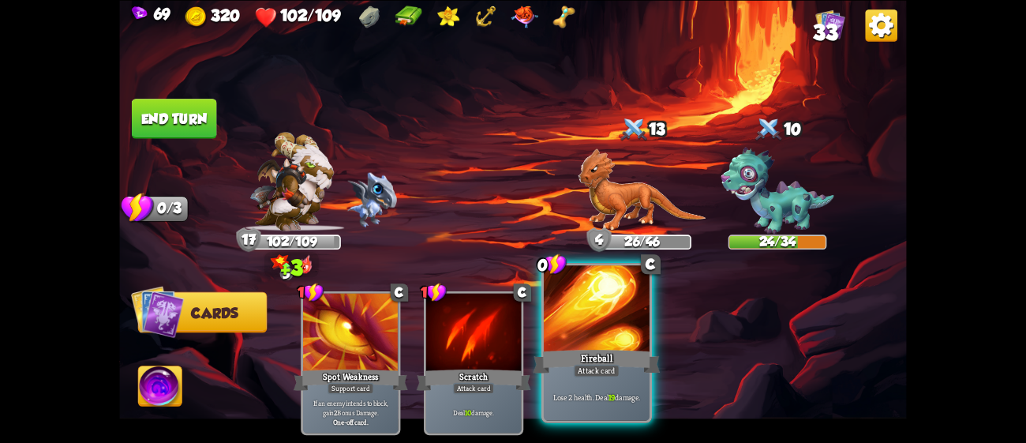
click at [619, 369] on div "Attack card" at bounding box center [597, 370] width 46 height 13
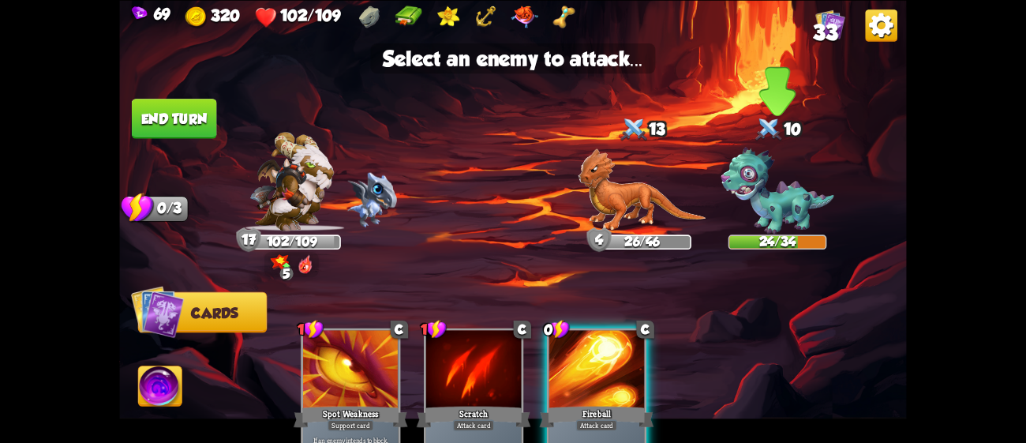
click at [780, 210] on img at bounding box center [776, 191] width 113 height 88
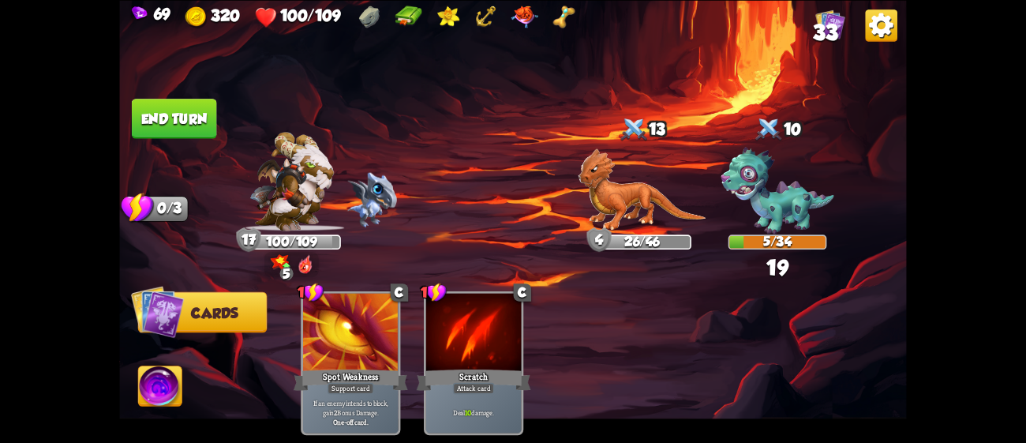
click at [187, 96] on img at bounding box center [512, 221] width 787 height 443
click at [187, 101] on button "End turn" at bounding box center [174, 119] width 85 height 40
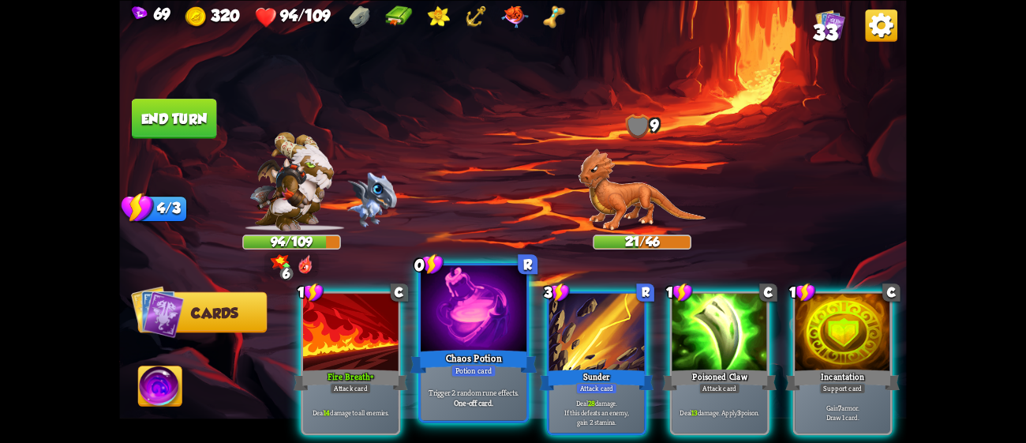
click at [487, 340] on div at bounding box center [474, 309] width 106 height 89
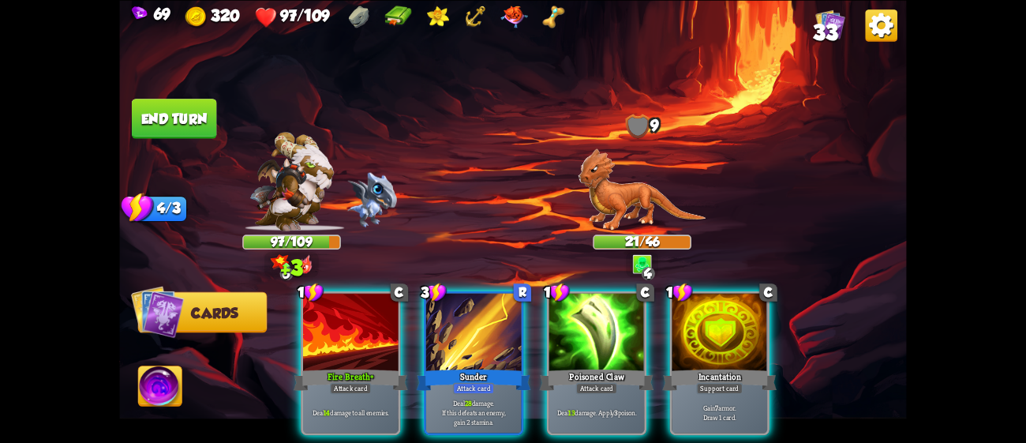
click at [487, 340] on div at bounding box center [473, 333] width 95 height 80
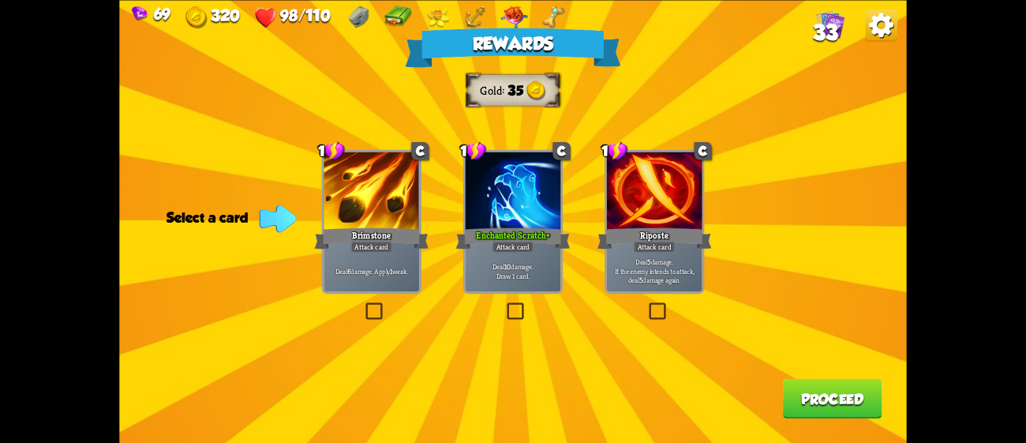
click at [533, 232] on div "Enchanted Scratch+" at bounding box center [513, 237] width 114 height 25
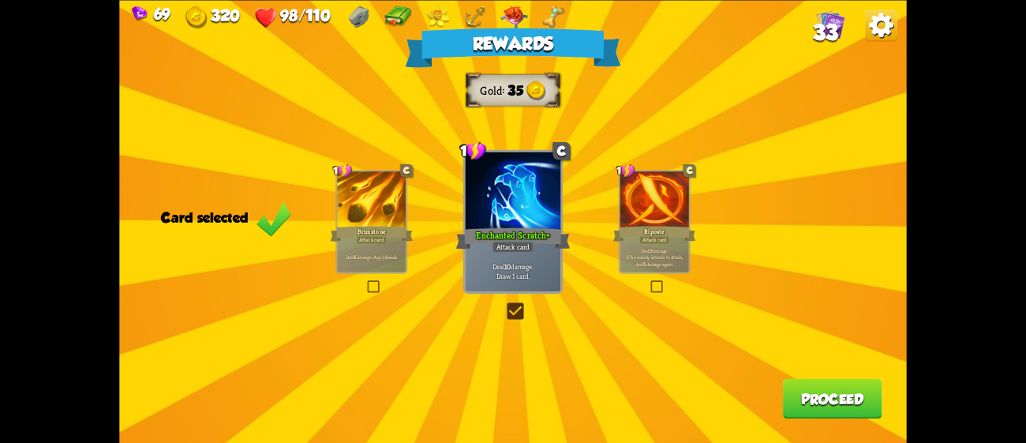
click at [828, 397] on button "Proceed" at bounding box center [832, 398] width 99 height 40
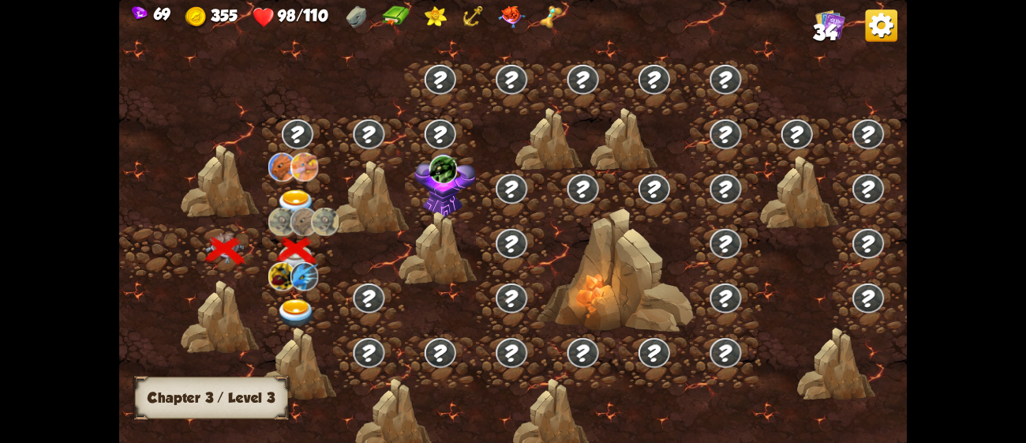
click at [282, 193] on img at bounding box center [296, 203] width 39 height 29
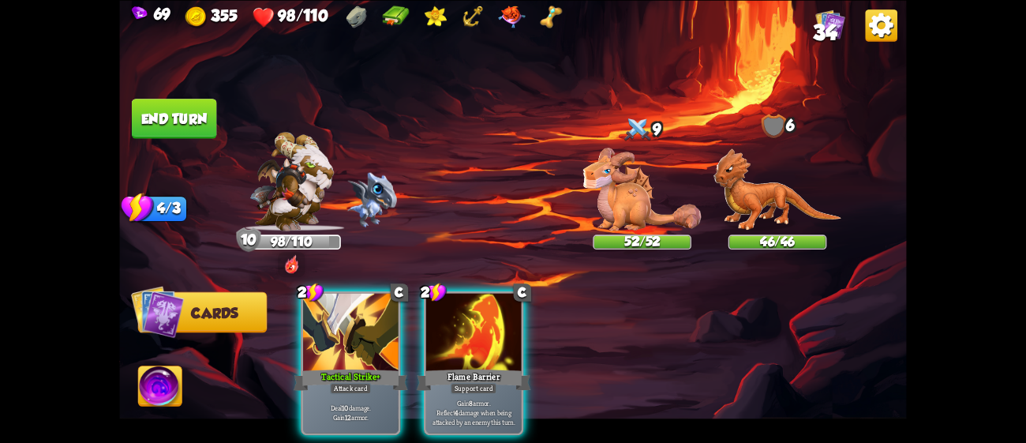
click at [616, 199] on div "Player turn" at bounding box center [512, 221] width 787 height 121
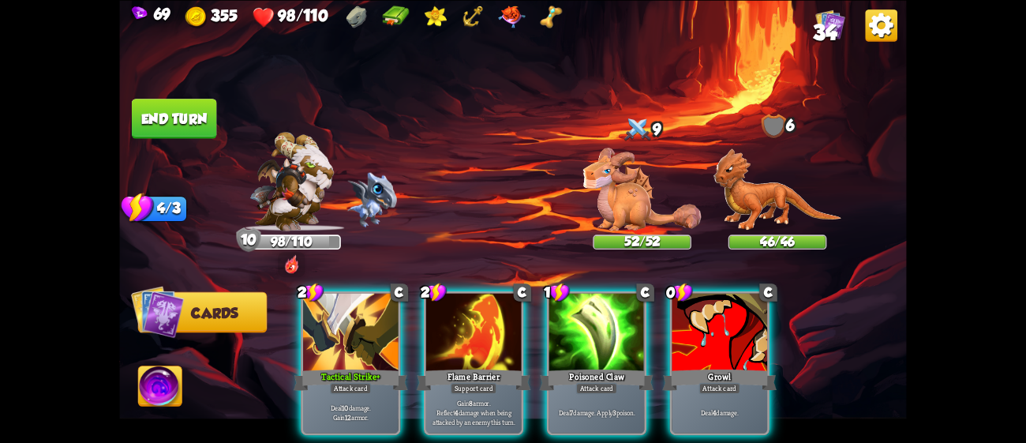
click at [616, 199] on div "Player turn" at bounding box center [512, 221] width 787 height 121
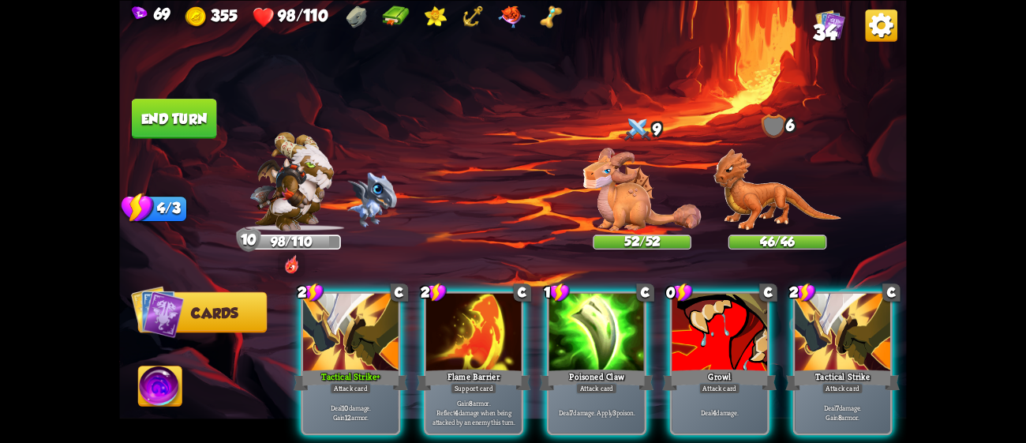
click at [616, 199] on img at bounding box center [642, 189] width 118 height 83
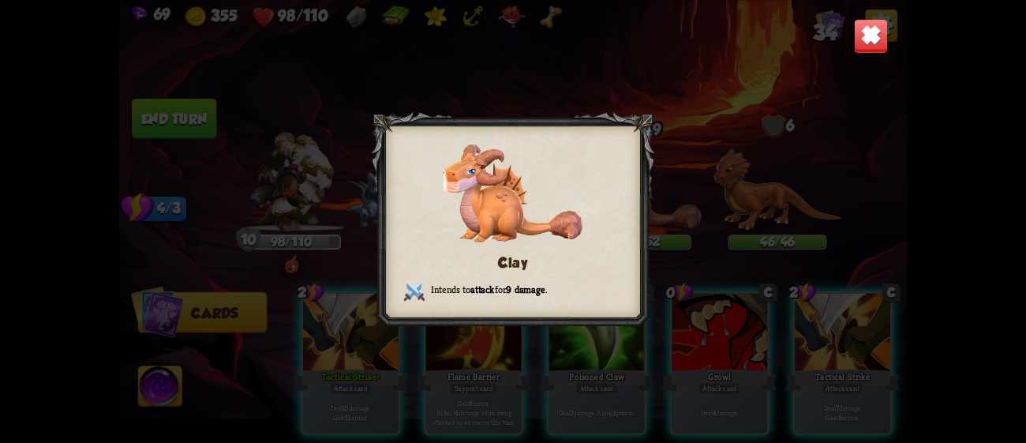
click at [876, 39] on img at bounding box center [871, 35] width 35 height 35
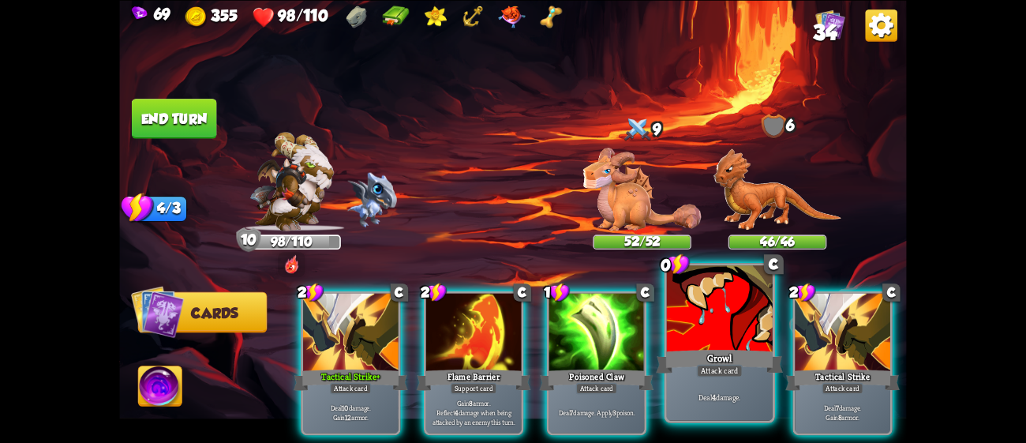
click at [748, 310] on div at bounding box center [720, 309] width 106 height 89
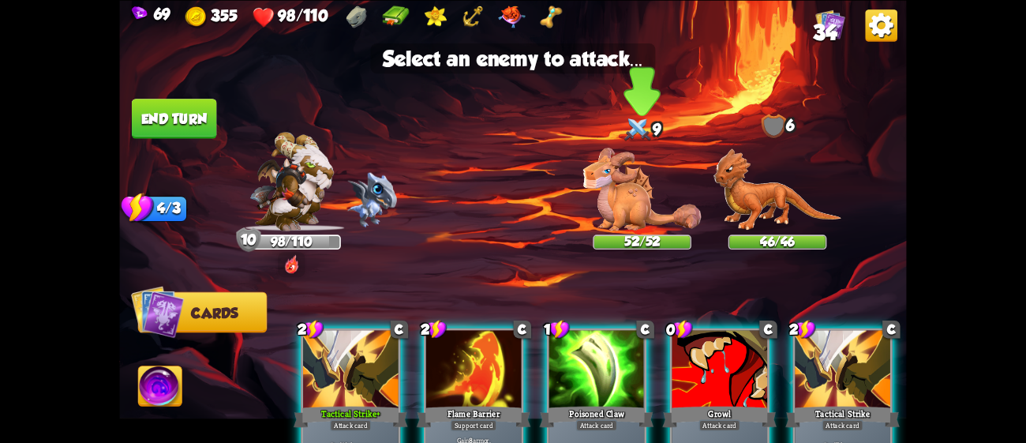
click at [649, 210] on img at bounding box center [642, 189] width 118 height 83
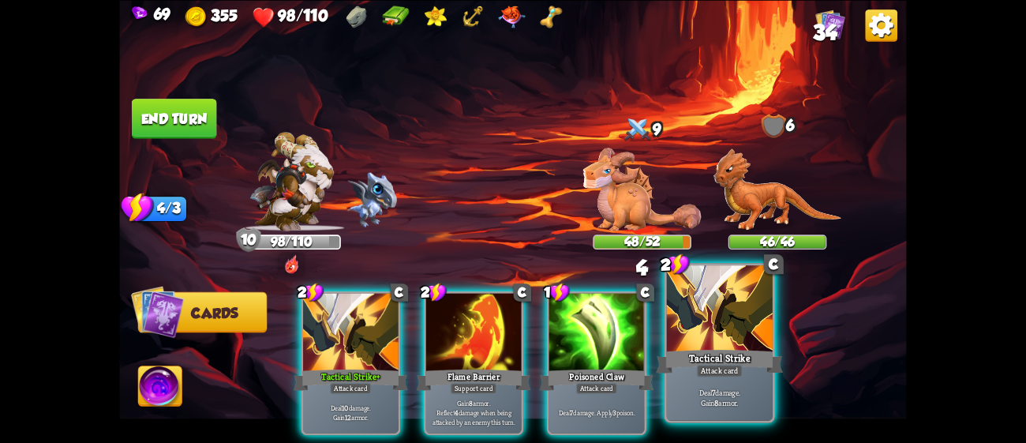
click at [727, 407] on div "Deal 7 damage. Gain 8 armor." at bounding box center [720, 397] width 106 height 46
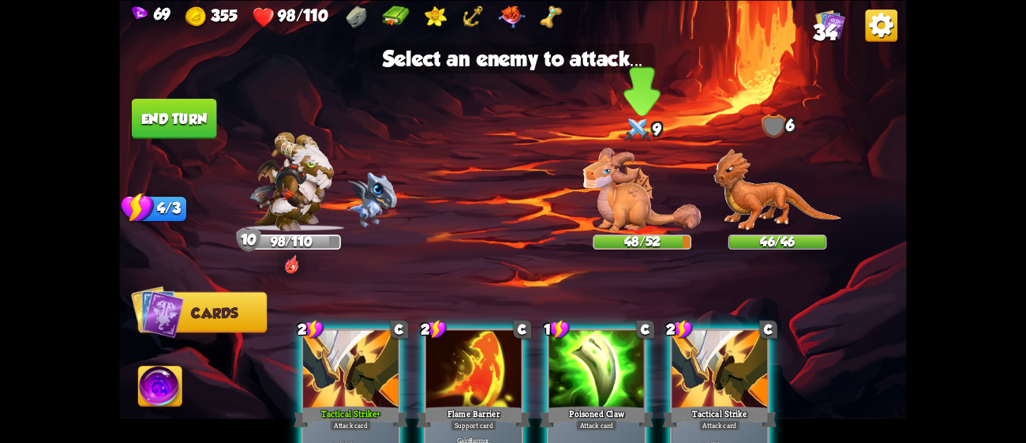
click at [634, 184] on img at bounding box center [642, 189] width 118 height 83
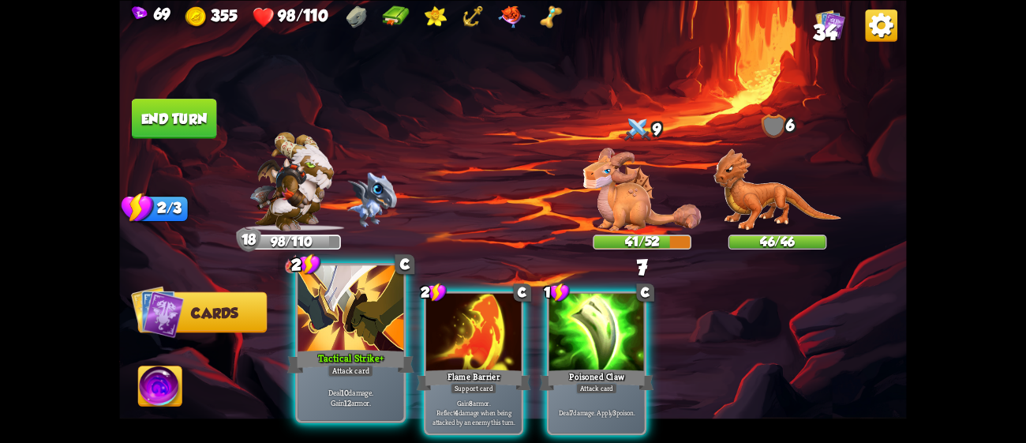
click at [333, 335] on div at bounding box center [350, 309] width 106 height 89
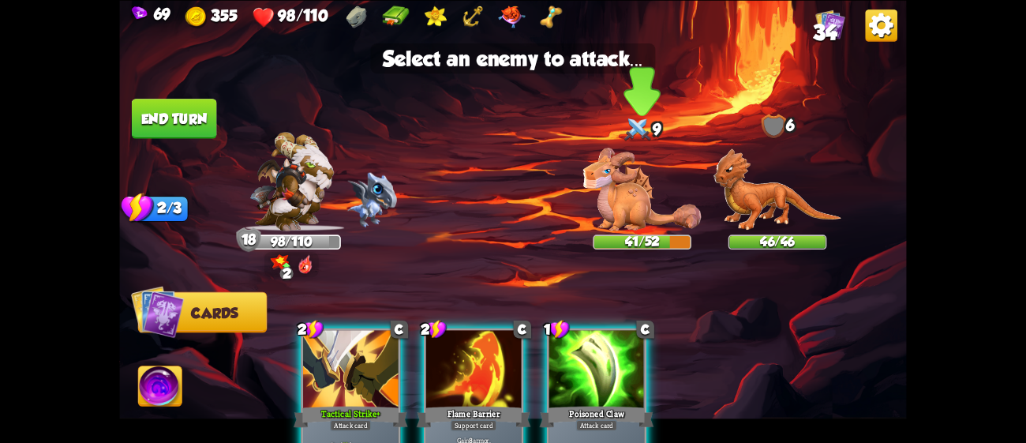
click at [608, 211] on img at bounding box center [642, 189] width 118 height 83
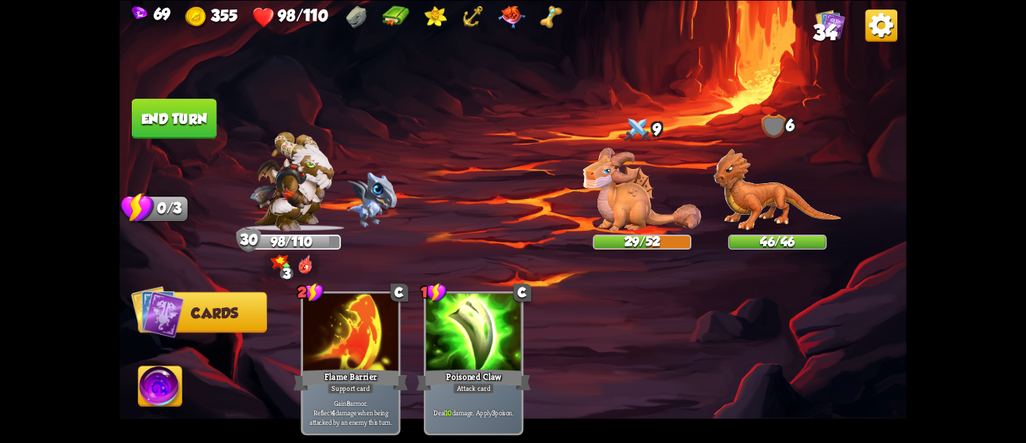
click at [203, 110] on button "End turn" at bounding box center [174, 119] width 85 height 40
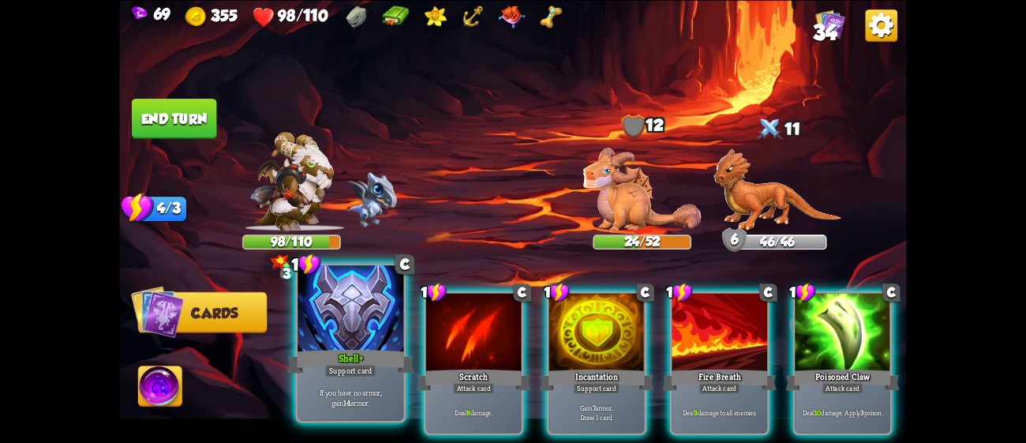
click at [380, 345] on div at bounding box center [350, 309] width 106 height 89
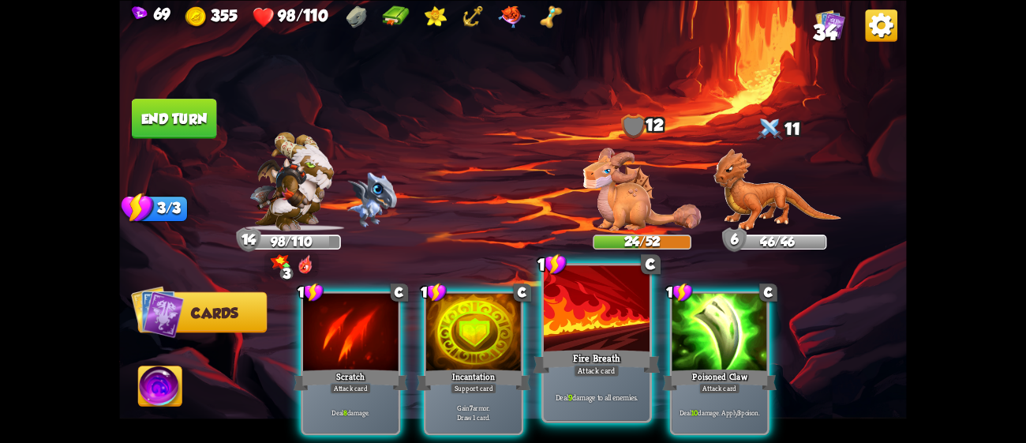
click at [610, 320] on div at bounding box center [597, 309] width 106 height 89
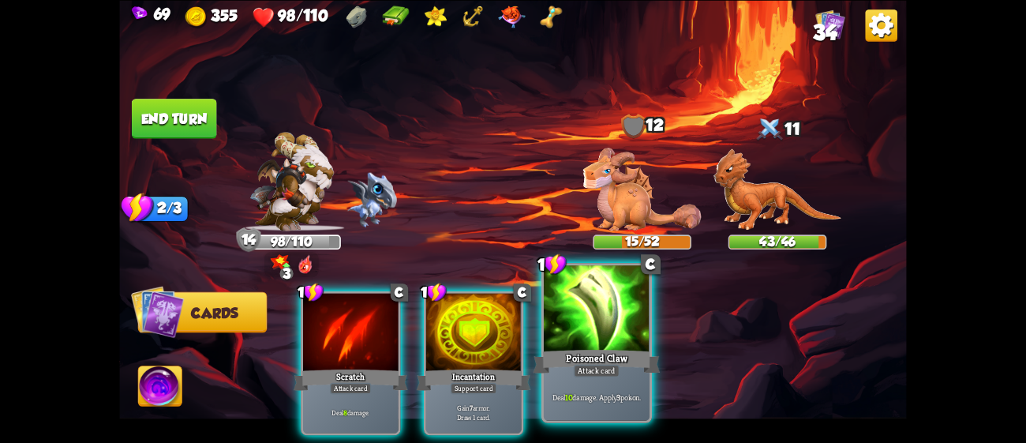
click at [569, 360] on div "Poisoned Claw" at bounding box center [596, 360] width 127 height 28
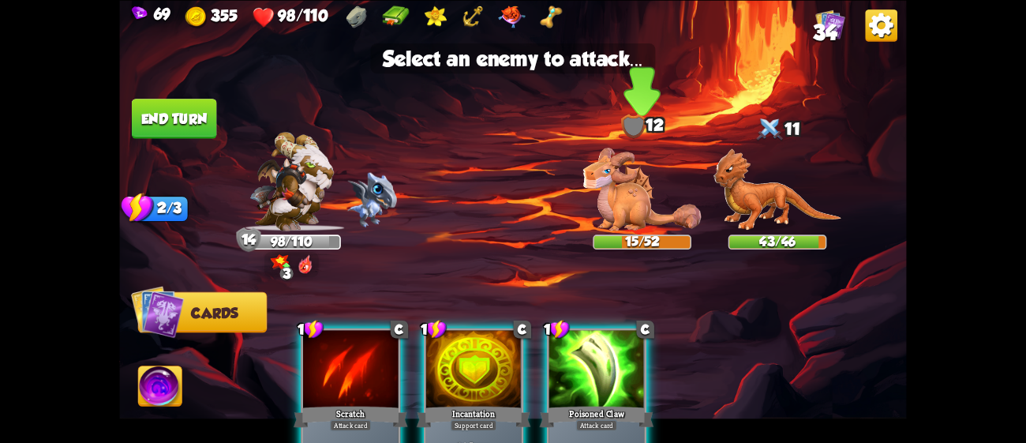
click at [613, 214] on img at bounding box center [642, 189] width 118 height 83
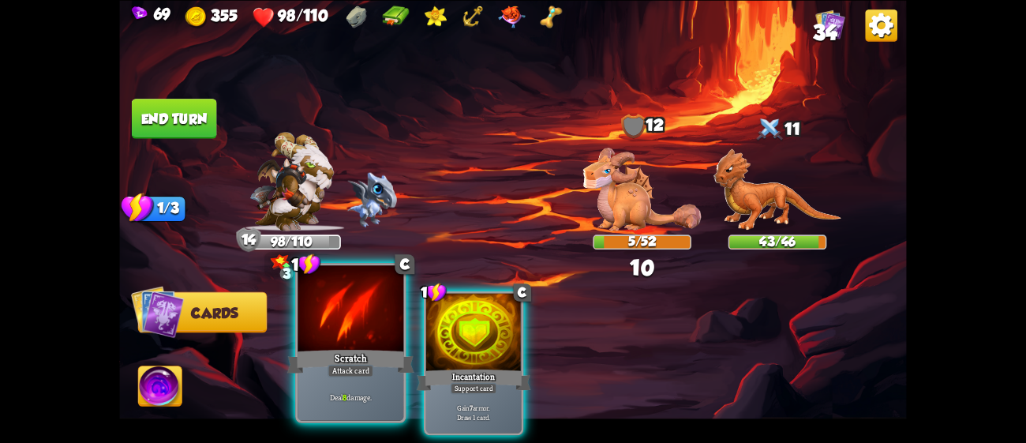
click at [350, 316] on div at bounding box center [350, 309] width 106 height 89
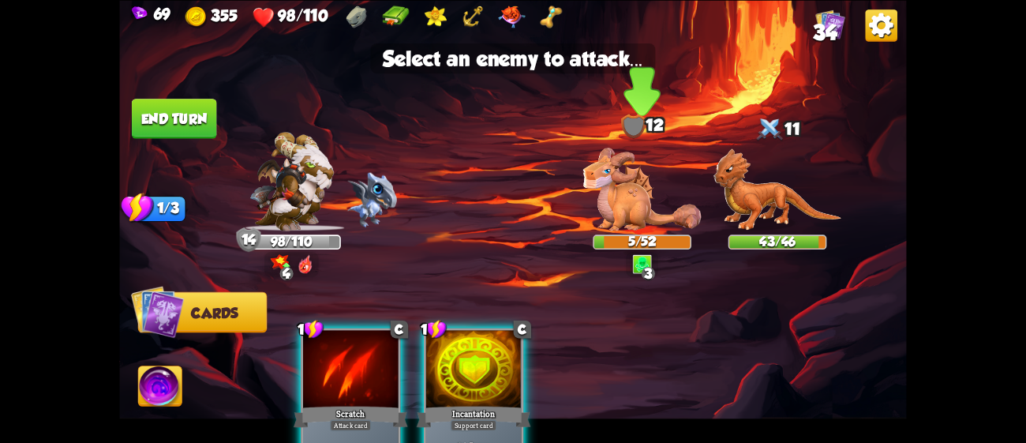
click at [661, 180] on img at bounding box center [642, 189] width 118 height 83
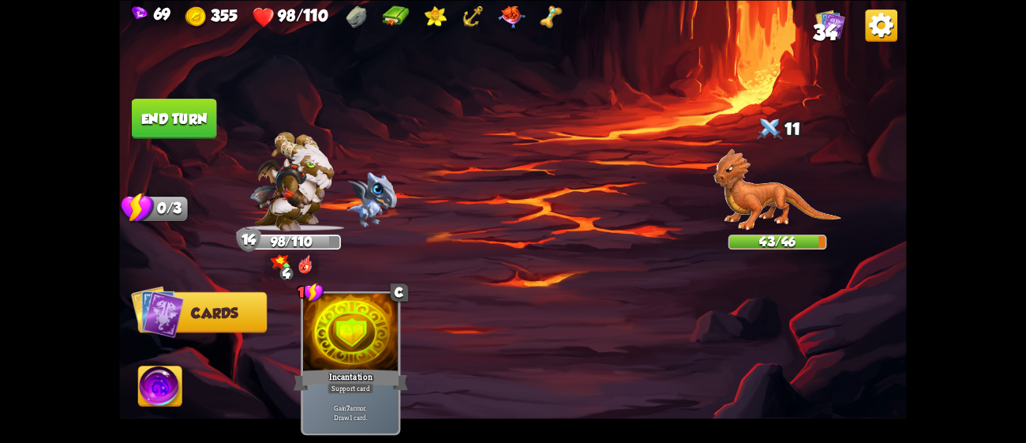
click at [167, 101] on button "End turn" at bounding box center [174, 119] width 85 height 40
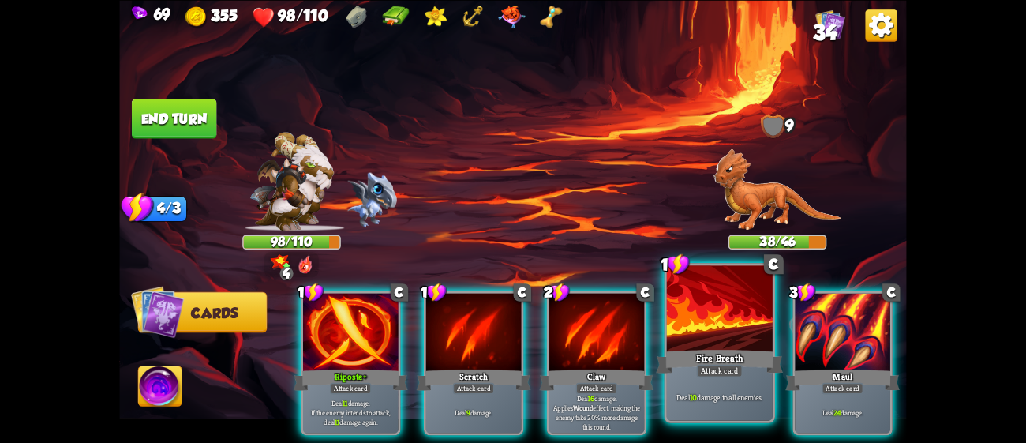
click at [679, 361] on div "Fire Breath" at bounding box center [719, 360] width 127 height 28
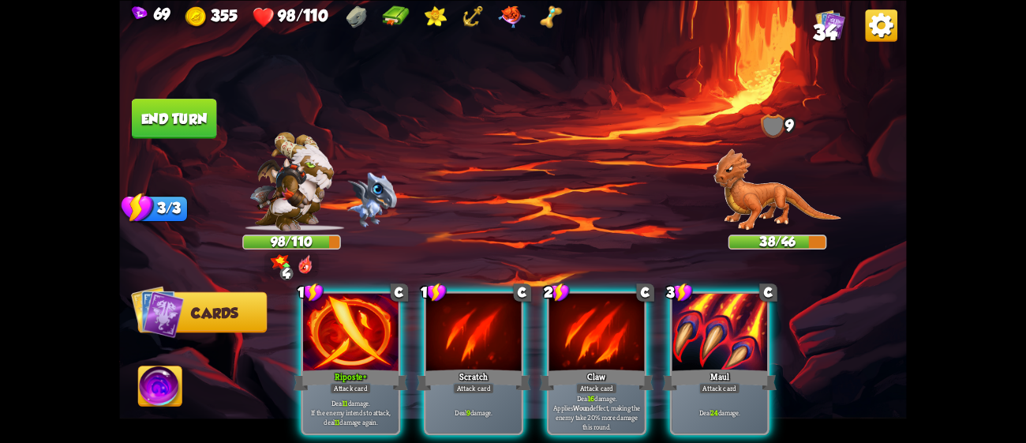
click at [679, 367] on div "Maul" at bounding box center [719, 379] width 114 height 25
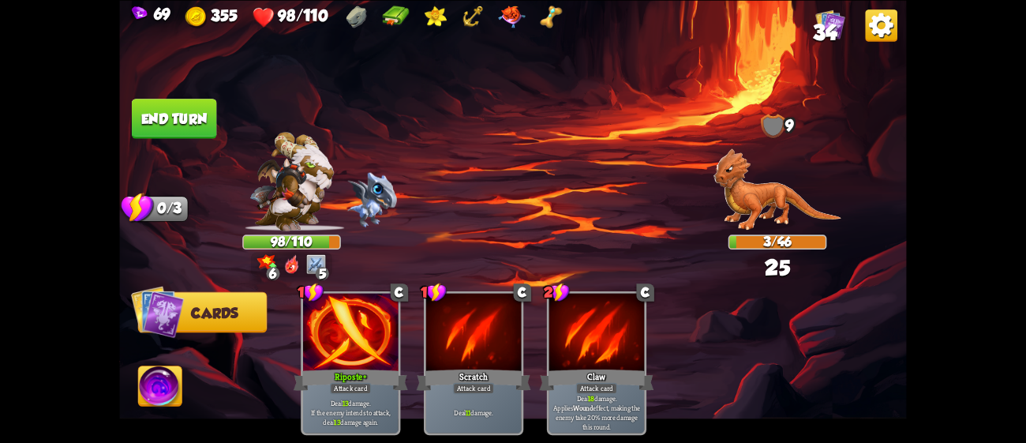
click at [163, 368] on img at bounding box center [159, 388] width 43 height 44
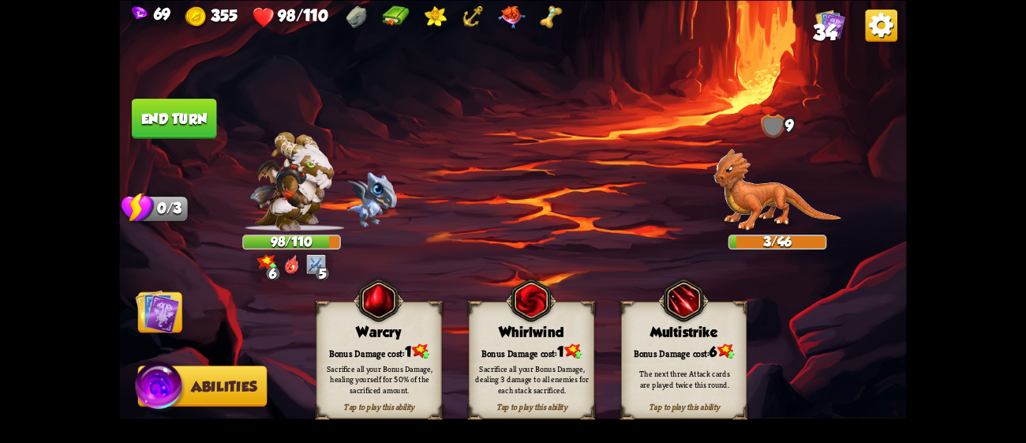
click at [558, 335] on div "Whirlwind" at bounding box center [531, 331] width 124 height 16
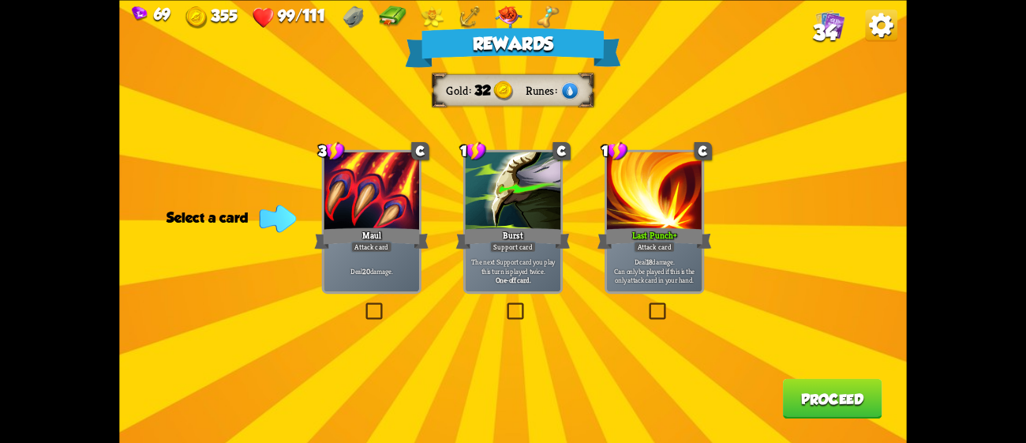
click at [373, 263] on div "Deal 20 damage." at bounding box center [370, 270] width 95 height 42
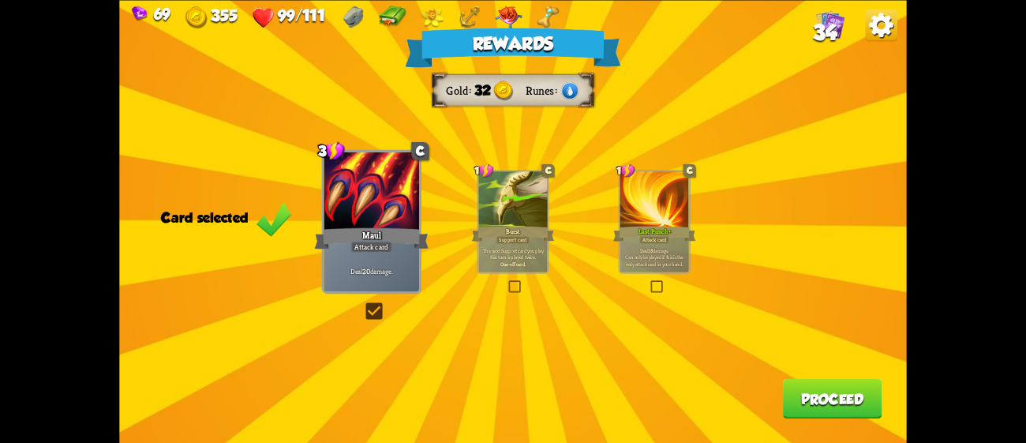
click at [808, 410] on button "Proceed" at bounding box center [832, 398] width 99 height 40
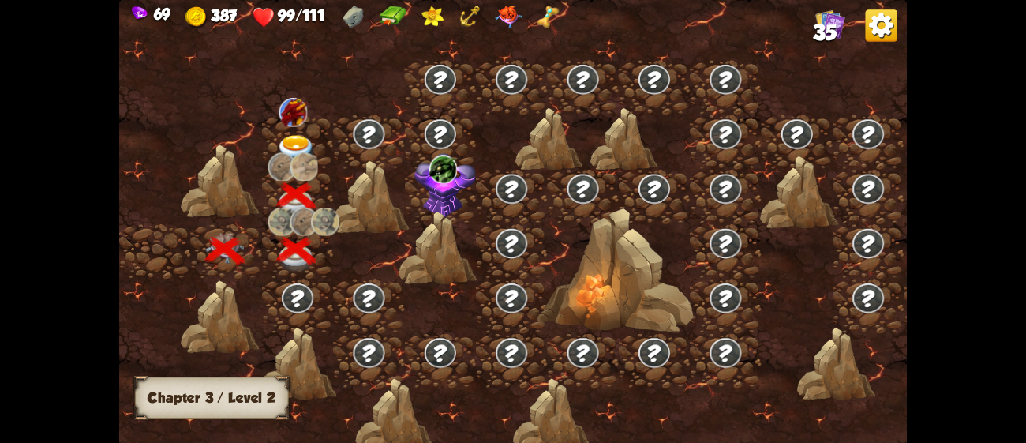
click at [297, 136] on img at bounding box center [296, 149] width 39 height 29
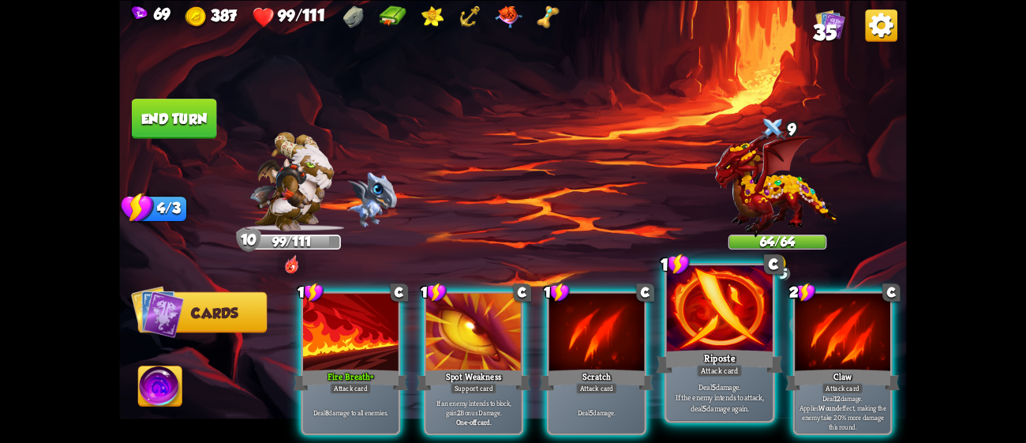
click at [687, 323] on div at bounding box center [720, 309] width 106 height 89
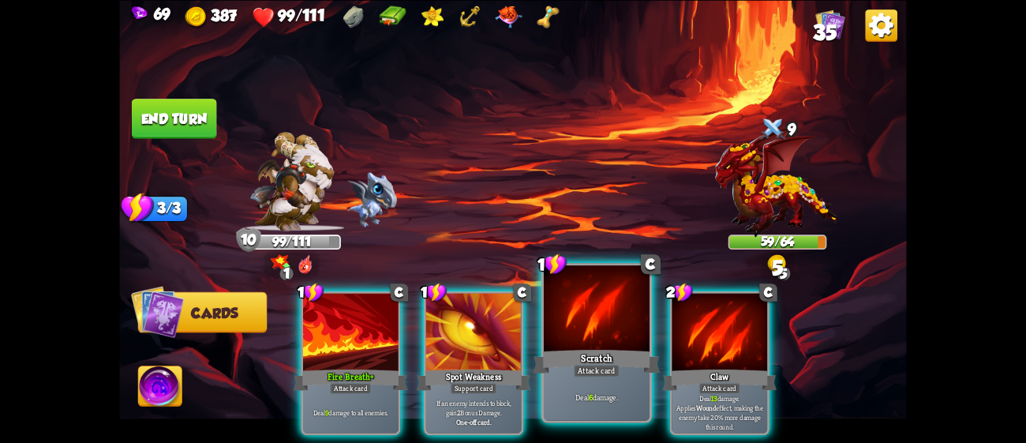
click at [604, 323] on div at bounding box center [597, 309] width 106 height 89
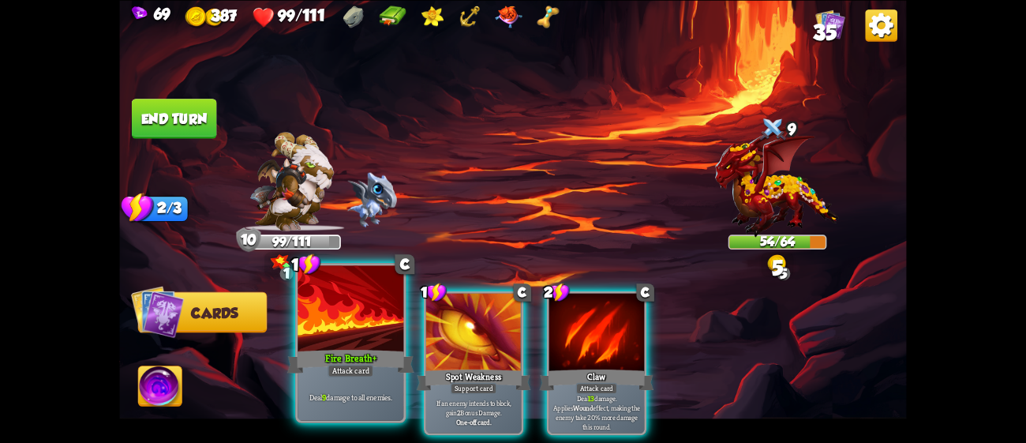
click at [308, 347] on div "Fire Breath+" at bounding box center [350, 360] width 127 height 28
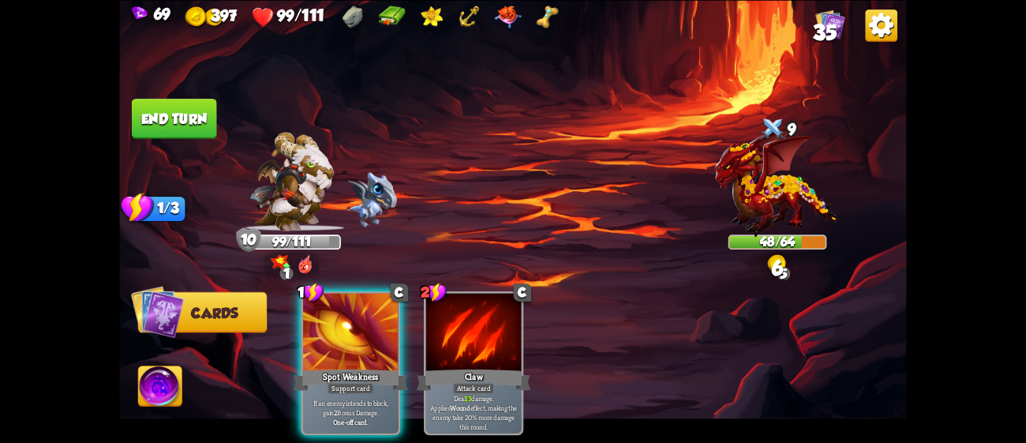
click at [182, 103] on button "End turn" at bounding box center [174, 119] width 85 height 40
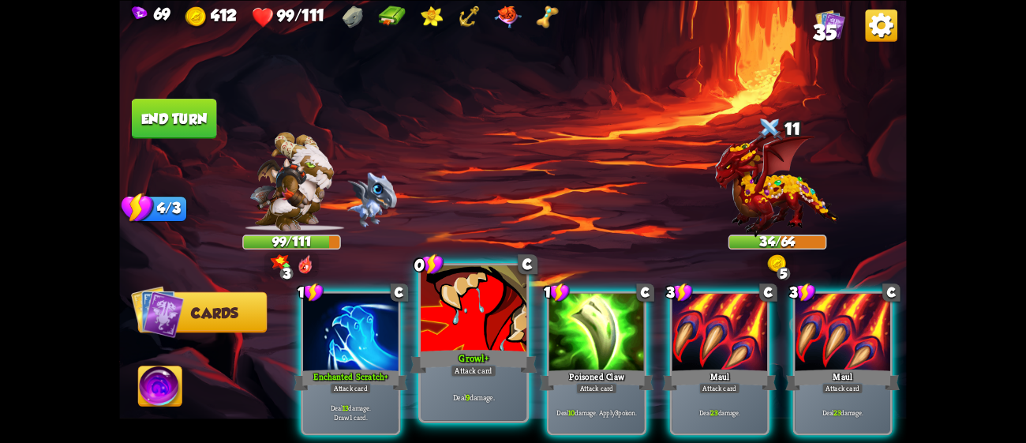
click at [467, 331] on div at bounding box center [474, 309] width 106 height 89
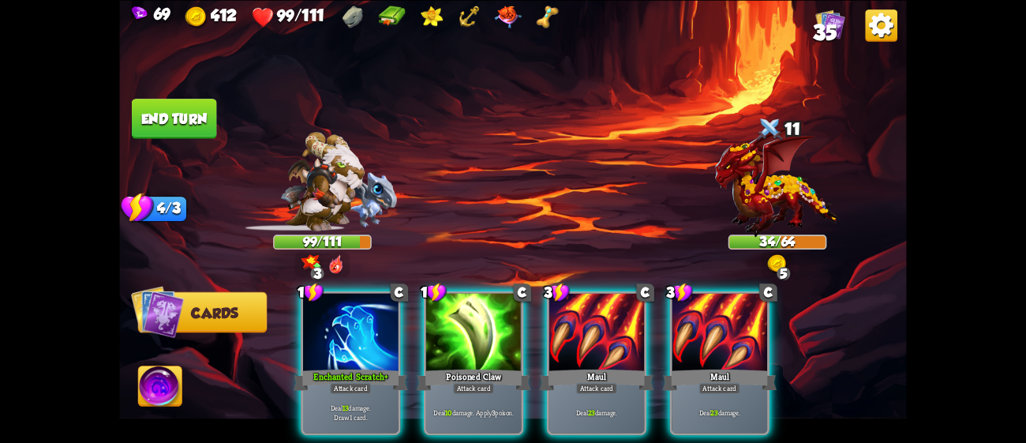
click at [467, 331] on div at bounding box center [473, 333] width 95 height 80
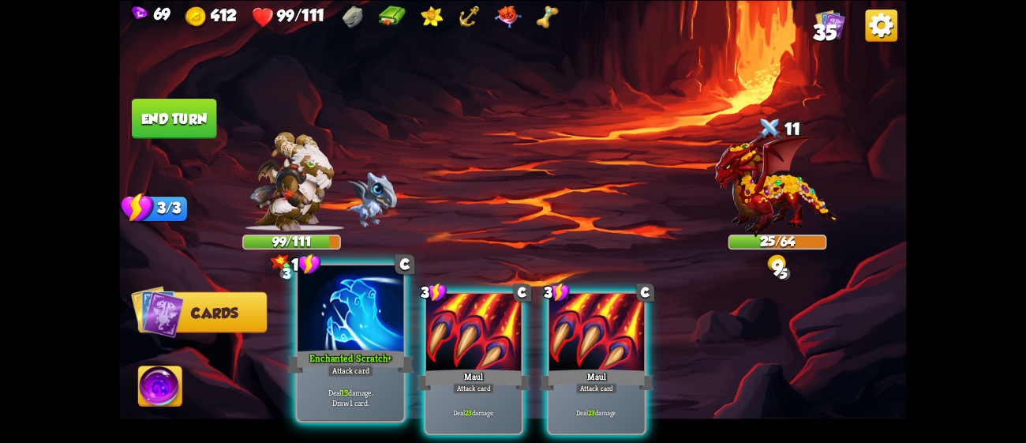
click at [354, 321] on div at bounding box center [350, 309] width 106 height 89
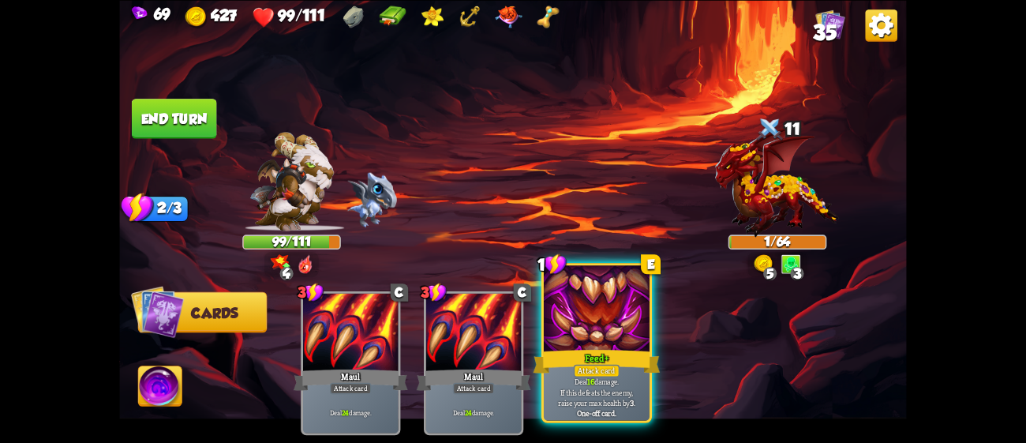
click at [611, 391] on p "Deal 16 damage. If this defeats the enemy, raise your max health by 3 ." at bounding box center [596, 392] width 100 height 32
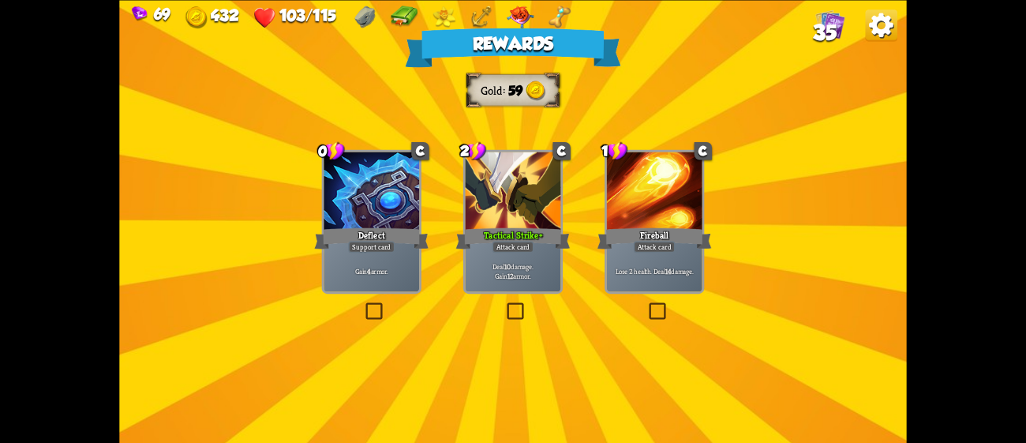
click at [541, 222] on div at bounding box center [513, 191] width 95 height 80
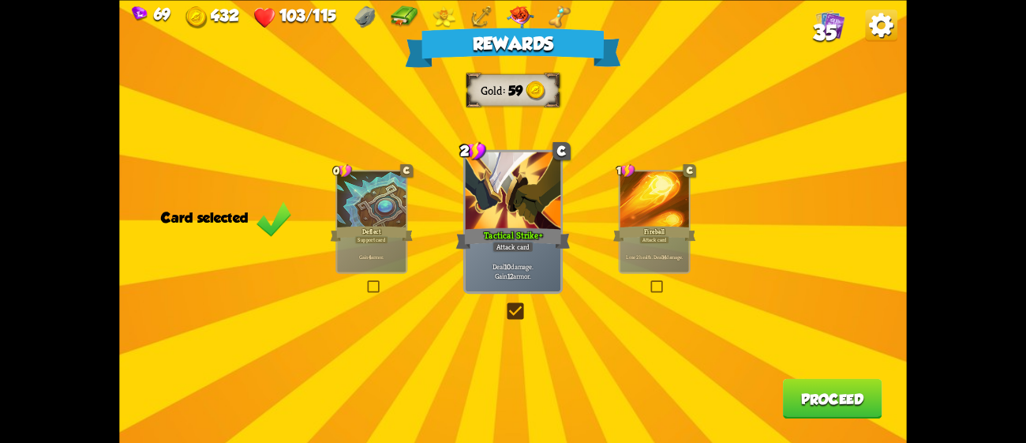
click at [862, 395] on button "Proceed" at bounding box center [832, 398] width 99 height 40
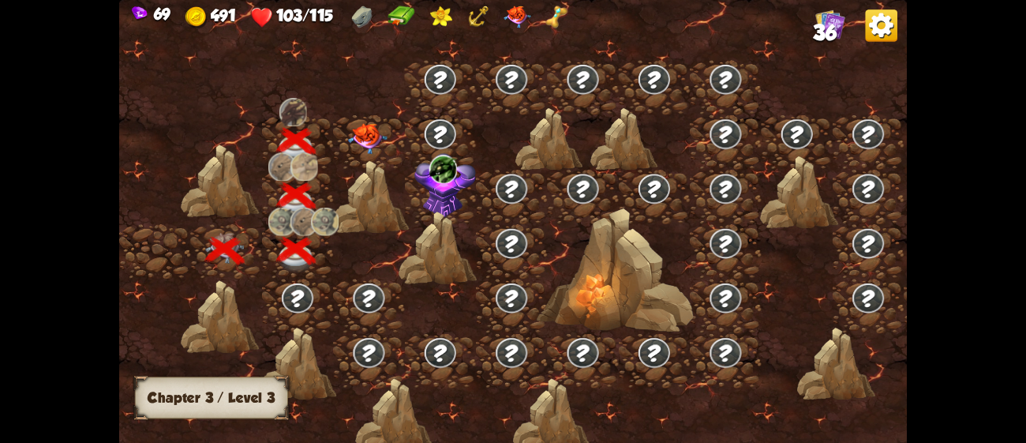
click at [388, 125] on div at bounding box center [368, 142] width 71 height 54
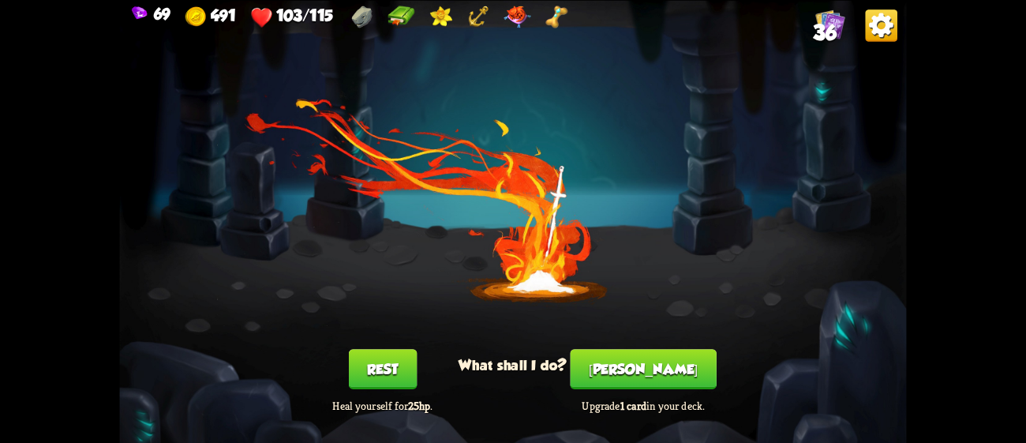
click at [668, 376] on button "[PERSON_NAME]" at bounding box center [643, 369] width 146 height 40
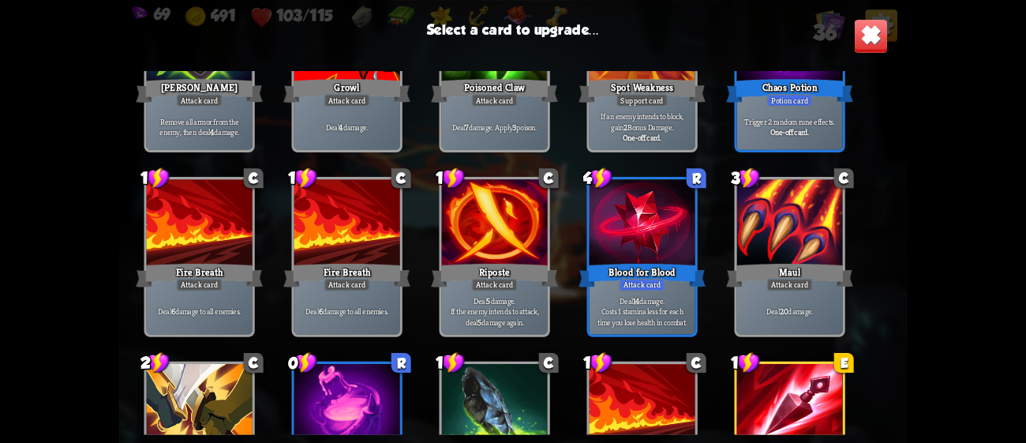
scroll to position [1207, 0]
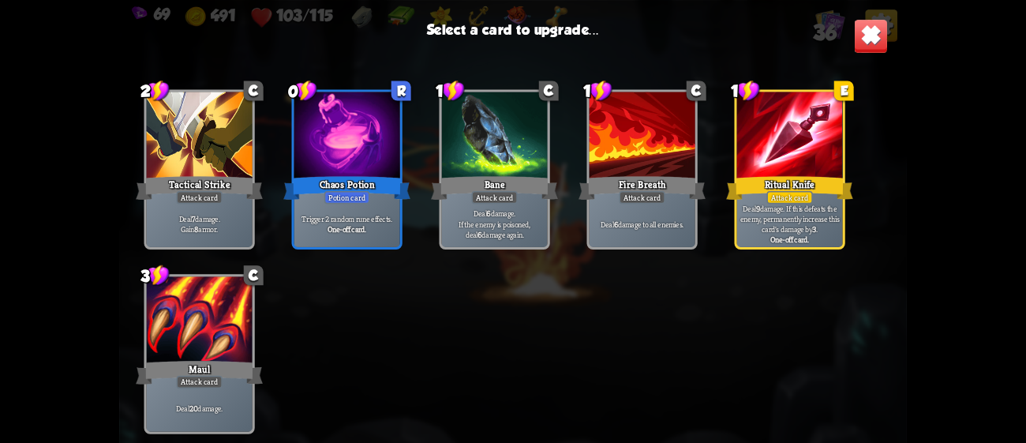
click at [774, 165] on div at bounding box center [790, 136] width 106 height 89
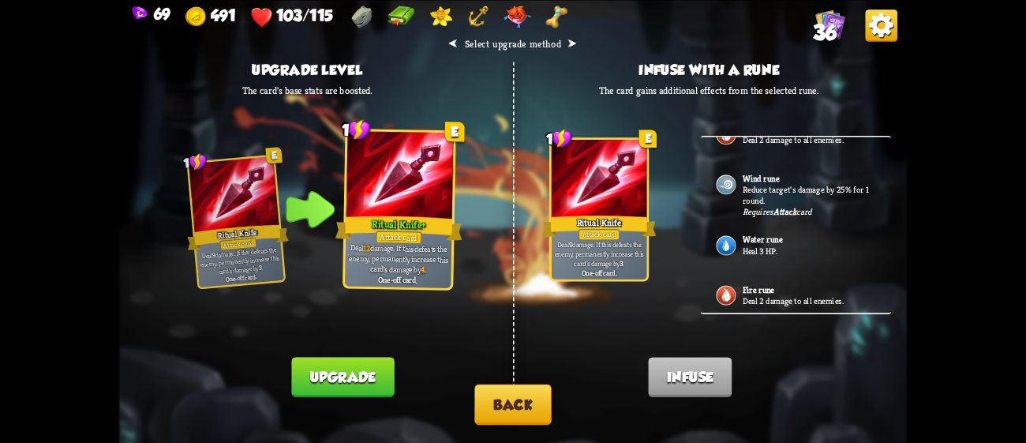
scroll to position [300, 0]
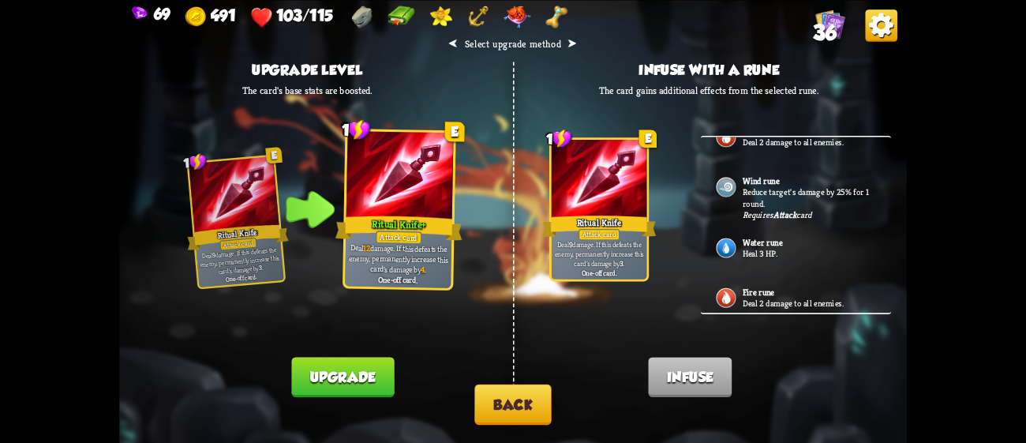
click at [760, 186] on p "Reduce target's damage by 25% for 1 round." at bounding box center [808, 197] width 133 height 22
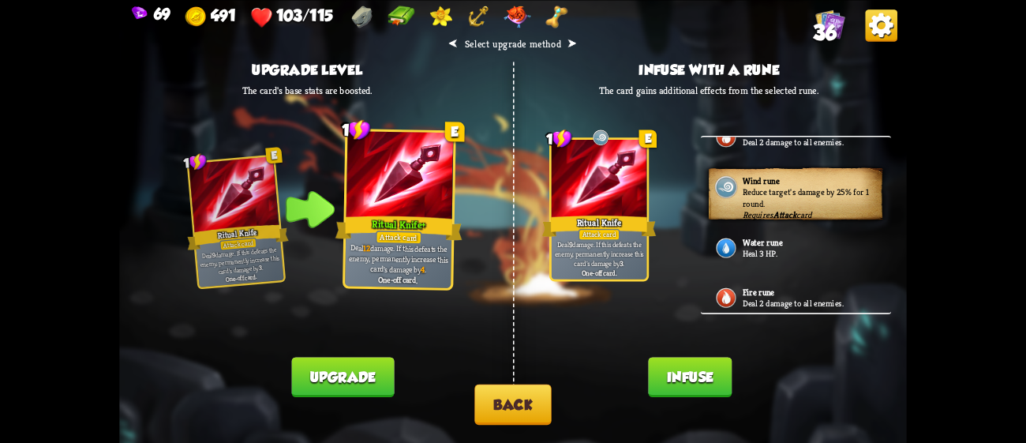
click at [373, 380] on button "Upgrade" at bounding box center [342, 377] width 103 height 40
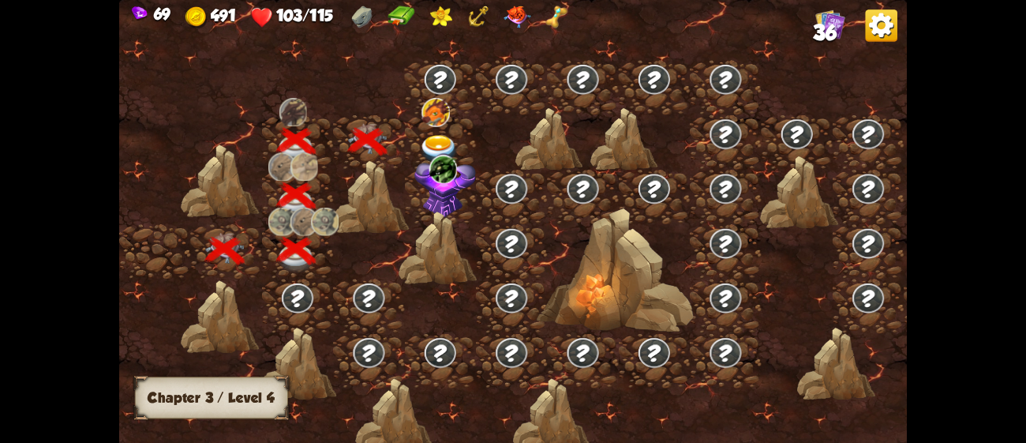
click at [470, 367] on div at bounding box center [440, 361] width 71 height 54
click at [436, 137] on img at bounding box center [439, 149] width 39 height 29
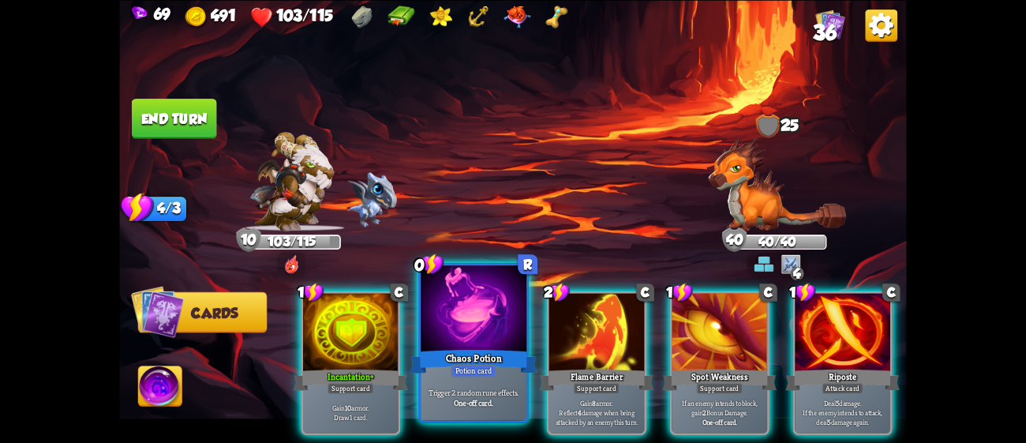
click at [444, 324] on div at bounding box center [474, 309] width 106 height 89
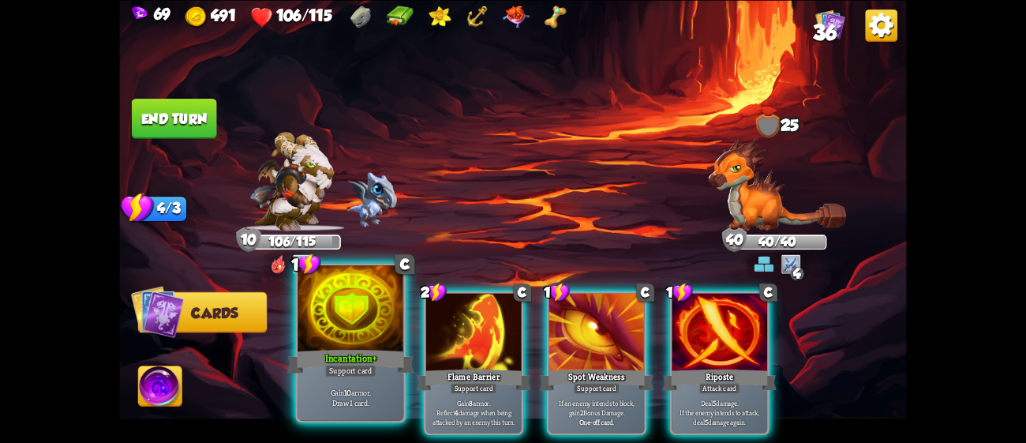
click at [331, 332] on div at bounding box center [350, 309] width 106 height 89
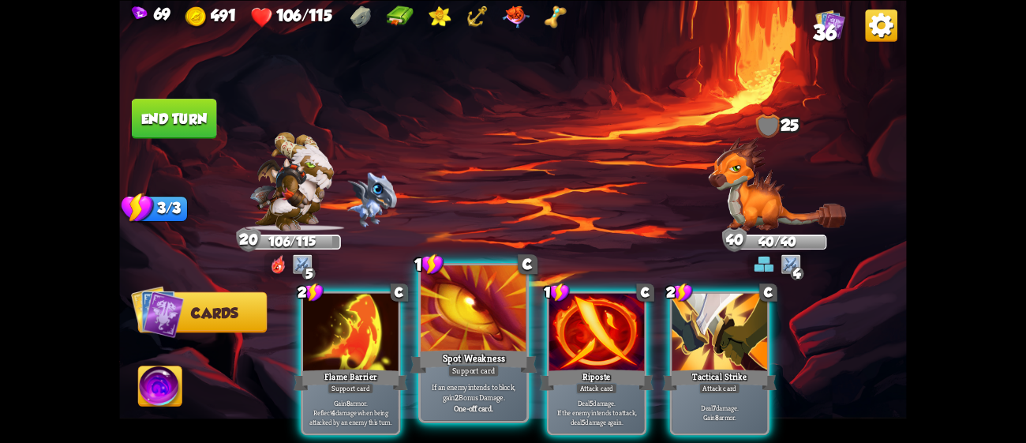
click at [495, 350] on div "Spot Weakness" at bounding box center [473, 360] width 127 height 28
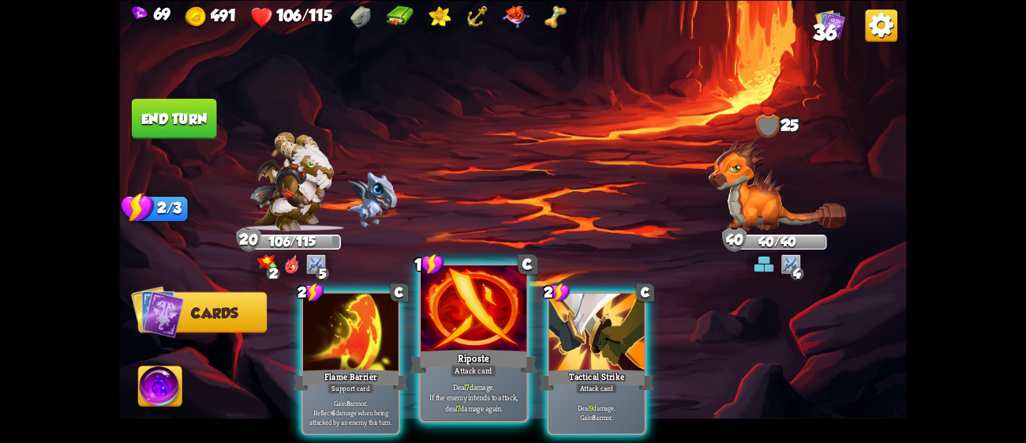
click at [503, 347] on div "Riposte" at bounding box center [473, 360] width 127 height 28
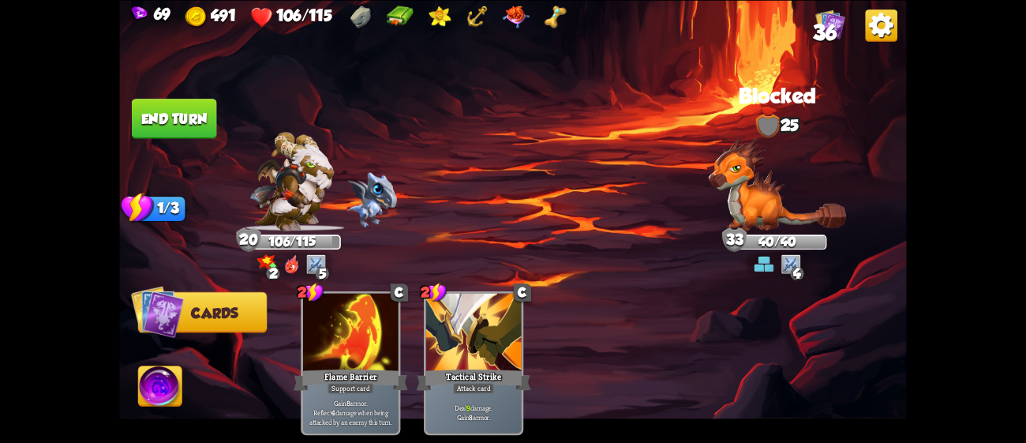
click at [187, 103] on button "End turn" at bounding box center [174, 119] width 85 height 40
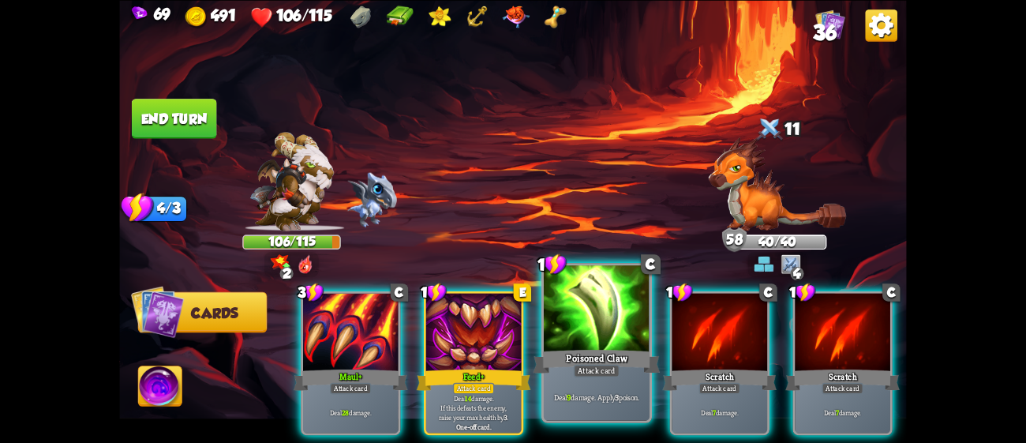
click at [563, 331] on div at bounding box center [597, 309] width 106 height 89
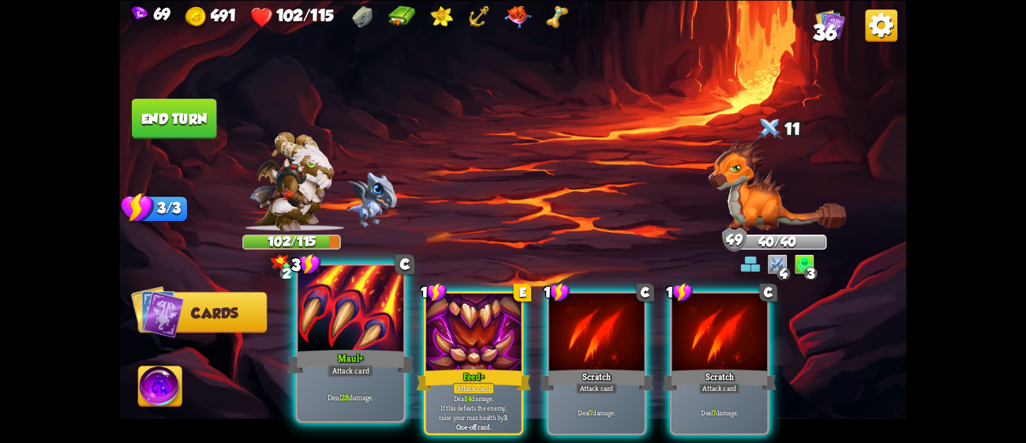
click at [379, 315] on div at bounding box center [350, 309] width 106 height 89
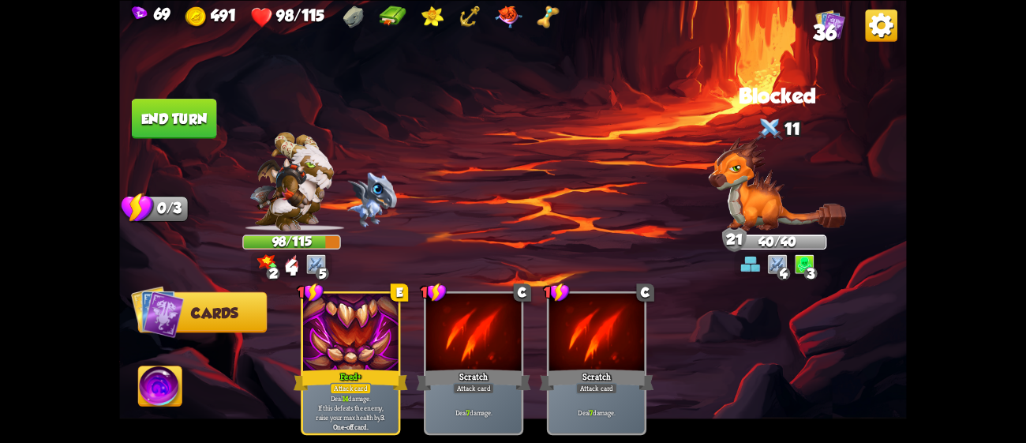
click at [170, 99] on button "End turn" at bounding box center [174, 119] width 85 height 40
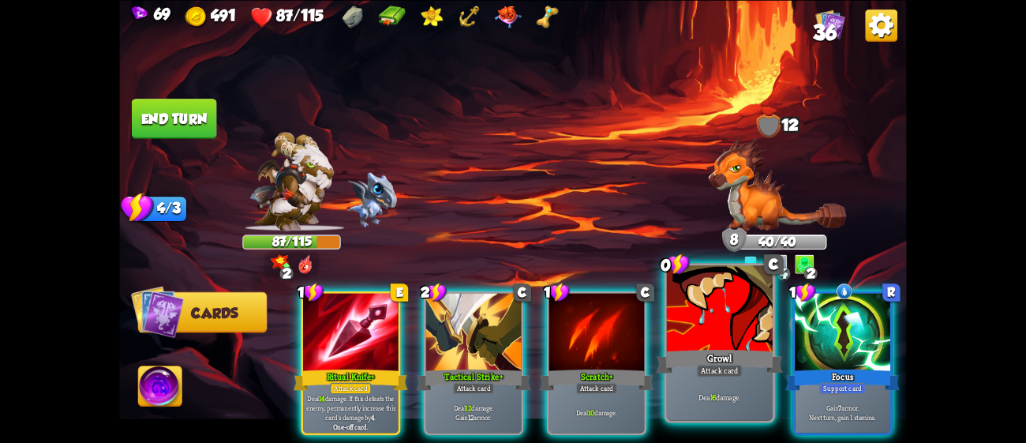
click at [754, 328] on div at bounding box center [720, 309] width 106 height 89
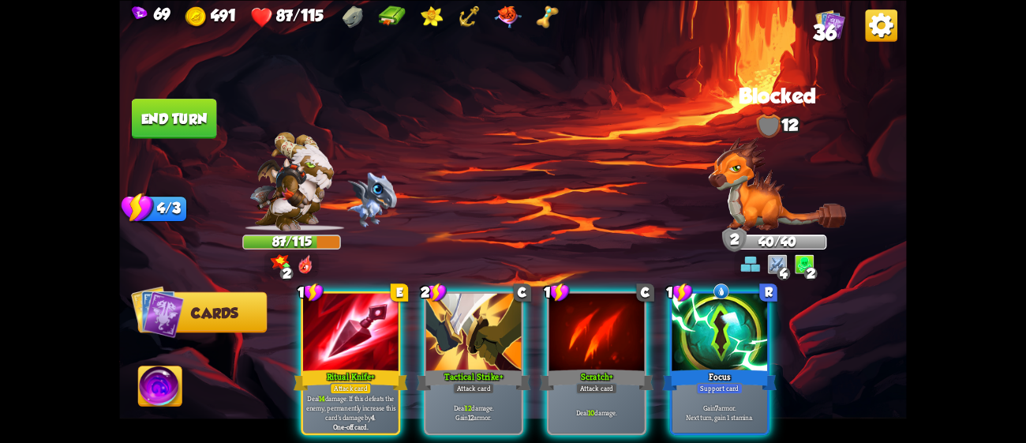
click at [754, 328] on div at bounding box center [718, 333] width 95 height 80
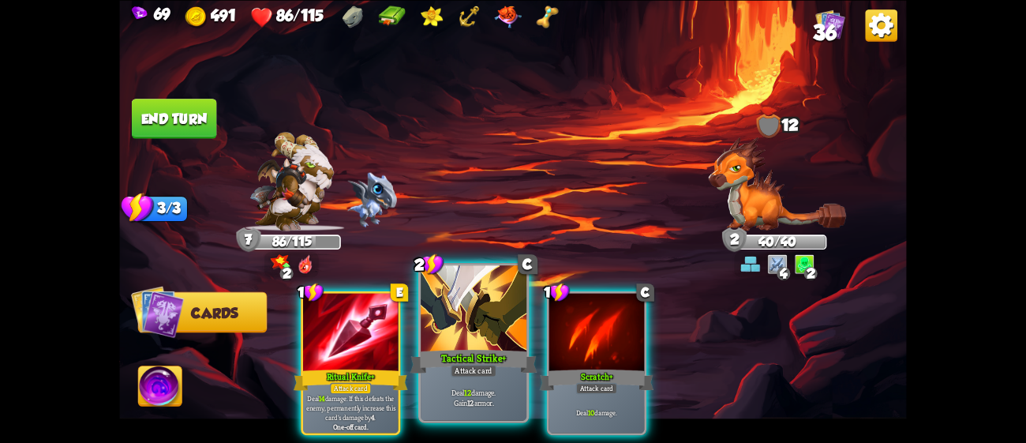
click at [476, 319] on div at bounding box center [474, 309] width 106 height 89
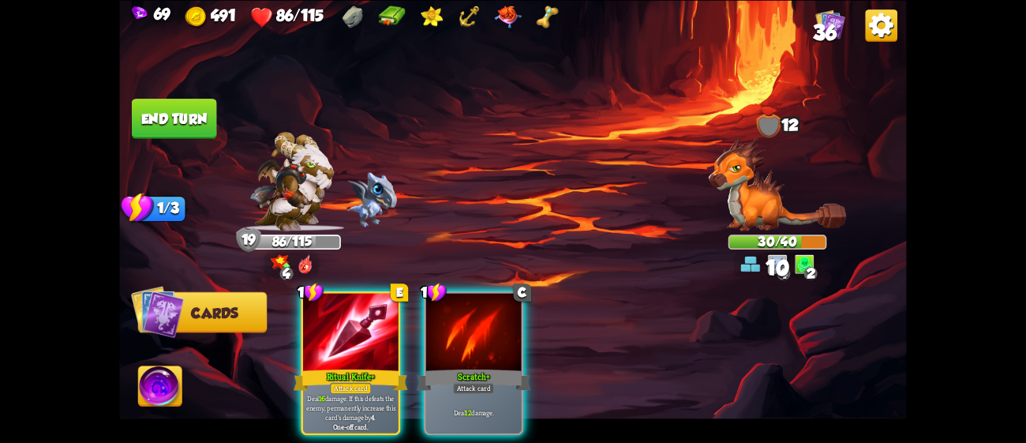
click at [476, 319] on div at bounding box center [473, 333] width 95 height 80
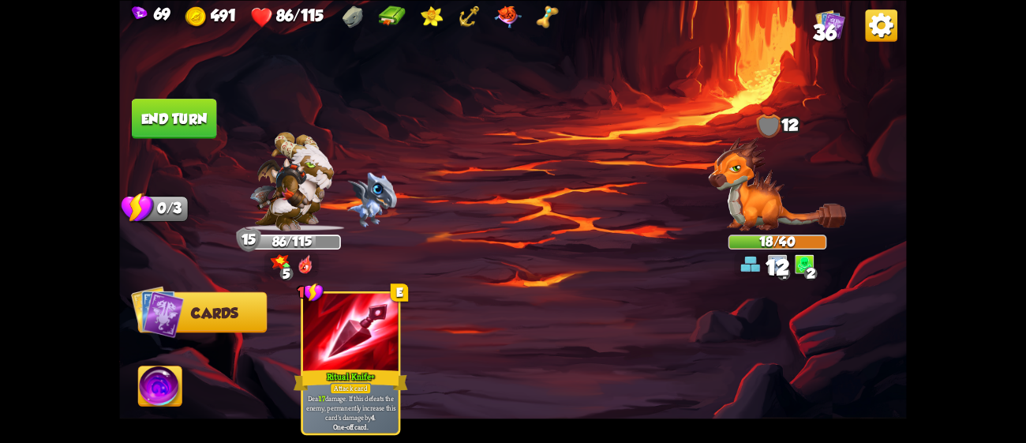
click at [179, 111] on button "End turn" at bounding box center [174, 119] width 85 height 40
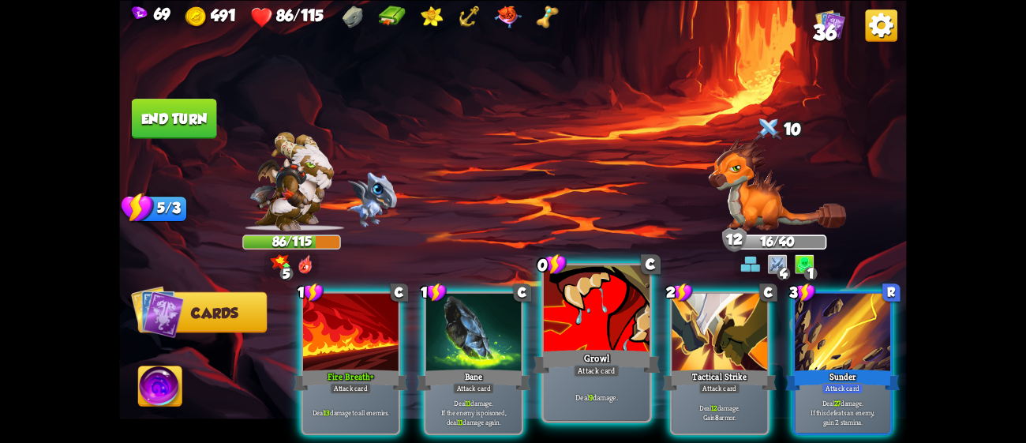
click at [607, 336] on div at bounding box center [597, 309] width 106 height 89
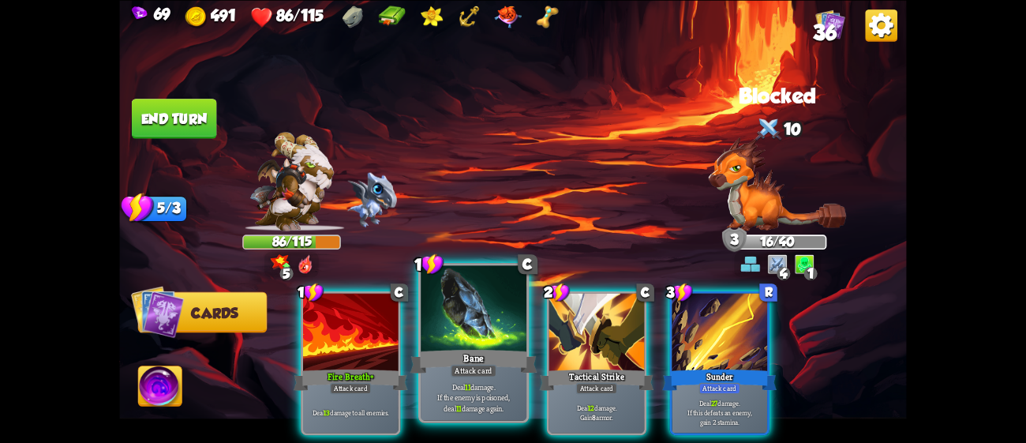
click at [481, 327] on div at bounding box center [474, 309] width 106 height 89
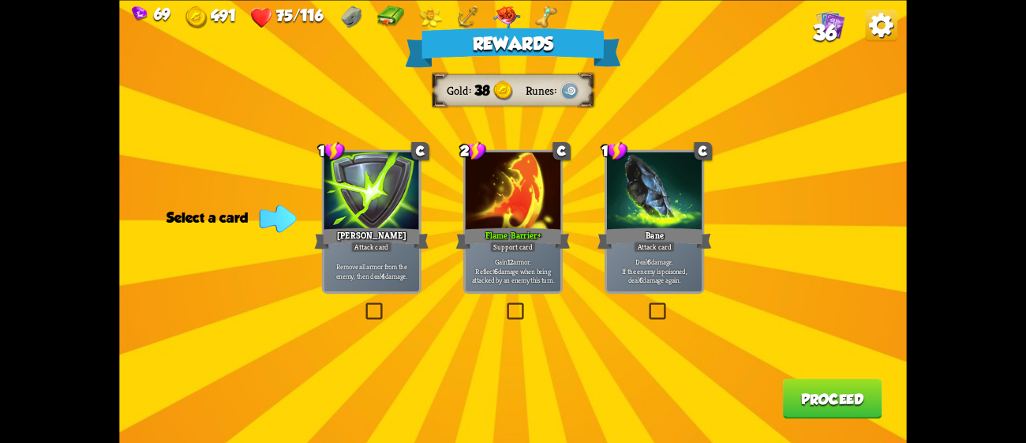
click at [387, 249] on div "Attack card" at bounding box center [371, 247] width 42 height 12
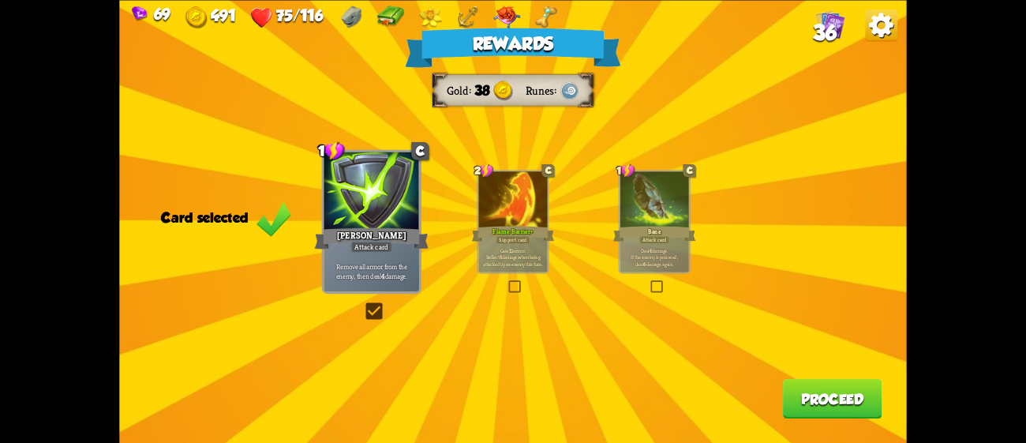
click at [846, 408] on button "Proceed" at bounding box center [832, 398] width 99 height 40
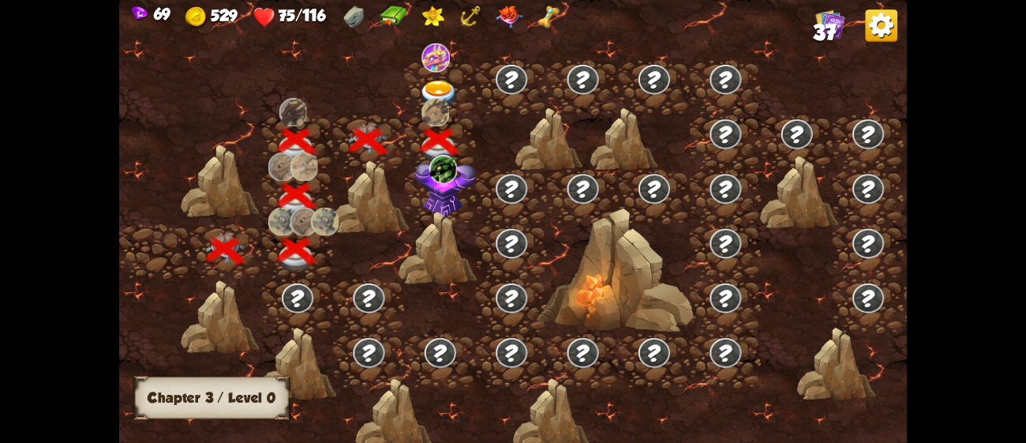
click at [436, 201] on img at bounding box center [445, 185] width 62 height 65
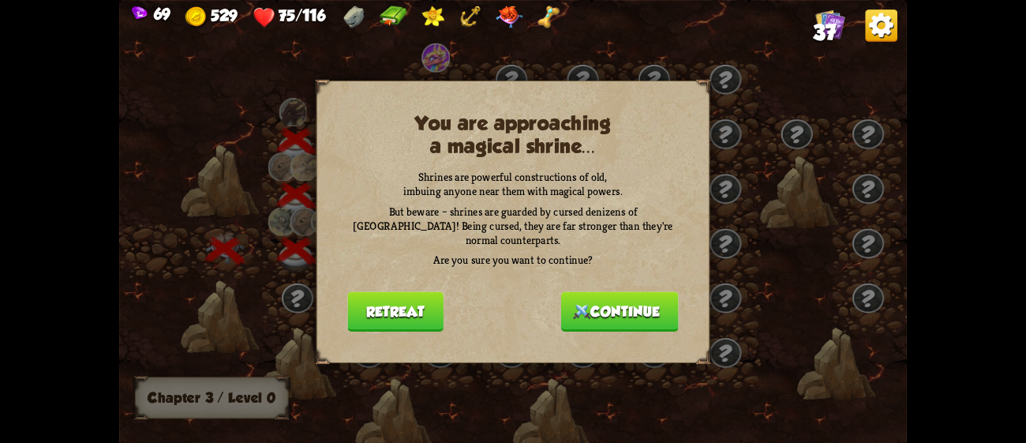
click at [615, 301] on button "Continue" at bounding box center [620, 311] width 118 height 40
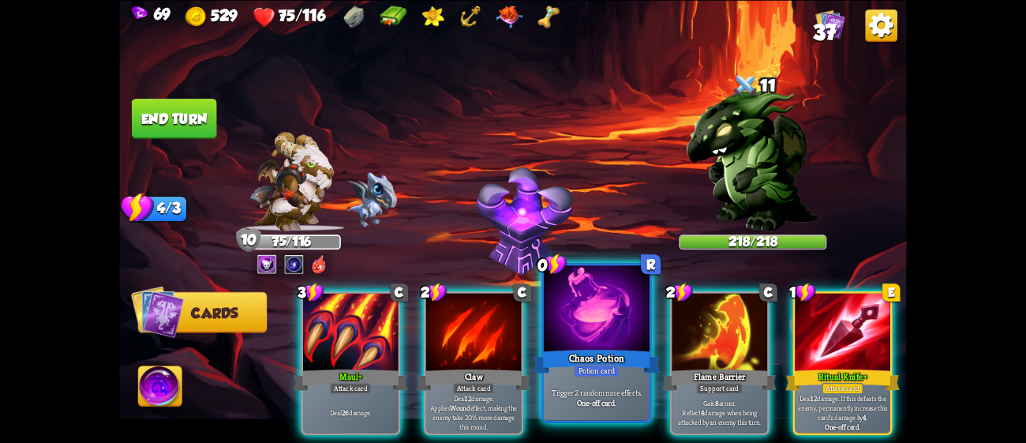
click at [556, 315] on div at bounding box center [597, 309] width 106 height 89
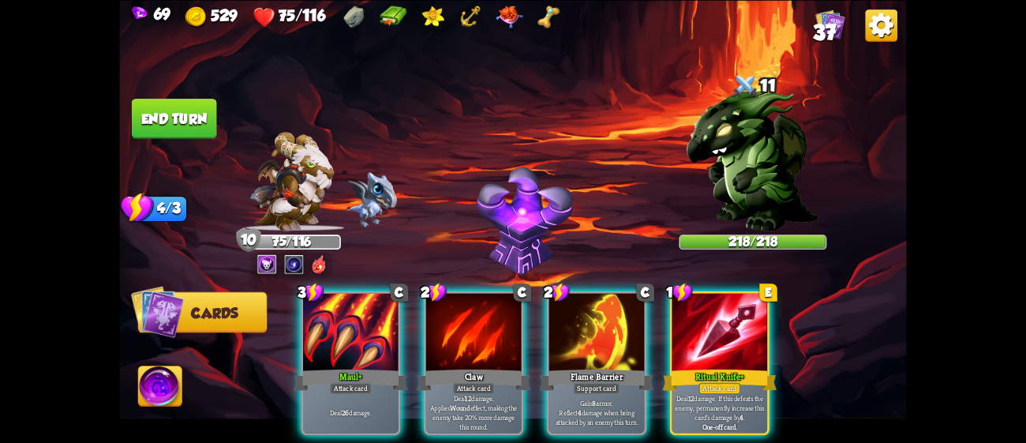
click at [556, 315] on div at bounding box center [596, 333] width 95 height 80
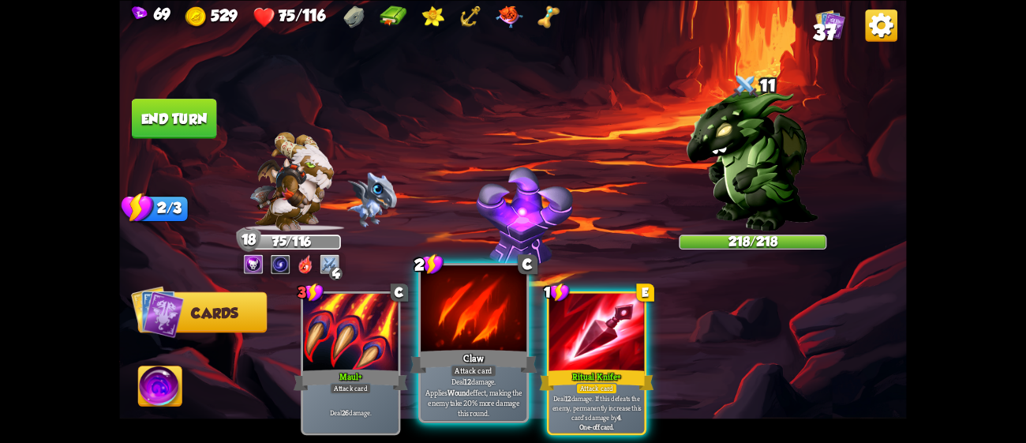
click at [484, 327] on div at bounding box center [474, 309] width 106 height 89
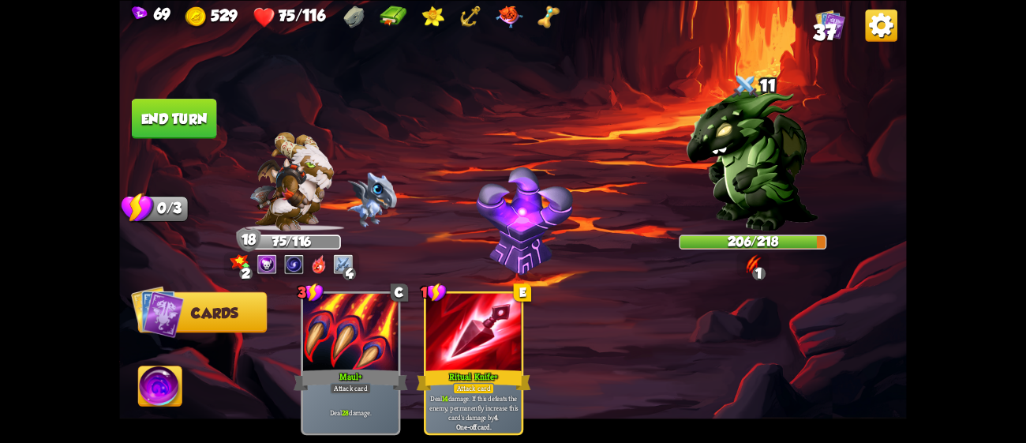
click at [172, 121] on button "End turn" at bounding box center [174, 119] width 85 height 40
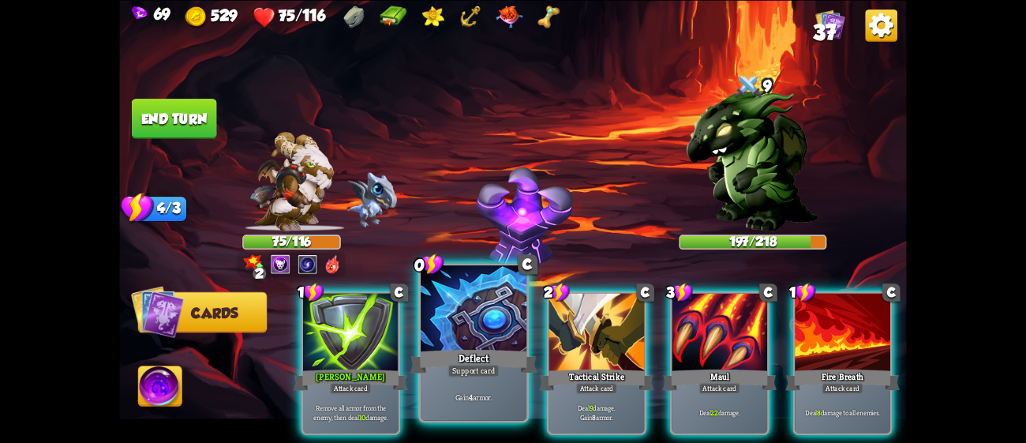
click at [451, 368] on div "Support card" at bounding box center [472, 370] width 51 height 13
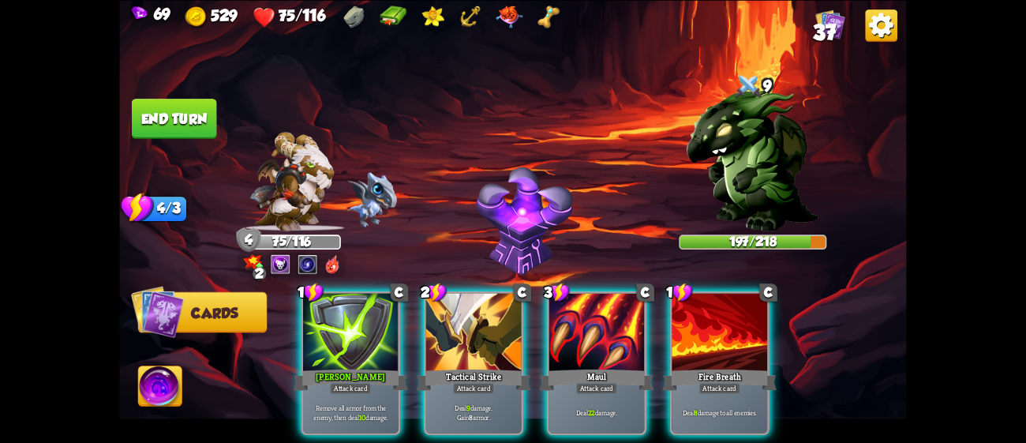
click at [453, 382] on div "Attack card" at bounding box center [474, 388] width 42 height 12
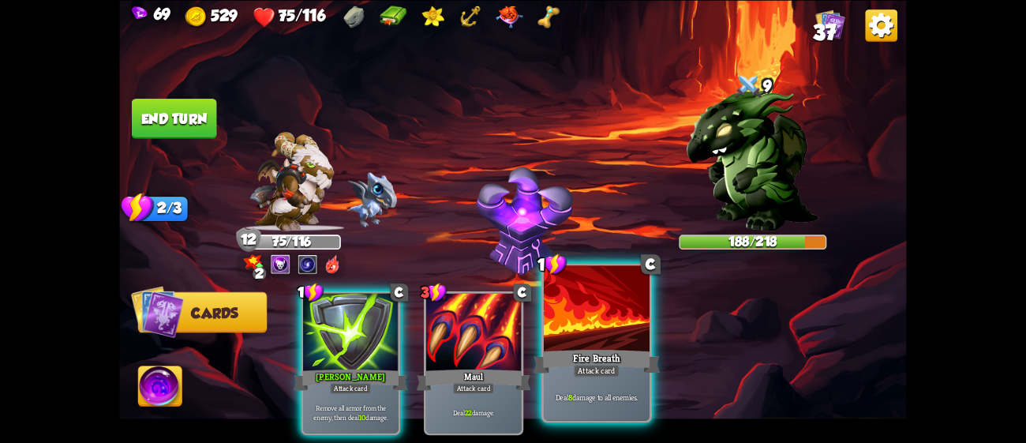
click at [569, 381] on div "Deal 8 damage to all enemies." at bounding box center [597, 397] width 106 height 46
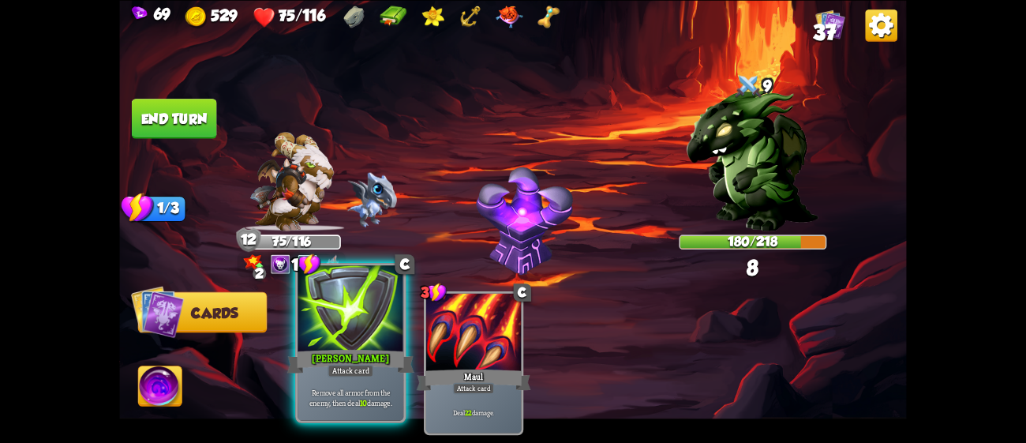
click at [377, 355] on div "[PERSON_NAME]" at bounding box center [350, 360] width 127 height 28
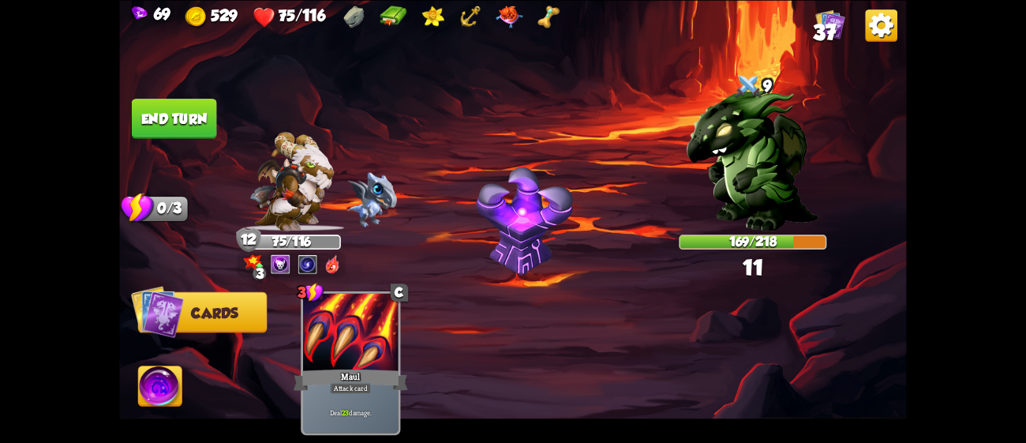
click at [171, 121] on button "End turn" at bounding box center [174, 119] width 85 height 40
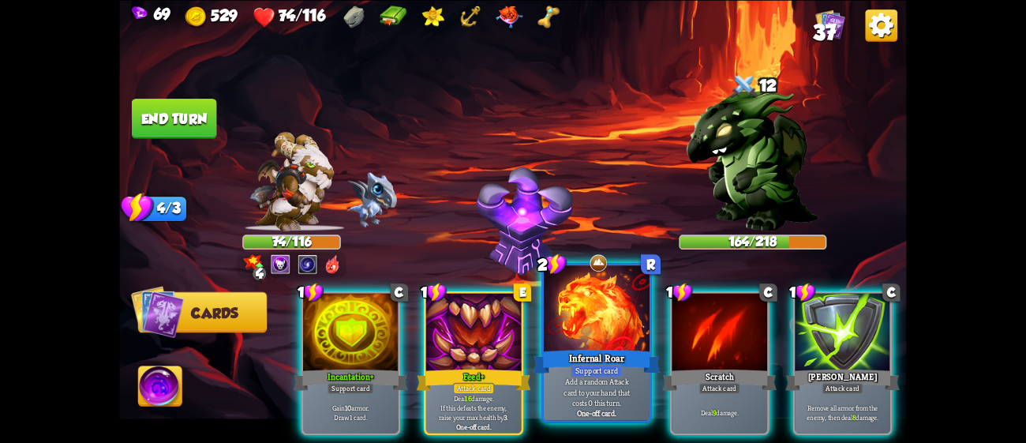
click at [609, 317] on div at bounding box center [597, 309] width 106 height 89
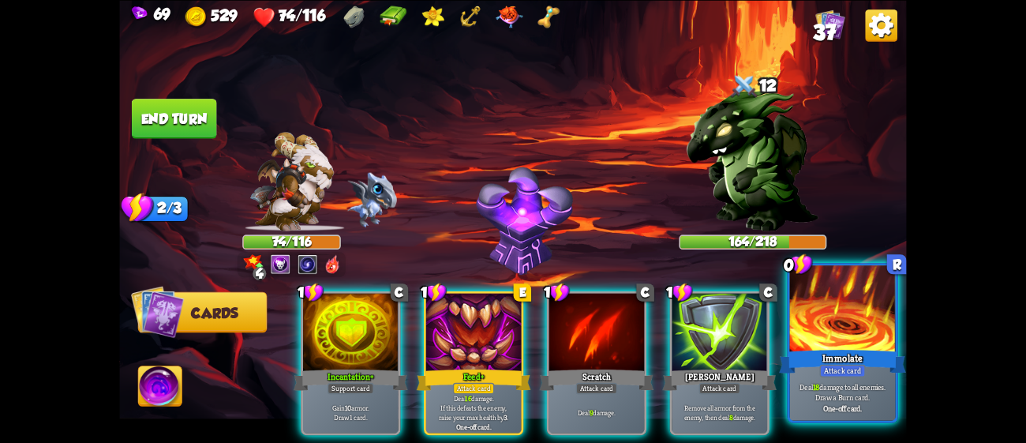
click at [808, 323] on div at bounding box center [843, 309] width 106 height 89
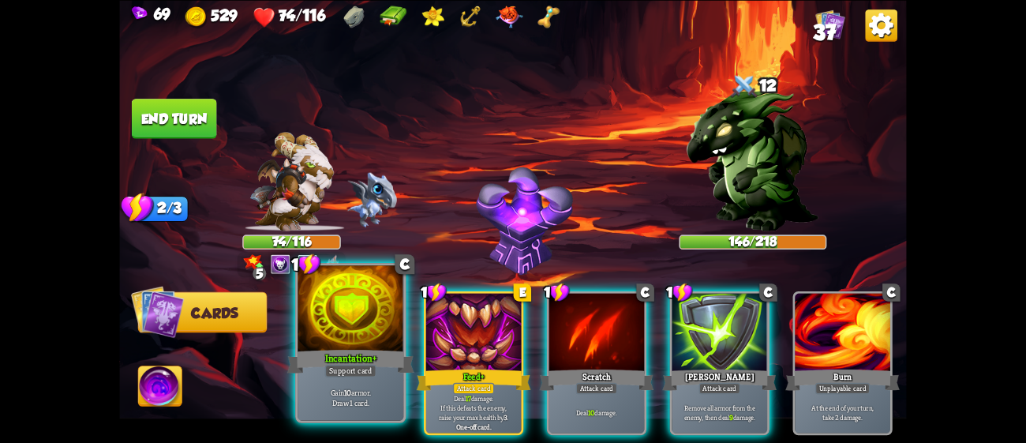
click at [357, 327] on div at bounding box center [350, 309] width 106 height 89
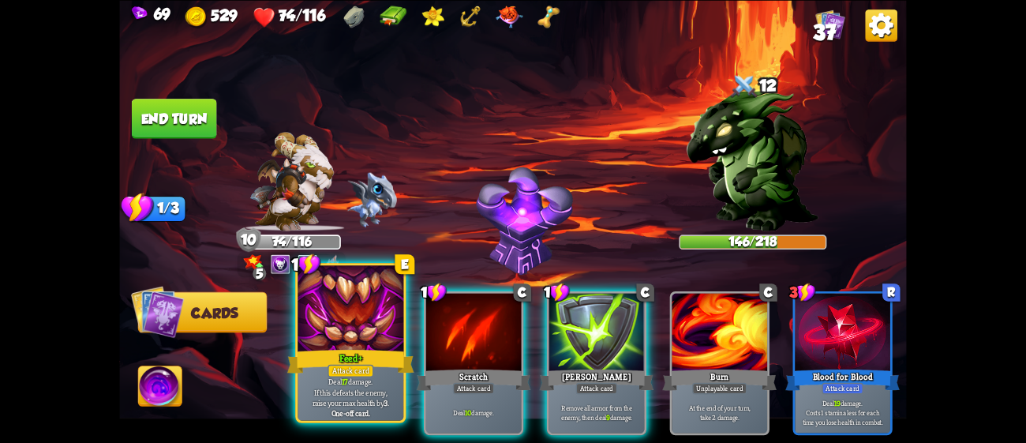
click at [344, 367] on div "Attack card" at bounding box center [350, 370] width 46 height 13
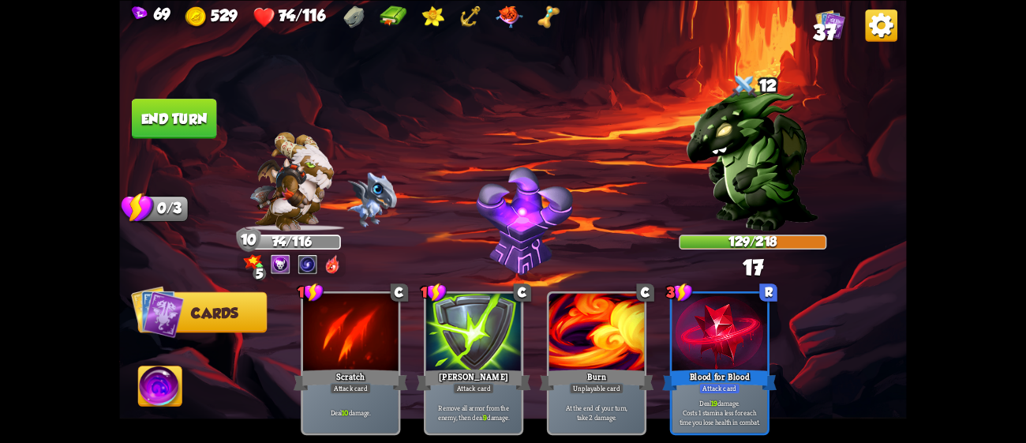
click at [178, 108] on button "End turn" at bounding box center [174, 119] width 85 height 40
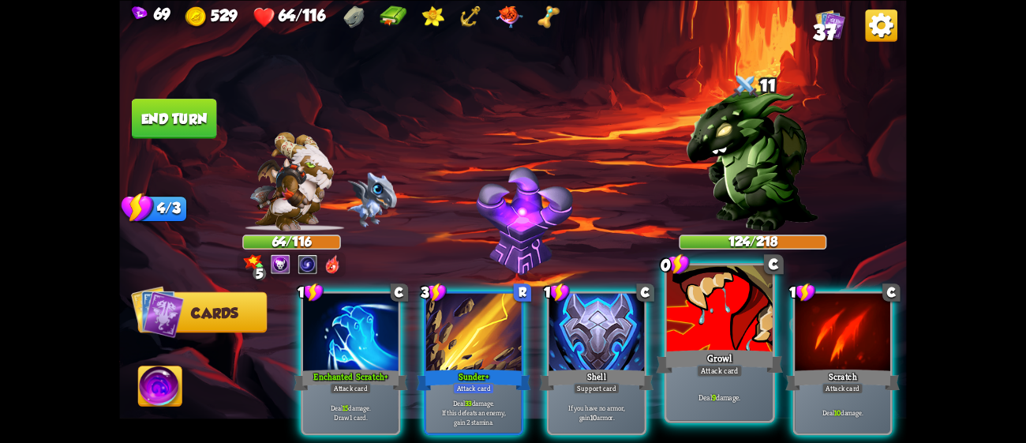
click at [694, 331] on div at bounding box center [720, 309] width 106 height 89
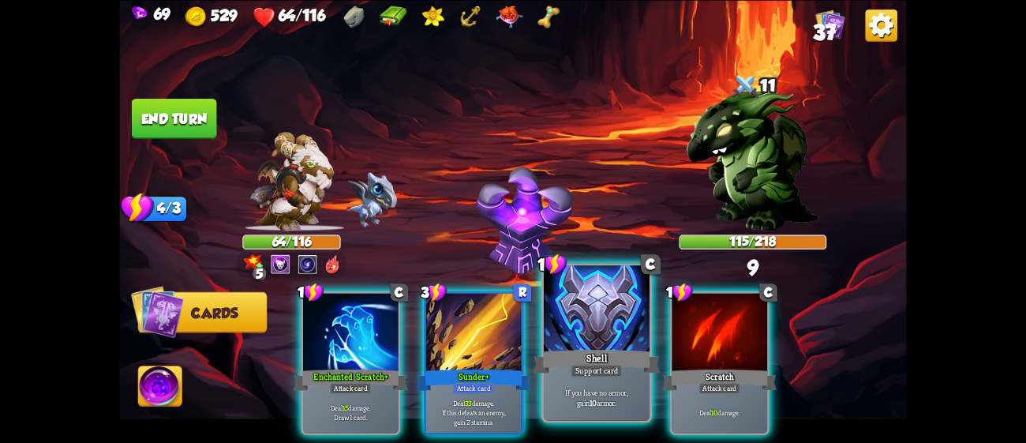
click at [630, 338] on div at bounding box center [597, 309] width 106 height 89
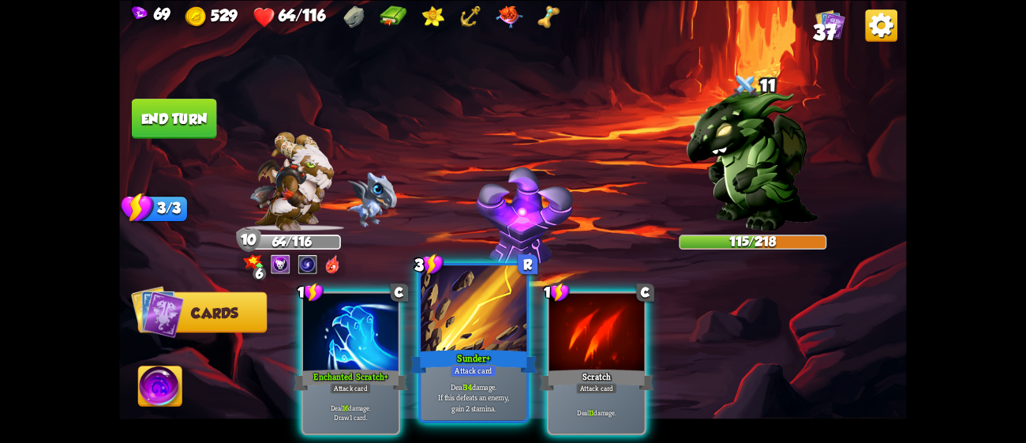
click at [499, 334] on div at bounding box center [474, 309] width 106 height 89
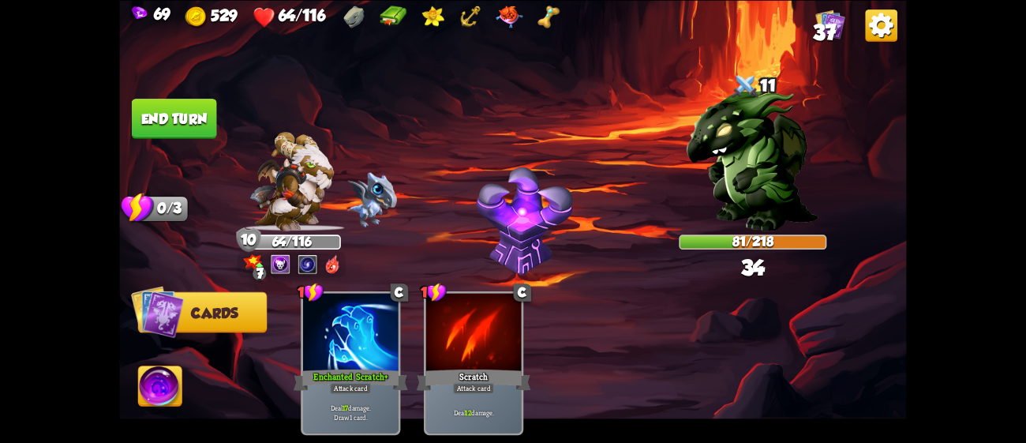
click at [171, 113] on button "End turn" at bounding box center [174, 119] width 85 height 40
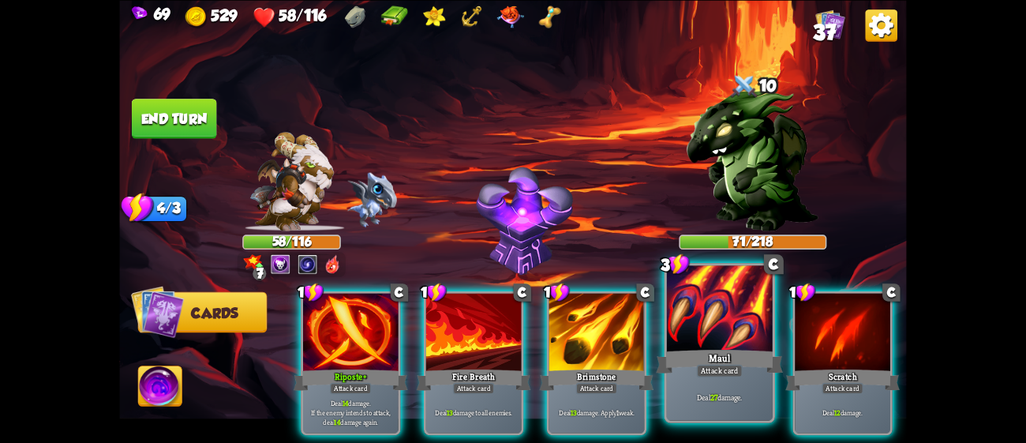
click at [693, 303] on div at bounding box center [720, 309] width 106 height 89
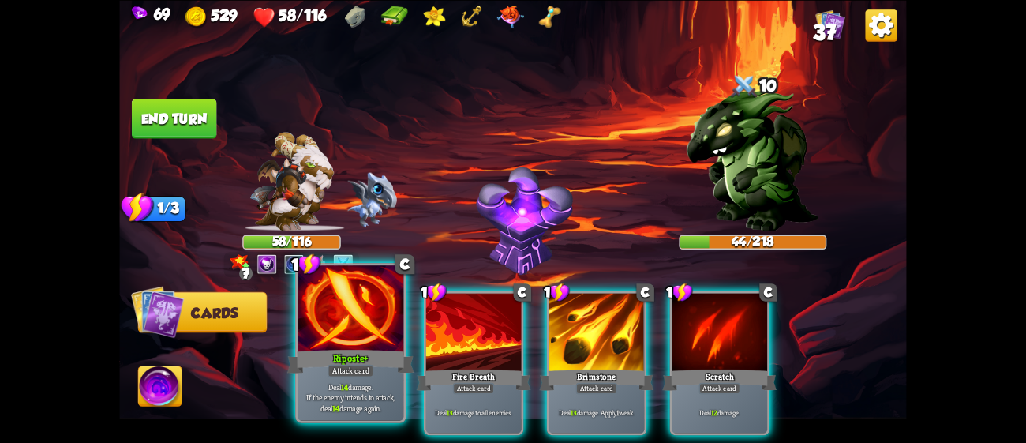
click at [347, 307] on div at bounding box center [350, 309] width 106 height 89
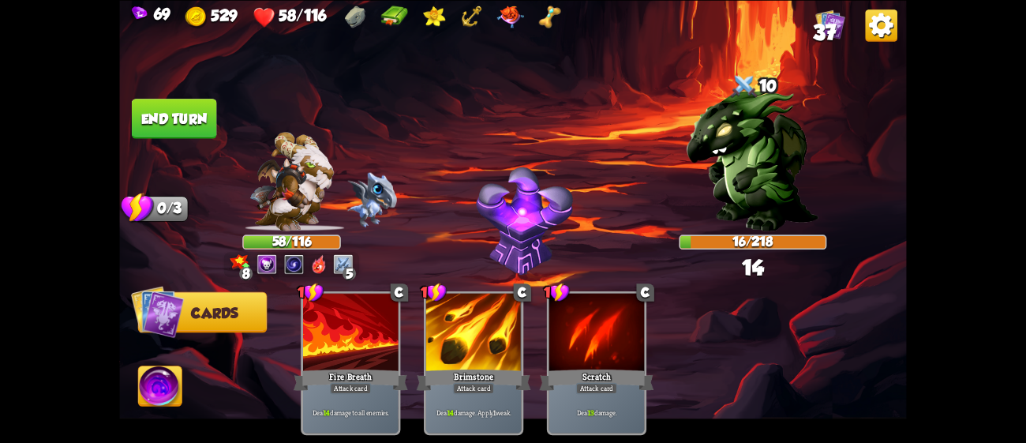
click at [188, 107] on button "End turn" at bounding box center [174, 119] width 85 height 40
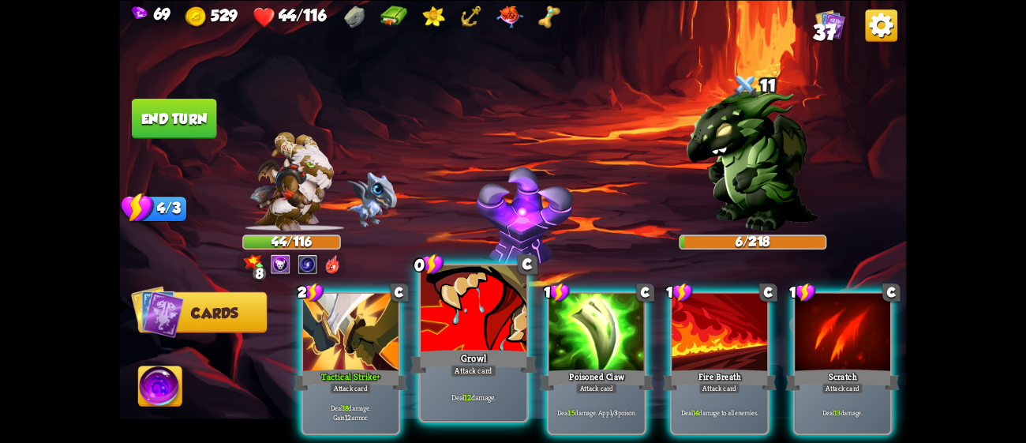
click at [462, 360] on div "Growl" at bounding box center [473, 360] width 127 height 28
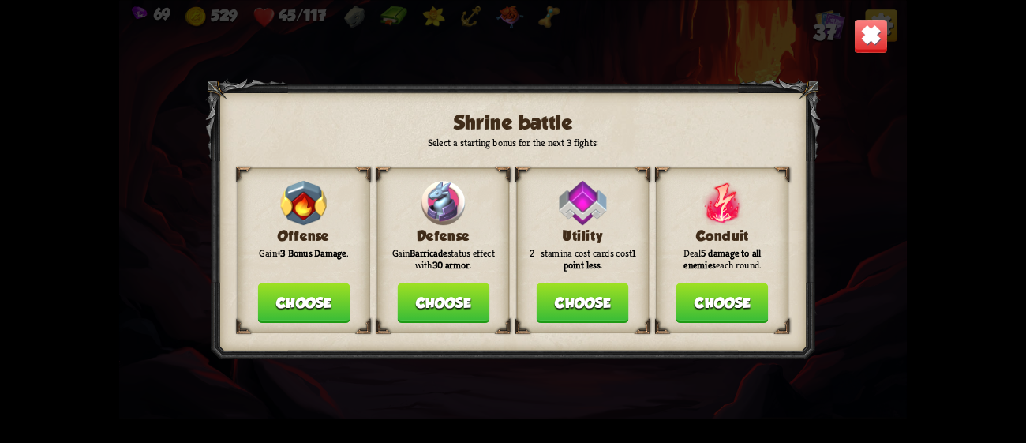
click at [447, 296] on button "Choose" at bounding box center [443, 302] width 92 height 40
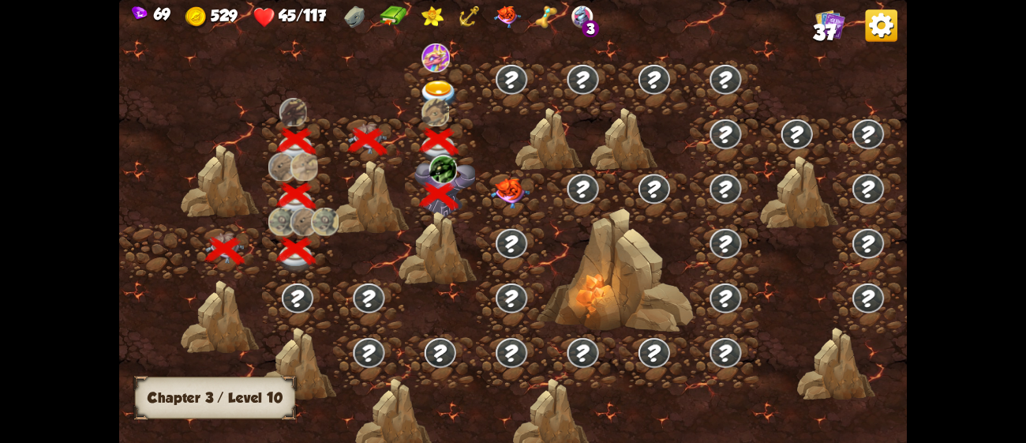
click at [503, 192] on img at bounding box center [510, 193] width 39 height 31
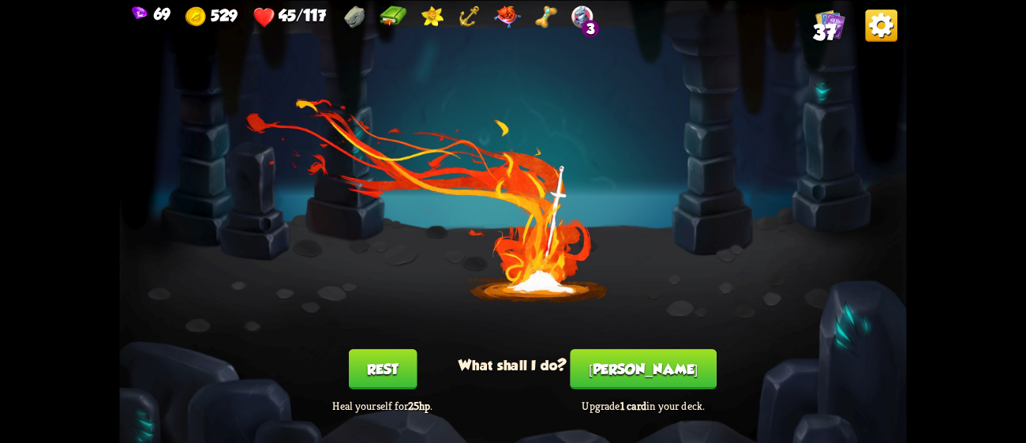
click at [366, 373] on button "Rest" at bounding box center [383, 369] width 68 height 40
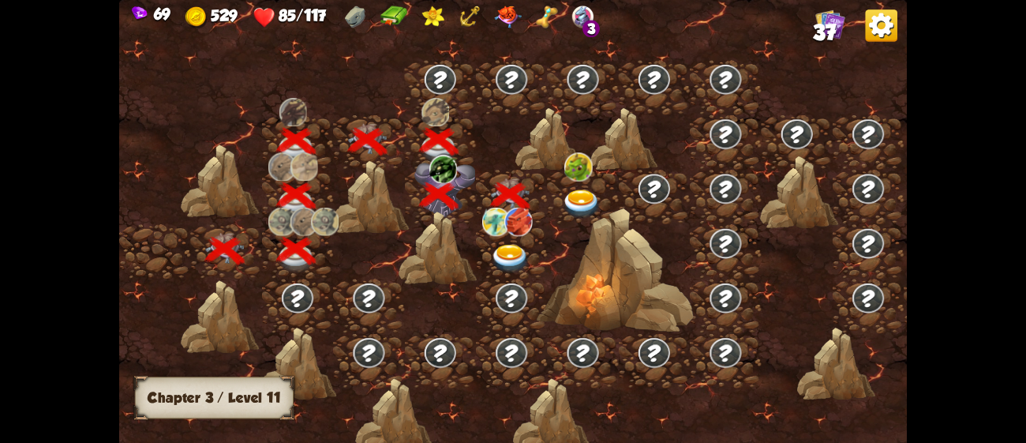
scroll to position [0, 239]
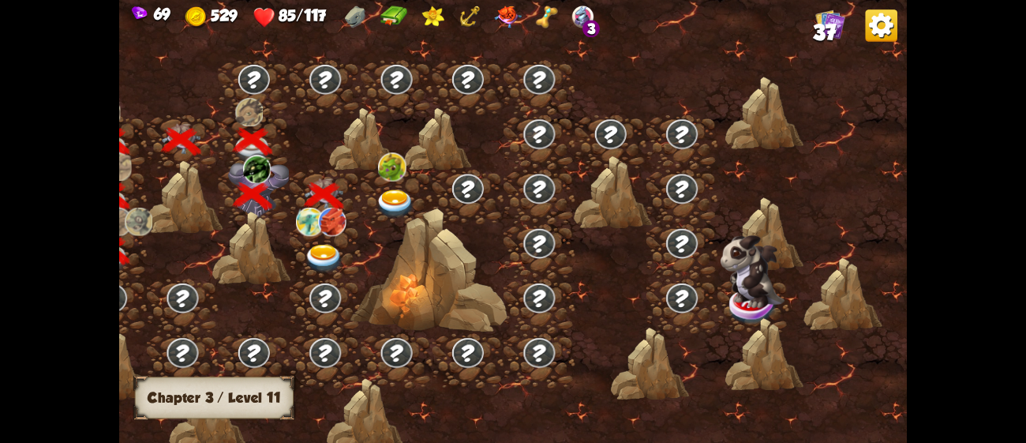
click at [387, 201] on img at bounding box center [395, 203] width 39 height 29
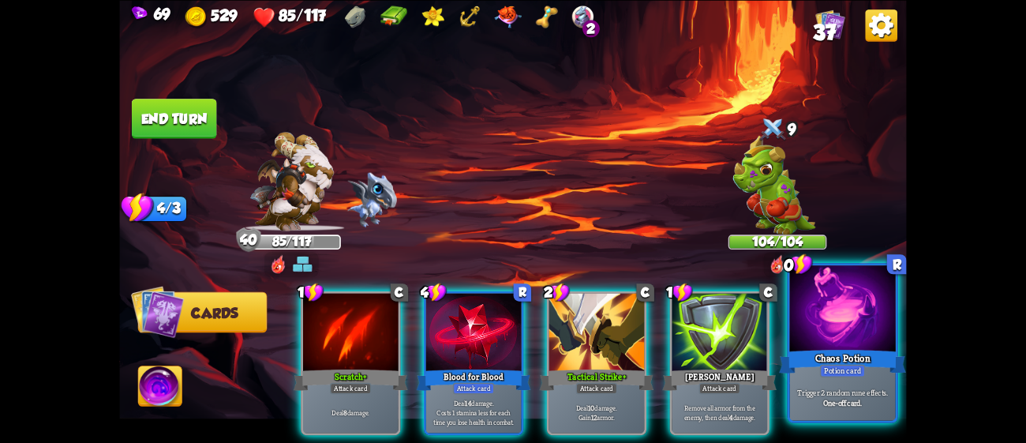
click at [839, 335] on div at bounding box center [843, 309] width 106 height 89
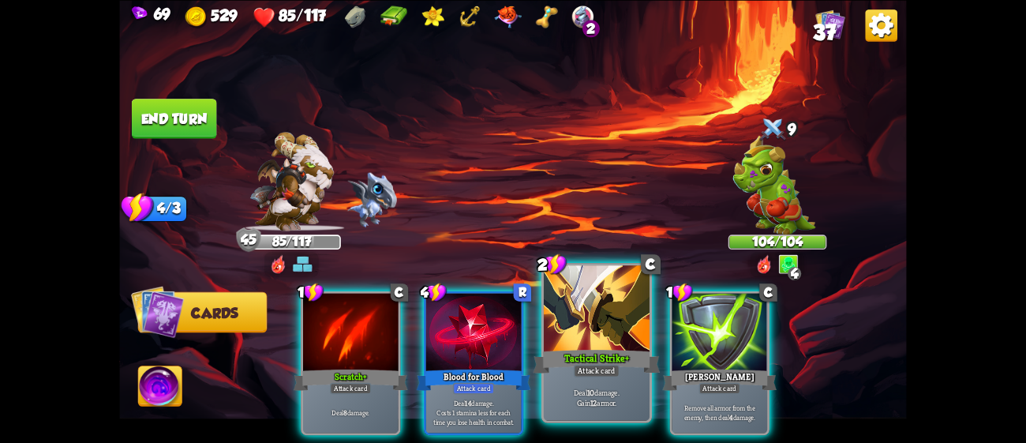
click at [578, 331] on div at bounding box center [597, 309] width 106 height 89
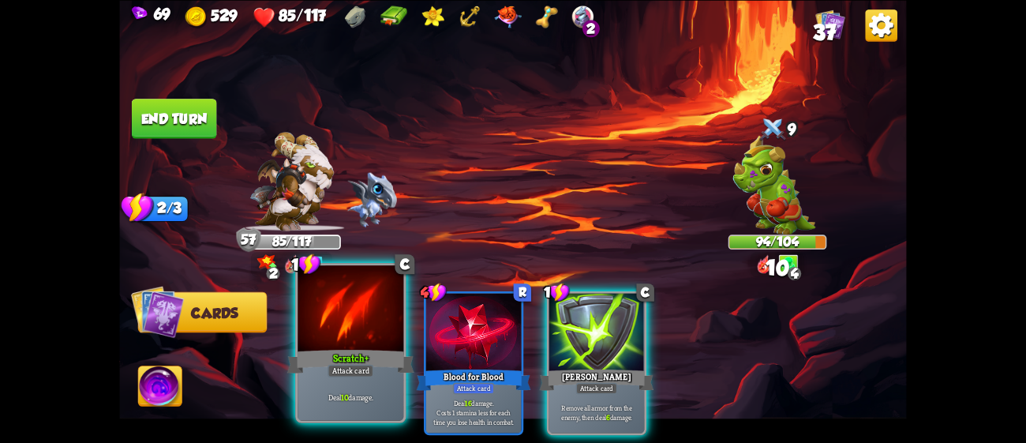
click at [342, 363] on div "Scratch+" at bounding box center [350, 360] width 127 height 28
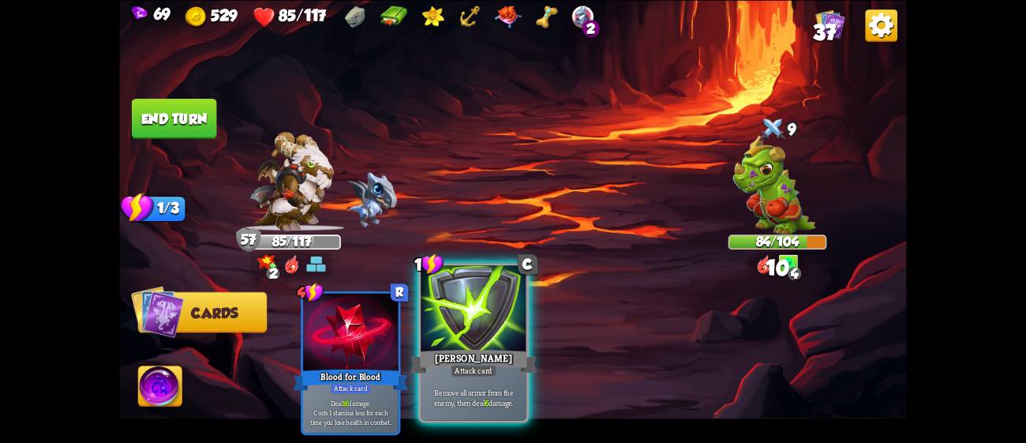
click at [485, 333] on div at bounding box center [474, 309] width 106 height 89
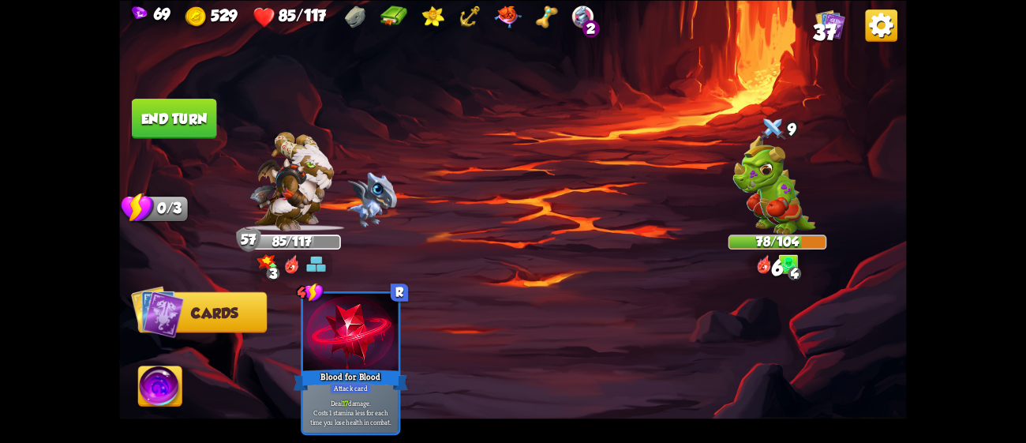
click at [192, 110] on button "End turn" at bounding box center [174, 119] width 85 height 40
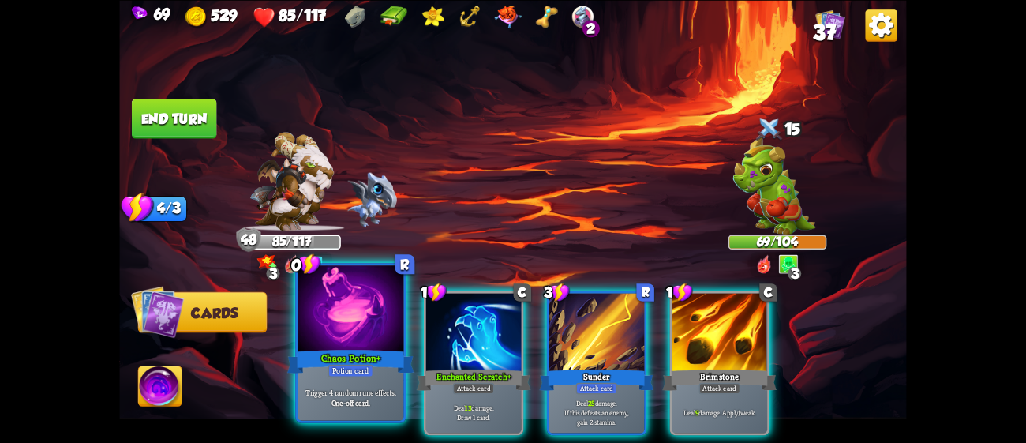
click at [354, 403] on b "One-off card." at bounding box center [350, 402] width 39 height 10
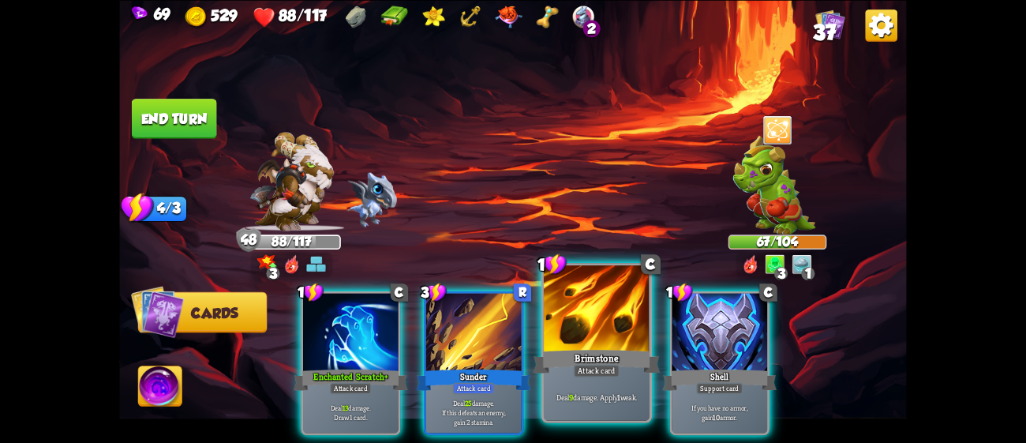
click at [603, 371] on div "Attack card" at bounding box center [597, 370] width 46 height 13
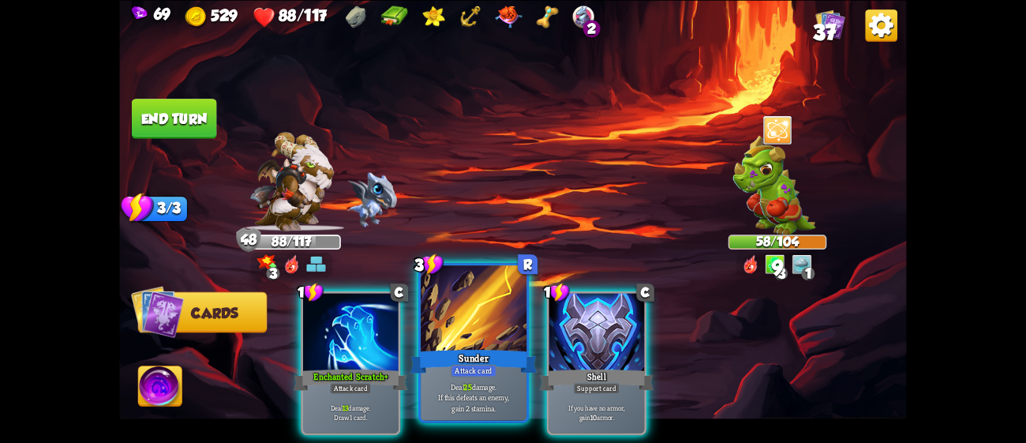
click at [499, 376] on div "Deal 25 damage. If this defeats an enemy, gain 2 stamina." at bounding box center [474, 397] width 106 height 46
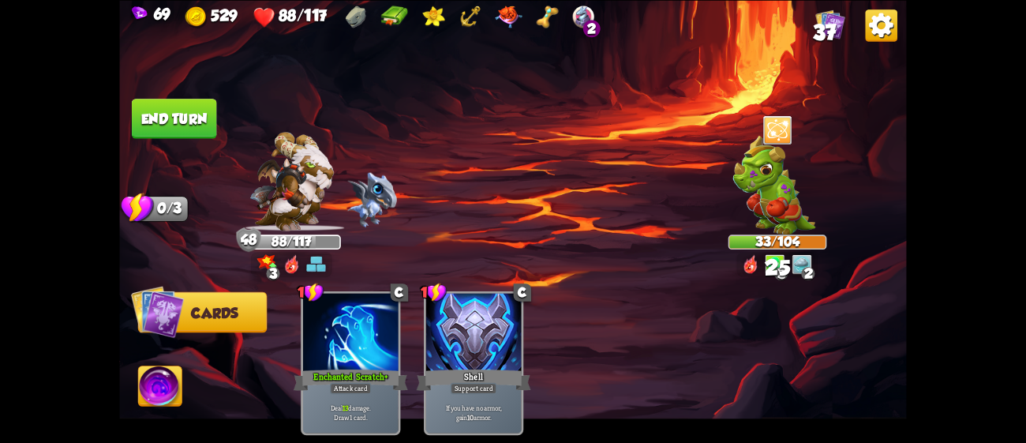
click at [198, 118] on button "End turn" at bounding box center [174, 119] width 85 height 40
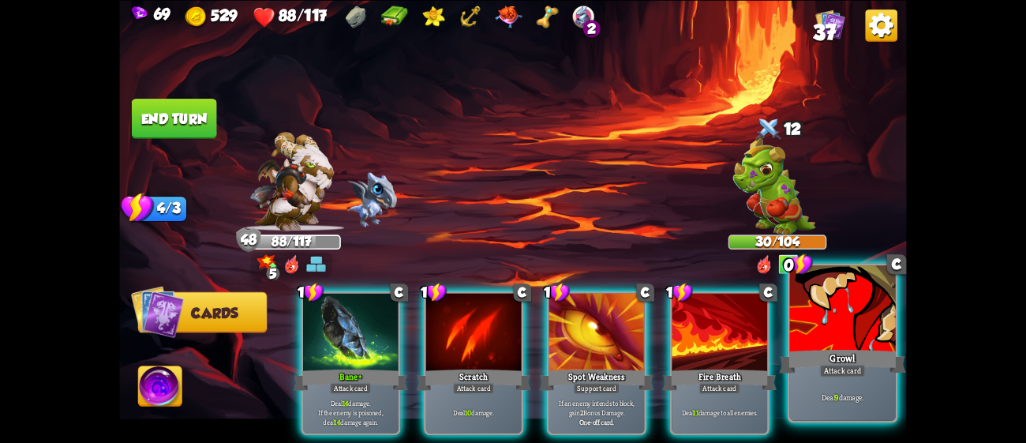
click at [854, 312] on div at bounding box center [843, 309] width 106 height 89
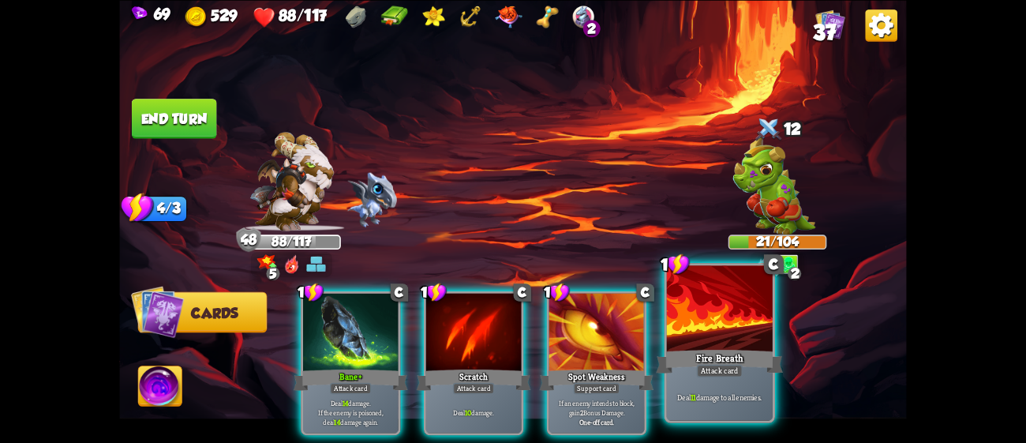
click at [689, 334] on div at bounding box center [720, 309] width 106 height 89
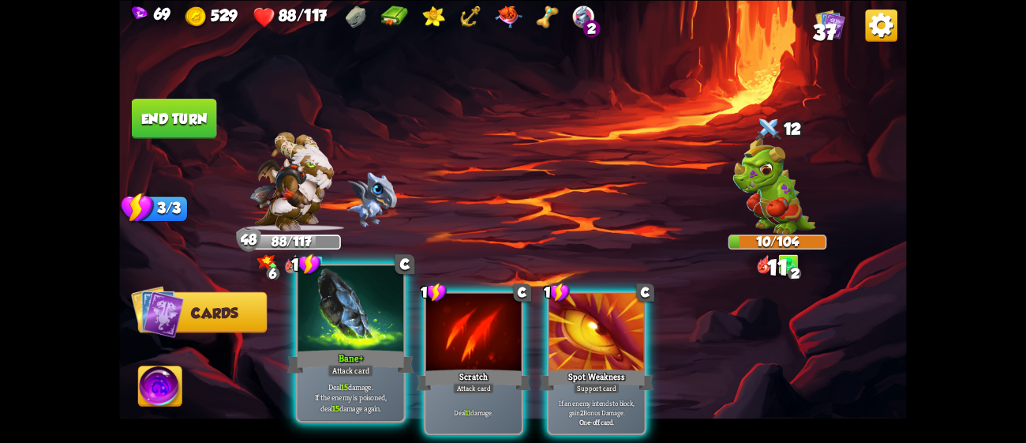
click at [400, 337] on div at bounding box center [350, 309] width 106 height 89
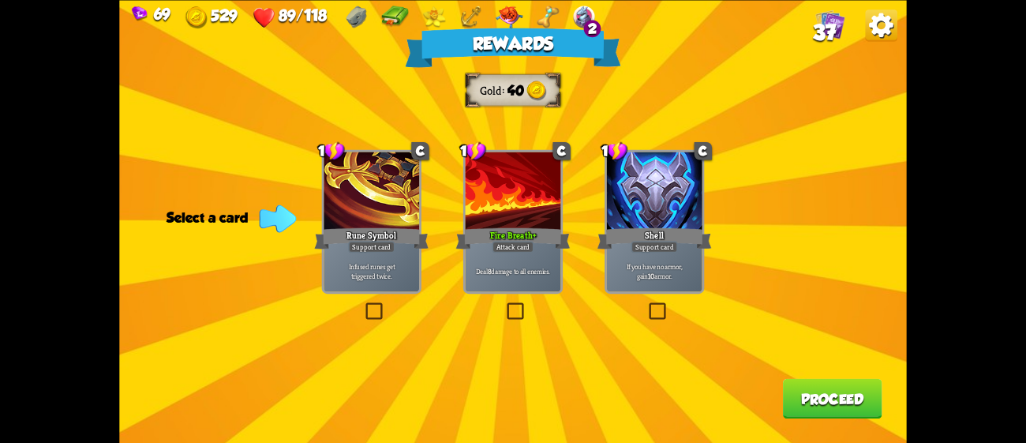
click at [497, 208] on div at bounding box center [513, 191] width 95 height 80
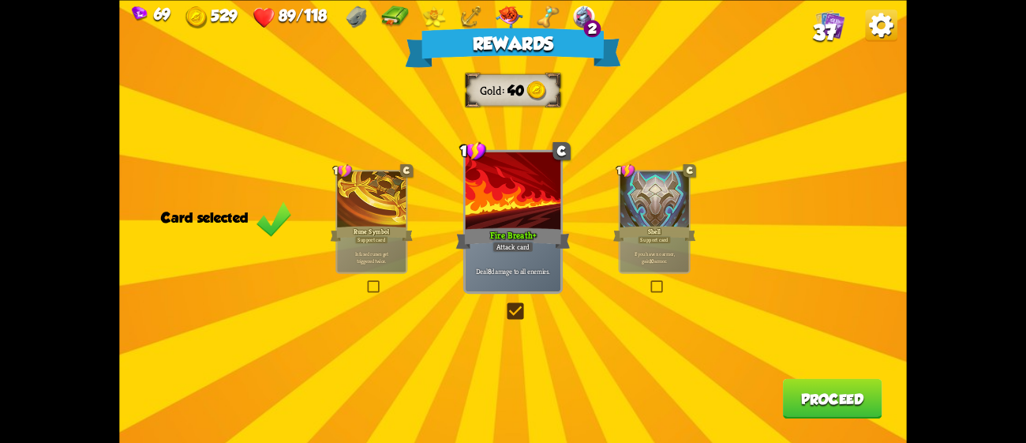
click at [836, 398] on button "Proceed" at bounding box center [832, 398] width 99 height 40
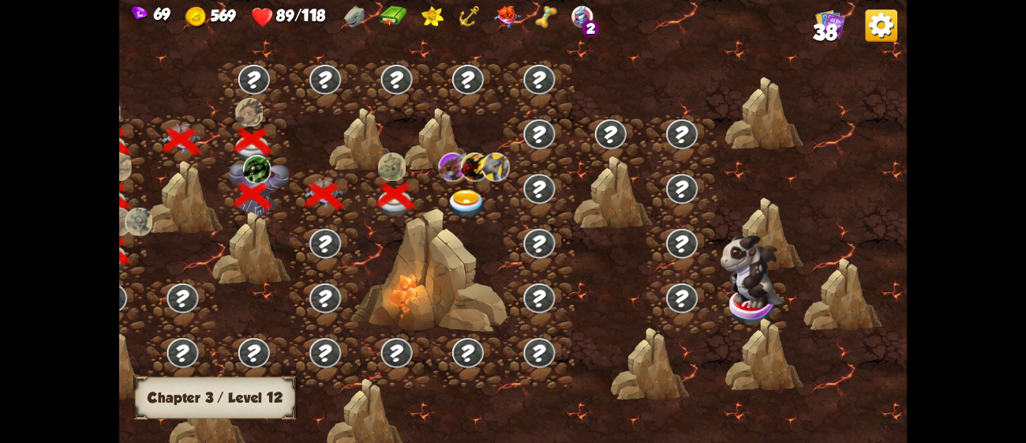
click at [468, 197] on img at bounding box center [466, 203] width 39 height 29
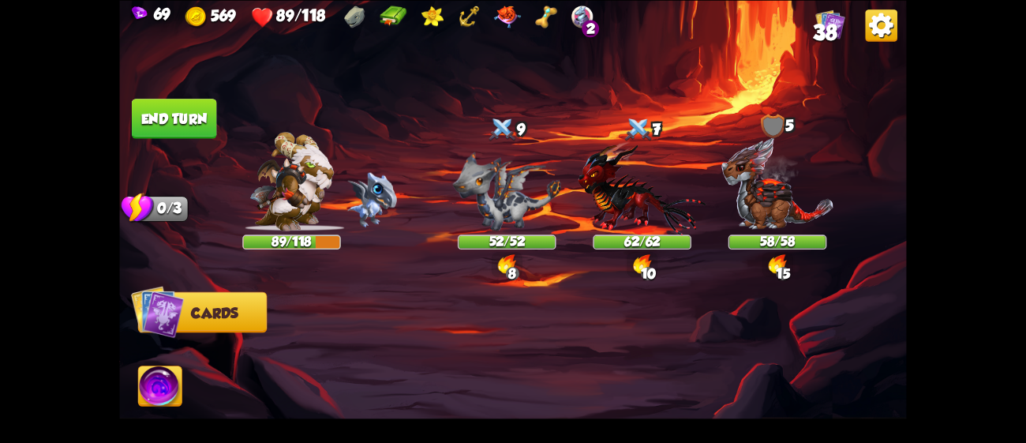
click at [546, 15] on img at bounding box center [546, 17] width 22 height 22
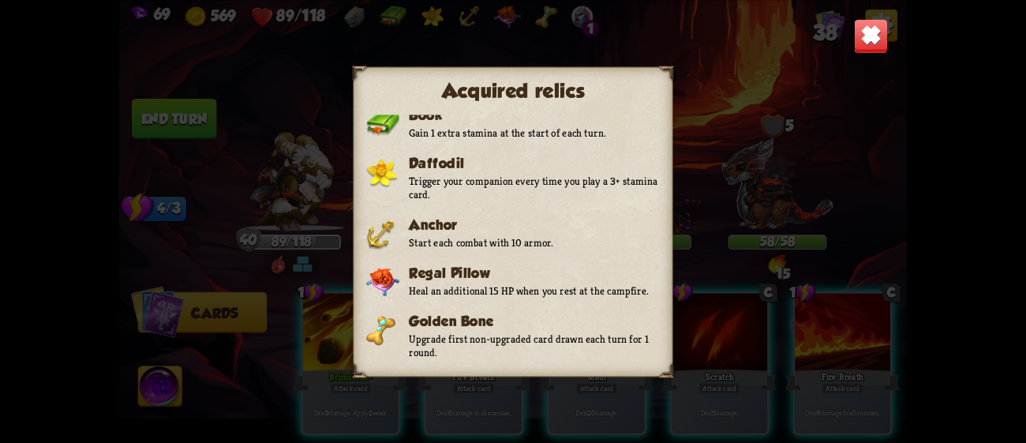
scroll to position [154, 0]
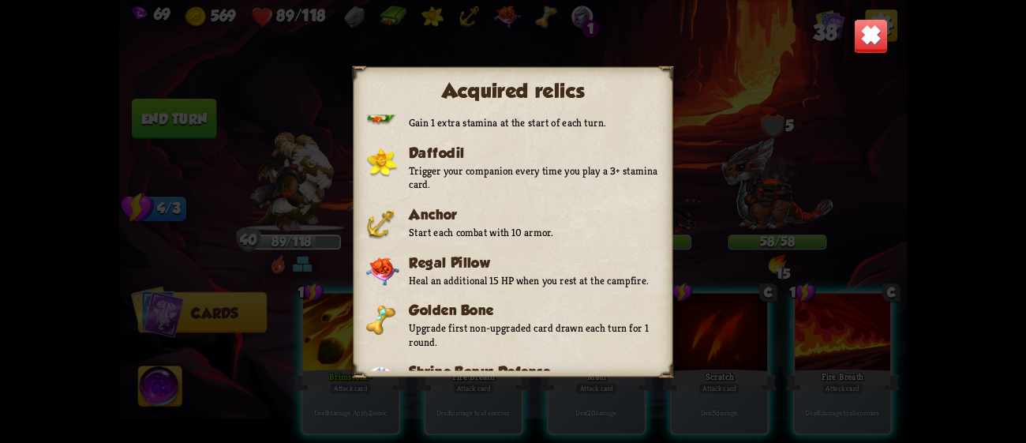
click at [733, 96] on div "Acquired relics Relics are powerful items that offer permanent bonuses during t…" at bounding box center [512, 221] width 787 height 443
click at [858, 40] on img at bounding box center [871, 35] width 35 height 35
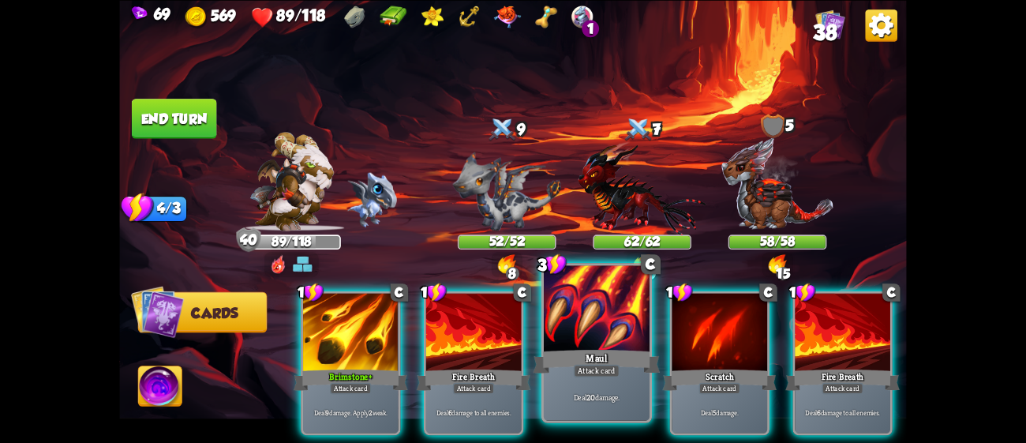
click at [620, 387] on div "Deal 20 damage." at bounding box center [597, 397] width 106 height 46
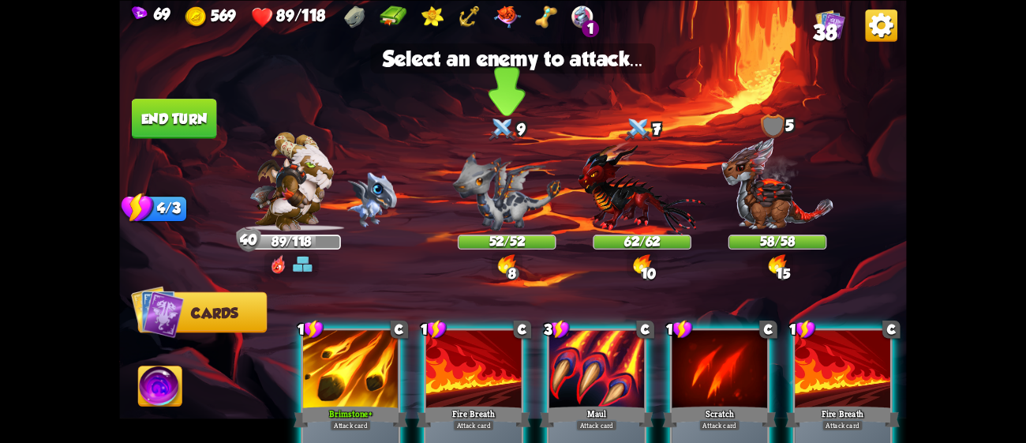
click at [531, 185] on img at bounding box center [507, 190] width 108 height 79
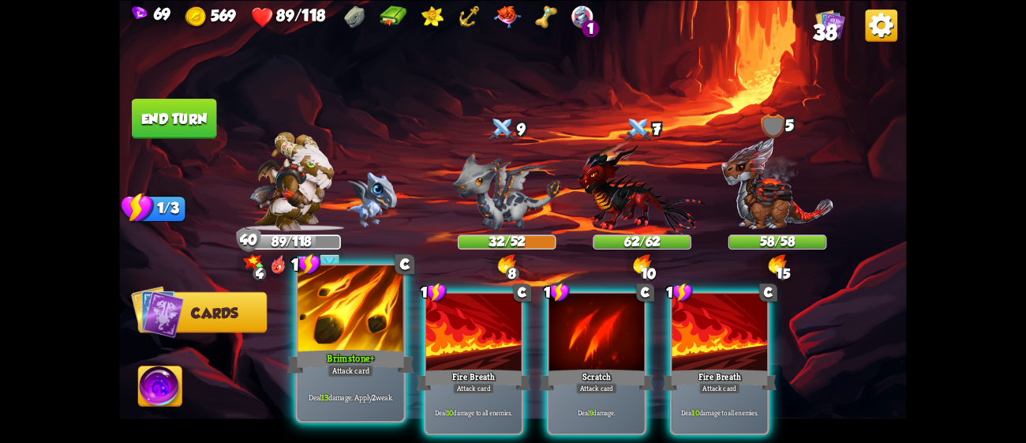
click at [368, 312] on div at bounding box center [350, 309] width 106 height 89
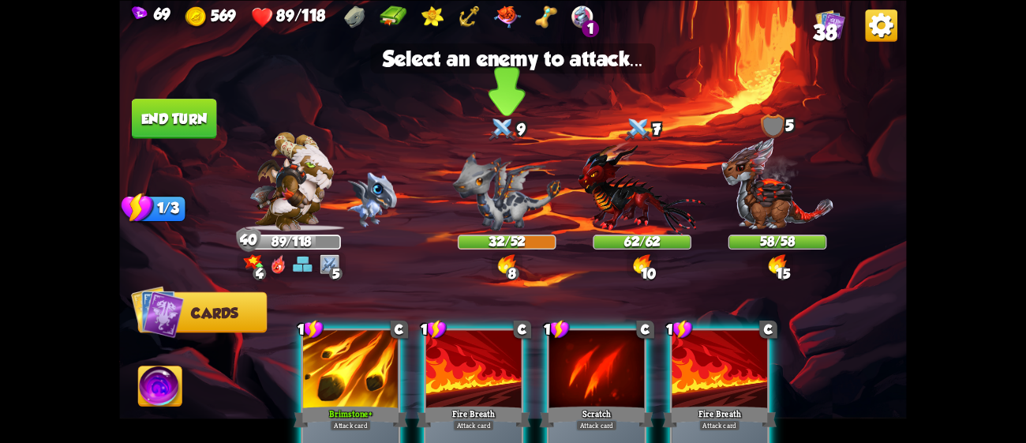
click at [486, 196] on img at bounding box center [507, 190] width 108 height 79
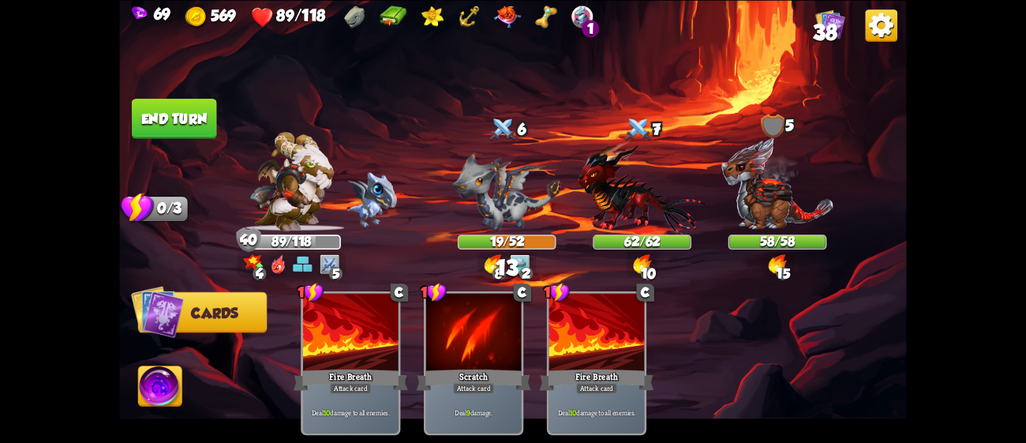
click at [192, 120] on button "End turn" at bounding box center [174, 119] width 85 height 40
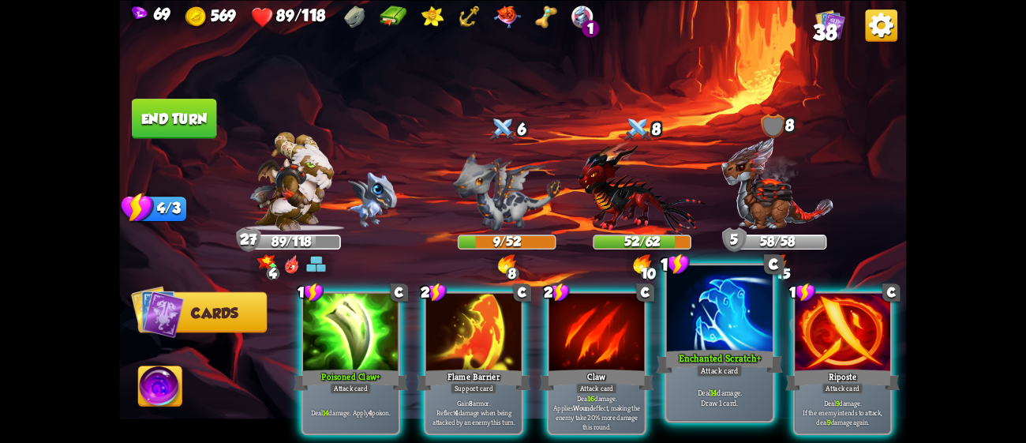
click at [737, 355] on div "Enchanted Scratch+" at bounding box center [719, 360] width 127 height 28
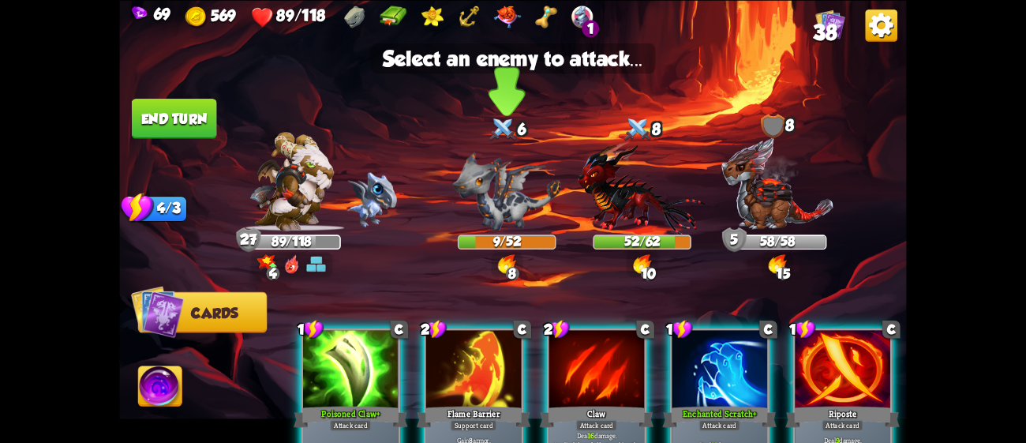
click at [512, 179] on img at bounding box center [507, 190] width 108 height 79
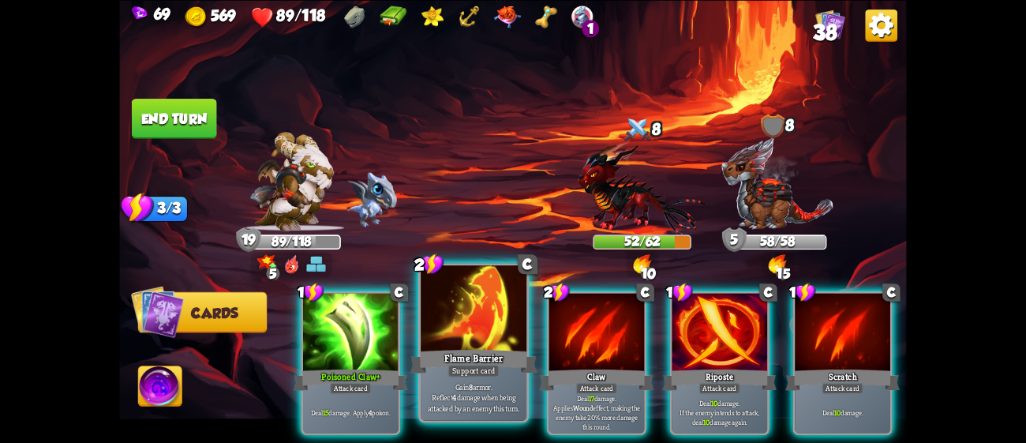
click at [474, 323] on div at bounding box center [474, 309] width 106 height 89
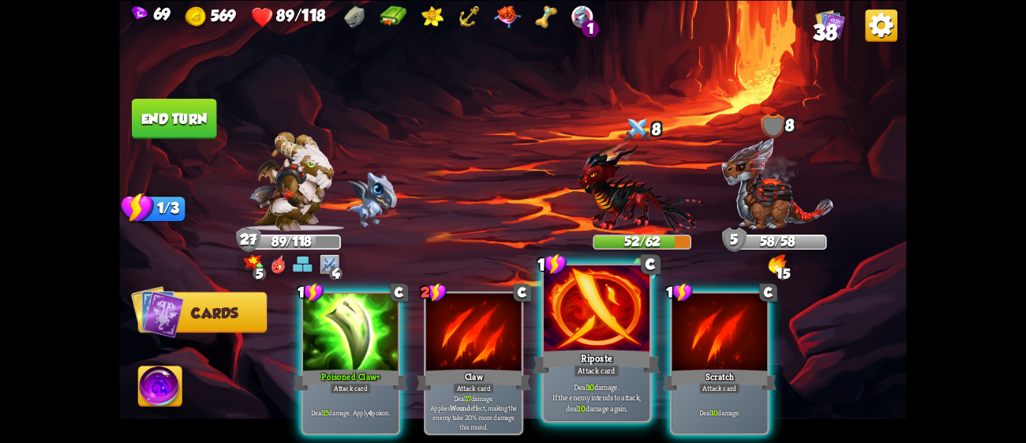
click at [572, 323] on div at bounding box center [597, 309] width 106 height 89
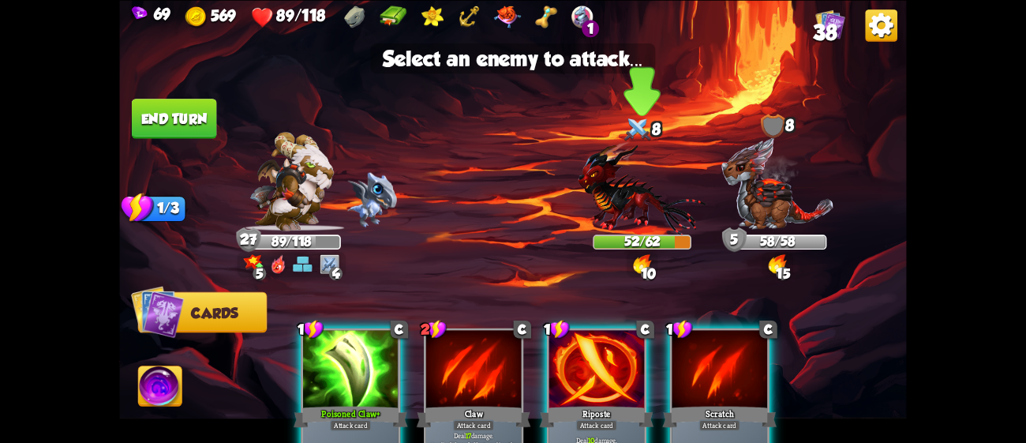
click at [611, 212] on img at bounding box center [642, 187] width 128 height 94
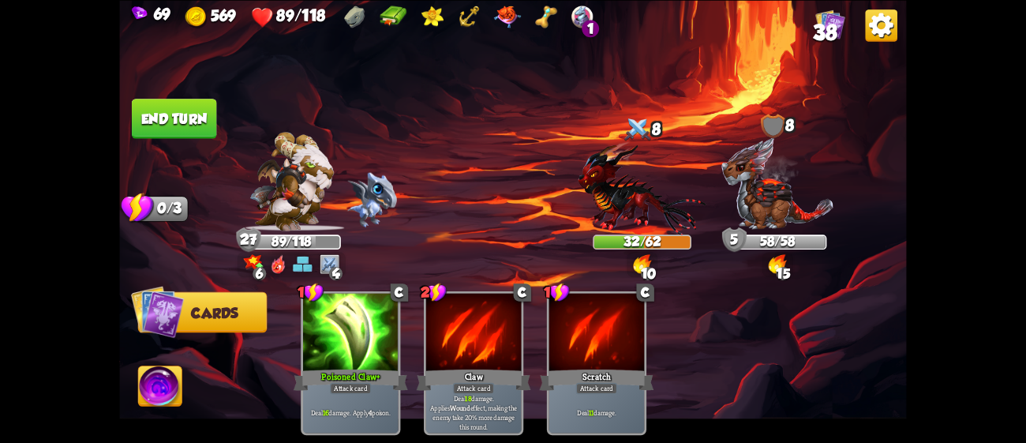
click at [177, 115] on button "End turn" at bounding box center [174, 119] width 85 height 40
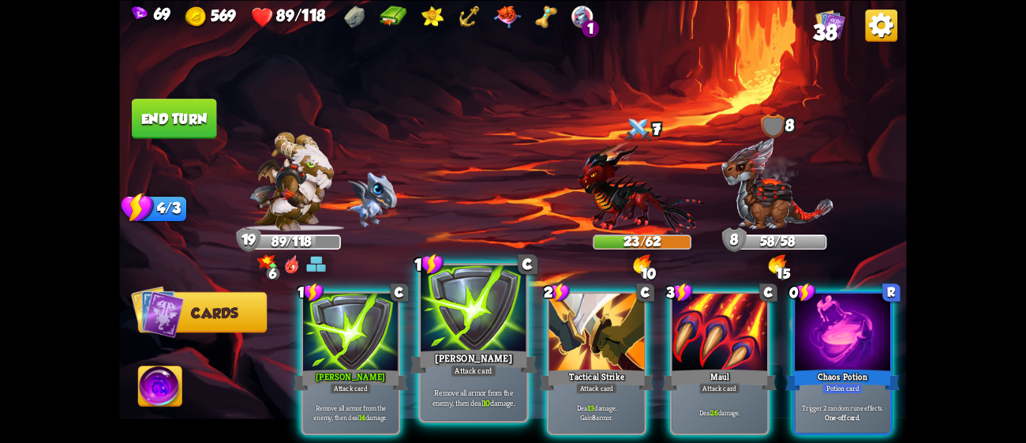
click at [457, 331] on div at bounding box center [474, 309] width 106 height 89
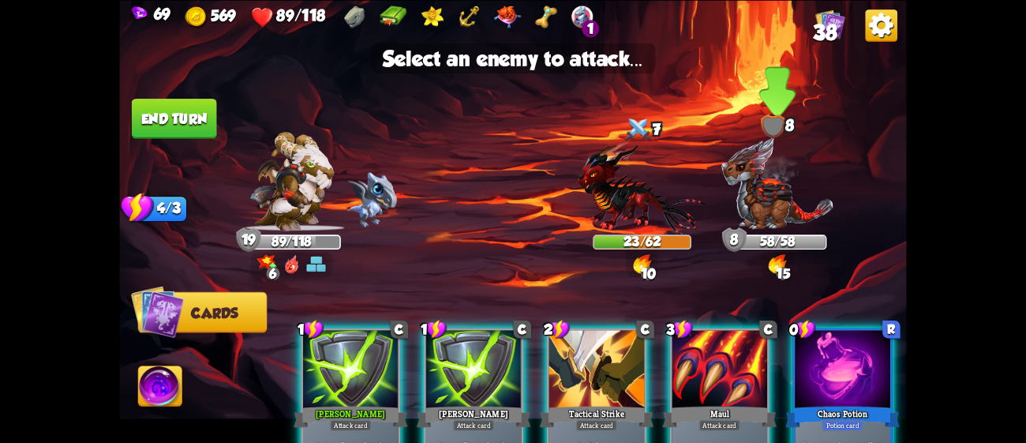
click at [744, 214] on img at bounding box center [776, 183] width 113 height 94
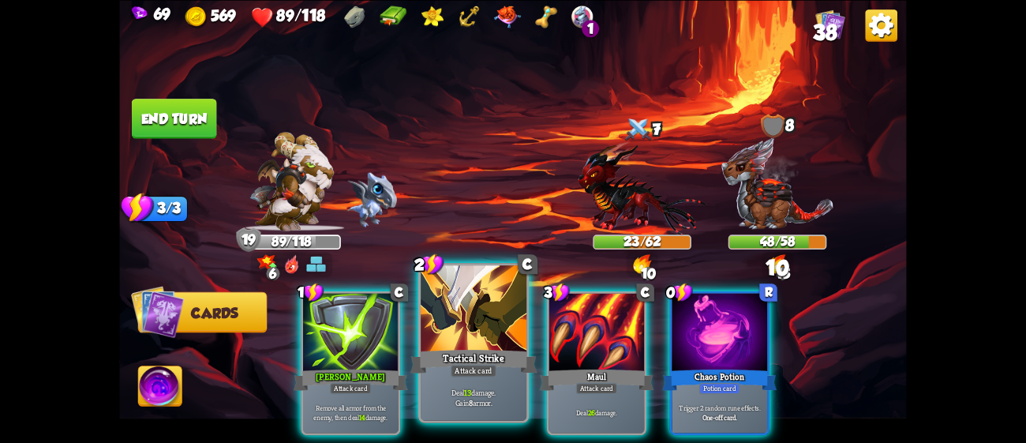
click at [485, 357] on div "Tactical Strike" at bounding box center [473, 360] width 127 height 28
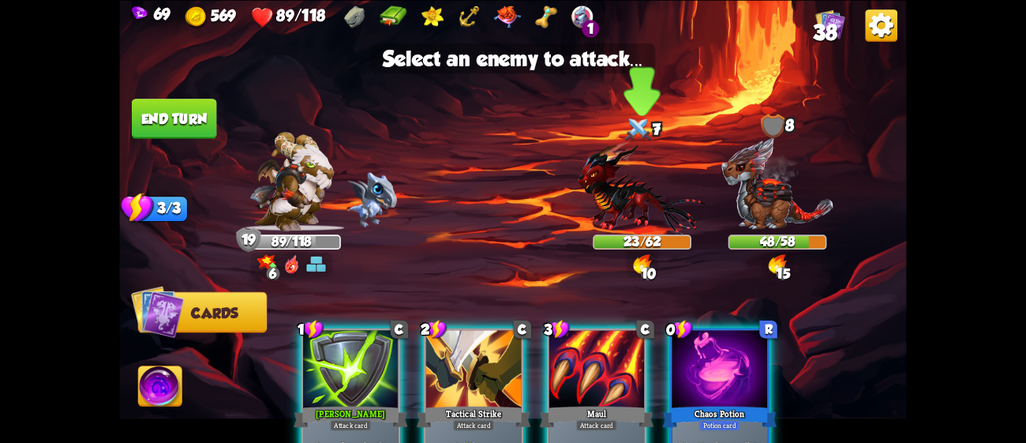
click at [604, 217] on img at bounding box center [642, 187] width 128 height 94
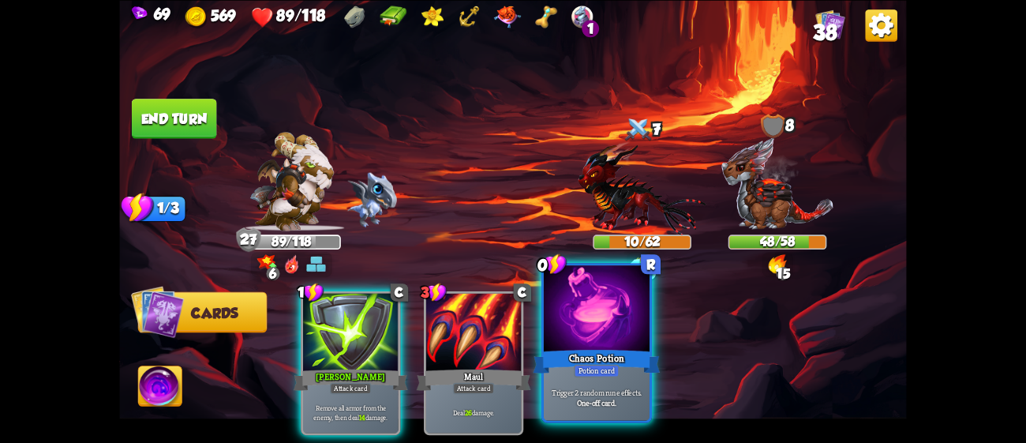
click at [589, 298] on div at bounding box center [597, 309] width 106 height 89
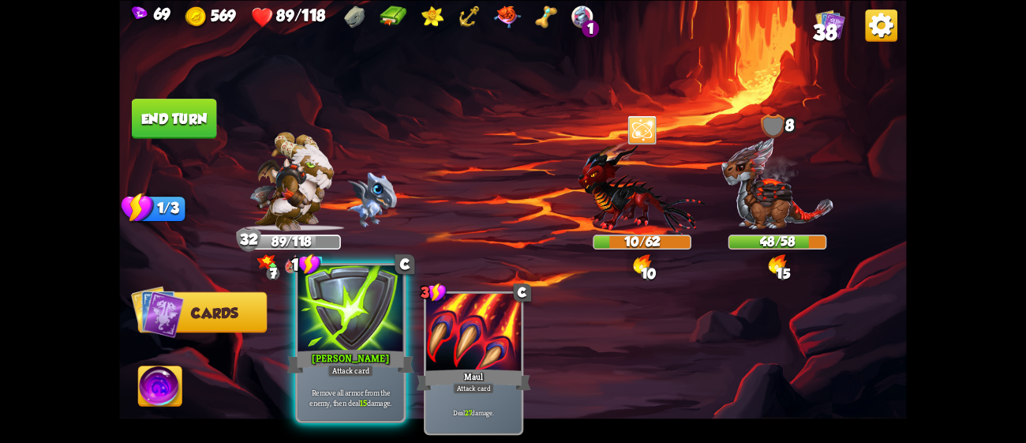
click at [332, 327] on div at bounding box center [350, 309] width 106 height 89
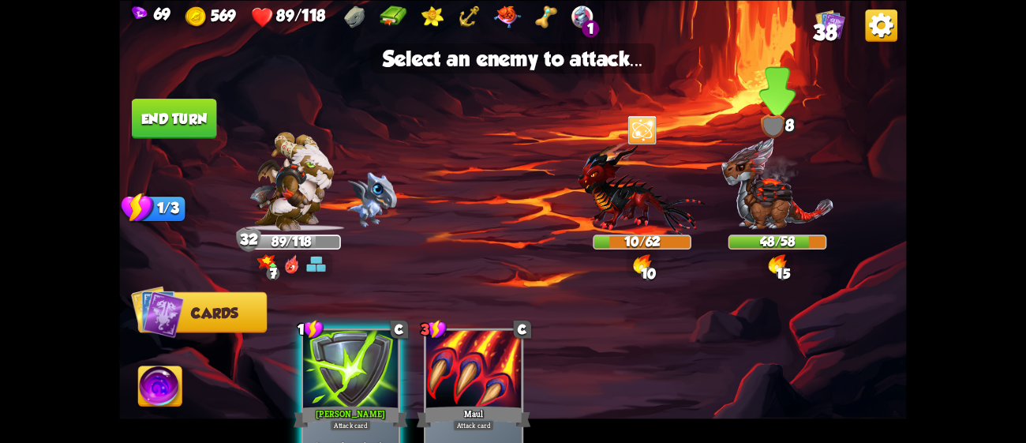
click at [757, 193] on img at bounding box center [776, 183] width 113 height 94
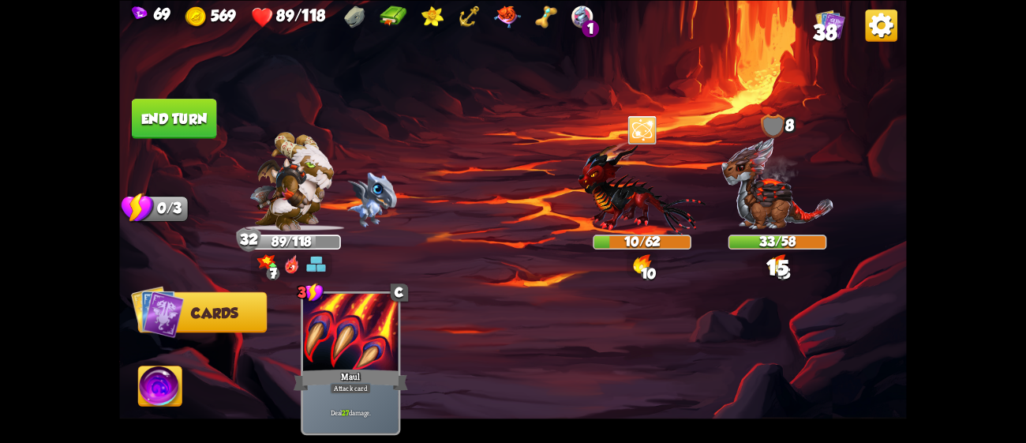
click at [206, 119] on button "End turn" at bounding box center [174, 119] width 85 height 40
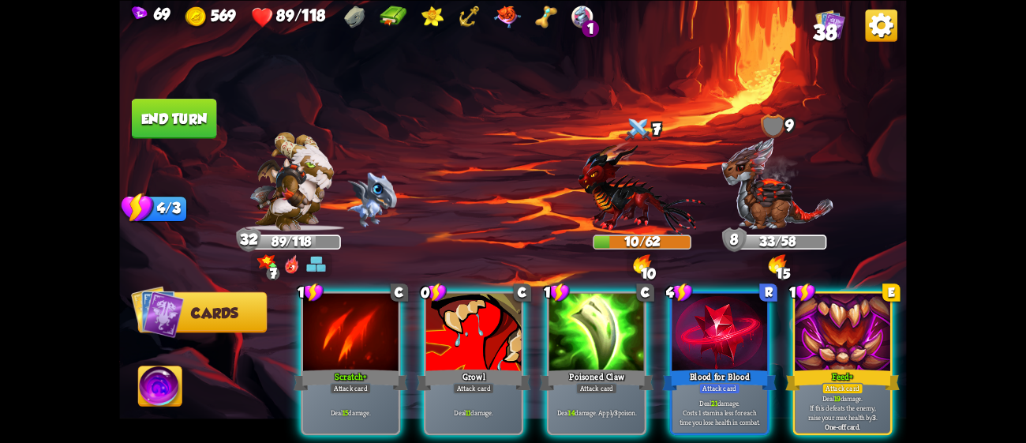
click at [877, 169] on img at bounding box center [512, 221] width 787 height 443
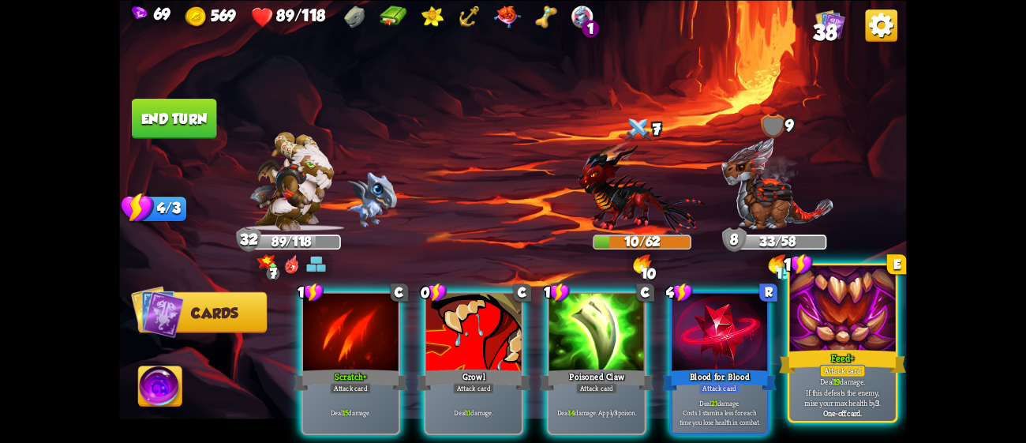
click at [838, 312] on div at bounding box center [843, 309] width 106 height 89
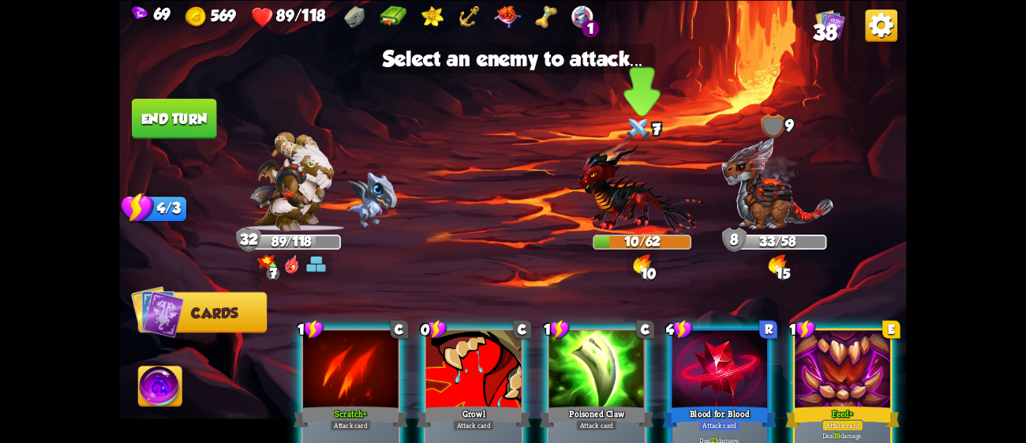
click at [649, 219] on img at bounding box center [642, 187] width 128 height 94
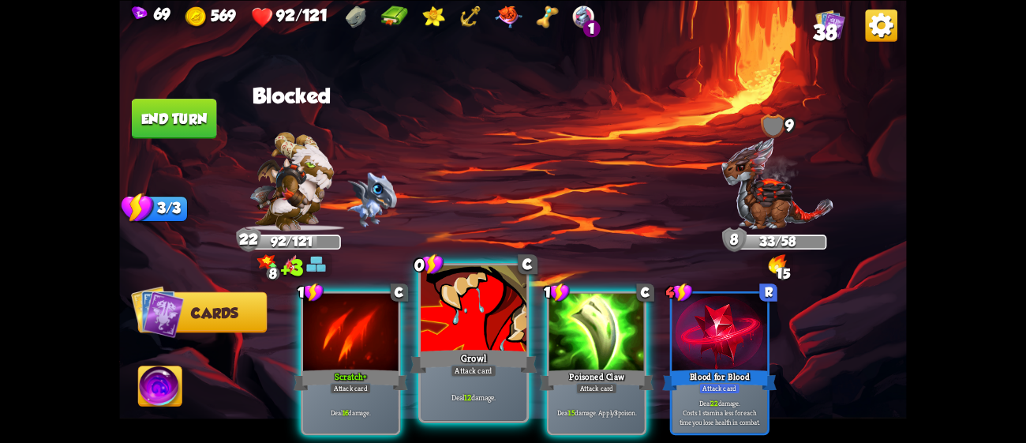
click at [435, 323] on div at bounding box center [474, 309] width 106 height 89
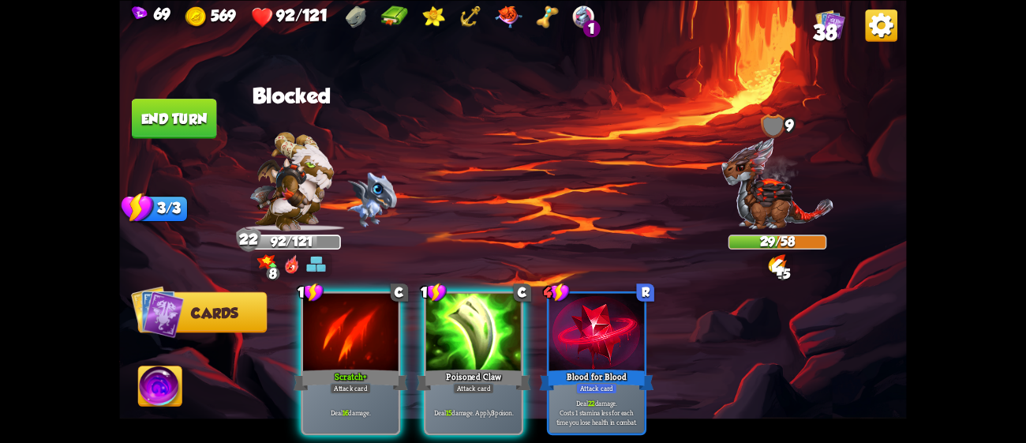
click at [435, 323] on div at bounding box center [473, 333] width 95 height 80
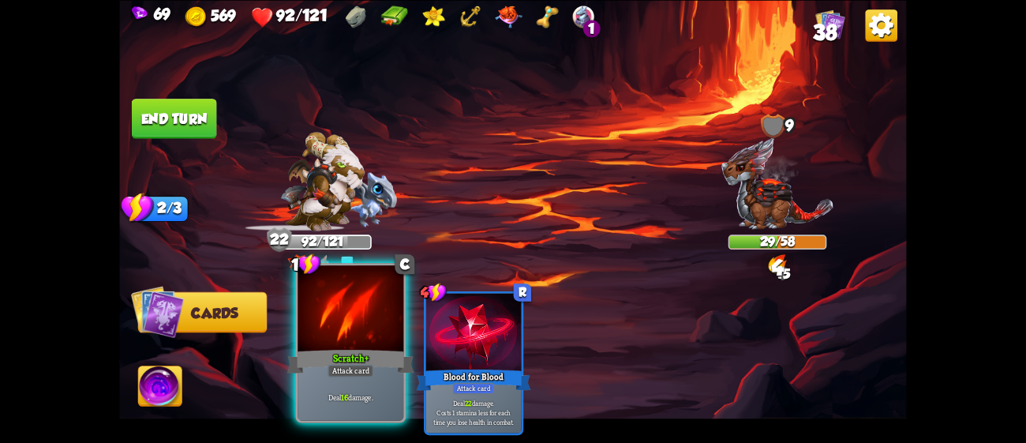
click at [354, 346] on div "Scratch+" at bounding box center [350, 360] width 127 height 28
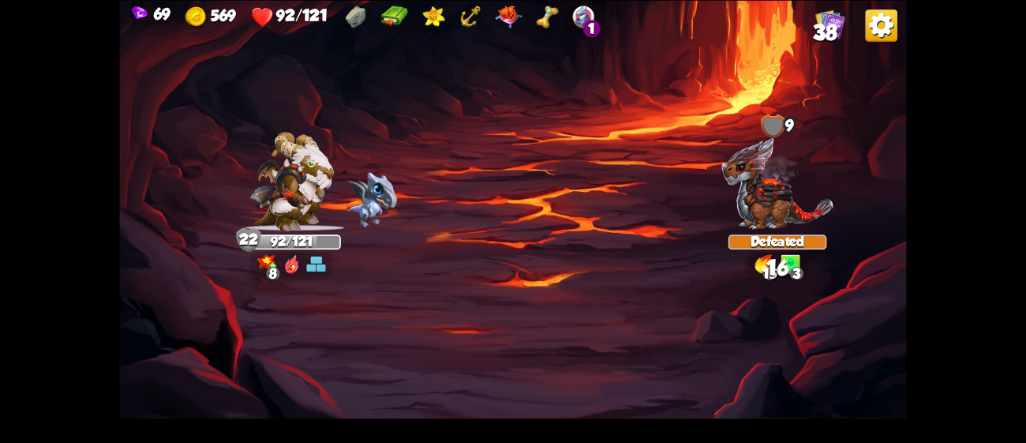
click at [162, 107] on img at bounding box center [512, 221] width 787 height 443
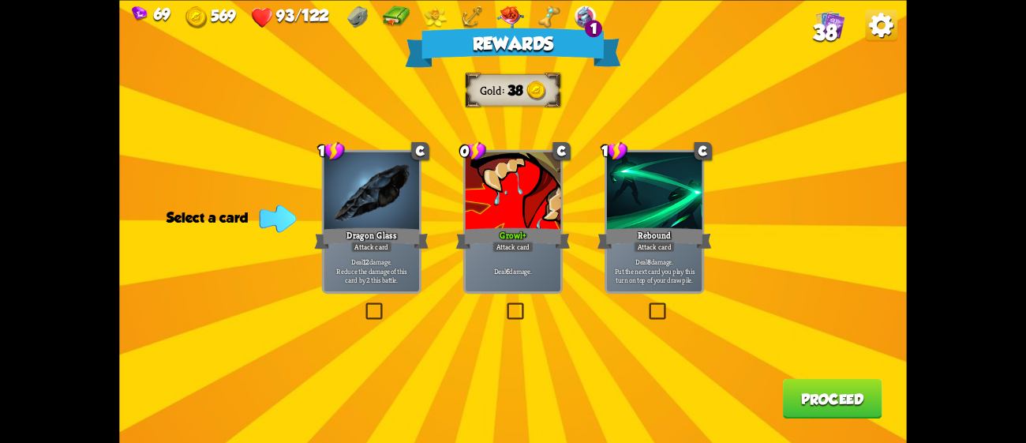
click at [518, 222] on div at bounding box center [513, 191] width 95 height 80
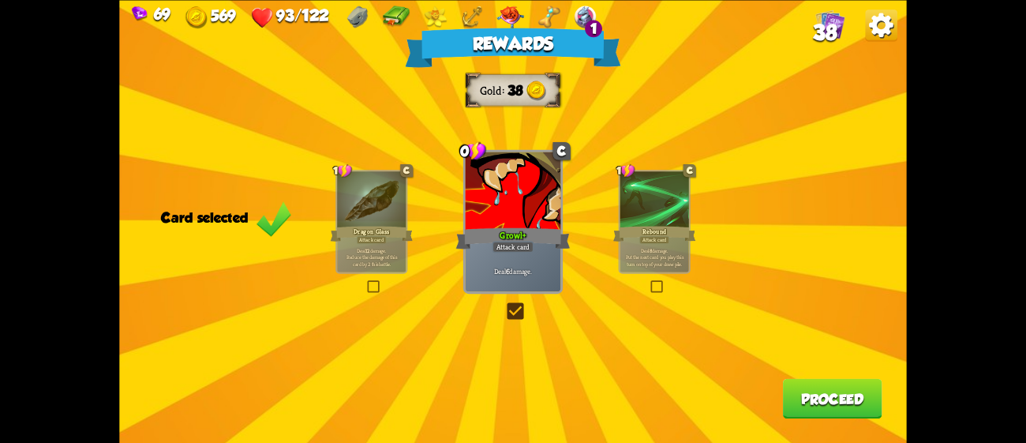
click at [806, 395] on button "Proceed" at bounding box center [832, 398] width 99 height 40
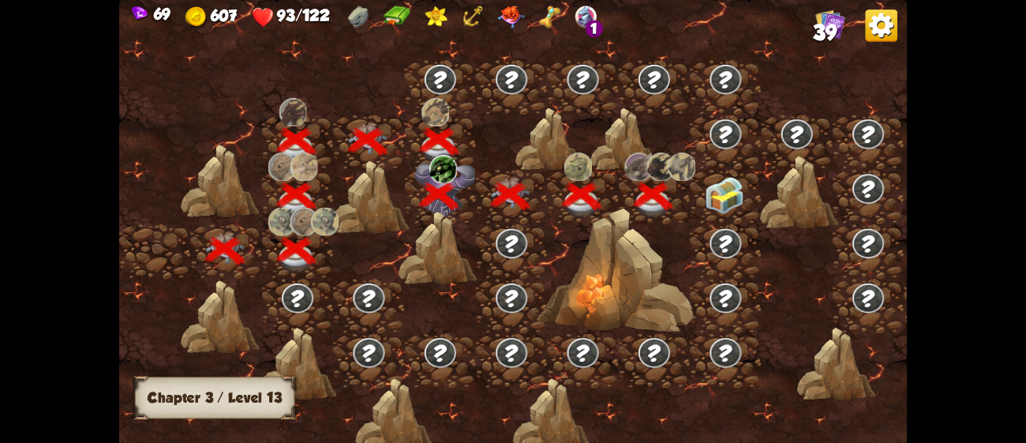
scroll to position [0, 239]
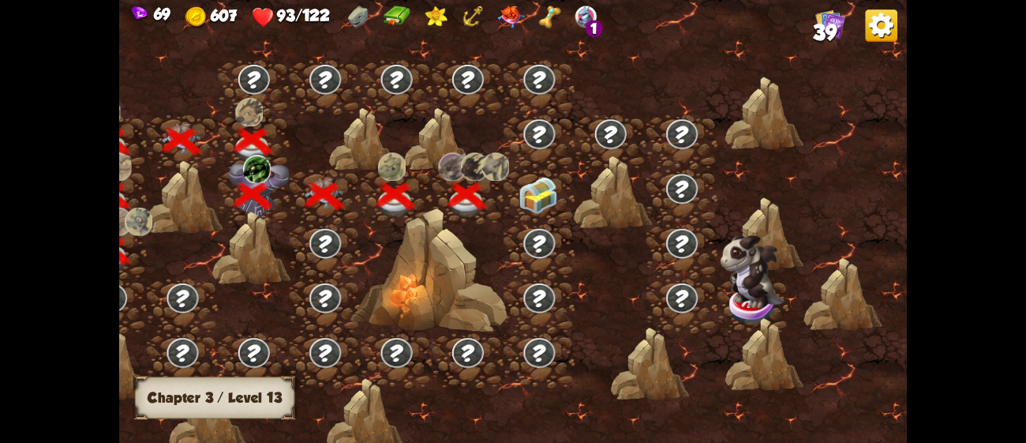
click at [543, 179] on img at bounding box center [537, 195] width 39 height 37
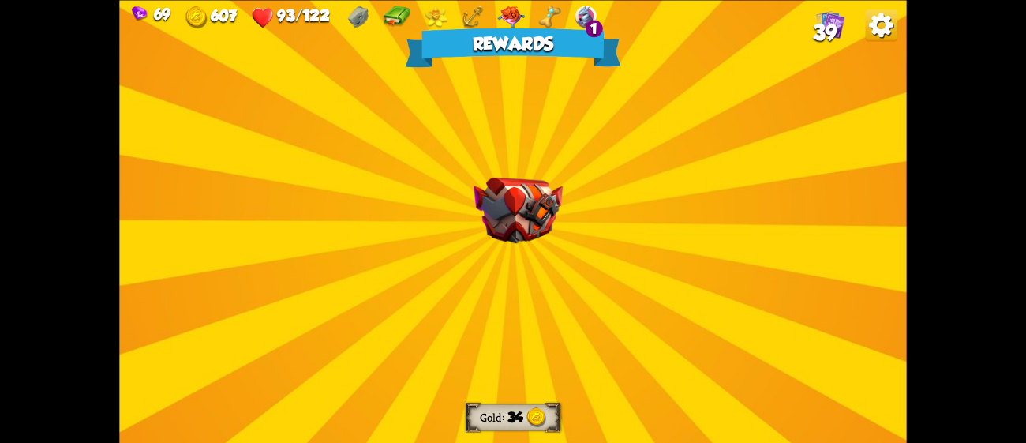
click at [495, 237] on img at bounding box center [517, 210] width 89 height 66
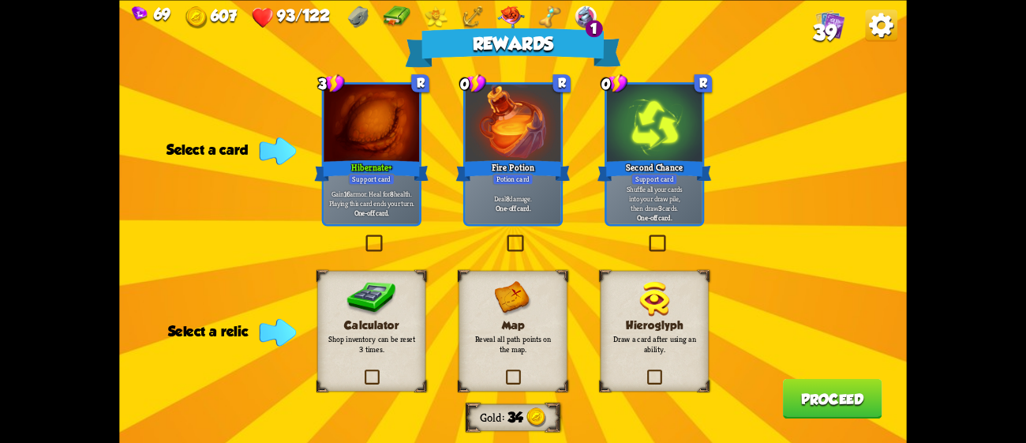
click at [642, 286] on img at bounding box center [654, 299] width 30 height 36
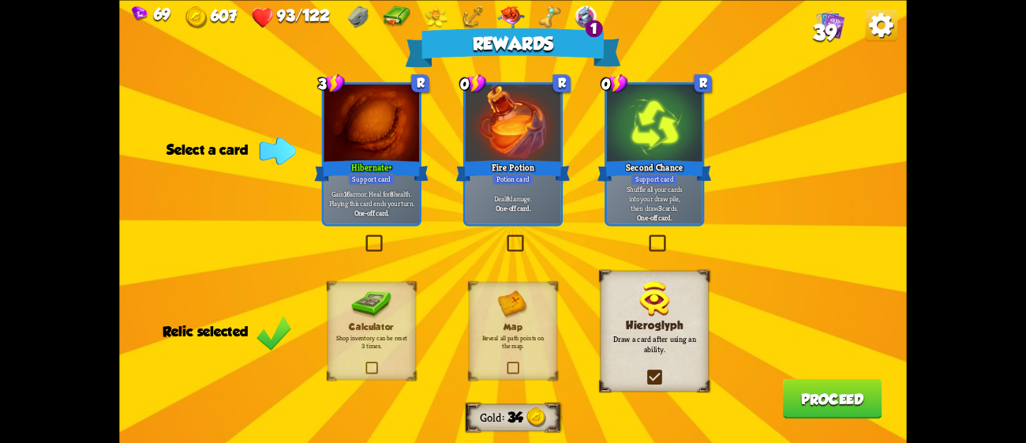
click at [400, 170] on div "Hibernate+" at bounding box center [371, 170] width 114 height 25
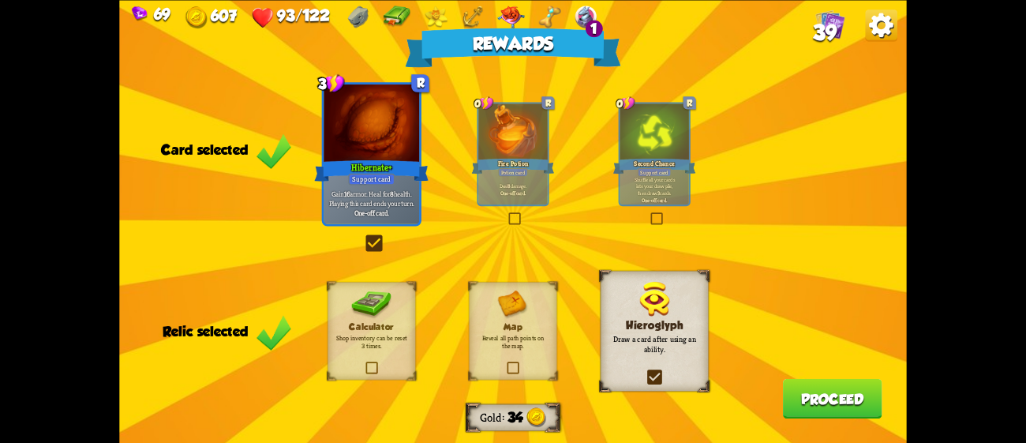
click at [795, 408] on button "Proceed" at bounding box center [832, 398] width 99 height 40
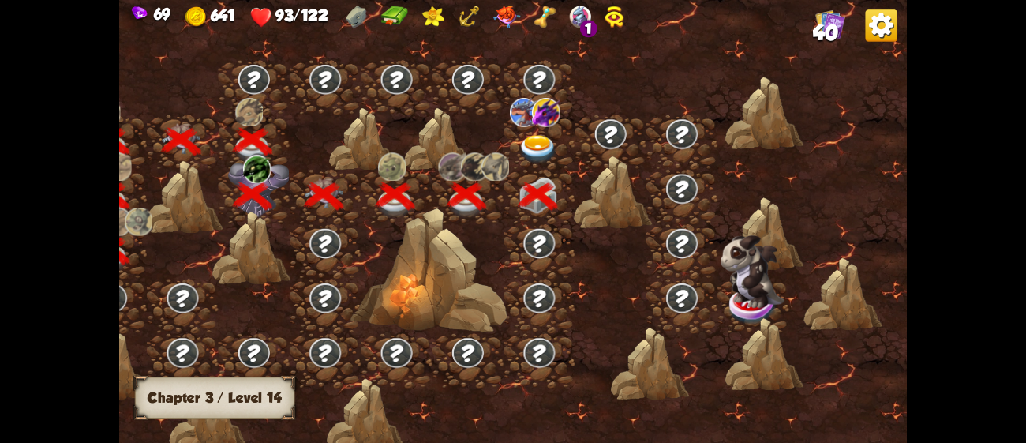
click at [533, 144] on img at bounding box center [537, 149] width 39 height 29
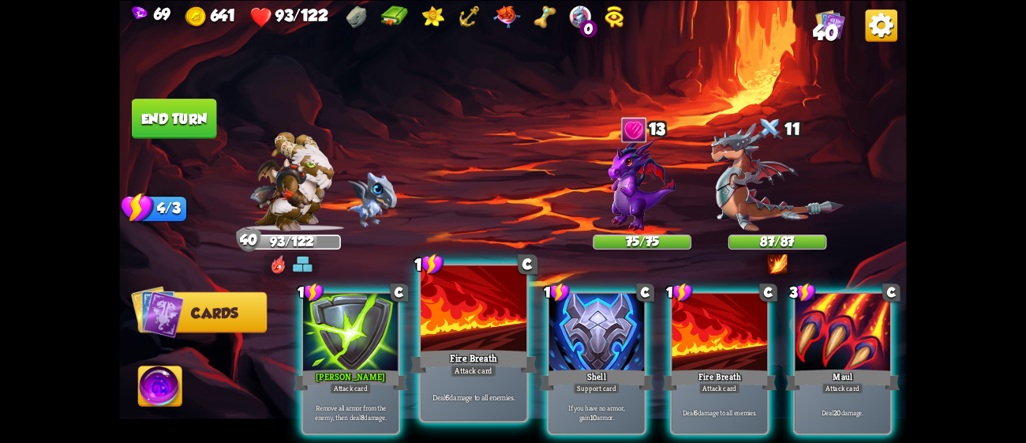
click at [490, 333] on div at bounding box center [474, 309] width 106 height 89
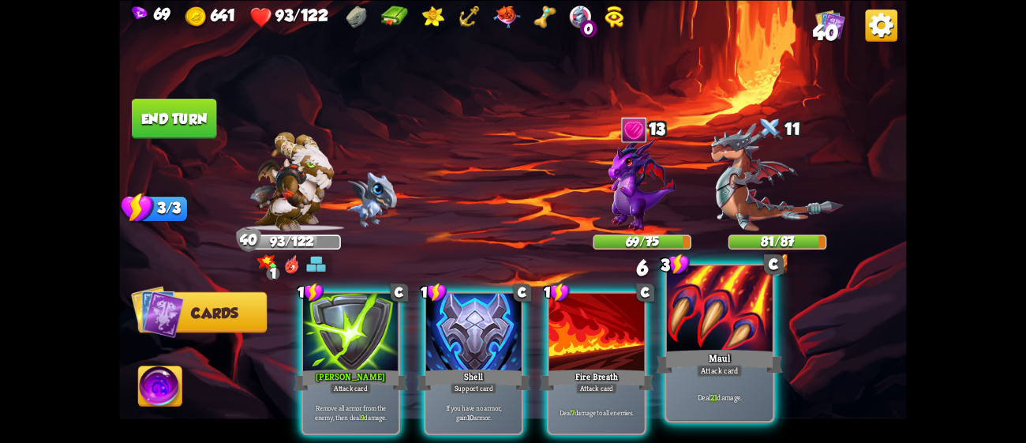
click at [686, 335] on div at bounding box center [720, 309] width 106 height 89
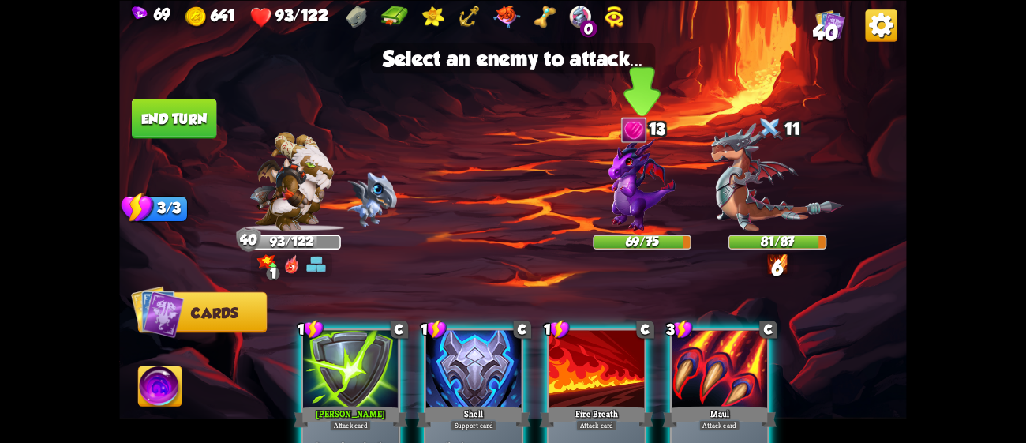
click at [633, 211] on img at bounding box center [641, 183] width 67 height 95
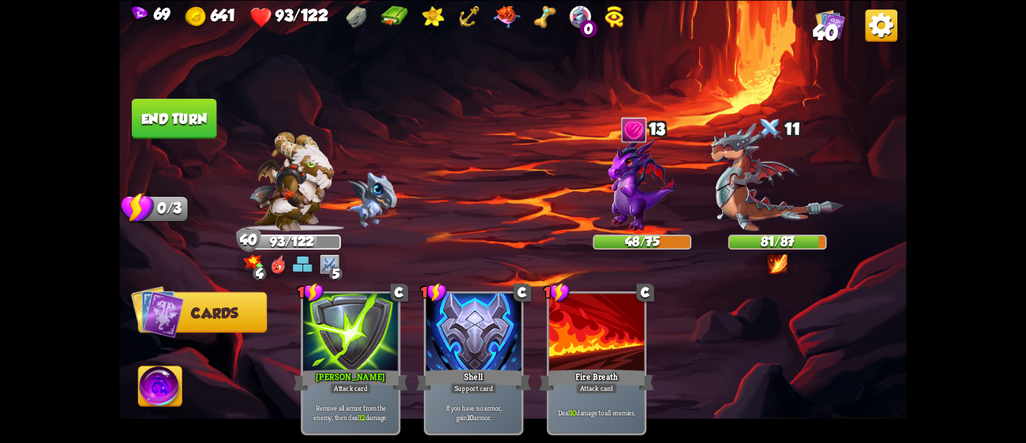
click at [148, 107] on button "End turn" at bounding box center [174, 119] width 85 height 40
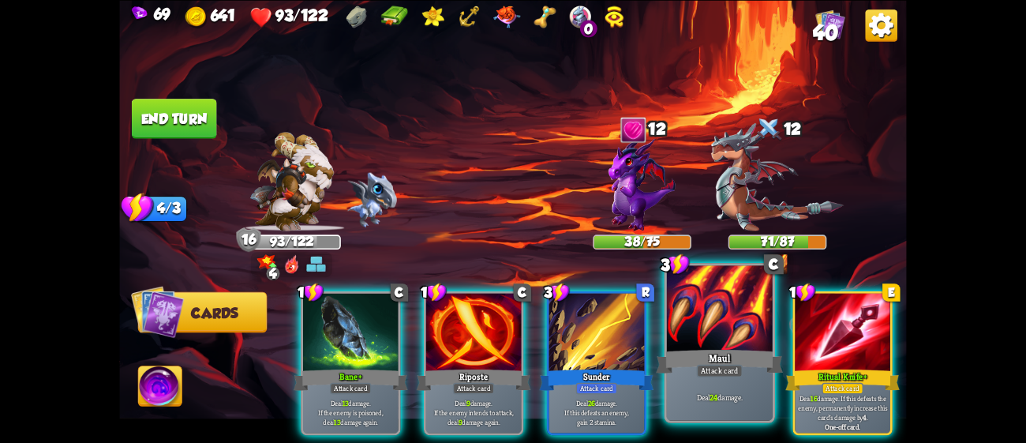
click at [701, 352] on div "Maul" at bounding box center [719, 360] width 127 height 28
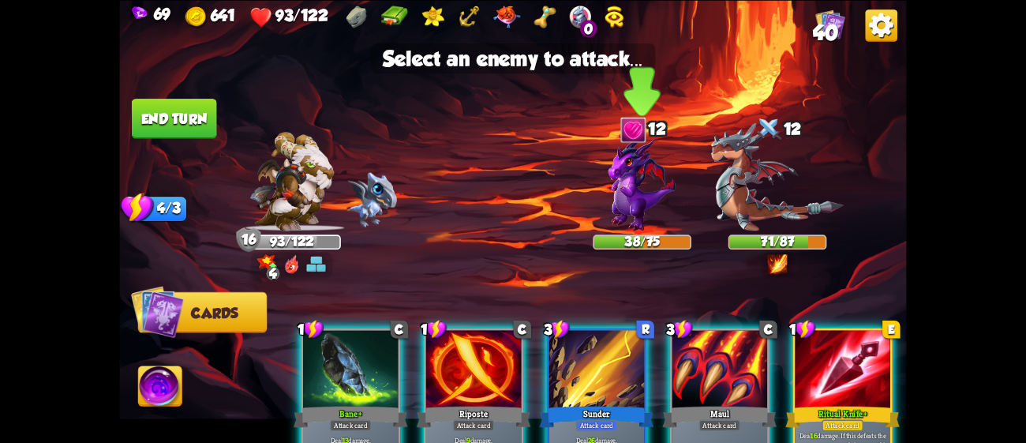
click at [648, 179] on img at bounding box center [641, 183] width 67 height 95
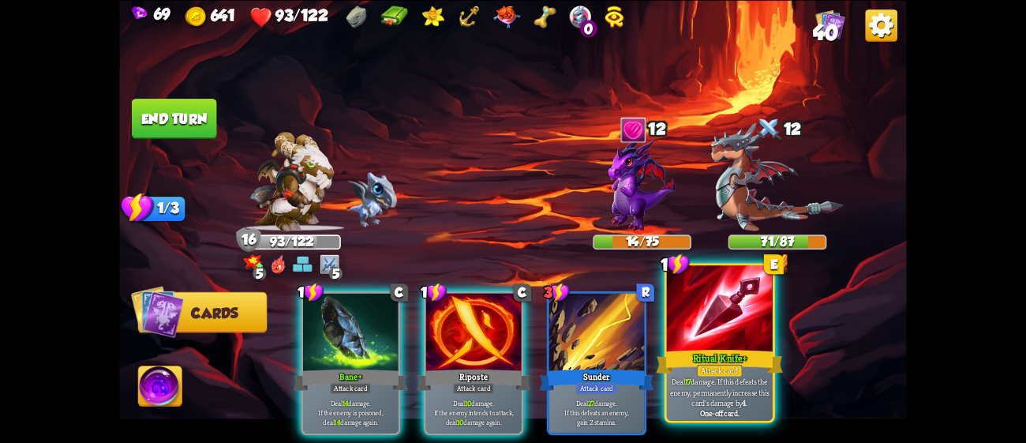
click at [720, 327] on div at bounding box center [720, 309] width 106 height 89
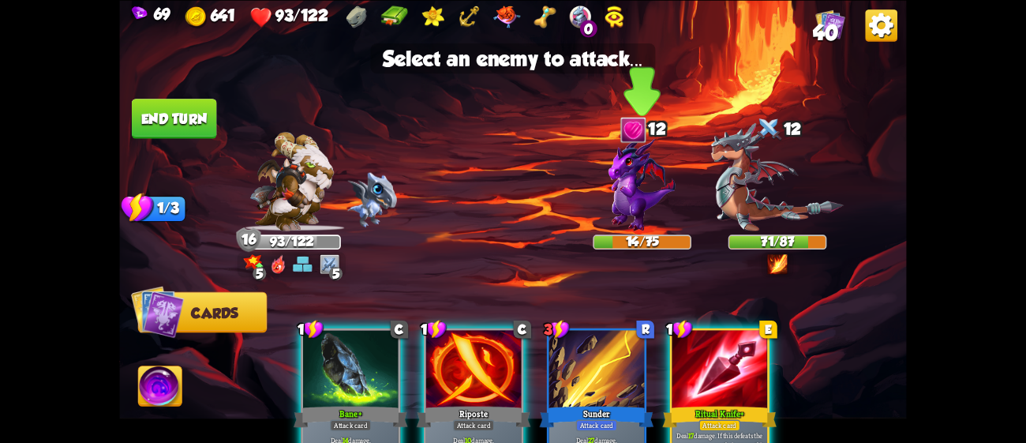
click at [641, 193] on img at bounding box center [641, 183] width 67 height 95
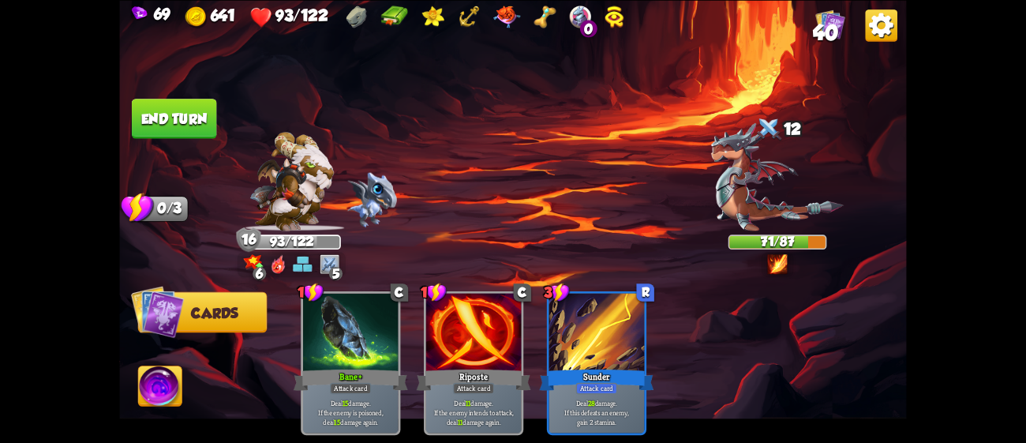
click at [164, 107] on button "End turn" at bounding box center [174, 119] width 85 height 40
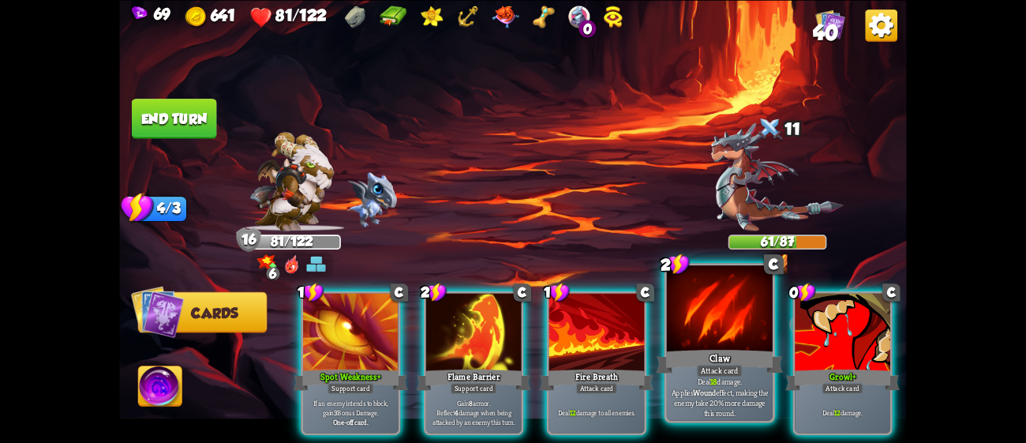
click at [743, 340] on div at bounding box center [720, 309] width 106 height 89
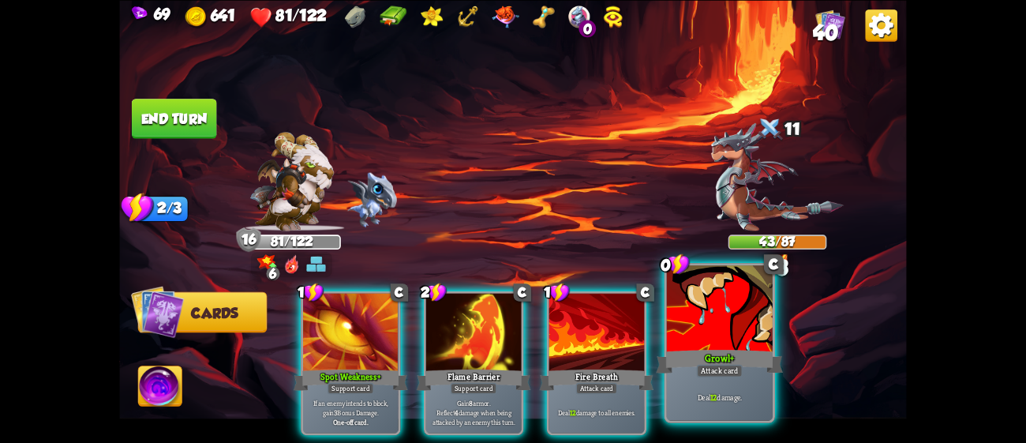
click at [694, 347] on div "Growl+" at bounding box center [719, 360] width 127 height 28
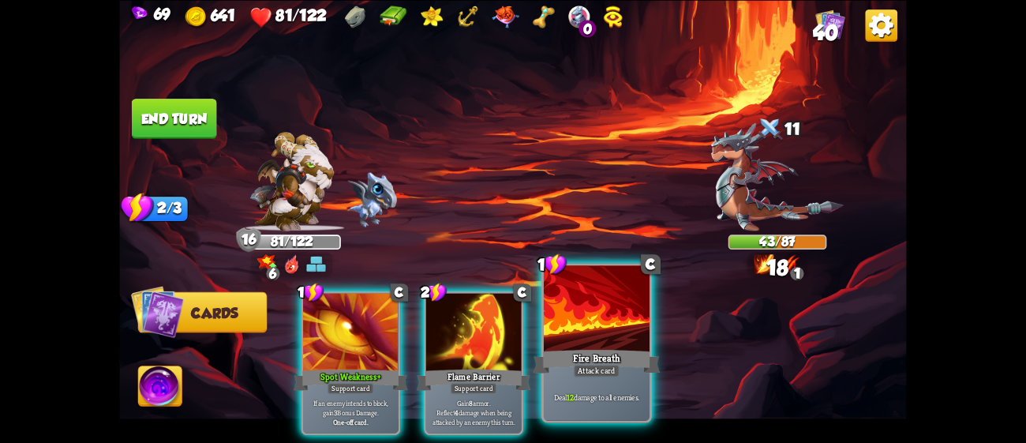
click at [615, 341] on div at bounding box center [597, 309] width 106 height 89
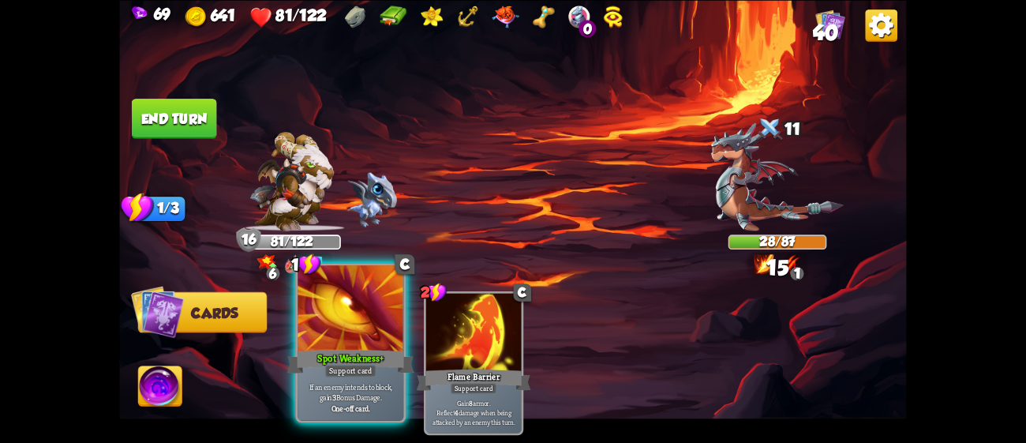
click at [382, 352] on div "Spot Weakness+" at bounding box center [350, 360] width 127 height 28
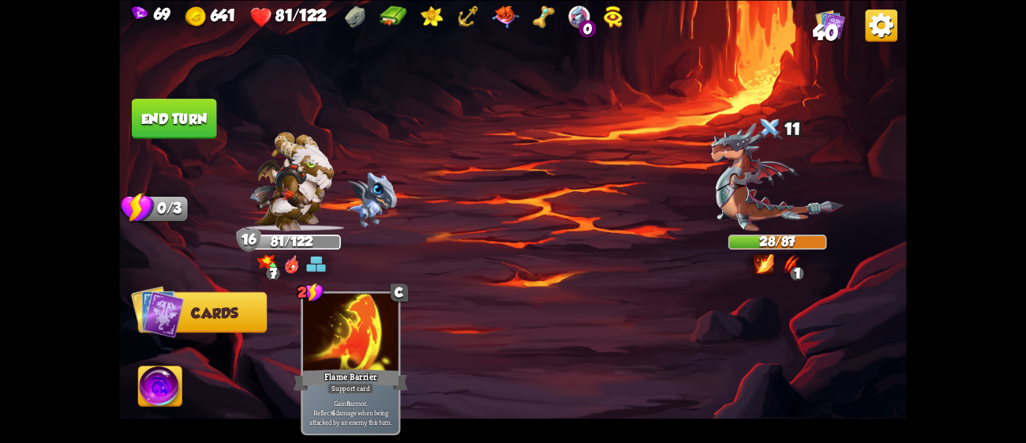
click at [183, 110] on button "End turn" at bounding box center [174, 119] width 85 height 40
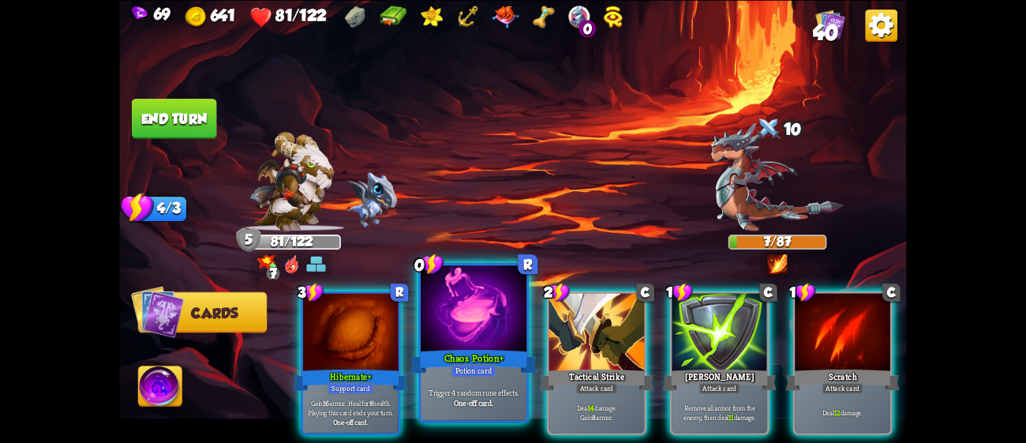
click at [452, 342] on div at bounding box center [474, 309] width 106 height 89
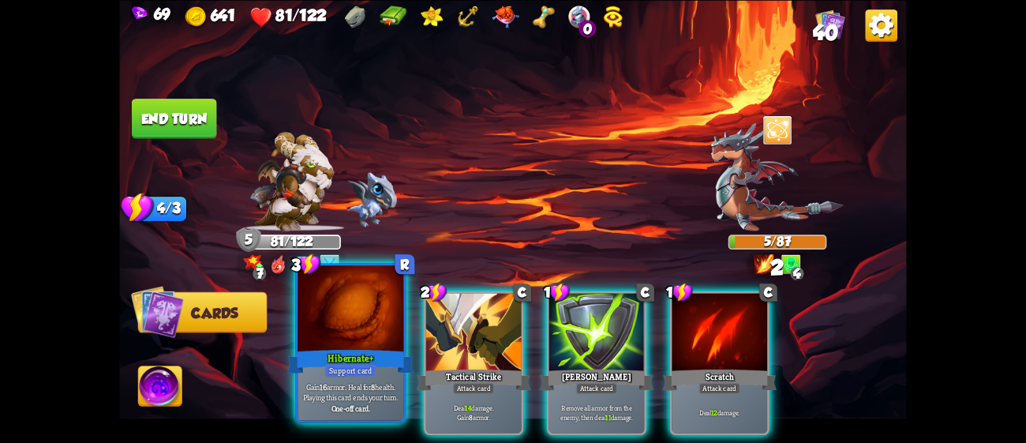
click at [314, 344] on div at bounding box center [350, 309] width 106 height 89
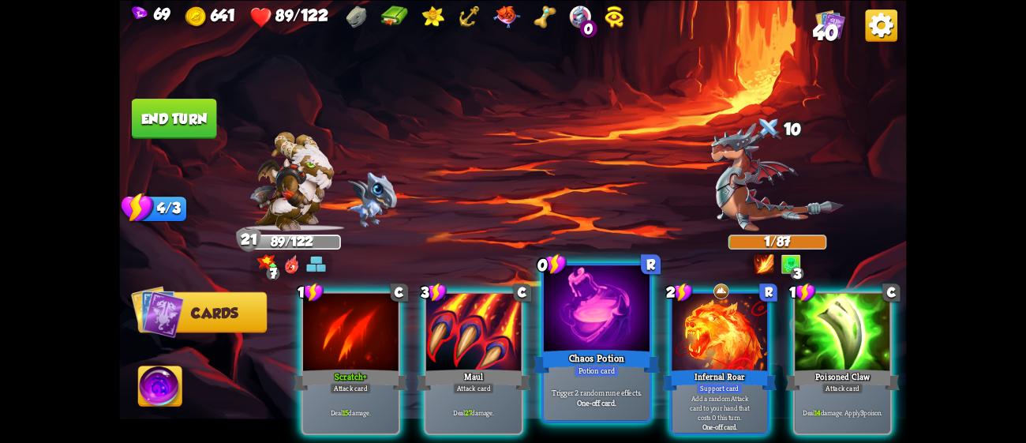
click at [634, 341] on div at bounding box center [597, 309] width 106 height 89
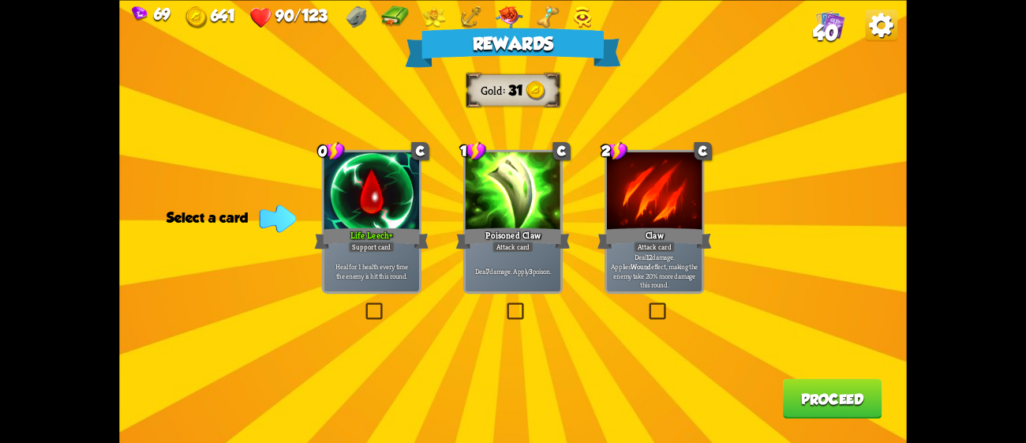
click at [666, 236] on div "Claw" at bounding box center [654, 237] width 114 height 25
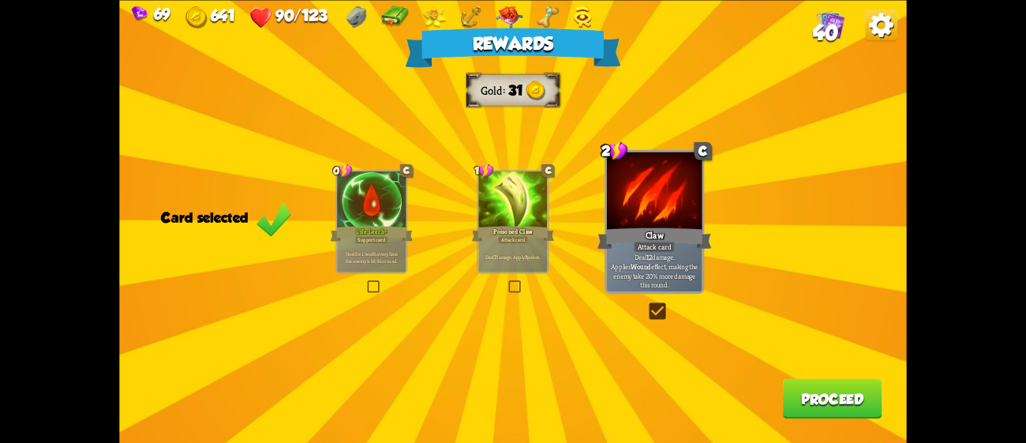
click at [331, 226] on div "Life Leech+" at bounding box center [372, 233] width 83 height 18
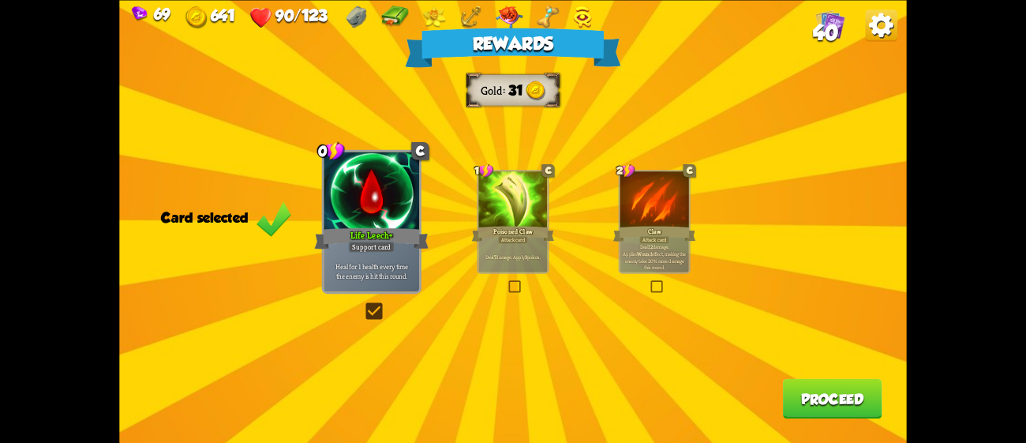
click at [877, 410] on button "Proceed" at bounding box center [832, 398] width 99 height 40
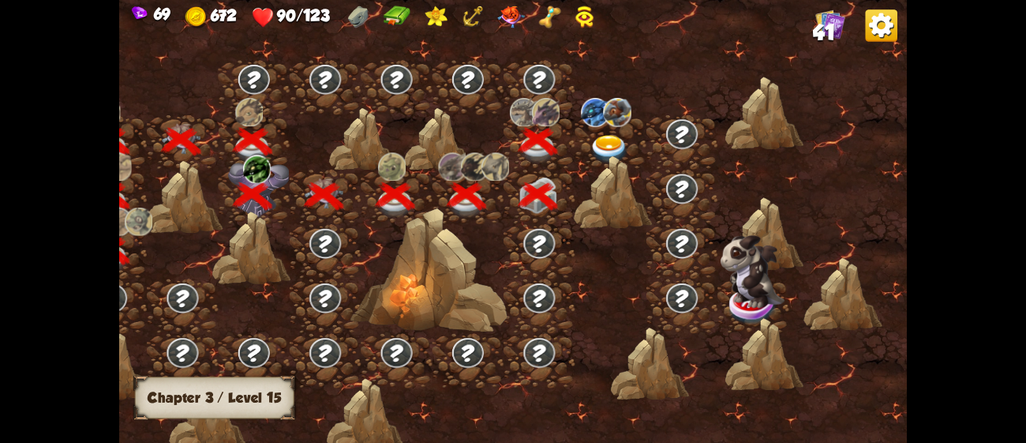
click at [606, 144] on img at bounding box center [608, 149] width 39 height 29
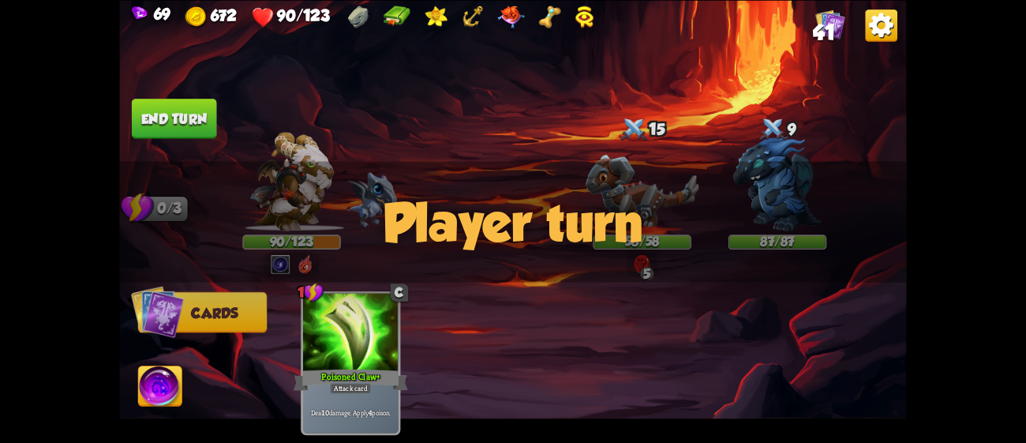
click at [634, 196] on div "Player turn" at bounding box center [512, 221] width 787 height 121
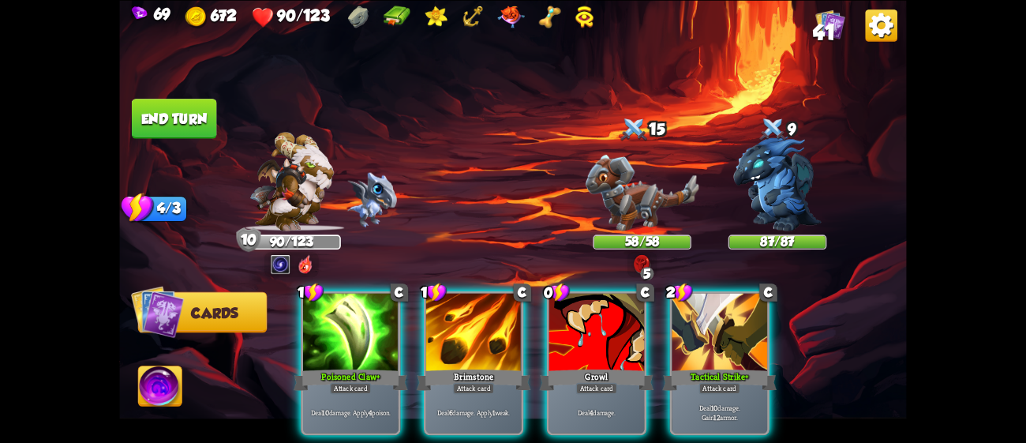
click at [634, 196] on div "Player turn" at bounding box center [512, 221] width 787 height 121
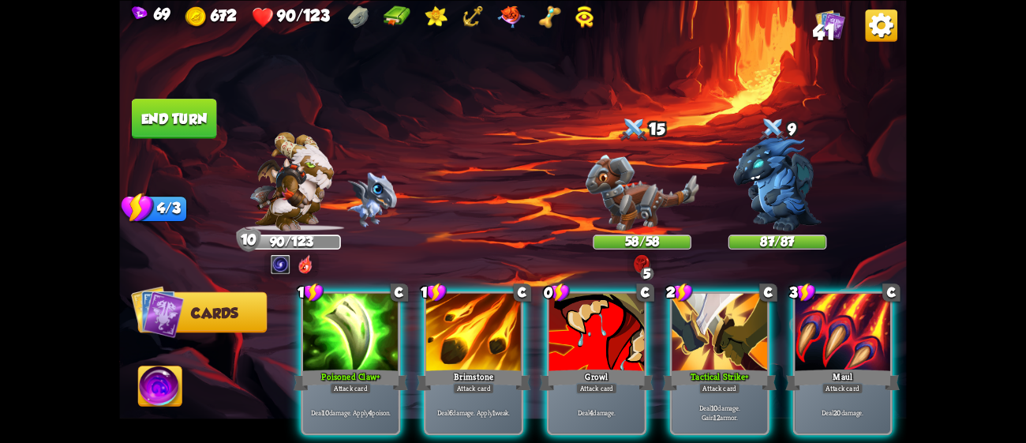
click at [634, 196] on img at bounding box center [641, 192] width 113 height 77
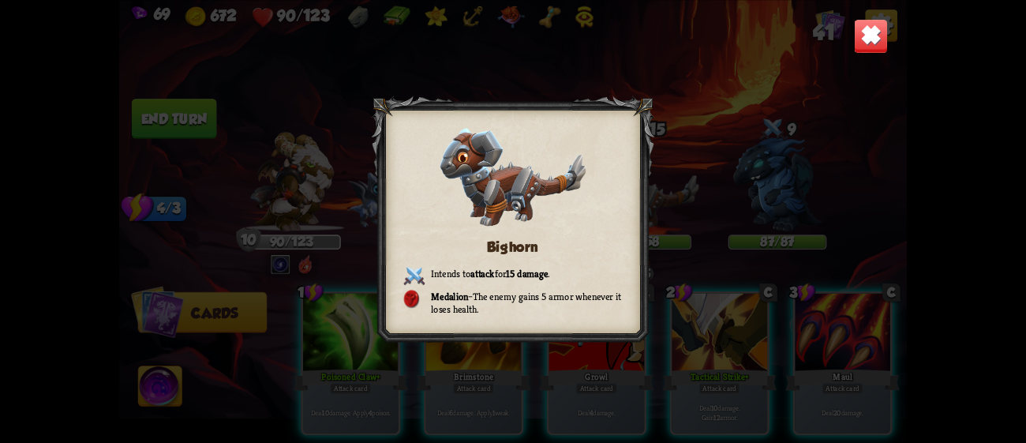
click at [858, 42] on img at bounding box center [871, 35] width 35 height 35
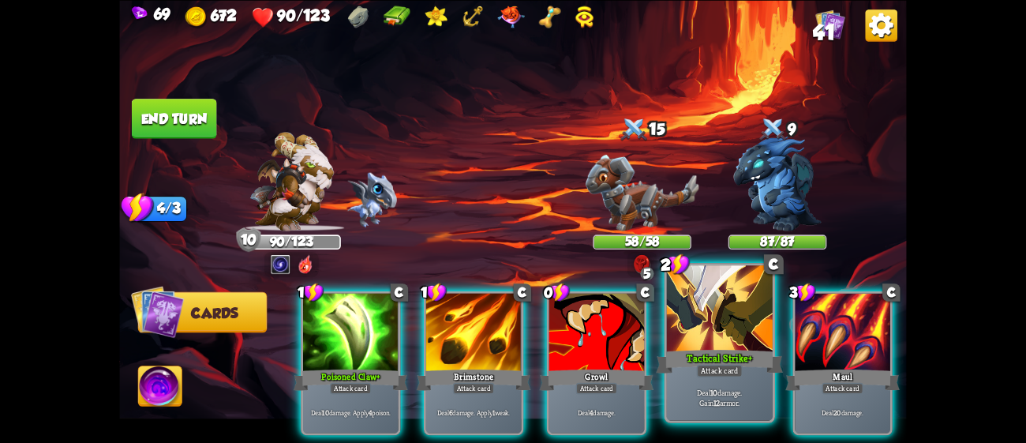
click at [736, 333] on div at bounding box center [720, 309] width 106 height 89
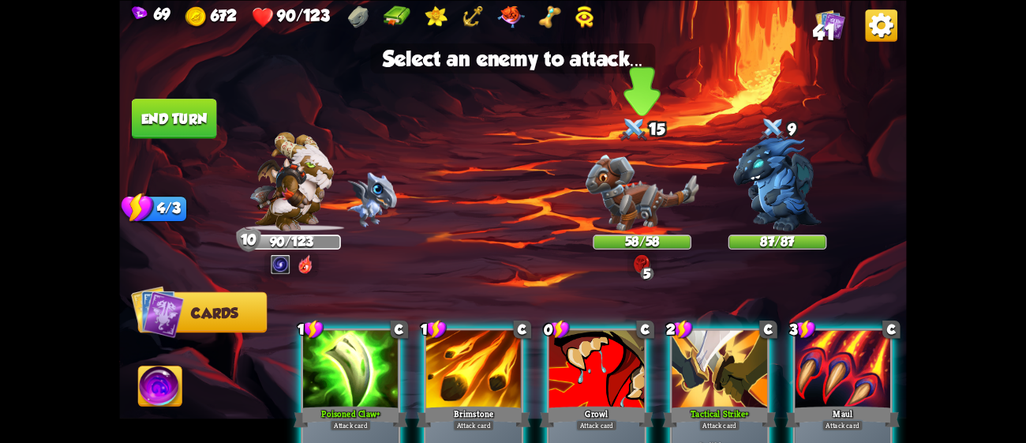
click at [665, 226] on img at bounding box center [641, 192] width 113 height 77
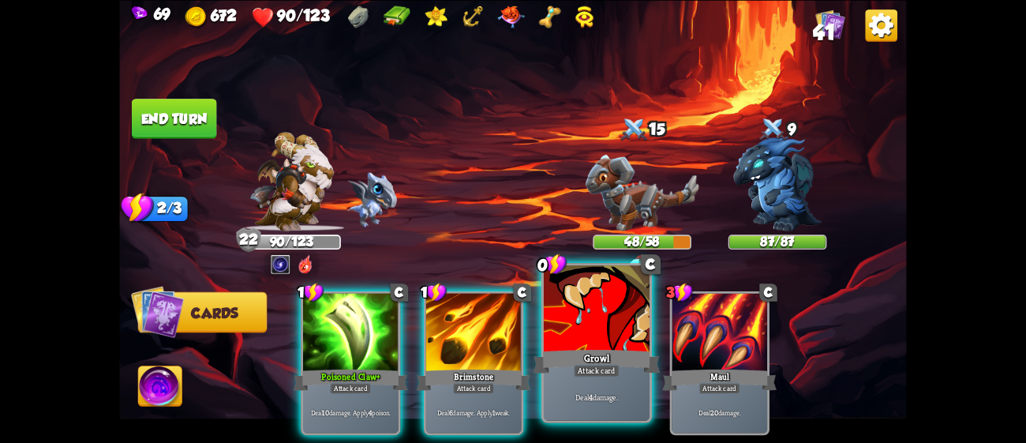
click at [580, 331] on div at bounding box center [597, 309] width 106 height 89
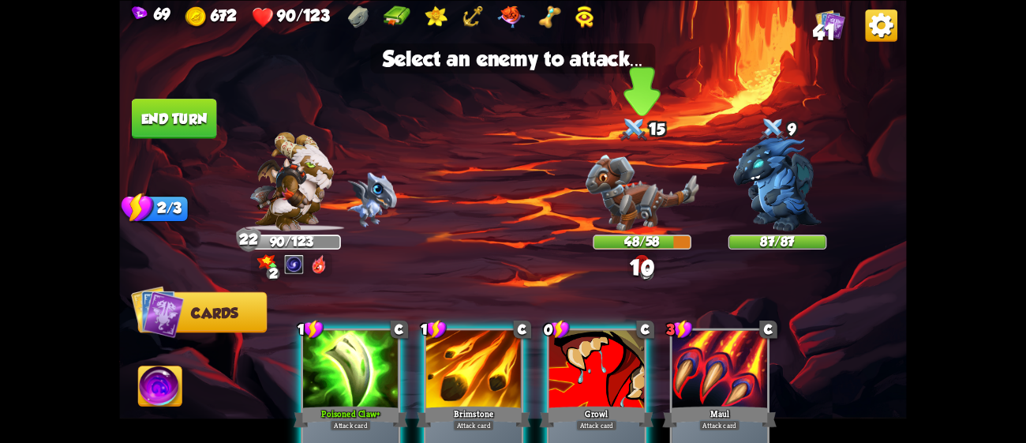
click at [610, 189] on img at bounding box center [641, 192] width 113 height 77
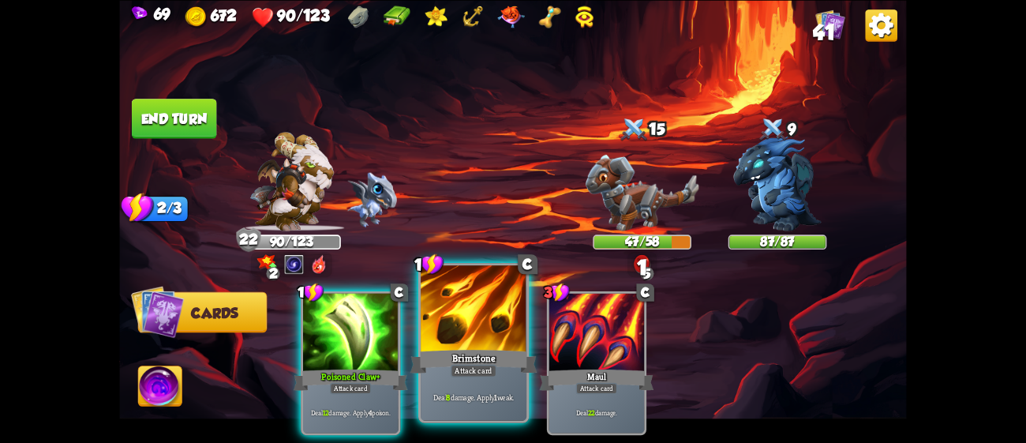
click at [468, 319] on div at bounding box center [474, 309] width 106 height 89
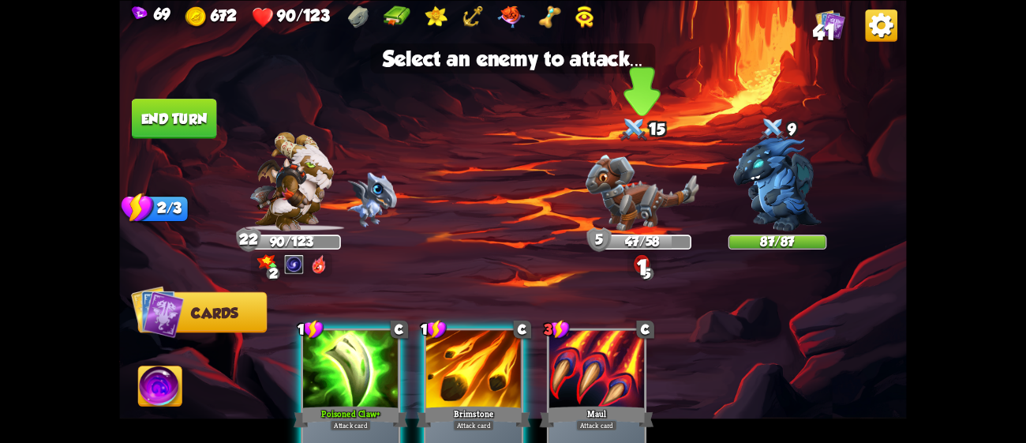
click at [598, 194] on img at bounding box center [641, 192] width 113 height 77
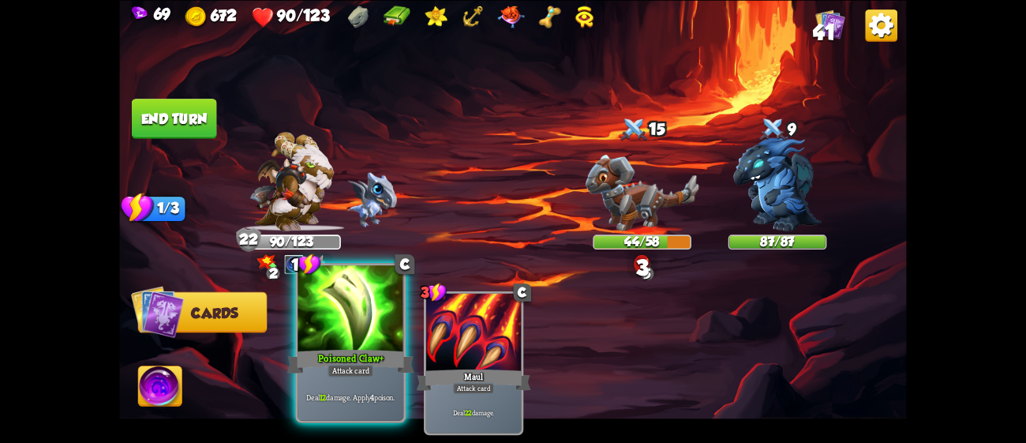
click at [353, 317] on div at bounding box center [350, 309] width 106 height 89
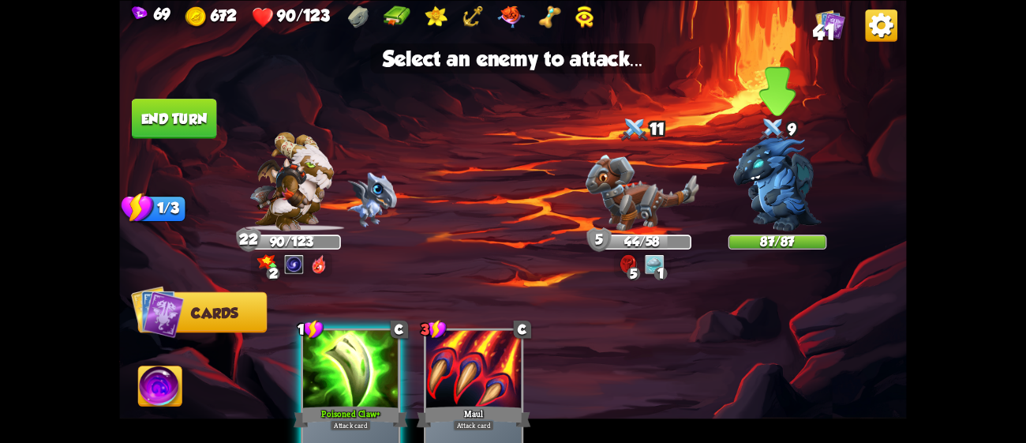
click at [753, 177] on img at bounding box center [777, 183] width 88 height 95
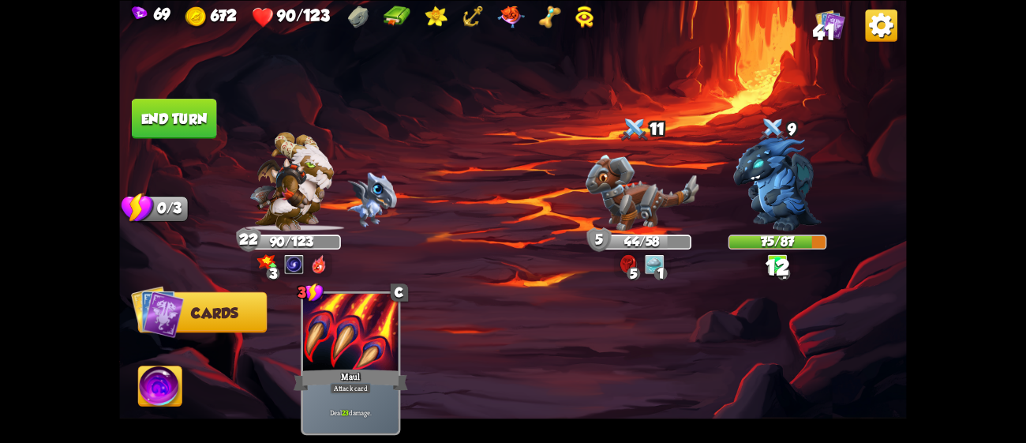
click at [196, 103] on button "End turn" at bounding box center [174, 119] width 85 height 40
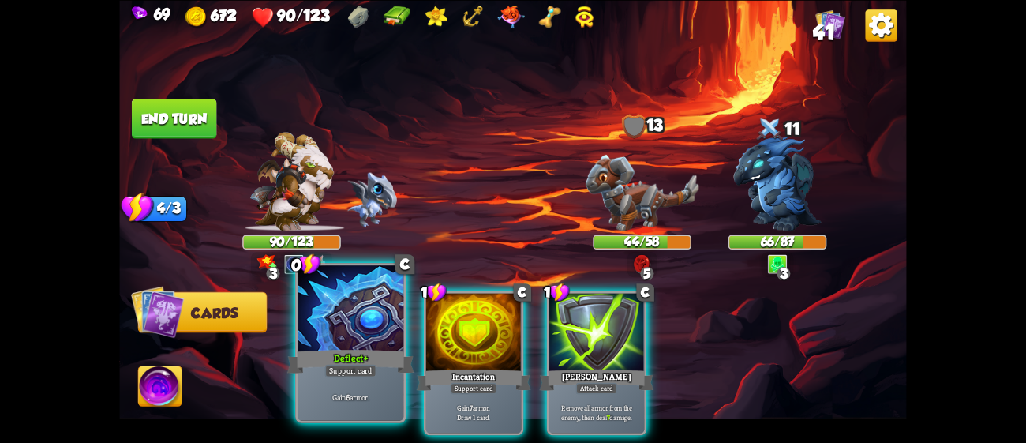
click at [364, 361] on div "Deflect+" at bounding box center [350, 360] width 127 height 28
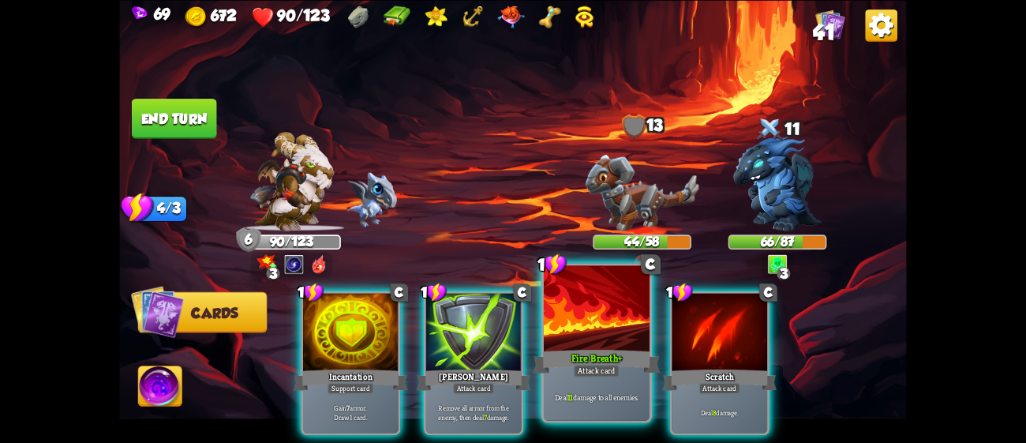
click at [582, 334] on div at bounding box center [597, 309] width 106 height 89
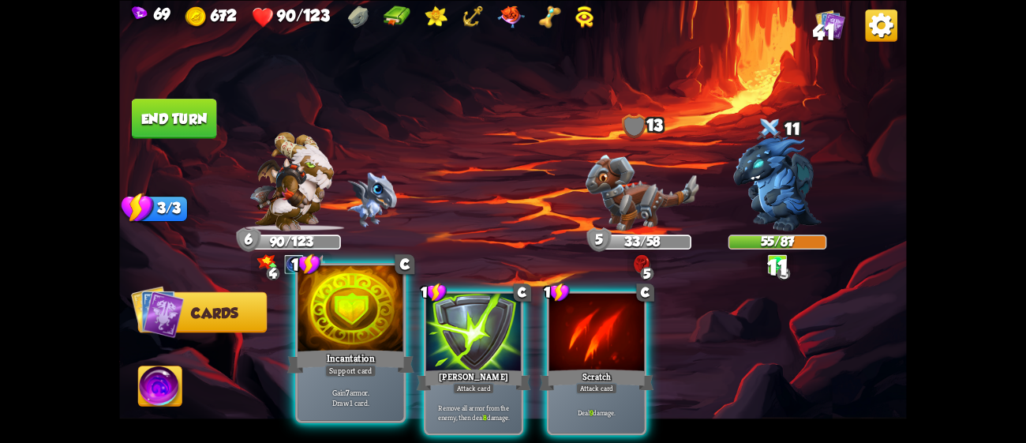
click at [329, 335] on div at bounding box center [350, 309] width 106 height 89
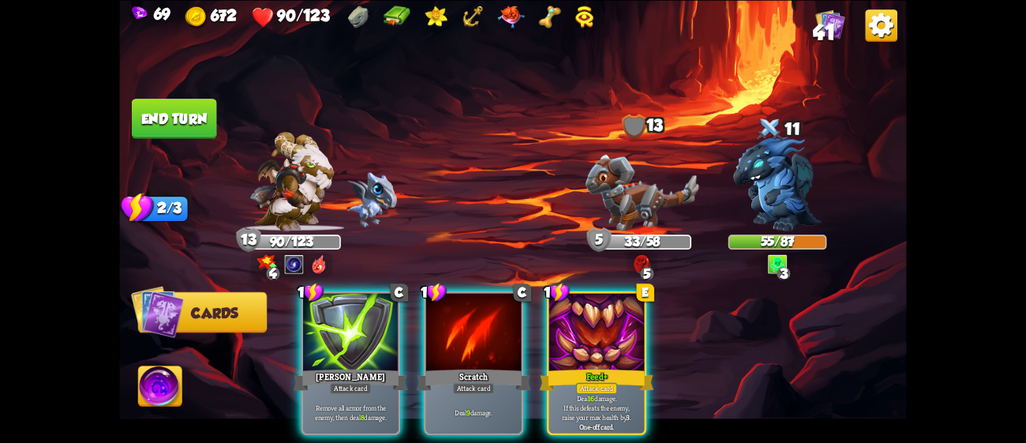
click at [329, 335] on div at bounding box center [350, 333] width 95 height 80
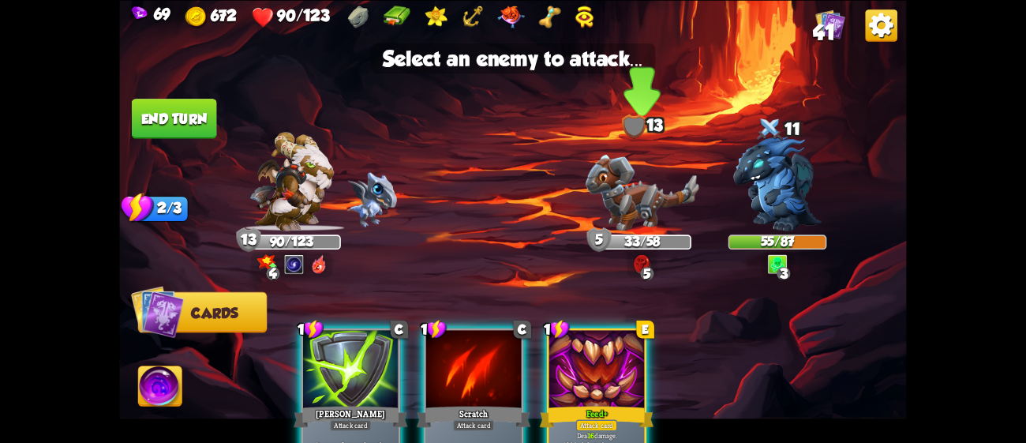
click at [634, 211] on img at bounding box center [641, 192] width 113 height 77
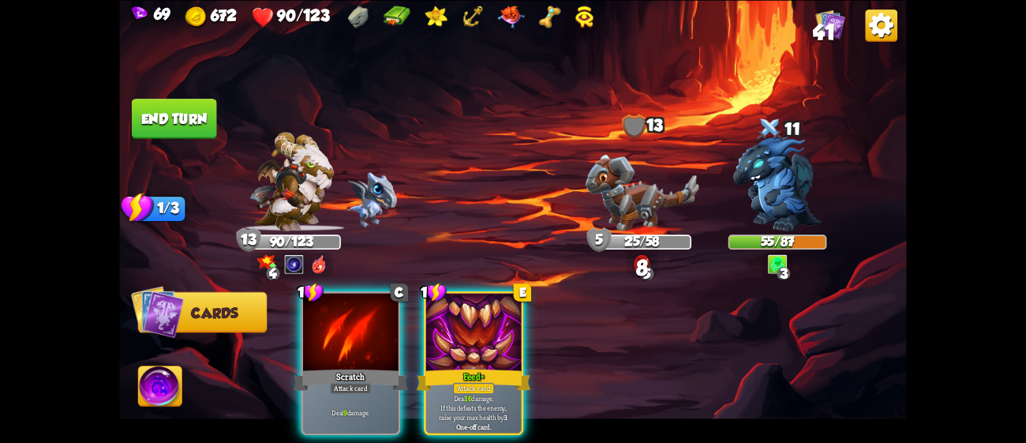
click at [163, 372] on img at bounding box center [159, 388] width 43 height 44
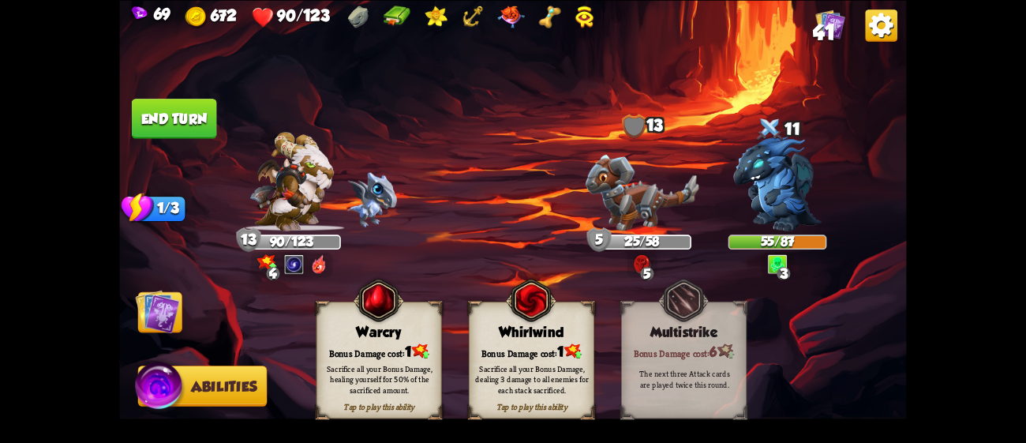
click at [555, 339] on div "Tap to play this ability Whirlwind Bonus Damage cost: 1 Sacrifice all your Bonu…" at bounding box center [531, 359] width 125 height 117
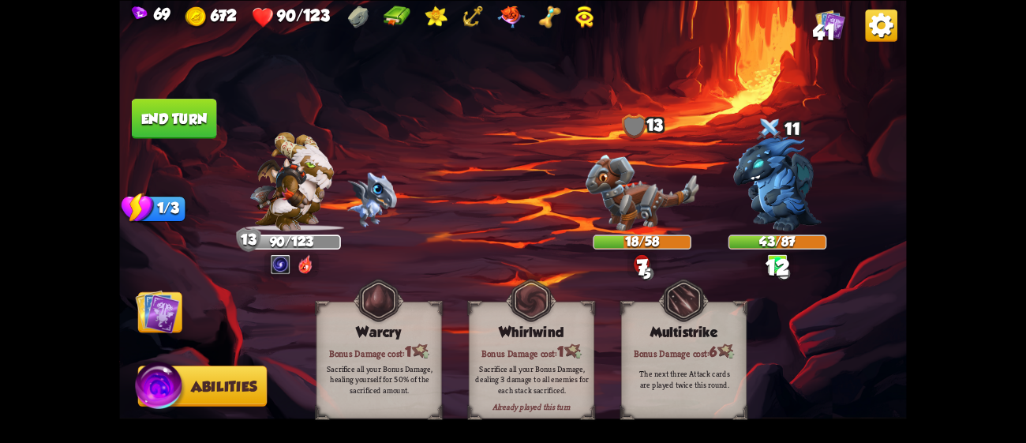
click at [170, 303] on img at bounding box center [158, 311] width 44 height 44
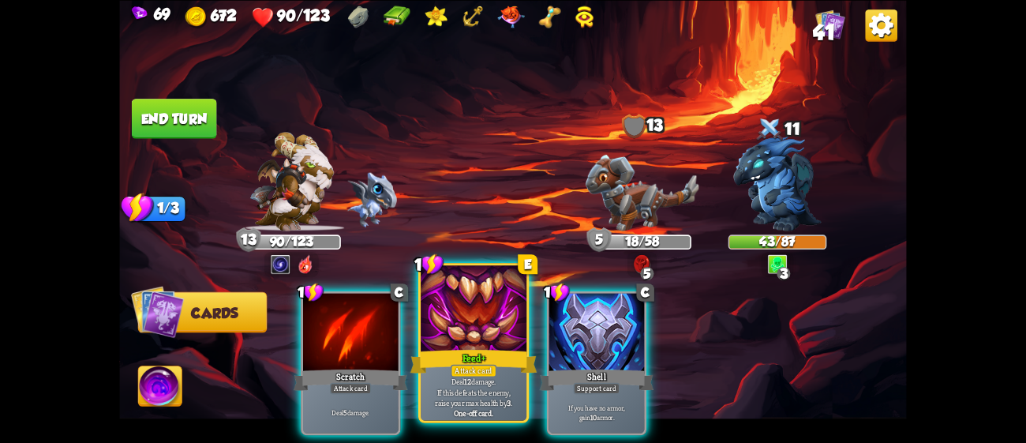
click at [449, 351] on div "Feed+" at bounding box center [473, 360] width 127 height 28
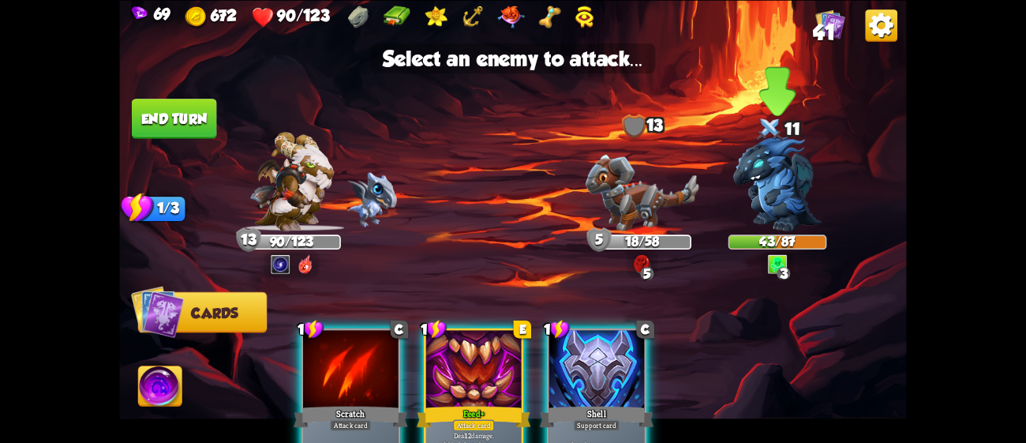
click at [762, 201] on img at bounding box center [777, 183] width 88 height 95
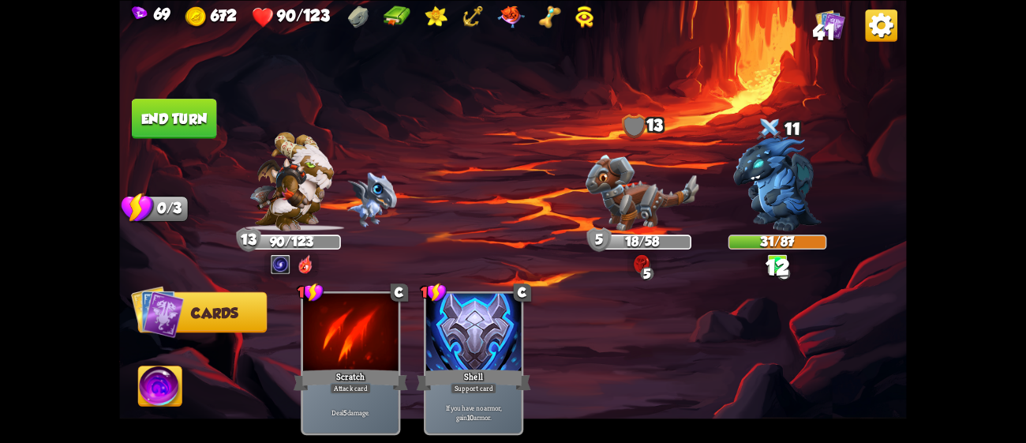
click at [176, 106] on button "End turn" at bounding box center [174, 119] width 85 height 40
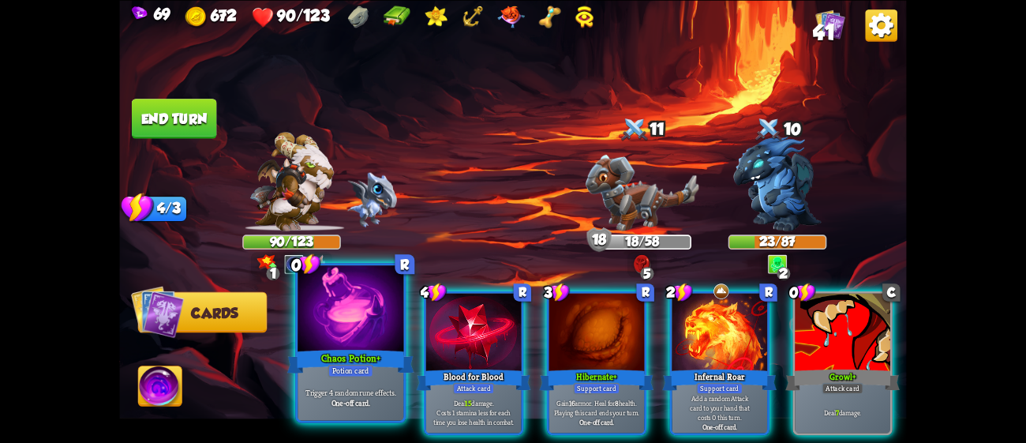
click at [361, 323] on div at bounding box center [350, 309] width 106 height 89
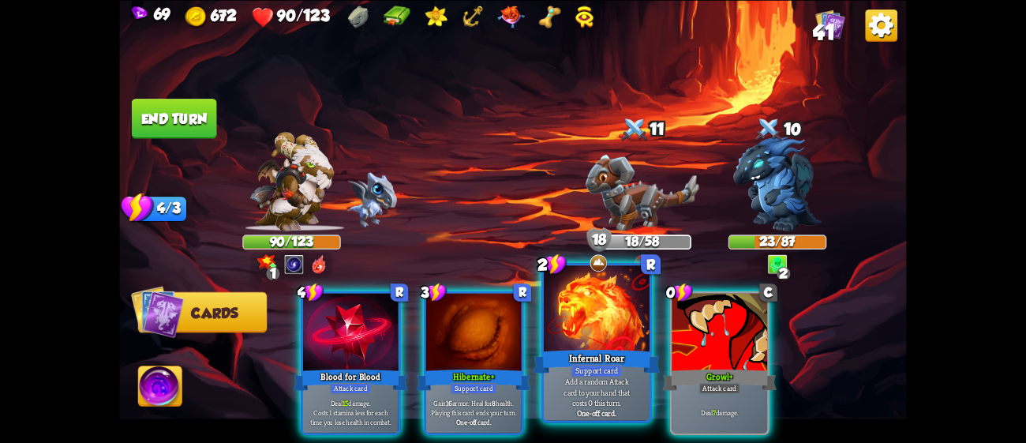
click at [605, 312] on div at bounding box center [597, 309] width 106 height 89
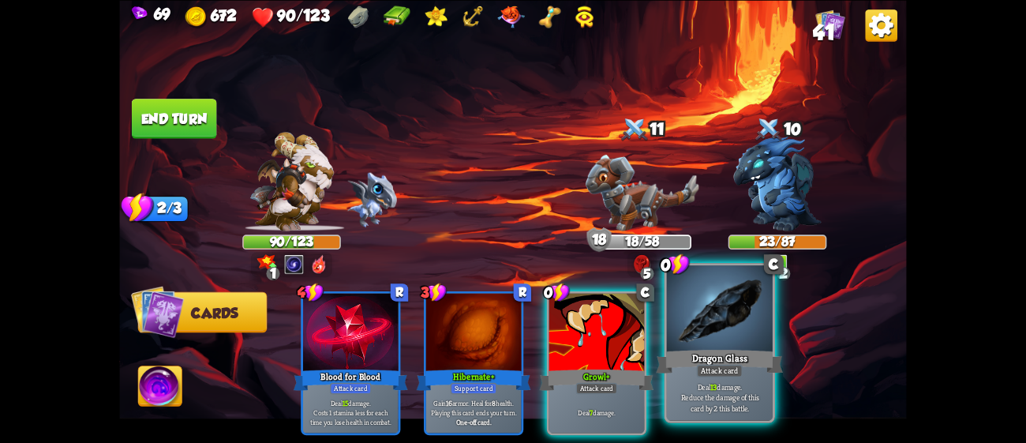
click at [695, 346] on div at bounding box center [720, 309] width 106 height 89
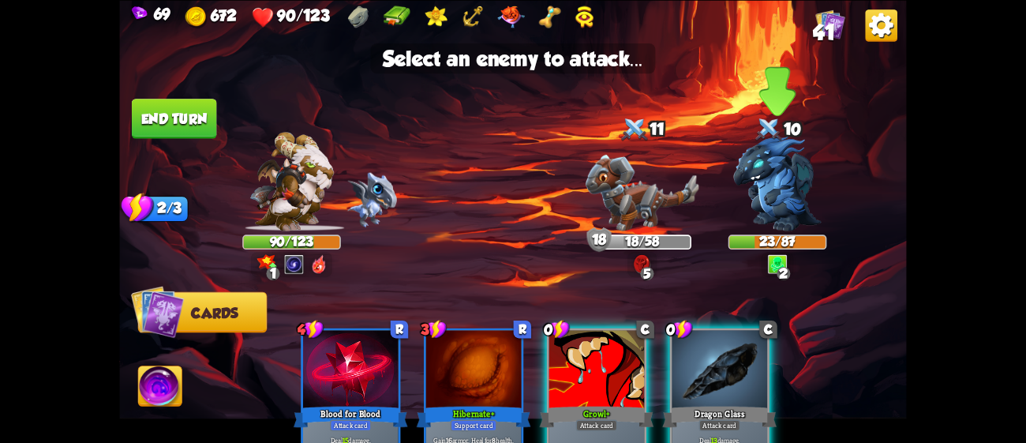
click at [782, 185] on img at bounding box center [777, 183] width 88 height 95
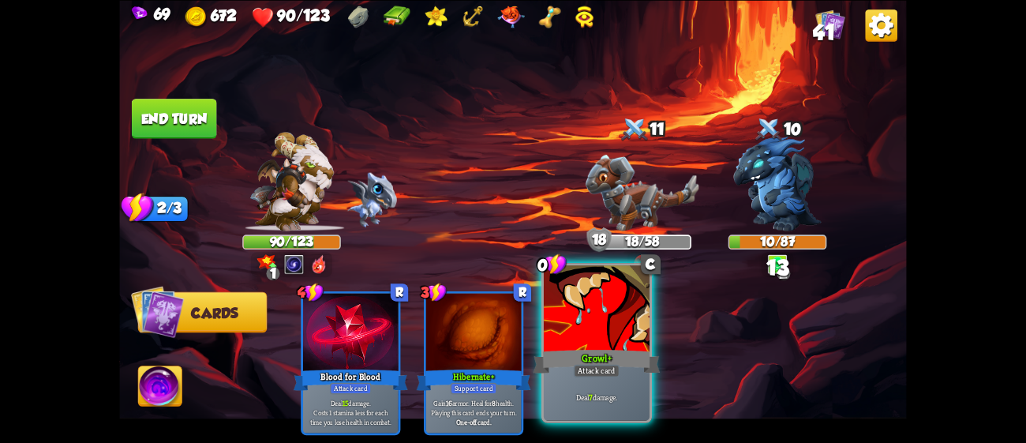
click at [629, 305] on div at bounding box center [597, 309] width 106 height 89
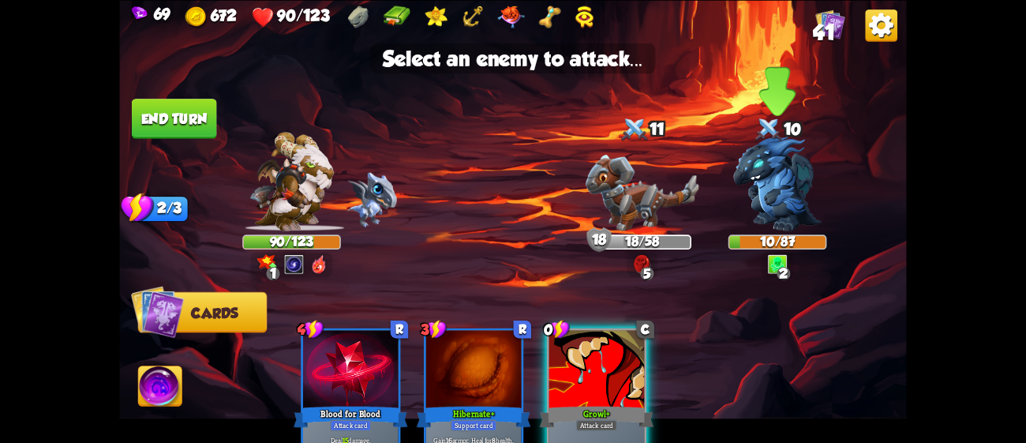
click at [792, 151] on img at bounding box center [777, 183] width 88 height 95
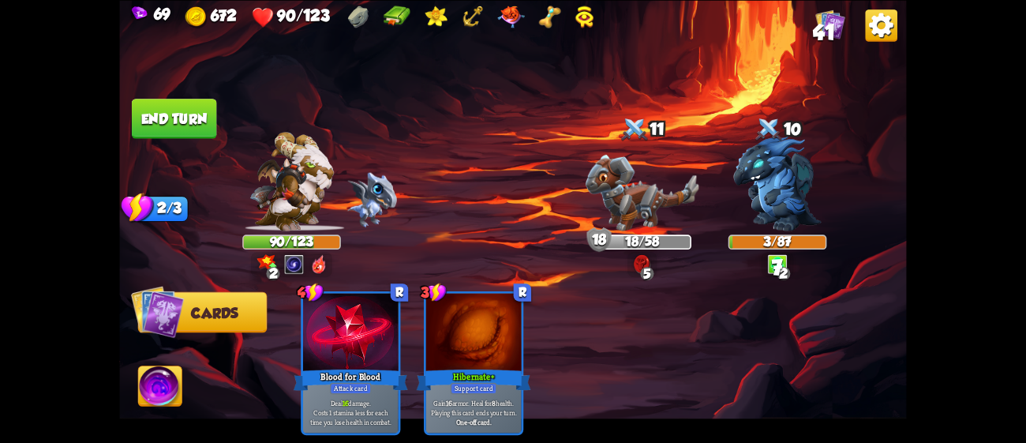
click at [185, 111] on button "End turn" at bounding box center [174, 119] width 85 height 40
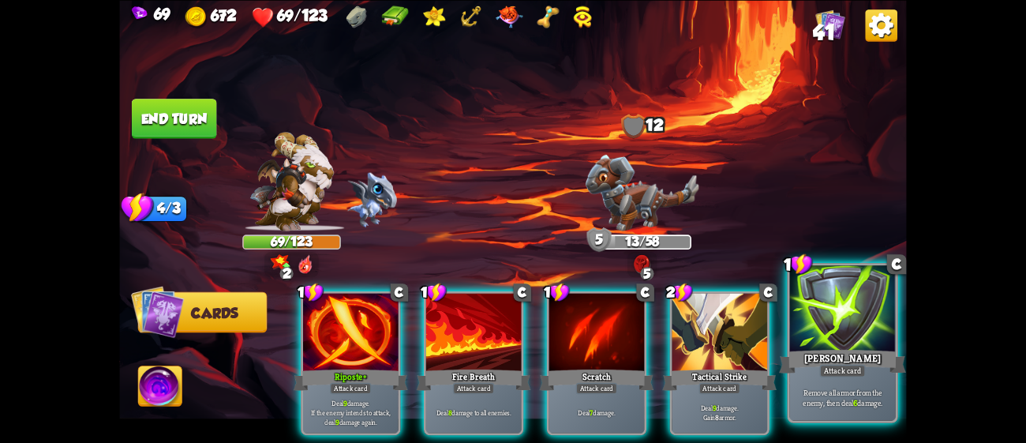
click at [837, 365] on div "Attack card" at bounding box center [842, 370] width 46 height 13
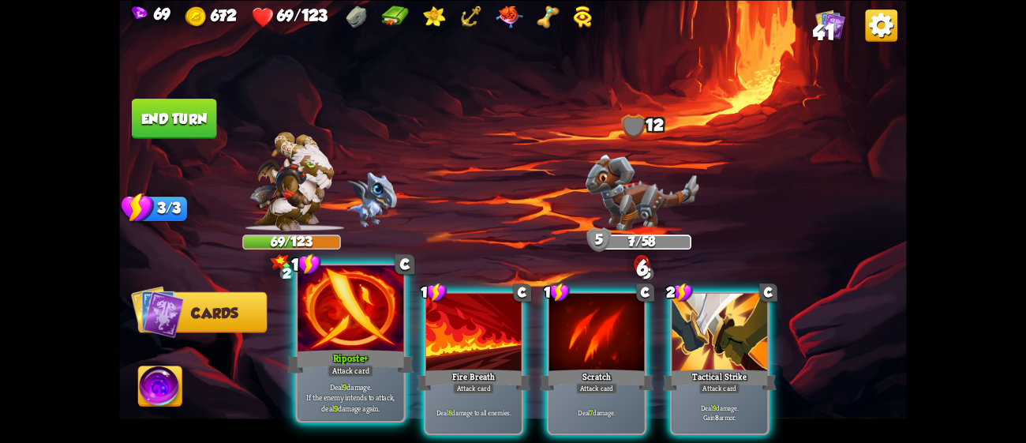
click at [323, 354] on div "Riposte+" at bounding box center [350, 360] width 127 height 28
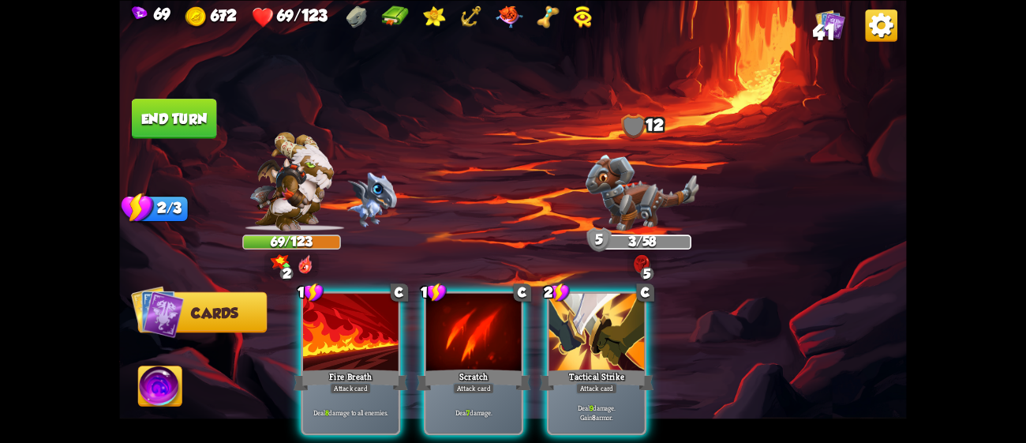
click at [161, 380] on img at bounding box center [159, 388] width 43 height 44
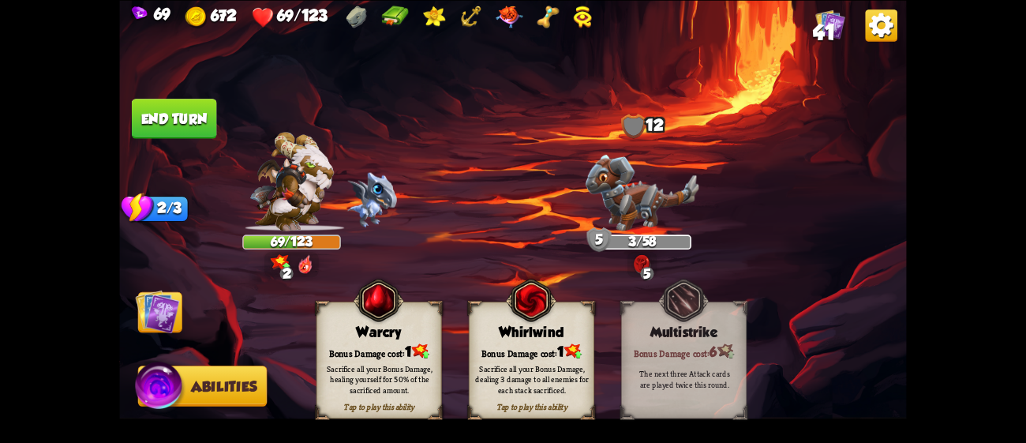
click at [157, 318] on img at bounding box center [158, 311] width 44 height 44
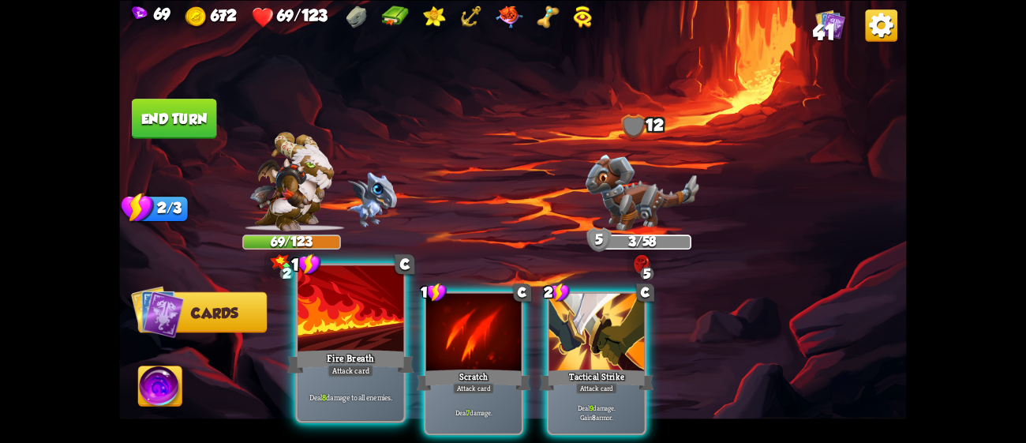
click at [370, 341] on div at bounding box center [350, 309] width 106 height 89
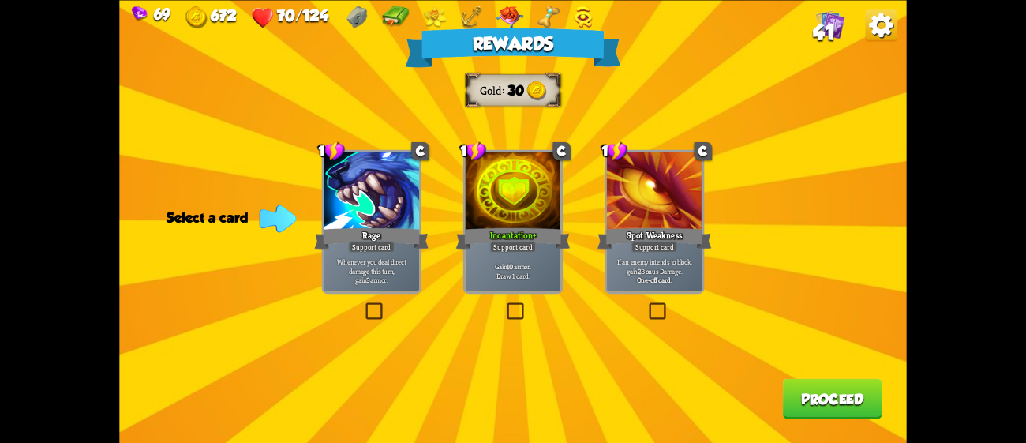
click at [551, 252] on div "Gain 10 armor. Draw 1 card." at bounding box center [513, 270] width 95 height 42
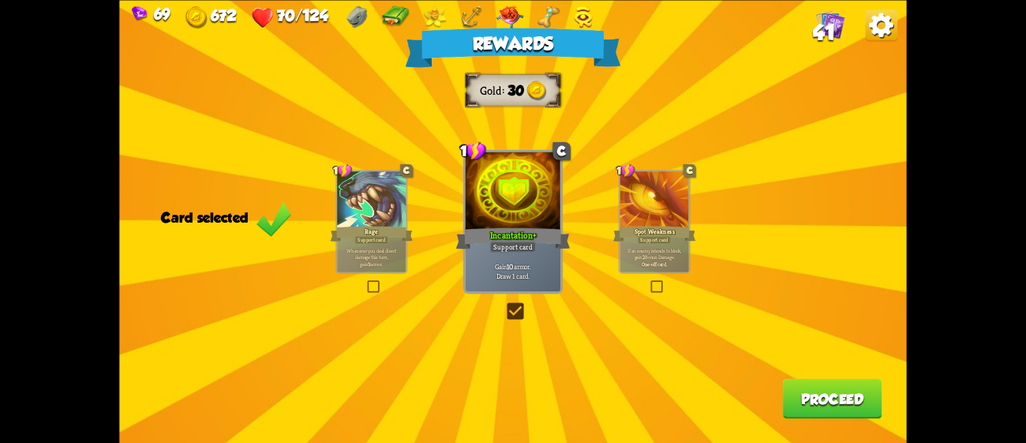
click at [832, 388] on button "Proceed" at bounding box center [832, 398] width 99 height 40
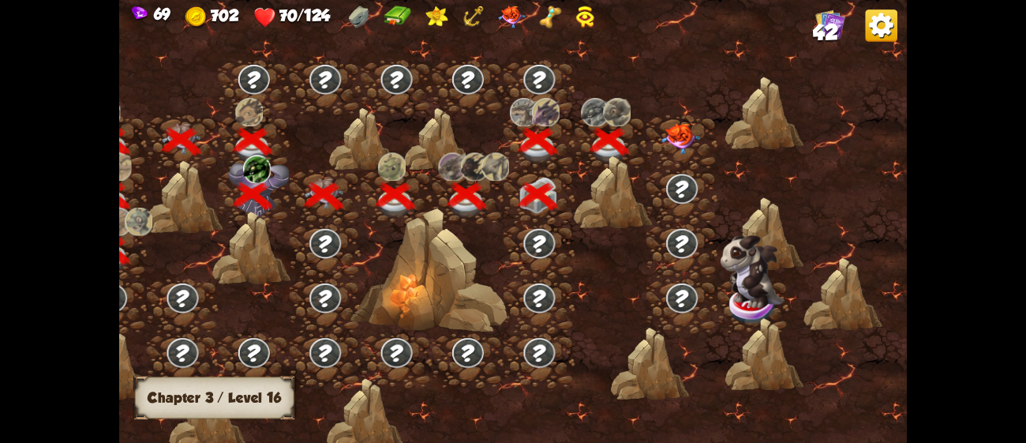
click at [671, 133] on img at bounding box center [680, 138] width 39 height 31
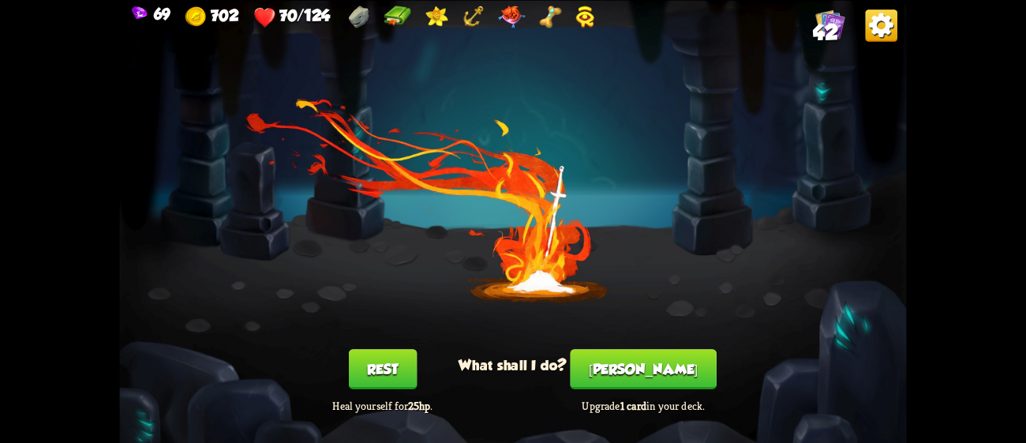
click at [624, 357] on button "[PERSON_NAME]" at bounding box center [643, 369] width 146 height 40
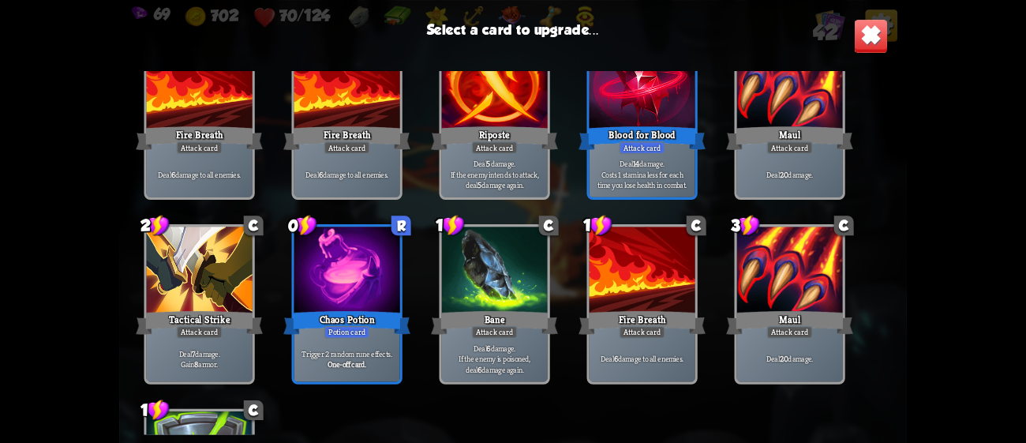
scroll to position [1037, 0]
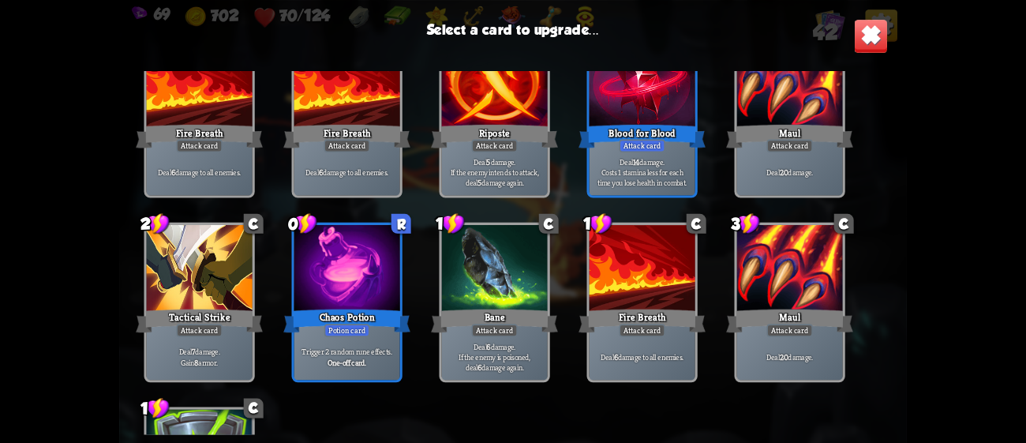
click at [319, 312] on div "Chaos Potion" at bounding box center [346, 320] width 127 height 28
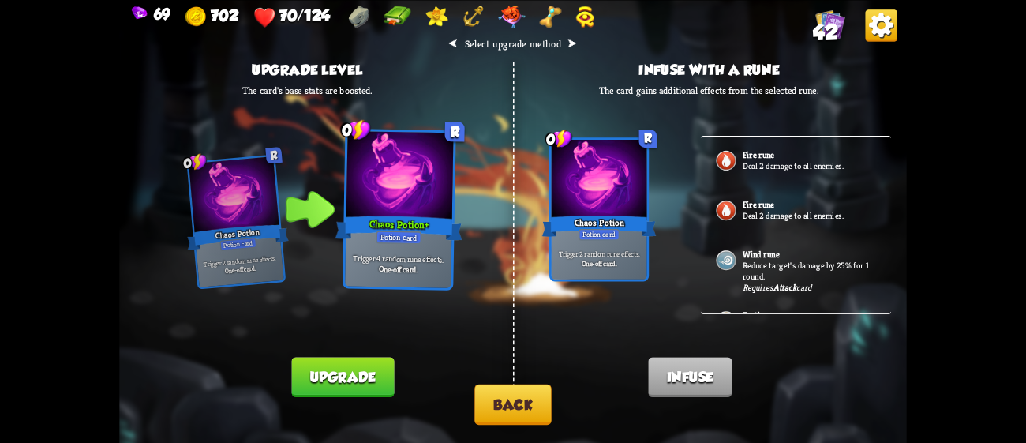
click at [356, 372] on button "Upgrade" at bounding box center [342, 377] width 103 height 40
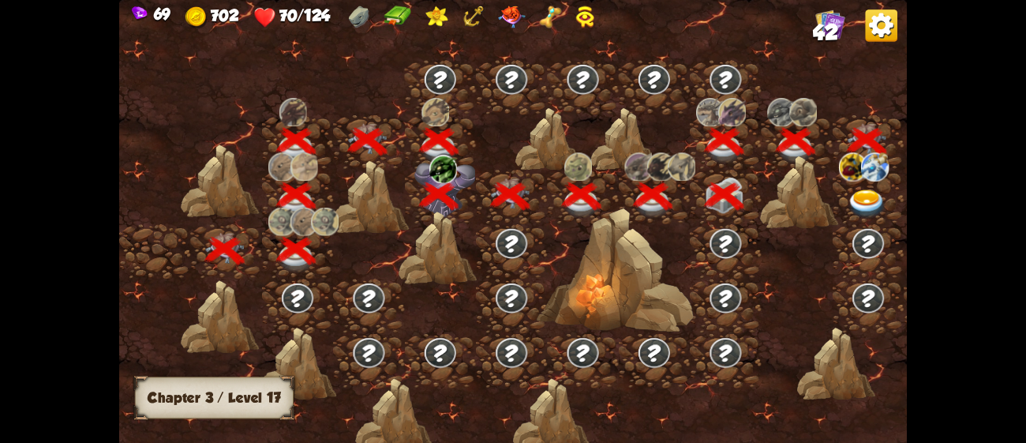
scroll to position [0, 239]
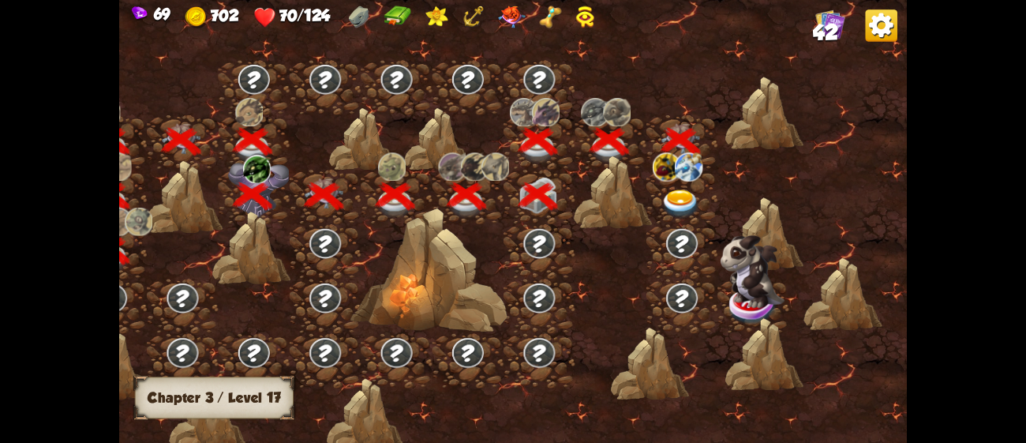
click at [672, 192] on img at bounding box center [680, 203] width 39 height 29
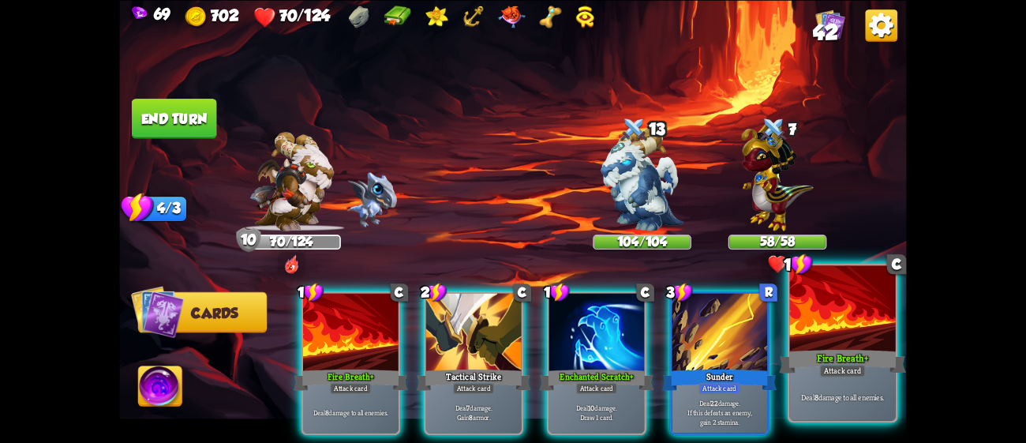
click at [821, 346] on div at bounding box center [843, 309] width 106 height 89
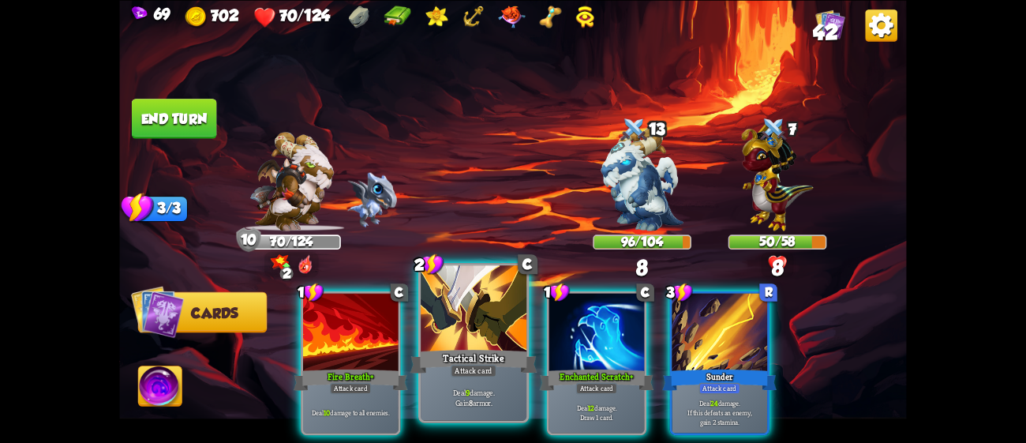
click at [457, 332] on div at bounding box center [474, 309] width 106 height 89
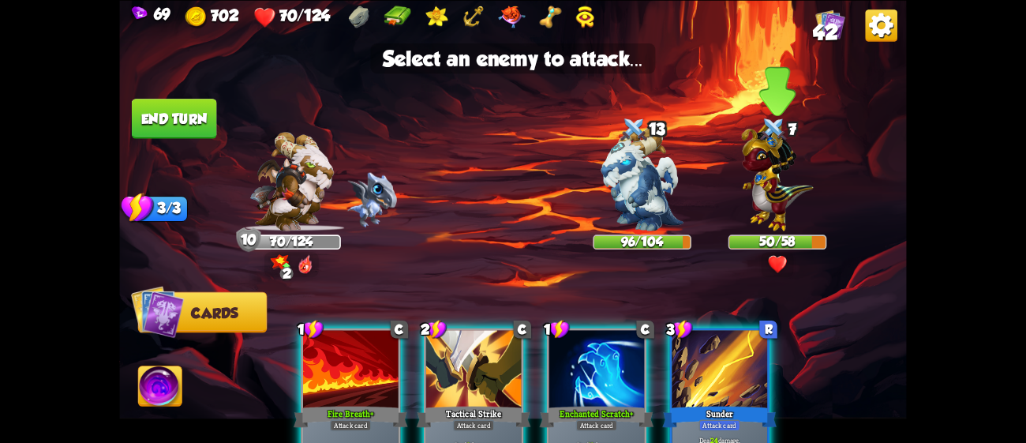
click at [773, 215] on img at bounding box center [777, 174] width 72 height 112
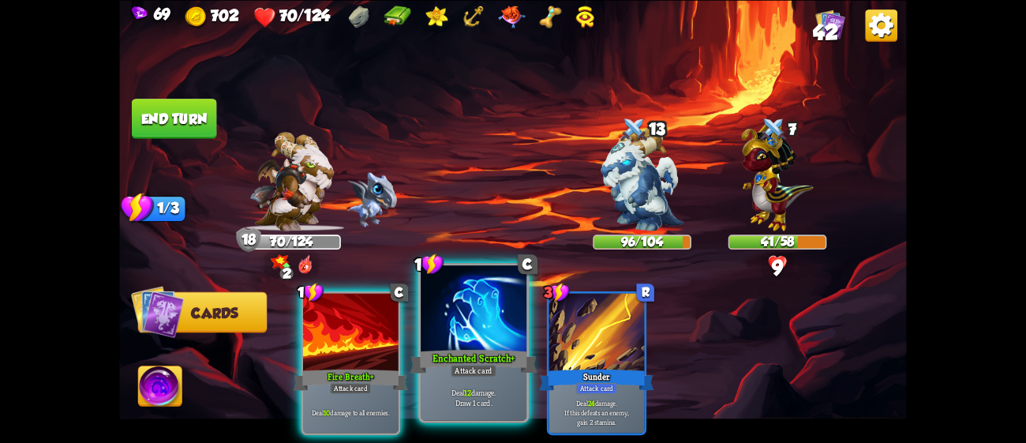
click at [458, 325] on div at bounding box center [474, 309] width 106 height 89
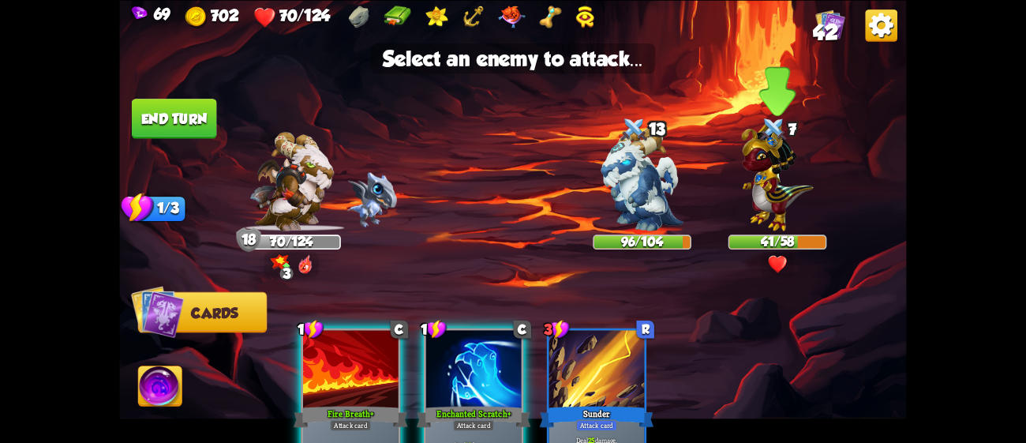
click at [760, 197] on img at bounding box center [777, 174] width 72 height 112
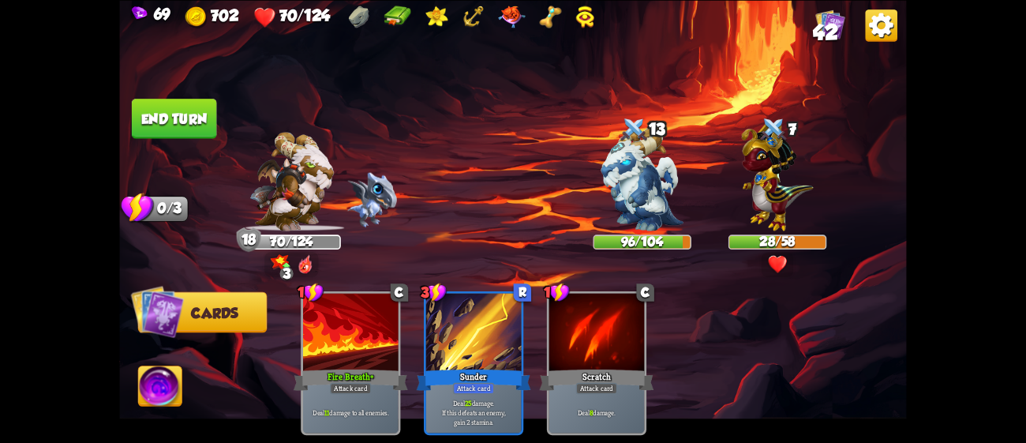
click at [186, 95] on img at bounding box center [512, 221] width 787 height 443
click at [189, 100] on button "End turn" at bounding box center [174, 119] width 85 height 40
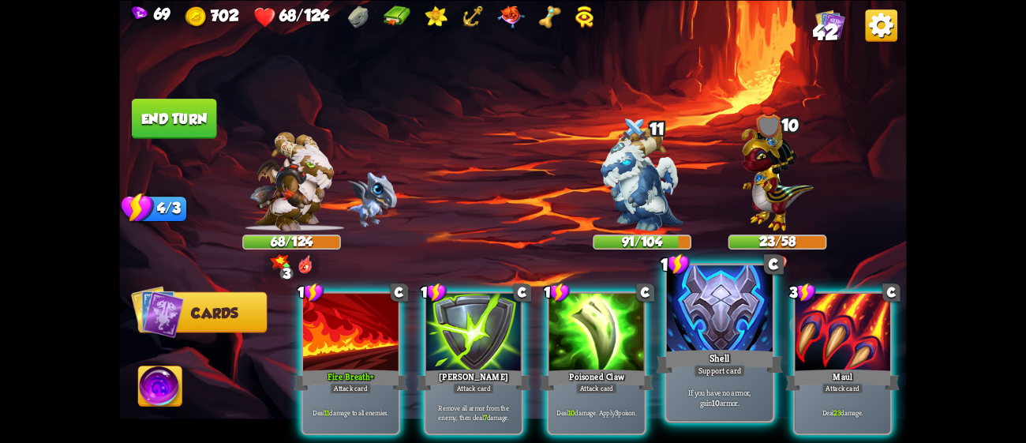
click at [720, 349] on div "Shell" at bounding box center [719, 360] width 127 height 28
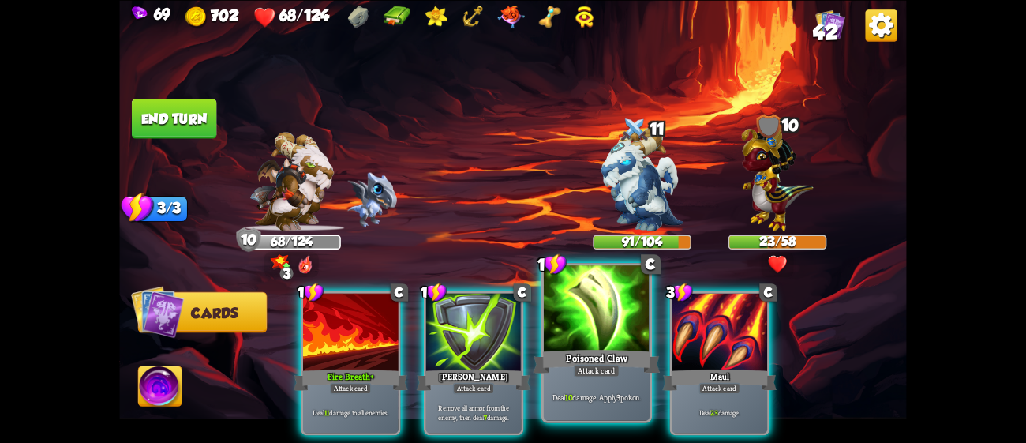
click at [615, 387] on div "Deal 10 damage. Apply 3 poison." at bounding box center [597, 397] width 106 height 46
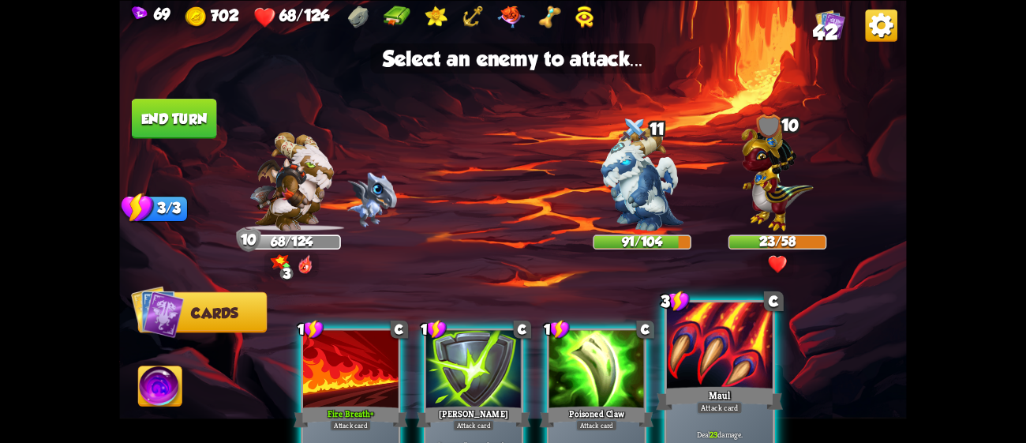
click at [689, 379] on div at bounding box center [720, 346] width 106 height 89
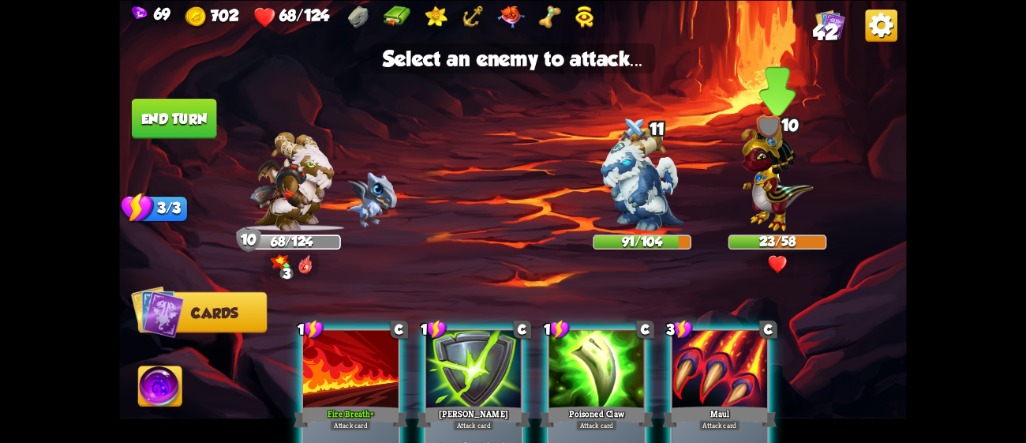
click at [795, 120] on div "10" at bounding box center [777, 126] width 99 height 24
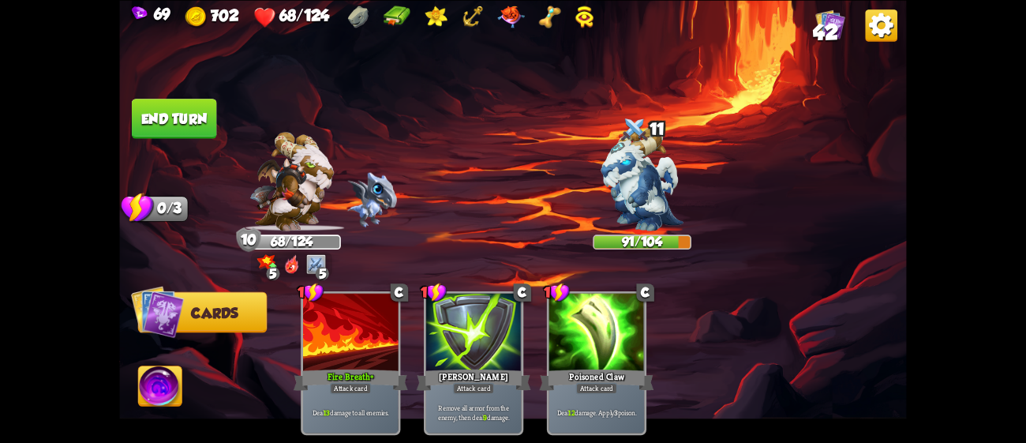
click at [174, 99] on button "End turn" at bounding box center [174, 119] width 85 height 40
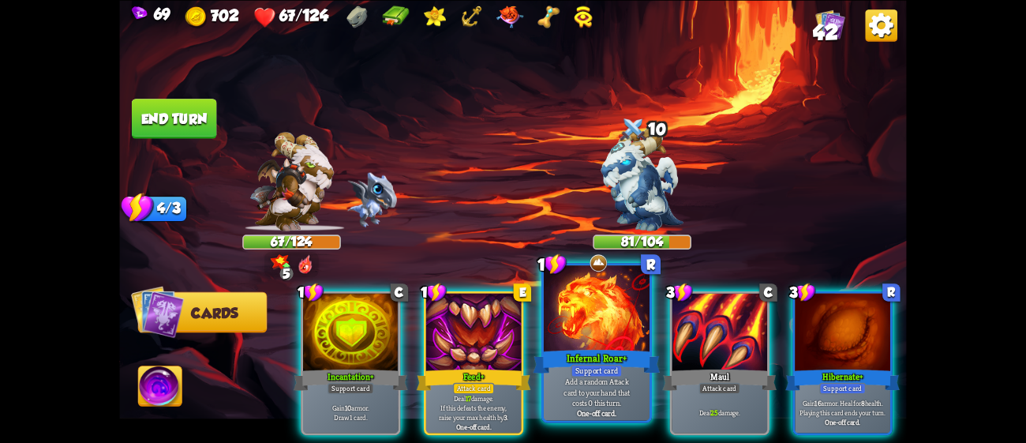
click at [555, 305] on div at bounding box center [597, 309] width 106 height 89
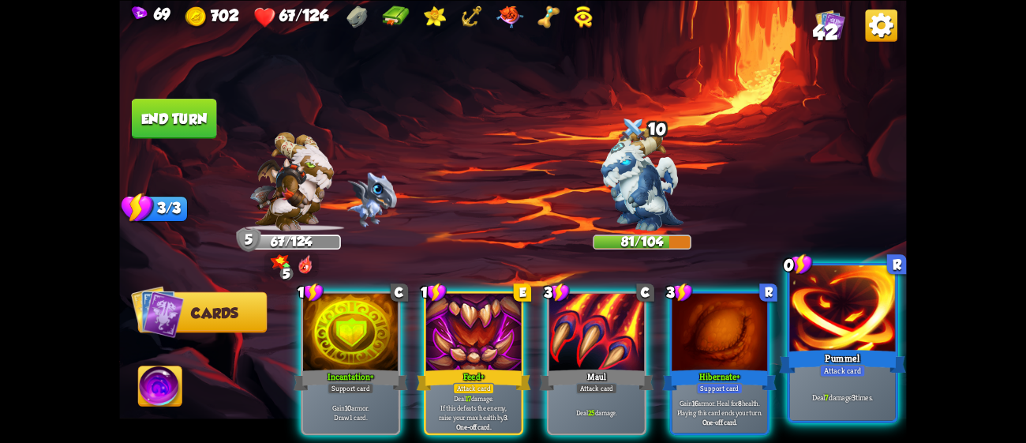
click at [810, 329] on div at bounding box center [843, 309] width 106 height 89
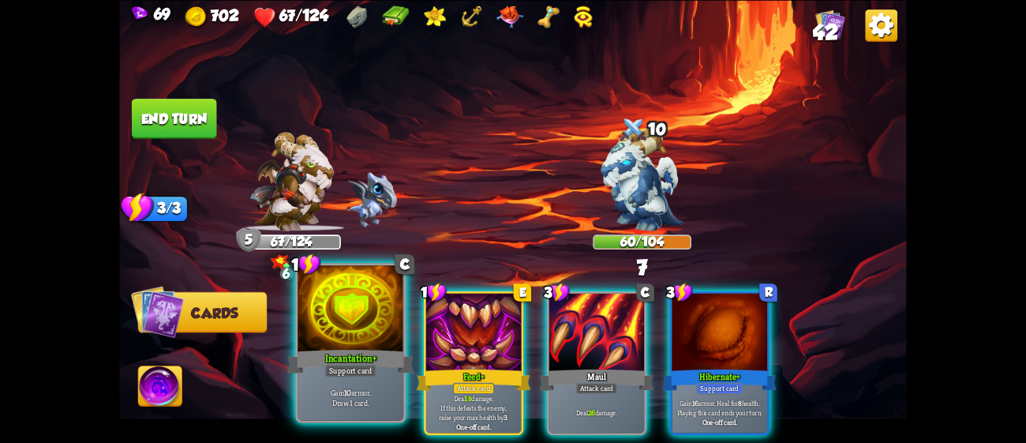
click at [375, 345] on div at bounding box center [350, 309] width 106 height 89
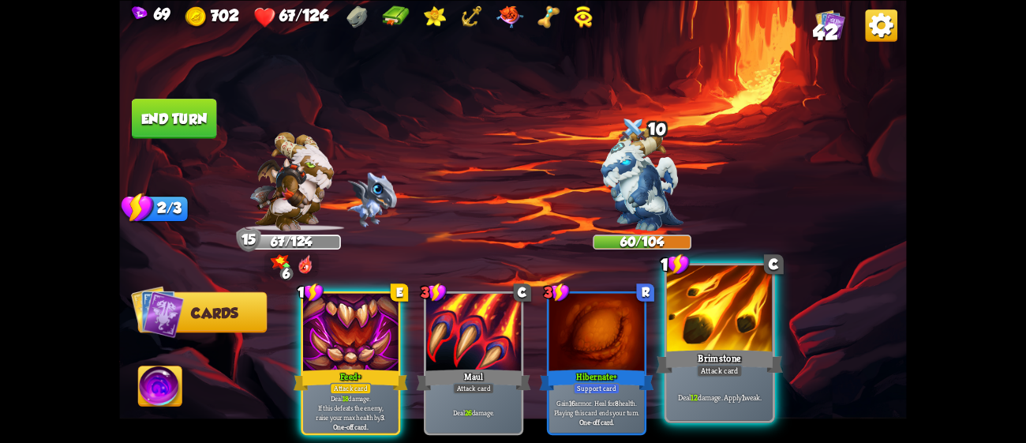
click at [737, 367] on div "Attack card" at bounding box center [720, 370] width 46 height 13
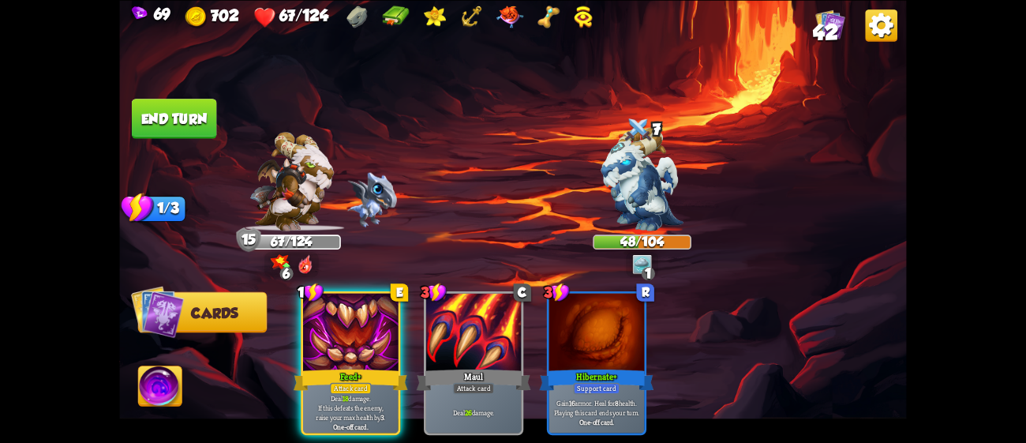
click at [160, 373] on img at bounding box center [159, 388] width 43 height 44
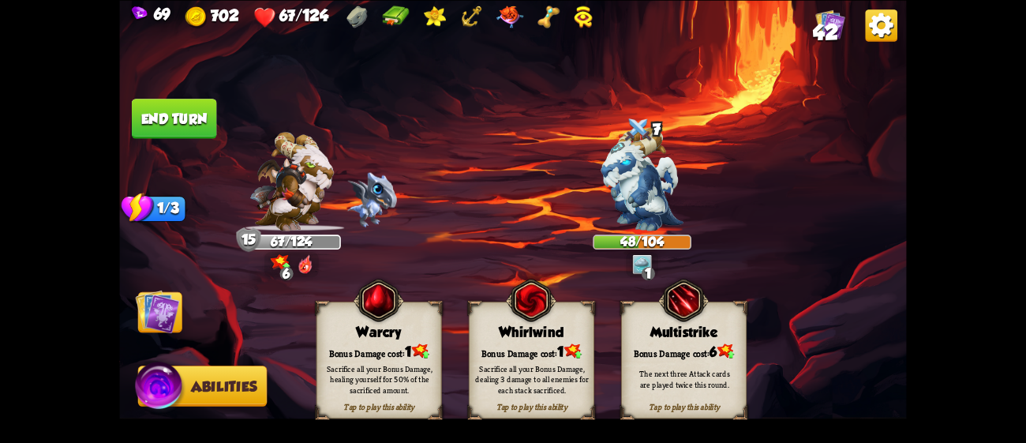
click at [547, 395] on div "Sacrifice all your Bonus Damage, dealing 3 damage to all enemies for each stack…" at bounding box center [531, 378] width 125 height 49
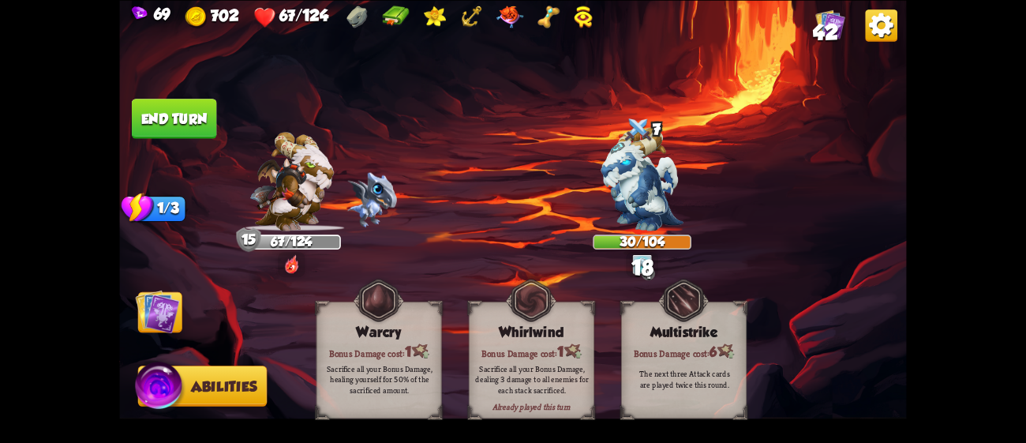
click at [151, 301] on img at bounding box center [158, 311] width 44 height 44
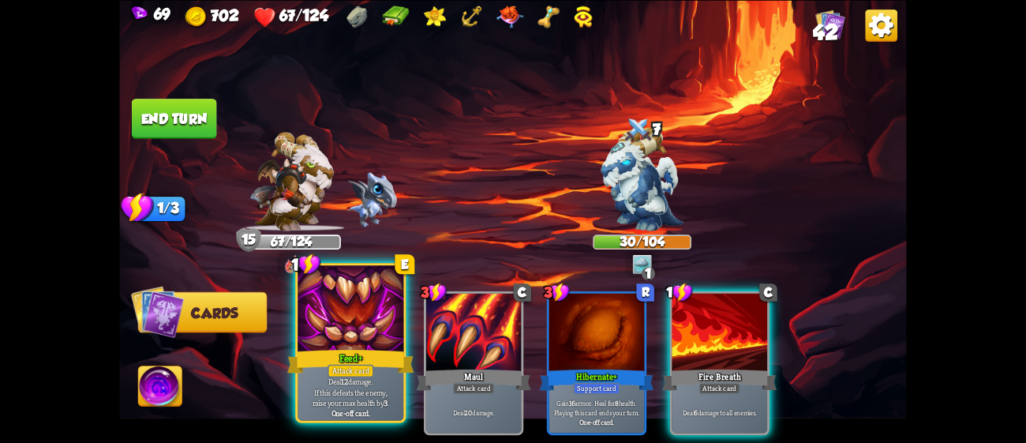
click at [344, 370] on div "Attack card" at bounding box center [350, 370] width 46 height 13
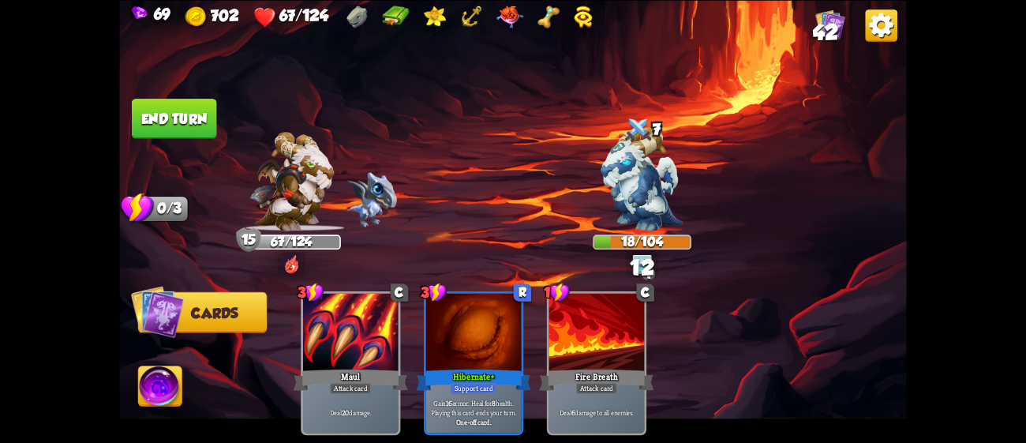
click at [177, 103] on button "End turn" at bounding box center [174, 119] width 85 height 40
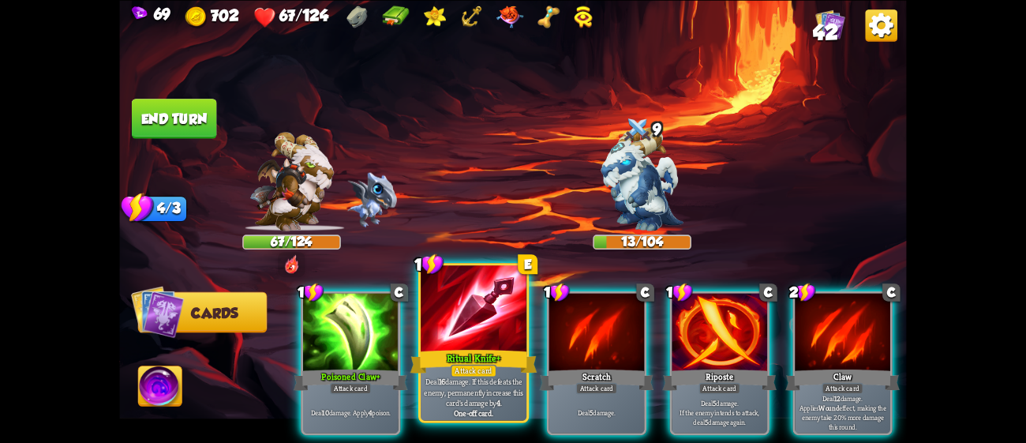
click at [499, 297] on div at bounding box center [474, 309] width 106 height 89
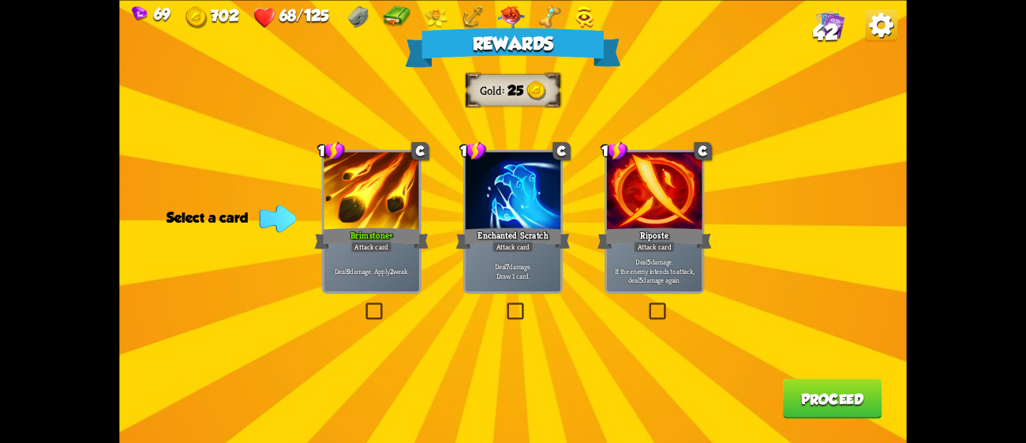
click at [367, 214] on div at bounding box center [370, 191] width 95 height 80
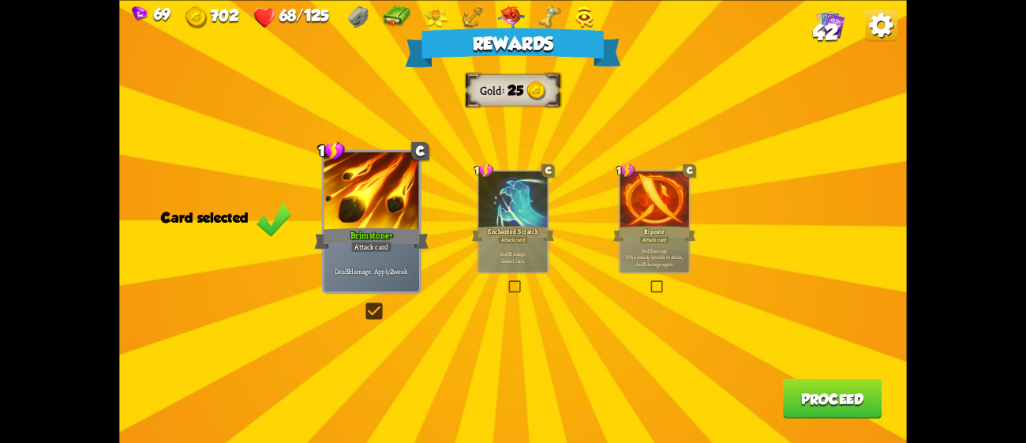
click at [839, 390] on button "Proceed" at bounding box center [832, 398] width 99 height 40
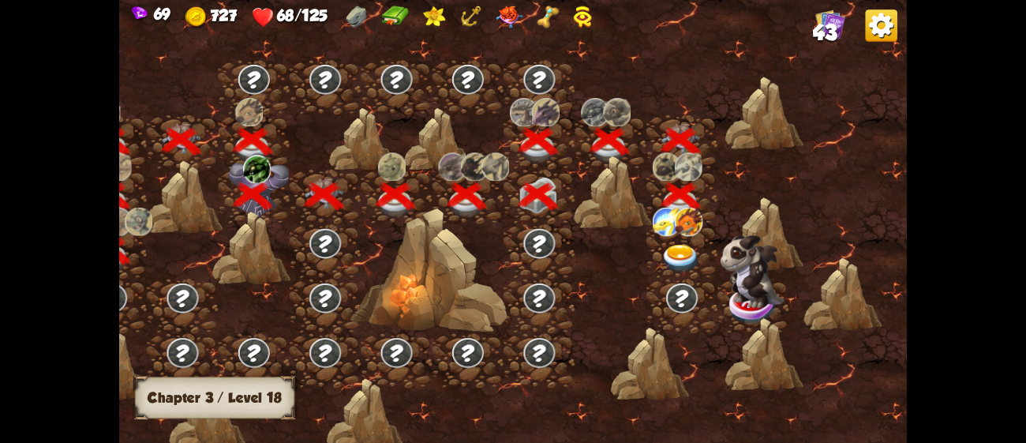
click at [674, 246] on img at bounding box center [680, 259] width 39 height 29
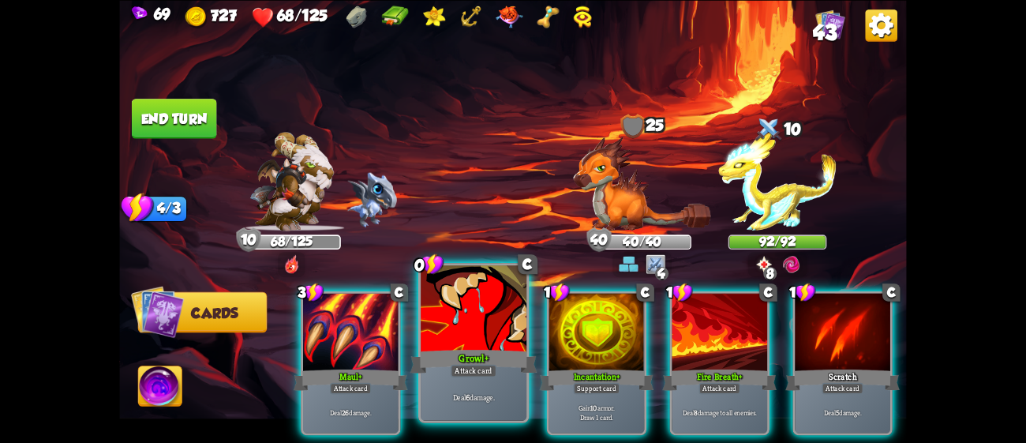
click at [479, 332] on div at bounding box center [474, 309] width 106 height 89
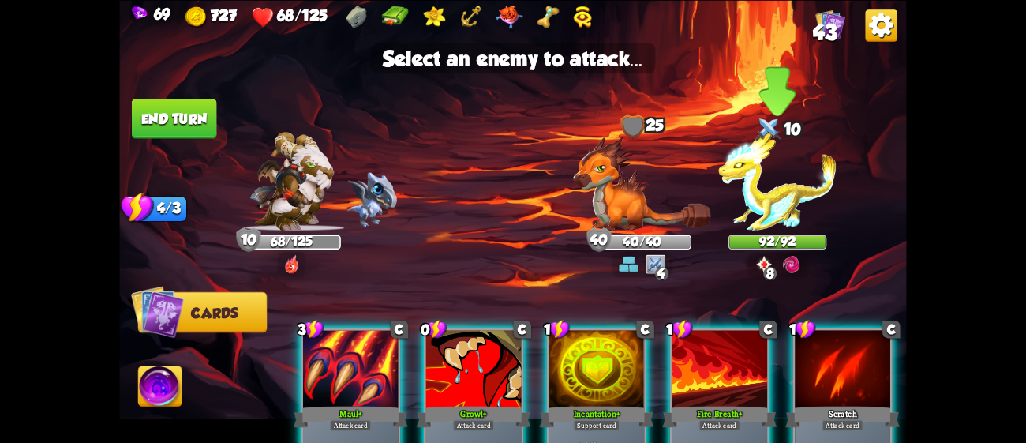
click at [779, 222] on img at bounding box center [777, 181] width 118 height 99
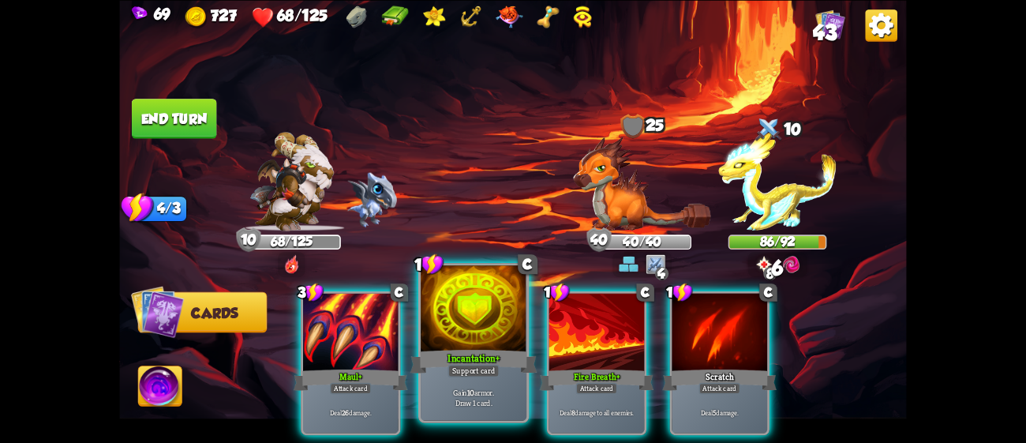
click at [481, 362] on div "Incantation+" at bounding box center [473, 360] width 127 height 28
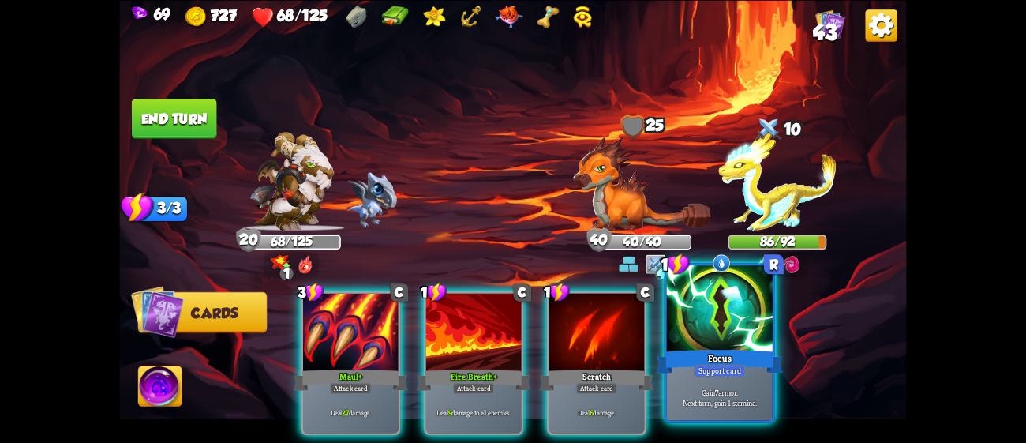
click at [729, 339] on div at bounding box center [720, 309] width 106 height 89
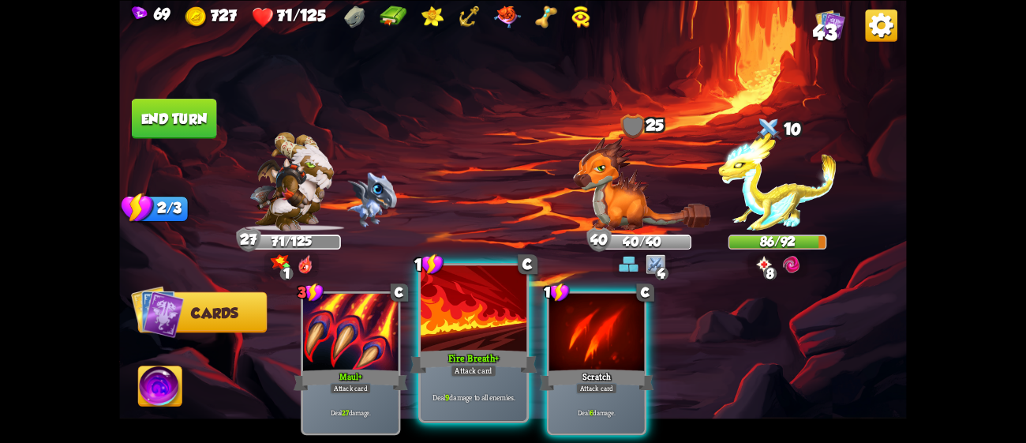
click at [473, 357] on div "Fire Breath+" at bounding box center [473, 360] width 127 height 28
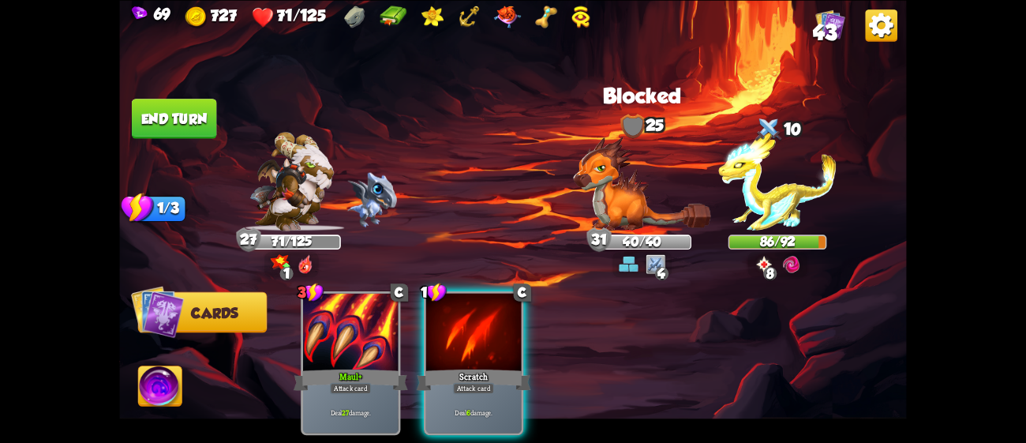
click at [473, 367] on div "Scratch" at bounding box center [474, 379] width 114 height 25
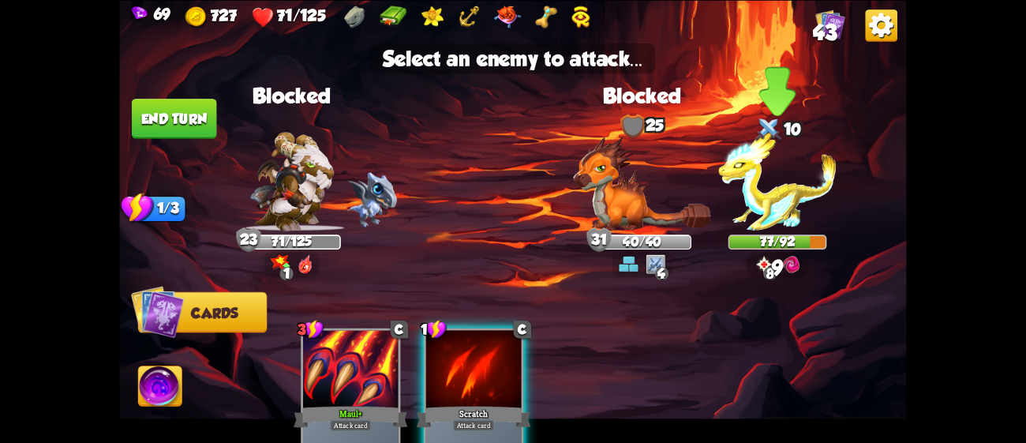
click at [750, 204] on img at bounding box center [777, 181] width 118 height 99
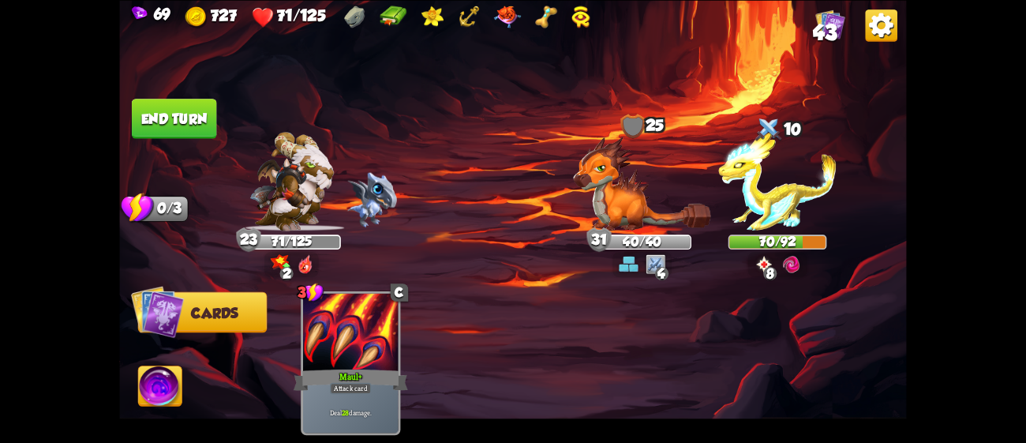
click at [172, 101] on button "End turn" at bounding box center [174, 119] width 85 height 40
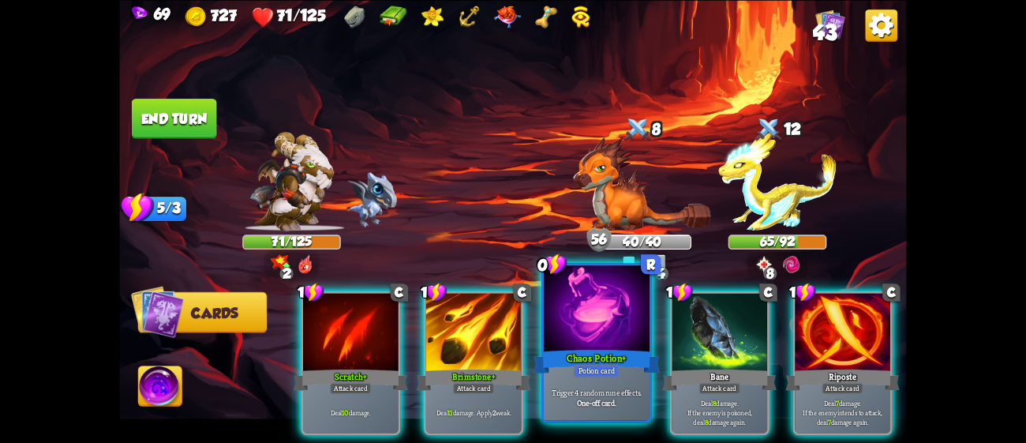
click at [617, 312] on div at bounding box center [597, 309] width 106 height 89
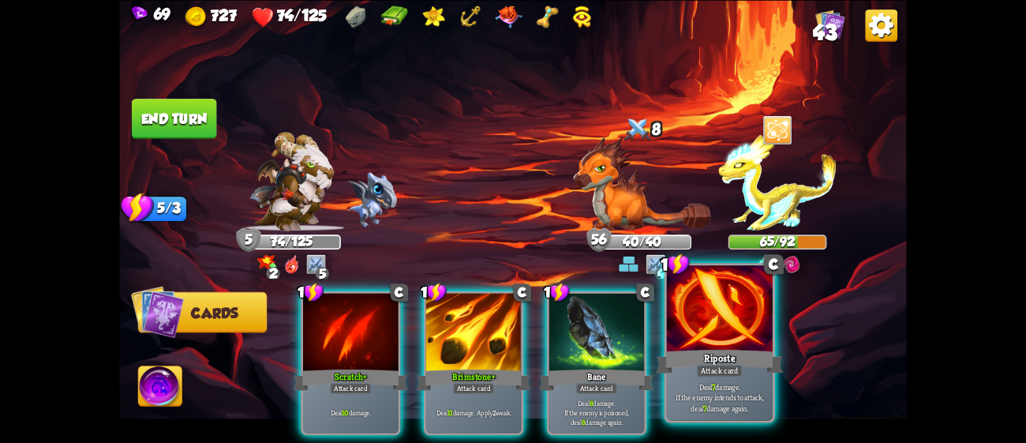
click at [719, 329] on div at bounding box center [720, 309] width 106 height 89
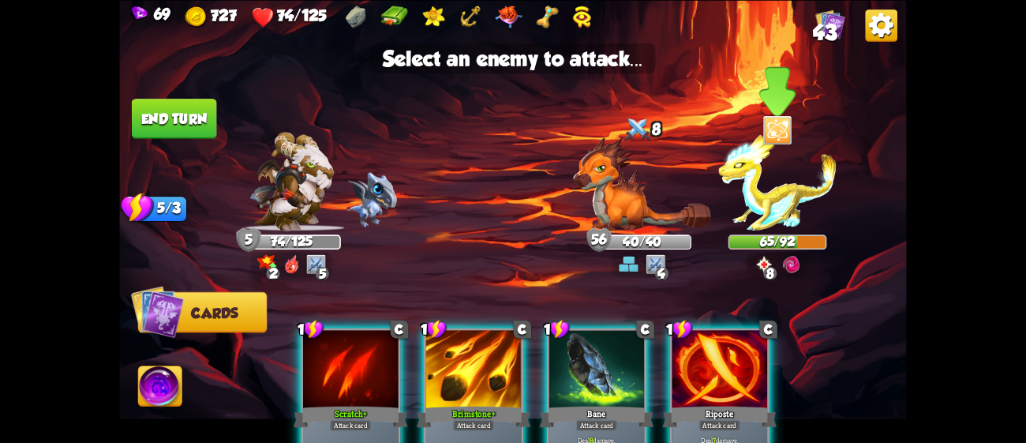
click at [737, 190] on img at bounding box center [777, 181] width 118 height 99
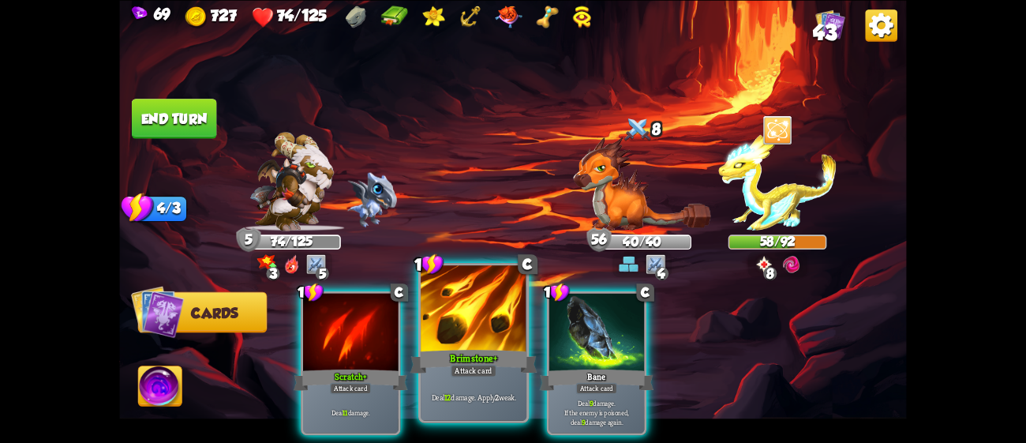
click at [468, 342] on div at bounding box center [474, 309] width 106 height 89
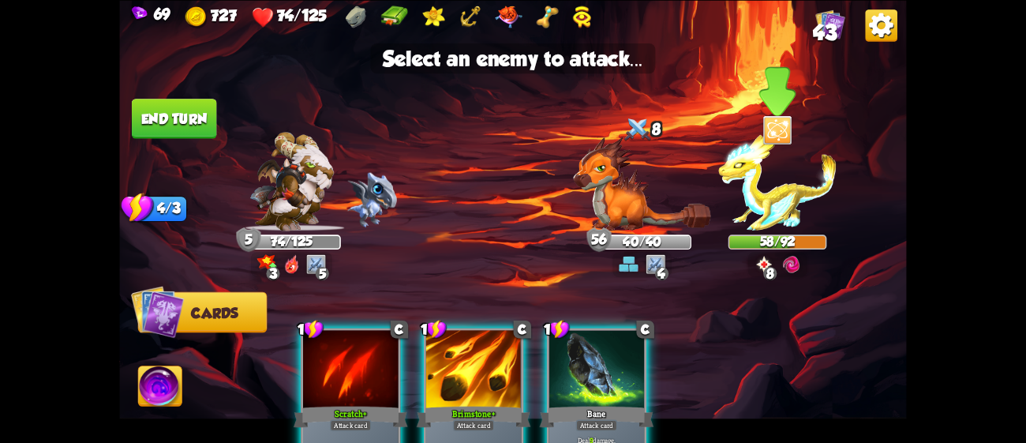
click at [783, 210] on img at bounding box center [777, 181] width 118 height 99
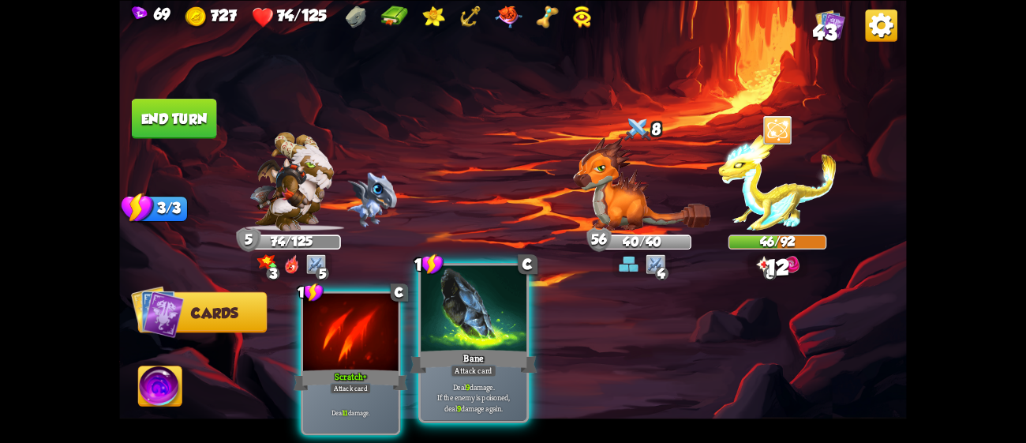
click at [489, 294] on div at bounding box center [474, 309] width 106 height 89
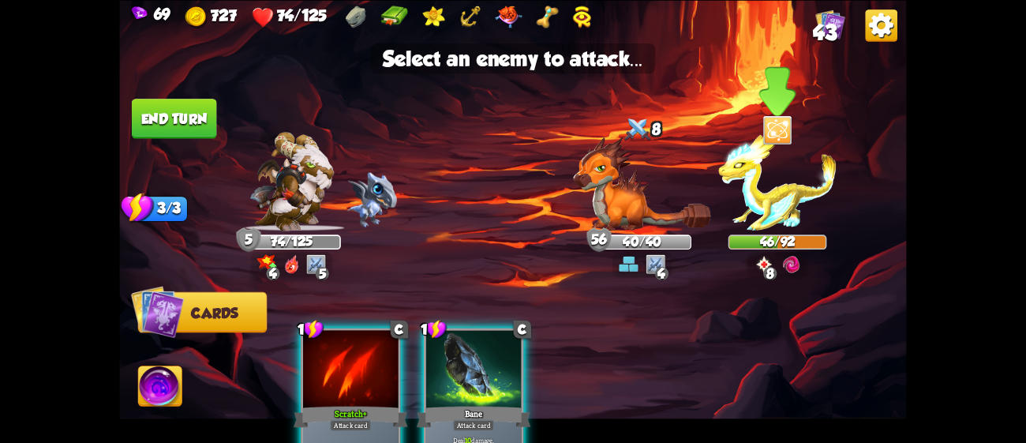
click at [735, 198] on img at bounding box center [777, 181] width 118 height 99
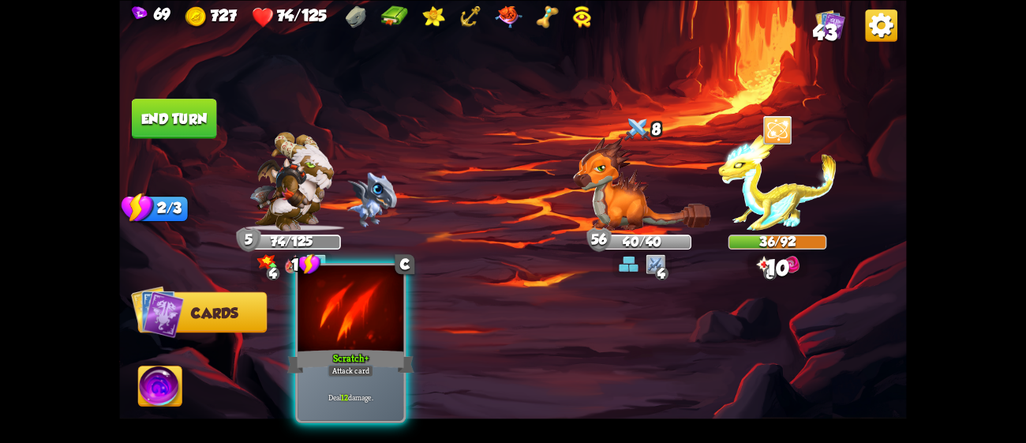
click at [327, 342] on div at bounding box center [350, 309] width 106 height 89
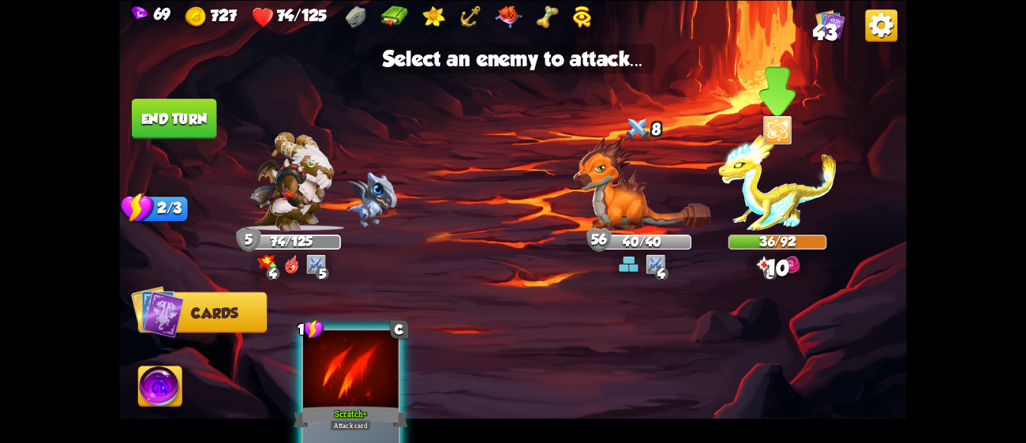
click at [750, 195] on img at bounding box center [777, 181] width 118 height 99
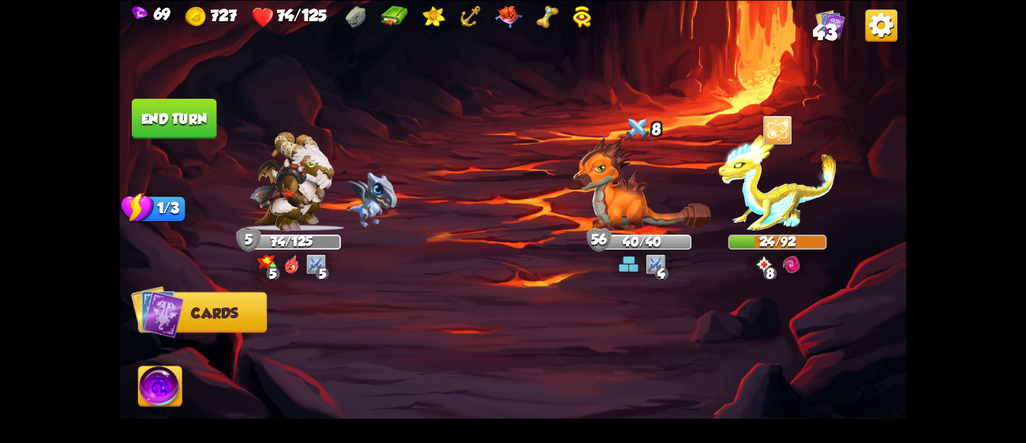
click at [194, 109] on button "End turn" at bounding box center [174, 119] width 85 height 40
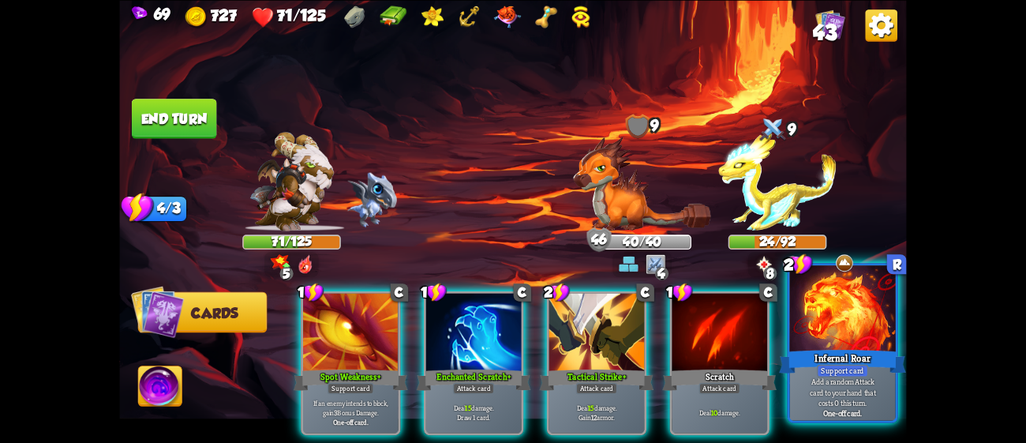
click at [817, 374] on div "Support card" at bounding box center [842, 370] width 51 height 13
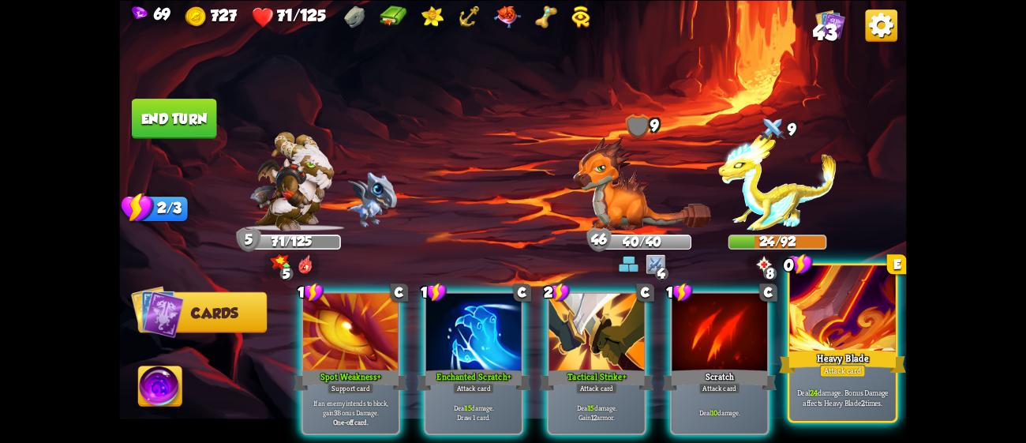
click at [862, 324] on div at bounding box center [843, 309] width 106 height 89
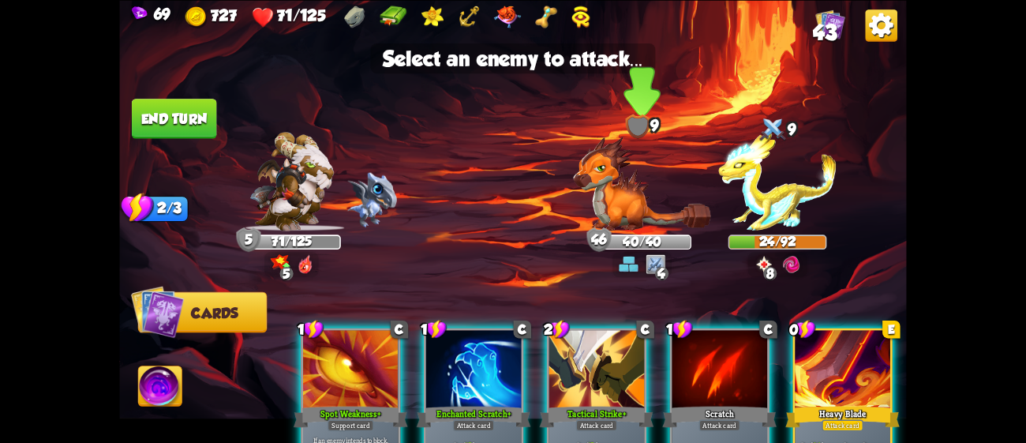
click at [642, 196] on img at bounding box center [642, 183] width 138 height 94
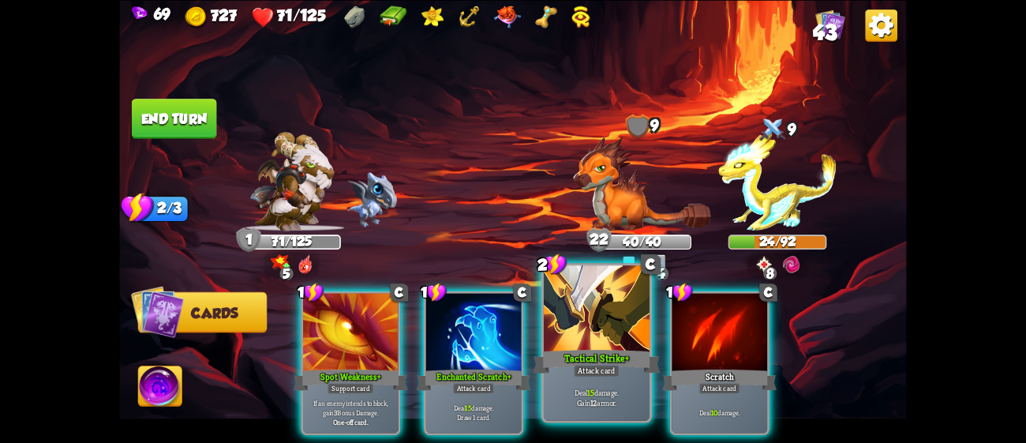
click at [640, 316] on div at bounding box center [597, 309] width 106 height 89
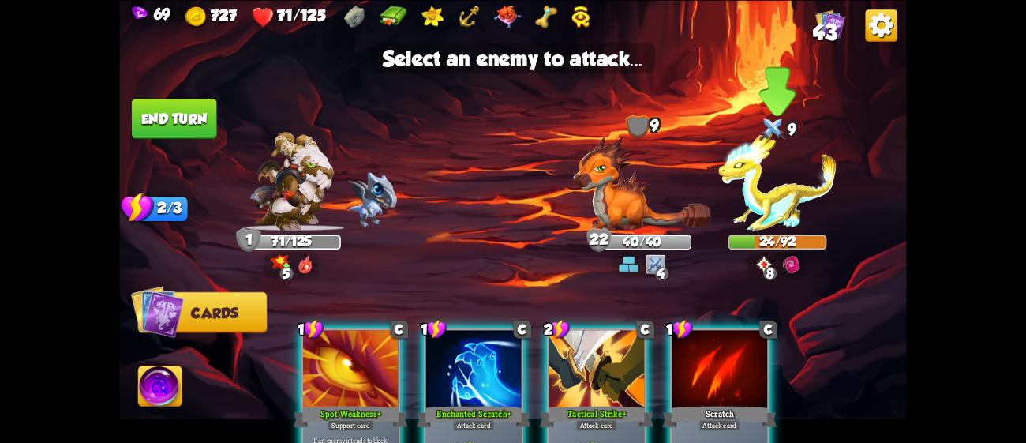
click at [749, 179] on img at bounding box center [777, 181] width 118 height 99
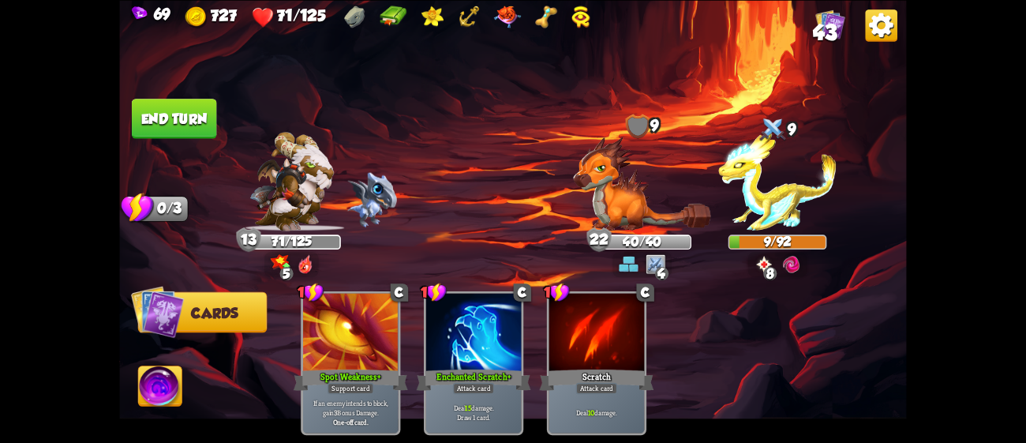
click at [191, 122] on button "End turn" at bounding box center [174, 119] width 85 height 40
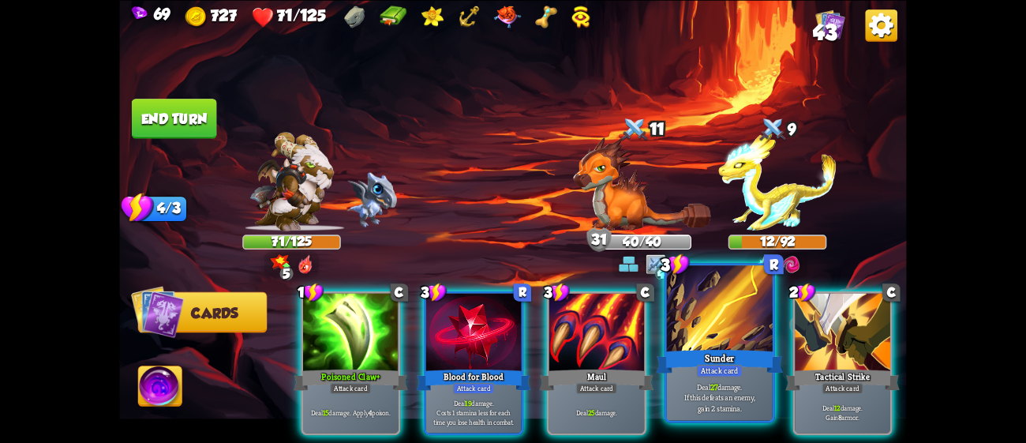
click at [743, 315] on div at bounding box center [720, 309] width 106 height 89
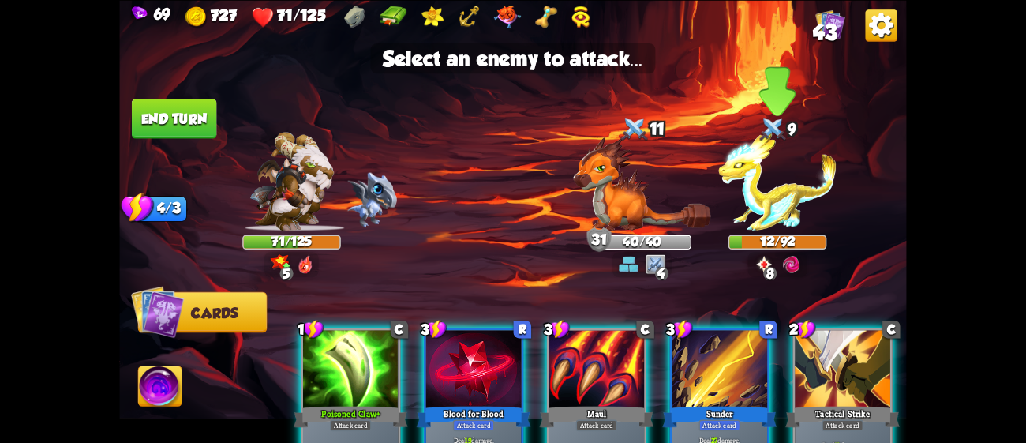
click at [783, 182] on img at bounding box center [777, 181] width 118 height 99
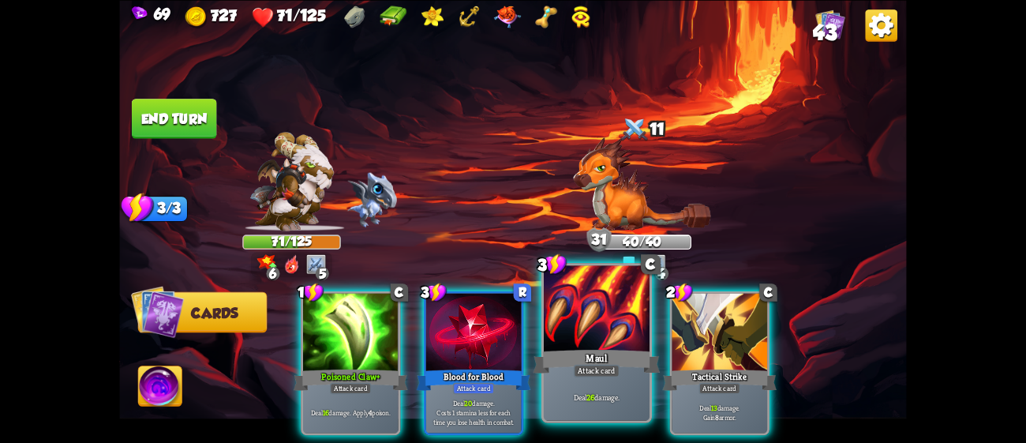
click at [610, 340] on div at bounding box center [597, 309] width 106 height 89
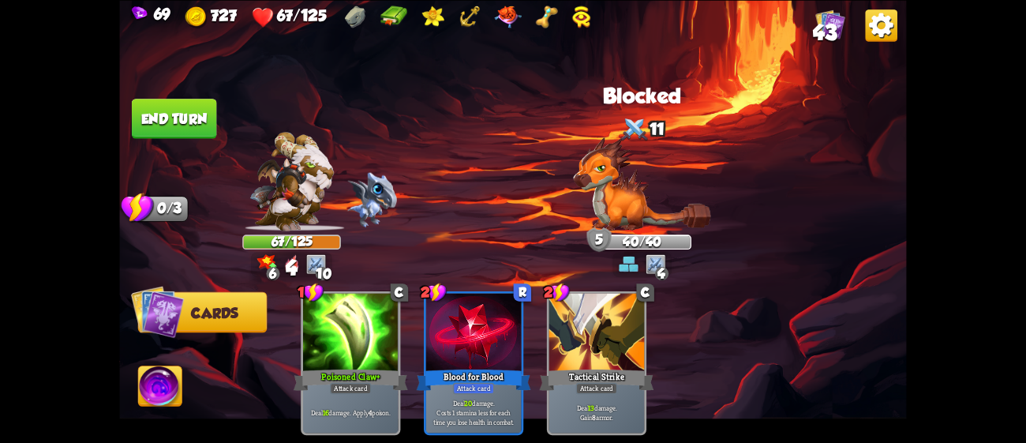
click at [178, 107] on button "End turn" at bounding box center [174, 119] width 85 height 40
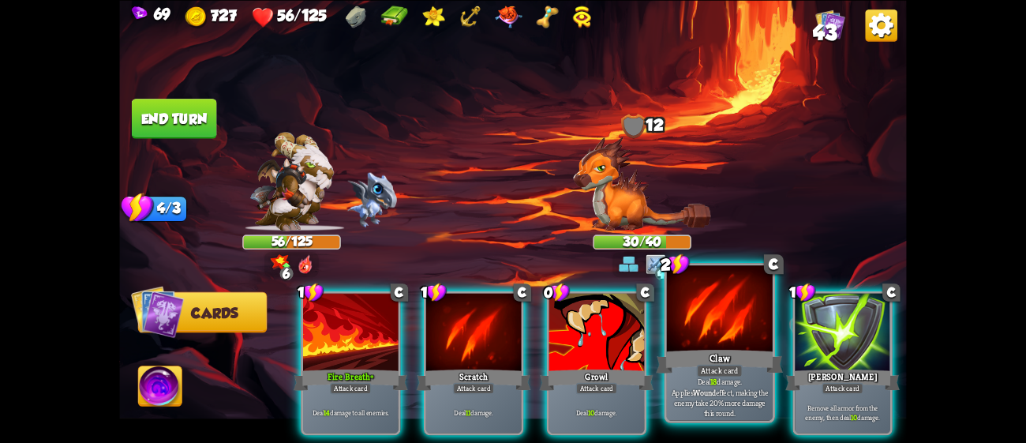
click at [693, 328] on div at bounding box center [720, 309] width 106 height 89
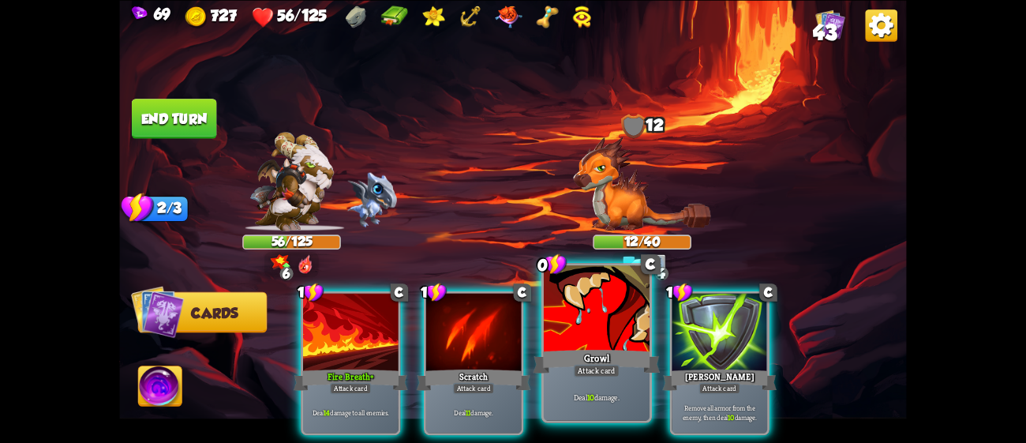
click at [619, 343] on div at bounding box center [597, 309] width 106 height 89
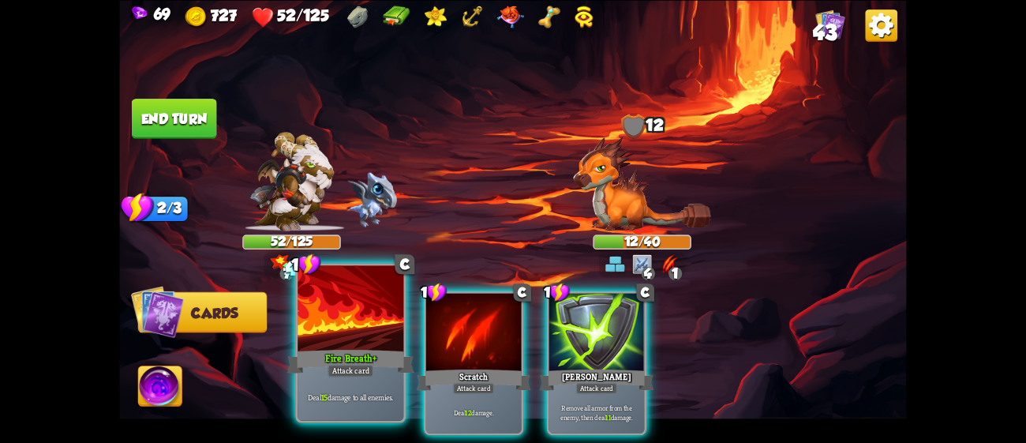
click at [344, 345] on div at bounding box center [350, 309] width 106 height 89
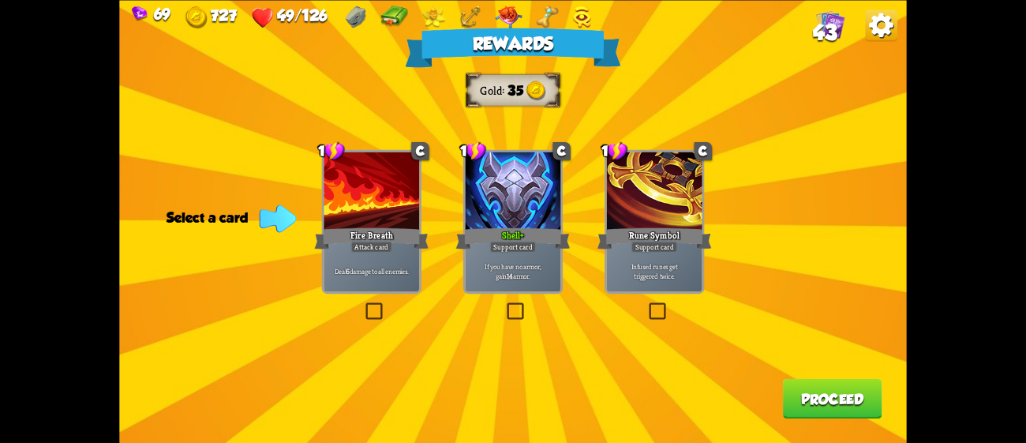
click at [540, 257] on div "If you have no armor, gain 14 armor." at bounding box center [513, 270] width 95 height 42
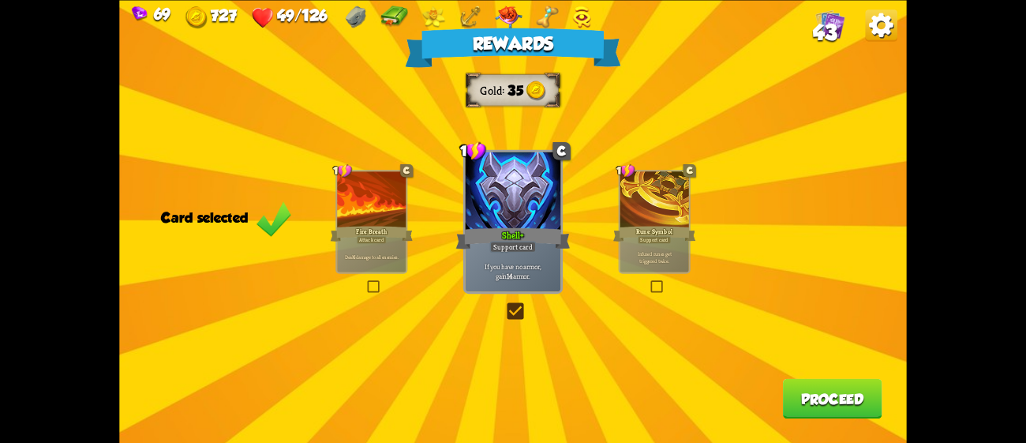
click at [850, 399] on button "Proceed" at bounding box center [832, 398] width 99 height 40
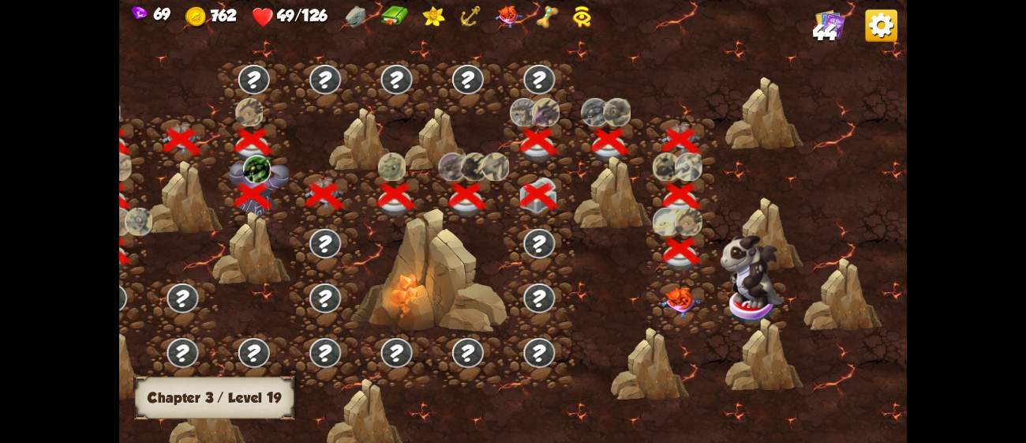
click at [673, 295] on img at bounding box center [680, 302] width 39 height 31
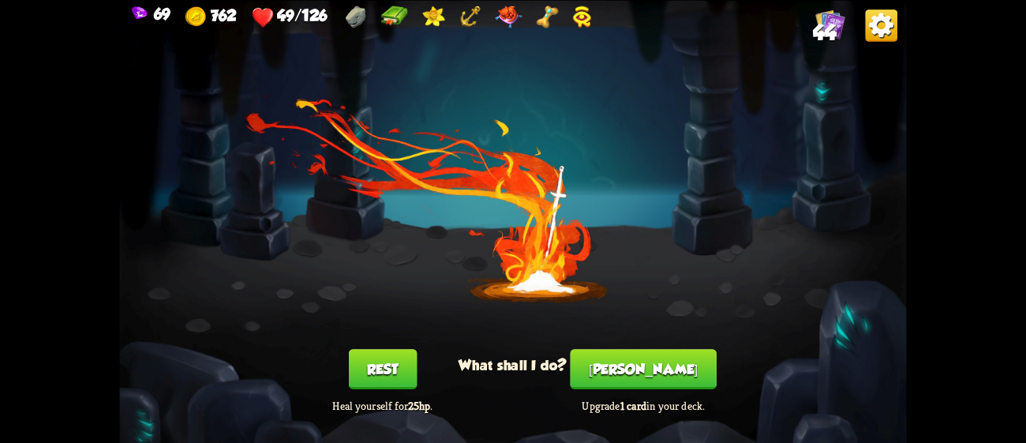
click at [380, 361] on button "Rest" at bounding box center [383, 369] width 68 height 40
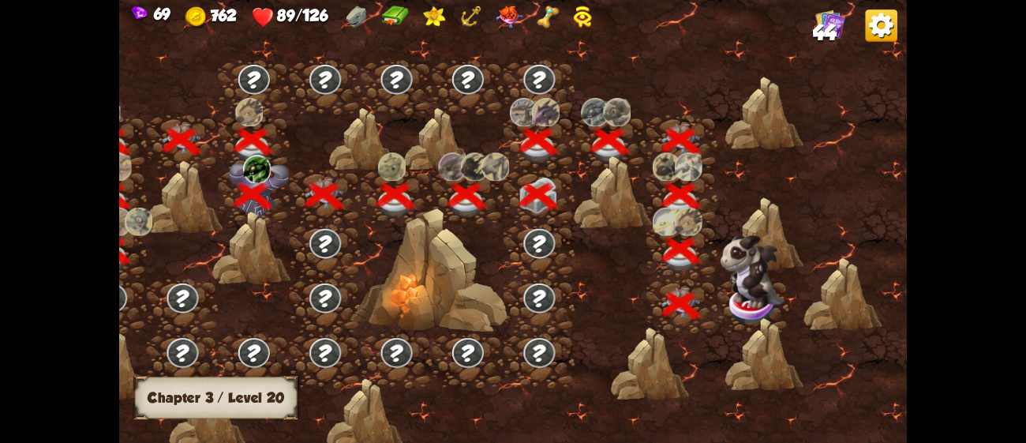
click at [733, 307] on img at bounding box center [752, 306] width 49 height 40
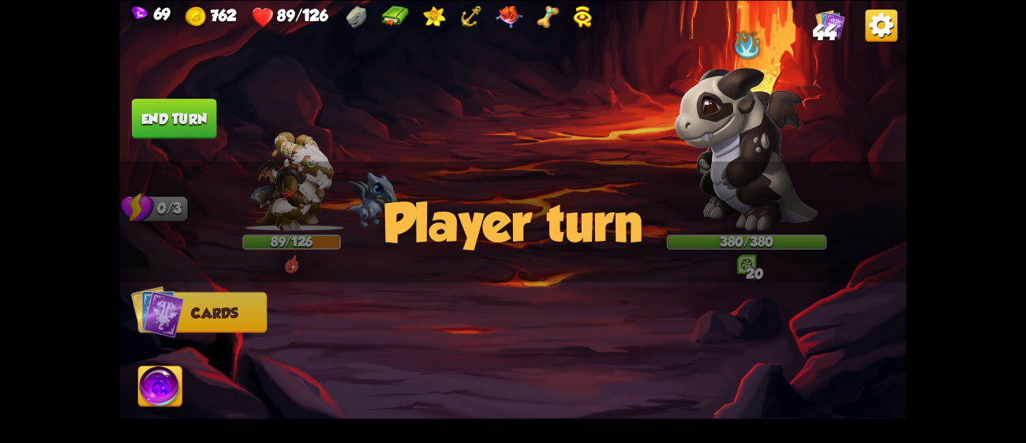
click at [751, 271] on div "Player turn" at bounding box center [512, 221] width 787 height 121
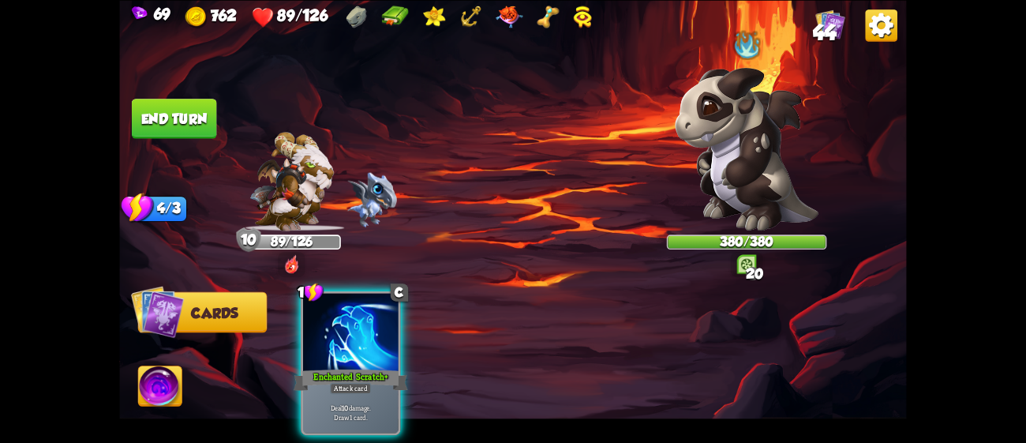
click at [745, 173] on div "Player turn" at bounding box center [512, 221] width 787 height 121
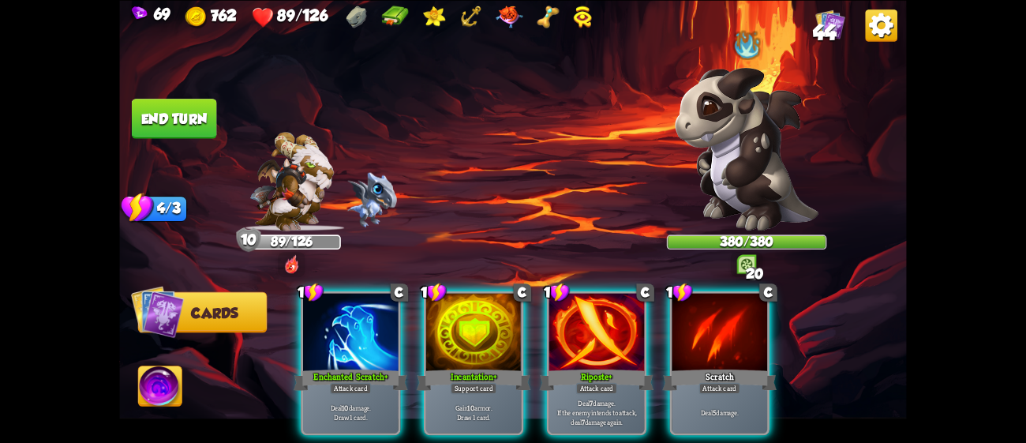
click at [747, 238] on div "Player turn" at bounding box center [512, 221] width 787 height 121
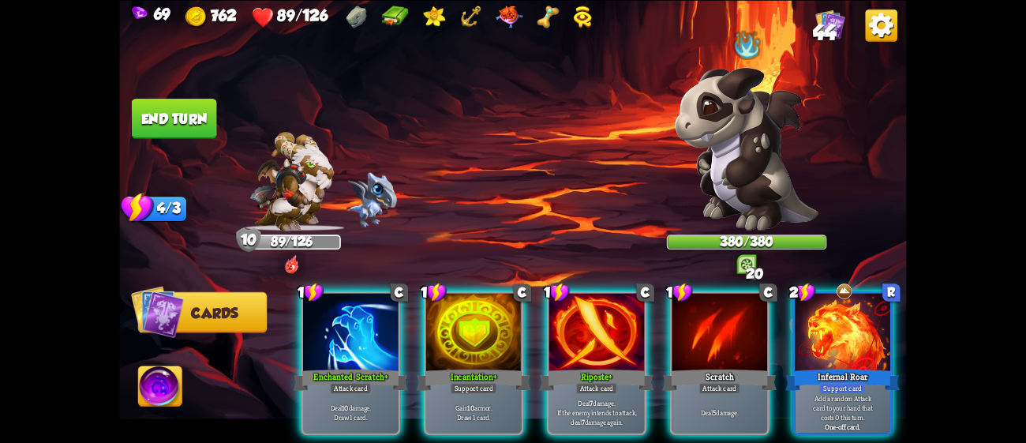
click at [741, 257] on img at bounding box center [747, 264] width 20 height 20
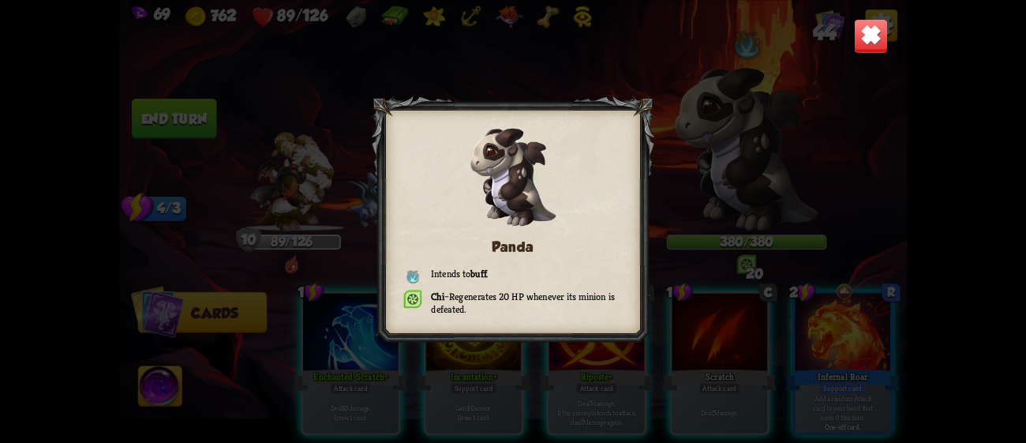
click at [939, 57] on div "69 762 89/126 44 Panda Intends to buff . Chi – Regenerates 20 HP whenever its m…" at bounding box center [513, 221] width 1026 height 443
click at [873, 19] on img at bounding box center [871, 35] width 35 height 35
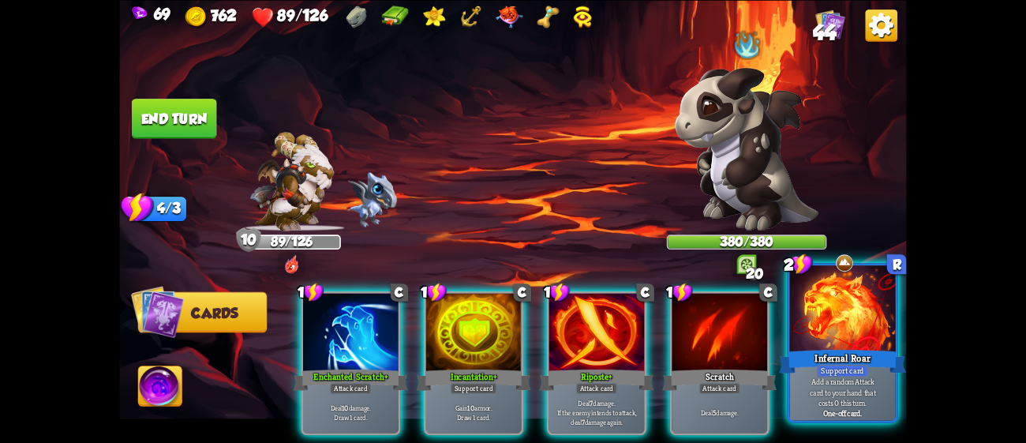
click at [865, 317] on div at bounding box center [843, 309] width 106 height 89
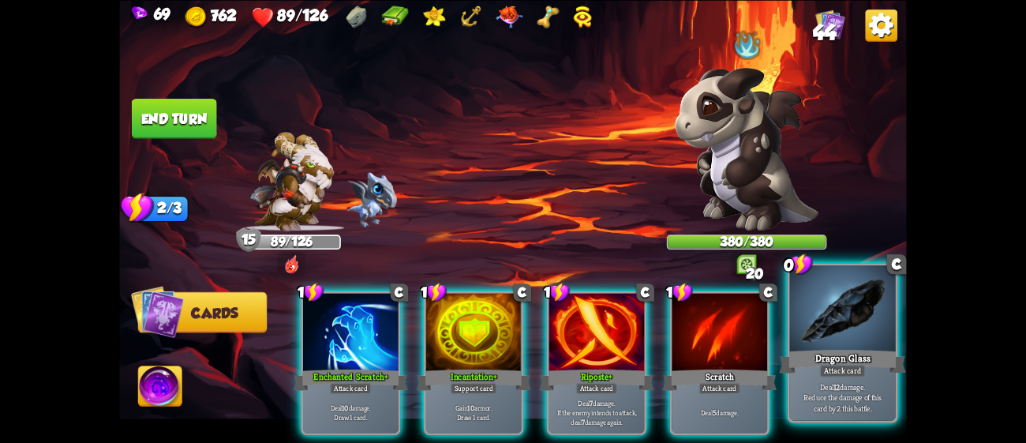
click at [819, 338] on div at bounding box center [843, 309] width 106 height 89
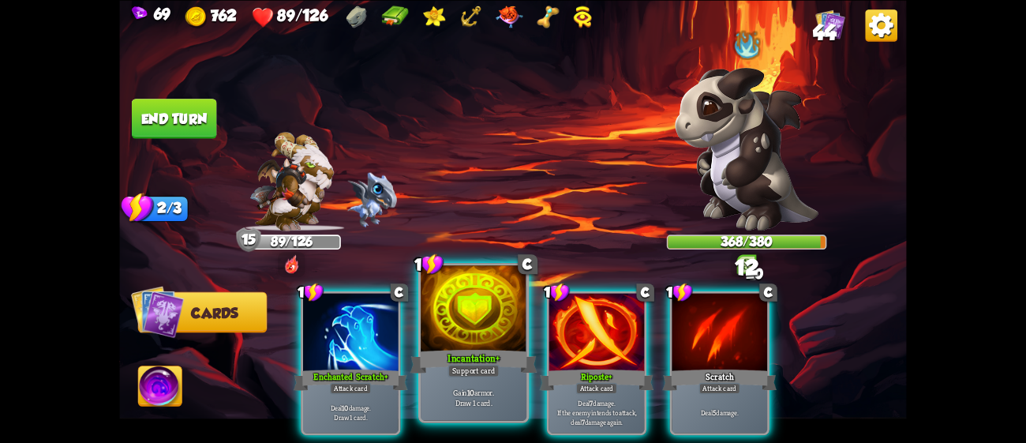
click at [503, 312] on div at bounding box center [474, 309] width 106 height 89
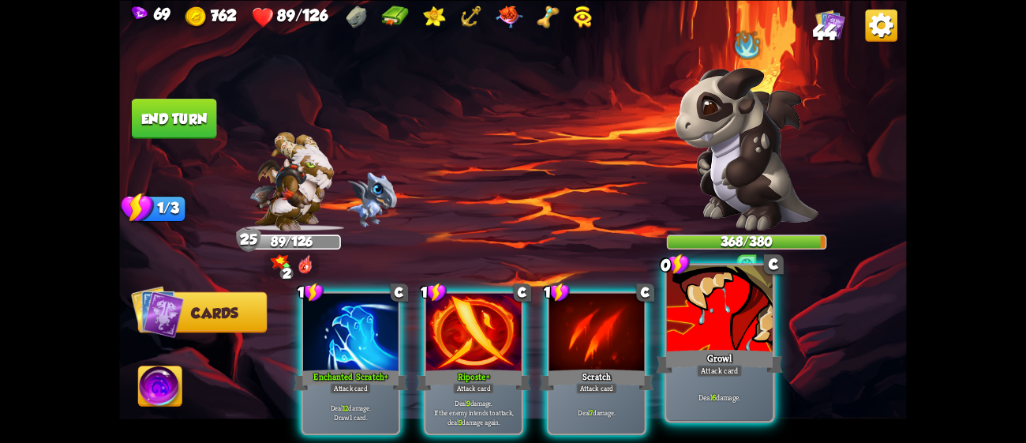
click at [761, 353] on div "Growl" at bounding box center [719, 360] width 127 height 28
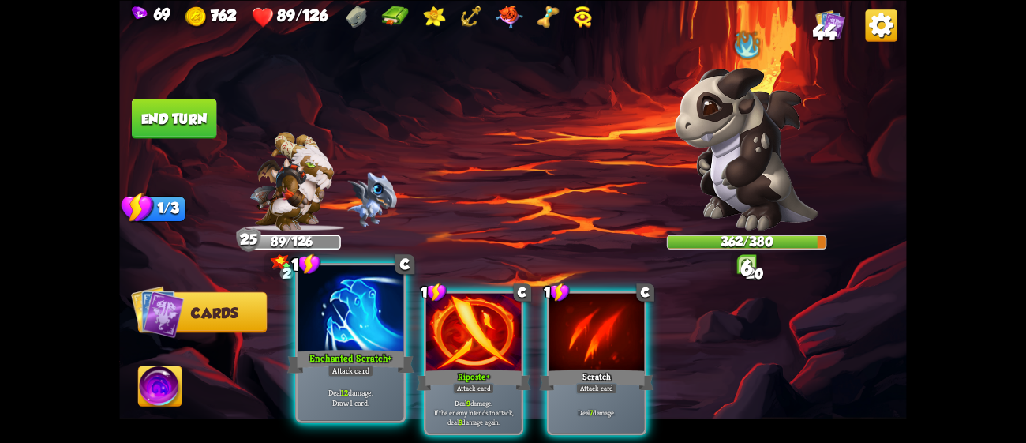
click at [346, 333] on div at bounding box center [350, 309] width 106 height 89
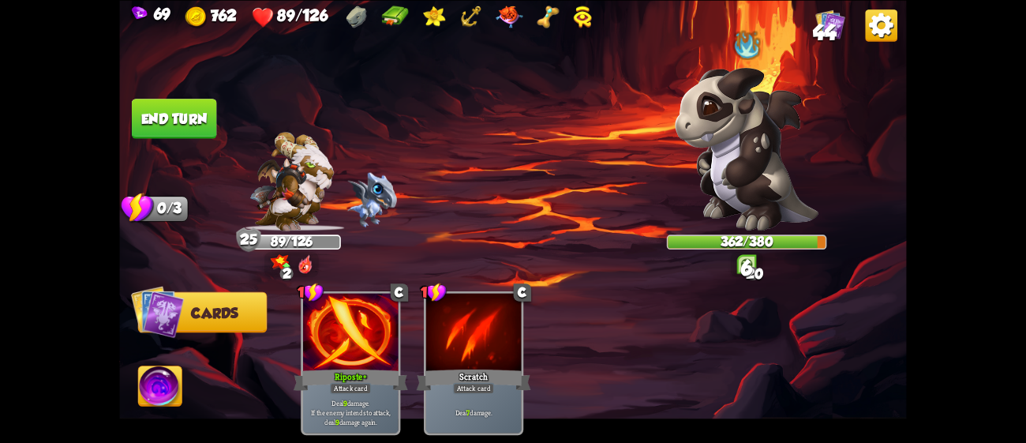
click at [346, 333] on div at bounding box center [350, 333] width 95 height 80
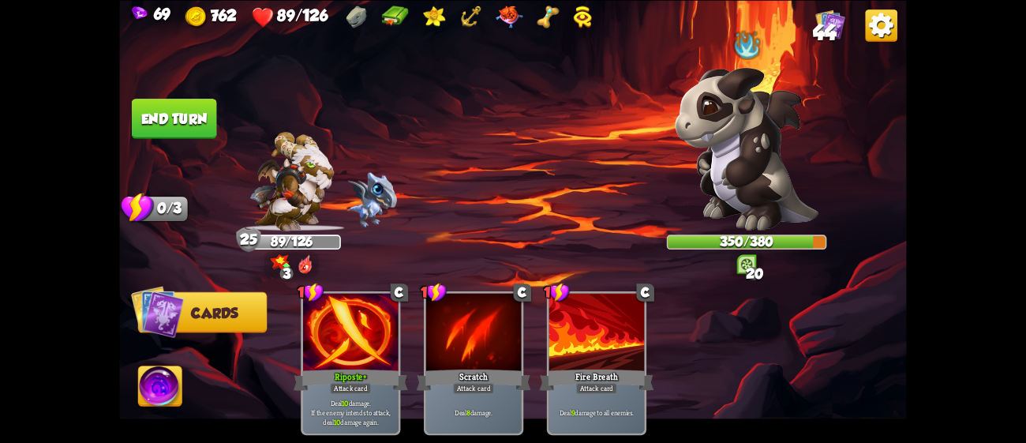
click at [213, 124] on button "End turn" at bounding box center [174, 119] width 85 height 40
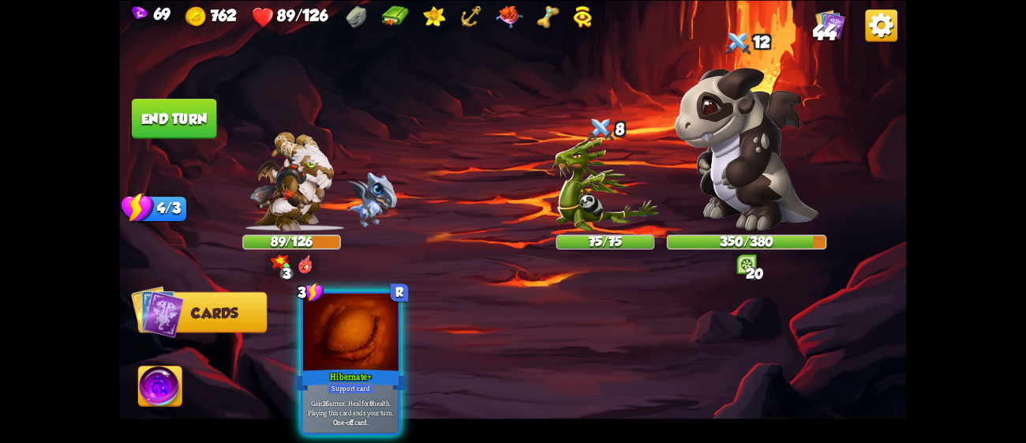
click at [582, 162] on img at bounding box center [605, 183] width 108 height 94
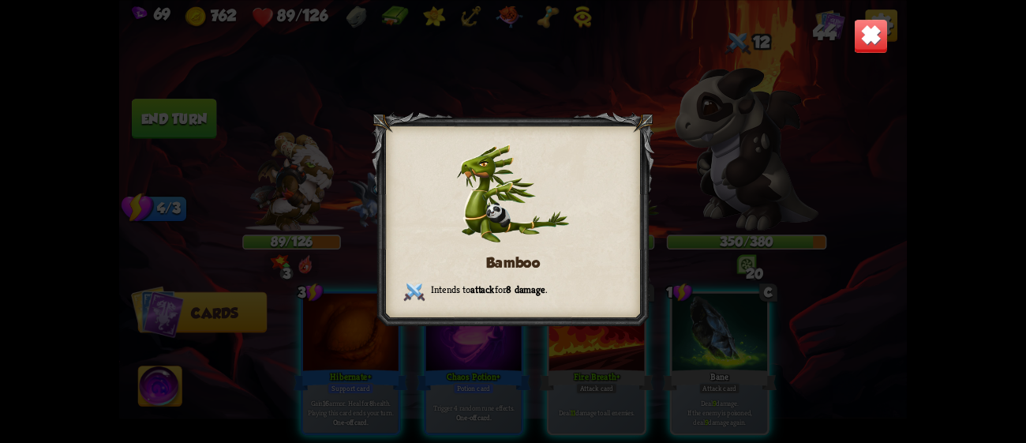
click at [631, 146] on div at bounding box center [513, 220] width 282 height 219
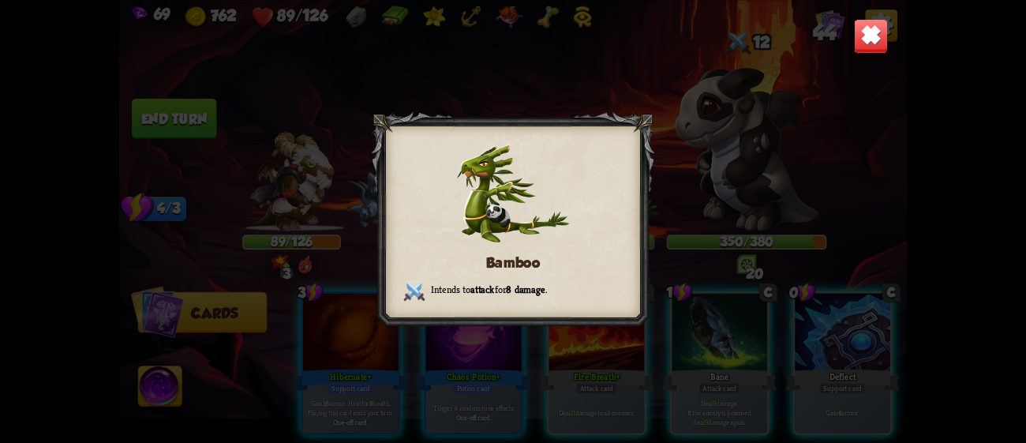
click at [786, 110] on div "Bamboo Intends to attack for 8 damage ." at bounding box center [512, 221] width 787 height 443
click at [852, 28] on div "Bamboo Intends to attack for 8 damage ." at bounding box center [512, 221] width 787 height 443
click at [867, 46] on img at bounding box center [871, 35] width 35 height 35
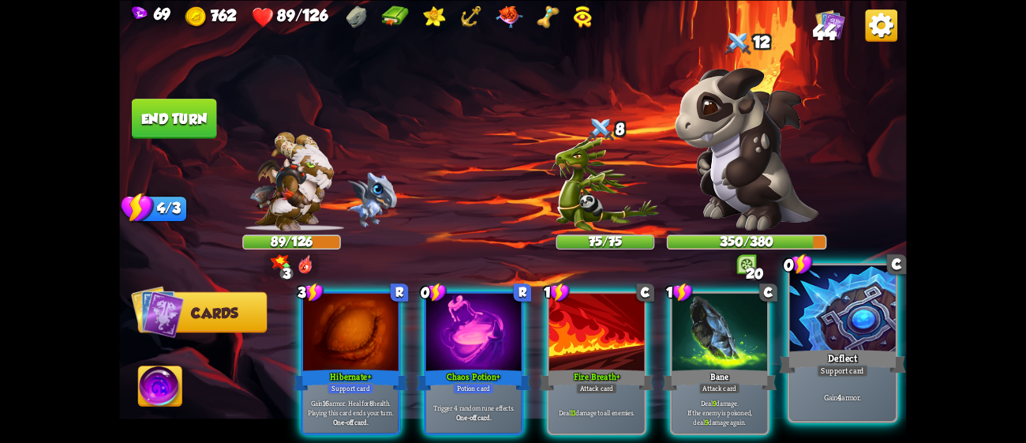
click at [838, 349] on div "Deflect" at bounding box center [842, 360] width 127 height 28
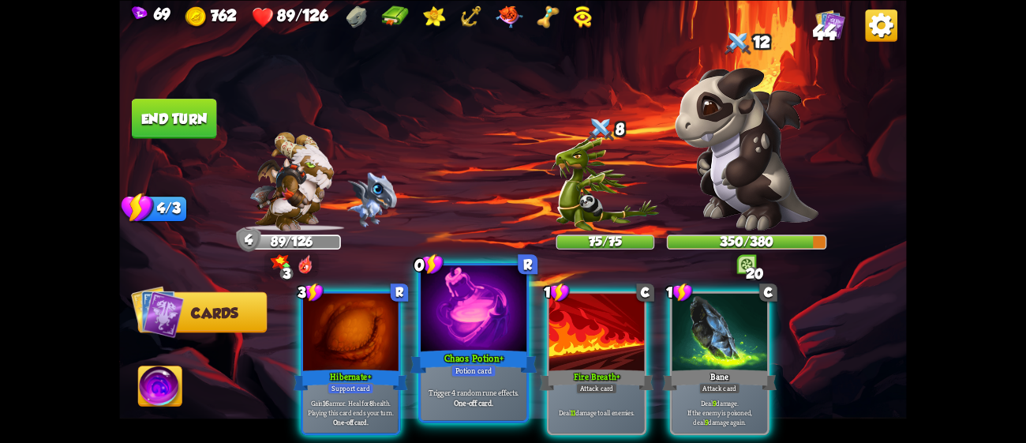
click at [465, 317] on div at bounding box center [474, 309] width 106 height 89
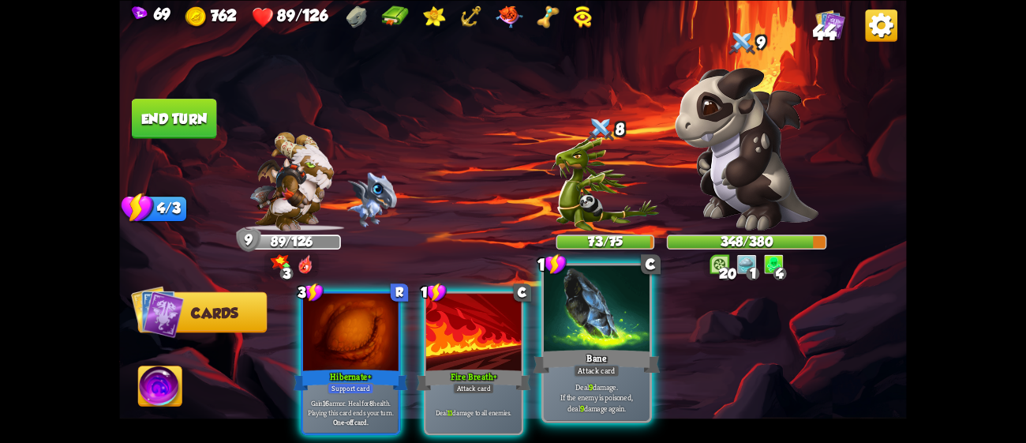
click at [591, 346] on div "Bane" at bounding box center [596, 360] width 127 height 28
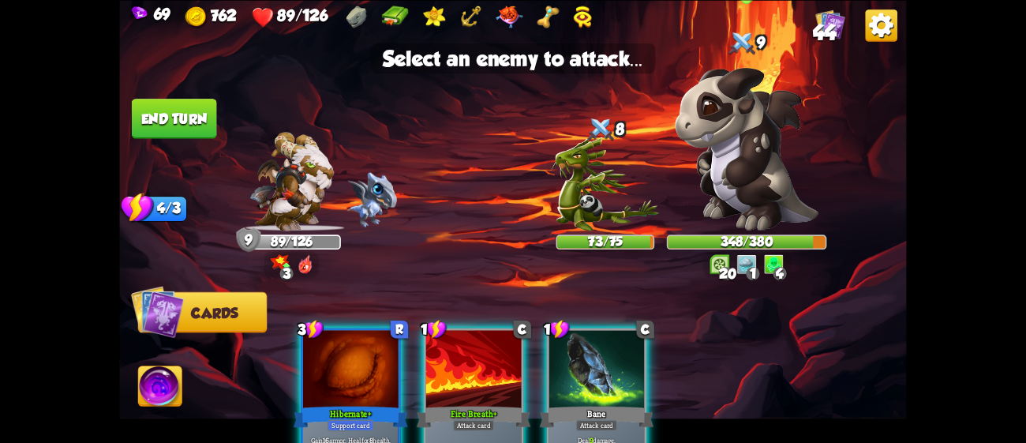
click at [760, 179] on img at bounding box center [747, 148] width 144 height 163
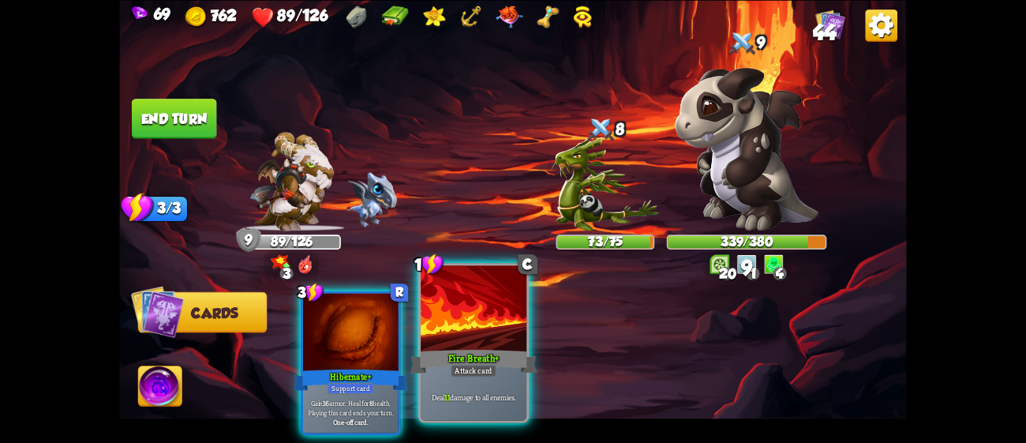
click at [473, 333] on div at bounding box center [474, 309] width 106 height 89
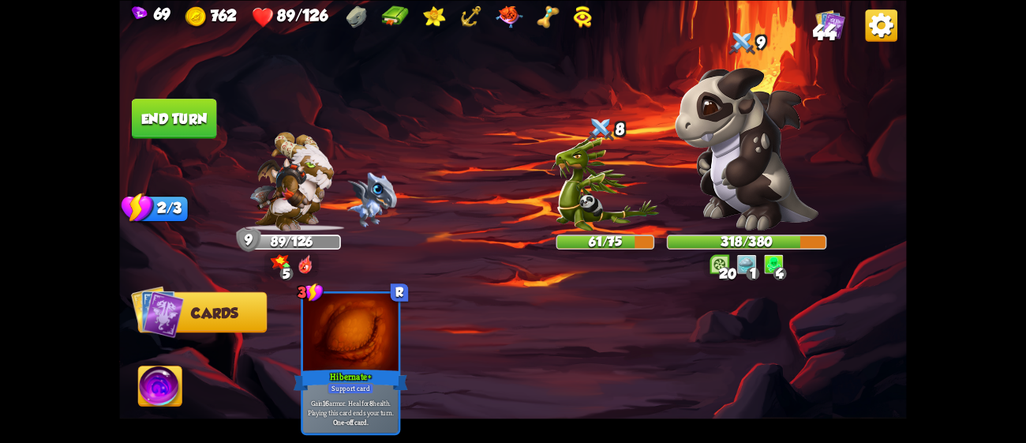
click at [191, 111] on button "End turn" at bounding box center [174, 119] width 85 height 40
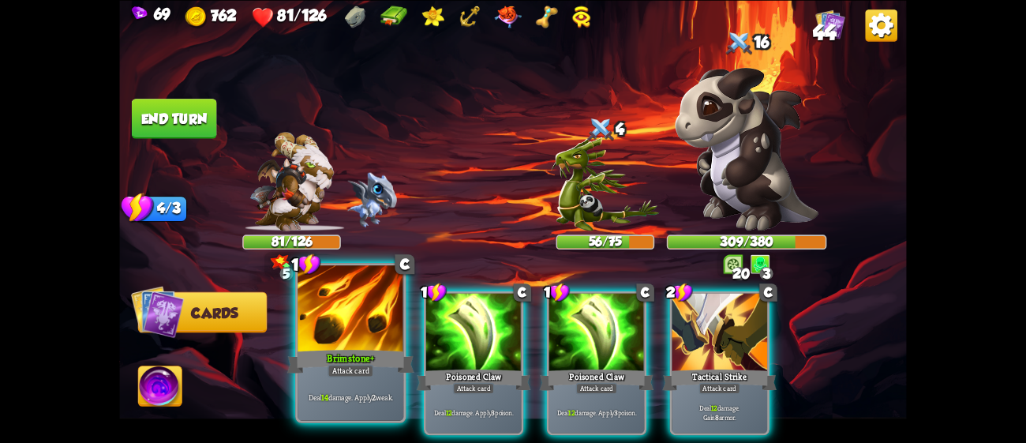
click at [331, 317] on div at bounding box center [350, 309] width 106 height 89
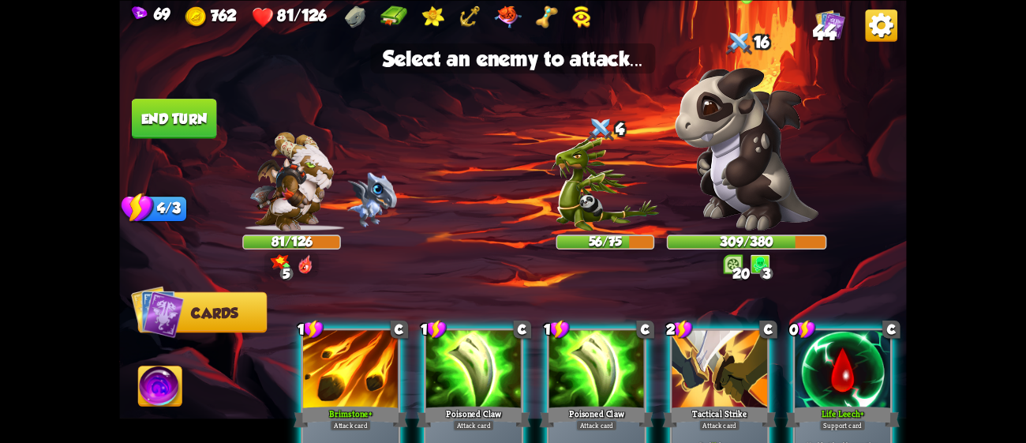
click at [726, 183] on img at bounding box center [747, 148] width 144 height 163
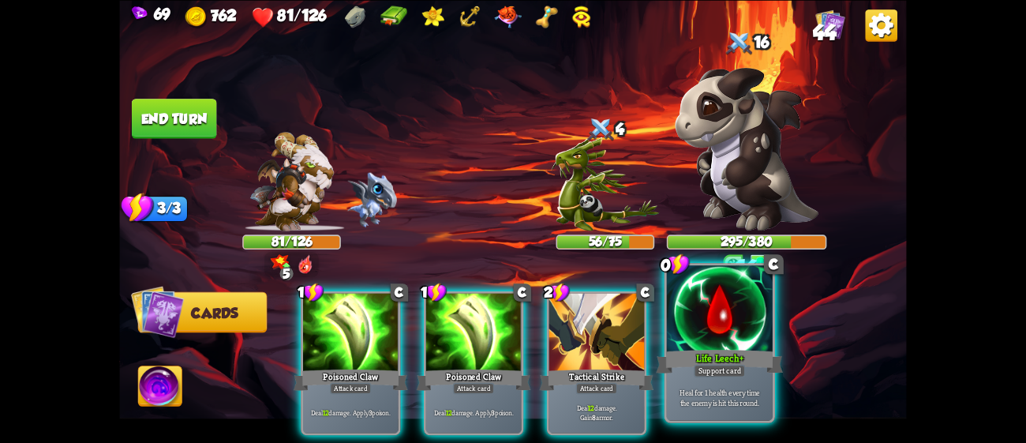
click at [712, 323] on div at bounding box center [720, 309] width 106 height 89
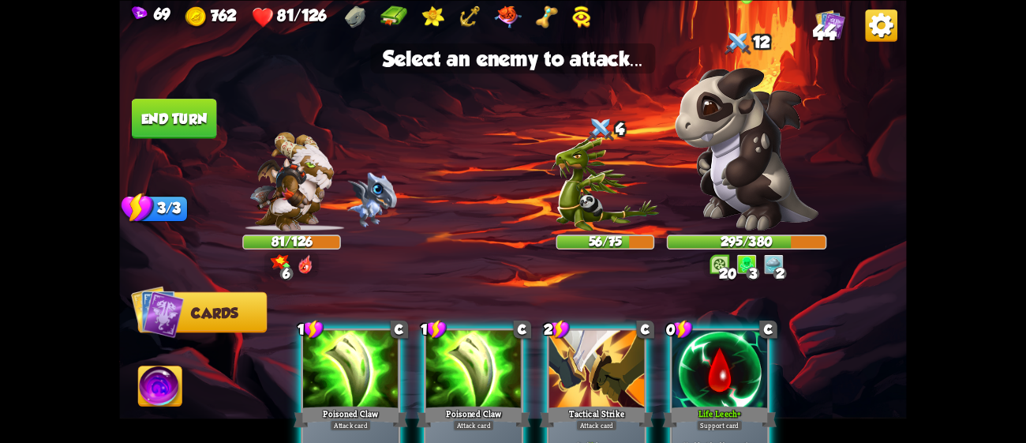
click at [729, 200] on img at bounding box center [747, 148] width 144 height 163
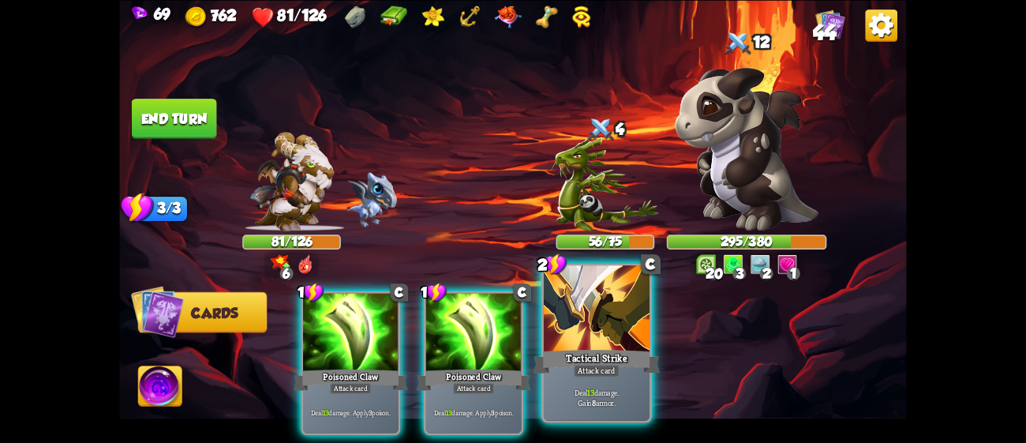
click at [622, 333] on div at bounding box center [597, 309] width 106 height 89
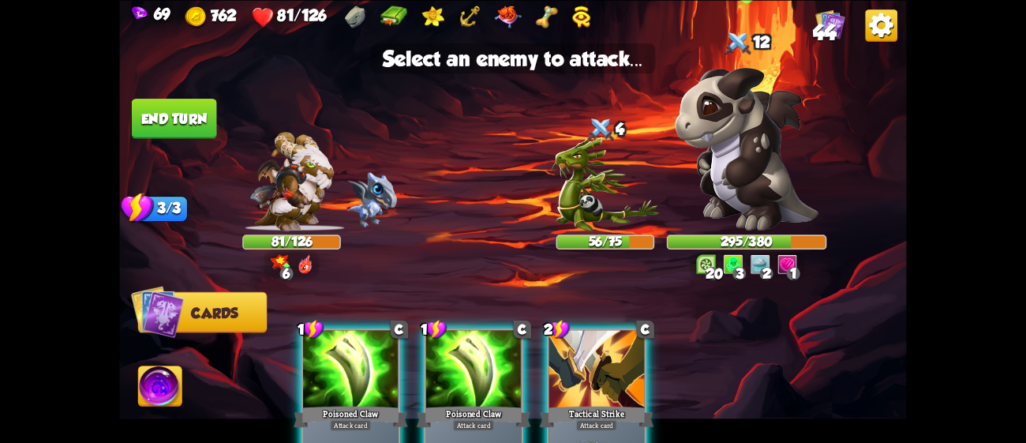
click at [711, 163] on img at bounding box center [747, 148] width 144 height 163
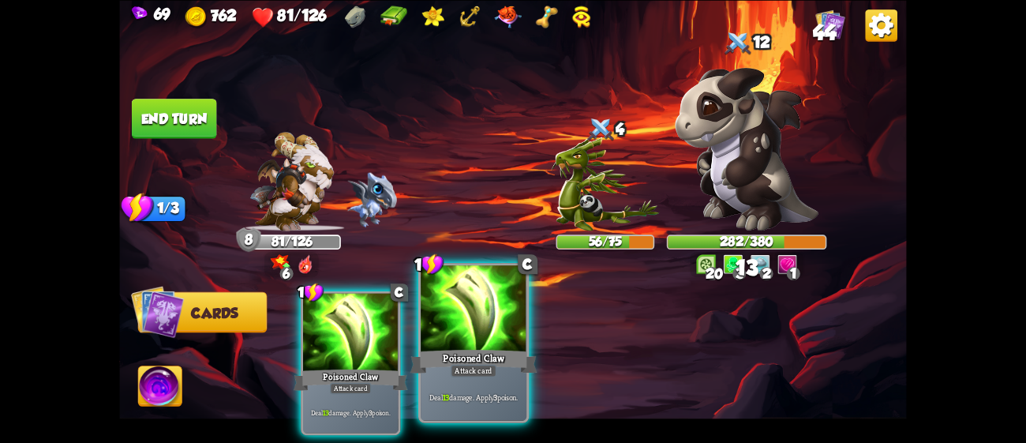
click at [465, 312] on div at bounding box center [474, 309] width 106 height 89
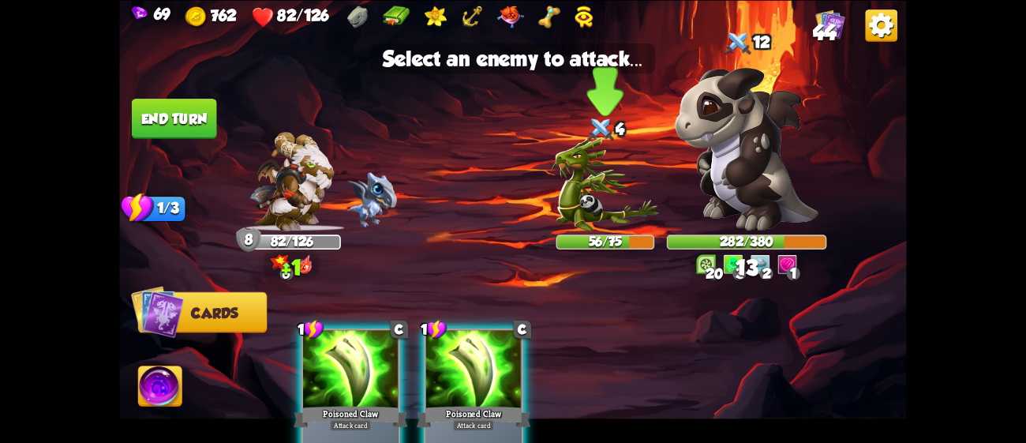
click at [586, 176] on img at bounding box center [605, 183] width 108 height 94
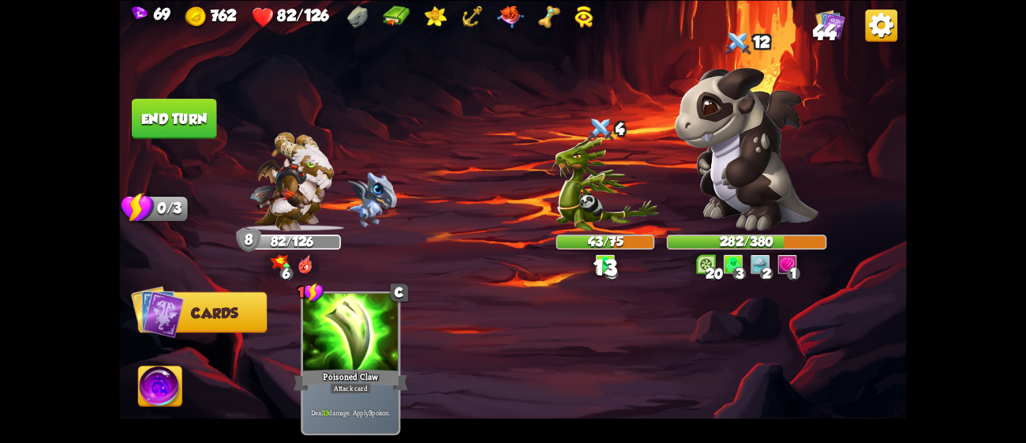
click at [174, 109] on button "End turn" at bounding box center [174, 119] width 85 height 40
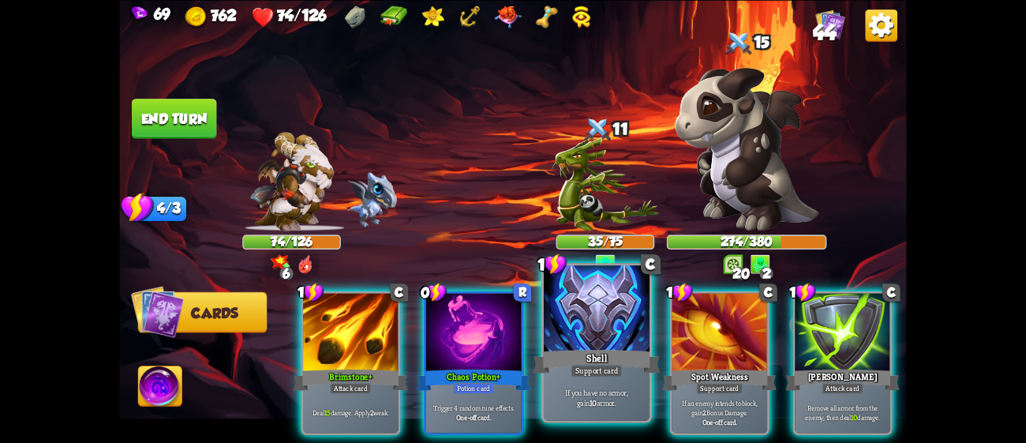
click at [563, 346] on div at bounding box center [597, 309] width 106 height 89
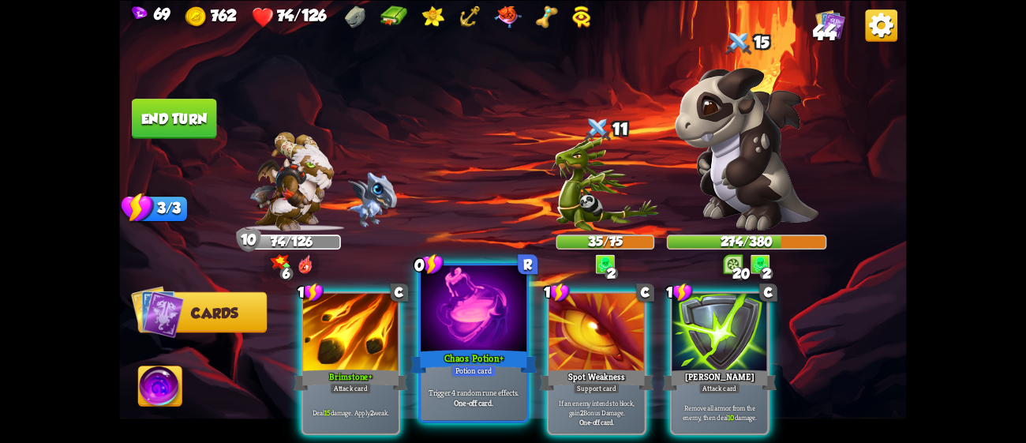
click at [475, 343] on div at bounding box center [474, 309] width 106 height 89
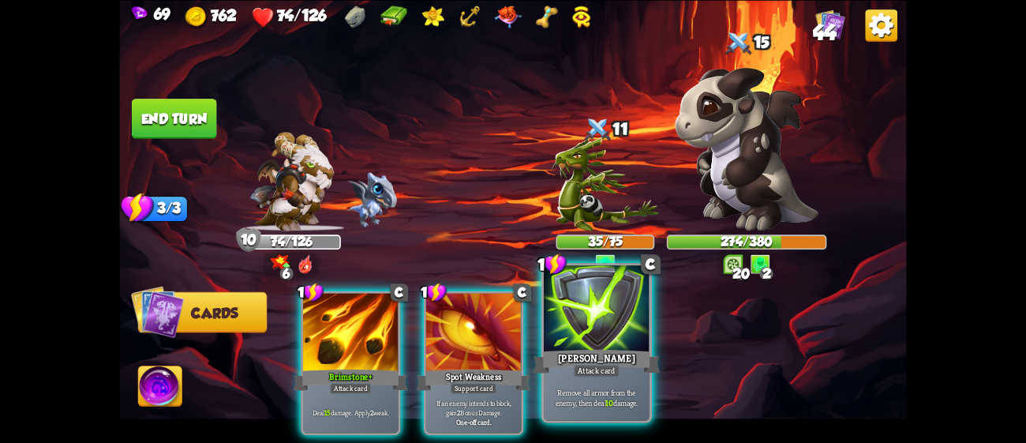
click at [613, 330] on div at bounding box center [597, 309] width 106 height 89
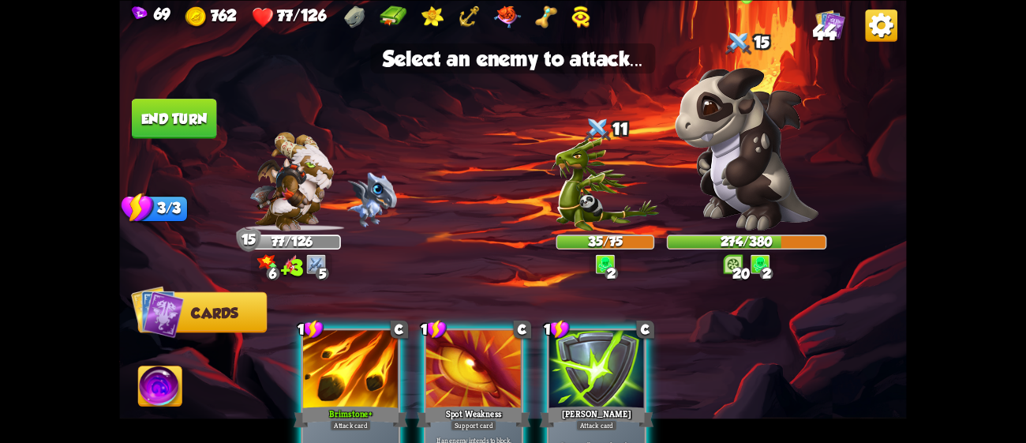
click at [731, 153] on img at bounding box center [747, 148] width 144 height 163
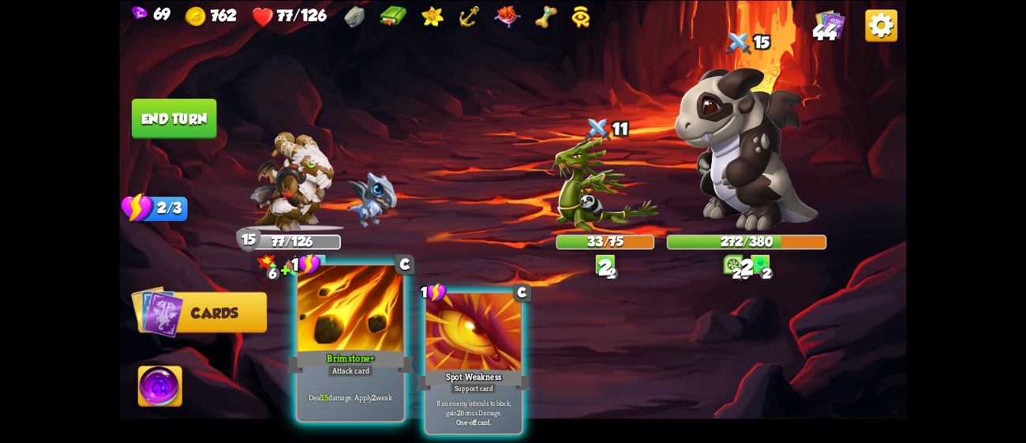
click at [337, 328] on div at bounding box center [350, 309] width 106 height 89
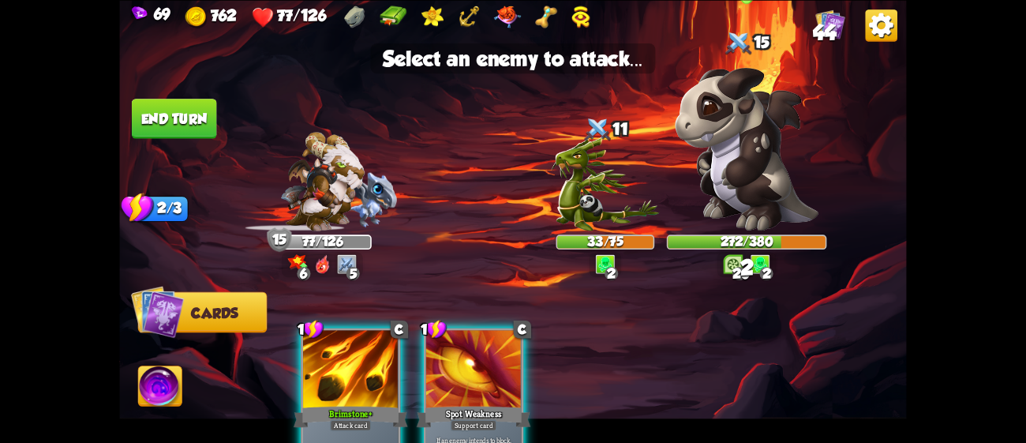
click at [761, 203] on img at bounding box center [747, 148] width 144 height 163
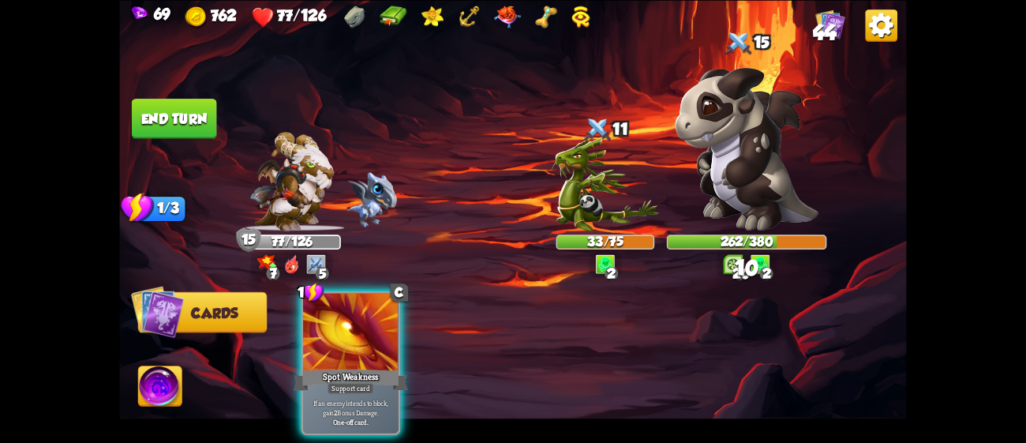
click at [190, 118] on button "End turn" at bounding box center [174, 119] width 85 height 40
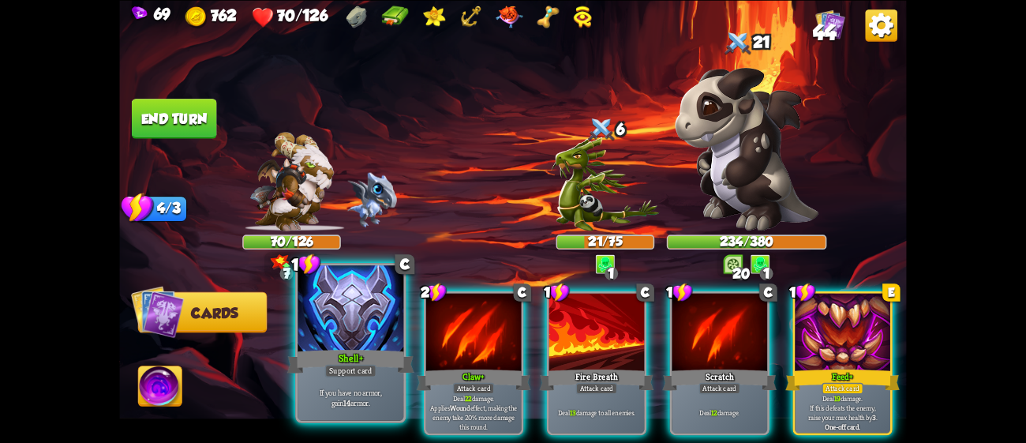
click at [335, 306] on div at bounding box center [350, 309] width 106 height 89
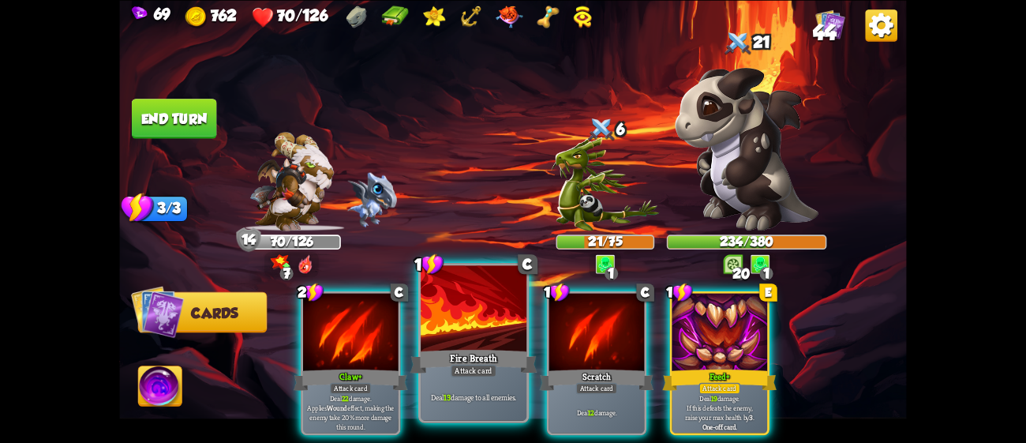
click at [503, 372] on div "Fire Breath" at bounding box center [473, 360] width 127 height 28
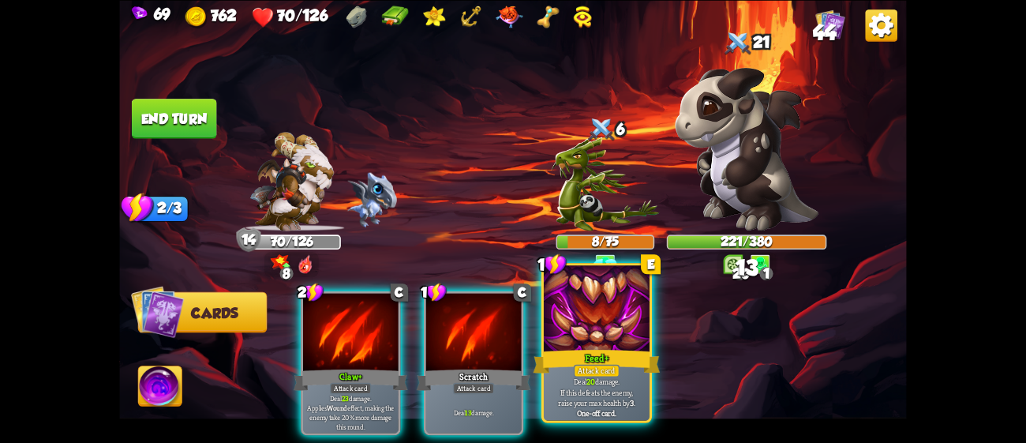
click at [589, 347] on div "Feed+" at bounding box center [596, 360] width 127 height 28
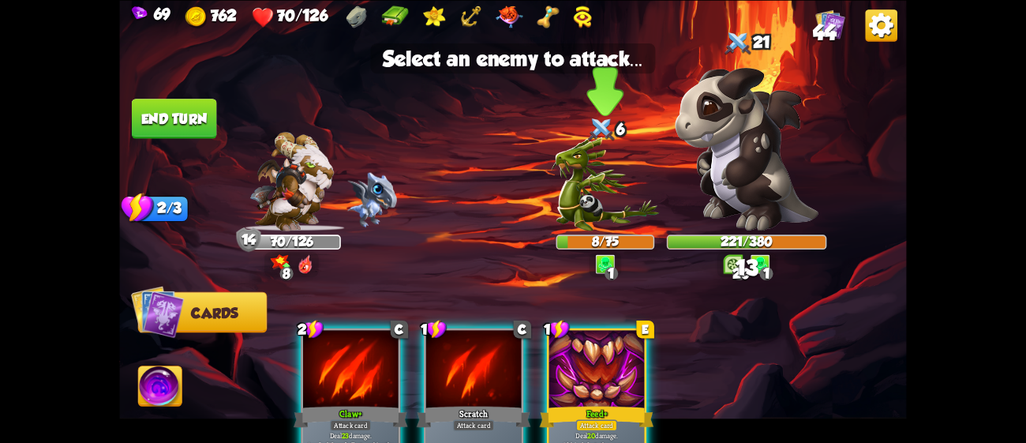
click at [590, 196] on img at bounding box center [605, 183] width 108 height 94
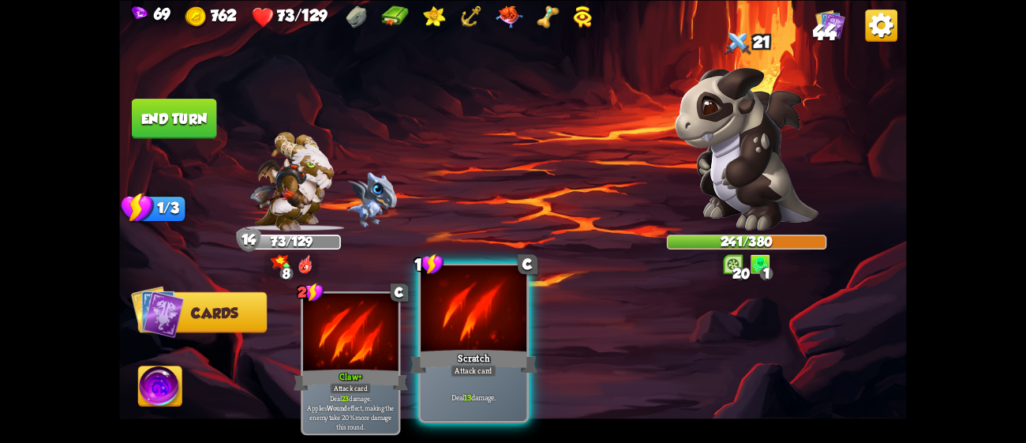
click at [458, 337] on div at bounding box center [474, 309] width 106 height 89
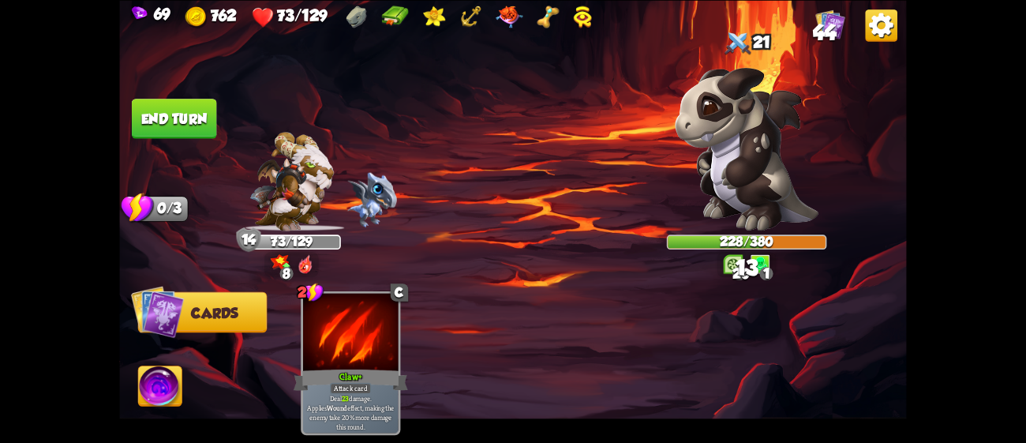
click at [202, 113] on button "End turn" at bounding box center [174, 119] width 85 height 40
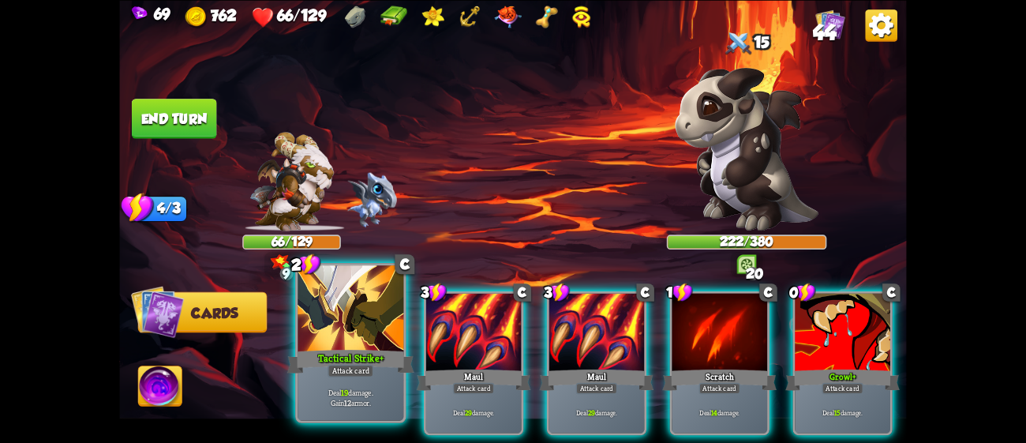
click at [361, 346] on div at bounding box center [350, 309] width 106 height 89
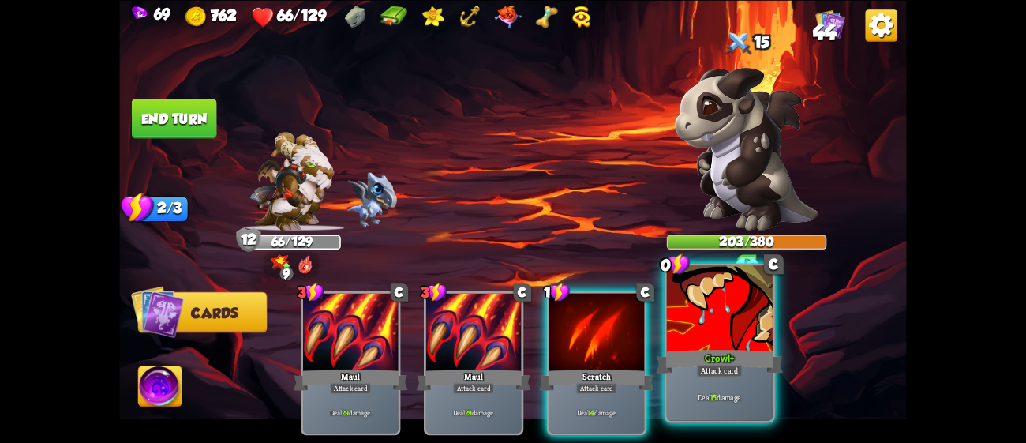
click at [728, 318] on div at bounding box center [720, 309] width 106 height 89
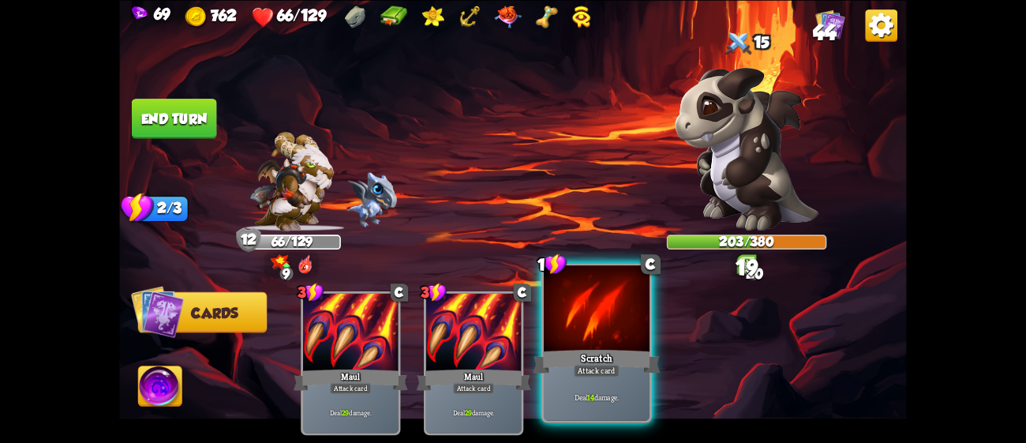
click at [608, 327] on div at bounding box center [597, 309] width 106 height 89
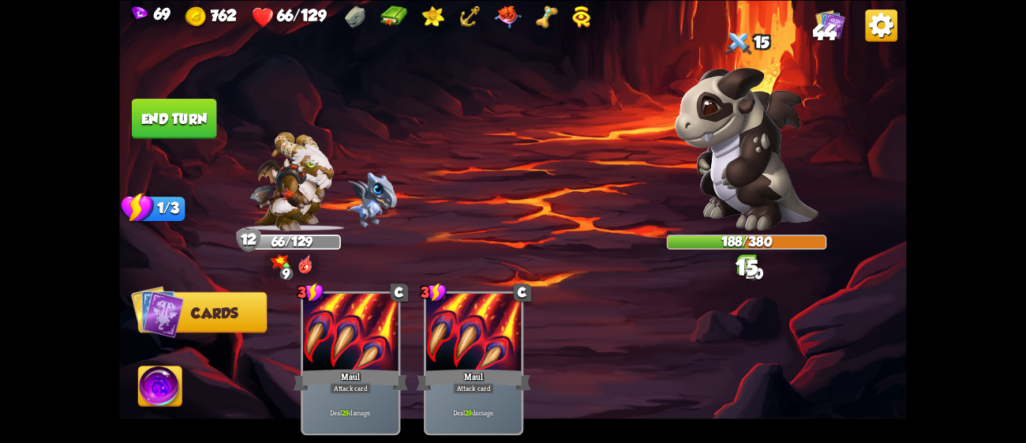
click at [752, 260] on img at bounding box center [747, 264] width 20 height 20
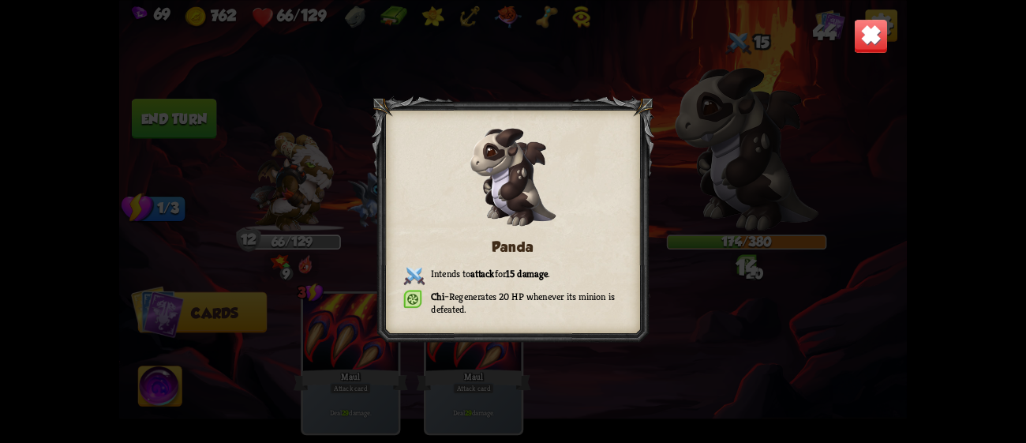
click at [742, 152] on div "Panda Intends to attack for 15 damage . Chi – Regenerates 20 HP whenever its mi…" at bounding box center [512, 221] width 787 height 443
click at [874, 36] on img at bounding box center [871, 35] width 35 height 35
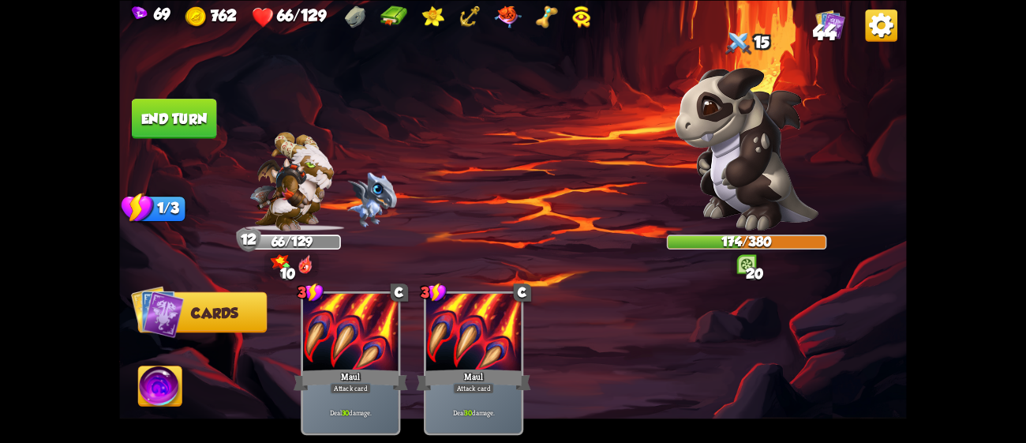
click at [182, 107] on button "End turn" at bounding box center [174, 119] width 85 height 40
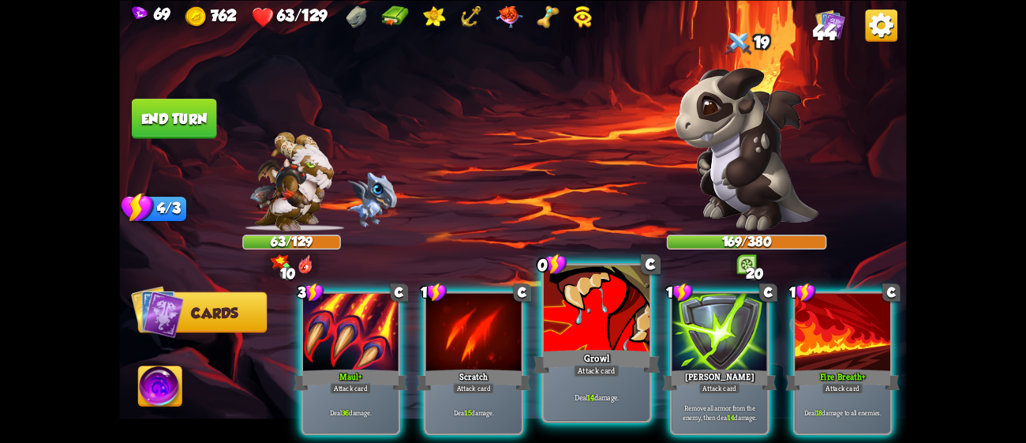
click at [611, 357] on div "Growl" at bounding box center [596, 360] width 127 height 28
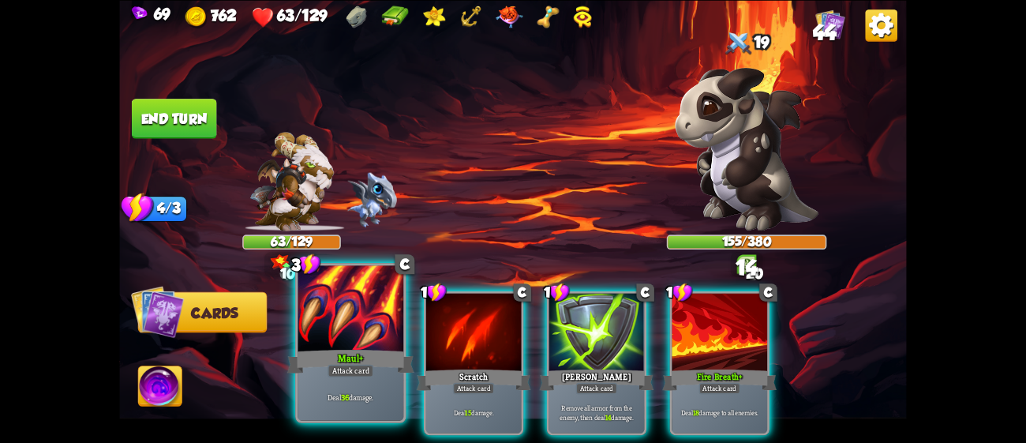
click at [376, 353] on div "Maul+" at bounding box center [350, 360] width 127 height 28
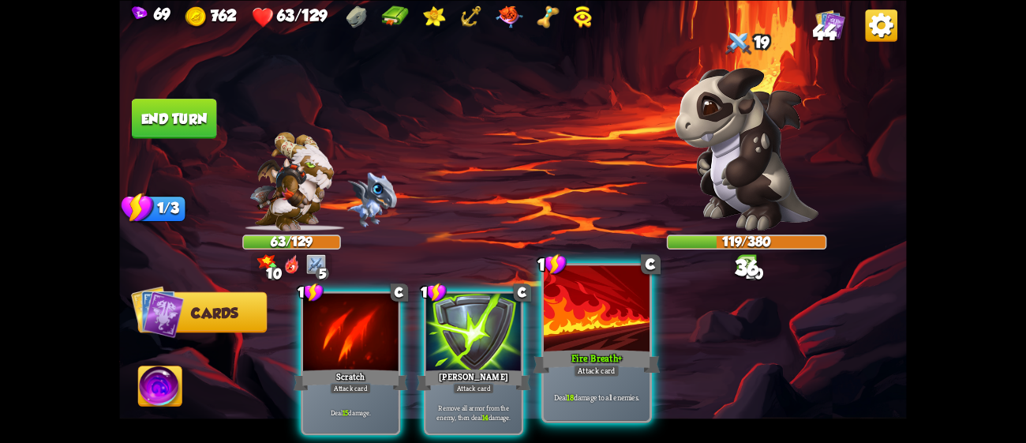
click at [623, 386] on div "Deal 18 damage to all enemies." at bounding box center [597, 397] width 106 height 46
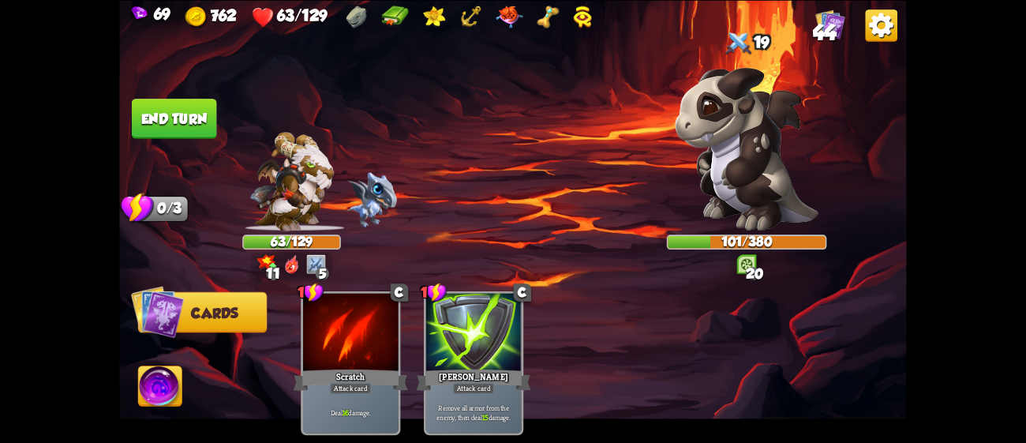
click at [176, 85] on img at bounding box center [512, 221] width 787 height 443
click at [178, 104] on button "End turn" at bounding box center [174, 119] width 85 height 40
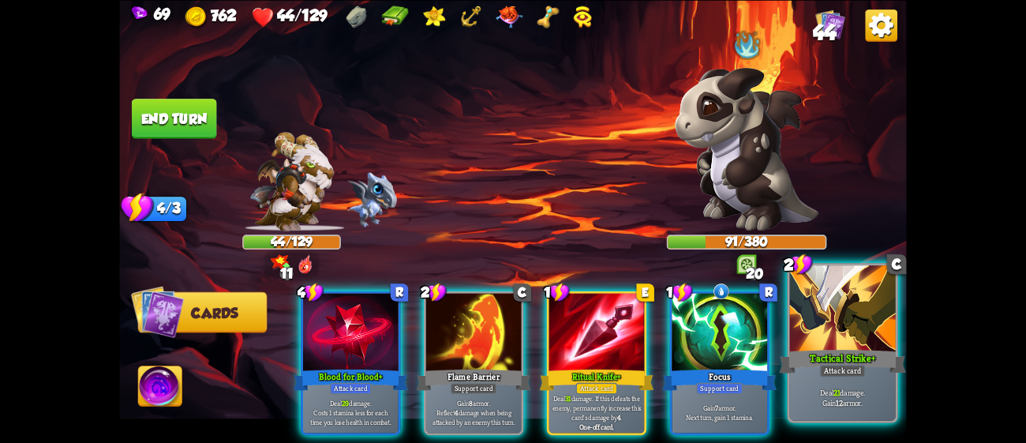
click at [812, 350] on div "Tactical Strike+" at bounding box center [842, 360] width 127 height 28
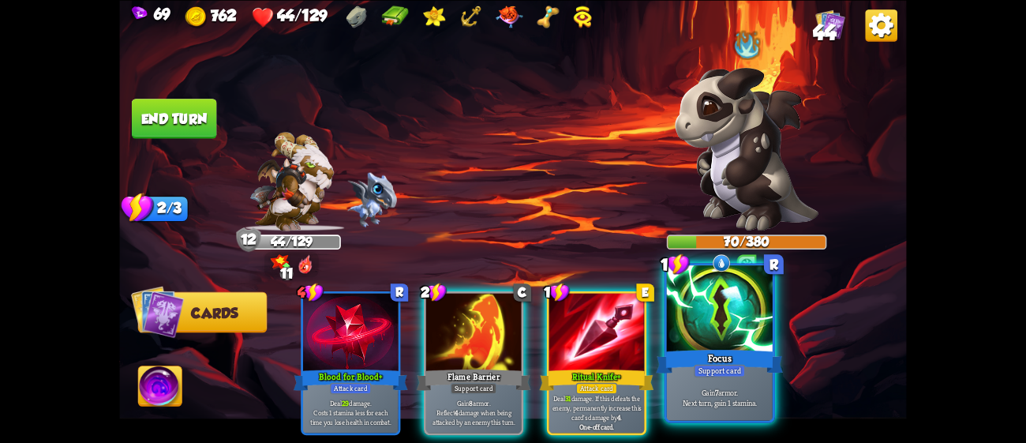
click at [686, 357] on div "Focus" at bounding box center [719, 360] width 127 height 28
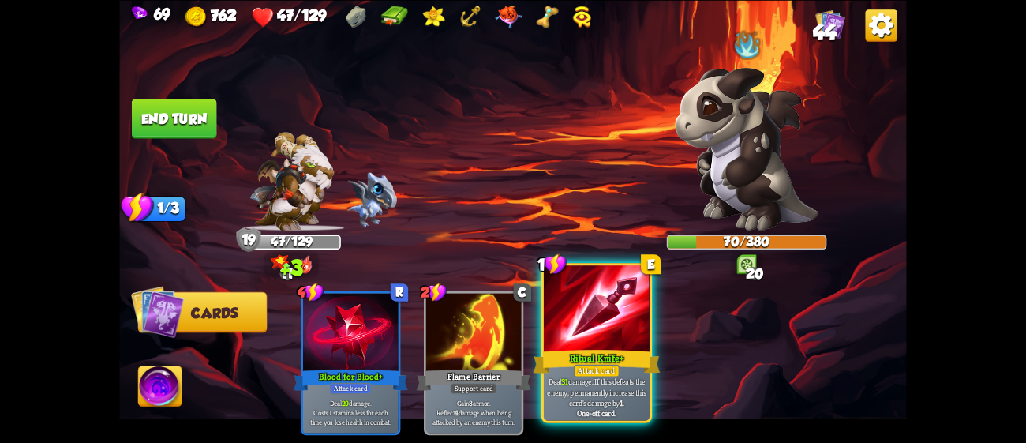
click at [620, 336] on div at bounding box center [597, 309] width 106 height 89
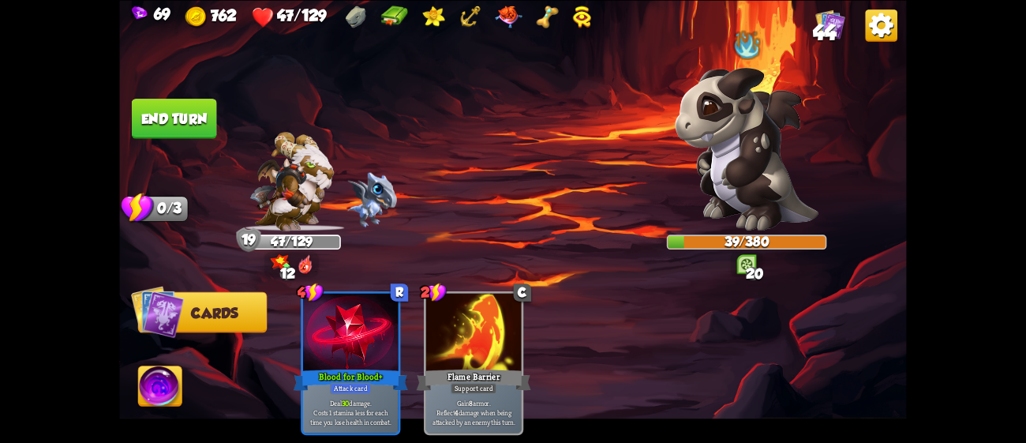
click at [189, 118] on button "End turn" at bounding box center [174, 119] width 85 height 40
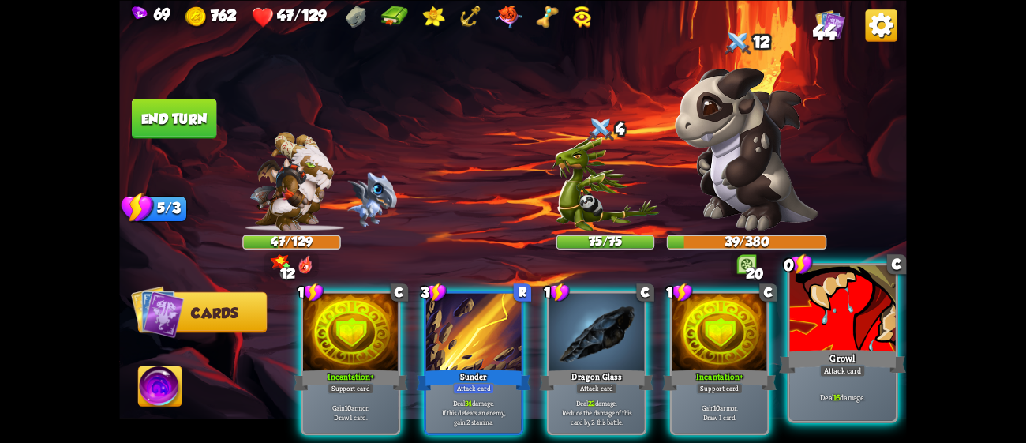
click at [872, 378] on div "Deal 16 damage." at bounding box center [843, 397] width 106 height 46
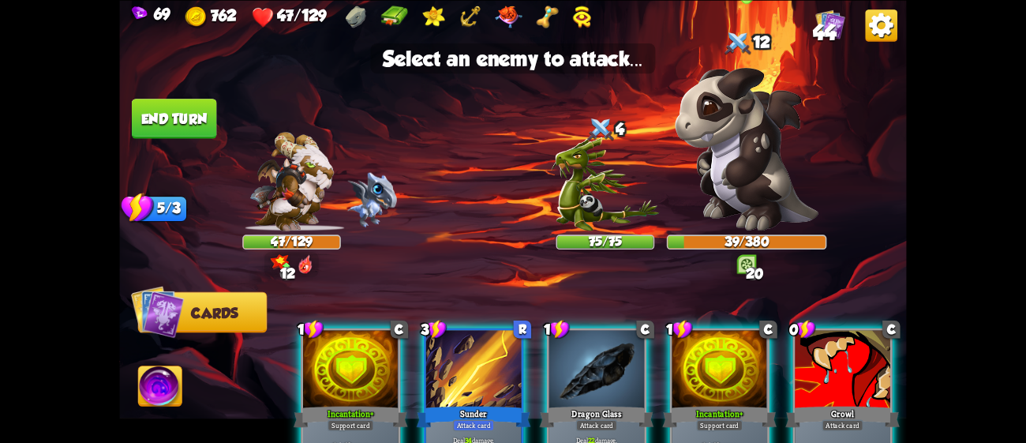
click at [757, 167] on img at bounding box center [747, 148] width 144 height 163
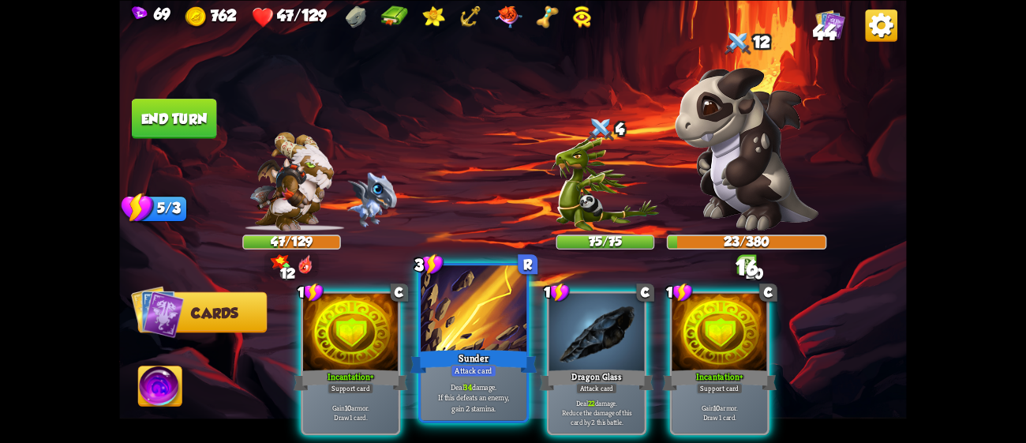
click at [473, 320] on div at bounding box center [474, 309] width 106 height 89
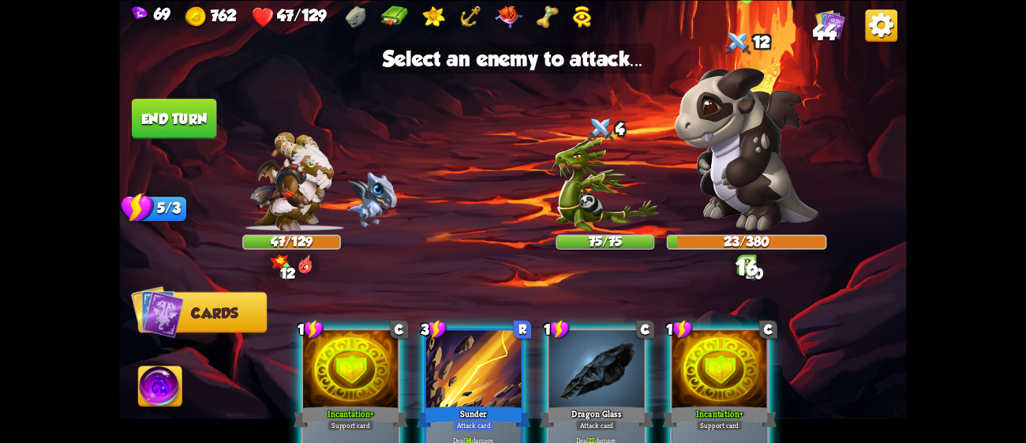
click at [742, 184] on img at bounding box center [747, 148] width 144 height 163
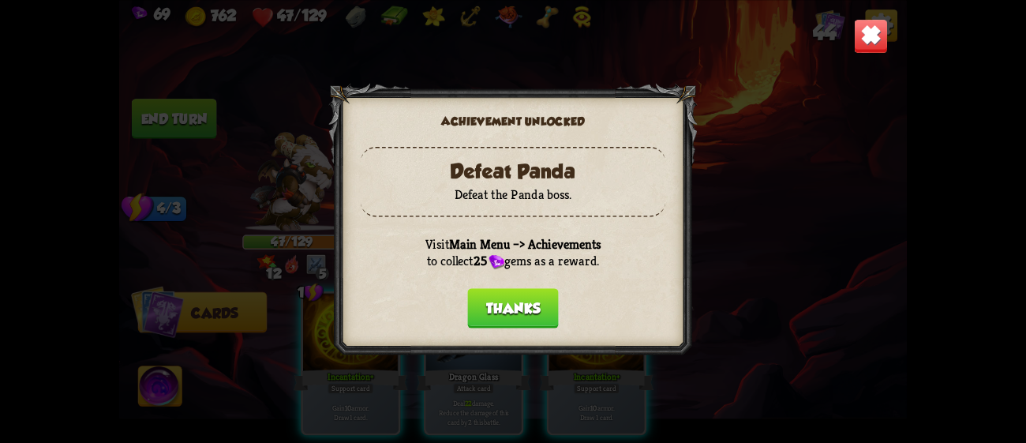
click at [514, 294] on button "Thanks" at bounding box center [512, 308] width 91 height 40
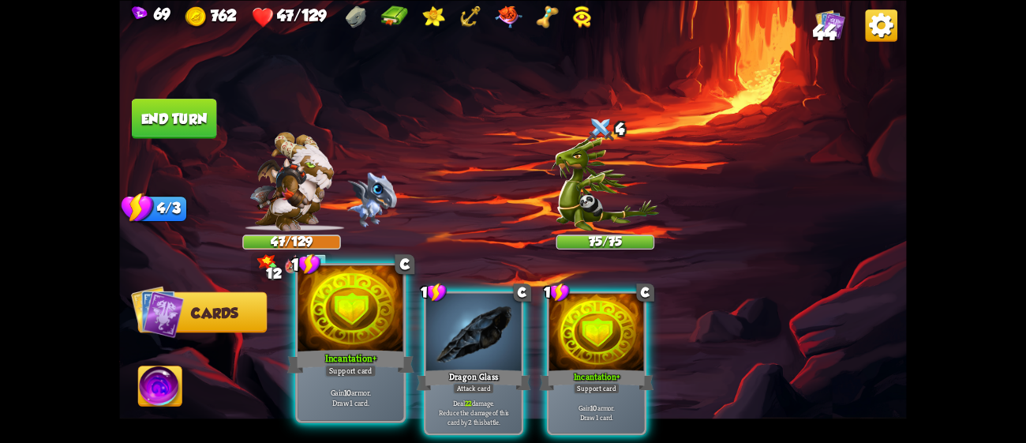
click at [370, 327] on div at bounding box center [350, 309] width 106 height 89
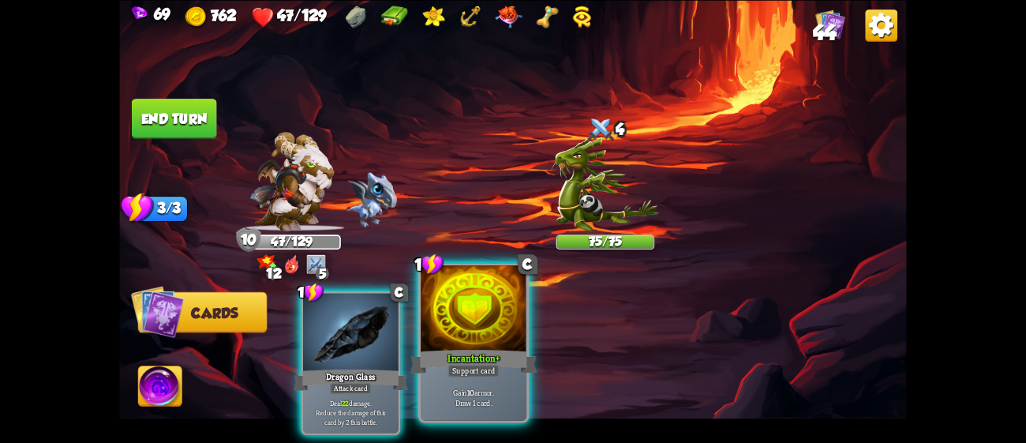
click at [481, 333] on div at bounding box center [474, 309] width 106 height 89
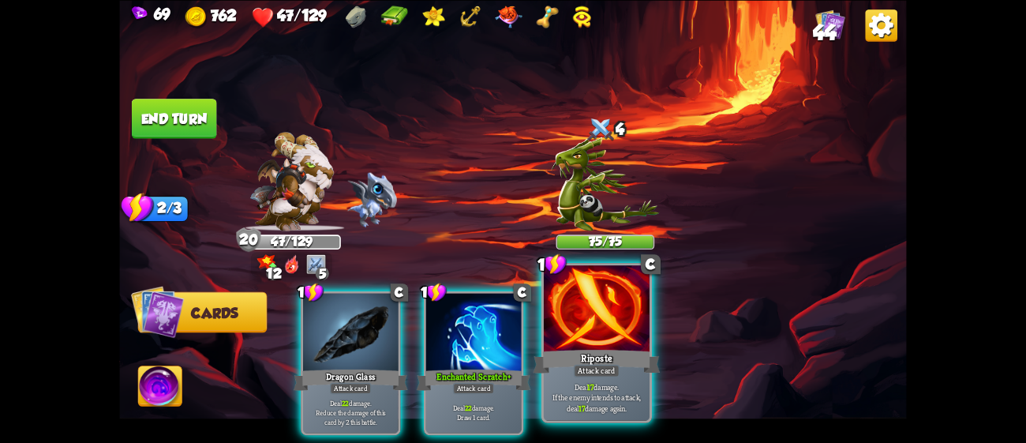
click at [604, 338] on div at bounding box center [597, 309] width 106 height 89
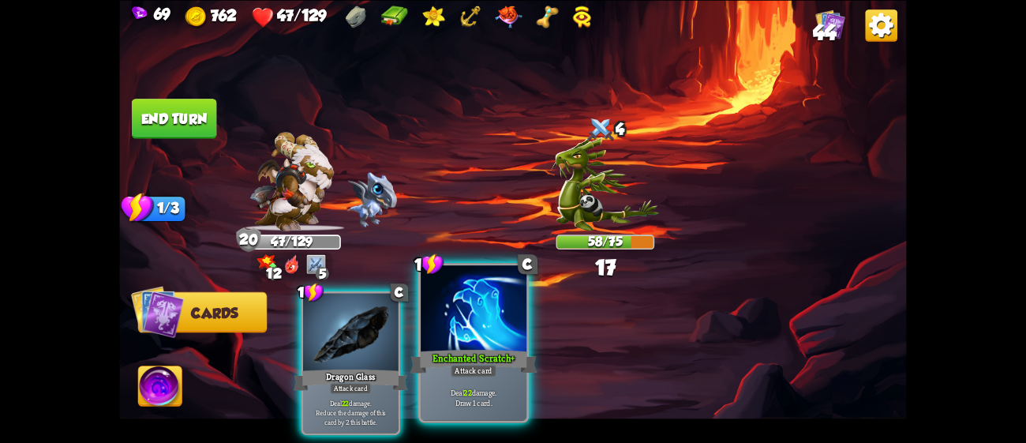
click at [495, 342] on div at bounding box center [474, 309] width 106 height 89
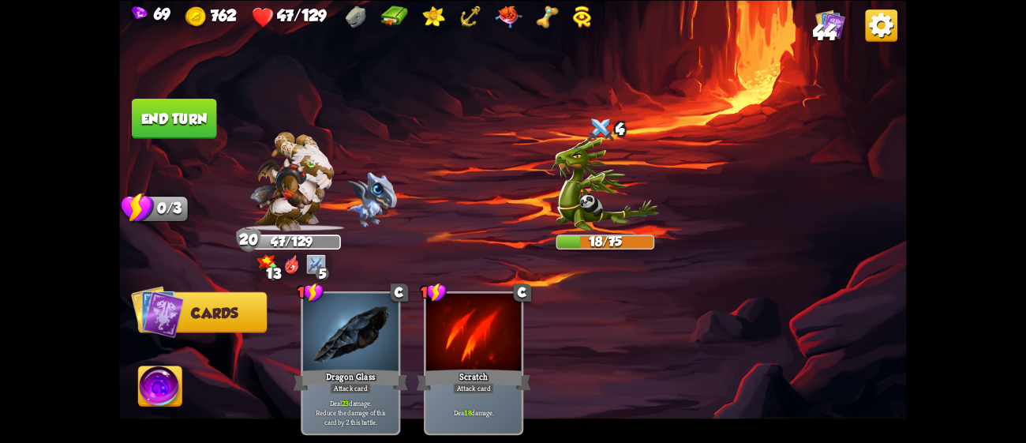
click at [186, 120] on button "End turn" at bounding box center [174, 119] width 85 height 40
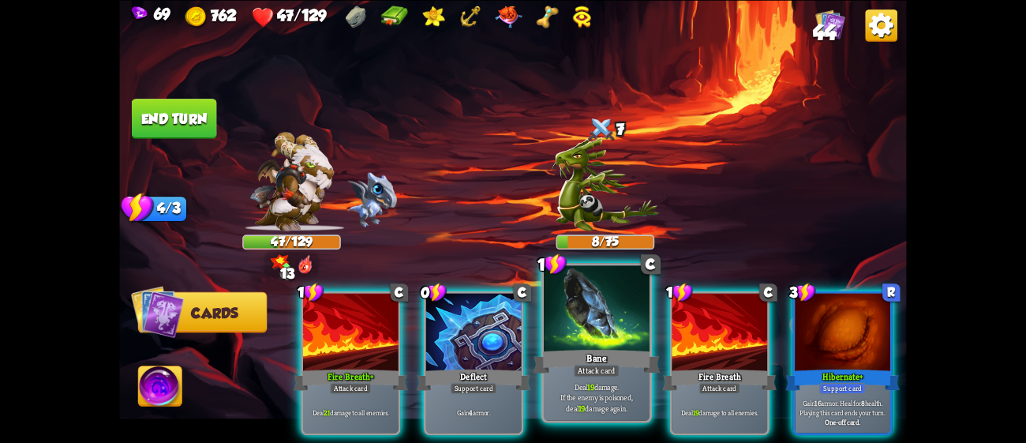
click at [604, 295] on div at bounding box center [597, 309] width 106 height 89
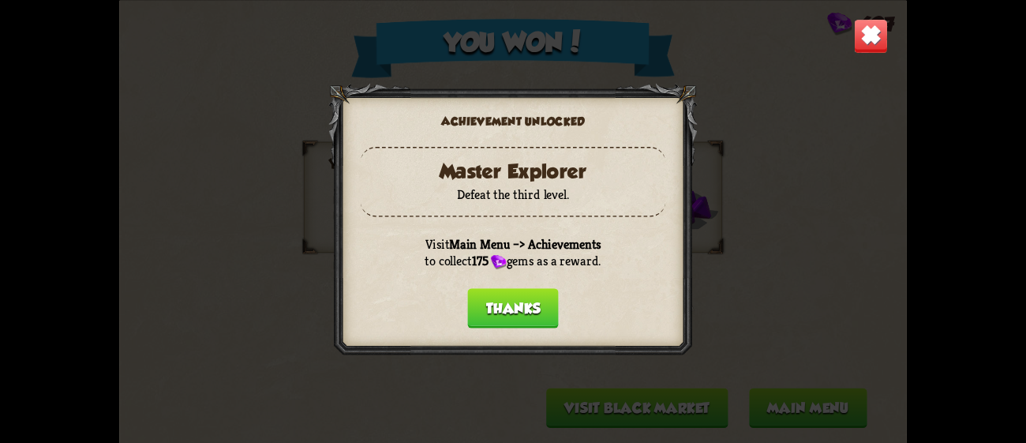
click at [493, 290] on button "Thanks" at bounding box center [512, 308] width 91 height 40
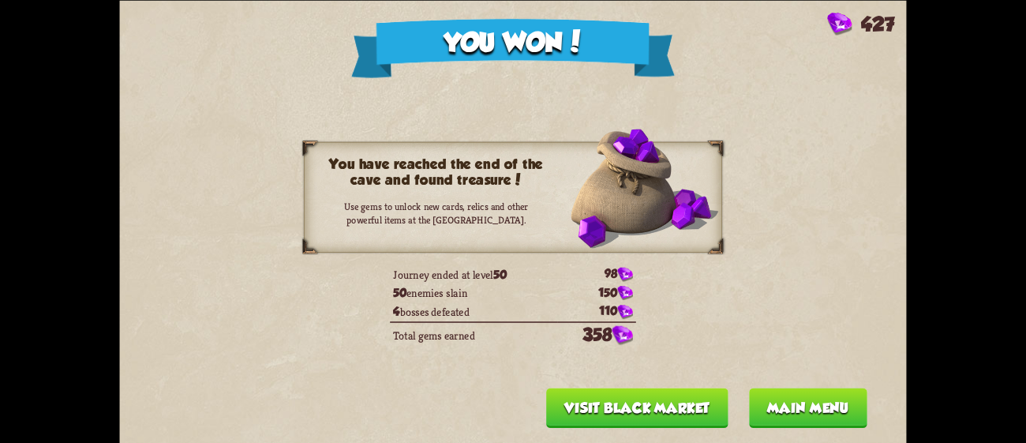
click at [697, 412] on button "Visit Black Market" at bounding box center [637, 407] width 182 height 40
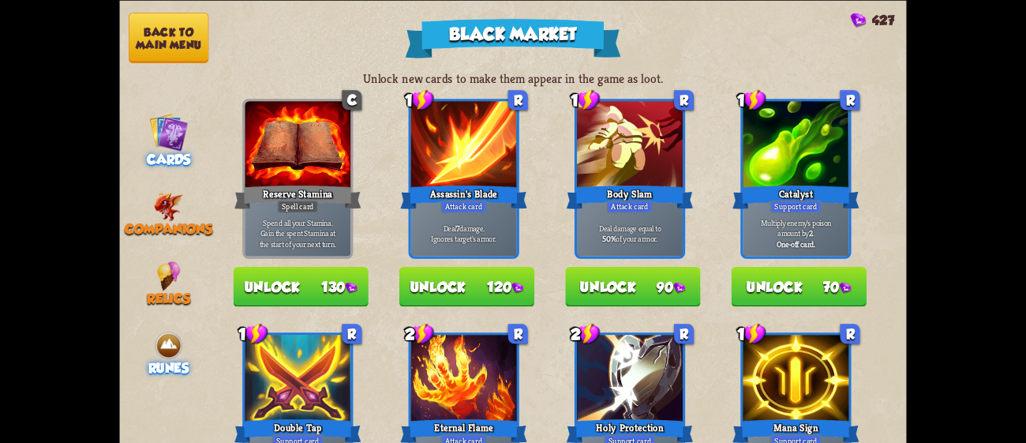
click at [164, 330] on img at bounding box center [168, 344] width 29 height 29
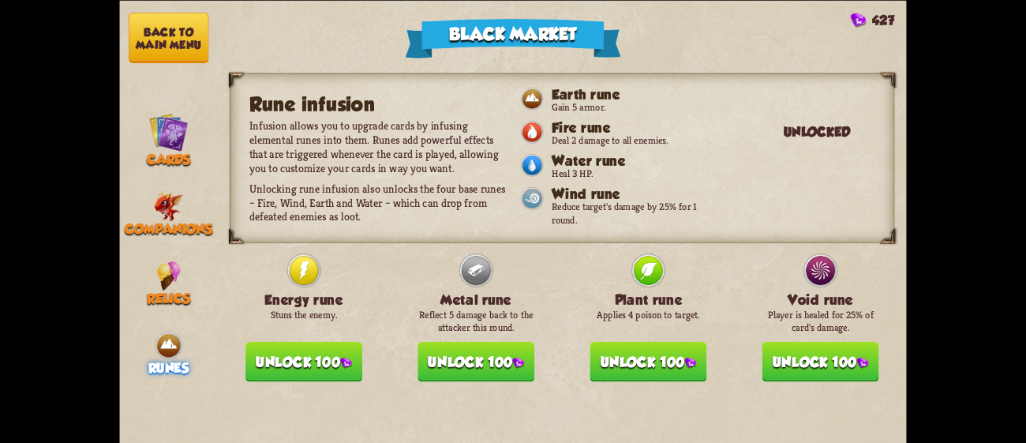
click at [343, 357] on img at bounding box center [346, 362] width 12 height 11
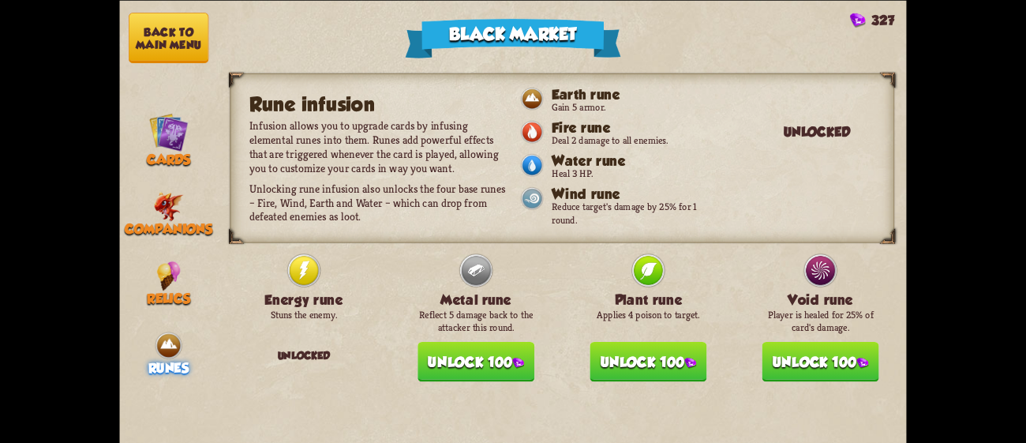
click at [516, 357] on img at bounding box center [518, 362] width 12 height 11
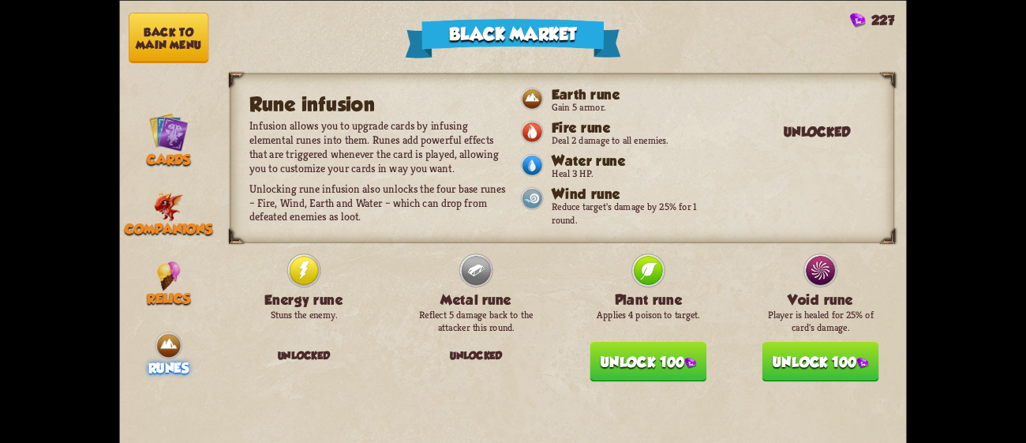
click at [689, 341] on button "Unlock 100" at bounding box center [647, 361] width 117 height 40
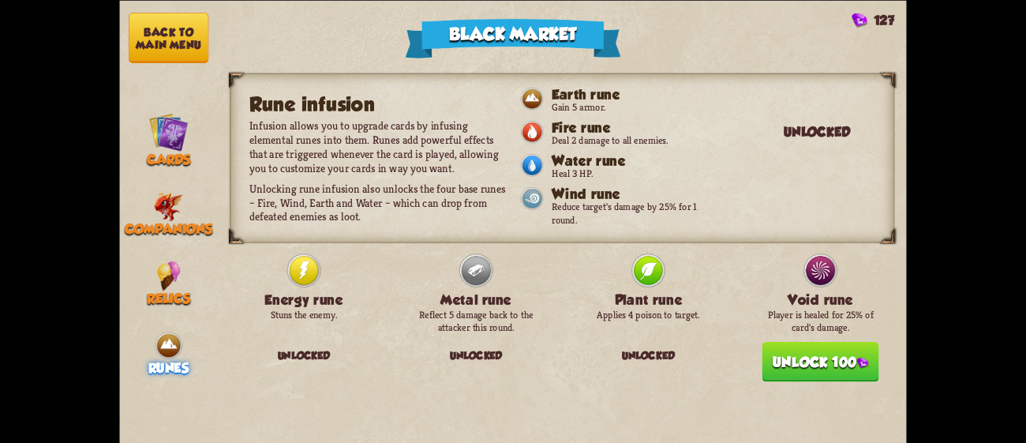
click at [789, 341] on button "Unlock 100" at bounding box center [820, 361] width 117 height 40
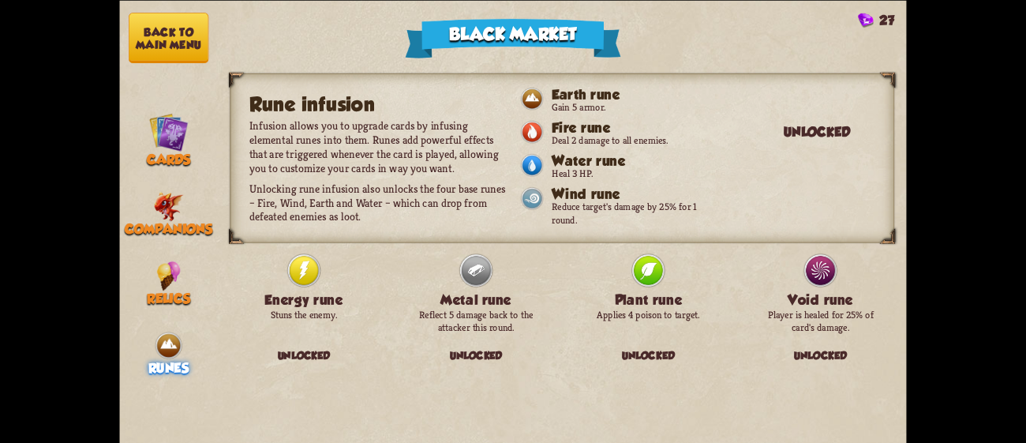
click at [160, 14] on button "Back to main menu" at bounding box center [169, 38] width 80 height 50
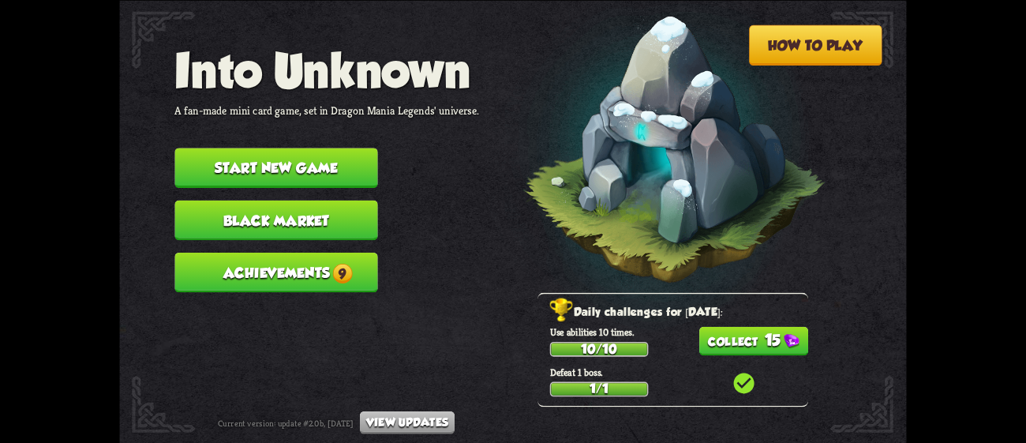
click at [348, 263] on span "9" at bounding box center [342, 273] width 20 height 20
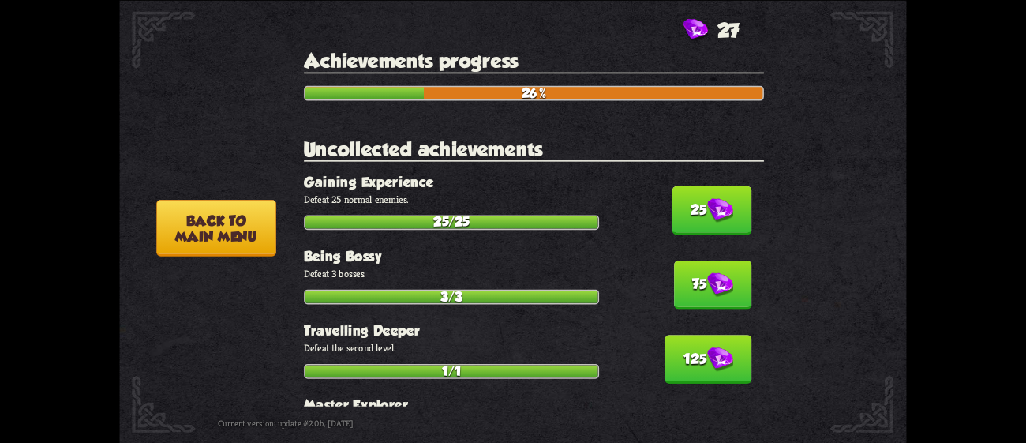
click at [690, 189] on button "25" at bounding box center [711, 209] width 80 height 49
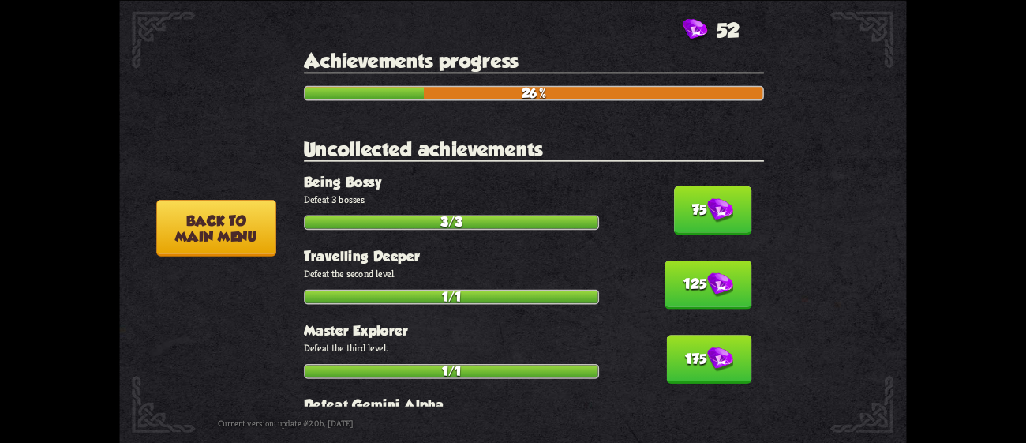
click at [690, 189] on button "75" at bounding box center [713, 209] width 78 height 49
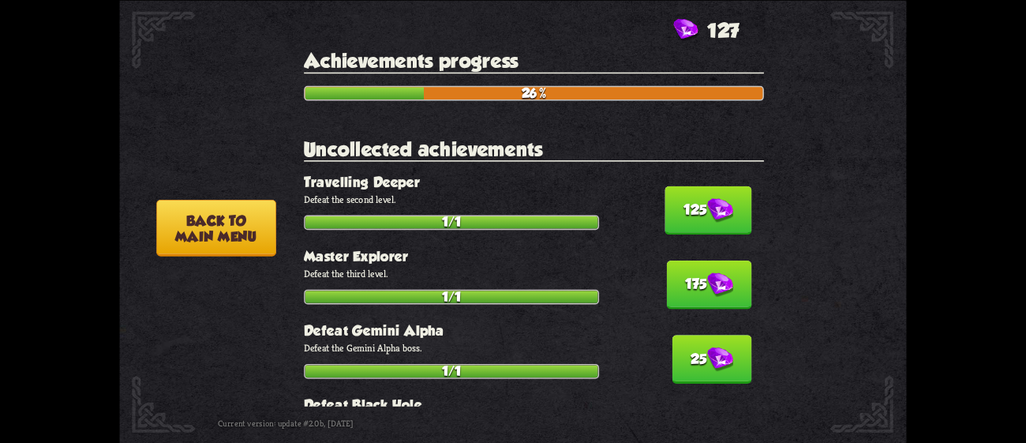
click at [690, 189] on button "125" at bounding box center [708, 209] width 87 height 49
click at [690, 260] on button "175" at bounding box center [709, 284] width 84 height 49
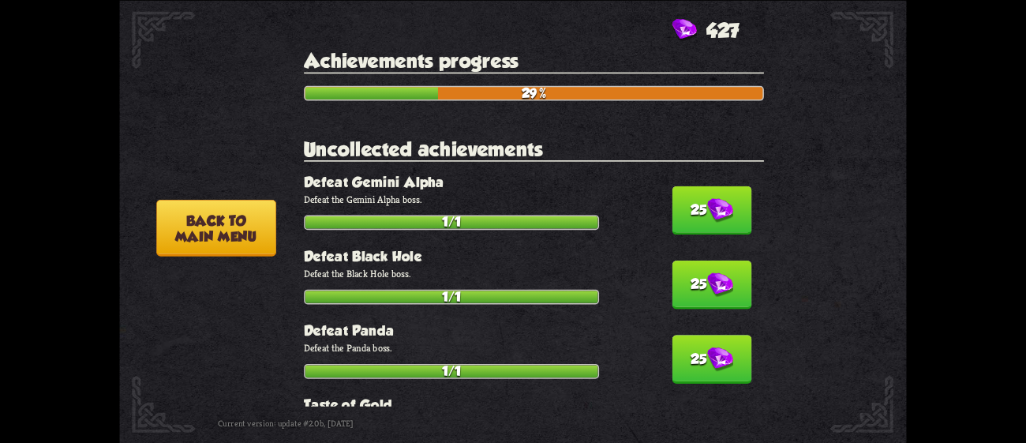
click at [690, 189] on button "25" at bounding box center [711, 209] width 80 height 49
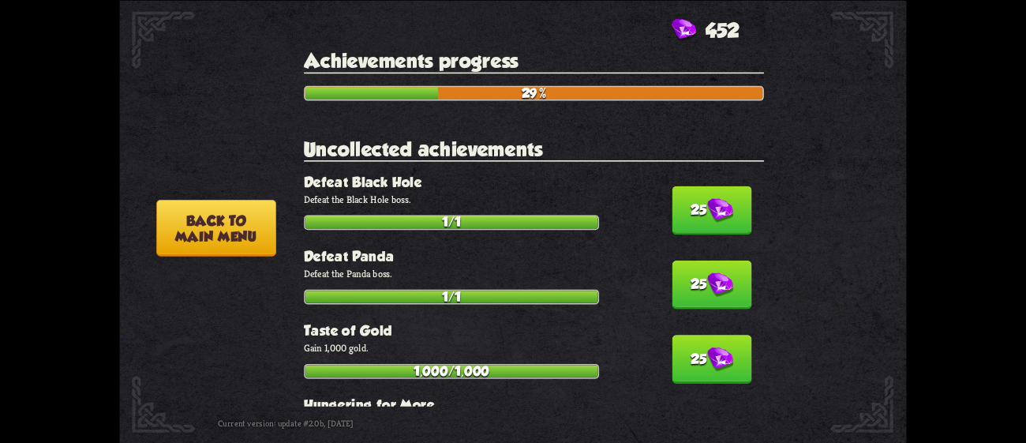
click at [690, 189] on button "25" at bounding box center [711, 209] width 80 height 49
click at [690, 260] on button "25" at bounding box center [711, 284] width 80 height 49
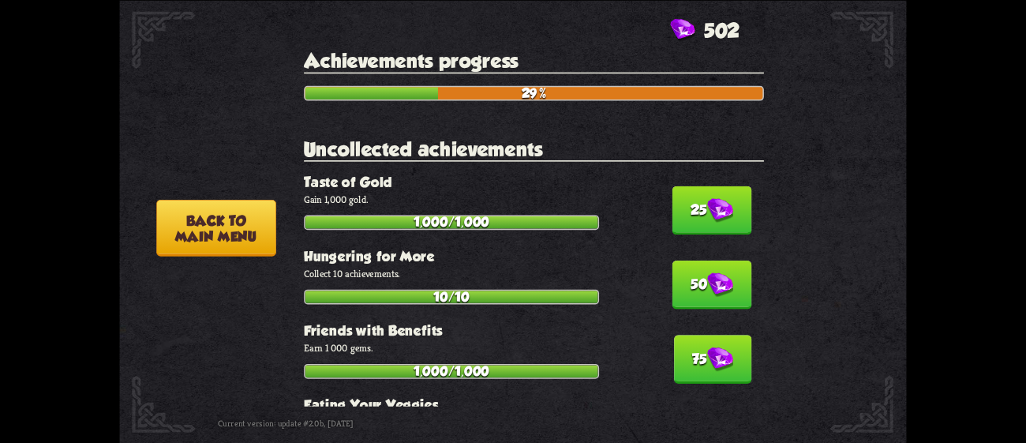
click at [690, 189] on button "25" at bounding box center [711, 209] width 80 height 49
click at [690, 260] on button "50" at bounding box center [711, 284] width 80 height 49
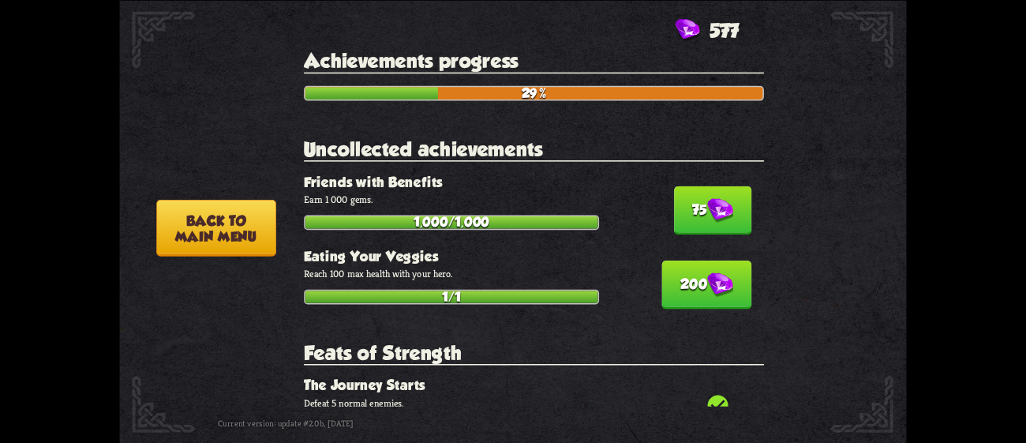
click at [690, 189] on button "75" at bounding box center [713, 209] width 78 height 49
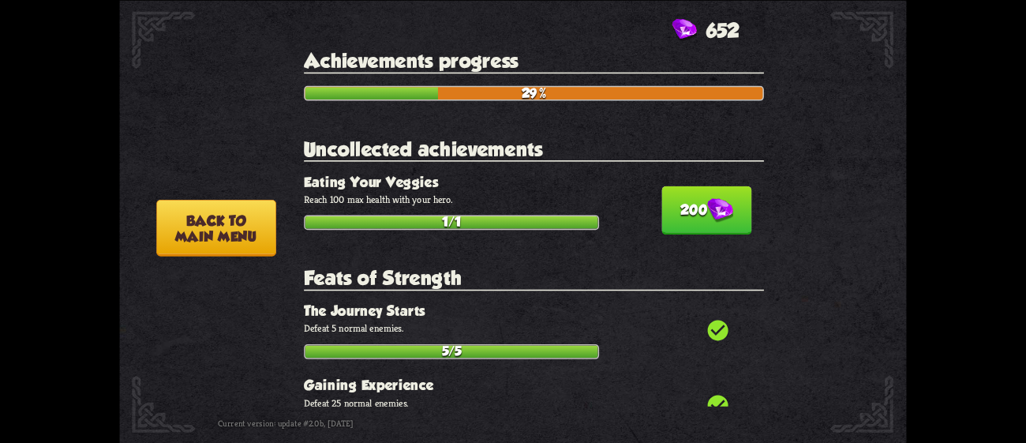
click at [690, 189] on button "200" at bounding box center [707, 209] width 90 height 49
click at [690, 322] on p "Defeat 5 normal enemies." at bounding box center [534, 328] width 460 height 13
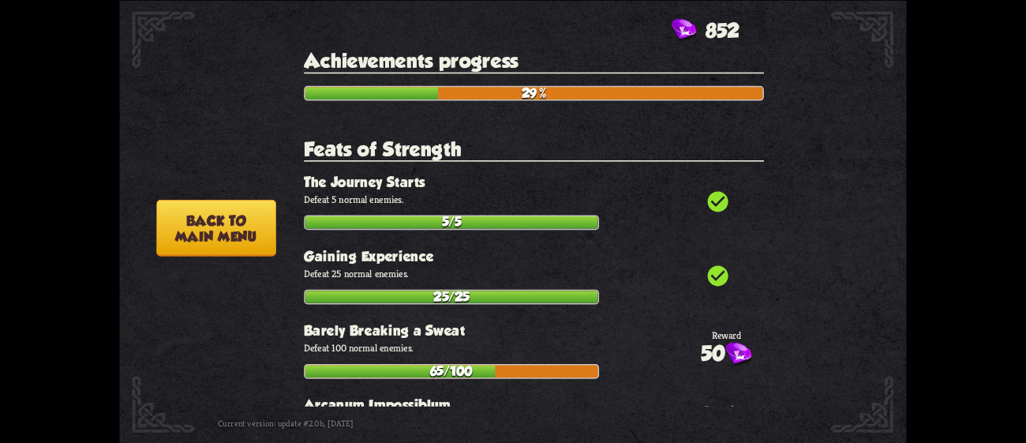
click at [232, 207] on button "Back to main menu" at bounding box center [216, 227] width 120 height 57
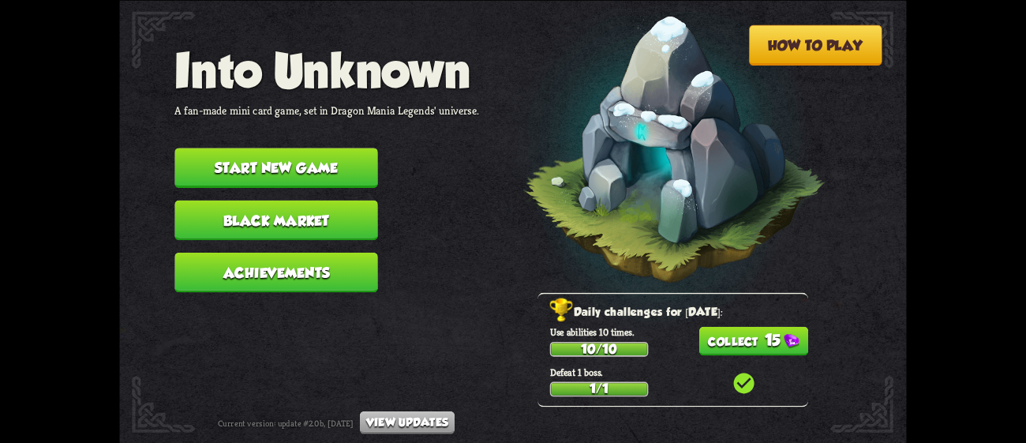
click at [314, 212] on button "Black Market" at bounding box center [275, 220] width 203 height 40
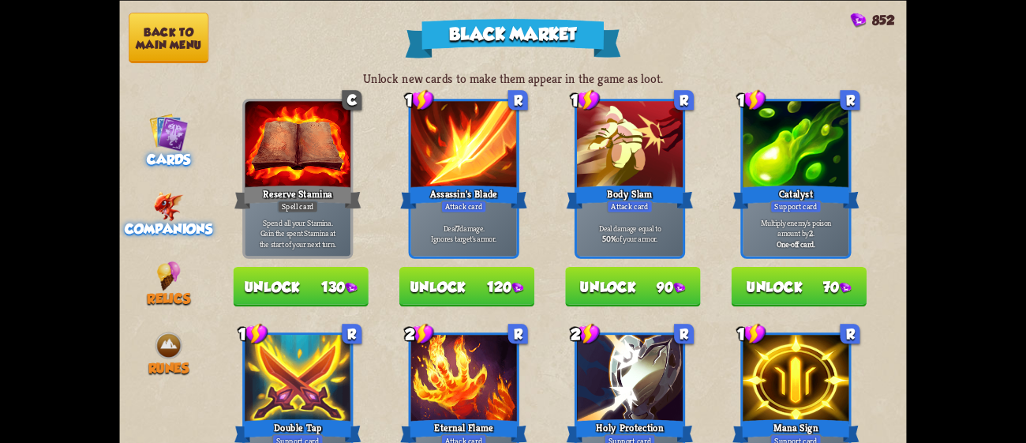
click at [169, 200] on img at bounding box center [169, 205] width 30 height 29
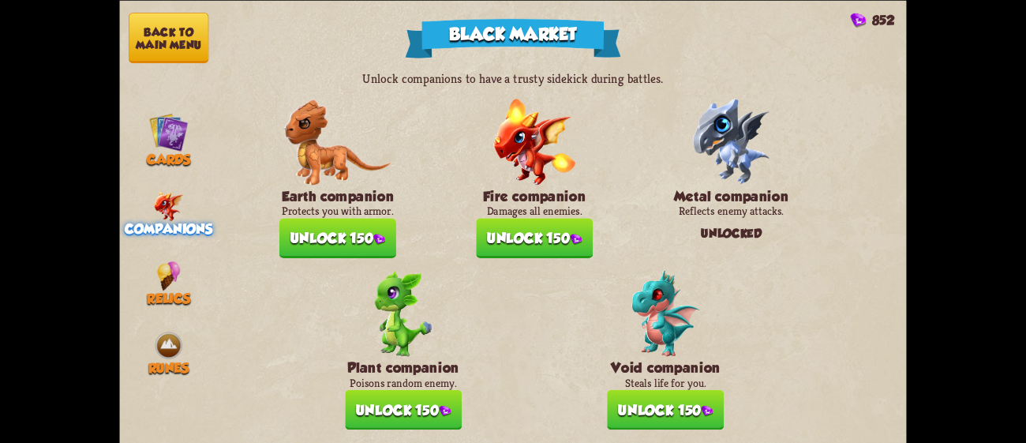
click at [499, 228] on button "Unlock 150" at bounding box center [534, 238] width 117 height 40
click at [444, 389] on button "Unlock 150" at bounding box center [403, 409] width 117 height 40
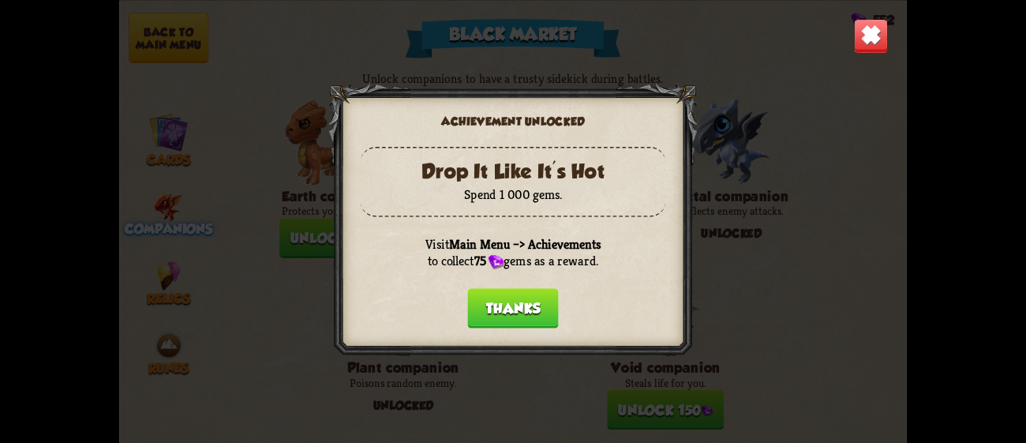
click at [524, 292] on button "Thanks" at bounding box center [512, 308] width 91 height 40
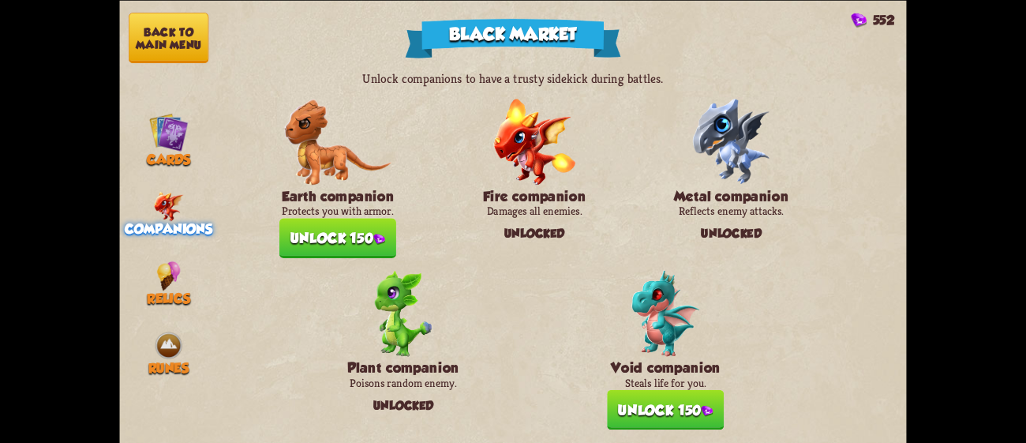
click at [638, 376] on p "Steals life for you." at bounding box center [665, 382] width 117 height 14
click at [647, 389] on button "Unlock 150" at bounding box center [665, 409] width 117 height 40
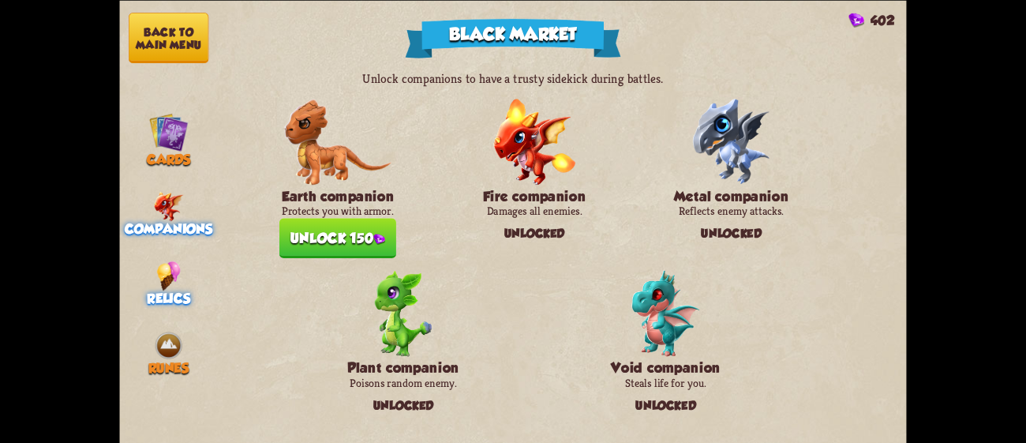
click at [165, 260] on img at bounding box center [169, 274] width 24 height 29
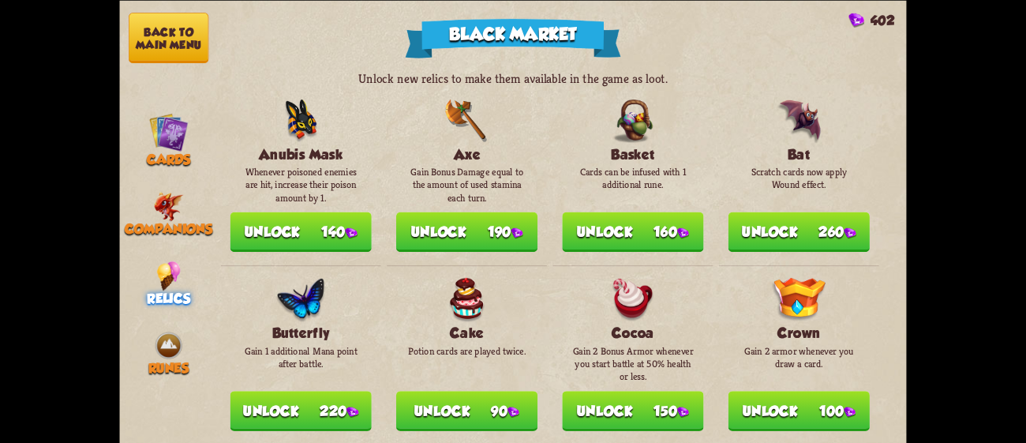
drag, startPoint x: 893, startPoint y: 110, endPoint x: 892, endPoint y: 138, distance: 27.7
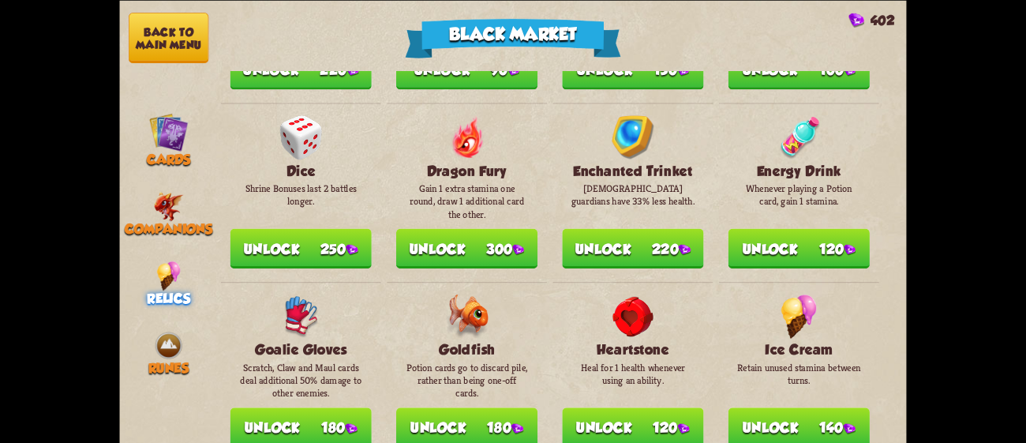
scroll to position [452, 0]
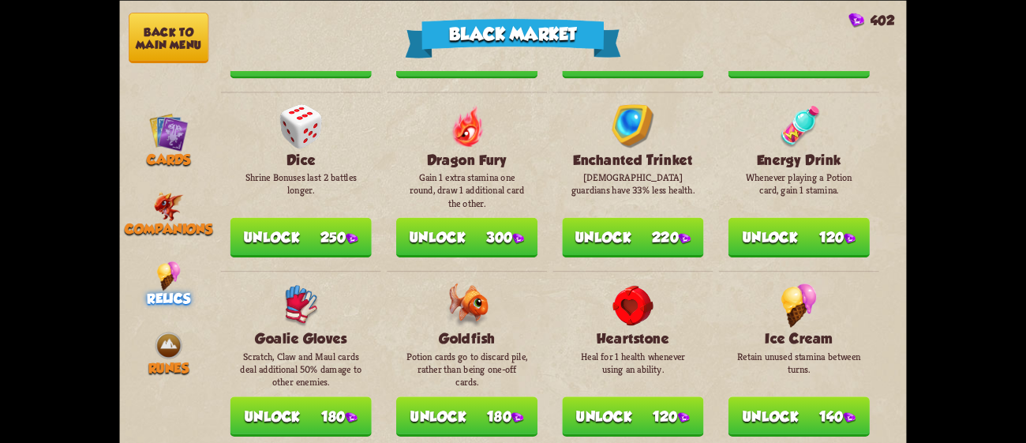
drag, startPoint x: 894, startPoint y: 177, endPoint x: 897, endPoint y: 195, distance: 18.4
click at [897, 195] on div "Unlock new relics to make them available in the game as loot. Anubis Mask Whene…" at bounding box center [562, 257] width 689 height 372
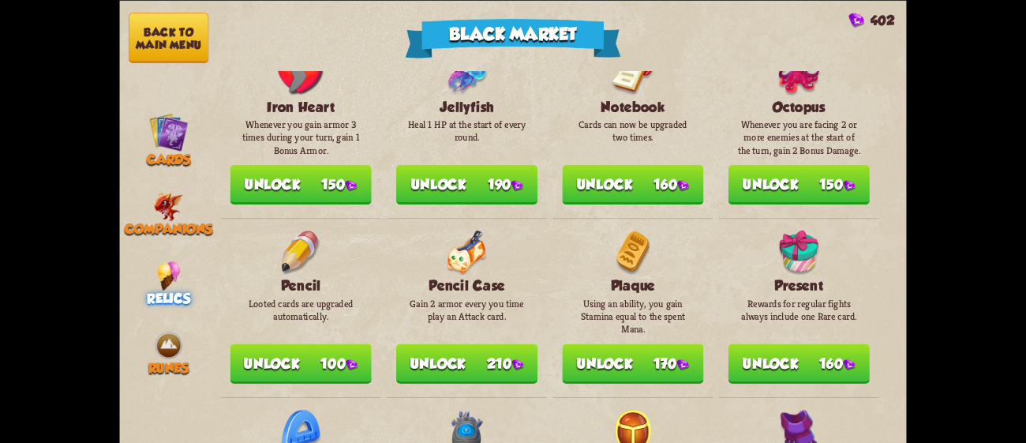
scroll to position [1008, 0]
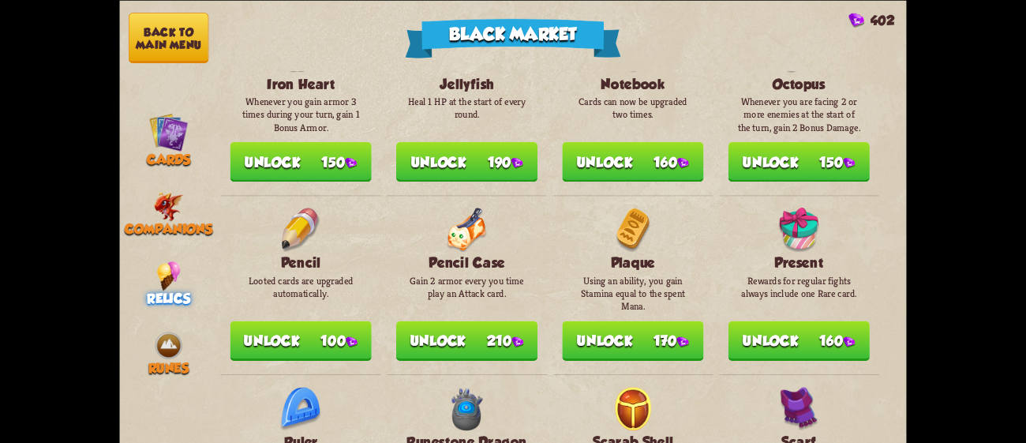
click at [839, 320] on button "Unlock 160" at bounding box center [798, 340] width 141 height 40
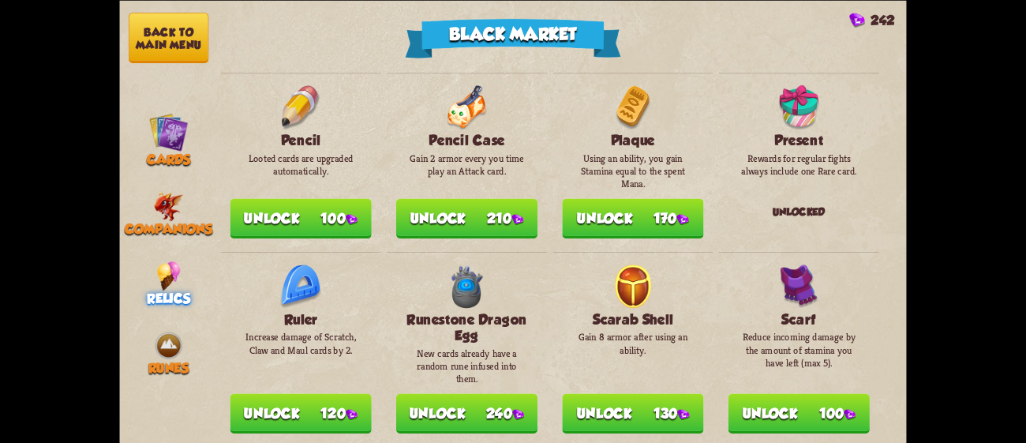
scroll to position [1169, 0]
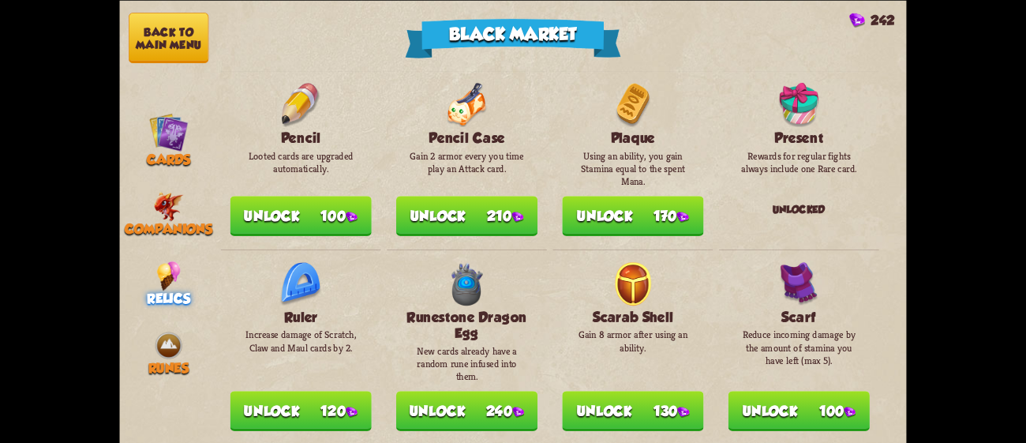
click at [492, 196] on button "Unlock 210" at bounding box center [466, 216] width 141 height 40
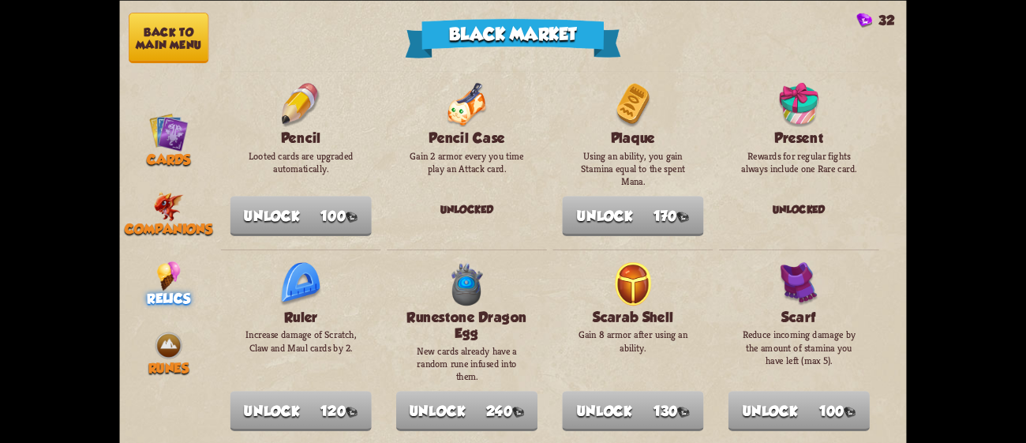
click at [185, 32] on button "Back to main menu" at bounding box center [169, 38] width 80 height 50
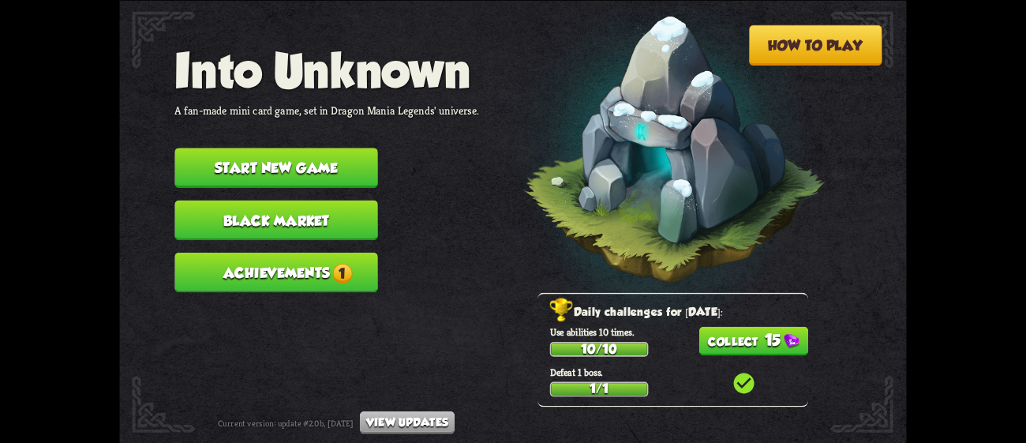
click at [714, 338] on button "15" at bounding box center [753, 340] width 109 height 29
click at [344, 252] on button "Achievements 1" at bounding box center [275, 272] width 203 height 40
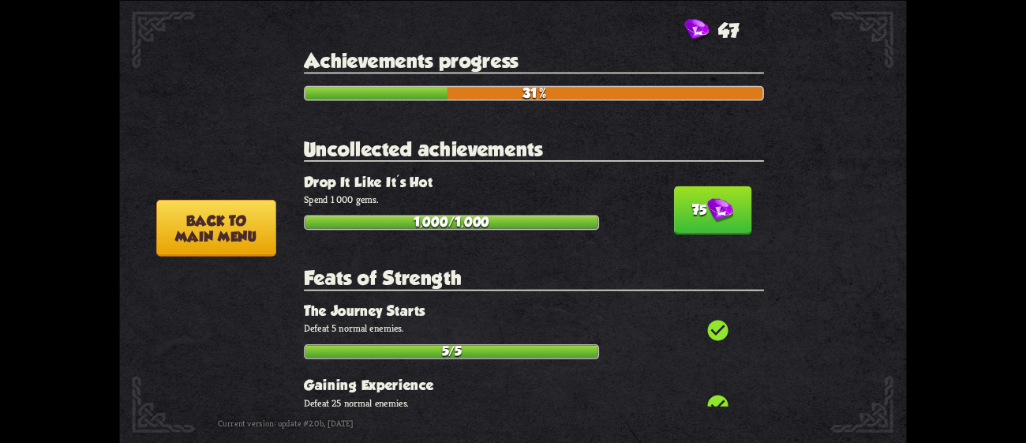
click at [707, 208] on img at bounding box center [720, 210] width 26 height 24
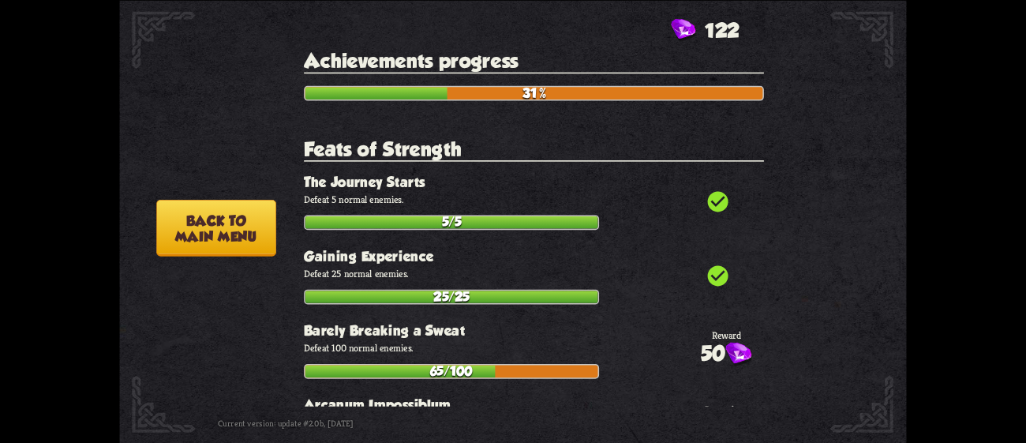
click at [204, 215] on button "Back to main menu" at bounding box center [216, 227] width 120 height 57
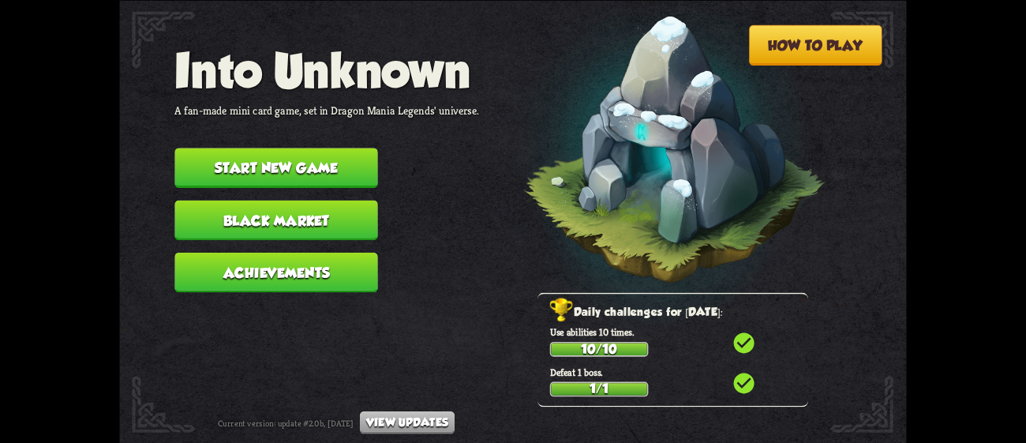
click at [308, 148] on button "Start new game" at bounding box center [275, 168] width 203 height 40
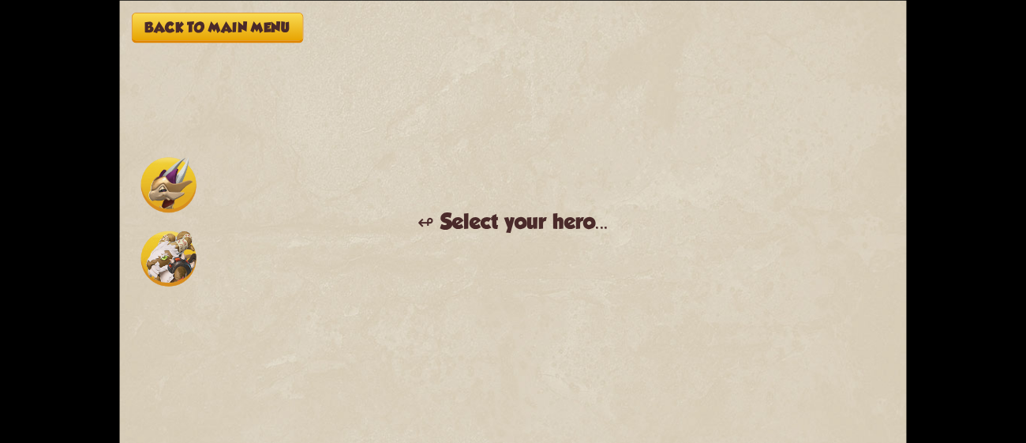
click at [168, 250] on img at bounding box center [168, 257] width 55 height 55
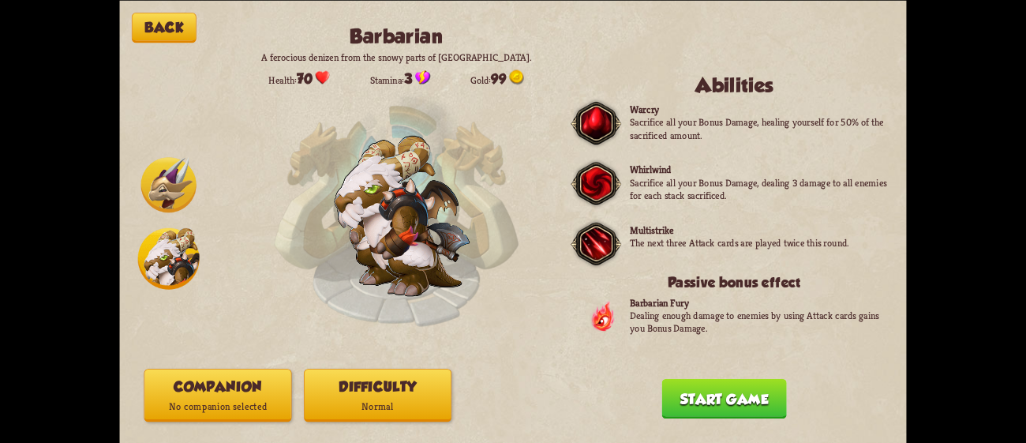
click at [347, 385] on button "Difficulty Normal" at bounding box center [378, 394] width 148 height 53
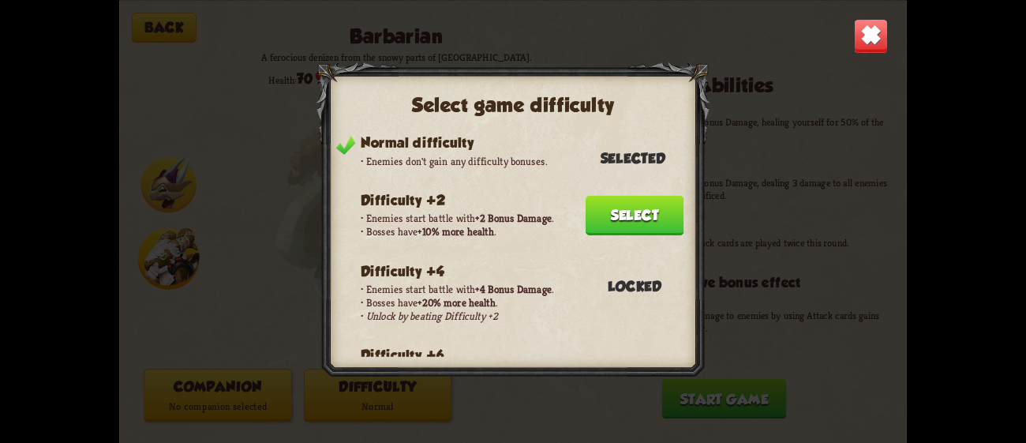
click at [663, 199] on button "Select" at bounding box center [634, 215] width 99 height 40
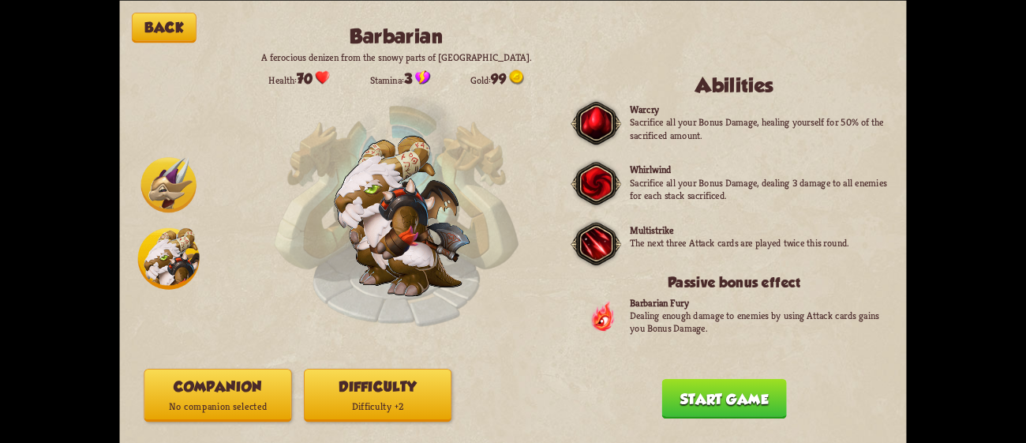
click at [240, 375] on button "Companion No companion selected" at bounding box center [218, 394] width 148 height 53
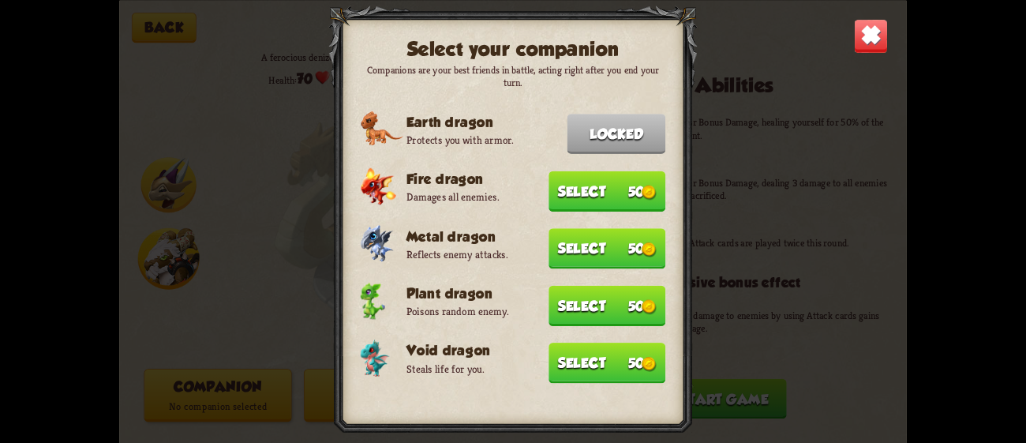
click at [599, 352] on button "Select 50" at bounding box center [606, 362] width 117 height 40
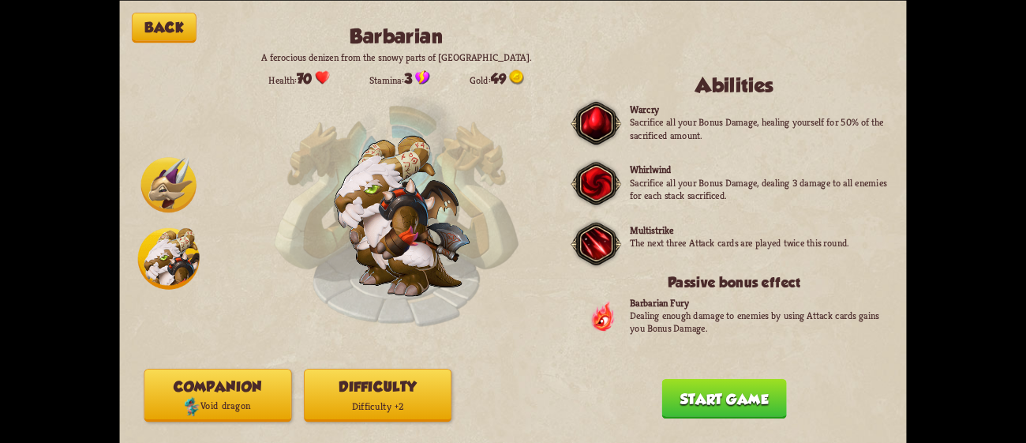
click at [741, 388] on button "Start game" at bounding box center [724, 398] width 125 height 40
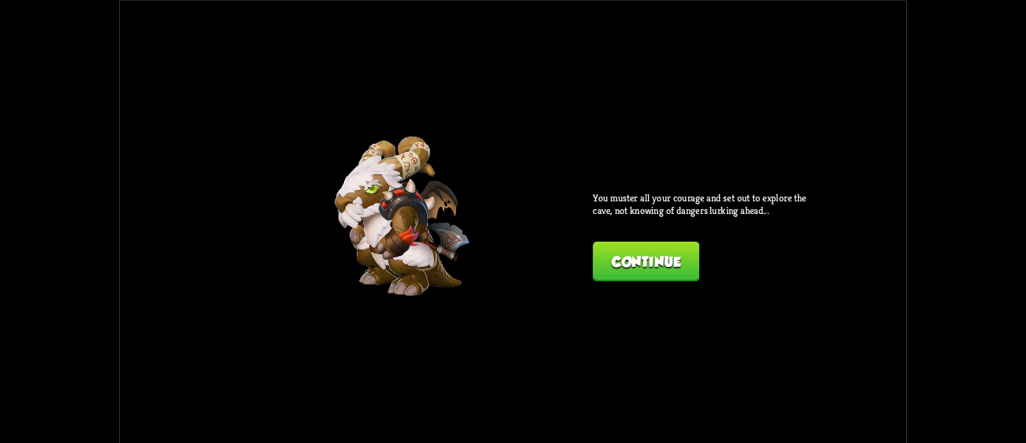
click at [643, 249] on button "Continue" at bounding box center [646, 261] width 107 height 40
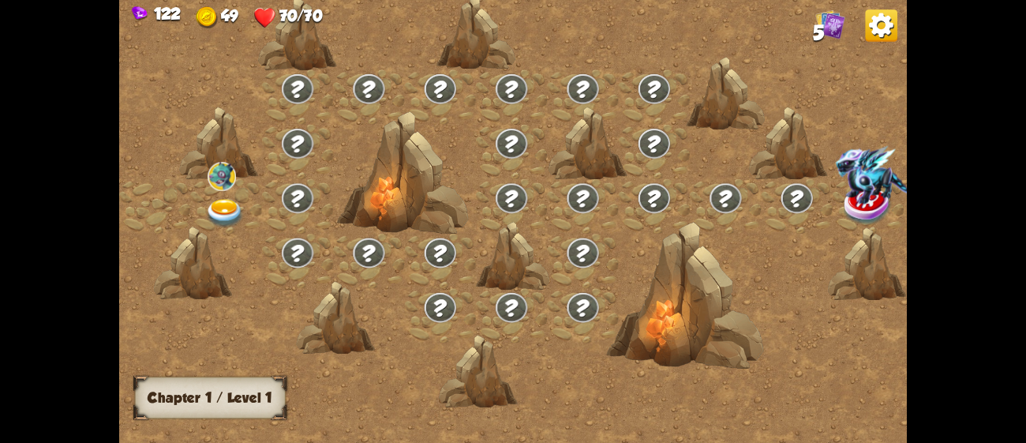
click at [226, 199] on img at bounding box center [224, 213] width 39 height 29
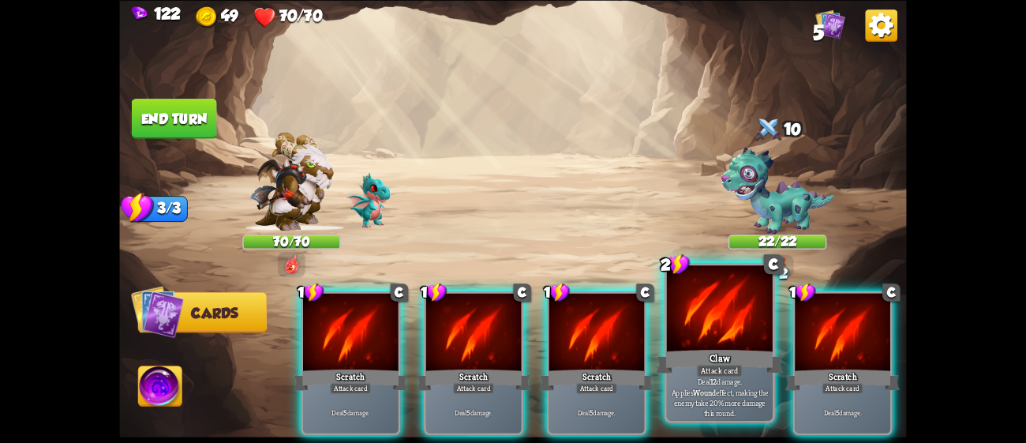
click at [695, 342] on div at bounding box center [720, 309] width 106 height 89
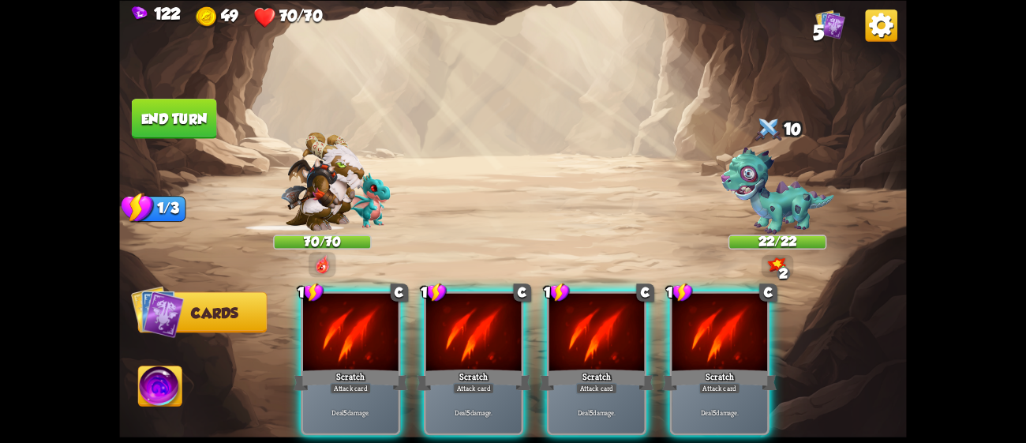
click at [695, 342] on div at bounding box center [718, 333] width 95 height 80
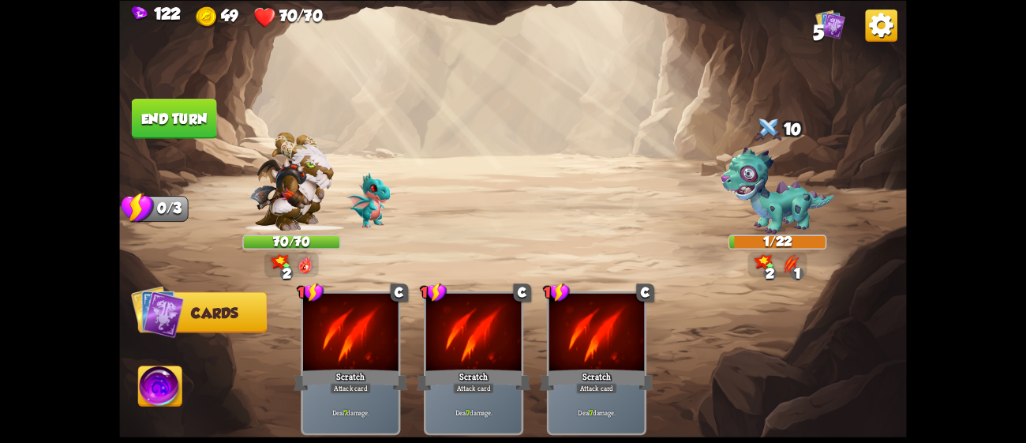
click at [178, 108] on button "End turn" at bounding box center [174, 119] width 85 height 40
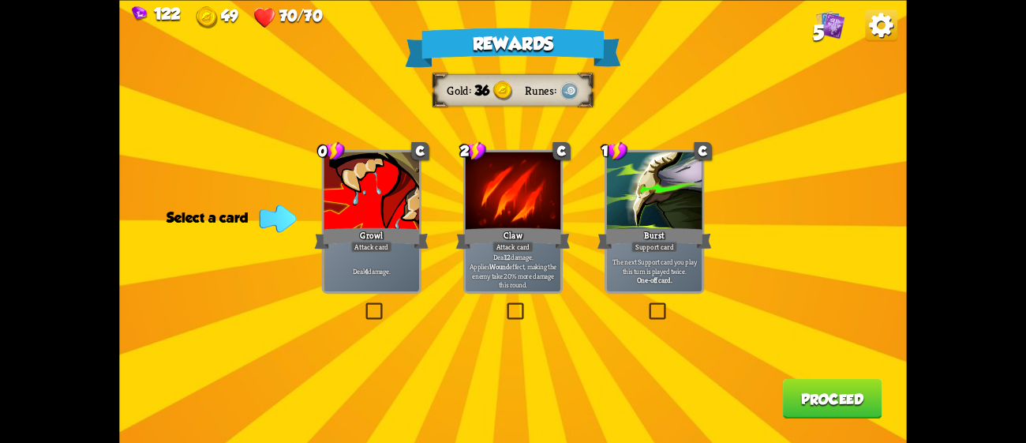
click at [352, 252] on div "Attack card" at bounding box center [371, 247] width 42 height 12
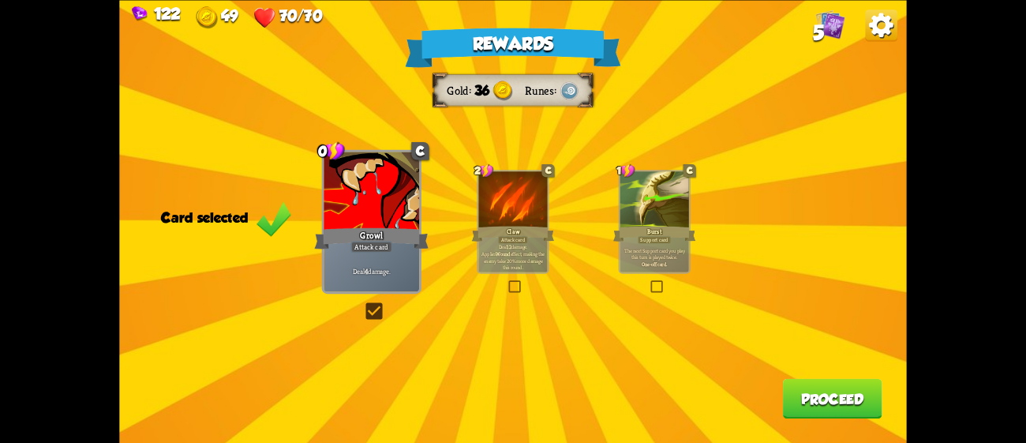
click at [859, 391] on button "Proceed" at bounding box center [832, 398] width 99 height 40
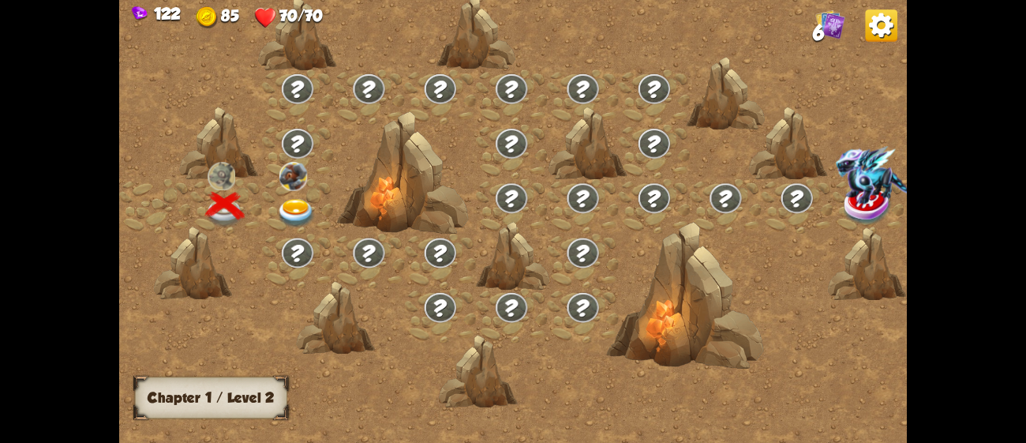
click at [293, 208] on img at bounding box center [296, 213] width 39 height 29
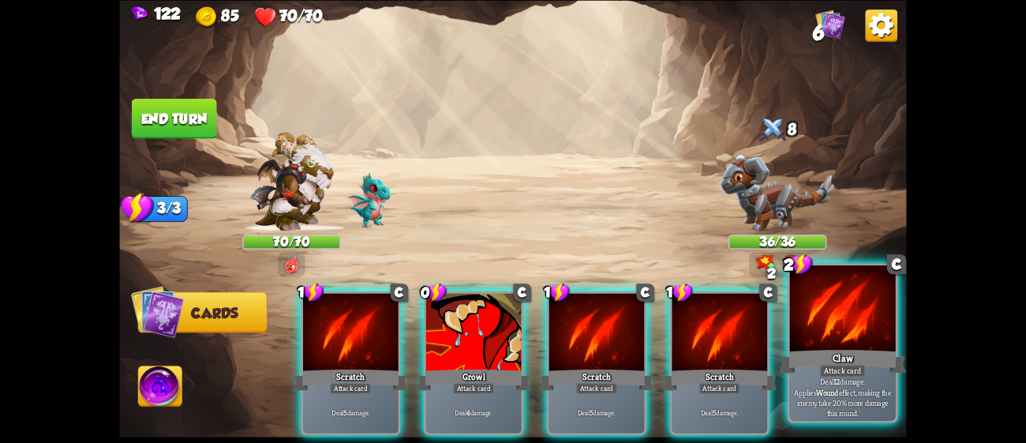
click at [810, 340] on div at bounding box center [843, 309] width 106 height 89
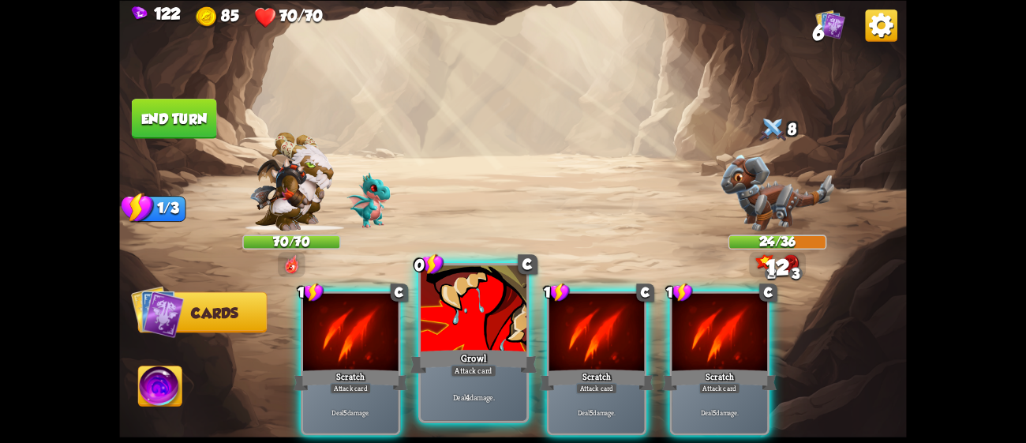
click at [474, 338] on div at bounding box center [474, 309] width 106 height 89
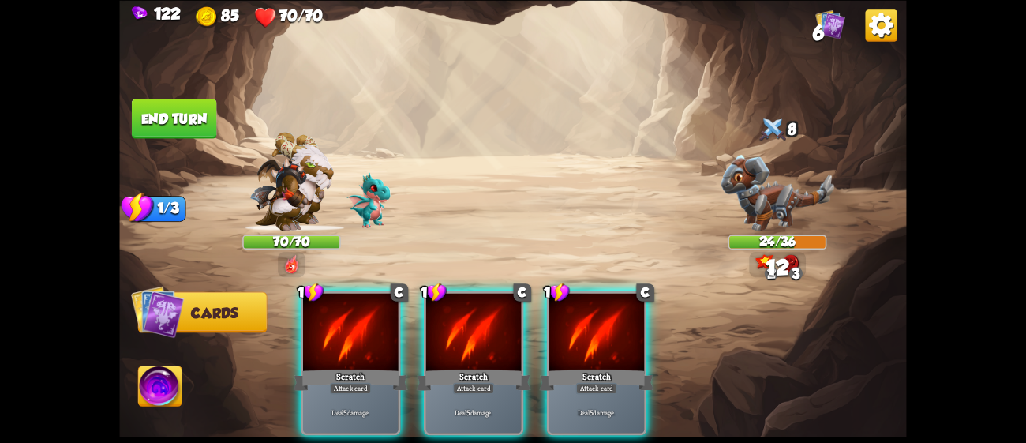
click at [474, 338] on div at bounding box center [473, 333] width 95 height 80
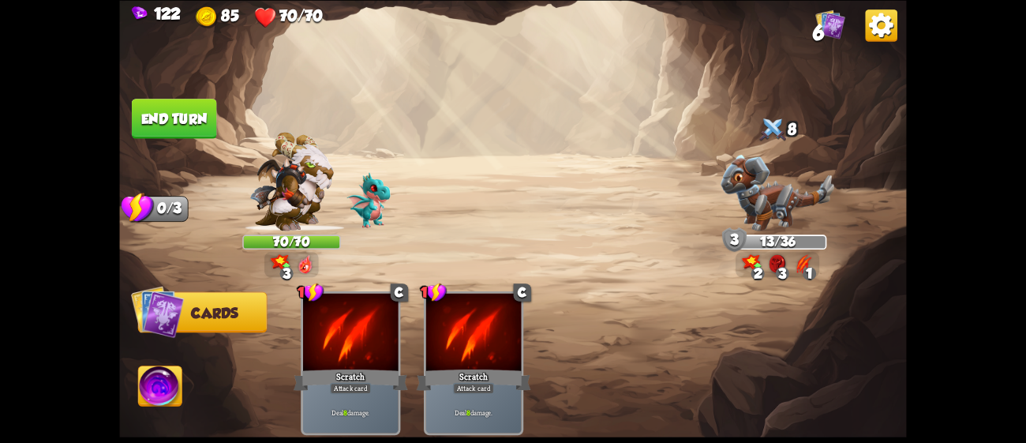
click at [203, 122] on button "End turn" at bounding box center [174, 119] width 85 height 40
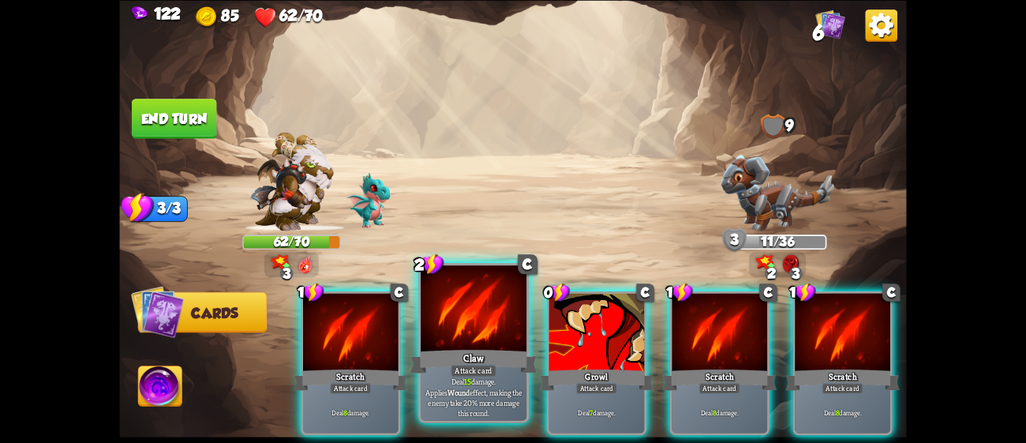
click at [501, 358] on div "Claw" at bounding box center [473, 360] width 127 height 28
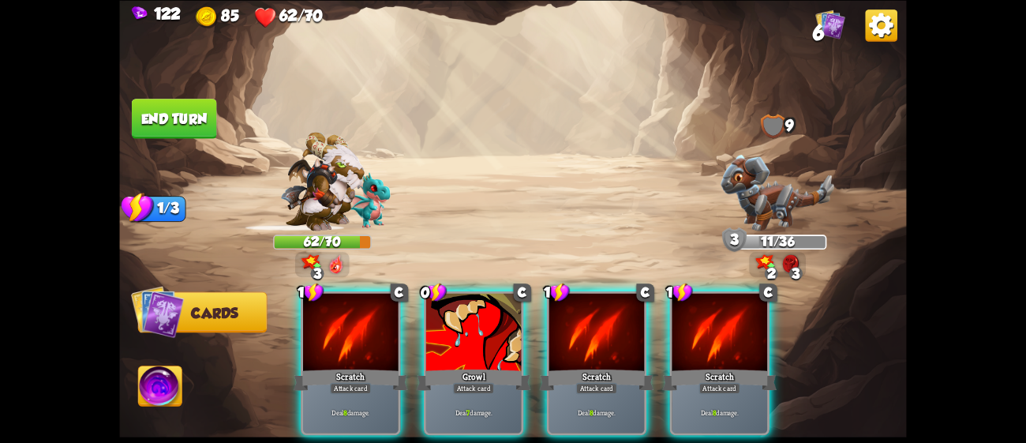
click at [501, 358] on div "1 C Scratch Attack card Deal 8 damage. 0 C Growl Attack card Deal 7 damage. 1 C…" at bounding box center [592, 344] width 630 height 196
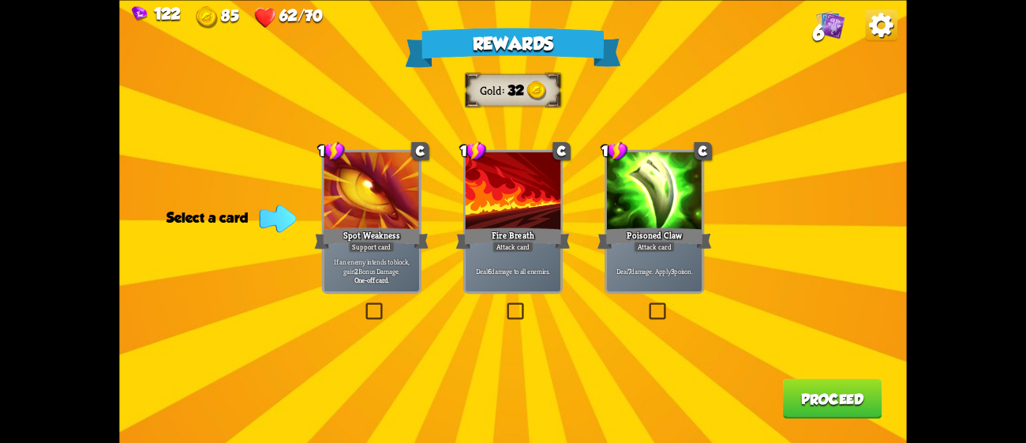
click at [661, 210] on div at bounding box center [654, 191] width 95 height 80
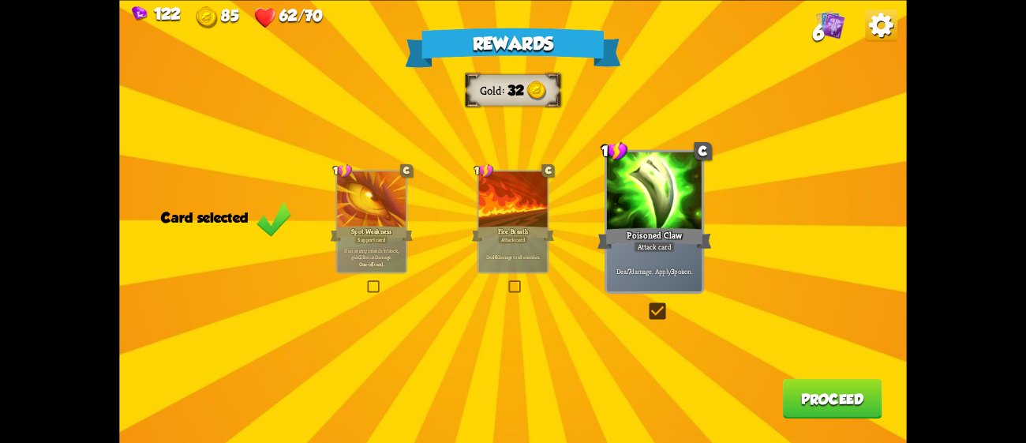
click at [795, 393] on button "Proceed" at bounding box center [832, 398] width 99 height 40
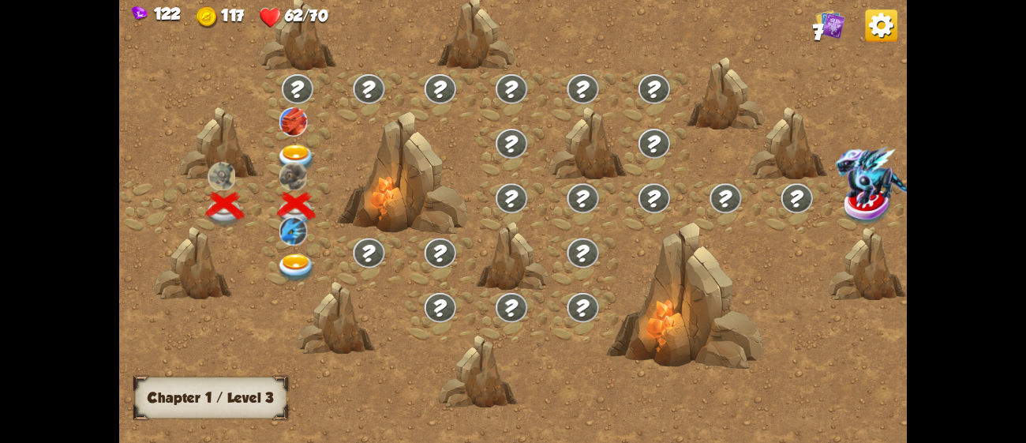
click at [285, 265] on img at bounding box center [296, 267] width 39 height 29
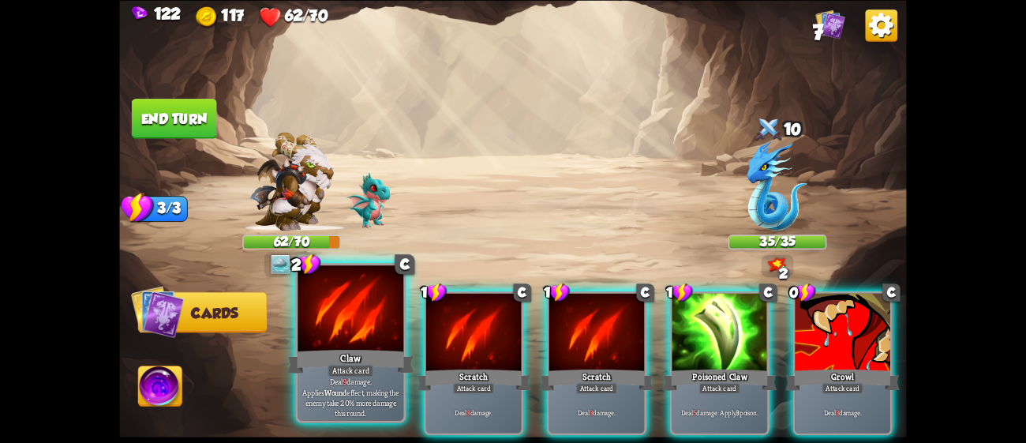
click at [341, 396] on p "Deal 9 damage. Applies Wound effect, making the enemy take 20% more damage this…" at bounding box center [351, 397] width 100 height 42
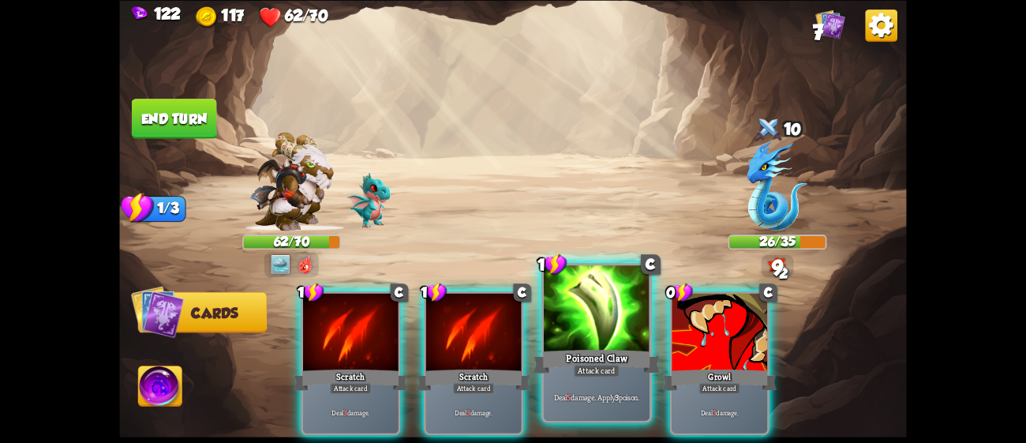
click at [588, 363] on div "Poisoned Claw" at bounding box center [596, 360] width 127 height 28
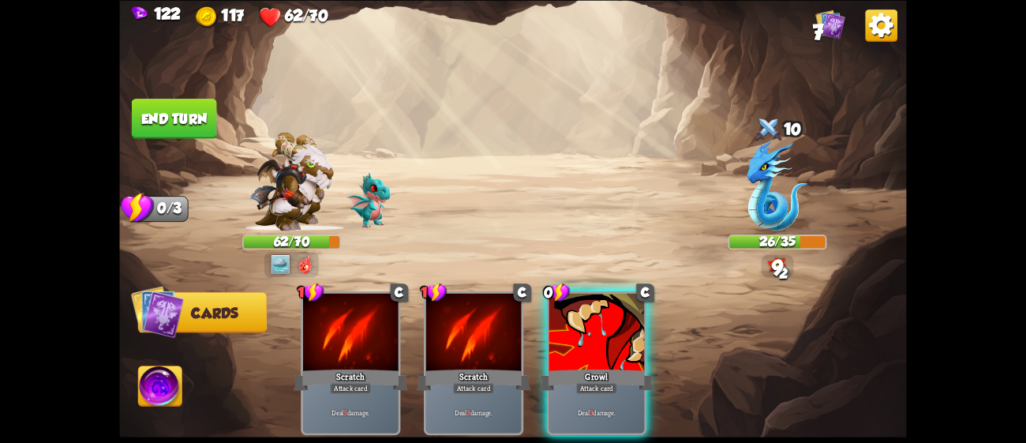
click at [588, 367] on div "Growl" at bounding box center [597, 379] width 114 height 25
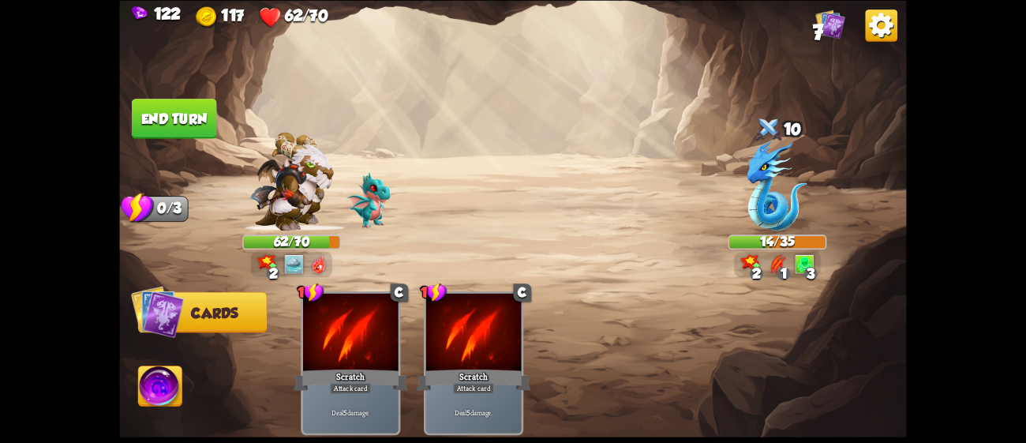
click at [157, 109] on button "End turn" at bounding box center [174, 119] width 85 height 40
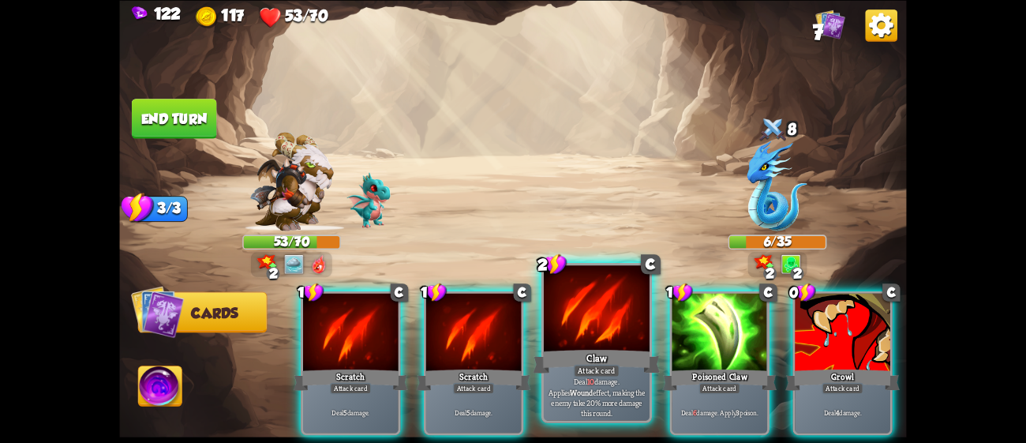
click at [600, 323] on div at bounding box center [597, 309] width 106 height 89
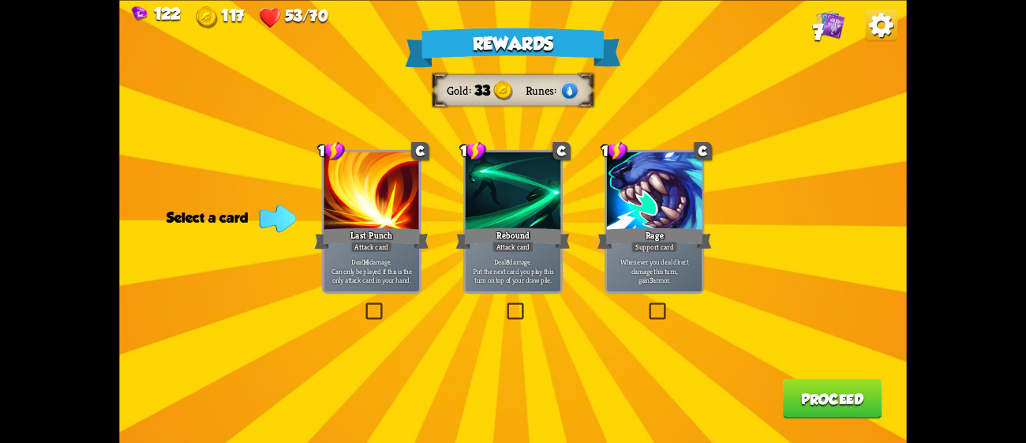
click at [542, 256] on div "Deal 8 damage. Put the next card you play this turn on top of your draw pile." at bounding box center [513, 270] width 95 height 42
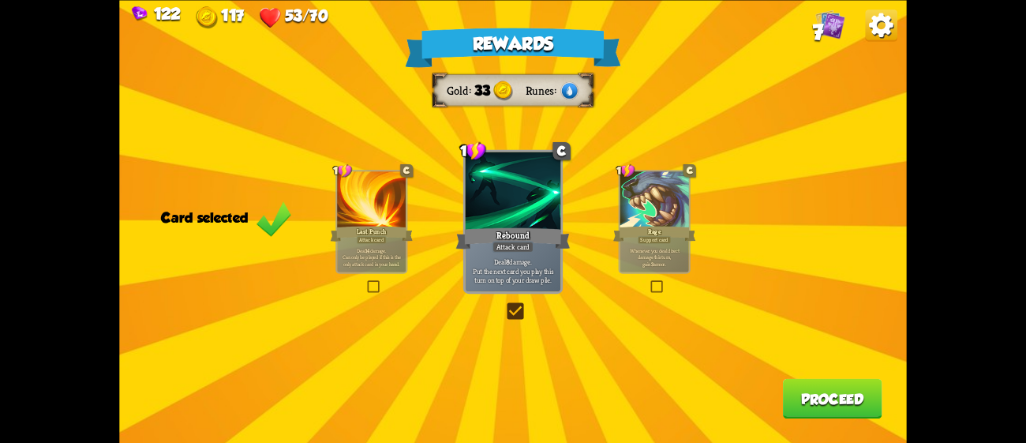
click at [854, 398] on button "Proceed" at bounding box center [832, 398] width 99 height 40
